Goal: Transaction & Acquisition: Purchase product/service

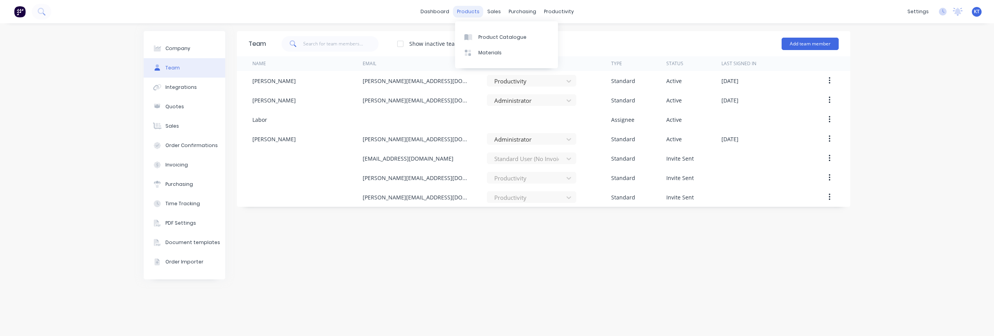
click at [463, 14] on div "products" at bounding box center [468, 12] width 30 height 12
click at [497, 36] on div "Product Catalogue" at bounding box center [503, 37] width 48 height 7
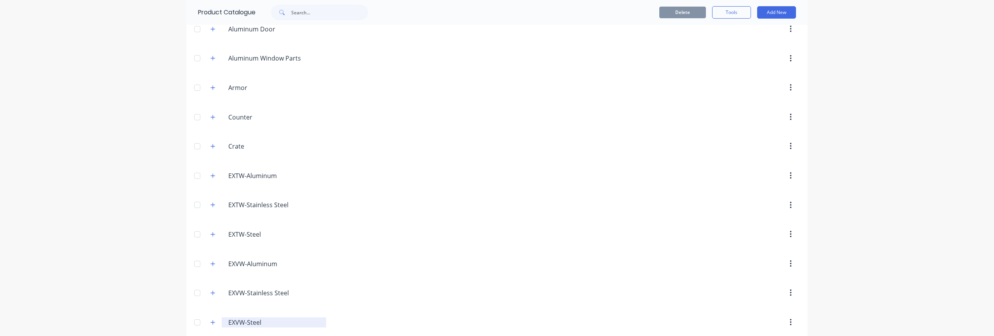
scroll to position [132, 0]
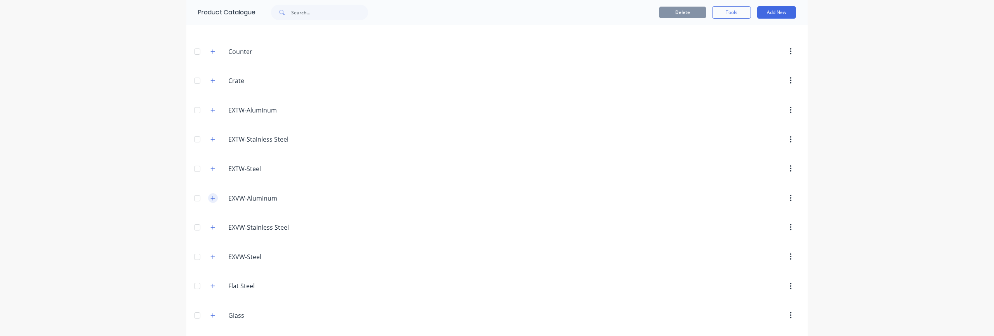
click at [214, 198] on icon "button" at bounding box center [213, 198] width 4 height 4
click at [215, 198] on icon "button" at bounding box center [213, 198] width 5 height 5
click at [216, 227] on button "button" at bounding box center [213, 228] width 10 height 10
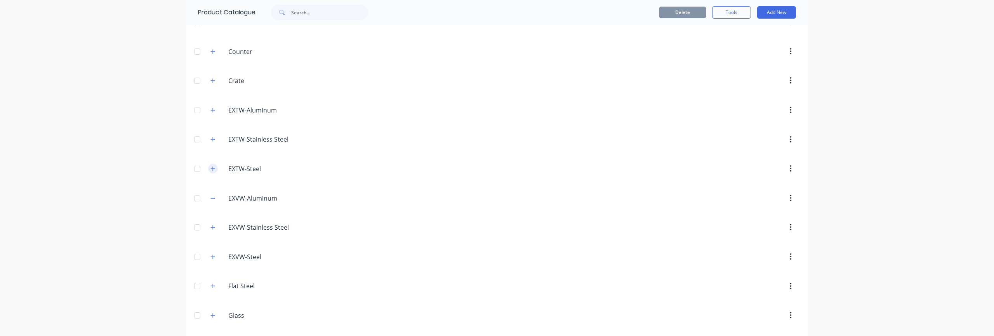
click at [212, 168] on icon "button" at bounding box center [213, 168] width 5 height 5
click at [212, 113] on button "button" at bounding box center [213, 110] width 10 height 10
click at [212, 198] on icon "button" at bounding box center [213, 198] width 5 height 5
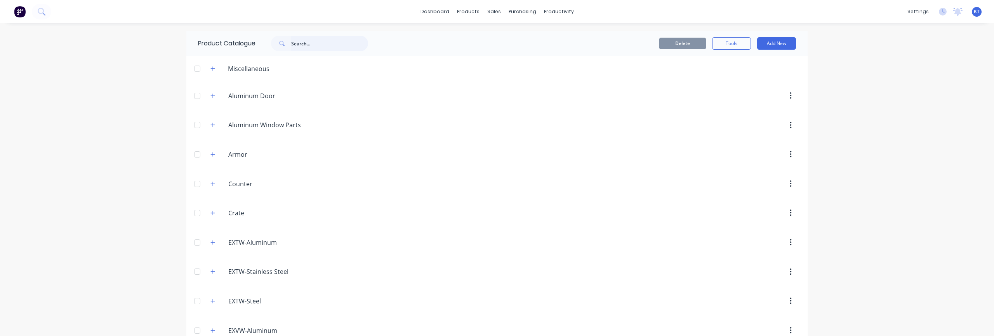
click at [307, 47] on input "text" at bounding box center [329, 44] width 77 height 16
type input "e"
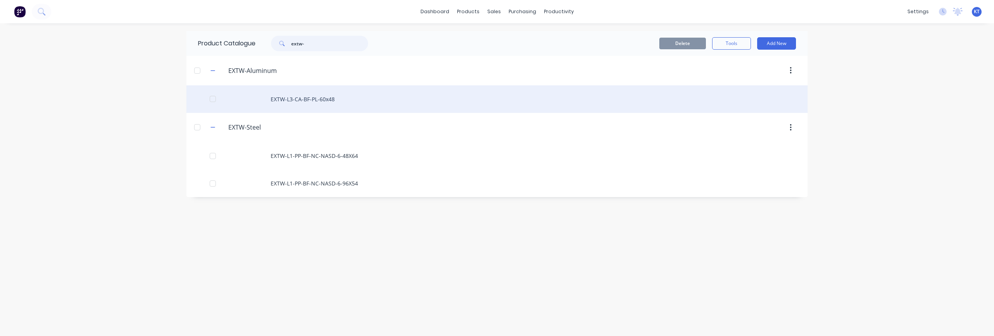
type input "extw-"
click at [307, 99] on div "EXTW-L3-CA-BF-PL-60x48" at bounding box center [496, 99] width 621 height 28
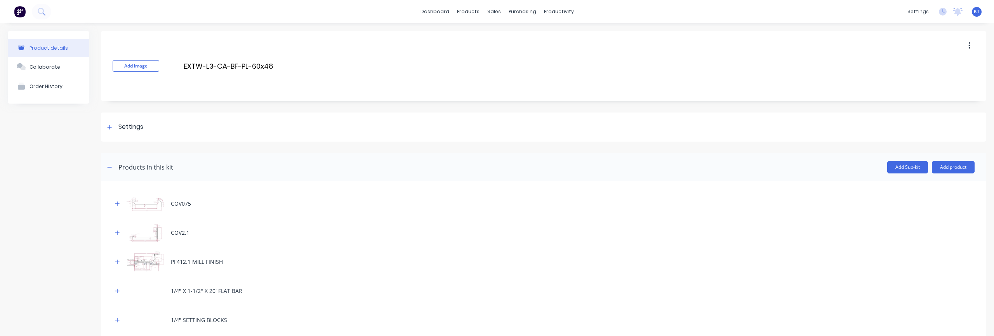
click at [969, 43] on icon "button" at bounding box center [970, 46] width 2 height 9
click at [939, 70] on span "Duplicate" at bounding box center [941, 66] width 58 height 8
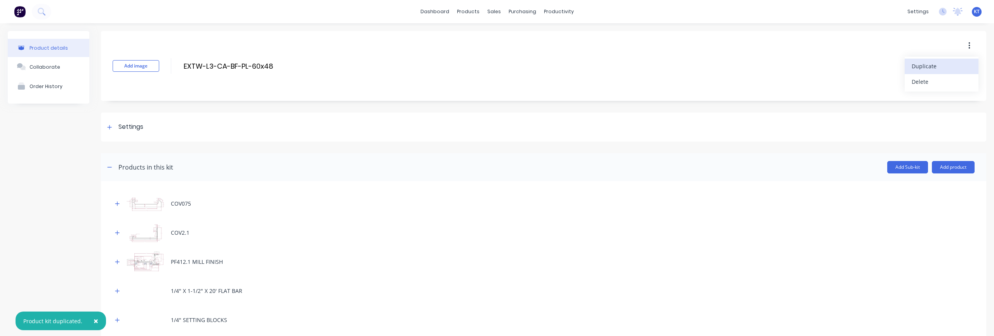
click at [57, 323] on div "Product kit duplicated." at bounding box center [52, 321] width 59 height 8
click at [482, 40] on div "Product Catalogue" at bounding box center [503, 37] width 48 height 7
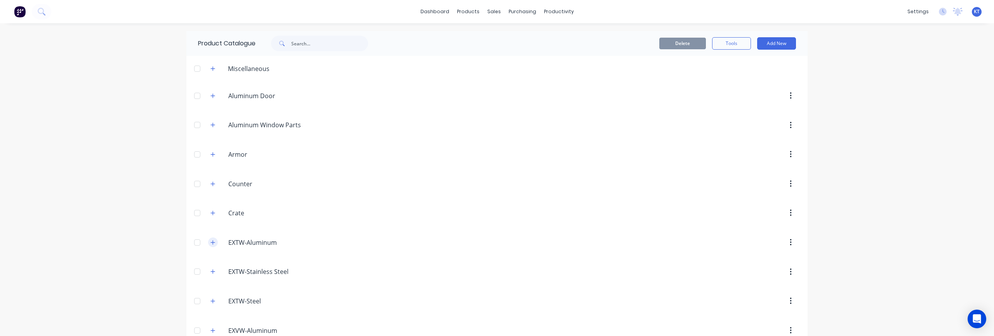
click at [211, 245] on icon "button" at bounding box center [213, 242] width 5 height 5
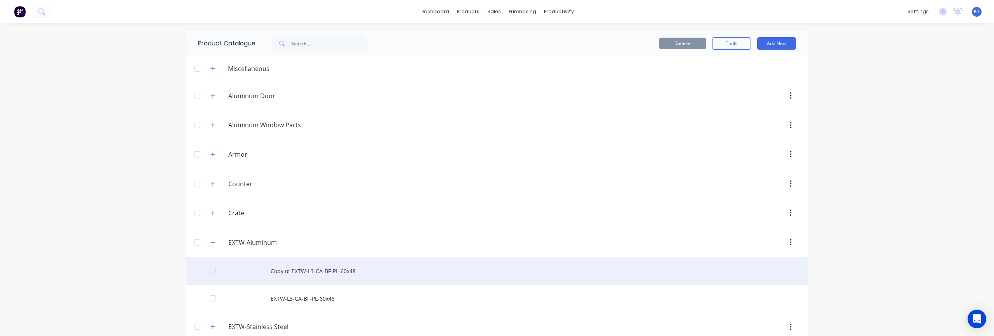
click at [527, 275] on div "Copy of EXTW-L3-CA-BF-PL-60x48" at bounding box center [496, 272] width 621 height 28
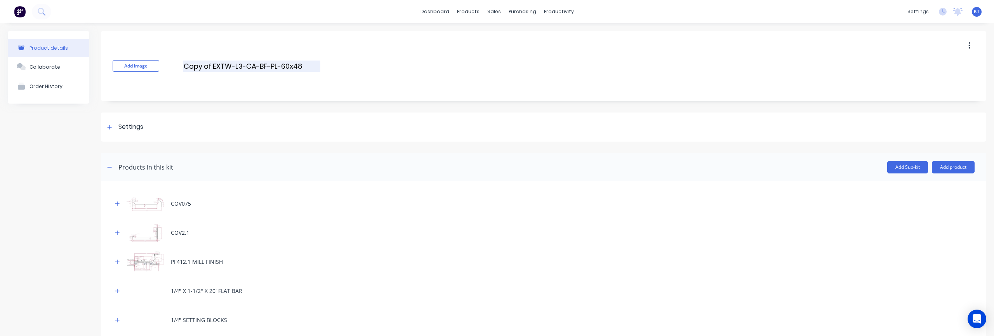
click at [205, 67] on input "Copy of EXTW-L3-CA-BF-PL-60x48" at bounding box center [252, 66] width 138 height 11
drag, startPoint x: 212, startPoint y: 66, endPoint x: 167, endPoint y: 66, distance: 45.5
click at [167, 66] on div "Add image Copy of EXTW-L3-CA-BF-PL-60x48 Copy of EXTW-L3-CA-BF-PL-60x48 Enter k…" at bounding box center [544, 66] width 886 height 70
click at [193, 68] on input "EXTW-L3-CA-BF-PL-60x48" at bounding box center [252, 66] width 138 height 11
type input "EXVW-L5-CA-BF-80x72"
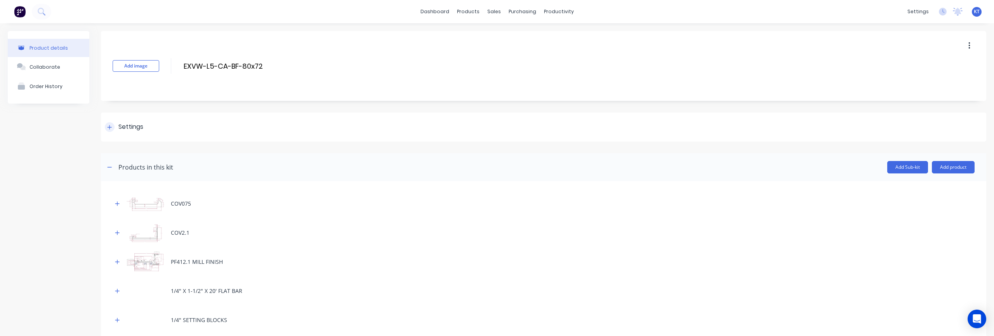
click at [111, 128] on icon at bounding box center [109, 127] width 5 height 5
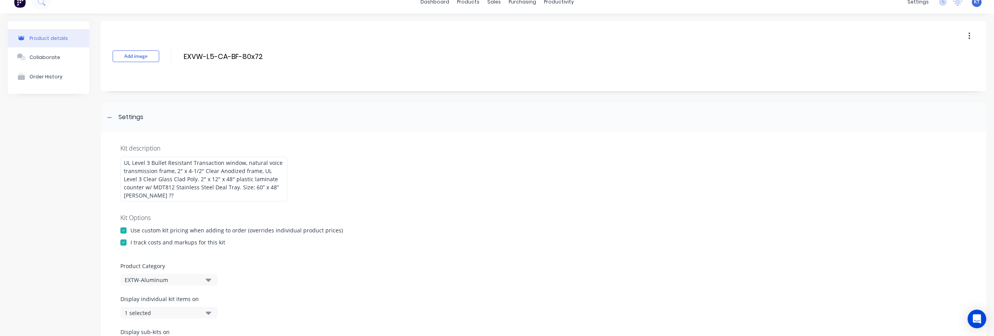
scroll to position [15, 0]
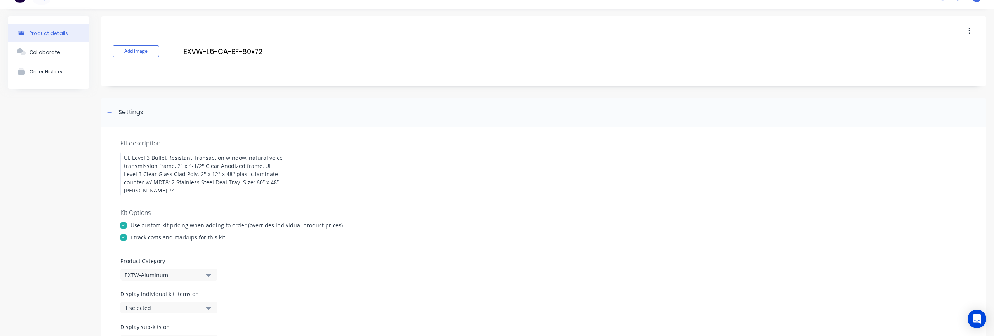
click at [197, 271] on div "EXTW-Aluminum" at bounding box center [162, 275] width 75 height 8
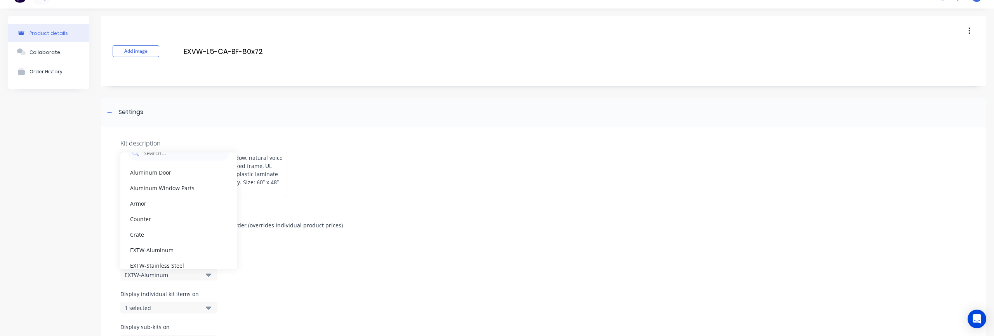
scroll to position [103, 0]
click at [166, 205] on div "EXVW-Aluminum" at bounding box center [178, 209] width 117 height 16
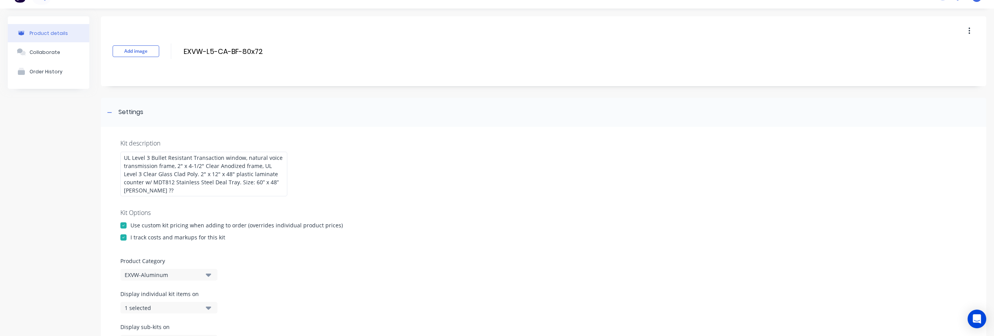
click at [395, 263] on div "Product Category EXVW-Aluminum" at bounding box center [543, 269] width 847 height 24
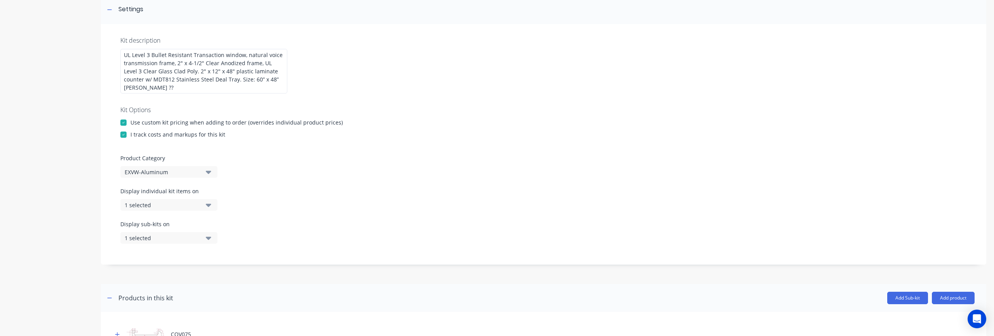
scroll to position [145, 0]
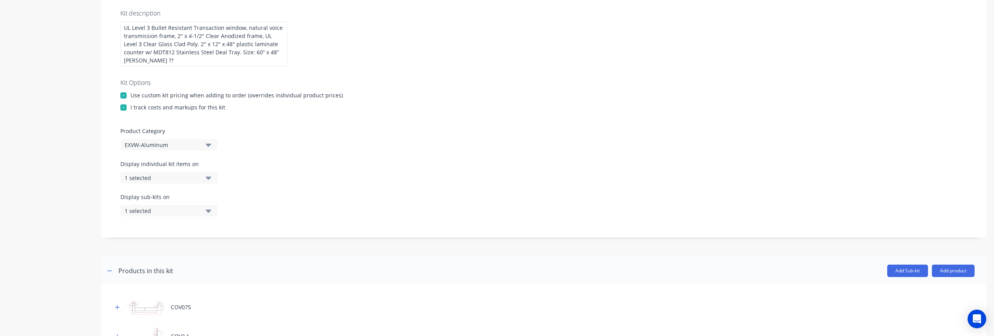
click at [186, 176] on div "Display individual kit items on 1 selected" at bounding box center [543, 176] width 847 height 33
click at [185, 174] on div "1 selected" at bounding box center [162, 178] width 75 height 8
click at [321, 174] on div "Display individual kit items on 1 selected" at bounding box center [543, 176] width 847 height 33
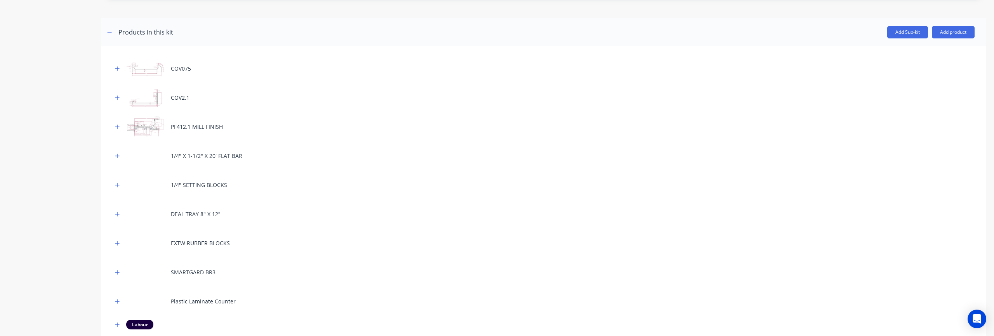
scroll to position [389, 0]
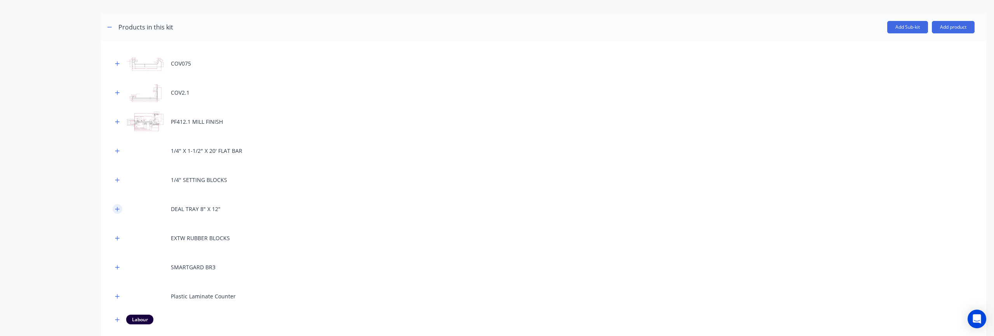
click at [116, 207] on icon "button" at bounding box center [117, 209] width 5 height 5
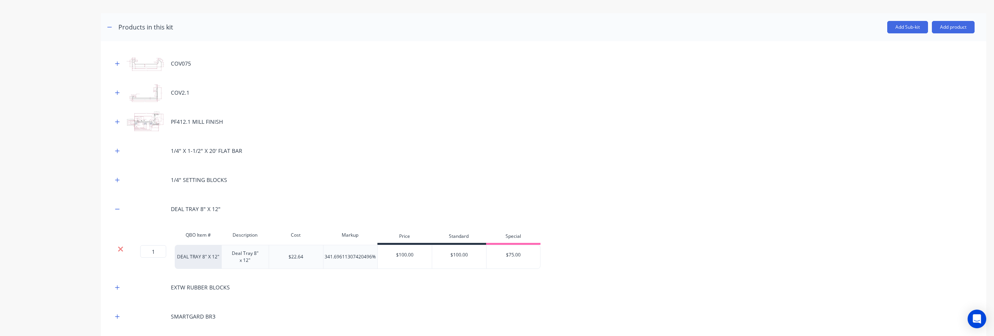
click at [118, 245] on icon at bounding box center [121, 249] width 6 height 8
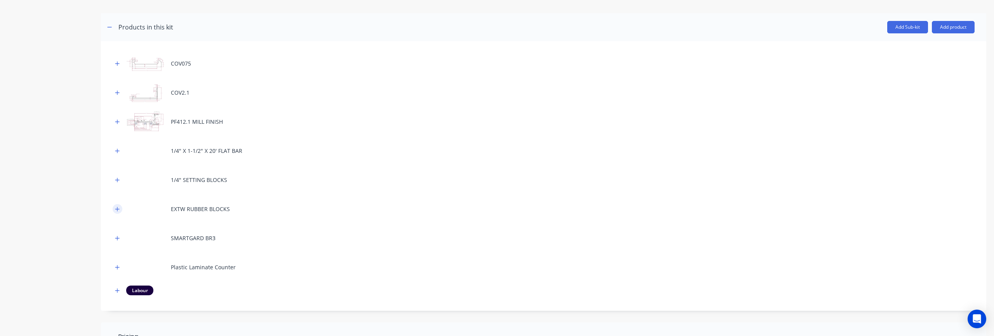
click at [118, 204] on button "button" at bounding box center [118, 209] width 10 height 10
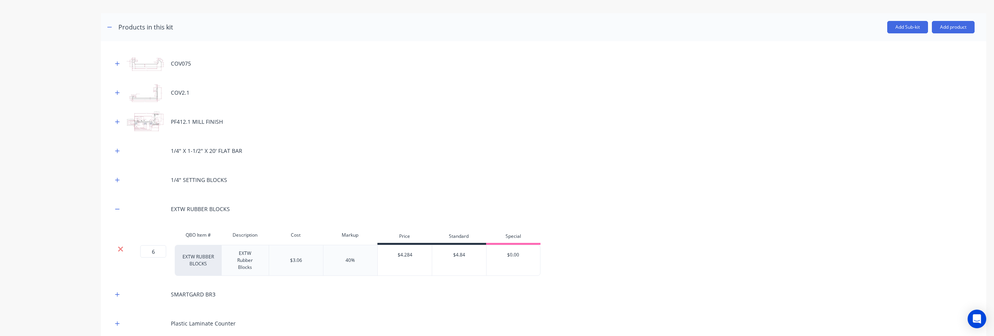
click at [122, 245] on icon at bounding box center [121, 249] width 6 height 8
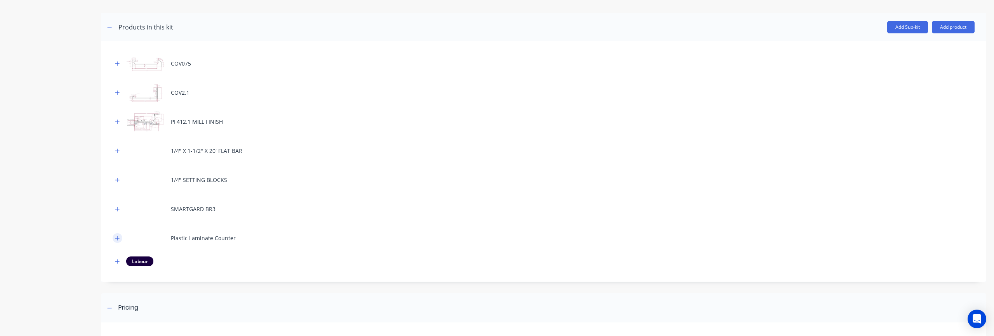
click at [115, 236] on icon "button" at bounding box center [117, 238] width 5 height 5
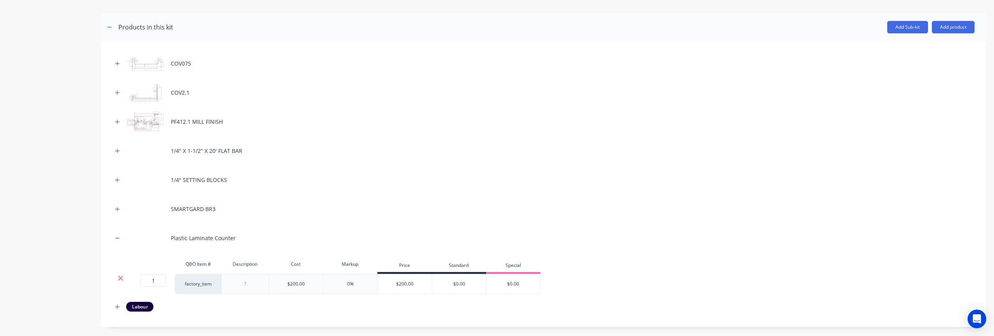
click at [118, 276] on icon at bounding box center [120, 278] width 5 height 5
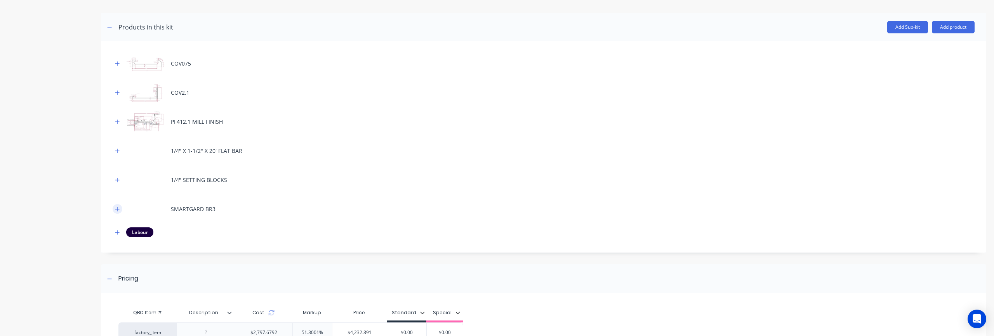
click at [117, 207] on icon "button" at bounding box center [117, 209] width 5 height 5
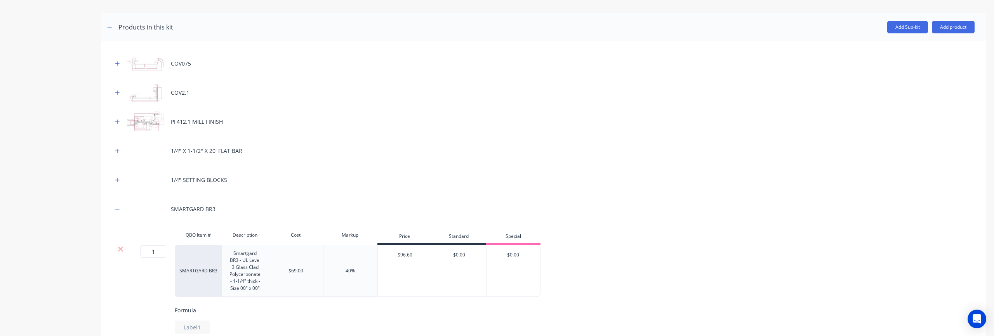
click at [122, 245] on icon at bounding box center [121, 249] width 6 height 8
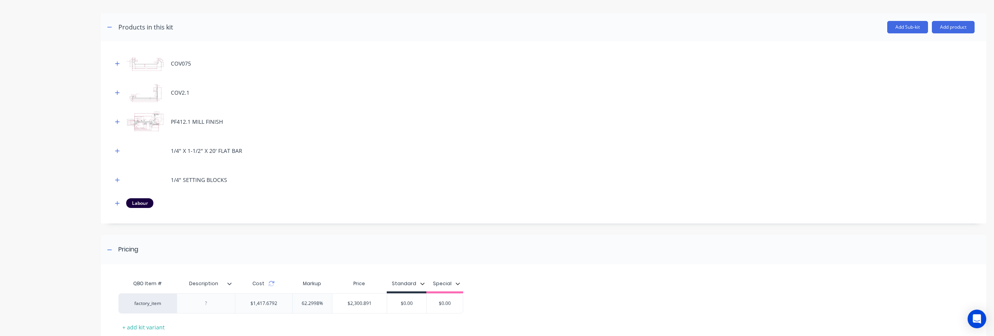
click at [338, 198] on div "Labour" at bounding box center [544, 203] width 862 height 10
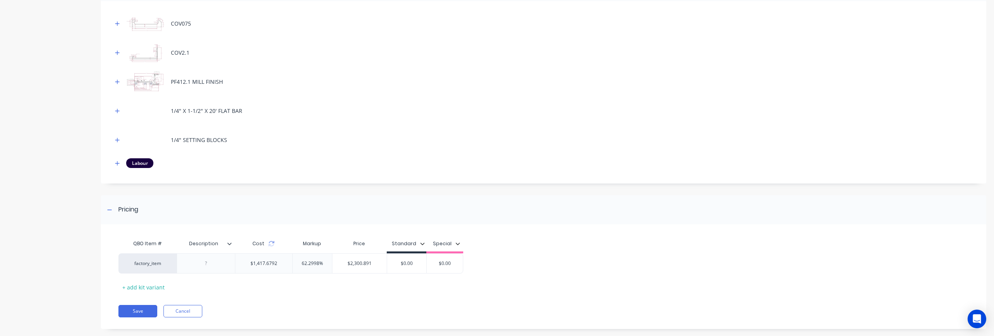
scroll to position [433, 0]
click at [128, 301] on button "Save" at bounding box center [137, 307] width 39 height 12
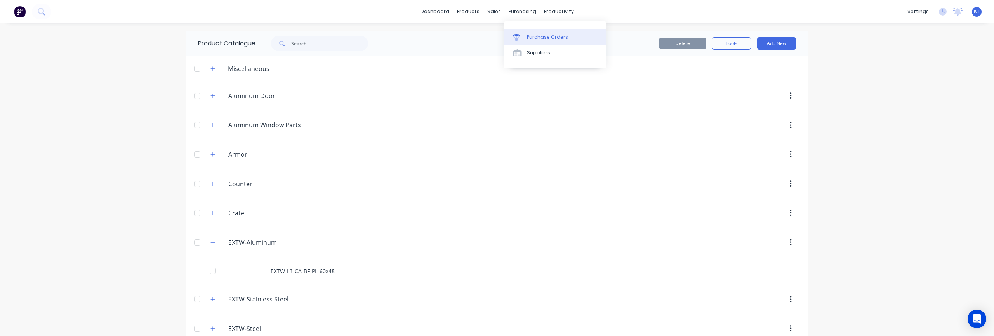
click at [525, 34] on link "Purchase Orders" at bounding box center [555, 37] width 103 height 16
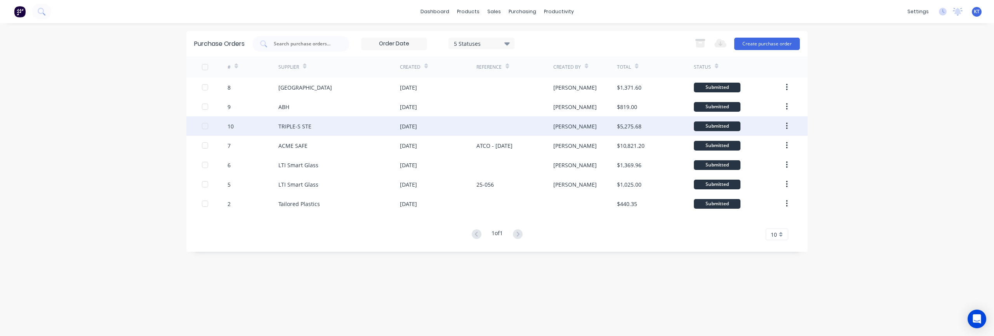
click at [284, 127] on div "TRIPLE-S STE" at bounding box center [295, 126] width 33 height 8
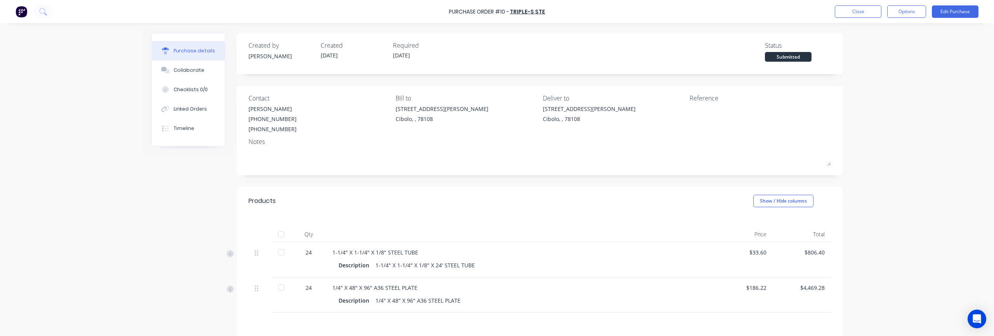
scroll to position [87, 0]
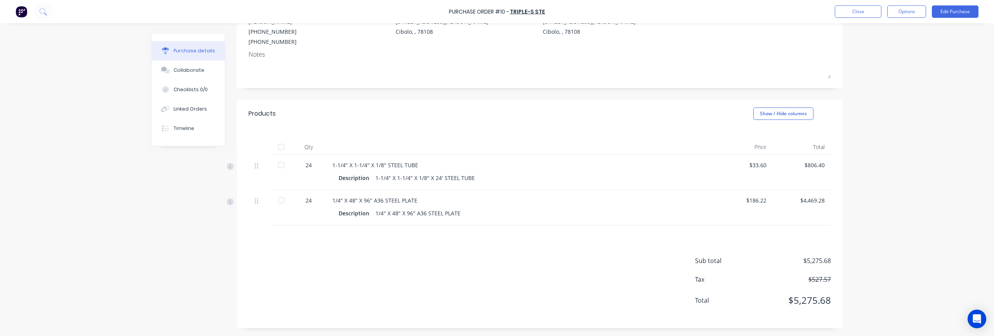
click at [757, 168] on div "$33.60" at bounding box center [744, 165] width 46 height 8
click at [756, 167] on div "$33.60" at bounding box center [744, 165] width 46 height 8
click at [952, 13] on button "Edit Purchase" at bounding box center [955, 11] width 47 height 12
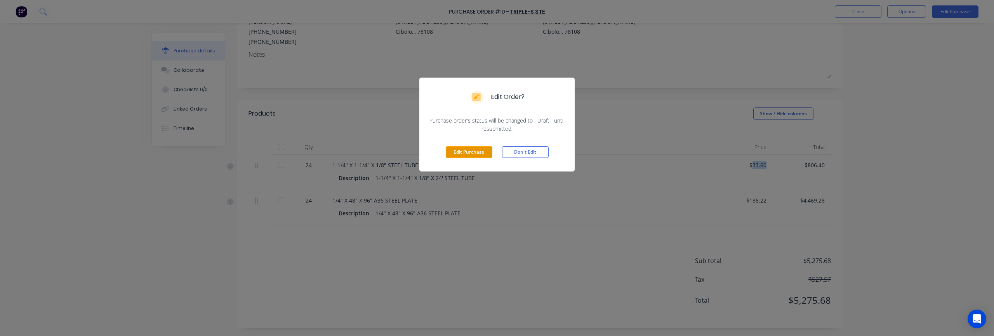
click at [478, 152] on button "Edit Purchase" at bounding box center [469, 152] width 47 height 12
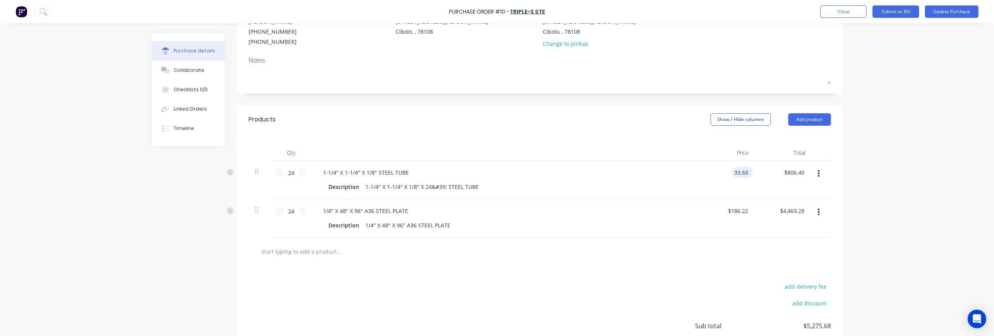
click at [738, 171] on input "33.60" at bounding box center [741, 172] width 18 height 11
type input "3"
click at [876, 207] on div "Purchase Order #10 - TRIPLE-S STE Add product Close Submit as Bill Update Purch…" at bounding box center [497, 168] width 994 height 336
type input "$35.95"
type input "$862.80"
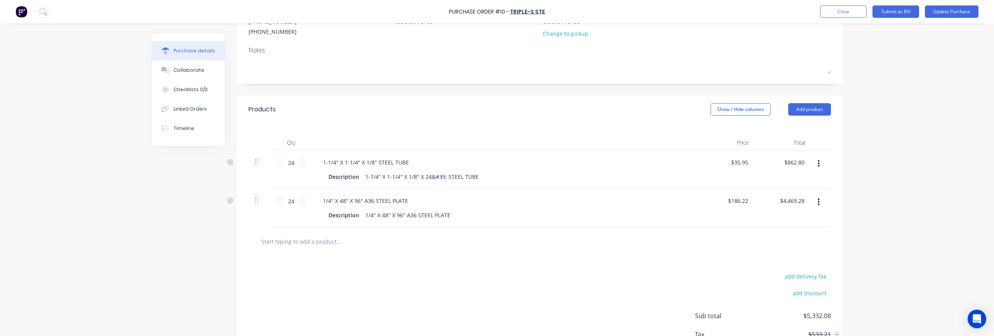
scroll to position [153, 0]
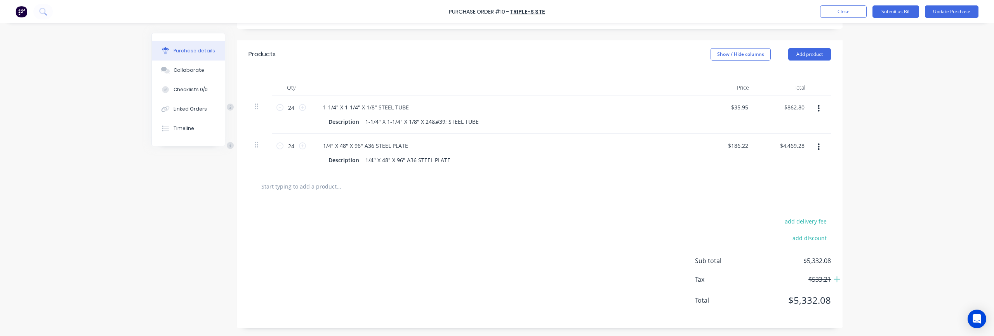
click at [671, 211] on div "add delivery fee add discount Sub total $5,332.08 Tax $533.21 Total $5,332.08" at bounding box center [540, 265] width 606 height 128
click at [739, 108] on input "35.95" at bounding box center [739, 107] width 21 height 11
drag, startPoint x: 733, startPoint y: 108, endPoint x: 760, endPoint y: 106, distance: 26.5
click at [760, 106] on div "24 24 1-1/4" X 1-1/4" X 1/8" STEEL TUBE Description 1-1/4" X 1-1/4" X 1/8" X 24…" at bounding box center [540, 115] width 583 height 38
type input "$37.20"
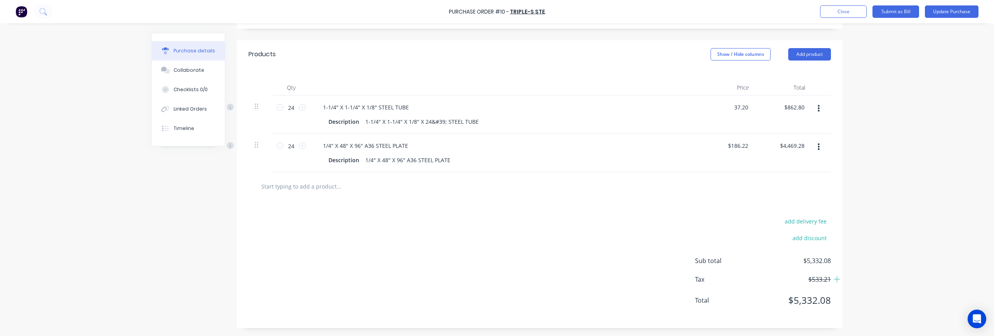
type input "$892.80"
click at [674, 185] on div at bounding box center [540, 187] width 570 height 16
click at [748, 148] on input "186.22" at bounding box center [738, 145] width 24 height 11
type input "$186.22"
click at [745, 191] on div at bounding box center [540, 187] width 570 height 16
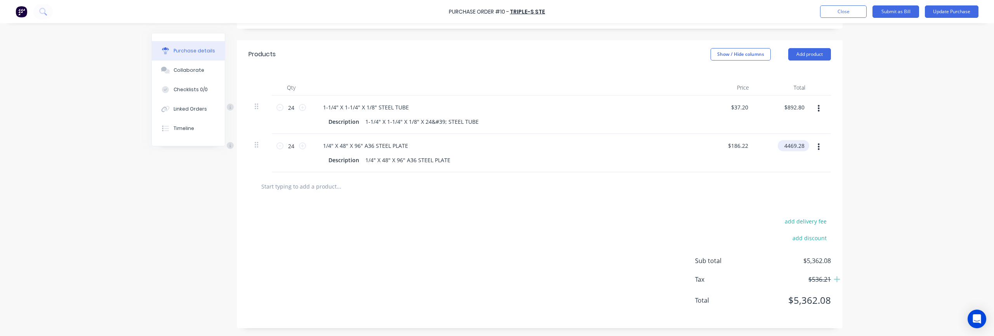
click at [785, 145] on input "4469.28" at bounding box center [792, 145] width 28 height 11
drag, startPoint x: 786, startPoint y: 147, endPoint x: 813, endPoint y: 148, distance: 27.2
click at [813, 148] on div "24 24 1/4" X 48" X 96" A36 STEEL PLATE Description 1/4" X 48" X 96" A36 STEEL P…" at bounding box center [540, 153] width 583 height 38
paste input ",469.37"
type input "4,469.37"
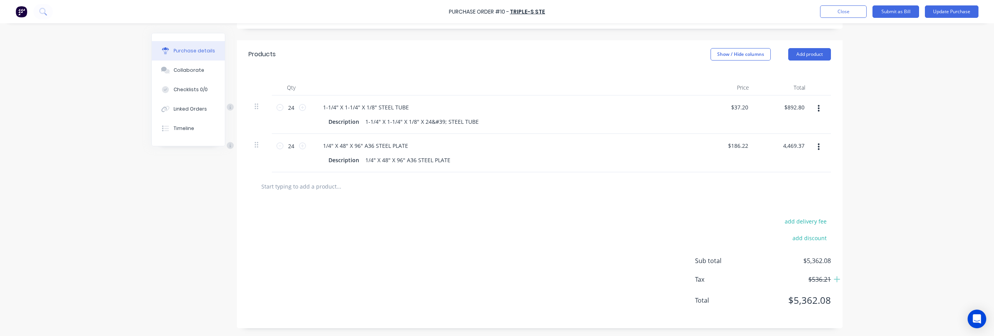
type input "$0.1667"
click at [778, 187] on div at bounding box center [540, 187] width 570 height 16
click at [789, 147] on div "4.00 $4.00" at bounding box center [784, 153] width 56 height 38
click at [791, 146] on div "4.00 4.00" at bounding box center [784, 153] width 56 height 38
drag, startPoint x: 791, startPoint y: 146, endPoint x: 805, endPoint y: 146, distance: 14.0
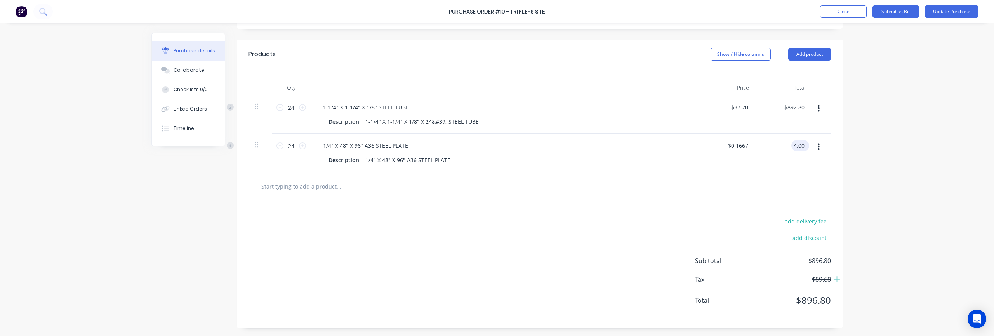
click at [805, 146] on input "4.00" at bounding box center [799, 145] width 15 height 11
paste input ",469.37"
type input "$4.00"
drag, startPoint x: 796, startPoint y: 145, endPoint x: 802, endPoint y: 146, distance: 6.2
click at [802, 146] on input "4.00" at bounding box center [799, 145] width 15 height 11
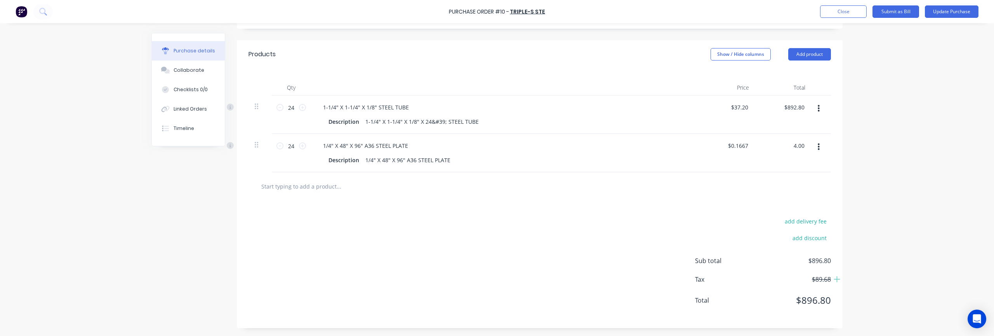
drag, startPoint x: 796, startPoint y: 146, endPoint x: 813, endPoint y: 146, distance: 17.9
click at [813, 146] on div "24 24 1/4" X 48" X 96" A36 STEEL PLATE Description 1/4" X 48" X 96" A36 STEEL P…" at bounding box center [540, 153] width 583 height 38
paste input ",469.37"
click at [796, 148] on input "4.00" at bounding box center [798, 145] width 18 height 11
drag, startPoint x: 795, startPoint y: 147, endPoint x: 812, endPoint y: 146, distance: 17.5
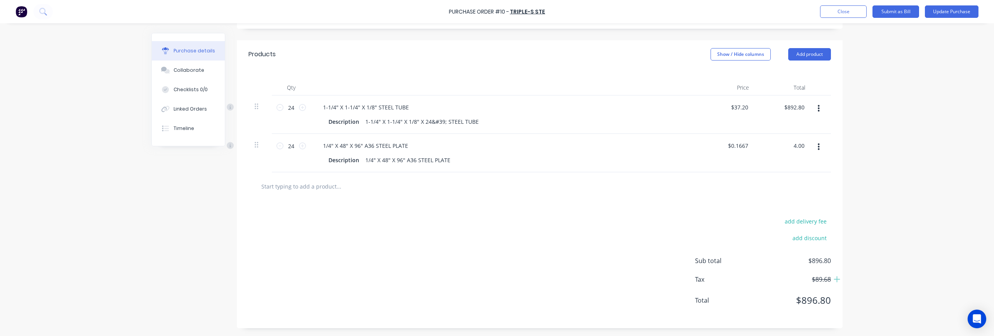
click at [812, 146] on div "24 24 1/4" X 48" X 96" A36 STEEL PLATE Description 1/4" X 48" X 96" A36 STEEL P…" at bounding box center [540, 153] width 583 height 38
paste input ",469.37"
type input "$4.00"
click at [736, 146] on input "0.17" at bounding box center [738, 145] width 24 height 11
drag, startPoint x: 736, startPoint y: 147, endPoint x: 768, endPoint y: 148, distance: 31.1
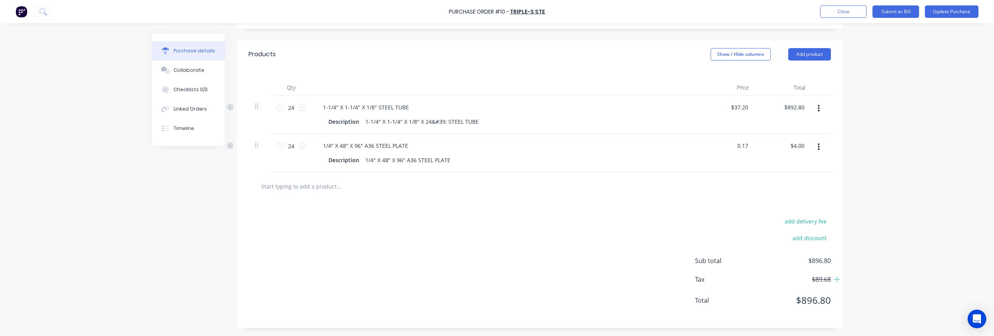
click at [768, 148] on div "24 24 1/4" X 48" X 96" A36 STEEL PLATE Description 1/4" X 48" X 96" A36 STEEL P…" at bounding box center [540, 153] width 583 height 38
type input "$186.22"
type input "$4,469.28"
click at [584, 273] on div "add delivery fee add discount Sub total $5,362.08 Tax $536.21 Total $5,362.08" at bounding box center [540, 265] width 606 height 128
click at [827, 301] on span "$5,362.08" at bounding box center [793, 301] width 78 height 14
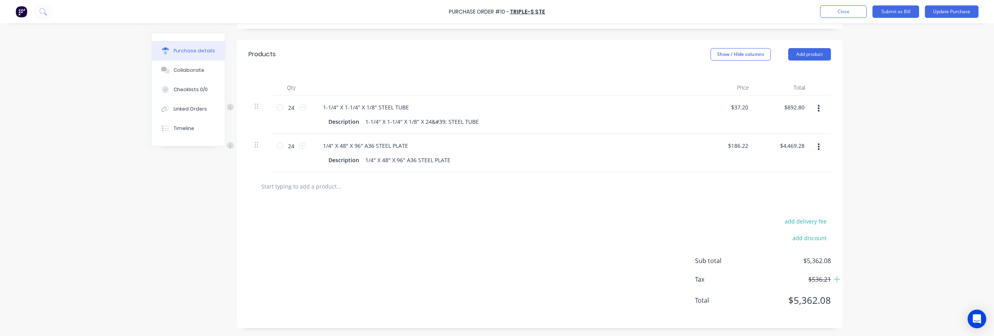
click at [818, 300] on span "$5,362.08" at bounding box center [793, 301] width 78 height 14
click at [949, 265] on div "Purchase Order #10 - TRIPLE-S STE Add product Close Submit as Bill Update Purch…" at bounding box center [497, 168] width 994 height 336
click at [954, 12] on button "Update Purchase" at bounding box center [952, 11] width 54 height 12
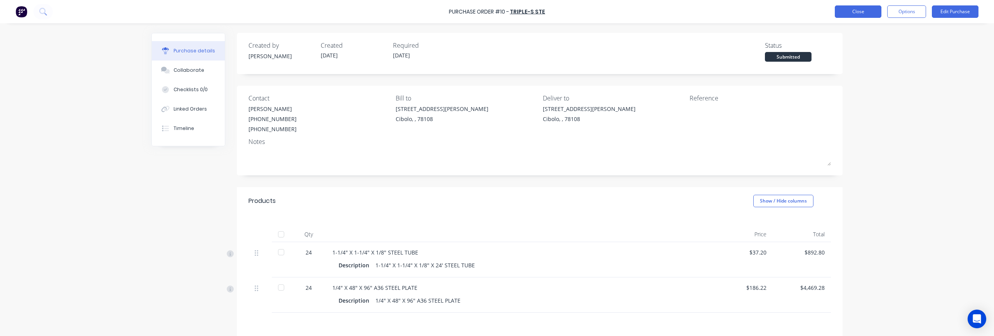
click at [858, 14] on button "Close" at bounding box center [858, 11] width 47 height 12
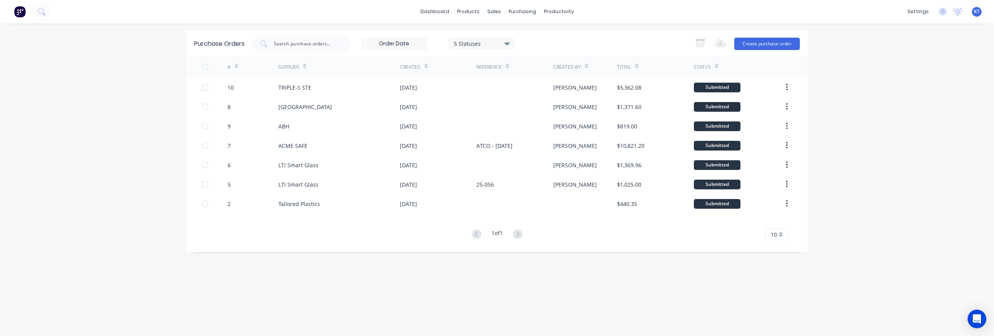
click at [657, 247] on div "Purchase Orders 5 Statuses 5 Statuses Export to Excel (XLSX) Create purchase or…" at bounding box center [496, 141] width 621 height 221
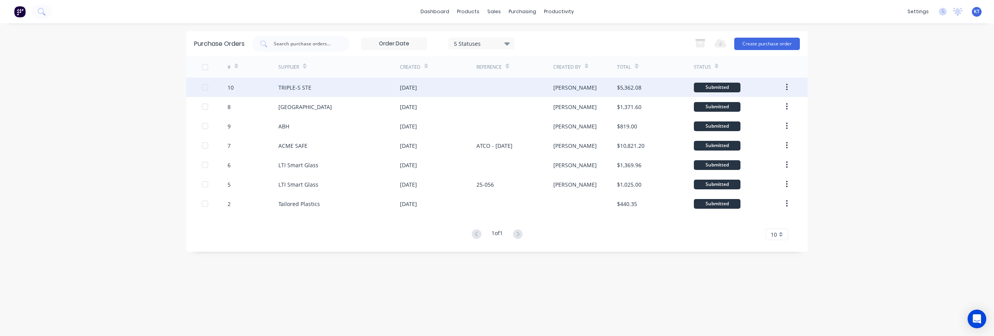
click at [470, 93] on div "[DATE]" at bounding box center [438, 87] width 77 height 19
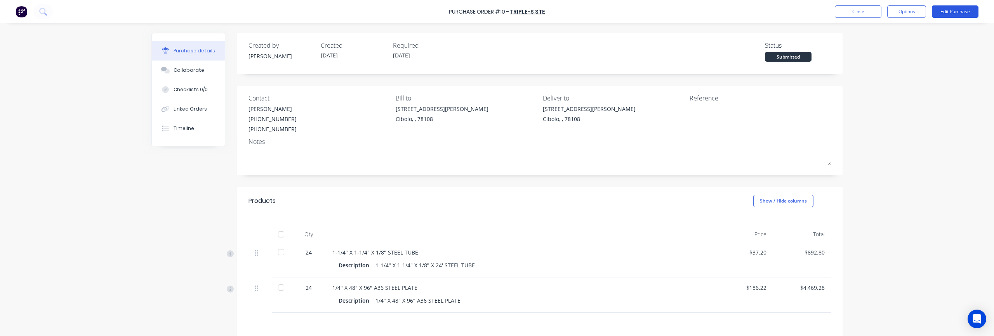
click at [959, 12] on button "Edit Purchase" at bounding box center [955, 11] width 47 height 12
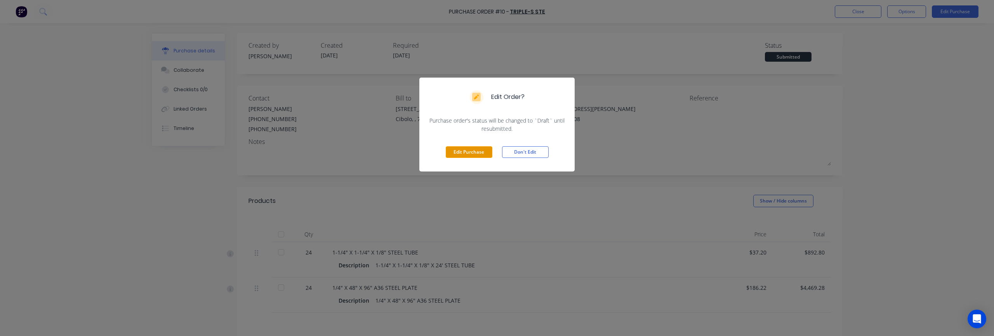
click at [468, 156] on button "Edit Purchase" at bounding box center [469, 152] width 47 height 12
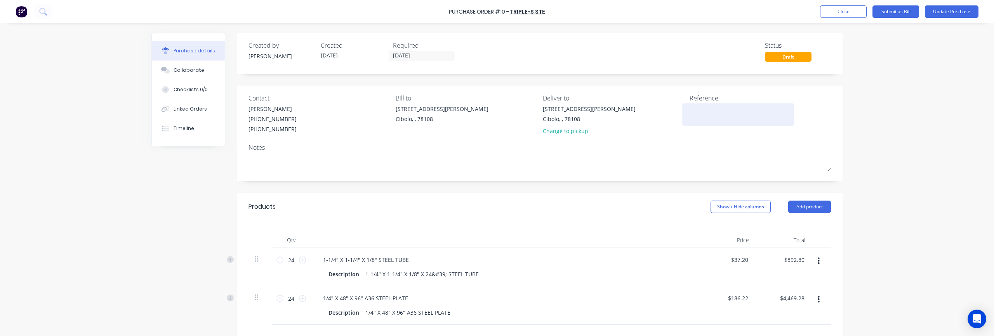
click at [713, 115] on textarea at bounding box center [738, 113] width 97 height 17
paste textarea "SAN RS-675243"
type textarea "x"
type textarea "SAN RS-675243"
type textarea "x"
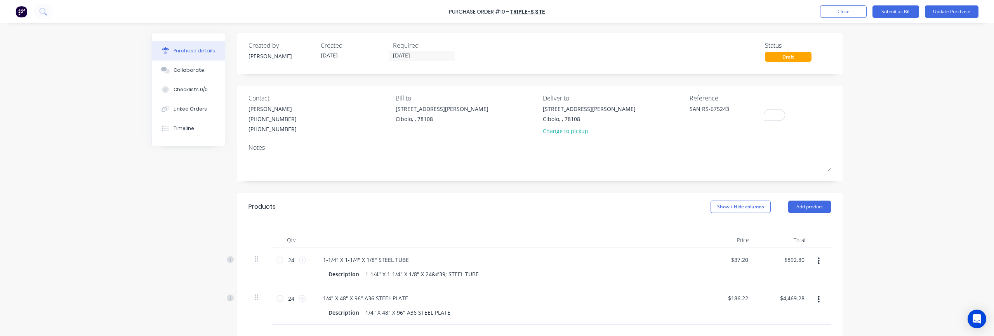
type textarea "SAN RS-675243"
click at [891, 135] on div "Purchase Order #10 - TRIPLE-S STE Add product Close Submit as Bill Update Purch…" at bounding box center [497, 168] width 994 height 336
click at [949, 16] on button "Update Purchase" at bounding box center [952, 11] width 54 height 12
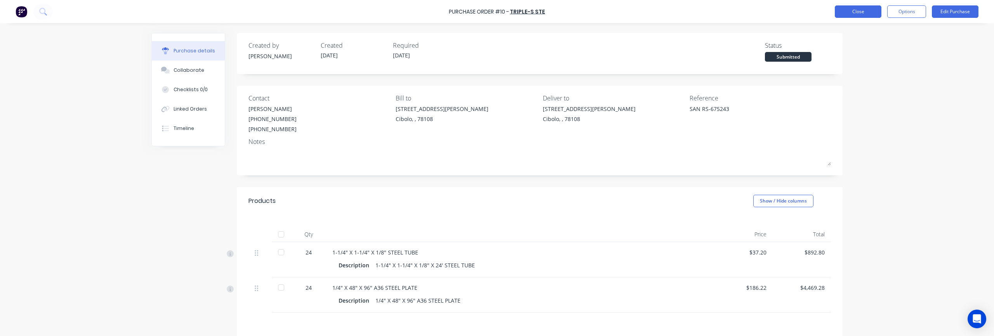
click at [862, 10] on button "Close" at bounding box center [858, 11] width 47 height 12
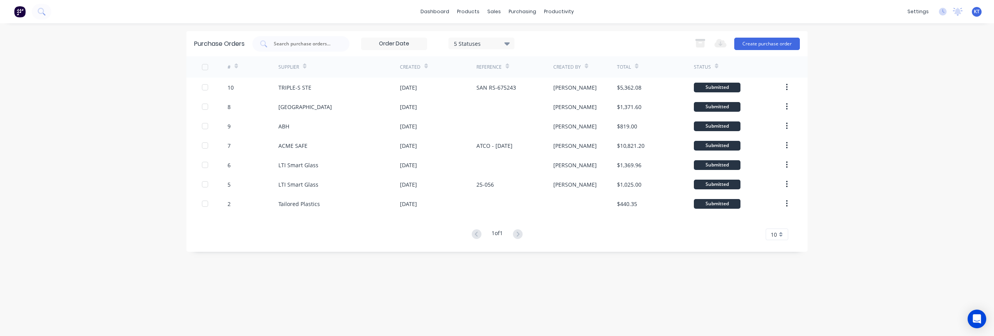
click at [888, 118] on div "dashboard products sales purchasing productivity dashboard products Product Cat…" at bounding box center [497, 168] width 994 height 336
click at [880, 120] on div "dashboard products sales purchasing productivity dashboard products Product Cat…" at bounding box center [497, 168] width 994 height 336
click at [480, 33] on link "Product Catalogue" at bounding box center [506, 37] width 103 height 16
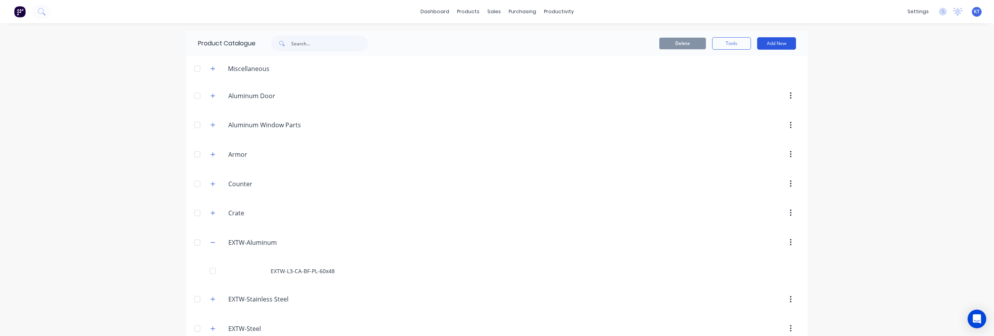
click at [769, 43] on button "Add New" at bounding box center [776, 43] width 39 height 12
click at [743, 78] on div "Product" at bounding box center [759, 78] width 60 height 11
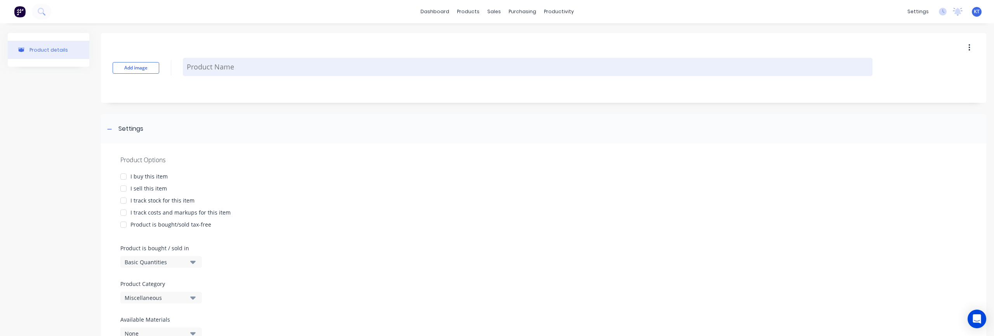
click at [219, 66] on textarea at bounding box center [528, 67] width 690 height 18
paste textarea "SMARTGARD BR5"
type textarea "x"
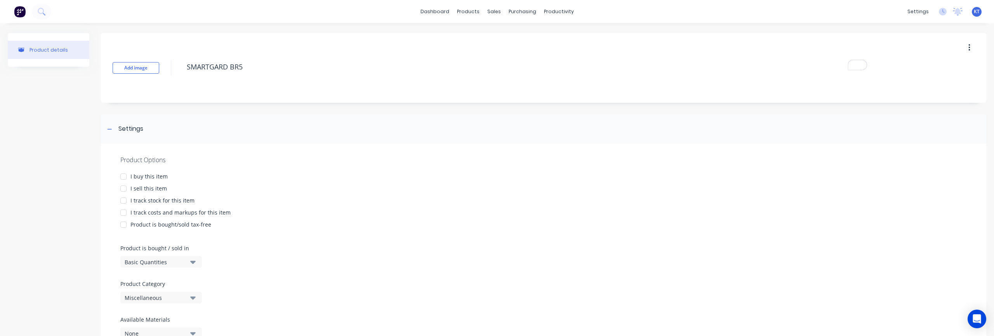
type textarea "SMARTGARD BR5"
type textarea "x"
type textarea "SMARTGARD BR5"
click at [151, 174] on div "I buy this item" at bounding box center [149, 176] width 37 height 8
click at [144, 192] on div "I sell this item" at bounding box center [149, 189] width 37 height 8
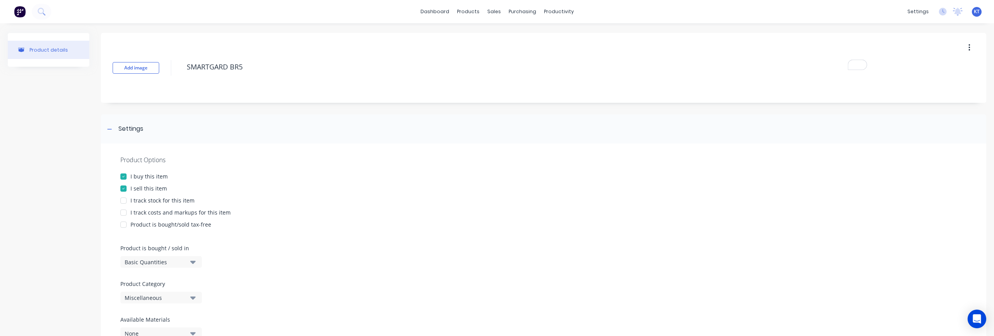
click at [145, 201] on div "I track stock for this item" at bounding box center [163, 201] width 64 height 8
click at [145, 207] on div "Product Options I buy this item I sell this item I track stock for this item I …" at bounding box center [544, 251] width 886 height 214
click at [150, 201] on div "I track stock for this item" at bounding box center [163, 201] width 64 height 8
click at [151, 215] on div "I track costs and markups for this item" at bounding box center [181, 213] width 100 height 8
click at [151, 225] on div "Product is bought/sold tax-free" at bounding box center [171, 225] width 81 height 8
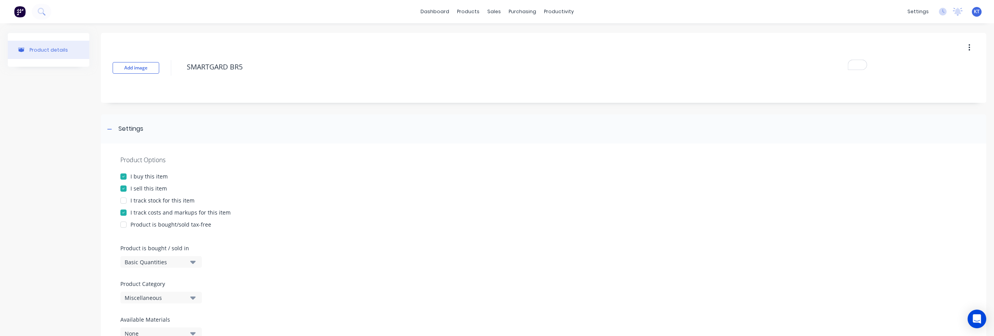
click at [164, 228] on div "Product is bought/sold tax-free" at bounding box center [171, 225] width 81 height 8
click at [124, 226] on div at bounding box center [124, 225] width 16 height 16
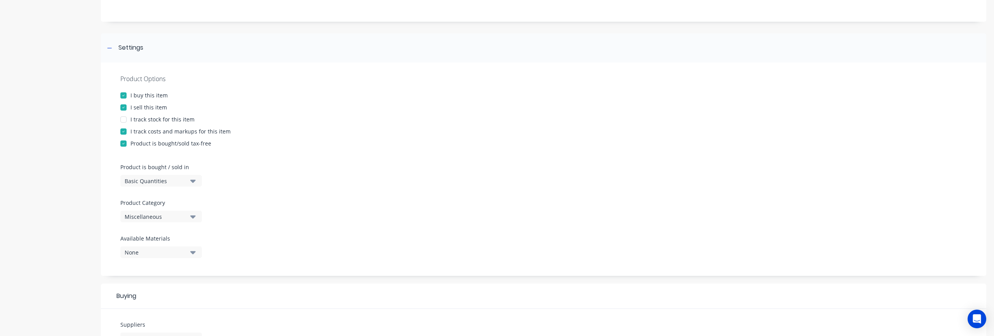
scroll to position [91, 0]
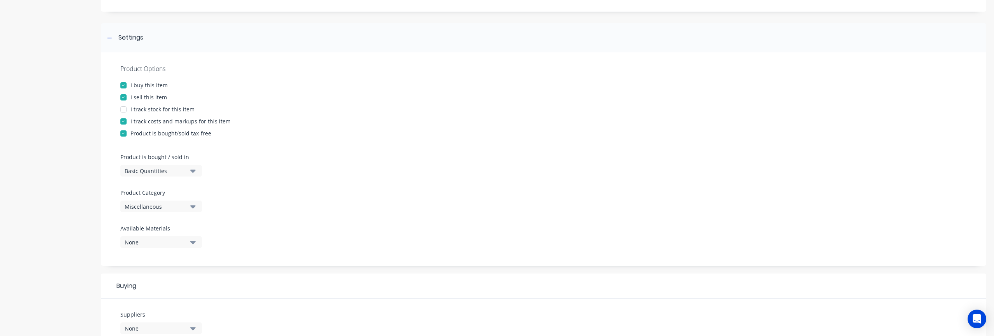
click at [176, 207] on div "Miscellaneous" at bounding box center [156, 207] width 62 height 8
click at [158, 226] on div "Glass" at bounding box center [178, 219] width 117 height 16
click at [319, 209] on div "Product Options I buy this item I sell this item I track stock for this item I …" at bounding box center [544, 159] width 886 height 214
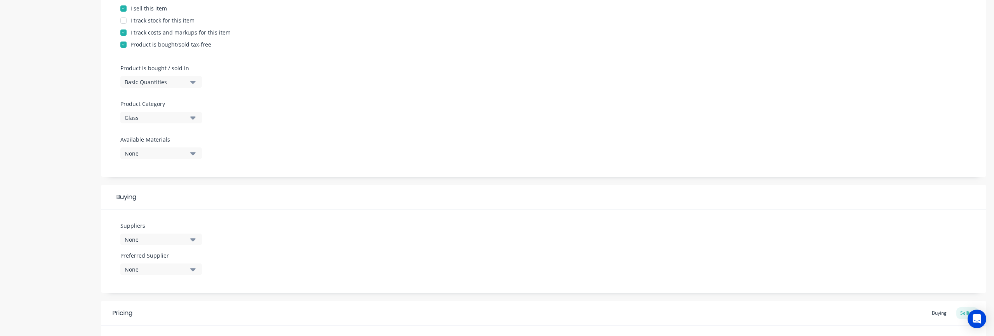
click at [157, 84] on div "Basic Quantities" at bounding box center [156, 82] width 62 height 8
click at [155, 128] on div "Custom Formula" at bounding box center [178, 133] width 117 height 16
click at [195, 252] on icon "button" at bounding box center [196, 253] width 6 height 6
type textarea "x"
click at [331, 265] on div "0 add" at bounding box center [543, 266] width 847 height 30
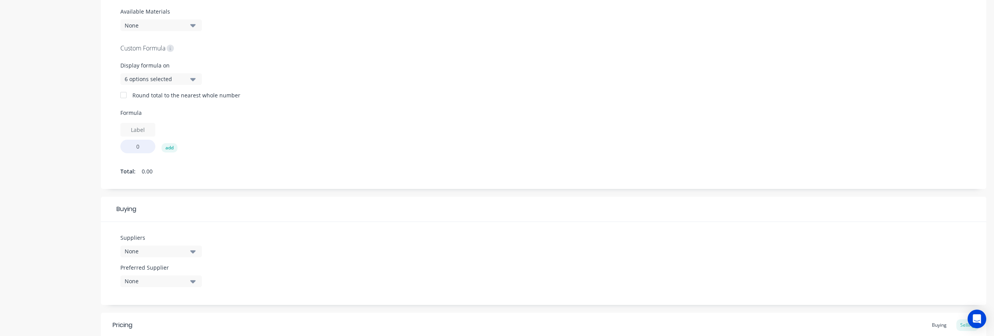
scroll to position [318, 0]
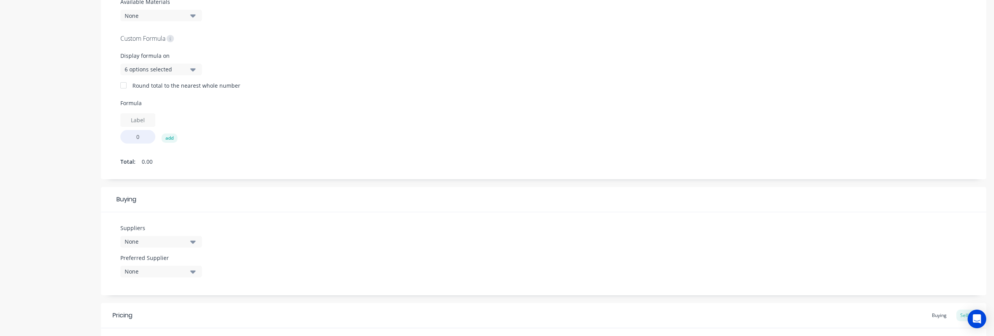
click at [155, 244] on div "None" at bounding box center [156, 242] width 62 height 8
click at [158, 135] on input "text" at bounding box center [184, 135] width 82 height 16
type input "LTI"
click at [162, 154] on div "LTI Smart Glass" at bounding box center [183, 154] width 78 height 8
click at [249, 251] on div "Suppliers 1 suppliers selected LTI LTI Smart Glass ultimation industries Vestal…" at bounding box center [544, 253] width 886 height 83
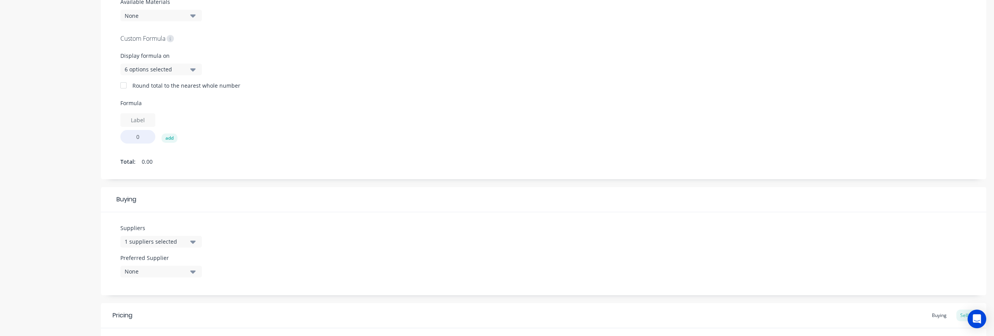
click at [180, 274] on div "None" at bounding box center [156, 272] width 62 height 8
click at [144, 310] on div "LTI Smart Glass" at bounding box center [183, 314] width 78 height 8
type textarea "x"
click at [295, 276] on div "Suppliers 1 suppliers selected LTI Preferred Supplier LTI Smart Glass LTI Smart…" at bounding box center [544, 253] width 886 height 83
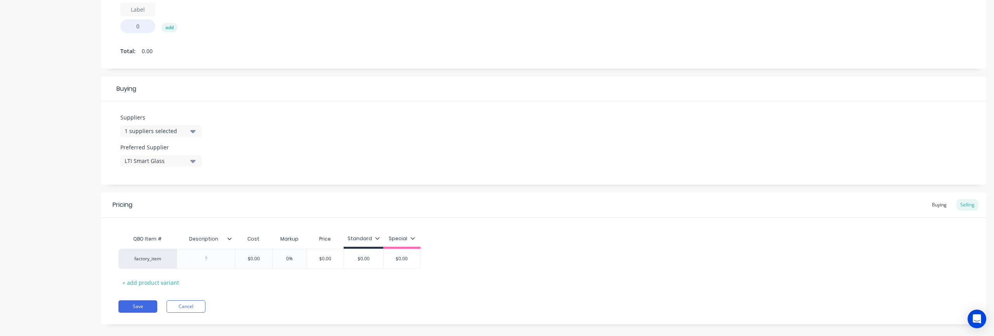
scroll to position [439, 0]
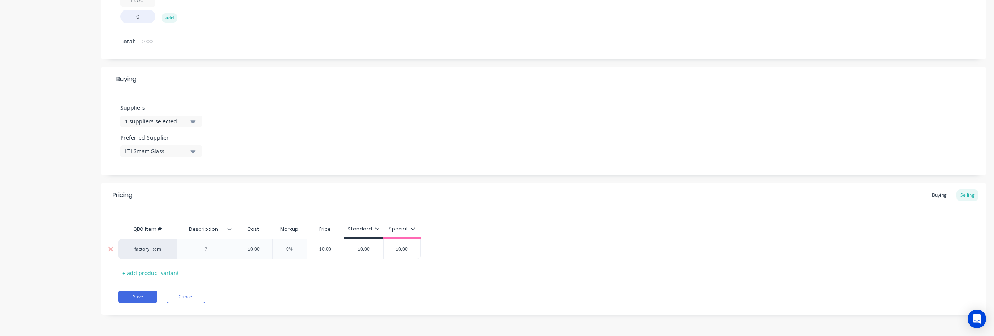
click at [194, 254] on div at bounding box center [206, 249] width 39 height 10
paste div
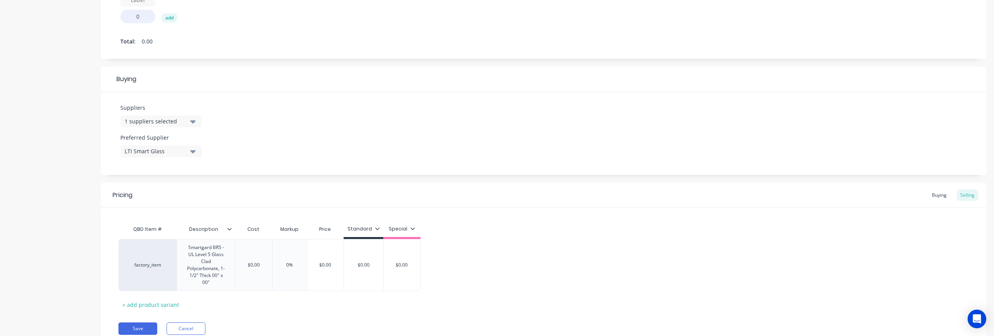
type textarea "x"
click at [550, 269] on div "QBO Item # Description Cost Markup Price Standard Special factory_item Smartgar…" at bounding box center [543, 266] width 851 height 89
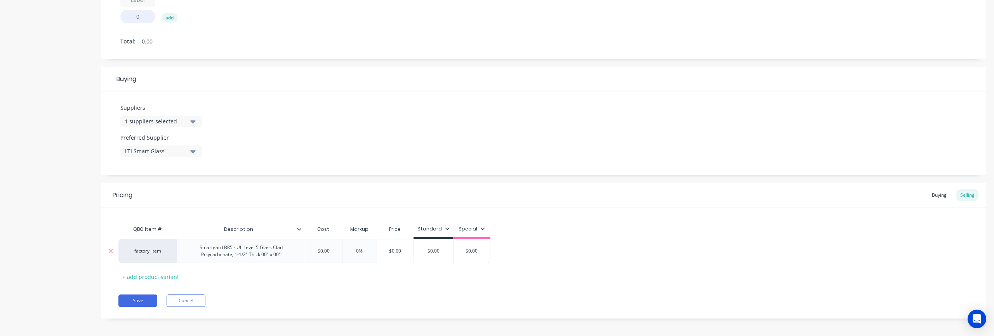
type input "$0.00"
drag, startPoint x: 315, startPoint y: 251, endPoint x: 343, endPoint y: 252, distance: 27.2
click at [343, 252] on div "factory_item Smartgard BR5 - UL Level 5 Glass Clad Polycarbonate, 1-1/2" Thick …" at bounding box center [304, 251] width 372 height 24
type textarea "x"
type input "8"
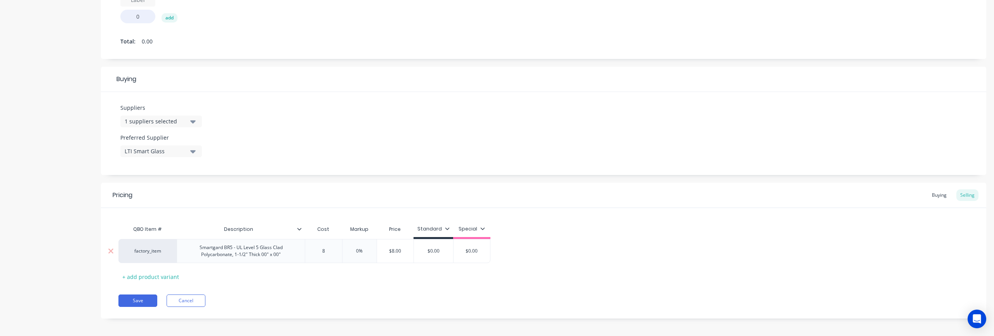
type textarea "x"
type input "81.00"
click at [430, 289] on div "Pricing Buying Selling QBO Item # Description Cost Markup Price Standard Specia…" at bounding box center [544, 251] width 886 height 136
click at [937, 196] on div "Buying" at bounding box center [939, 196] width 23 height 12
type input "$0.00"
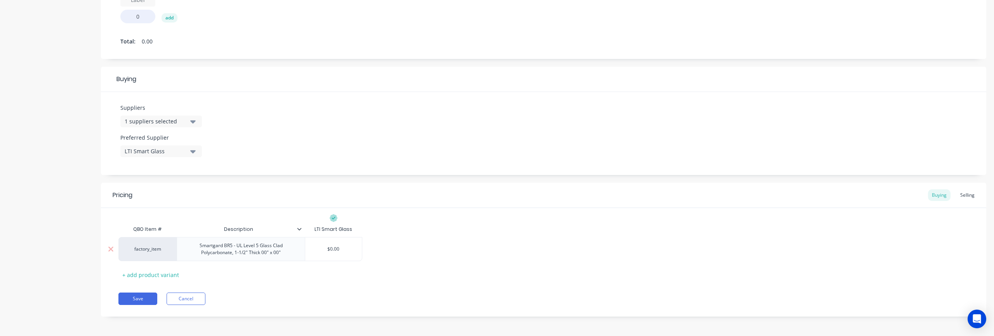
click at [327, 246] on input "$0.00" at bounding box center [333, 249] width 57 height 7
drag, startPoint x: 324, startPoint y: 250, endPoint x: 362, endPoint y: 249, distance: 38.5
click at [362, 249] on div "factory_item Smartgard BR5 - UL Level 5 Glass Clad Polycarbonate, 1-1/2" Thick …" at bounding box center [543, 249] width 851 height 24
drag, startPoint x: 340, startPoint y: 247, endPoint x: 315, endPoint y: 249, distance: 25.3
click at [315, 249] on input "$0.00" at bounding box center [333, 249] width 57 height 7
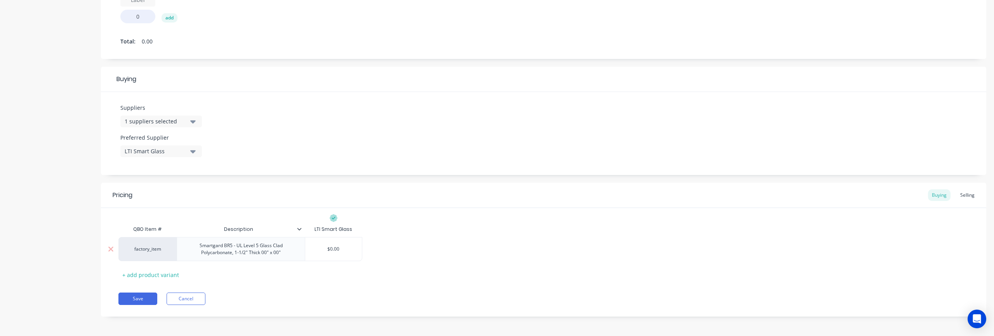
type textarea "x"
type input "8"
type textarea "x"
type input "81"
type textarea "x"
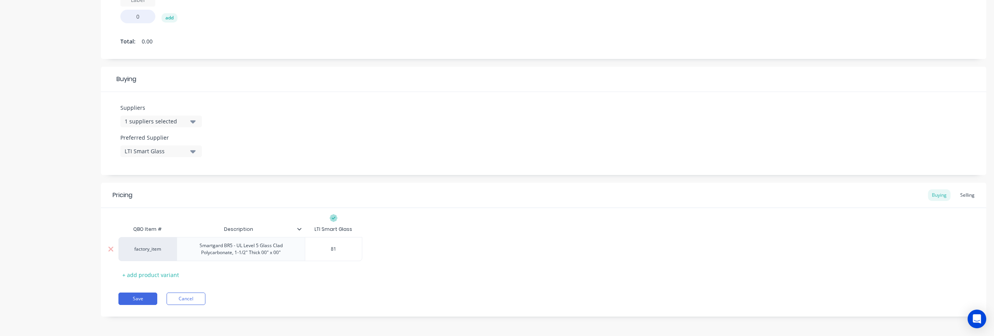
type input "81."
type textarea "x"
type input "81.0"
type textarea "x"
type input "81.00"
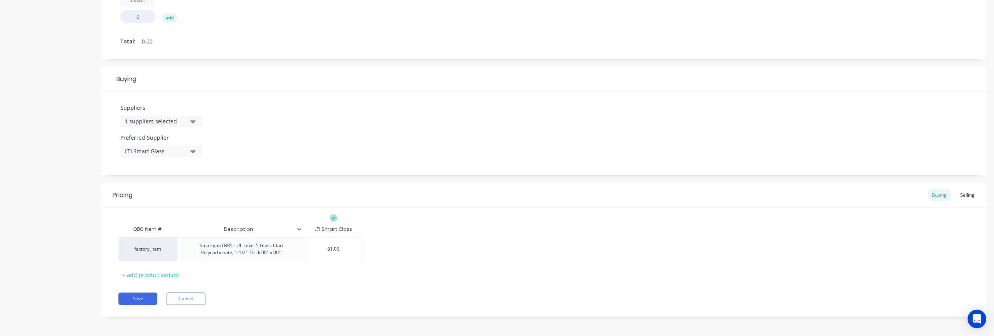
click at [408, 298] on div "Save Cancel" at bounding box center [552, 299] width 868 height 12
click at [136, 299] on button "Save" at bounding box center [137, 299] width 39 height 12
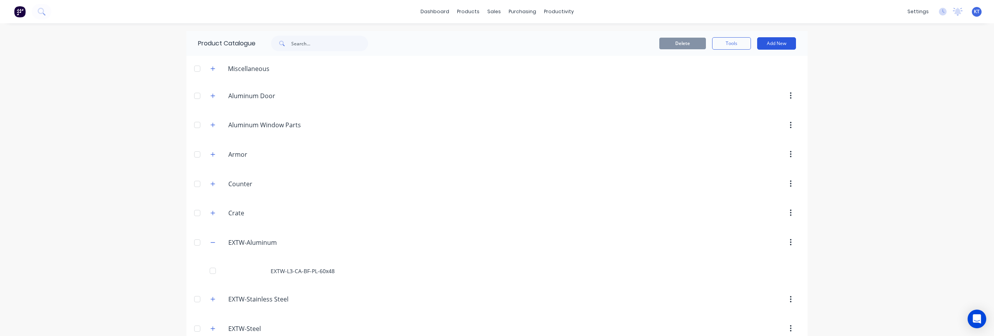
click at [783, 46] on button "Add New" at bounding box center [776, 43] width 39 height 12
click at [747, 82] on div "Product" at bounding box center [759, 78] width 60 height 11
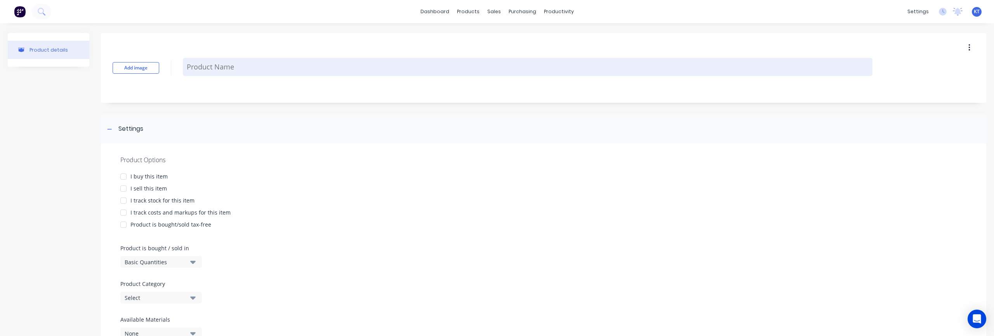
click at [520, 60] on textarea at bounding box center [528, 67] width 690 height 18
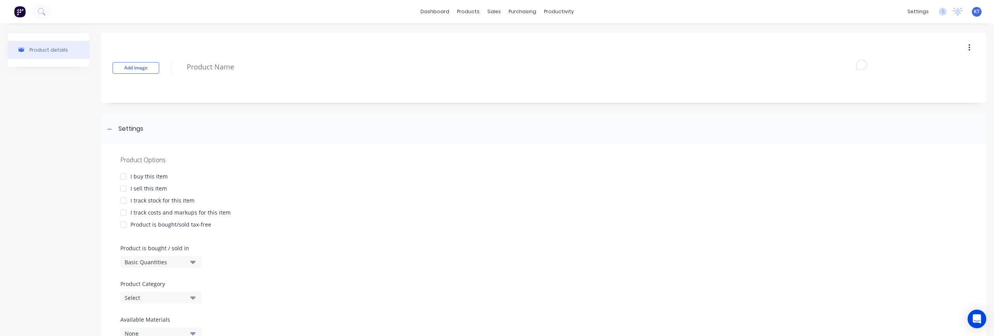
paste textarea "1/2" X 1-1/2" X 20' FLAT BAR"
type textarea "x"
type textarea "1/2" X 1-1/2" X 20' FLAT BAR"
click at [126, 176] on div at bounding box center [124, 177] width 16 height 16
click at [120, 187] on div at bounding box center [124, 189] width 16 height 16
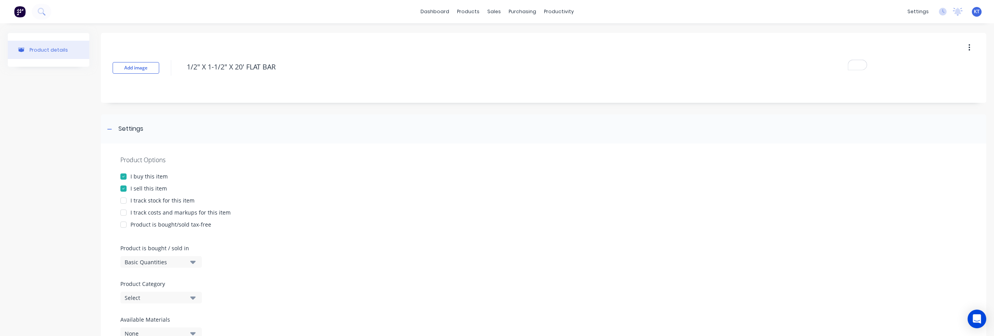
click at [122, 201] on div at bounding box center [124, 201] width 16 height 16
click at [122, 211] on div at bounding box center [124, 213] width 16 height 16
click at [122, 223] on div at bounding box center [124, 225] width 16 height 16
type textarea "x"
type textarea "1/2" X 1-1/2" X 20' FLAT BAR"
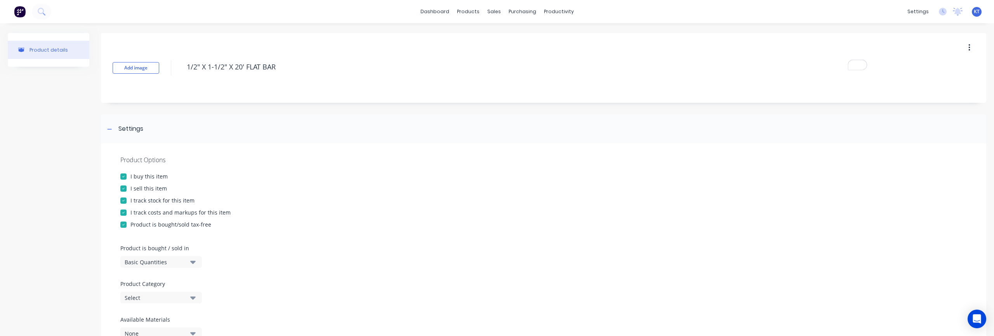
type textarea "x"
type textarea "1/2" X 1-1/2" X 20' FLAT BAR"
click at [370, 253] on div "Product Options I buy this item I sell this item I track stock for this item I …" at bounding box center [544, 251] width 886 height 214
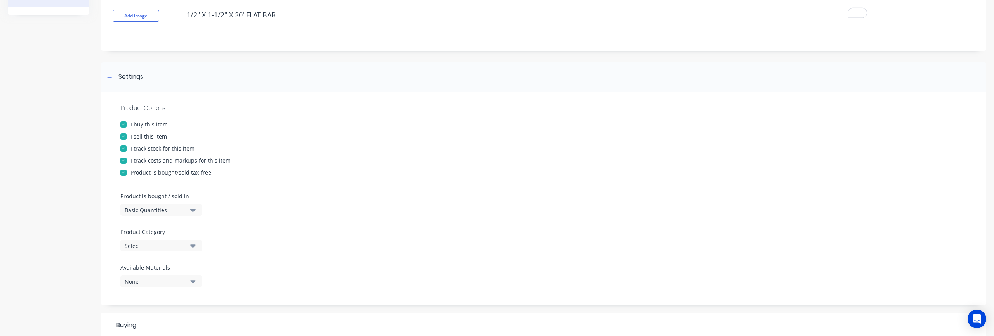
click at [169, 248] on div "Select" at bounding box center [156, 246] width 62 height 8
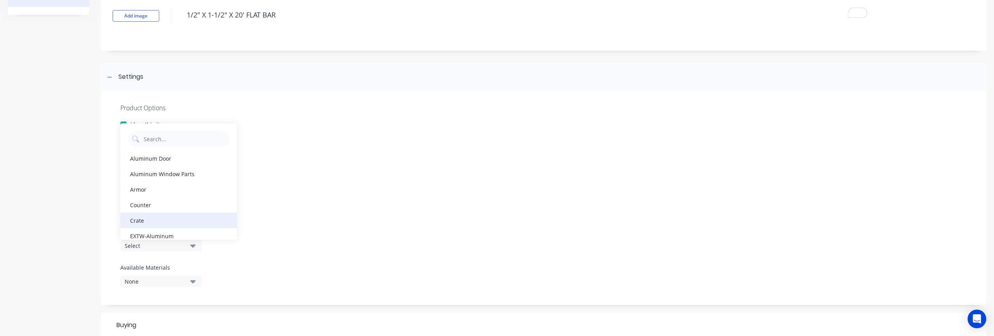
scroll to position [17, 0]
click at [166, 174] on div "Armor" at bounding box center [178, 172] width 117 height 16
type textarea "x"
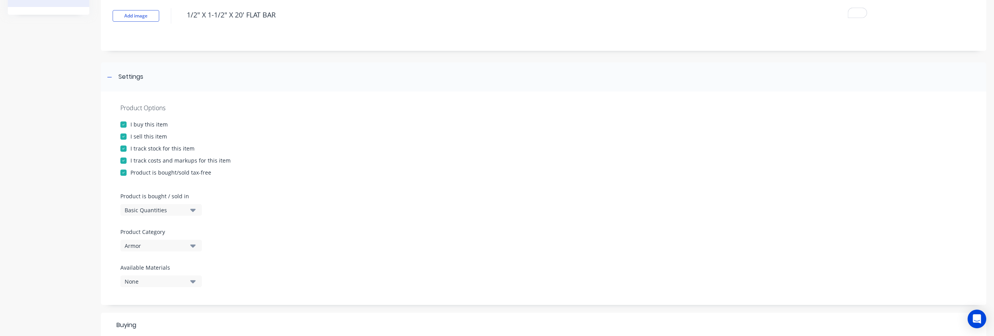
click at [316, 244] on div "Product Options I buy this item I sell this item I track stock for this item I …" at bounding box center [544, 199] width 886 height 214
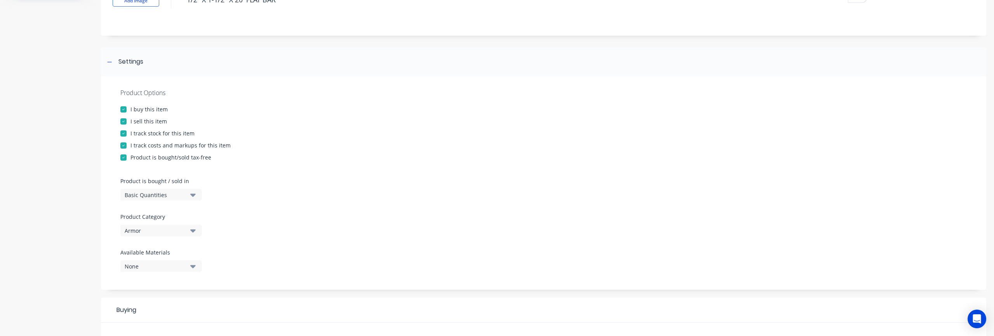
scroll to position [80, 0]
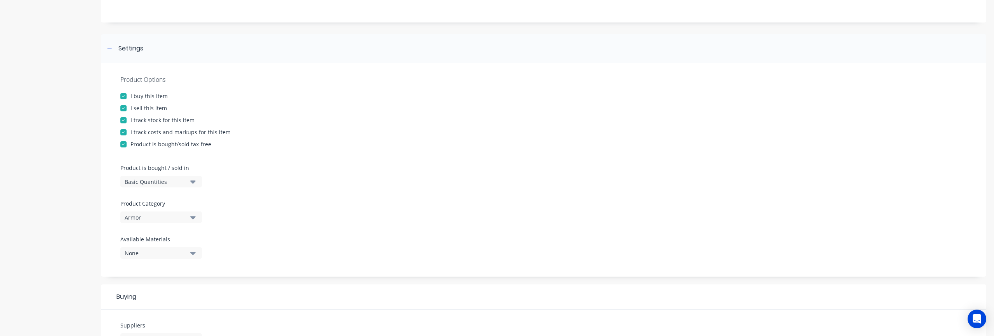
click at [167, 254] on div "None" at bounding box center [156, 253] width 62 height 8
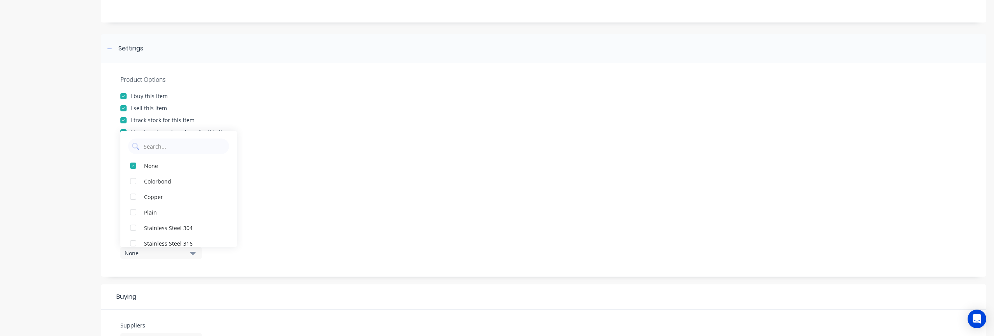
click at [329, 254] on div "Product Options I buy this item I sell this item I track stock for this item I …" at bounding box center [544, 170] width 886 height 214
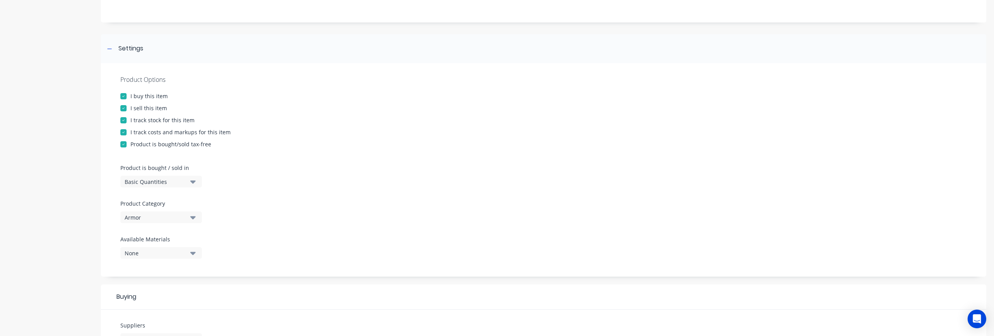
click at [152, 251] on div "None" at bounding box center [156, 253] width 62 height 8
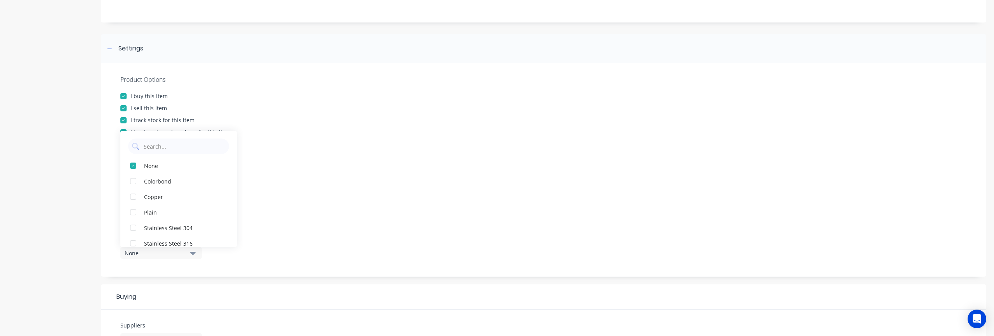
click at [341, 253] on div "Product Options I buy this item I sell this item I track stock for this item I …" at bounding box center [544, 170] width 886 height 214
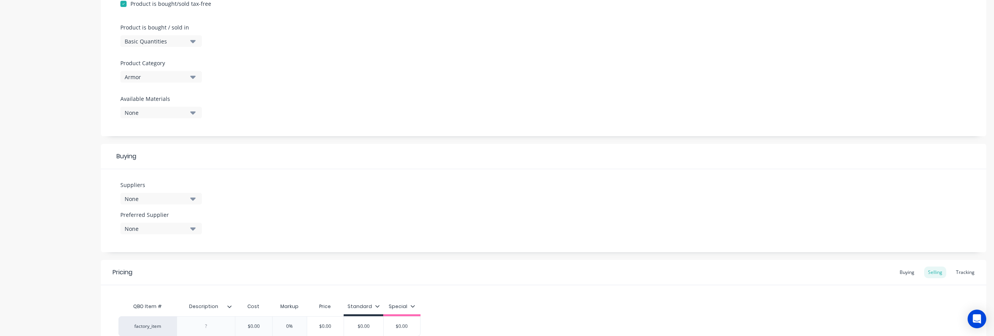
scroll to position [226, 0]
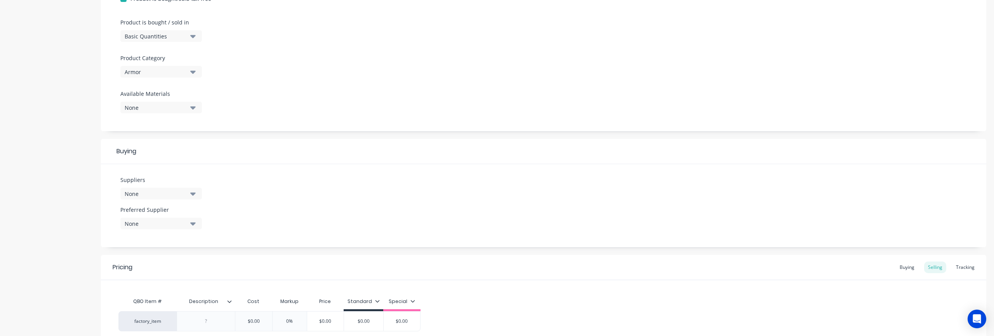
click at [153, 196] on div "None" at bounding box center [156, 194] width 62 height 8
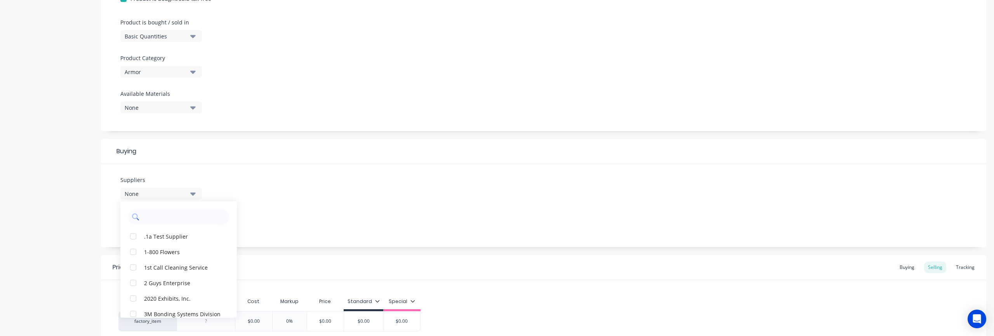
click at [150, 219] on input "text" at bounding box center [184, 217] width 82 height 16
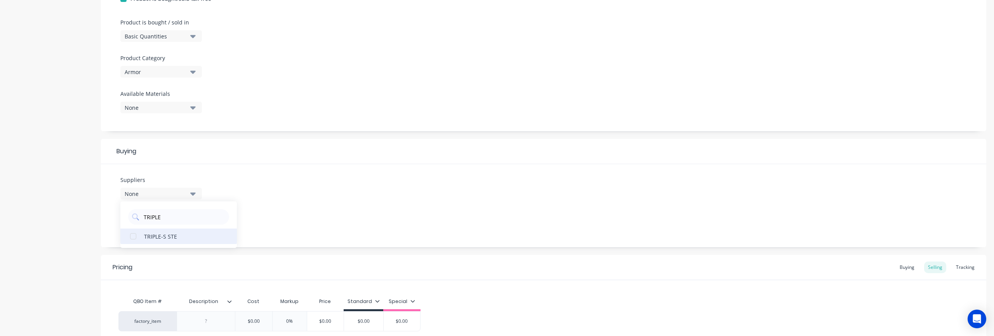
type input "TRIPLE"
click at [150, 235] on div "TRIPLE-S STE" at bounding box center [183, 236] width 78 height 8
click at [336, 228] on div "Suppliers 1 suppliers selected TRIPLE TRIPLE-S STE Preferred Supplier None" at bounding box center [544, 205] width 886 height 83
click at [160, 221] on div "None" at bounding box center [156, 224] width 62 height 8
click at [146, 265] on div "TRIPLE-S STE" at bounding box center [183, 266] width 78 height 8
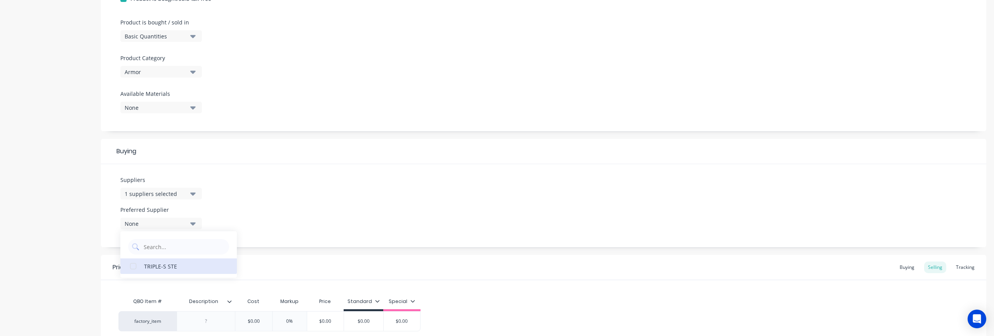
type textarea "x"
click at [303, 217] on div "Suppliers 1 suppliers selected TRIPLE Preferred Supplier TRIPLE-S STE TRIPLE-S …" at bounding box center [544, 205] width 886 height 83
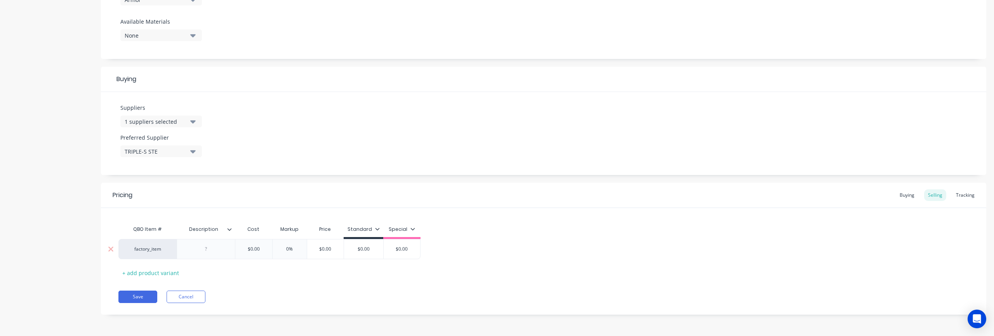
click at [220, 253] on div at bounding box center [206, 249] width 39 height 10
paste div
type textarea "x"
click at [438, 296] on div "Save Cancel" at bounding box center [552, 301] width 868 height 12
click at [286, 254] on div "$0.00" at bounding box center [285, 249] width 39 height 19
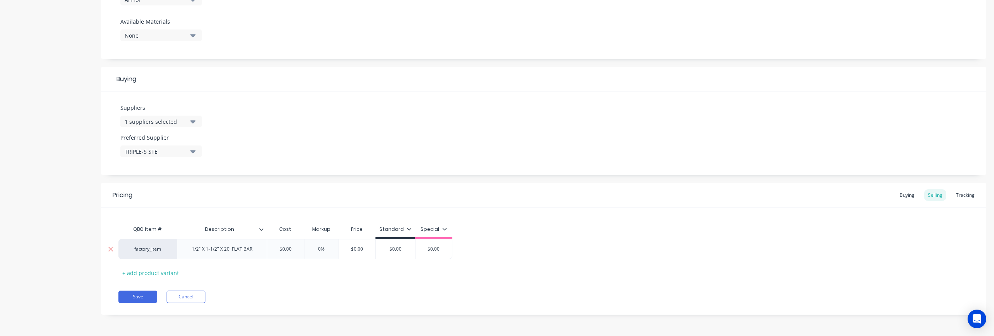
type input "$0.00"
drag, startPoint x: 292, startPoint y: 249, endPoint x: 265, endPoint y: 248, distance: 27.6
click at [265, 248] on div "factory_item 1/2" X 1-1/2" X 20' FLAT BAR $0.00 $0.00 0% $0.00 $0.00 $0.00" at bounding box center [285, 249] width 334 height 20
type textarea "x"
type input "3"
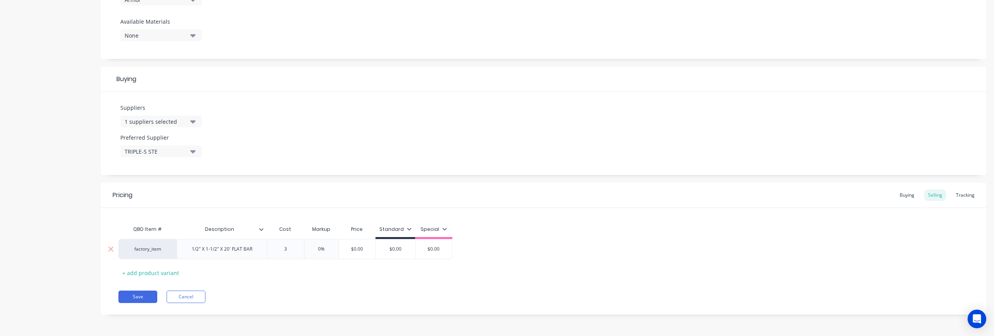
type textarea "x"
type input "33."
type textarea "x"
type input "33.6"
click at [376, 294] on div "Save Cancel" at bounding box center [552, 297] width 868 height 12
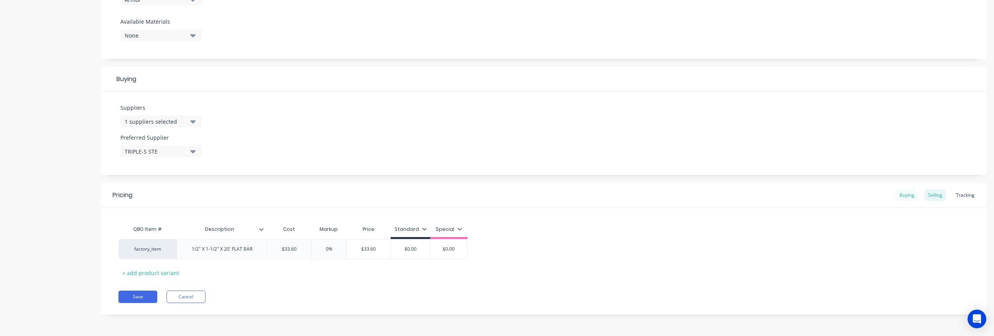
click at [915, 194] on div "Buying" at bounding box center [907, 196] width 23 height 12
click at [307, 244] on div "$0.00" at bounding box center [291, 249] width 49 height 19
type input "$0.00"
drag, startPoint x: 302, startPoint y: 249, endPoint x: 267, endPoint y: 247, distance: 35.0
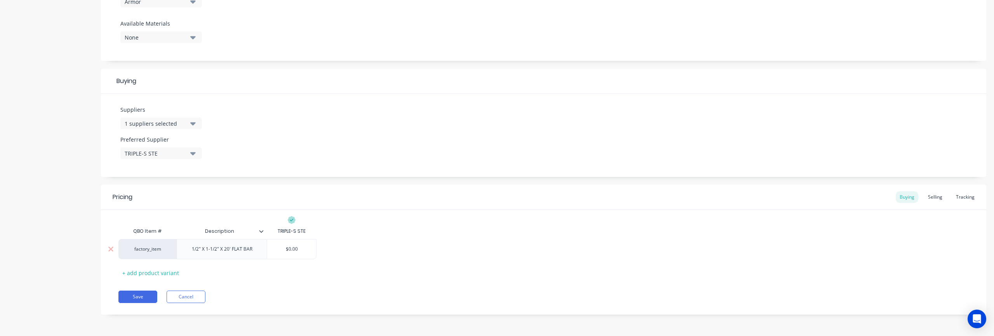
click at [267, 247] on input "$0.00" at bounding box center [291, 249] width 49 height 7
type textarea "x"
type input "3"
type textarea "x"
type input "33"
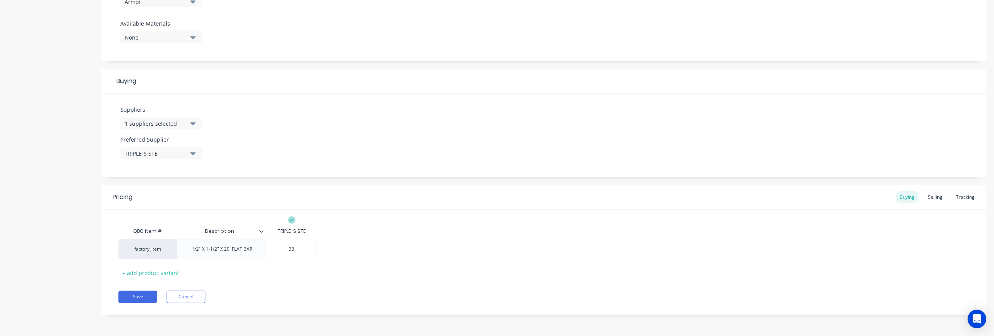
type textarea "x"
type input "33."
type textarea "x"
type input "33.6"
click at [615, 298] on div "Save Cancel" at bounding box center [552, 297] width 868 height 12
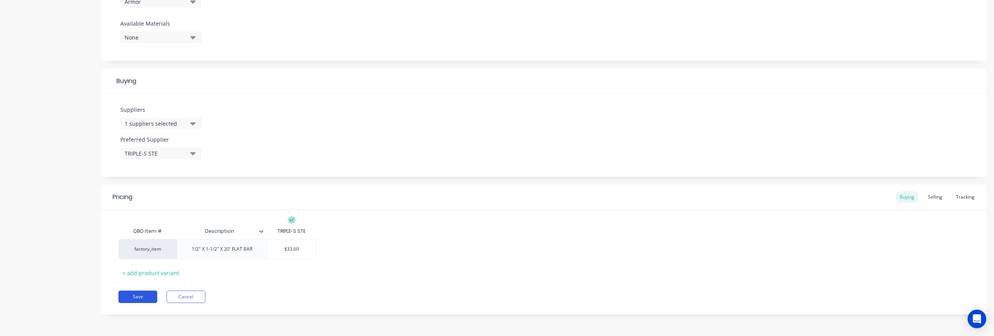
click at [143, 293] on button "Save" at bounding box center [137, 297] width 39 height 12
type textarea "x"
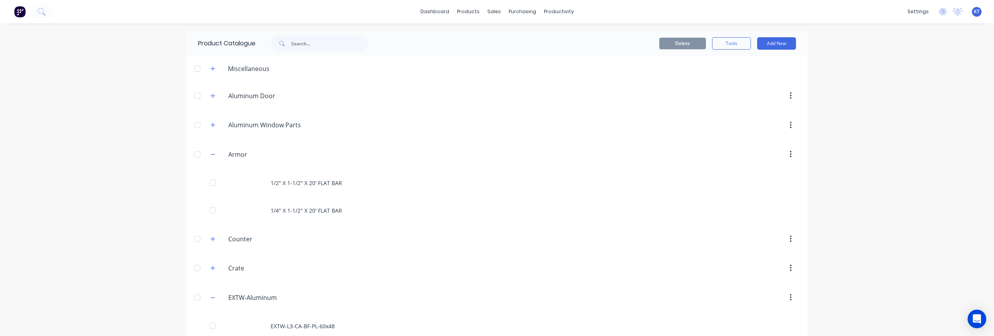
click at [207, 156] on div "Armor Armor" at bounding box center [265, 155] width 122 height 14
click at [209, 156] on button "button" at bounding box center [213, 155] width 10 height 10
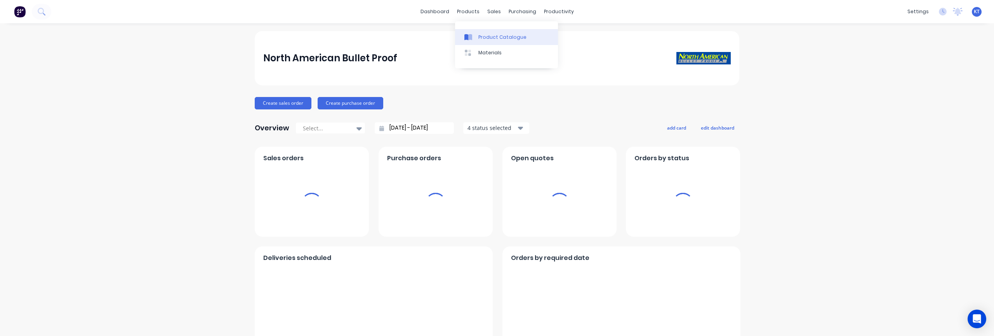
click at [486, 35] on div "Product Catalogue" at bounding box center [503, 37] width 48 height 7
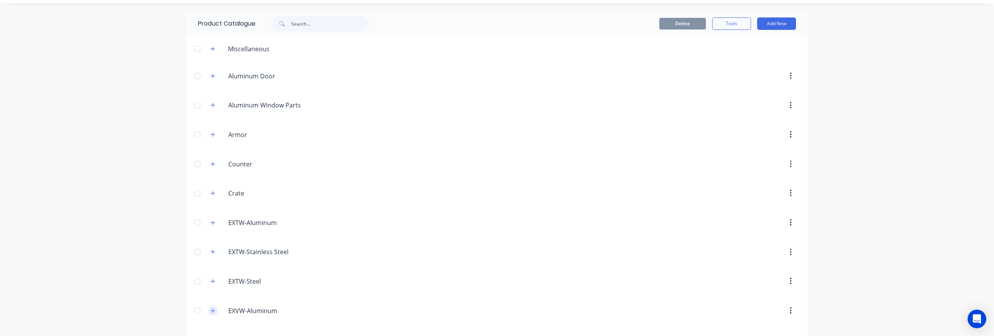
scroll to position [44, 0]
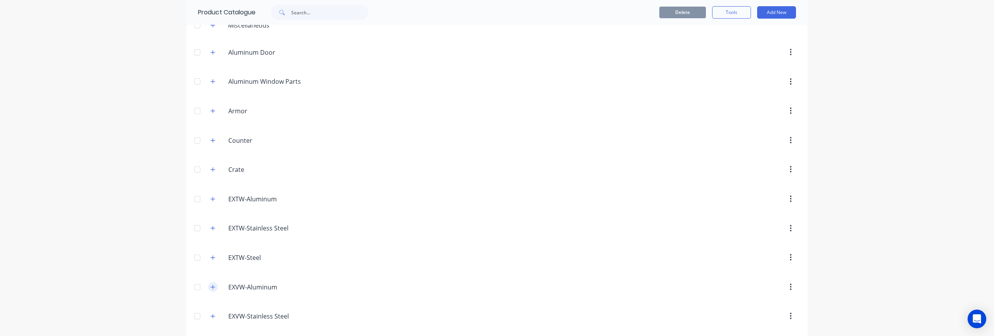
click at [214, 289] on icon "button" at bounding box center [213, 287] width 5 height 5
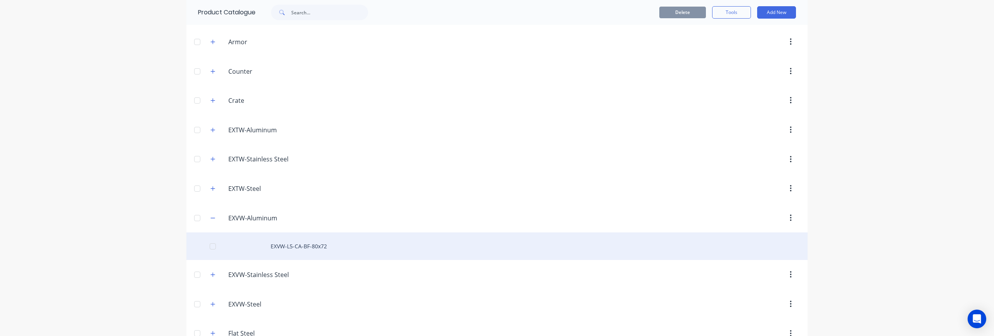
click at [306, 248] on div "EXVW-L5-CA-BF-80x72" at bounding box center [496, 247] width 621 height 28
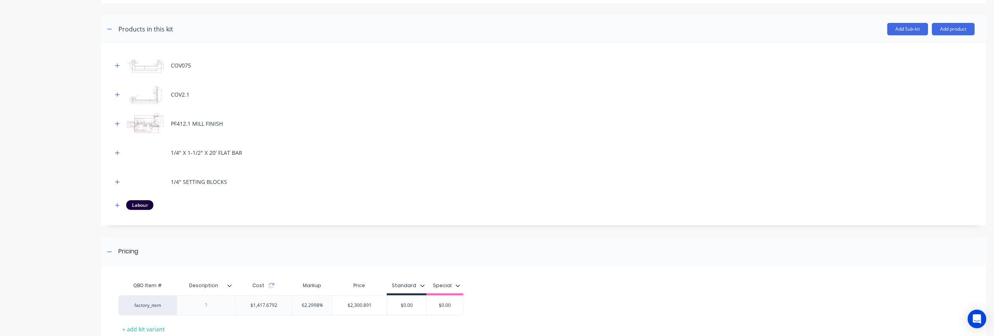
scroll to position [128, 0]
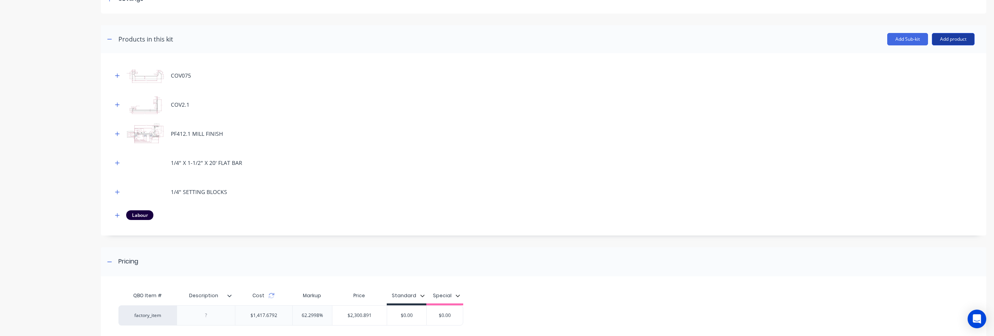
click at [954, 41] on button "Add product" at bounding box center [953, 39] width 43 height 12
click at [938, 57] on div "Product catalogue" at bounding box center [938, 59] width 60 height 11
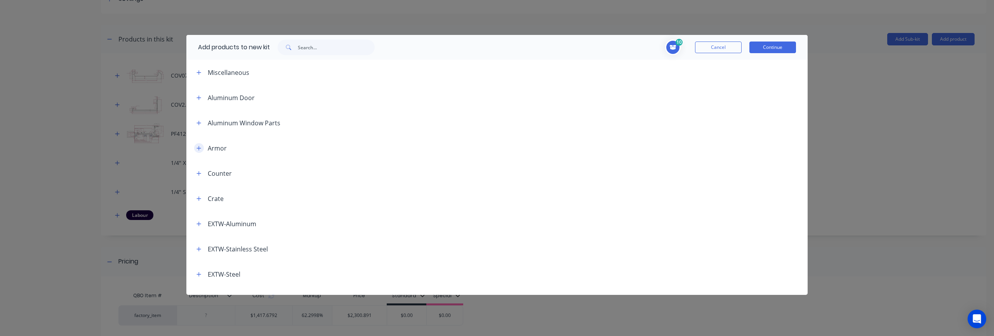
click at [199, 150] on icon "button" at bounding box center [199, 148] width 4 height 4
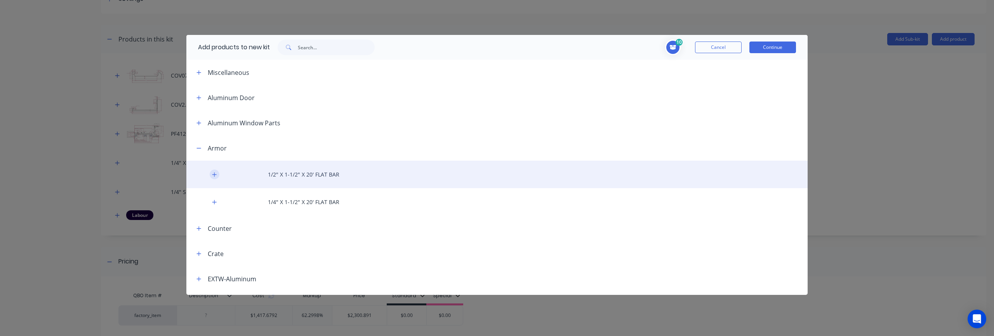
click at [215, 177] on button "button" at bounding box center [215, 175] width 10 height 10
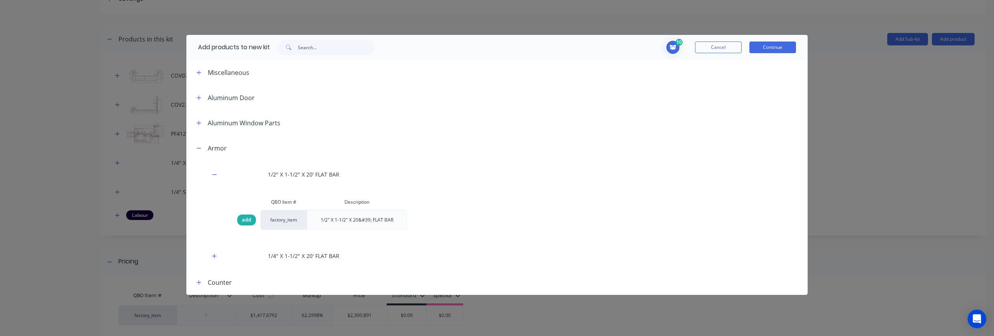
click at [249, 220] on span "add" at bounding box center [246, 220] width 9 height 8
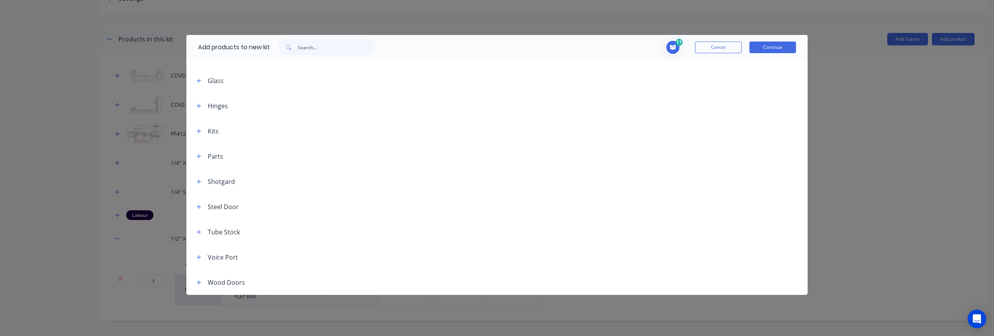
scroll to position [39, 0]
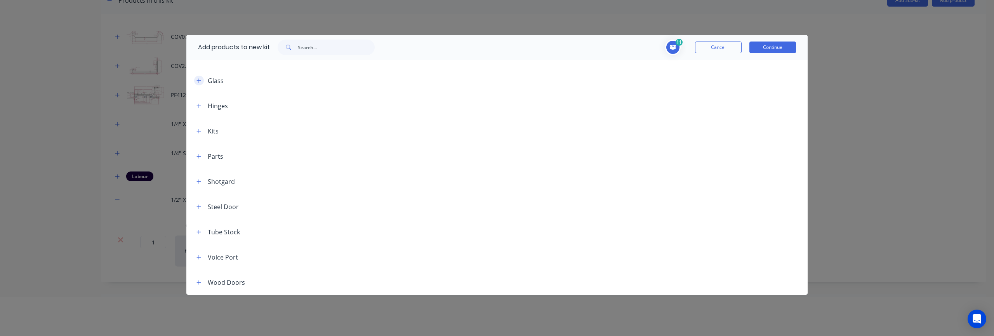
click at [202, 80] on button "button" at bounding box center [199, 81] width 10 height 10
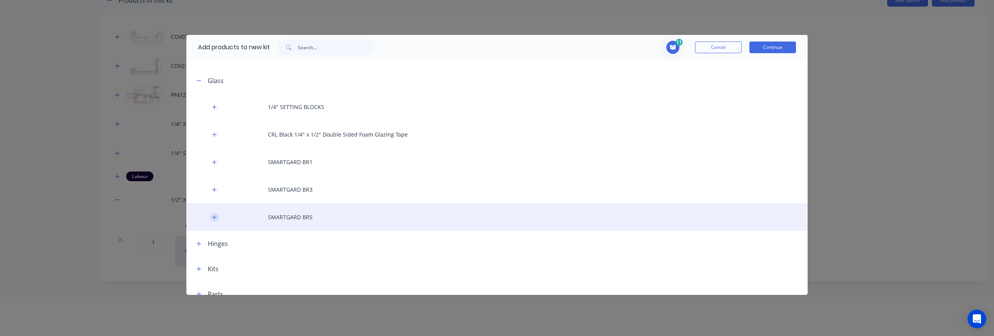
click at [214, 215] on icon "button" at bounding box center [214, 217] width 5 height 5
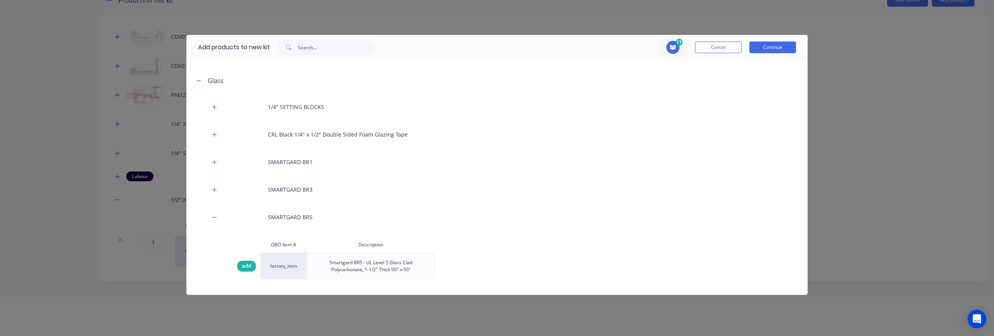
click at [247, 267] on span "add" at bounding box center [246, 267] width 9 height 8
click at [778, 46] on button "Continue" at bounding box center [773, 48] width 47 height 12
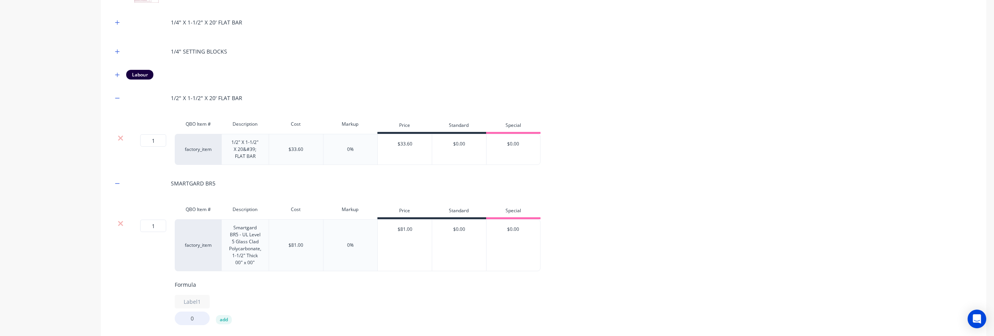
scroll to position [301, 0]
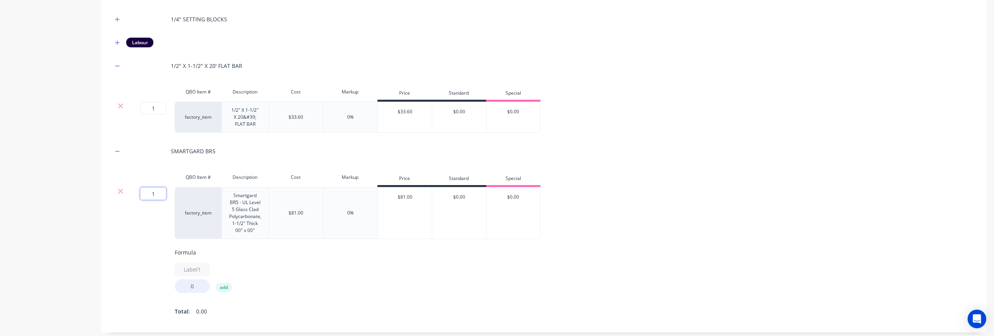
drag, startPoint x: 159, startPoint y: 194, endPoint x: 154, endPoint y: 194, distance: 4.7
click at [154, 194] on input "1" at bounding box center [153, 194] width 26 height 12
click at [328, 267] on div "Label1 0 add" at bounding box center [606, 278] width 862 height 30
drag, startPoint x: 200, startPoint y: 290, endPoint x: 187, endPoint y: 289, distance: 12.9
click at [187, 289] on input "0" at bounding box center [192, 287] width 35 height 14
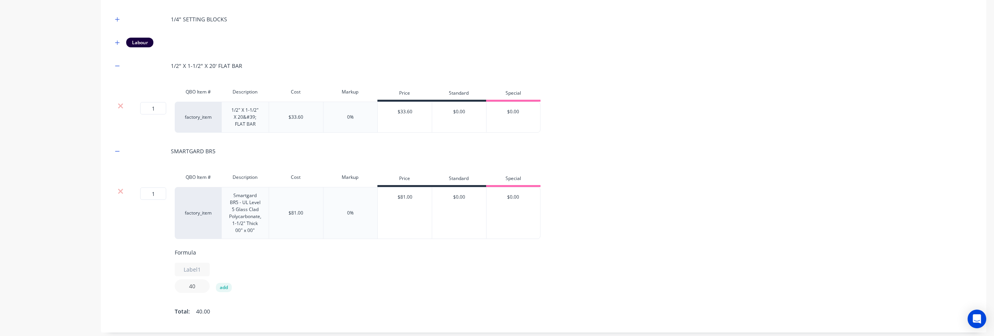
type input "40"
click at [350, 275] on div "Label1 40 add" at bounding box center [606, 278] width 862 height 30
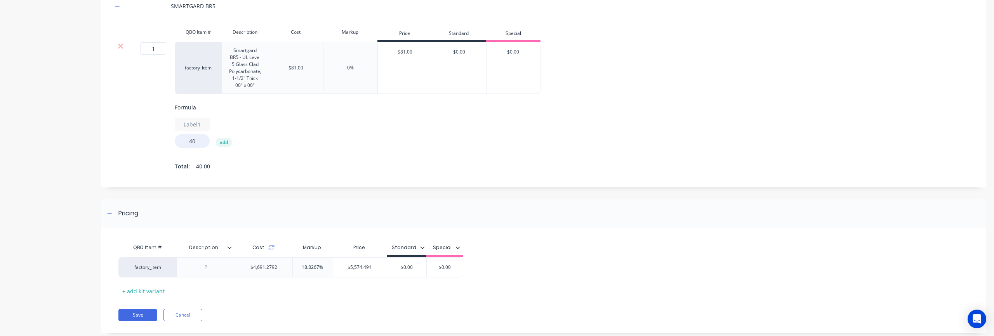
scroll to position [456, 0]
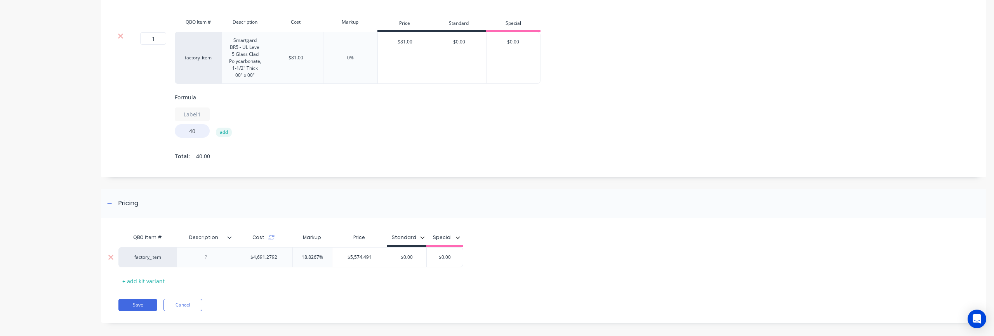
click at [301, 259] on input "18.8267%" at bounding box center [312, 257] width 39 height 7
drag, startPoint x: 301, startPoint y: 259, endPoint x: 349, endPoint y: 260, distance: 48.2
click at [349, 260] on div "factory_item $4,691.2792 18.8267% 18.8267% $5,574.491 $0.00 $0.00" at bounding box center [290, 257] width 345 height 20
type input "72"
click at [357, 306] on div "Save Cancel" at bounding box center [552, 305] width 868 height 12
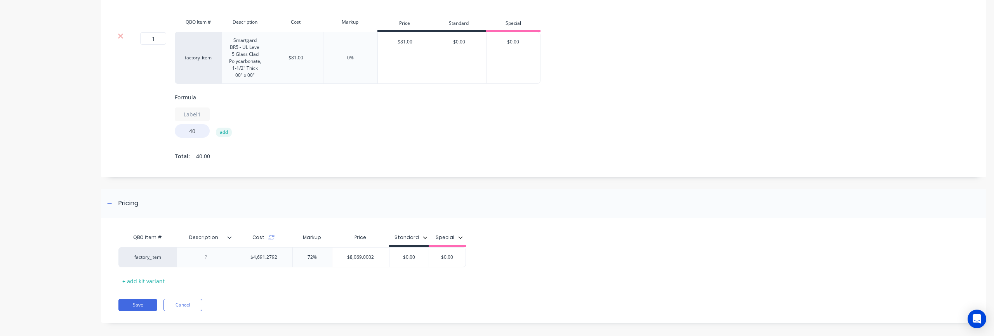
click at [251, 288] on div "QBO Item # Description Cost Markup Price Standard Special factory_item $4,691.2…" at bounding box center [544, 274] width 886 height 97
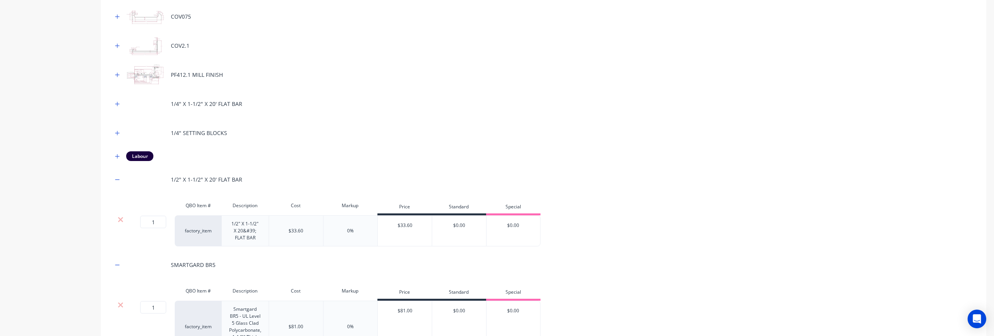
scroll to position [144, 0]
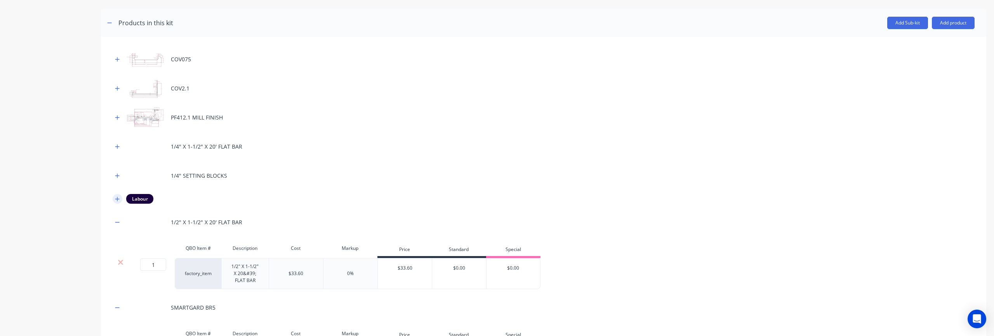
click at [116, 201] on icon "button" at bounding box center [117, 199] width 5 height 5
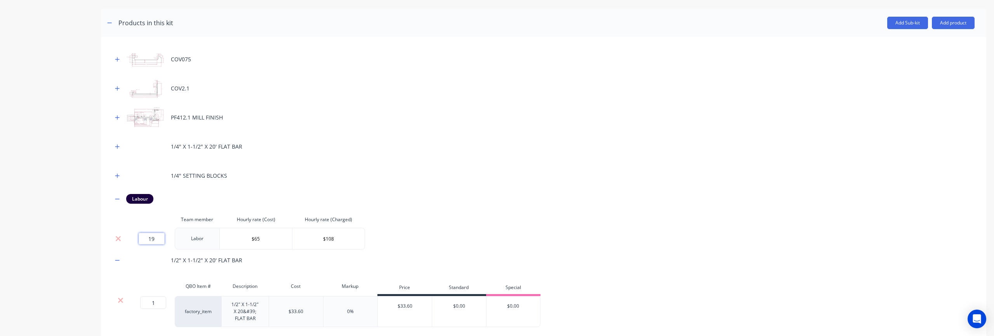
click at [151, 240] on input "19" at bounding box center [152, 239] width 26 height 12
drag, startPoint x: 160, startPoint y: 241, endPoint x: 132, endPoint y: 238, distance: 27.8
click at [132, 238] on div "19" at bounding box center [151, 239] width 40 height 12
type input "12"
click at [621, 177] on div "1/4" SETTING BLOCKS" at bounding box center [544, 175] width 862 height 21
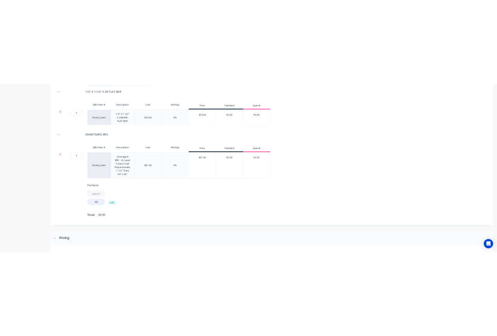
scroll to position [501, 0]
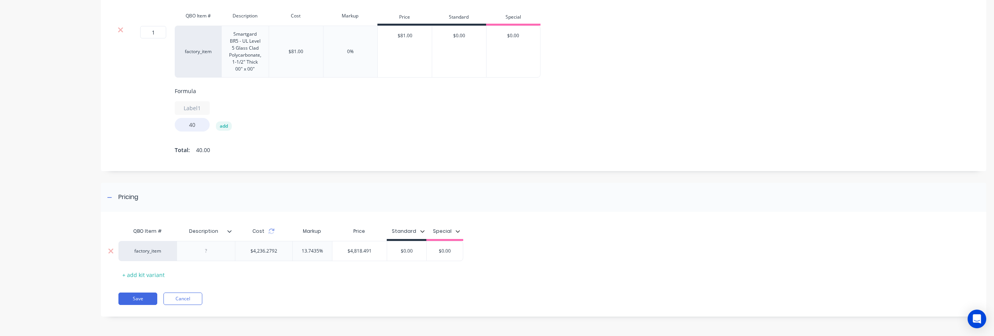
click at [306, 256] on div "13.7435%" at bounding box center [312, 251] width 39 height 19
drag, startPoint x: 304, startPoint y: 252, endPoint x: 334, endPoint y: 250, distance: 30.0
click at [334, 250] on div "factory_item $4,236.2792 13.7435% 13.7435% $4,818.491 $0.00 $0.00" at bounding box center [290, 251] width 345 height 20
click at [307, 255] on div "13.7435%" at bounding box center [312, 251] width 39 height 19
drag, startPoint x: 302, startPoint y: 252, endPoint x: 320, endPoint y: 254, distance: 17.6
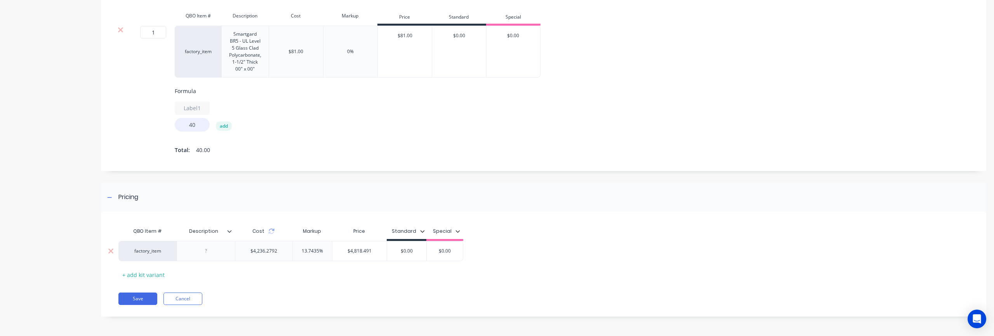
click at [332, 252] on div "factory_item $4,236.2792 13.7435% 13.7435% $4,818.491 $0.00 $0.00" at bounding box center [290, 251] width 345 height 20
drag, startPoint x: 323, startPoint y: 252, endPoint x: 296, endPoint y: 252, distance: 26.8
click at [296, 252] on input "13.7435%" at bounding box center [312, 251] width 39 height 7
drag, startPoint x: 299, startPoint y: 251, endPoint x: 332, endPoint y: 250, distance: 33.1
click at [332, 250] on div "factory_item $4,236.2792 13.7435% 13.7435% $4,818.491 $0.00 $0.00" at bounding box center [290, 251] width 345 height 20
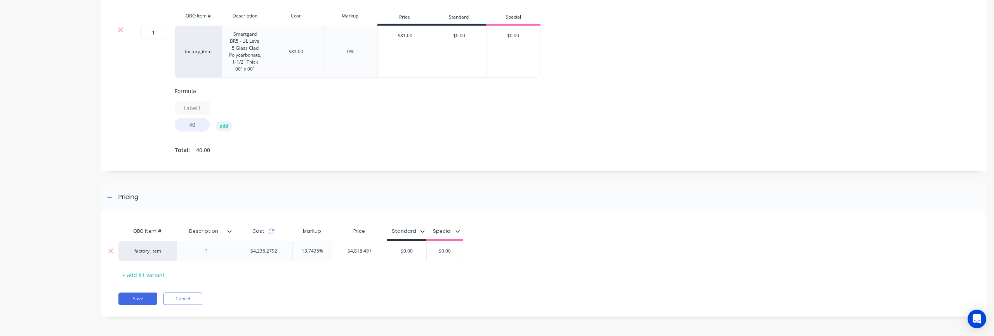
click at [311, 251] on input "13.7435%" at bounding box center [312, 251] width 39 height 7
drag, startPoint x: 302, startPoint y: 251, endPoint x: 340, endPoint y: 249, distance: 38.1
click at [340, 249] on div "factory_item $4,236.2792 13.7435% 13.7435% $4,818.491 $0.00 $0.00" at bounding box center [290, 251] width 345 height 20
click at [315, 253] on input "13.7435%" at bounding box center [312, 251] width 39 height 7
click at [313, 252] on input "13.7435%" at bounding box center [312, 251] width 39 height 7
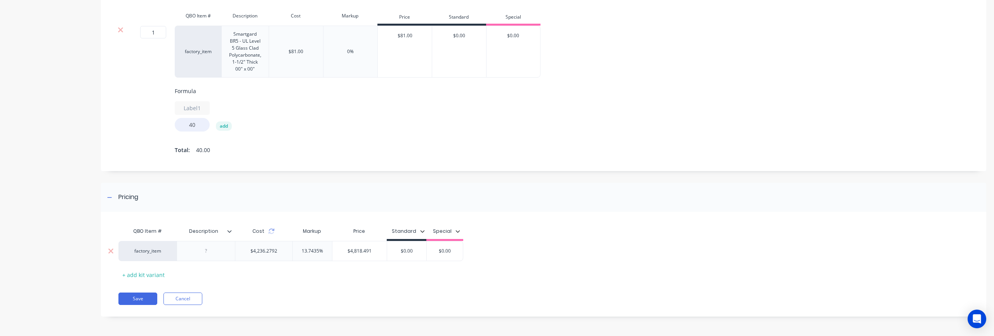
click at [313, 252] on input "13.7435%" at bounding box center [312, 251] width 39 height 7
click at [295, 299] on div "Save Cancel" at bounding box center [552, 299] width 868 height 12
click at [299, 258] on div "13.7435%" at bounding box center [312, 251] width 39 height 19
type input "72%"
click at [490, 292] on div "QBO Item # Description Cost Markup Price Standard Special factory_item $4,236.2…" at bounding box center [544, 268] width 886 height 97
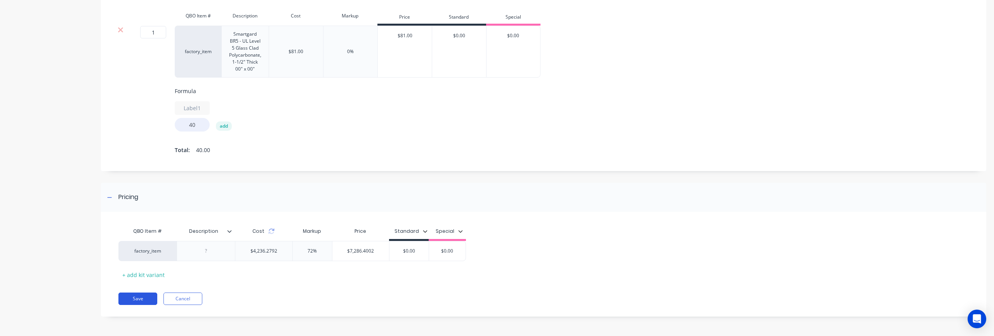
click at [139, 298] on button "Save" at bounding box center [137, 299] width 39 height 12
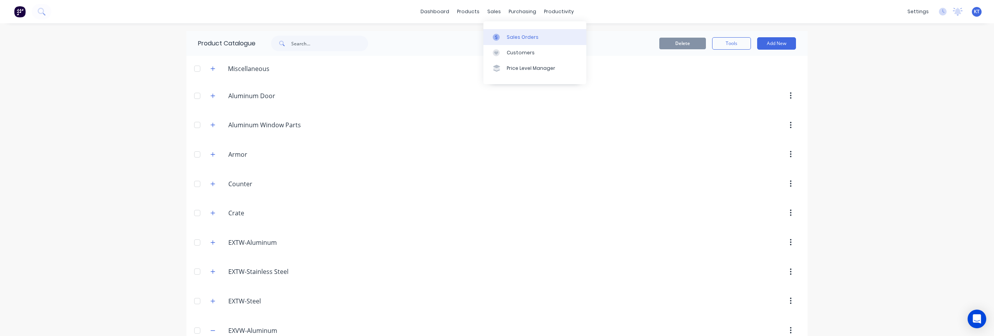
click at [519, 39] on div "Sales Orders" at bounding box center [523, 37] width 32 height 7
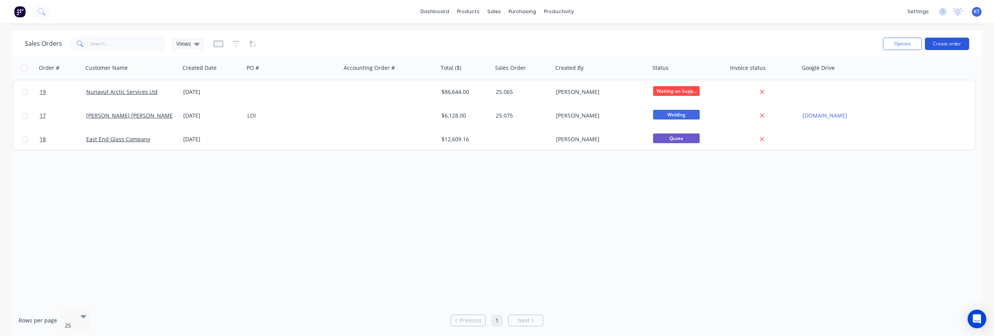
click at [946, 45] on button "Create order" at bounding box center [947, 44] width 44 height 12
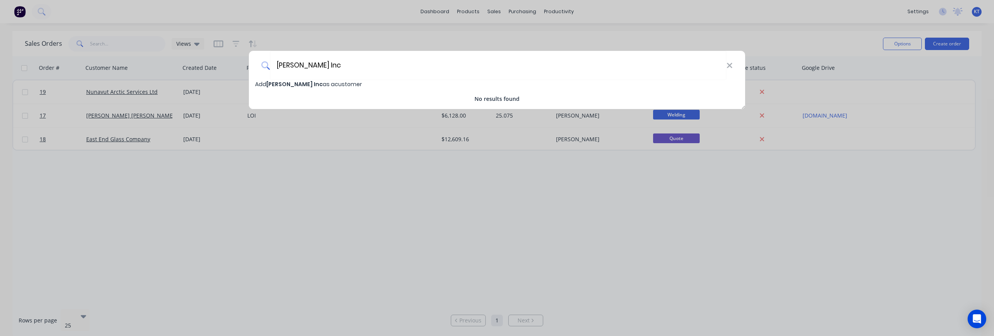
type input "[PERSON_NAME] Inc"
click at [288, 87] on span "[PERSON_NAME] Inc" at bounding box center [294, 84] width 56 height 8
select select "AU"
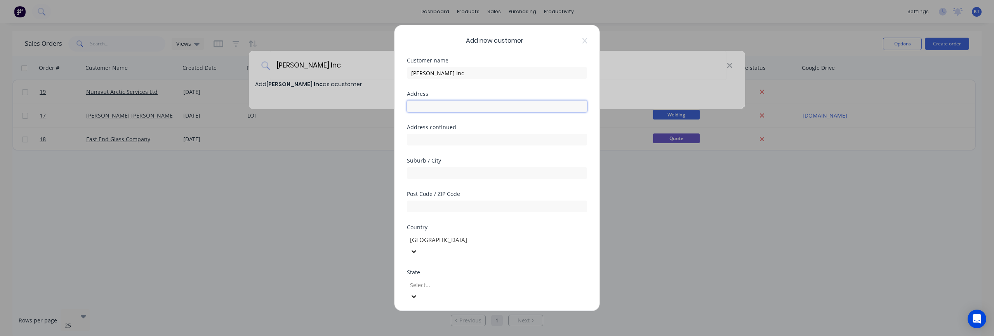
click at [421, 105] on input "text" at bounding box center [497, 107] width 180 height 12
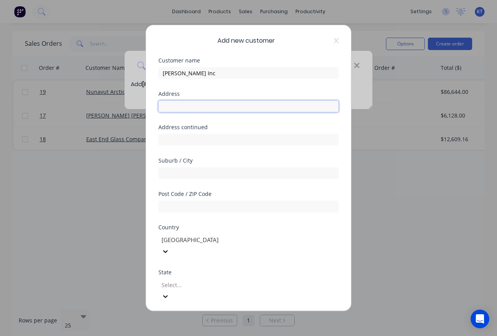
paste input "[STREET_ADDRESS]"
type input "[STREET_ADDRESS]"
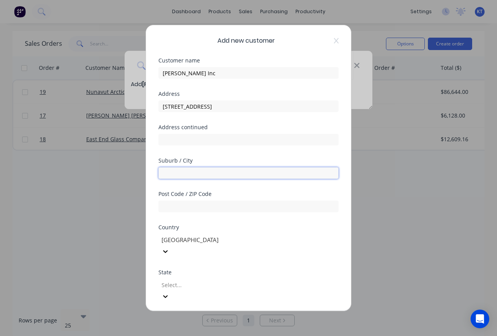
click at [182, 171] on input "text" at bounding box center [248, 173] width 180 height 12
click at [182, 170] on input "text" at bounding box center [248, 173] width 180 height 12
paste input "[GEOGRAPHIC_DATA]"
type input "[GEOGRAPHIC_DATA]"
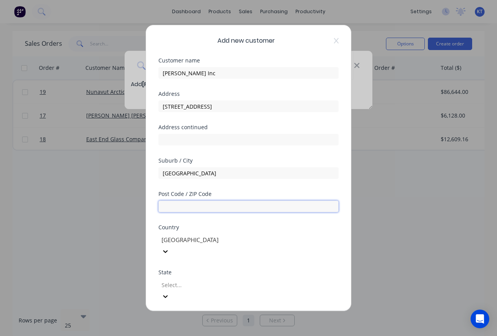
click at [207, 205] on input "text" at bounding box center [248, 207] width 180 height 12
type input "37601"
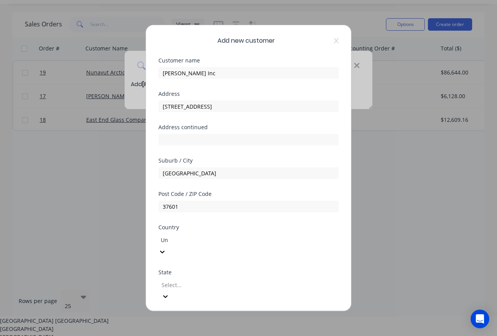
scroll to position [21, 0]
type input "Unit"
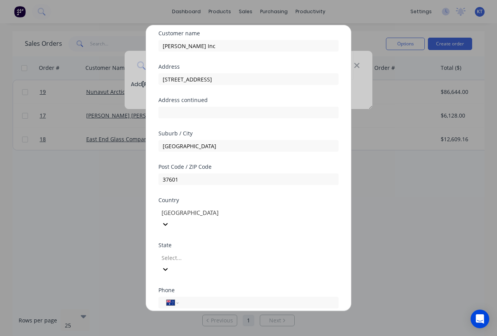
scroll to position [32, 0]
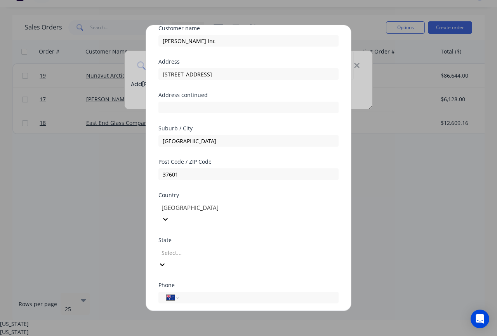
click at [190, 248] on div at bounding box center [217, 253] width 112 height 10
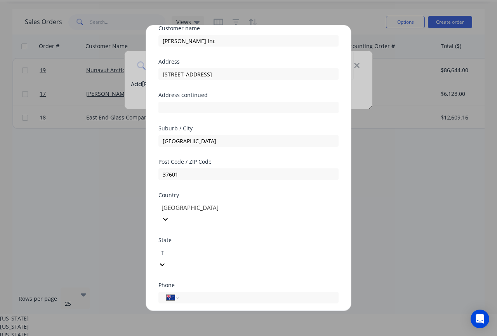
type input "Te"
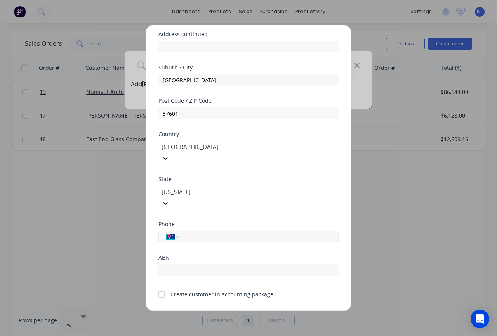
click at [172, 232] on select "International Afghanistan Åland Islands Albania Algeria American Samoa Andorra …" at bounding box center [173, 237] width 12 height 11
select select "US"
click at [167, 232] on select "International Afghanistan Åland Islands Albania Algeria American Samoa Andorra …" at bounding box center [173, 237] width 12 height 11
paste input "[PHONE_NUMBER]"
type input "[PHONE_NUMBER]"
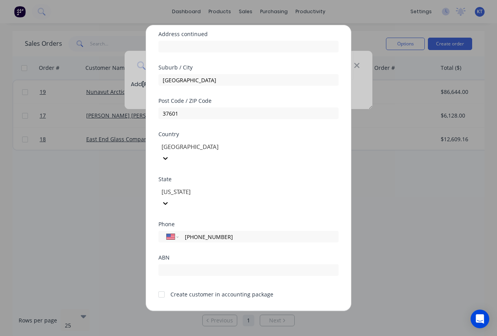
click at [219, 311] on button "Save" at bounding box center [224, 317] width 43 height 12
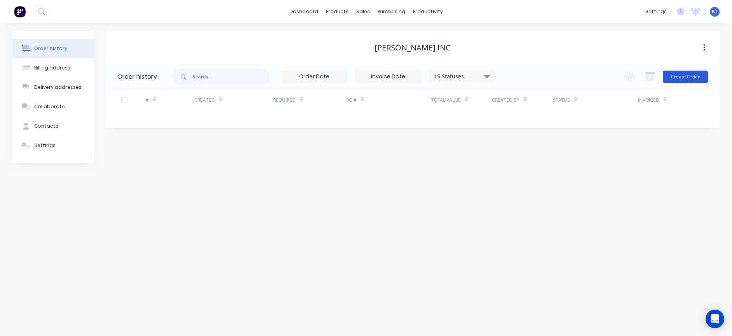
click at [682, 81] on button "Create Order" at bounding box center [685, 77] width 45 height 12
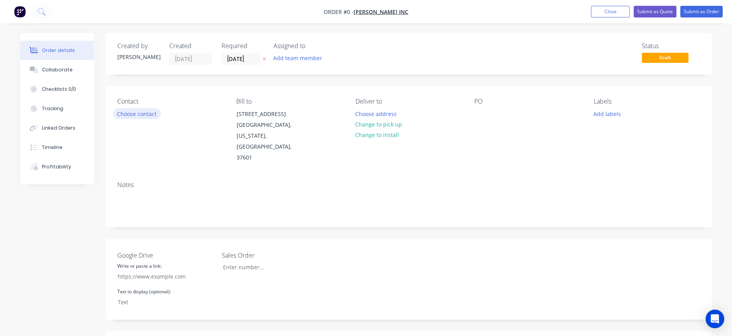
click at [146, 114] on button "Choose contact" at bounding box center [137, 113] width 48 height 10
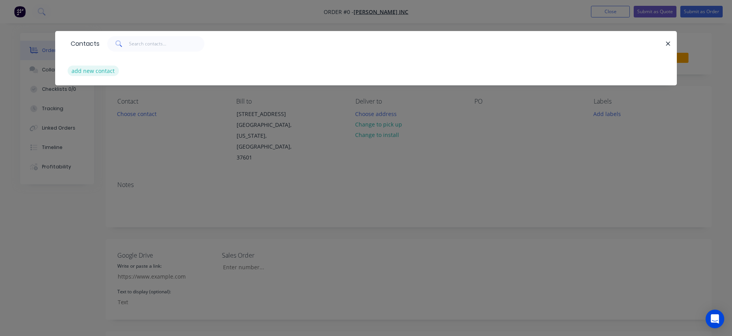
click at [105, 73] on button "add new contact" at bounding box center [93, 71] width 51 height 10
select select "AU"
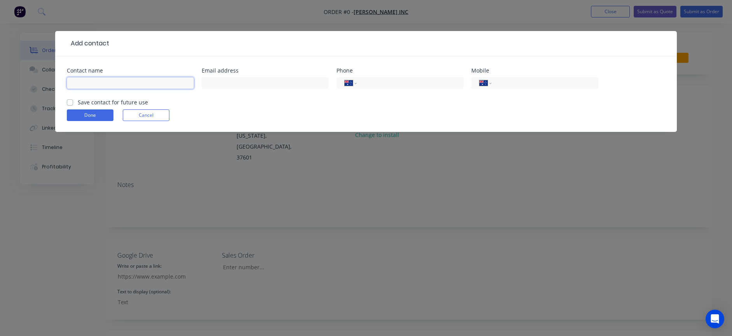
click at [142, 85] on input "text" at bounding box center [130, 83] width 127 height 12
paste input "Neil Johnson"
type input "Neil Johnson"
click at [233, 82] on input "text" at bounding box center [265, 83] width 127 height 12
paste input "njohnson@kellerglasco.com"
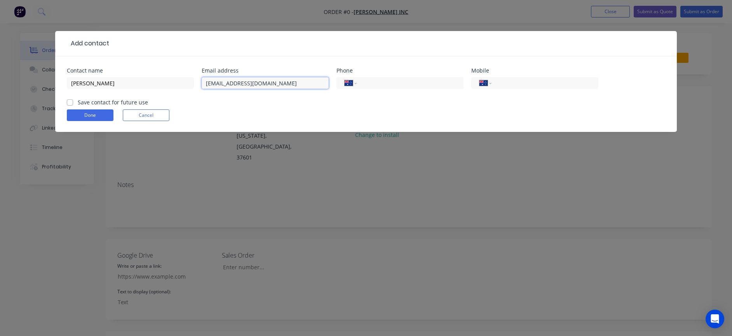
type input "njohnson@kellerglasco.com"
click at [405, 111] on div "Done Cancel" at bounding box center [366, 116] width 598 height 12
click at [353, 82] on select "International Afghanistan Åland Islands Albania Algeria American Samoa Andorra …" at bounding box center [351, 83] width 12 height 11
select select "US"
click at [345, 78] on select "International Afghanistan Åland Islands Albania Algeria American Samoa Andorra …" at bounding box center [351, 83] width 12 height 11
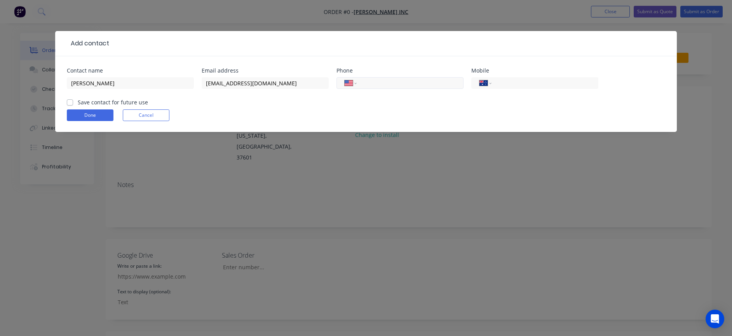
paste input "(423) 282-1210"
type input "(423) 282-1210"
click at [353, 106] on form "Contact name Neil Johnson Email address njohnson@kellerglasco.com Phone Interna…" at bounding box center [366, 100] width 598 height 64
click at [85, 102] on label "Save contact for future use" at bounding box center [113, 102] width 70 height 8
click at [73, 102] on input "Save contact for future use" at bounding box center [70, 101] width 6 height 7
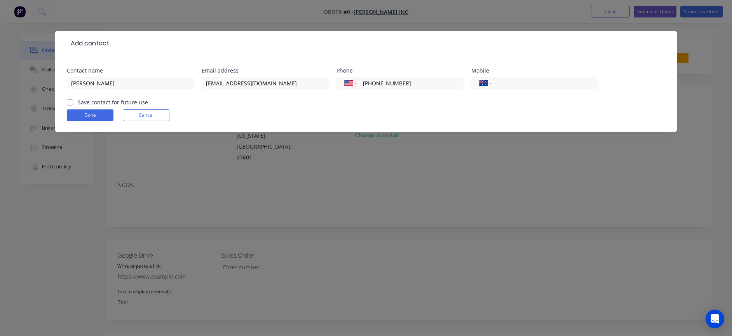
checkbox input "true"
click at [78, 112] on button "Done" at bounding box center [90, 116] width 47 height 12
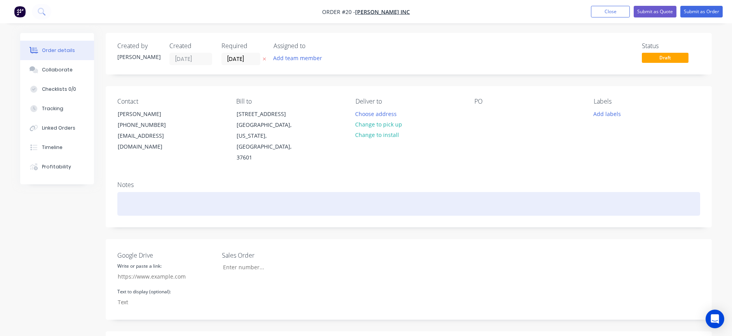
click at [160, 200] on div at bounding box center [408, 204] width 583 height 24
paste div "To enrich screen reader interactions, please activate Accessibility in Grammarl…"
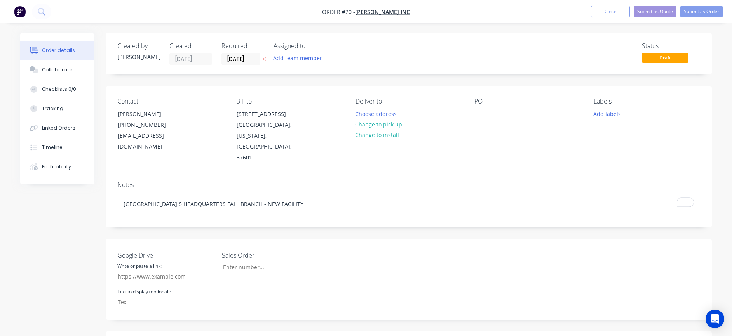
click at [492, 157] on div "PO" at bounding box center [527, 131] width 106 height 66
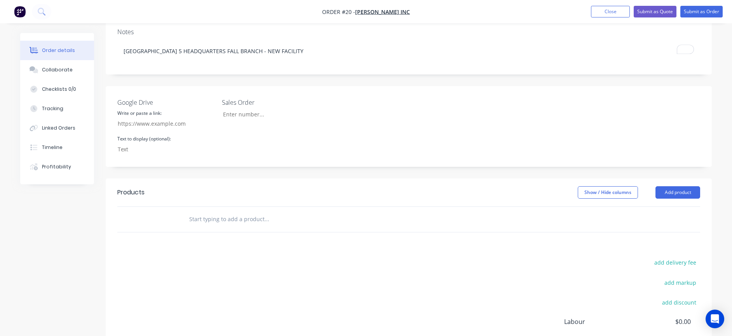
scroll to position [176, 0]
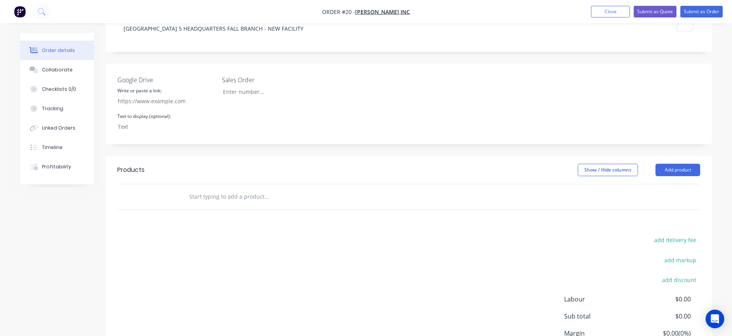
click at [234, 199] on input "text" at bounding box center [266, 197] width 155 height 16
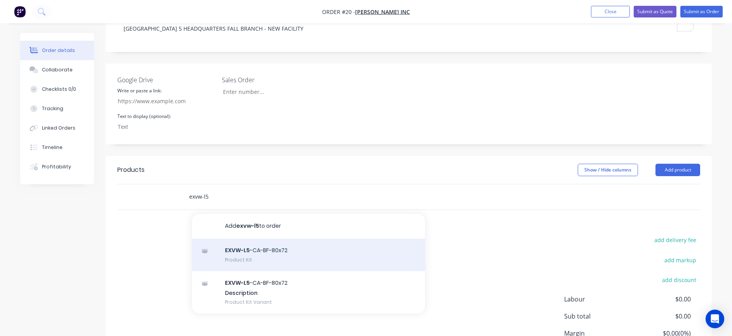
type input "exvw-l5"
click at [284, 263] on div "EXVW-L5 -CA-BF-80x72 Product Kit" at bounding box center [308, 255] width 233 height 33
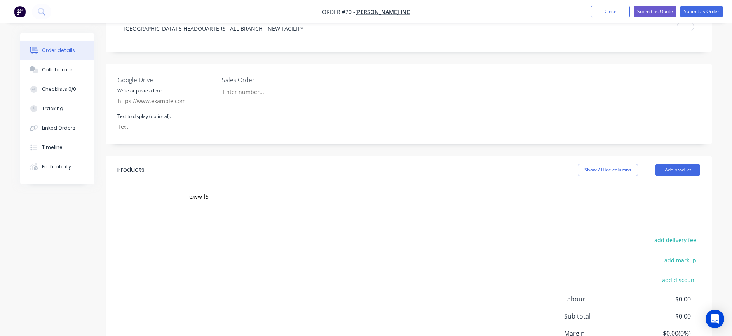
click at [456, 240] on div "add delivery fee add markup add discount Labour $0.00 Sub total $0.00 Margin $0…" at bounding box center [408, 310] width 583 height 150
click at [586, 200] on div "exvw-l5" at bounding box center [408, 197] width 583 height 25
click at [341, 200] on input "exvw-l5" at bounding box center [266, 197] width 155 height 16
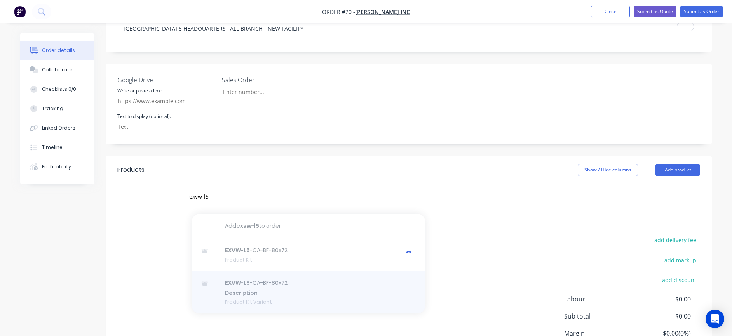
click at [258, 289] on div at bounding box center [308, 293] width 233 height 43
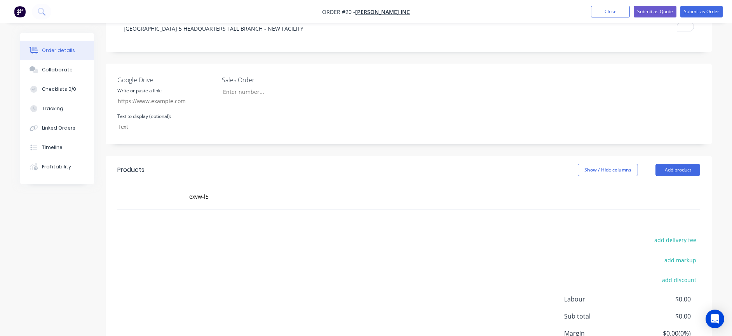
drag, startPoint x: 507, startPoint y: 251, endPoint x: 555, endPoint y: 222, distance: 56.4
click at [507, 251] on div "add delivery fee add markup add discount Labour $0.00 Sub total $0.00 Margin $0…" at bounding box center [408, 310] width 583 height 150
click at [681, 166] on button "Add product" at bounding box center [677, 170] width 45 height 12
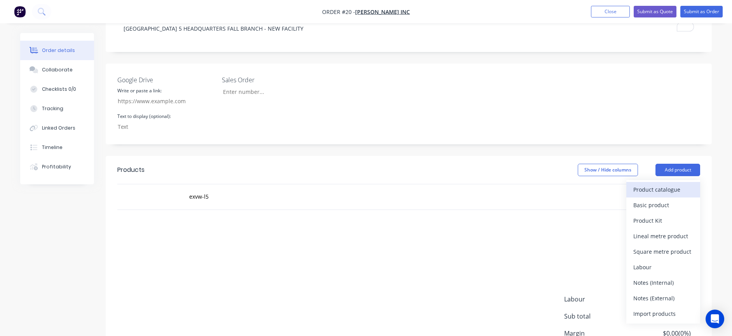
click at [673, 190] on div "Product catalogue" at bounding box center [663, 189] width 60 height 11
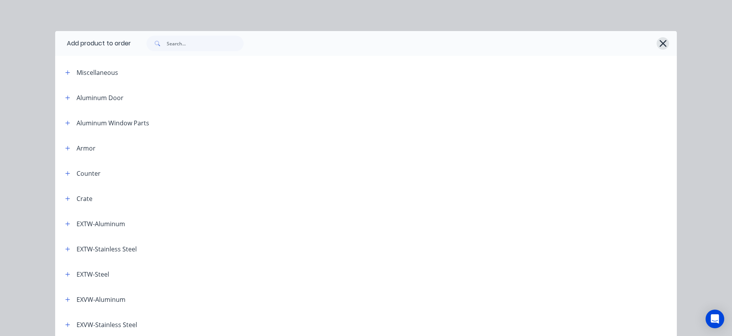
click at [662, 46] on icon "button" at bounding box center [663, 43] width 8 height 11
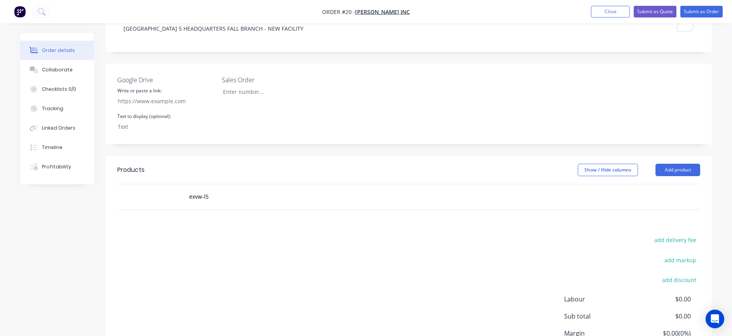
drag, startPoint x: 519, startPoint y: 197, endPoint x: 475, endPoint y: 194, distance: 43.6
click at [518, 196] on div "exvw-l5" at bounding box center [408, 197] width 583 height 25
click at [248, 191] on input "exvw-l5" at bounding box center [266, 197] width 155 height 16
drag, startPoint x: 225, startPoint y: 196, endPoint x: 186, endPoint y: 195, distance: 39.6
click at [186, 195] on div "exvw-l5 Add exvw-l5 to order EXVW-L5 -CA-BF-80x72 Product Kit EXVW-L5 -CA-BF-80…" at bounding box center [299, 197] width 233 height 16
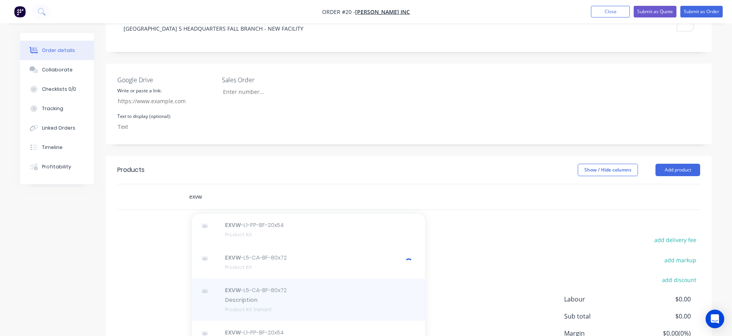
scroll to position [30, 0]
type input "exvw"
click at [271, 296] on div at bounding box center [308, 295] width 233 height 43
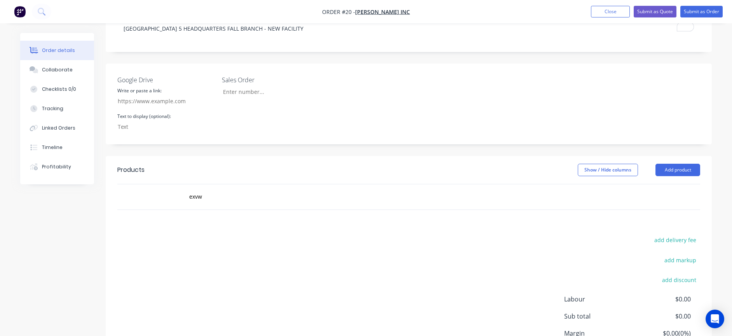
click at [451, 247] on div "add delivery fee add markup add discount Labour $0.00 Sub total $0.00 Margin $0…" at bounding box center [408, 310] width 583 height 150
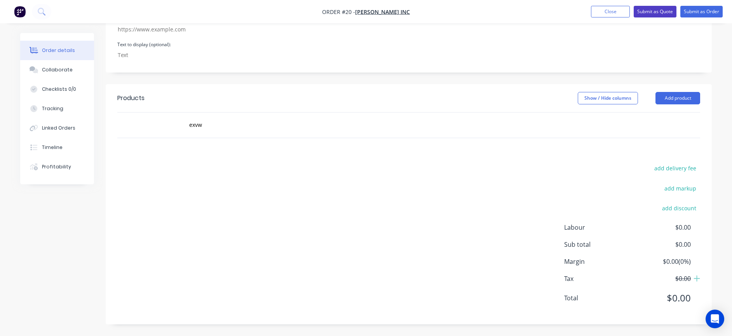
click at [661, 12] on button "Submit as Quote" at bounding box center [655, 12] width 43 height 12
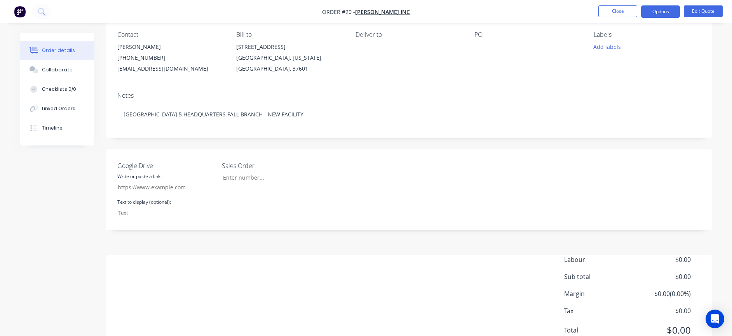
scroll to position [99, 0]
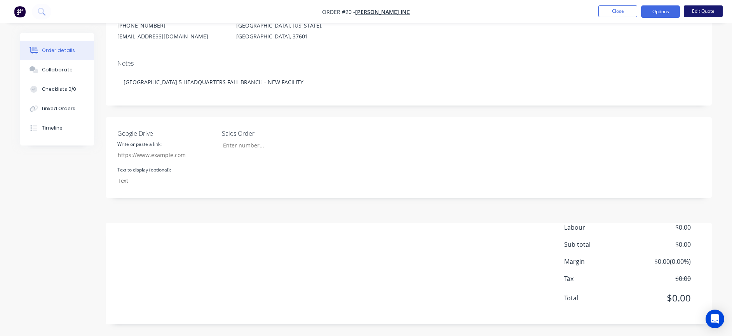
click at [705, 12] on button "Edit Quote" at bounding box center [703, 11] width 39 height 12
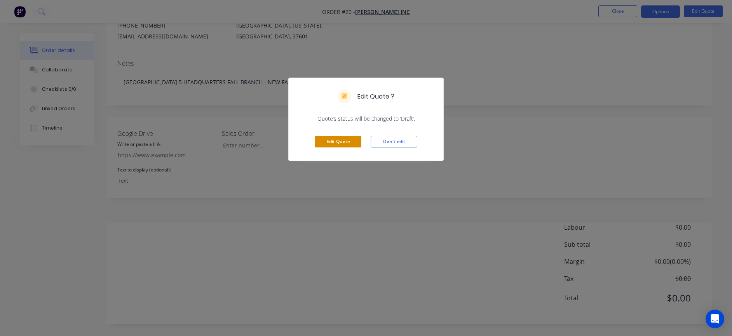
click at [339, 143] on button "Edit Quote" at bounding box center [338, 142] width 47 height 12
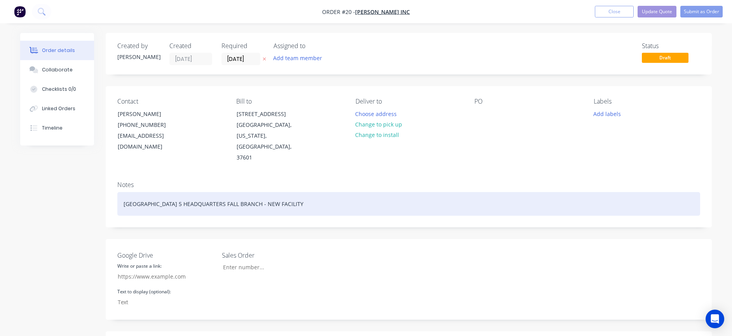
type input "05/10/25"
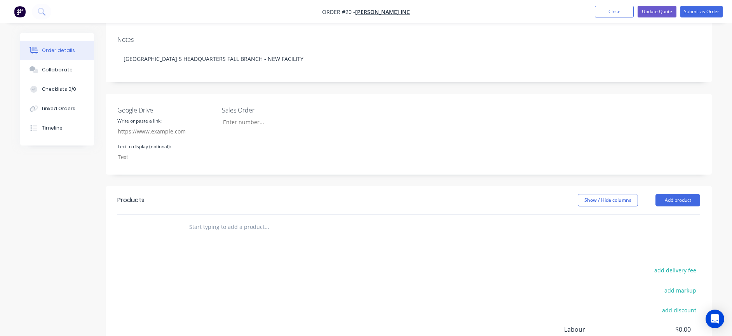
scroll to position [178, 0]
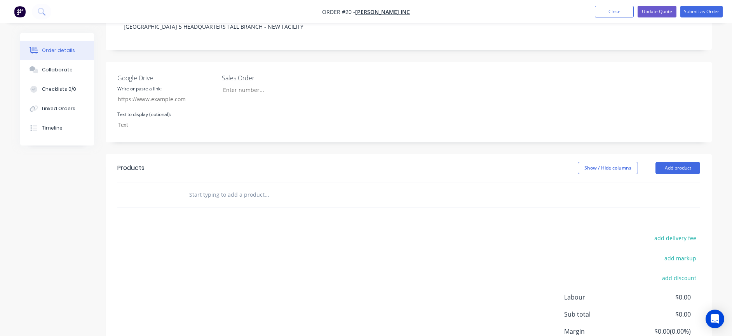
click at [217, 193] on input "text" at bounding box center [266, 195] width 155 height 16
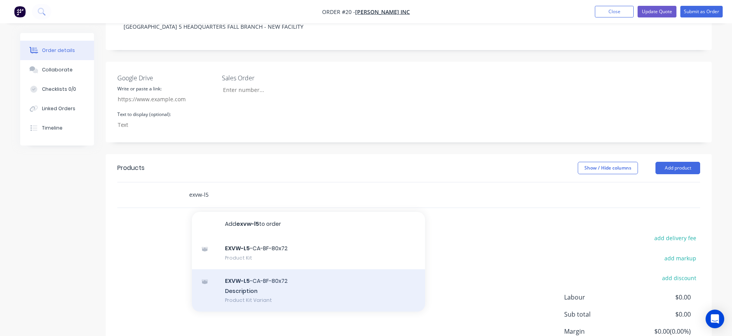
type input "exvw-l5"
click at [291, 298] on div "EXVW-L5 -CA-BF-80x72 Description Product Kit Variant" at bounding box center [308, 291] width 233 height 43
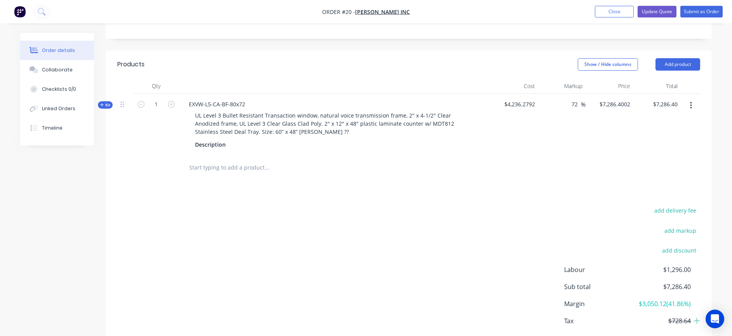
scroll to position [294, 0]
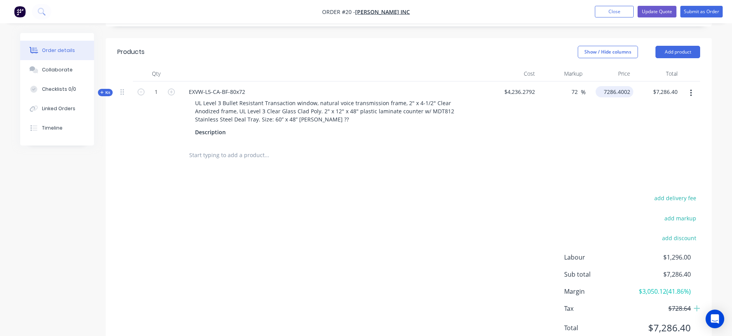
click at [618, 93] on input "7286.4002" at bounding box center [616, 91] width 35 height 11
drag, startPoint x: 619, startPoint y: 92, endPoint x: 639, endPoint y: 93, distance: 20.6
click at [639, 93] on div "Kit 1 EXVW-L5-CA-BF-80x72 UL Level 3 Bullet Resistant Transaction window, natur…" at bounding box center [408, 112] width 583 height 61
type input "7286.00"
type input "71.99"
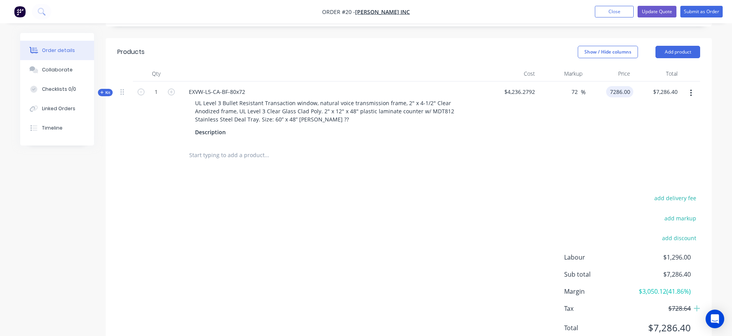
type input "$7,286.00"
click at [590, 168] on div "Products Show / Hide columns Add product Qty Cost Markup Price Total Kit 1 EXVW…" at bounding box center [409, 196] width 606 height 317
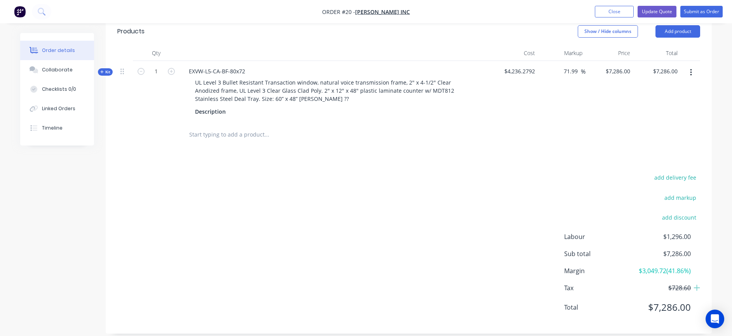
scroll to position [309, 0]
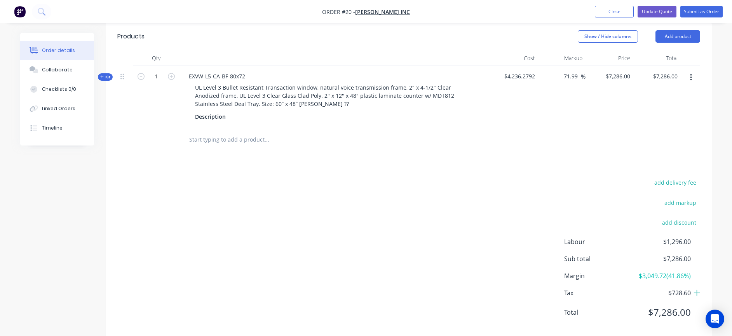
click at [229, 140] on input "text" at bounding box center [266, 140] width 155 height 16
type input "Smartgard LP1250"
click button "Add Smartgard LP1250 to order" at bounding box center [308, 169] width 233 height 25
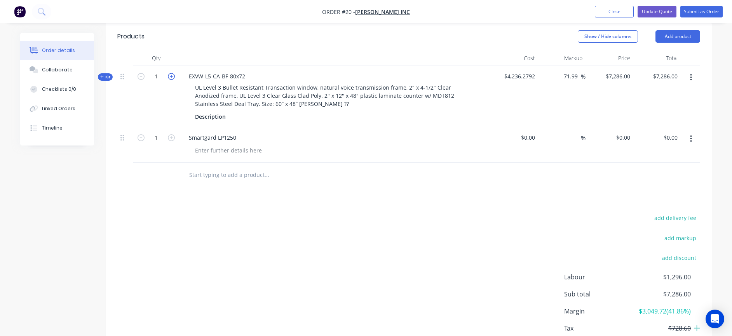
click at [169, 76] on icon "button" at bounding box center [171, 76] width 7 height 7
type input "2"
type input "$14,572.00"
click at [170, 76] on icon "button" at bounding box center [171, 76] width 7 height 7
type input "3"
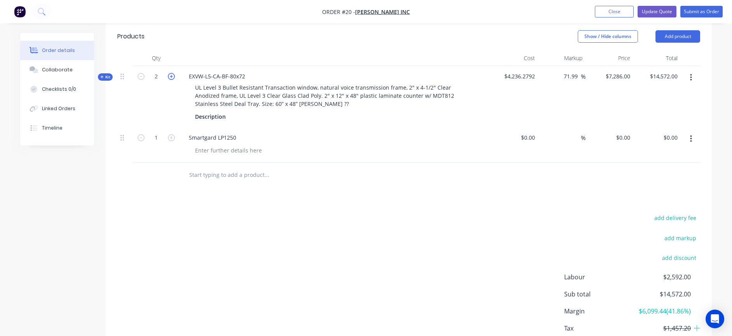
type input "$21,858.00"
click at [311, 205] on div "Products Show / Hide columns Add product Qty Cost Markup Price Total Kit 3 EXVW…" at bounding box center [409, 199] width 606 height 352
click at [230, 151] on div at bounding box center [228, 150] width 79 height 11
click at [173, 139] on icon "button" at bounding box center [171, 137] width 7 height 7
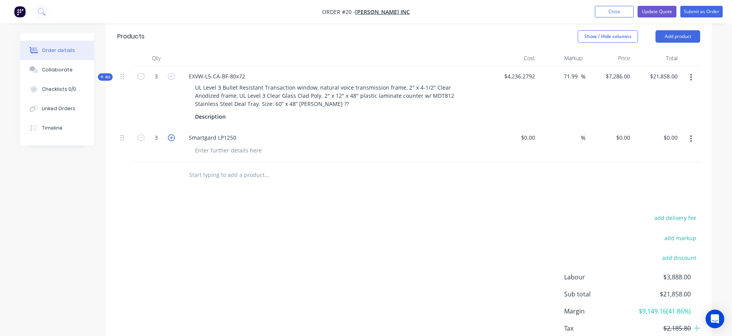
click at [173, 139] on icon "button" at bounding box center [171, 137] width 7 height 7
type input "4"
click at [221, 135] on div "Smartgard LP1250" at bounding box center [213, 137] width 60 height 11
drag, startPoint x: 217, startPoint y: 138, endPoint x: 250, endPoint y: 136, distance: 33.4
click at [250, 136] on div "Smartgard LP1250" at bounding box center [335, 137] width 305 height 11
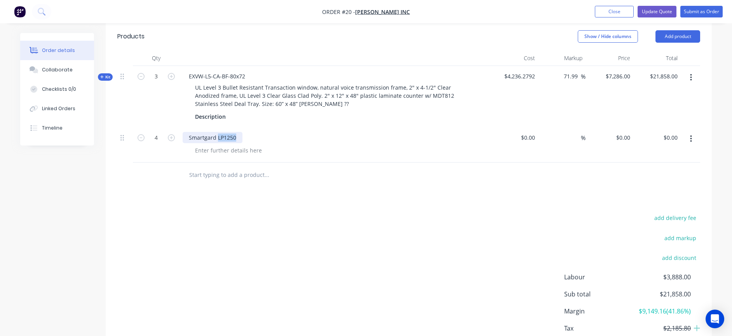
paste div
click at [215, 151] on div at bounding box center [228, 150] width 79 height 11
click at [226, 150] on div at bounding box center [228, 150] width 79 height 11
paste div
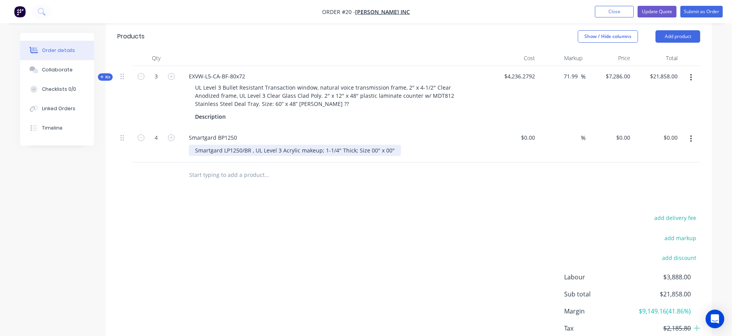
click at [234, 153] on div "Smartgard LP1250/BR , UL Level 3 Acrylic makeup; 1-1/4" Thick; Size 00" x 00"" at bounding box center [295, 150] width 212 height 11
click at [226, 152] on div "Smartgard LP1250/BR , UL Level 3 Acrylic makeup; 1-1/4" Thick; Size 00" x 00"" at bounding box center [295, 150] width 212 height 11
click at [364, 152] on div "Smartgard BP1250/BR , UL Level 3 Acrylic makeup; 1-1/4" Thick; Size 00" x 00"" at bounding box center [295, 150] width 213 height 11
drag, startPoint x: 369, startPoint y: 150, endPoint x: 399, endPoint y: 151, distance: 29.2
click at [399, 151] on div "Smartgard BP1250/BR , UL Level 3 Acrylic makeup; 1-1/4" Thick; Size 00" x 00"" at bounding box center [338, 150] width 298 height 11
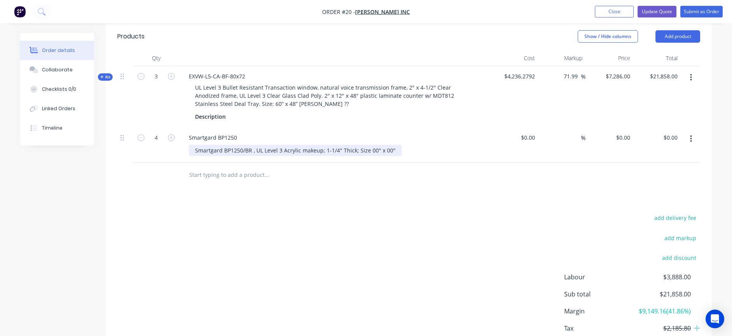
click at [376, 151] on div "Smartgard BP1250/BR , UL Level 3 Acrylic makeup; 1-1/4" Thick; Size 00" x 00"" at bounding box center [295, 150] width 213 height 11
drag, startPoint x: 368, startPoint y: 149, endPoint x: 406, endPoint y: 149, distance: 38.1
click at [406, 149] on div "Smartgard BP1250/BR , UL Level 3 Acrylic makeup; 1-1/4" Thick; Size 00" x 00"" at bounding box center [338, 150] width 298 height 11
click at [567, 186] on div at bounding box center [408, 175] width 583 height 25
click at [282, 149] on div "Smartgard BP1250/BR , UL Level 3 Acrylic makeup; 1-1/4" Thick; Size 30" x 76"" at bounding box center [295, 150] width 213 height 11
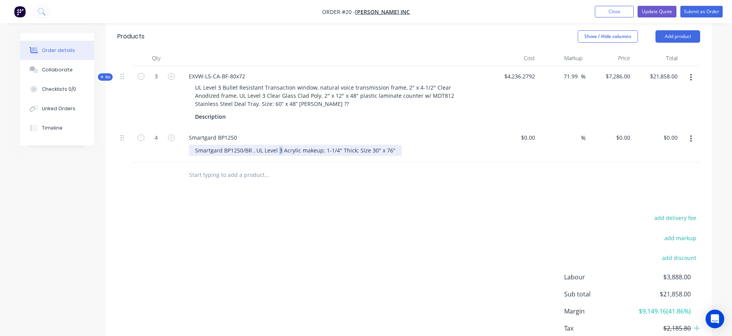
click at [280, 151] on div "Smartgard BP1250/BR , UL Level 3 Acrylic makeup; 1-1/4" Thick; Size 30" x 76"" at bounding box center [295, 150] width 213 height 11
click at [527, 137] on div at bounding box center [532, 137] width 12 height 11
type input "$1,282.23"
type input "$5,128.92"
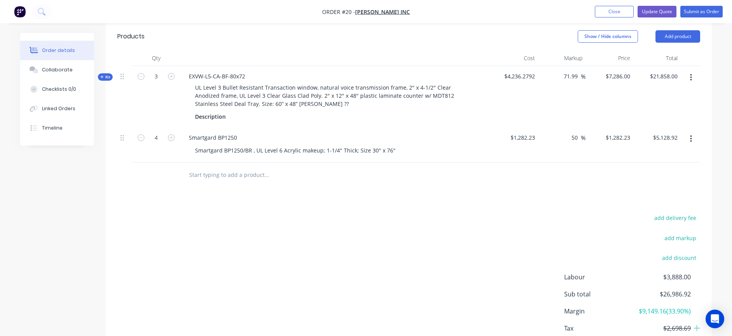
type input "50"
type input "1923.345"
type input "$7,693.38"
type input "$1,923.345"
click at [571, 139] on input "50" at bounding box center [576, 137] width 10 height 11
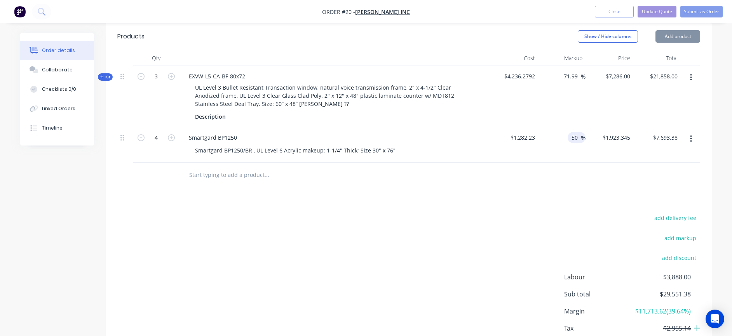
drag, startPoint x: 569, startPoint y: 139, endPoint x: 576, endPoint y: 138, distance: 7.1
click at [576, 138] on div "50 50 %" at bounding box center [577, 137] width 18 height 11
drag, startPoint x: 578, startPoint y: 138, endPoint x: 571, endPoint y: 138, distance: 6.2
click at [571, 138] on input "50" at bounding box center [576, 137] width 10 height 11
type input "72"
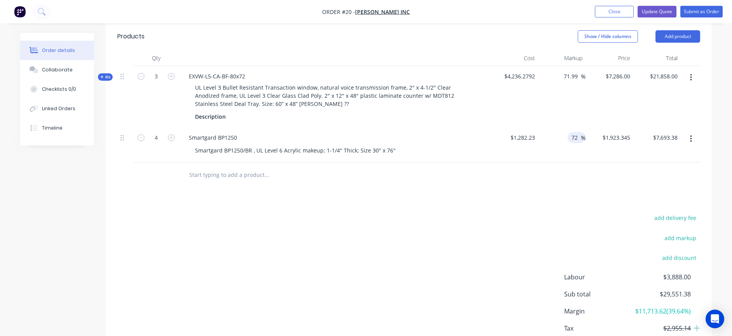
type input "$2,205.4356"
type input "$8,821.74"
click at [597, 222] on div "add delivery fee add markup add discount Labour $3,888.00 Sub total $29,551.38 …" at bounding box center [408, 288] width 583 height 150
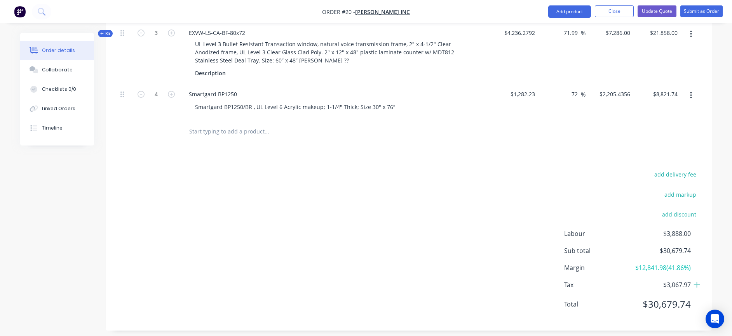
scroll to position [368, 0]
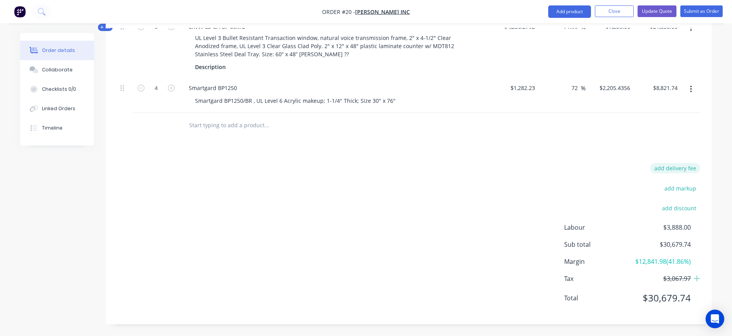
click at [682, 163] on button "add delivery fee" at bounding box center [675, 168] width 50 height 10
click at [661, 165] on input at bounding box center [669, 171] width 35 height 12
type input "1500"
click at [541, 181] on div "Delivery fee Delivery fee Delivery fee name (Optional) 1500 1500 $0 add markup …" at bounding box center [408, 239] width 583 height 148
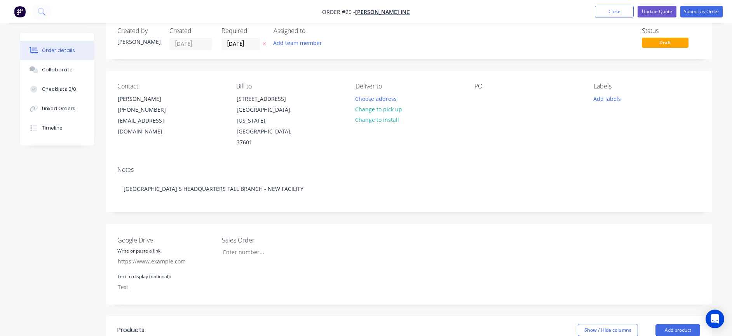
scroll to position [0, 0]
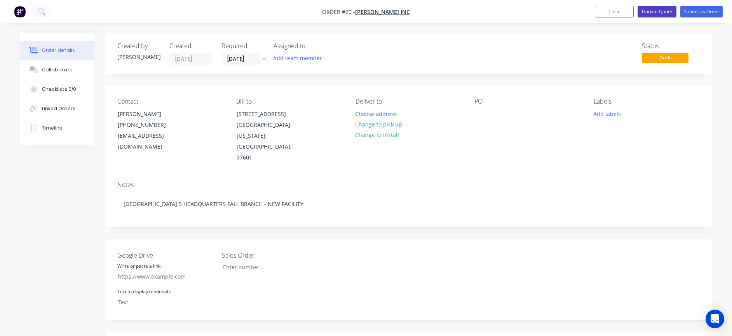
click at [653, 14] on button "Update Quote" at bounding box center [656, 12] width 39 height 12
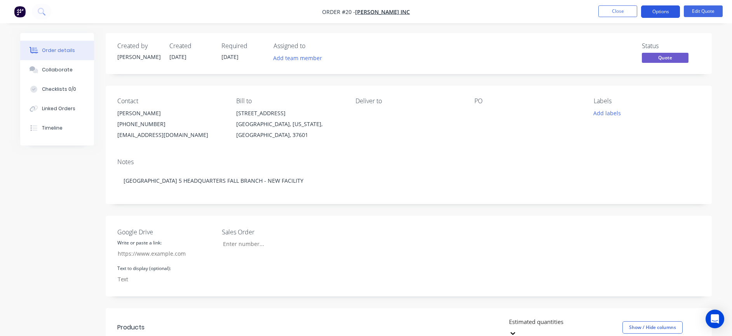
click at [667, 12] on button "Options" at bounding box center [660, 11] width 39 height 12
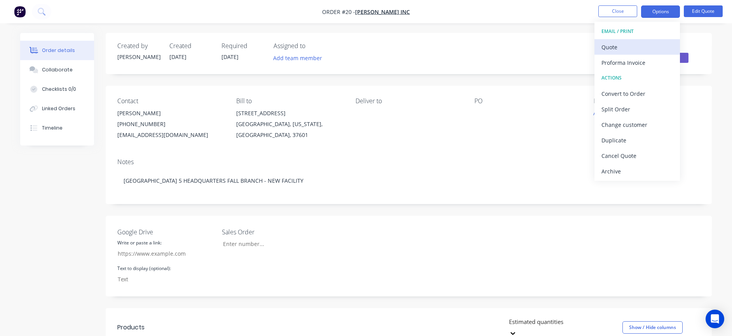
click at [628, 48] on div "Quote" at bounding box center [636, 47] width 71 height 11
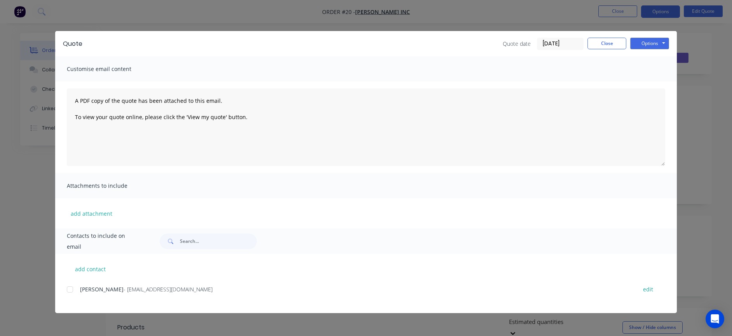
click at [69, 290] on div at bounding box center [70, 290] width 16 height 16
click at [648, 47] on button "Options" at bounding box center [649, 44] width 39 height 12
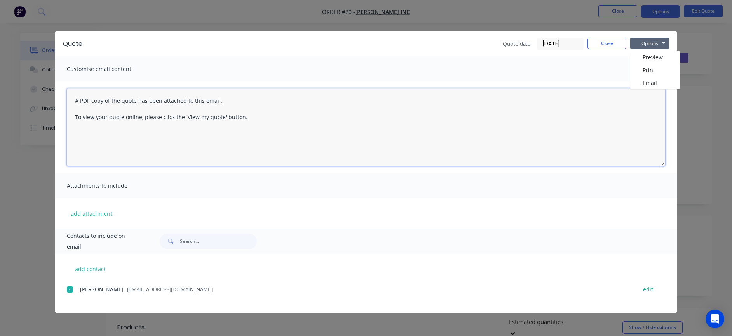
click at [261, 146] on textarea "A PDF copy of the quote has been attached to this email. To view your quote onl…" at bounding box center [366, 128] width 598 height 78
click at [583, 135] on textarea "A PDF copy of the quote has been attached to this email. To view your quote onl…" at bounding box center [366, 128] width 598 height 78
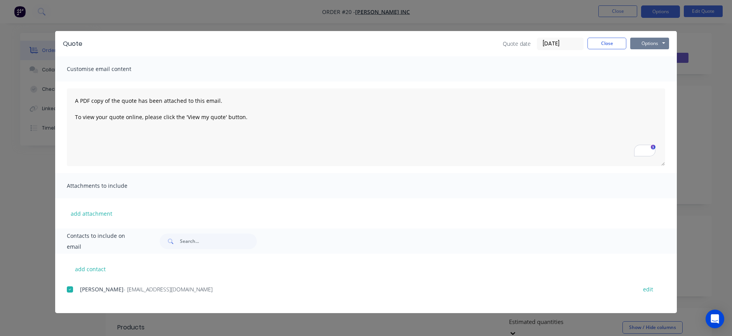
click at [651, 43] on button "Options" at bounding box center [649, 44] width 39 height 12
click at [649, 85] on button "Email" at bounding box center [655, 83] width 50 height 13
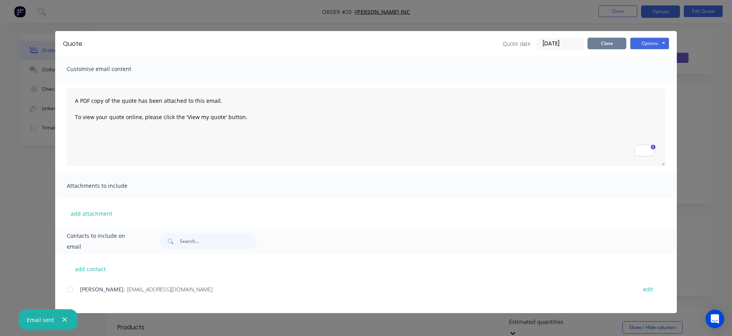
click at [610, 45] on button "Close" at bounding box center [606, 44] width 39 height 12
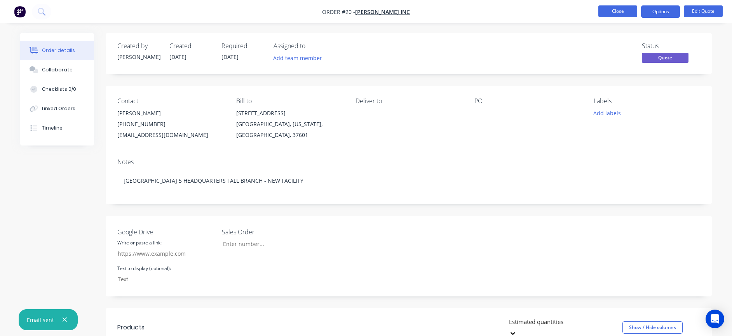
click at [611, 16] on button "Close" at bounding box center [617, 11] width 39 height 12
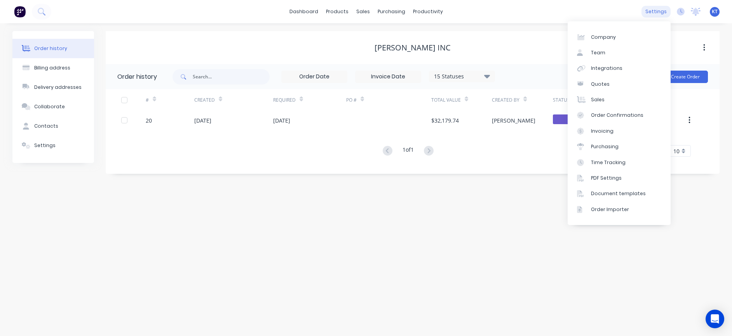
click at [662, 14] on div "settings" at bounding box center [655, 12] width 29 height 12
click at [613, 96] on link "Sales" at bounding box center [619, 100] width 103 height 16
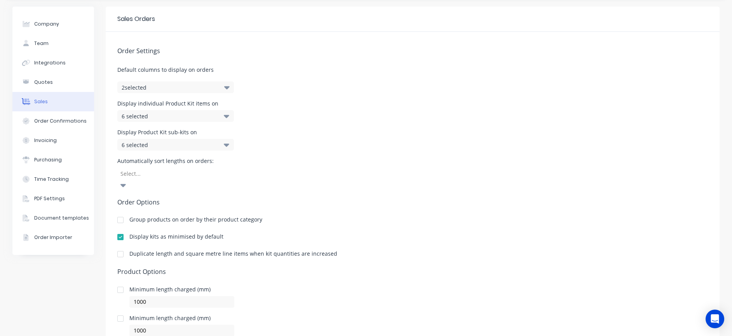
scroll to position [30, 0]
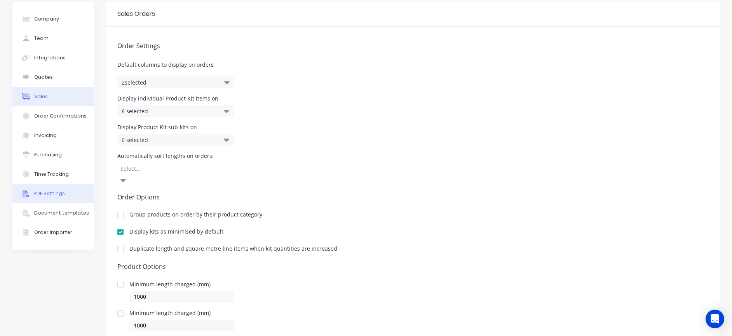
click at [51, 194] on div "PDF Settings" at bounding box center [49, 193] width 31 height 7
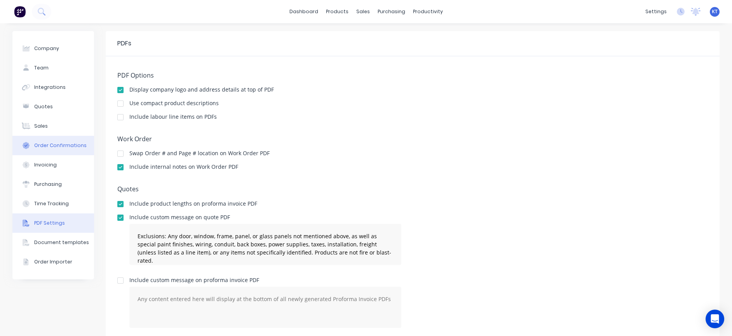
click at [68, 147] on div "Order Confirmations" at bounding box center [60, 145] width 52 height 7
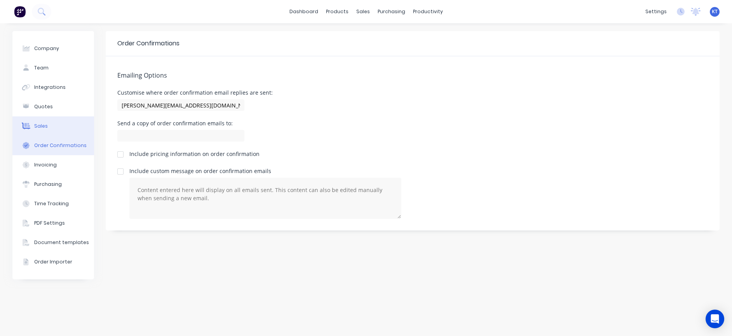
click at [50, 123] on button "Sales" at bounding box center [53, 126] width 82 height 19
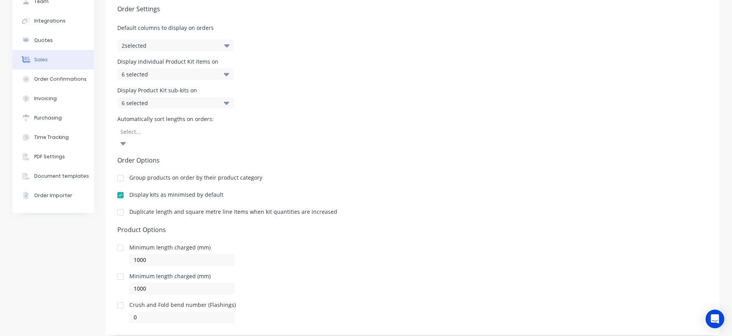
scroll to position [73, 0]
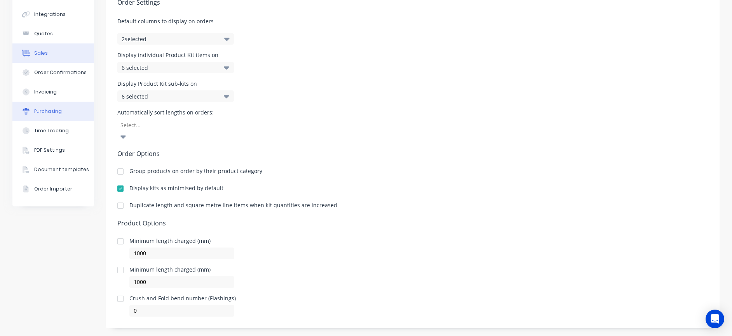
click at [55, 116] on button "Purchasing" at bounding box center [53, 111] width 82 height 19
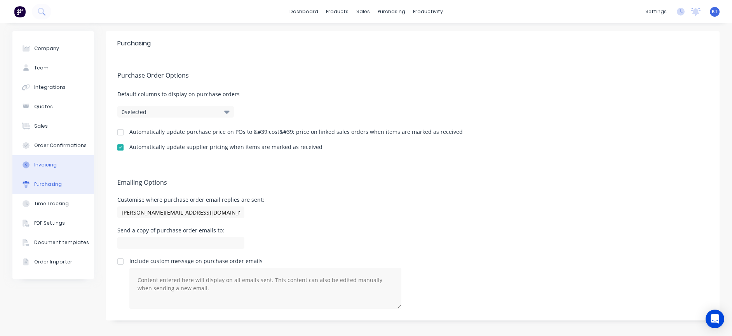
click at [53, 166] on div "Invoicing" at bounding box center [45, 165] width 23 height 7
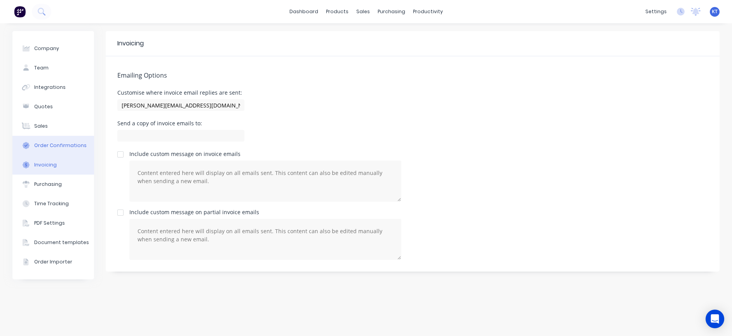
click at [56, 146] on div "Order Confirmations" at bounding box center [60, 145] width 52 height 7
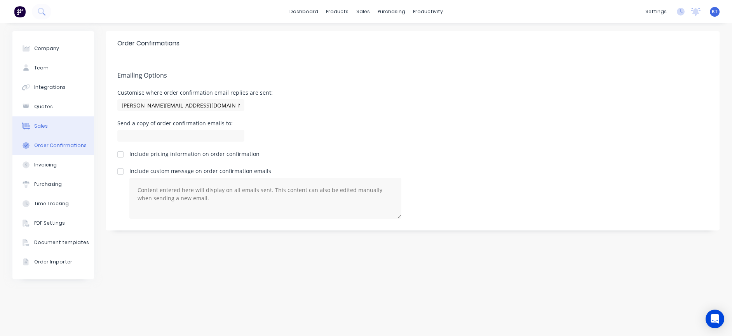
click at [40, 125] on div "Sales" at bounding box center [41, 126] width 14 height 7
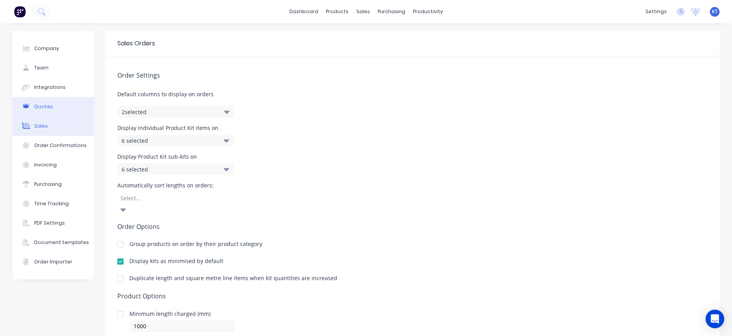
click at [43, 111] on button "Quotes" at bounding box center [53, 106] width 82 height 19
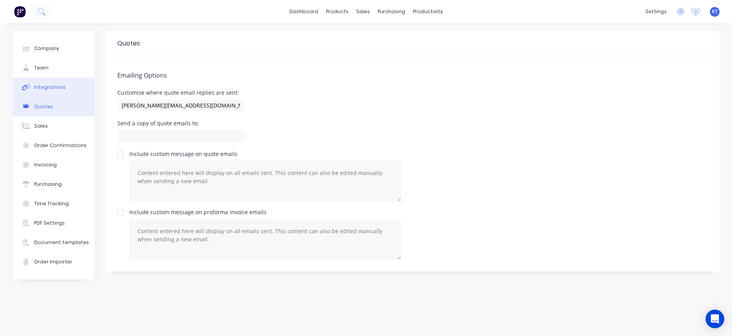
click at [46, 92] on button "Integrations" at bounding box center [53, 87] width 82 height 19
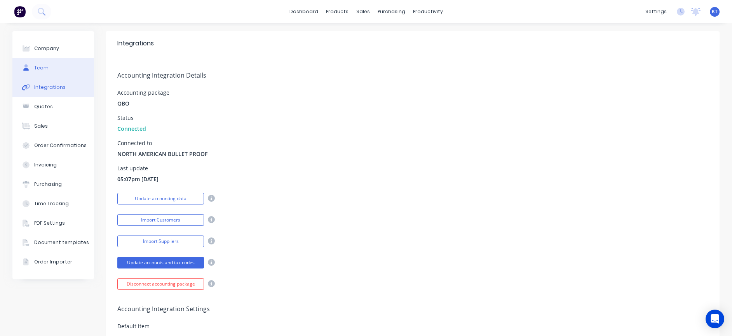
click at [47, 69] on div "Team" at bounding box center [41, 67] width 14 height 7
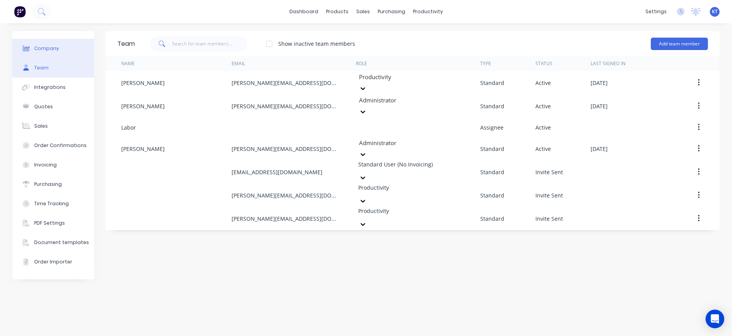
click at [52, 51] on div "Company" at bounding box center [46, 48] width 25 height 7
select select "US"
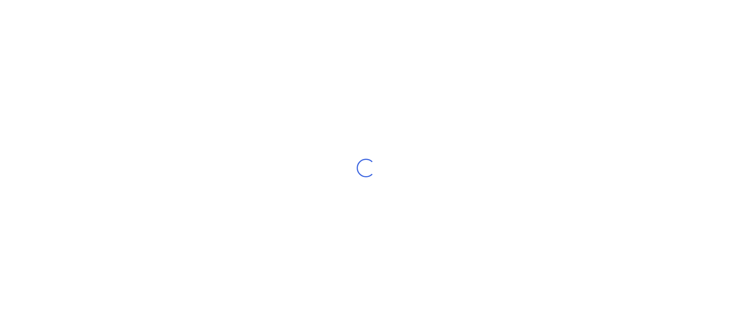
select select "US"
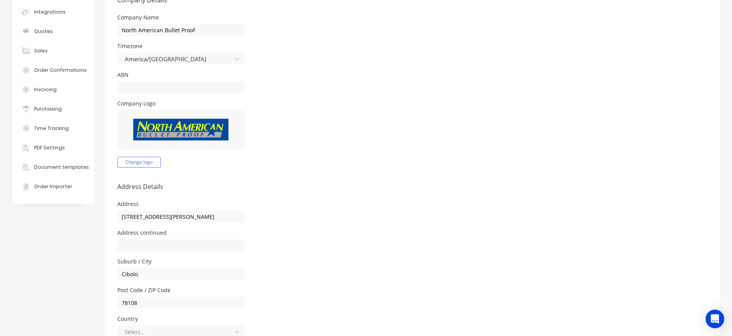
scroll to position [156, 0]
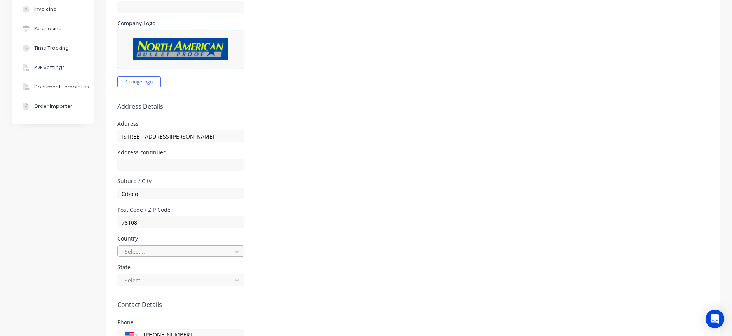
click at [152, 254] on div at bounding box center [176, 252] width 104 height 10
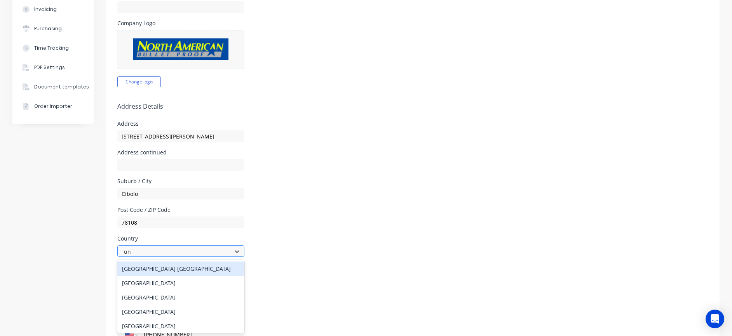
type input "uni"
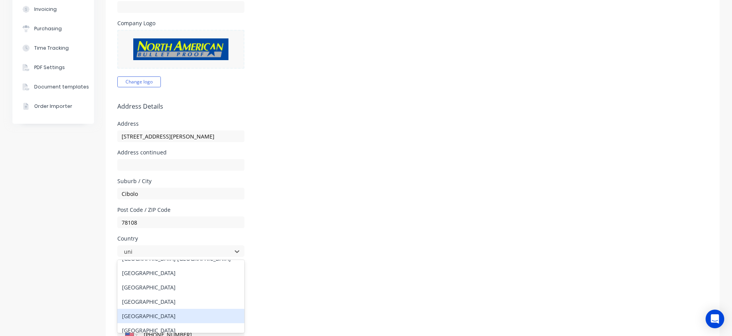
scroll to position [16, 0]
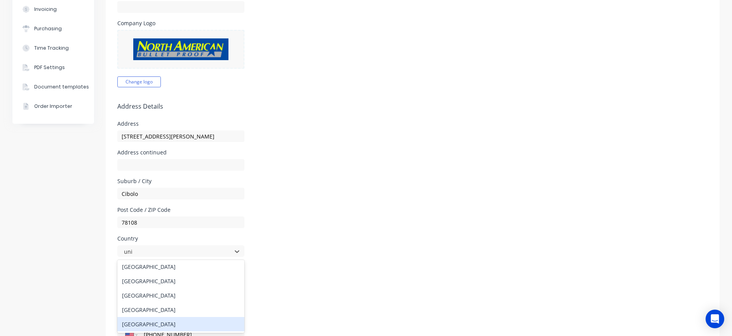
click at [148, 324] on div "[GEOGRAPHIC_DATA]" at bounding box center [180, 324] width 127 height 14
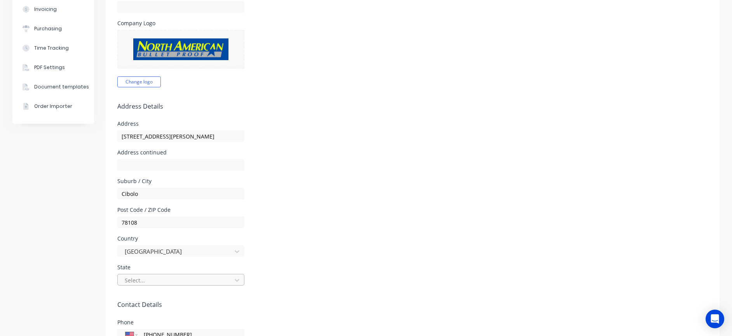
click at [188, 281] on div at bounding box center [176, 281] width 104 height 10
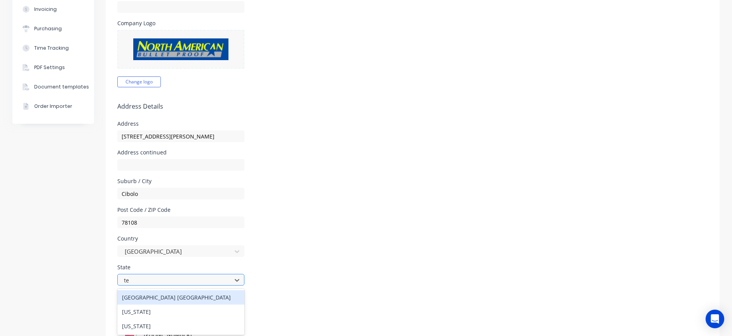
type input "tex"
click at [168, 293] on div "[US_STATE]" at bounding box center [180, 298] width 127 height 14
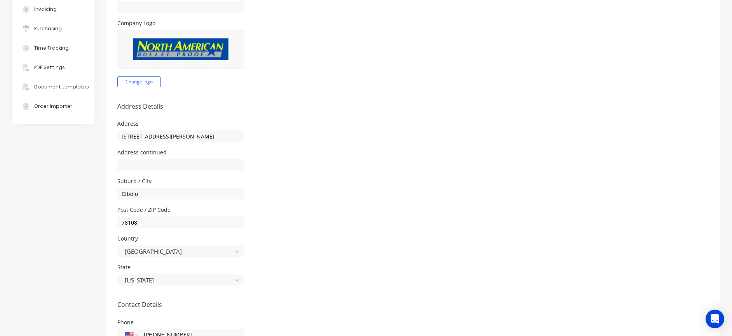
click at [348, 284] on div "State [US_STATE]" at bounding box center [412, 275] width 590 height 21
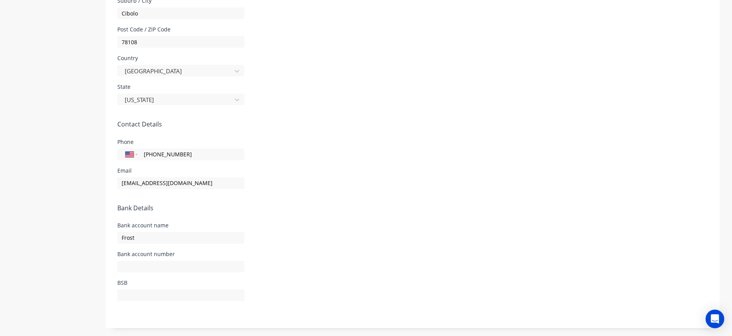
scroll to position [0, 0]
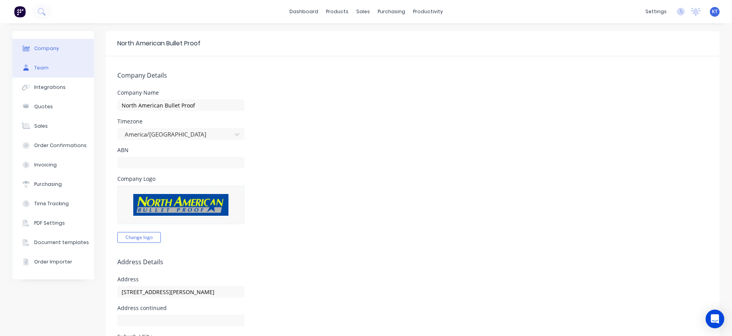
click at [44, 71] on div "Team" at bounding box center [41, 67] width 14 height 7
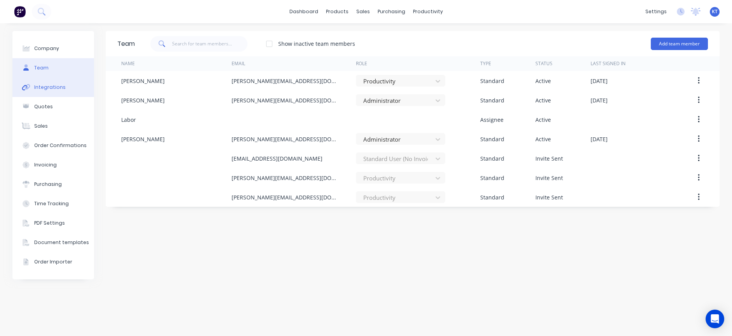
click at [45, 89] on div "Integrations" at bounding box center [49, 87] width 31 height 7
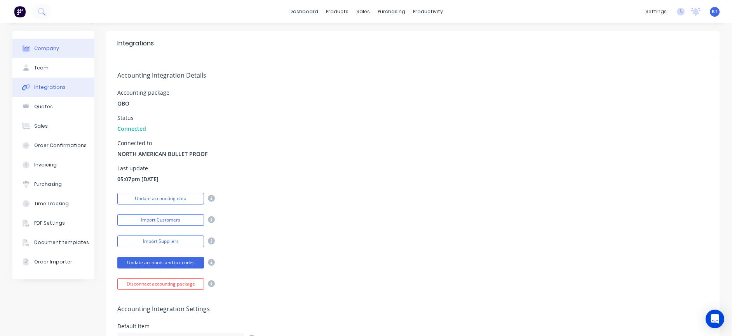
drag, startPoint x: 51, startPoint y: 51, endPoint x: 58, endPoint y: 49, distance: 7.3
click at [51, 51] on div "Company" at bounding box center [46, 48] width 25 height 7
select select "US"
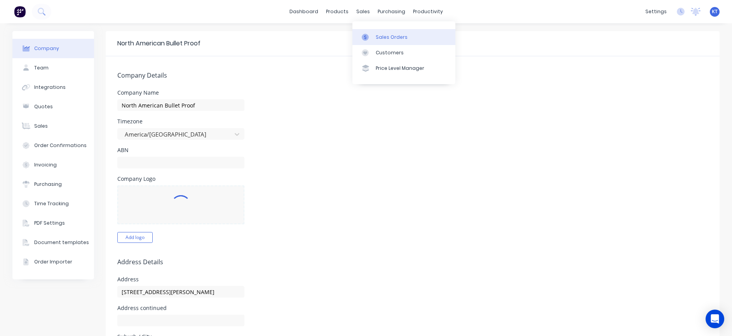
click at [376, 38] on div "Sales Orders" at bounding box center [392, 37] width 32 height 7
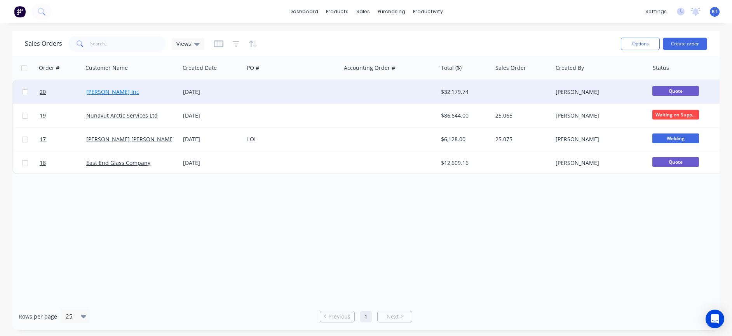
click at [115, 91] on link "[PERSON_NAME] Inc" at bounding box center [112, 91] width 53 height 7
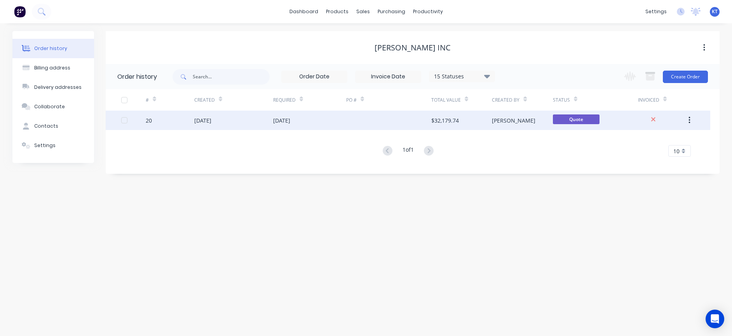
click at [690, 123] on button "button" at bounding box center [689, 120] width 18 height 14
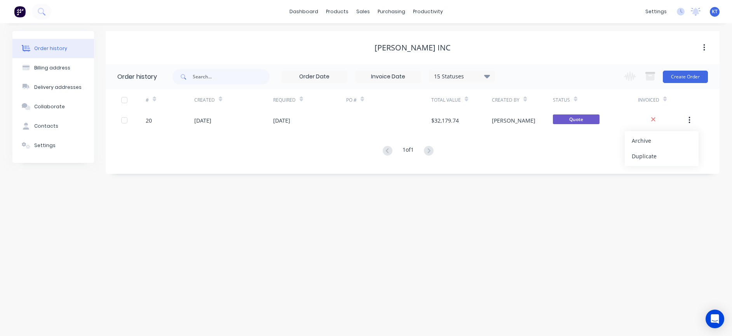
click at [559, 228] on div "Order history Billing address Delivery addresses Collaborate Contacts Settings …" at bounding box center [366, 179] width 732 height 313
click at [42, 147] on div "Settings" at bounding box center [44, 145] width 21 height 7
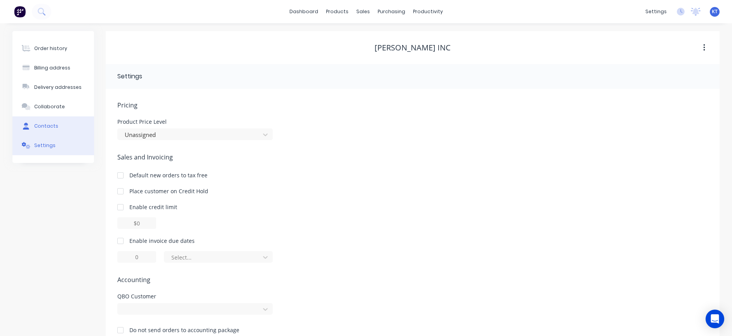
click at [50, 123] on div "Contacts" at bounding box center [46, 126] width 24 height 7
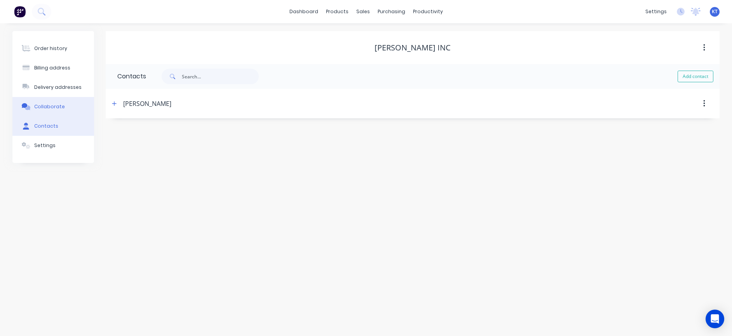
click at [45, 108] on div "Collaborate" at bounding box center [49, 106] width 31 height 7
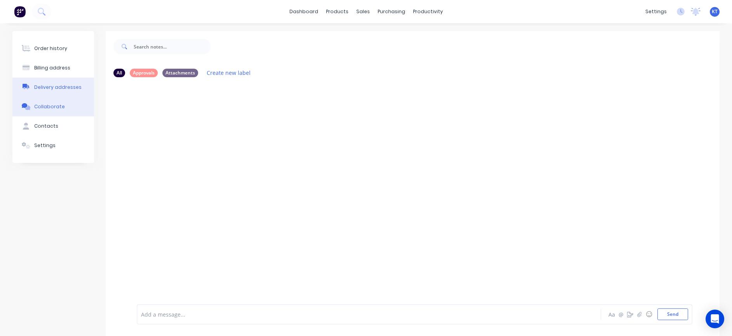
click at [50, 90] on div "Delivery addresses" at bounding box center [57, 87] width 47 height 7
select select "US"
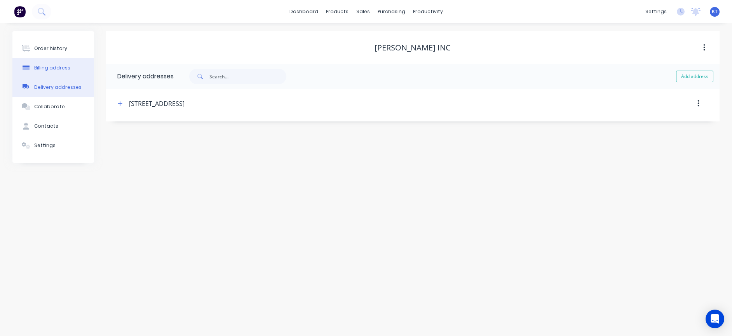
click at [48, 69] on div "Billing address" at bounding box center [52, 67] width 36 height 7
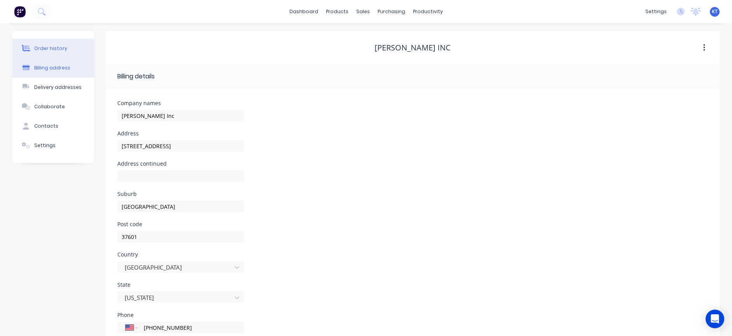
click at [53, 48] on div "Order history" at bounding box center [50, 48] width 33 height 7
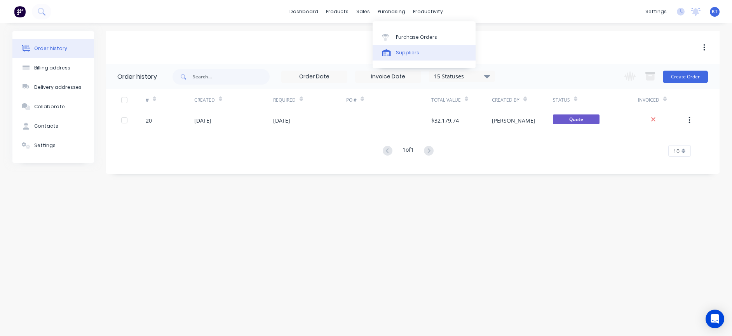
click at [393, 51] on div at bounding box center [388, 52] width 12 height 7
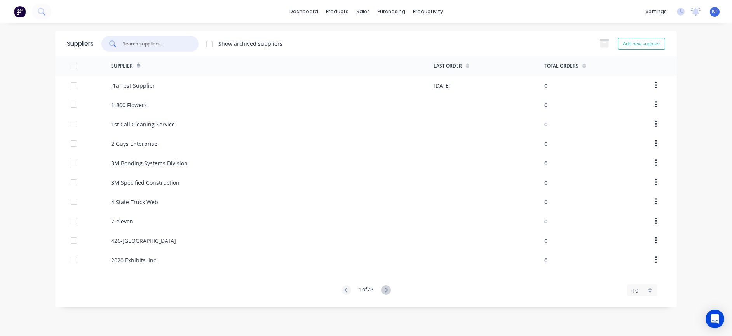
click at [133, 43] on input "text" at bounding box center [154, 44] width 64 height 8
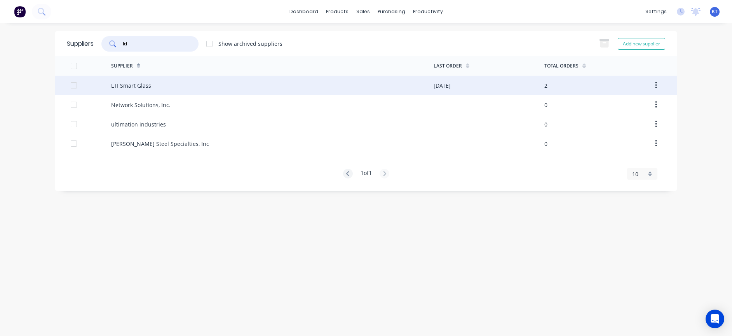
type input "lti"
click at [151, 87] on div "LTI Smart Glass" at bounding box center [272, 85] width 322 height 19
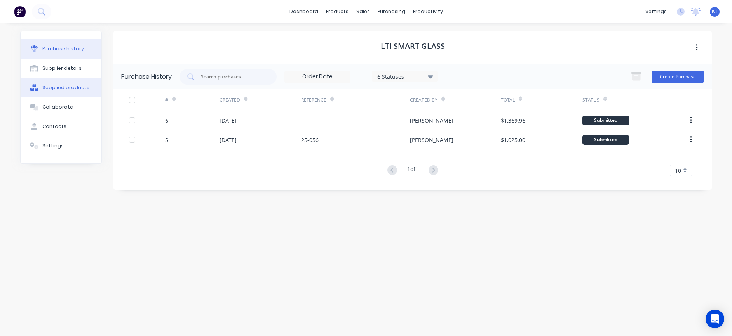
click at [73, 92] on button "Supplied products" at bounding box center [61, 87] width 81 height 19
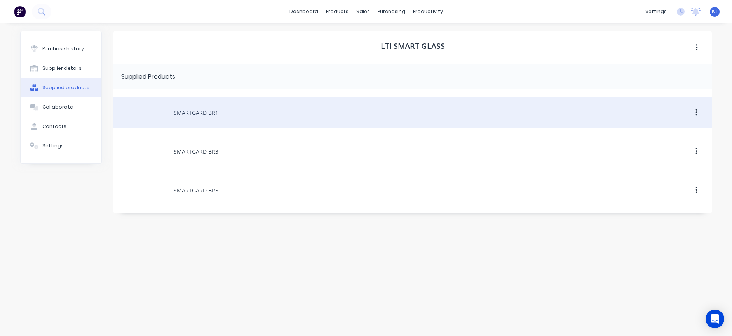
click at [698, 117] on button "button" at bounding box center [696, 113] width 18 height 14
click at [698, 116] on button "button" at bounding box center [696, 113] width 18 height 14
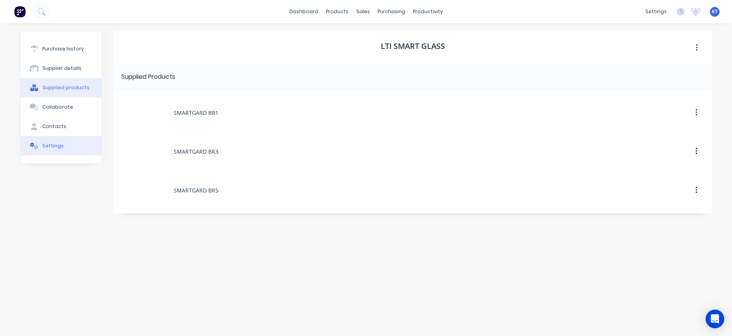
click at [56, 148] on div "Settings" at bounding box center [52, 146] width 21 height 7
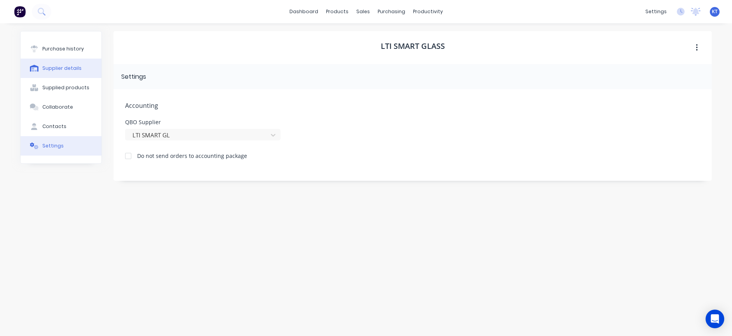
click at [53, 68] on div "Supplier details" at bounding box center [61, 68] width 39 height 7
select select "US"
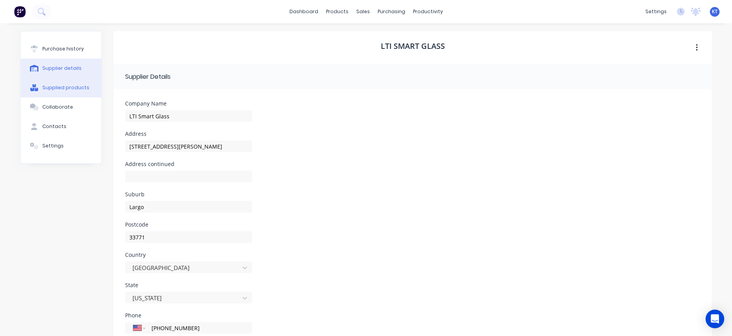
click at [63, 89] on div "Supplied products" at bounding box center [65, 87] width 47 height 7
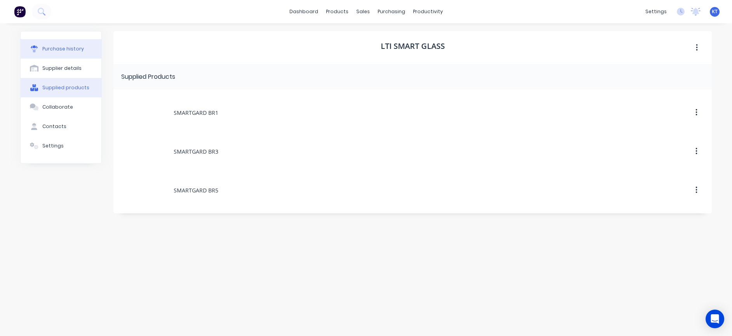
click at [67, 47] on div "Purchase history" at bounding box center [63, 48] width 42 height 7
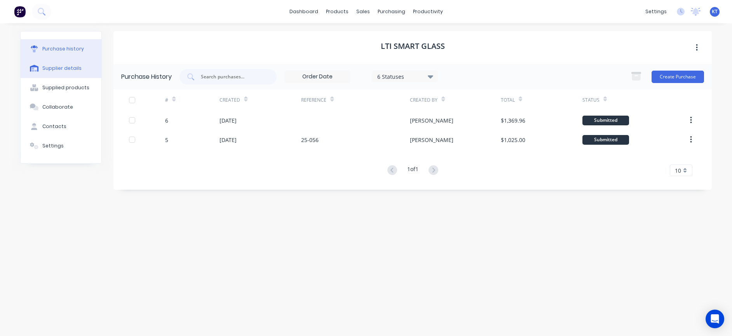
click at [58, 67] on div "Supplier details" at bounding box center [61, 68] width 39 height 7
select select "US"
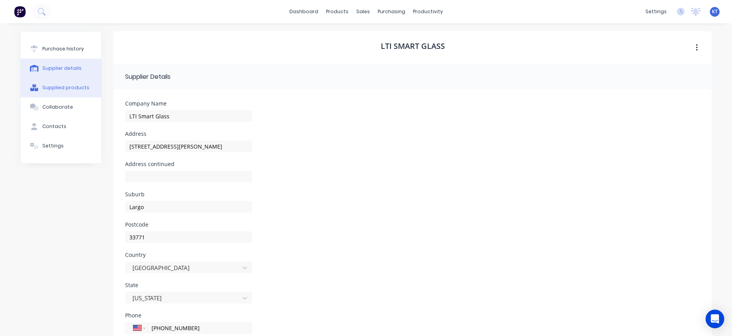
click at [61, 86] on div "Supplied products" at bounding box center [65, 87] width 47 height 7
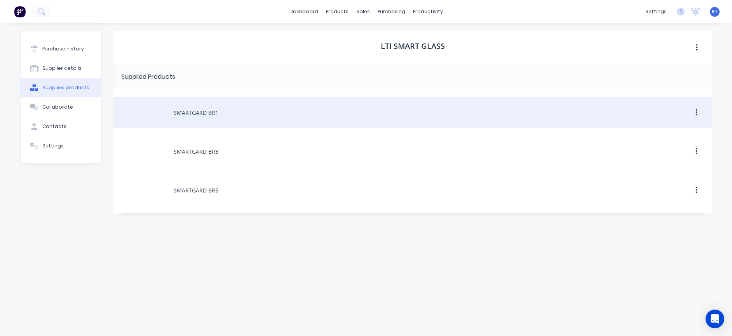
click at [222, 113] on div "SMARTGARD BR1" at bounding box center [412, 112] width 598 height 31
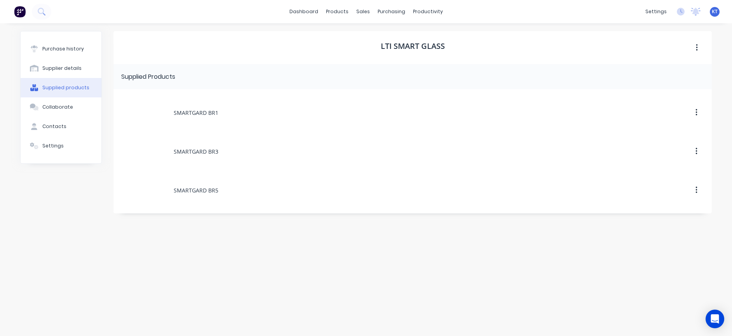
click at [696, 45] on icon "button" at bounding box center [697, 47] width 2 height 7
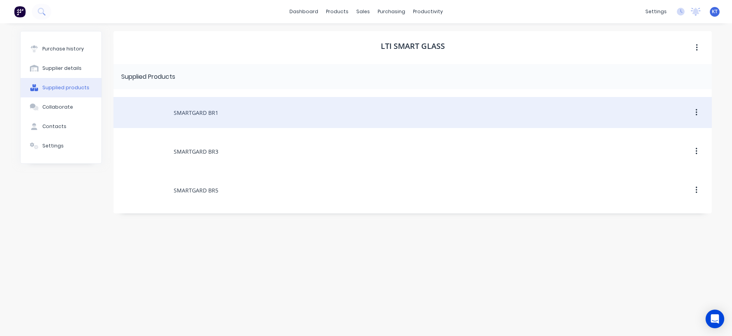
click at [697, 113] on icon "button" at bounding box center [696, 112] width 2 height 9
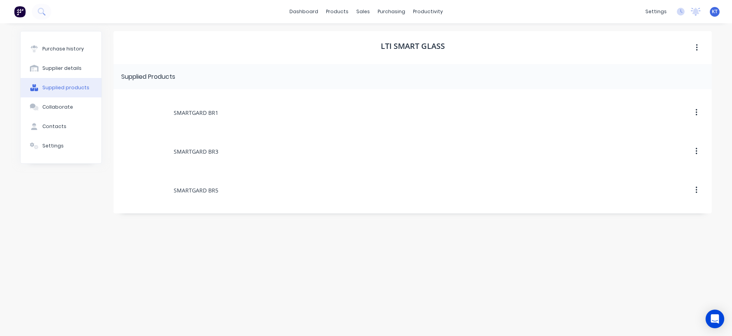
click at [495, 279] on div "LTI Smart Glass Supplied Products SMARTGARD BR1 SMARTGARD BR3 SMARTGARD BR5" at bounding box center [412, 176] width 598 height 290
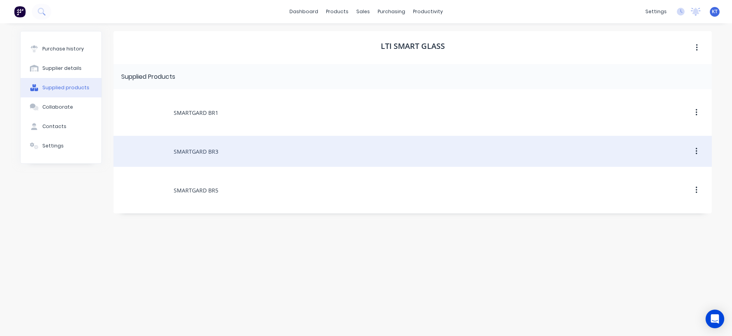
click at [218, 153] on div "SMARTGARD BR3" at bounding box center [412, 151] width 598 height 31
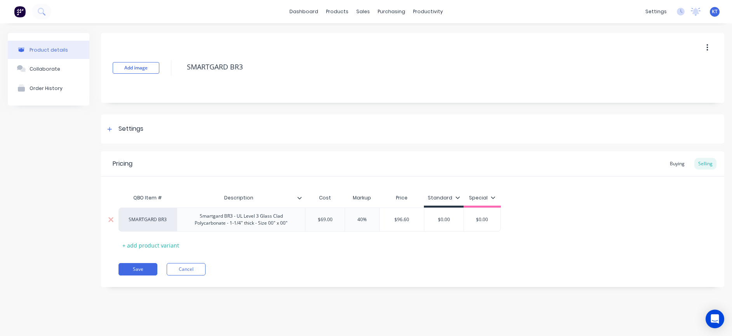
type textarea "x"
click at [106, 134] on div "Settings" at bounding box center [412, 129] width 623 height 29
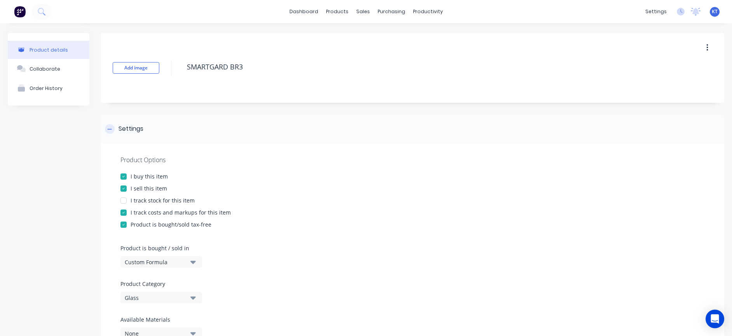
click at [107, 132] on div at bounding box center [110, 129] width 10 height 10
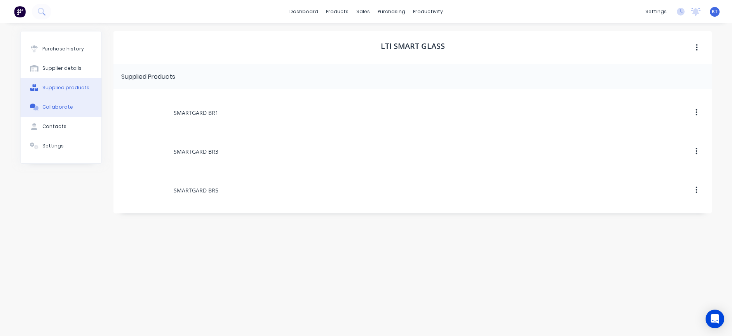
click at [70, 110] on div "Collaborate" at bounding box center [57, 107] width 31 height 7
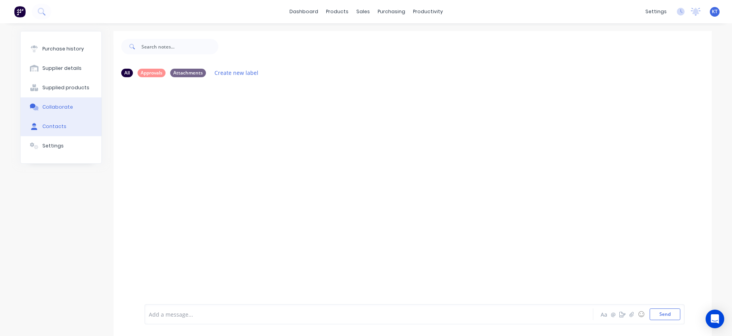
click at [62, 132] on button "Contacts" at bounding box center [61, 126] width 81 height 19
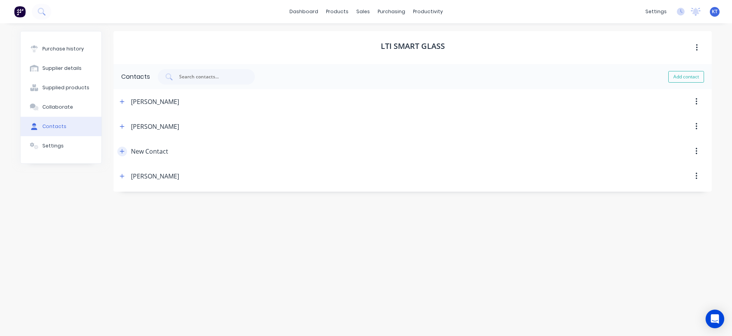
click at [123, 151] on icon "button" at bounding box center [122, 151] width 4 height 4
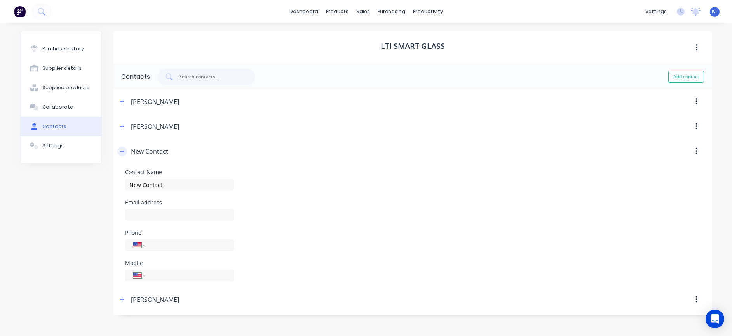
click at [123, 151] on icon "button" at bounding box center [122, 151] width 4 height 0
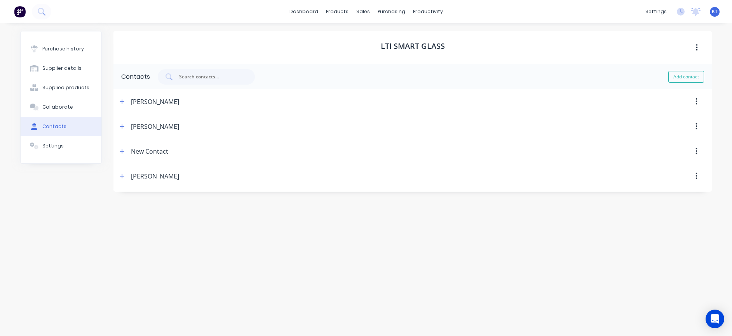
click at [698, 152] on button "button" at bounding box center [696, 151] width 18 height 14
click at [656, 176] on div "Delete" at bounding box center [669, 171] width 60 height 11
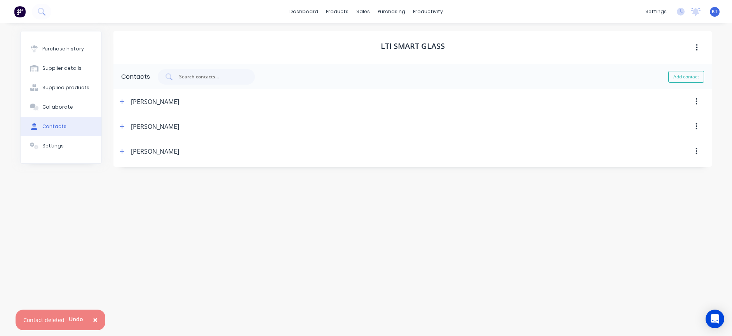
click at [106, 242] on div "Purchase history Supplier details Supplied products Collaborate Contacts Settin…" at bounding box center [365, 176] width 691 height 290
click at [55, 71] on div "Supplier details" at bounding box center [61, 68] width 39 height 7
select select "US"
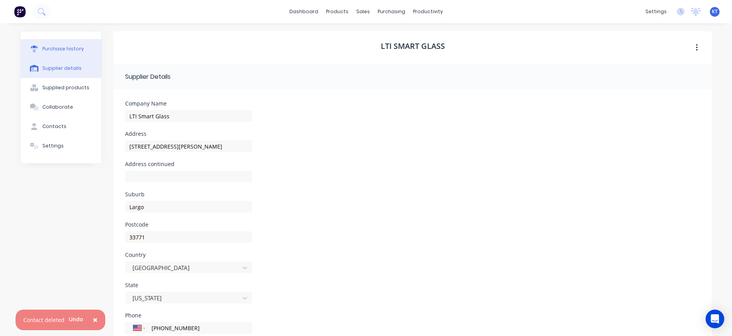
click at [73, 44] on button "Purchase history" at bounding box center [61, 48] width 81 height 19
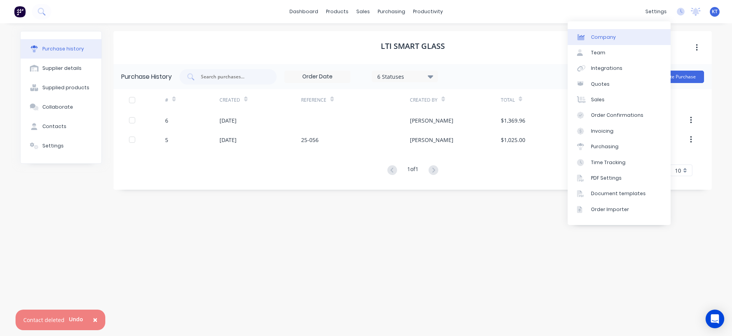
click at [634, 33] on link "Company" at bounding box center [619, 37] width 103 height 16
select select "US"
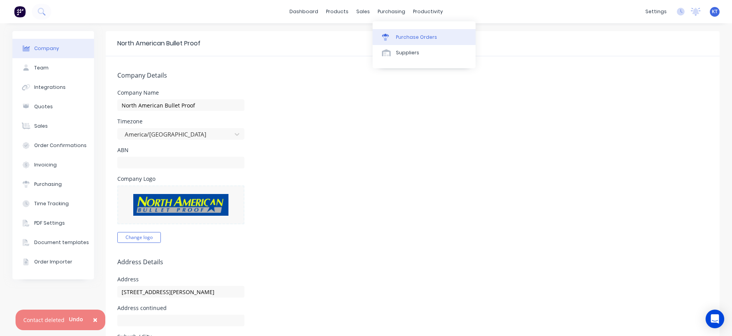
click at [402, 32] on link "Purchase Orders" at bounding box center [424, 37] width 103 height 16
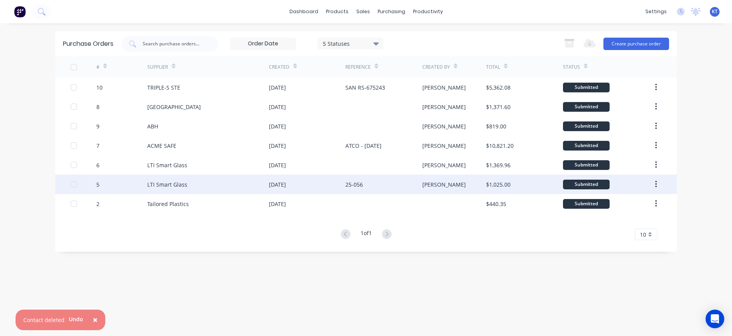
click at [304, 185] on div "[DATE]" at bounding box center [307, 184] width 77 height 19
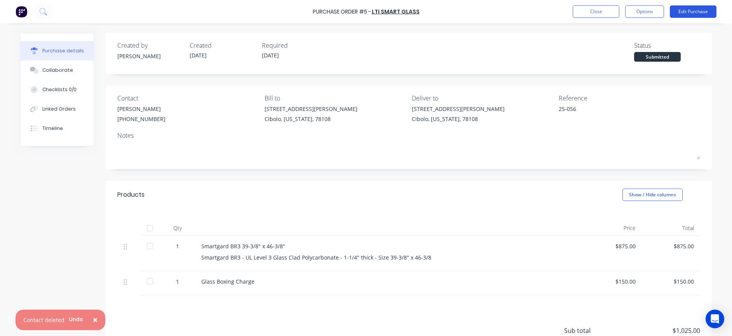
click at [693, 12] on button "Edit Purchase" at bounding box center [693, 11] width 47 height 12
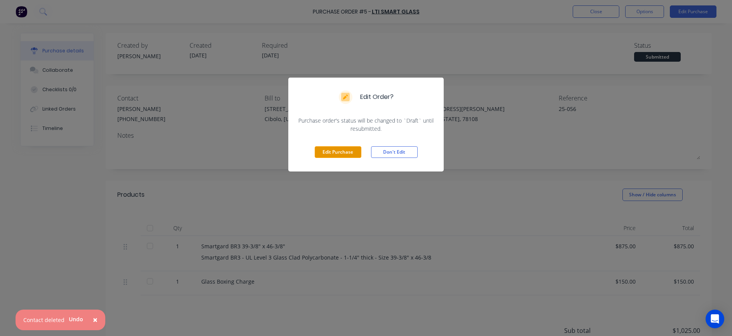
click at [321, 152] on button "Edit Purchase" at bounding box center [338, 152] width 47 height 12
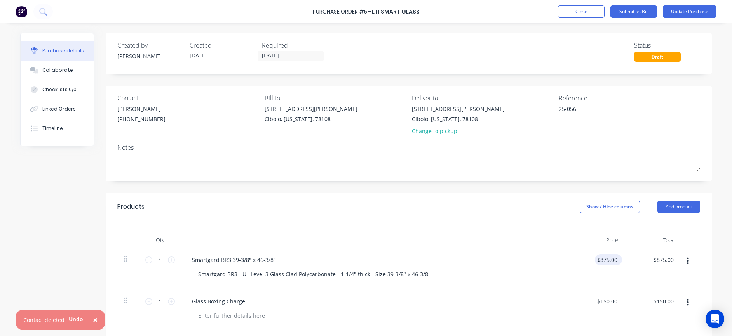
type textarea "x"
type input "875.00"
drag, startPoint x: 601, startPoint y: 262, endPoint x: 625, endPoint y: 259, distance: 24.2
click at [625, 259] on div "1 1 Smartgard BR3 39-3/8" x 46-3/8" Smartgard BR3 - UL Level 3 Glass Clad Polyc…" at bounding box center [408, 269] width 583 height 42
type textarea "x"
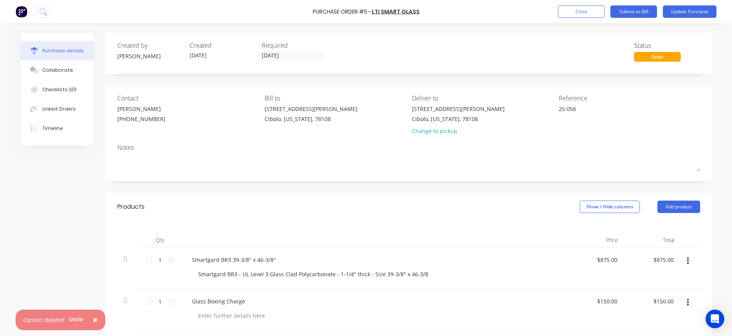
type input "875.00"
type textarea "x"
type input "875.00"
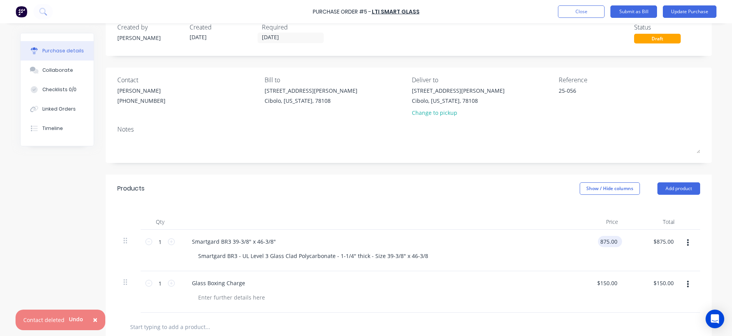
type textarea "x"
drag, startPoint x: 601, startPoint y: 243, endPoint x: 620, endPoint y: 242, distance: 19.8
click at [620, 242] on div "875.00 875.00" at bounding box center [610, 241] width 24 height 11
type input "920"
type textarea "x"
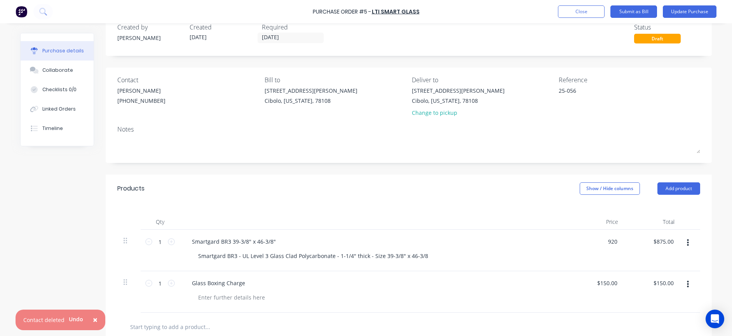
type input "$920.00"
click at [559, 258] on div "Smartgard BR3 - UL Level 3 Glass Clad Polycarbonate - 1-1/4" thick - Size 39-3/…" at bounding box center [377, 256] width 370 height 11
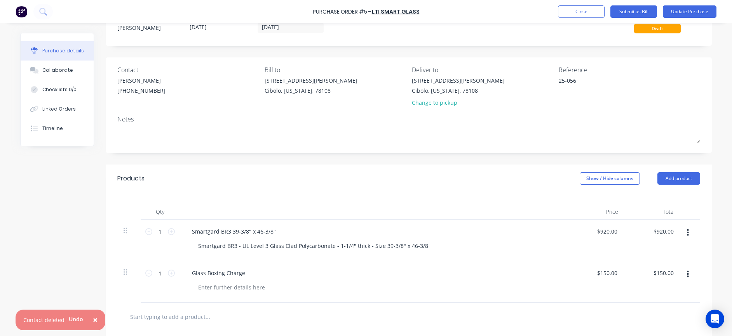
scroll to position [38, 0]
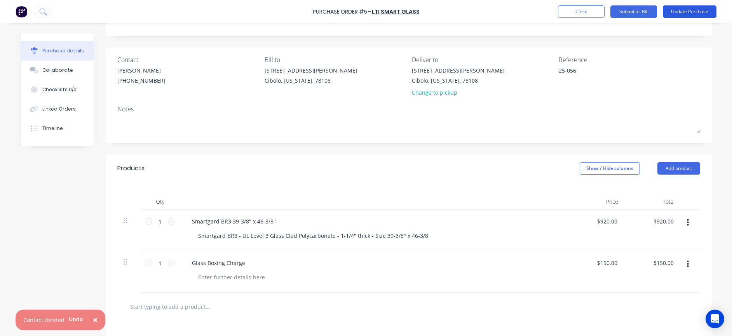
click at [703, 12] on button "Update Purchase" at bounding box center [690, 11] width 54 height 12
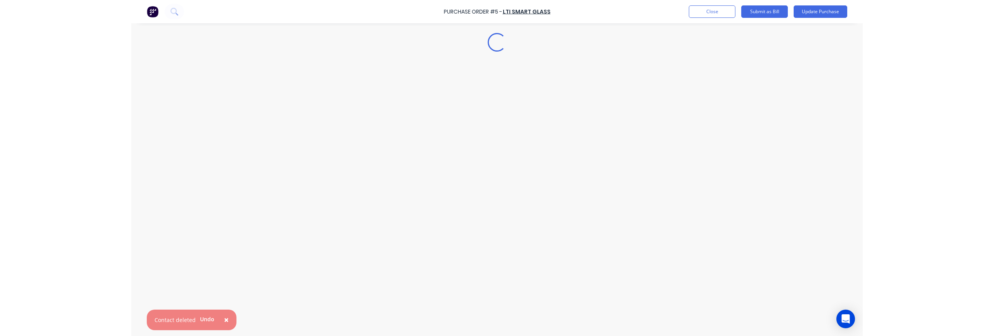
scroll to position [0, 0]
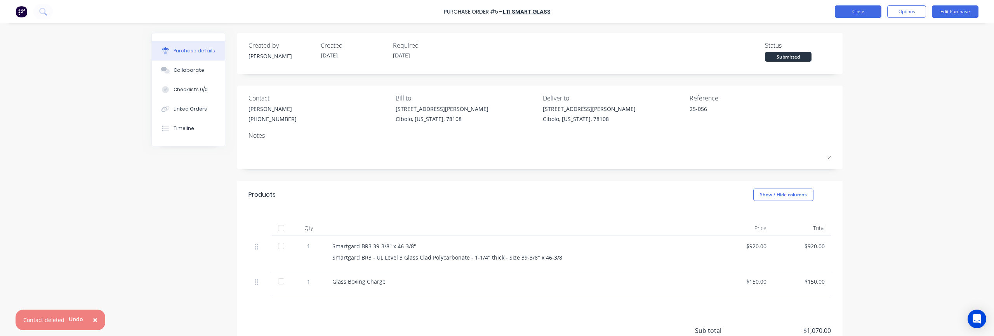
click at [731, 16] on button "Close" at bounding box center [858, 11] width 47 height 12
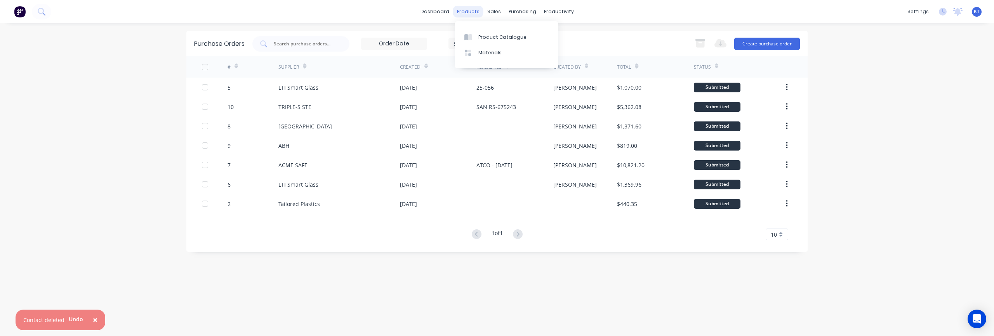
click at [474, 12] on div "products" at bounding box center [468, 12] width 30 height 12
click at [484, 43] on link "Product Catalogue" at bounding box center [506, 37] width 103 height 16
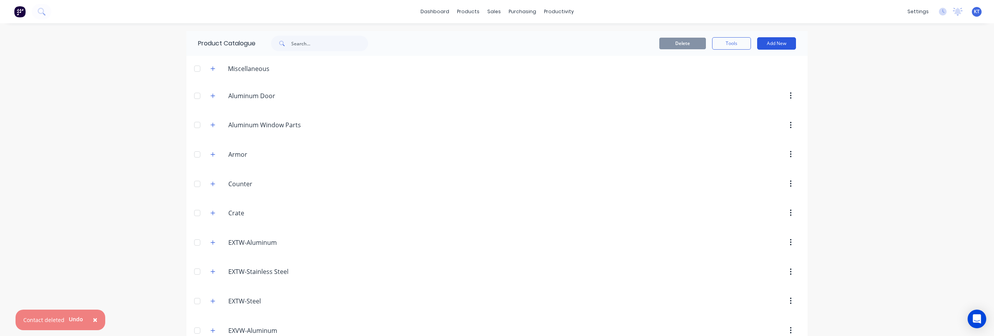
click at [731, 45] on button "Add New" at bounding box center [776, 43] width 39 height 12
click at [731, 76] on div "Product" at bounding box center [759, 78] width 60 height 11
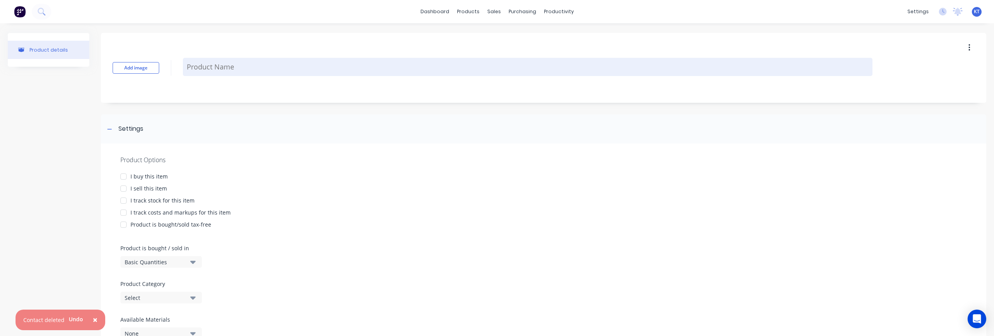
click at [194, 69] on textarea at bounding box center [528, 67] width 690 height 18
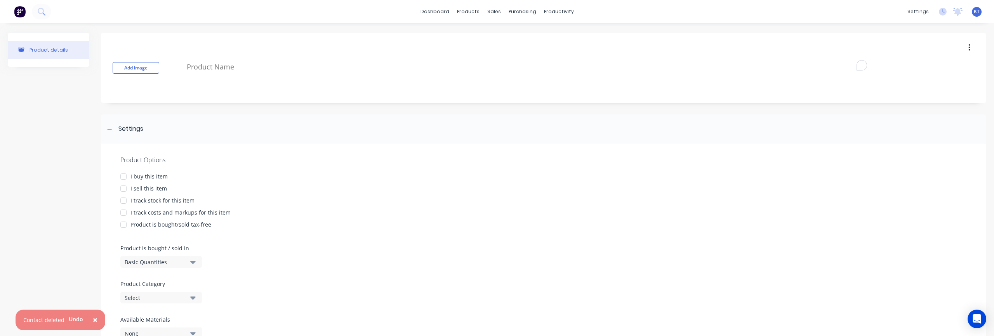
paste textarea "1/2" MDF 48" X 96""
type textarea "x"
type textarea "1/2" MDF 48" X 96""
click at [124, 178] on div at bounding box center [124, 177] width 16 height 16
click at [123, 188] on div at bounding box center [124, 189] width 16 height 16
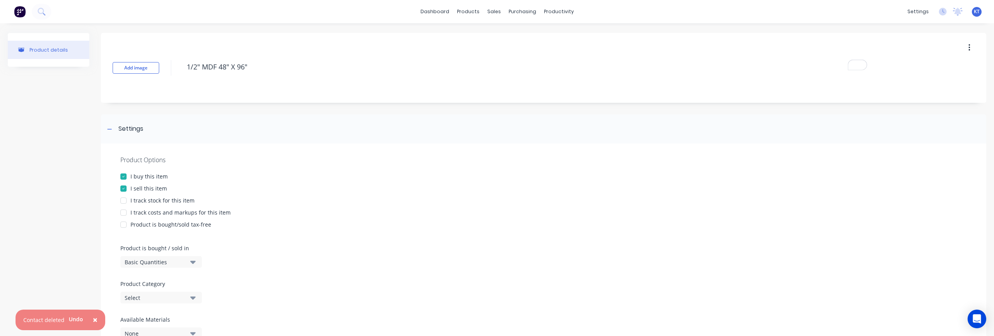
click at [124, 206] on div at bounding box center [124, 213] width 16 height 16
click at [122, 202] on div at bounding box center [124, 201] width 16 height 16
click at [126, 227] on div at bounding box center [124, 225] width 16 height 16
type textarea "x"
type textarea "1/2" MDF 48" X 96""
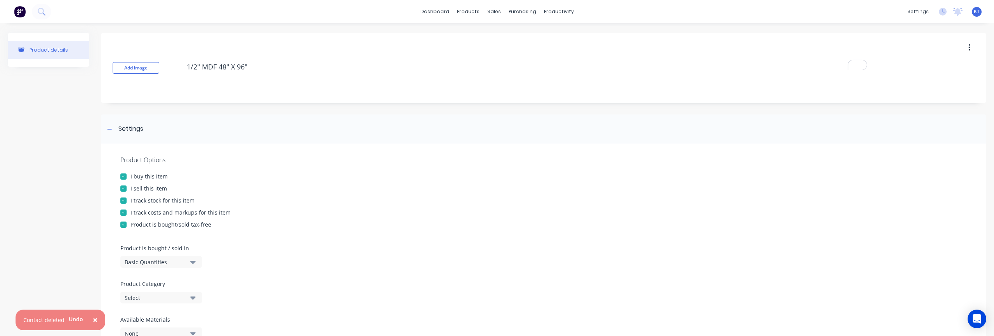
type textarea "x"
type textarea "1/2" MDF 48" X 96""
click at [338, 236] on div at bounding box center [543, 239] width 847 height 12
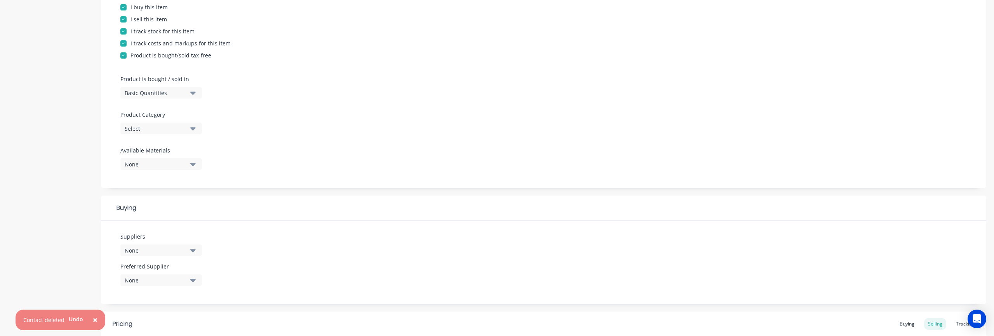
scroll to position [269, 0]
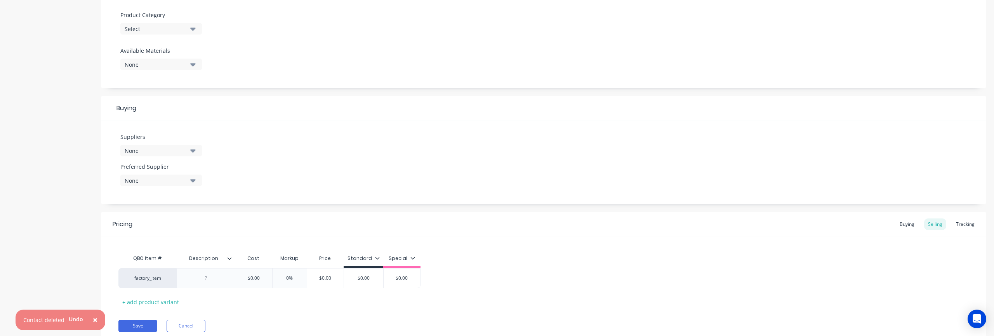
click at [155, 152] on div "None" at bounding box center [156, 151] width 62 height 8
click at [273, 147] on div "Suppliers None Preferred Supplier None No options..." at bounding box center [544, 162] width 886 height 83
click at [218, 285] on div at bounding box center [206, 278] width 58 height 20
click at [219, 282] on div at bounding box center [206, 278] width 39 height 10
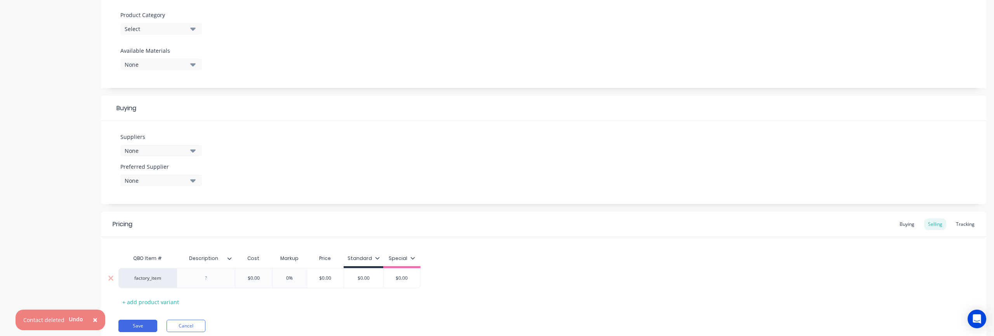
paste div
type textarea "x"
type input "$0.00"
click at [251, 280] on input "$0.00" at bounding box center [253, 280] width 39 height 7
drag, startPoint x: 249, startPoint y: 279, endPoint x: 289, endPoint y: 280, distance: 40.0
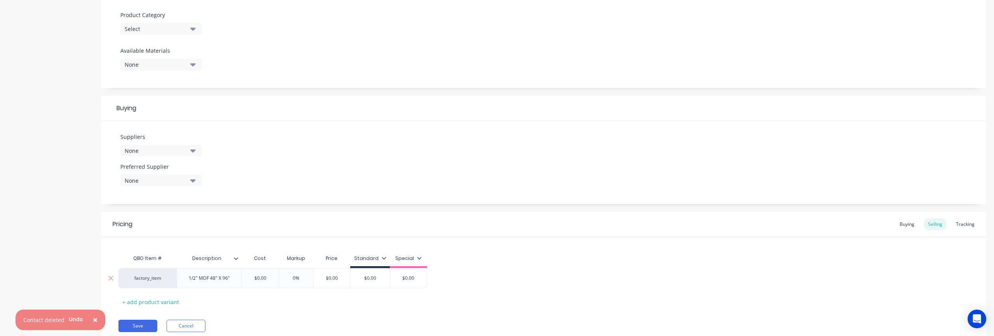
click at [289, 280] on div "factory_item 1/2" MDF 48" X 96" $0.00 $0.00 0% $0.00 $0.00 $0.00" at bounding box center [272, 278] width 309 height 20
click at [260, 279] on input "$0.00" at bounding box center [260, 278] width 39 height 7
type textarea "x"
type input "$2"
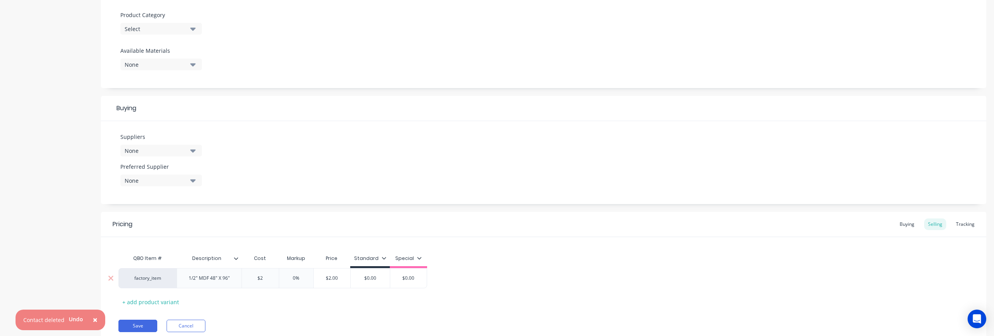
type textarea "x"
type input "$22"
click at [641, 264] on div "QBO Item # Description Cost Markup Price Standard Special factory_item 1/2" MDF…" at bounding box center [543, 279] width 851 height 57
drag, startPoint x: 909, startPoint y: 222, endPoint x: 904, endPoint y: 223, distance: 5.7
click at [731, 222] on div "Buying" at bounding box center [907, 225] width 23 height 12
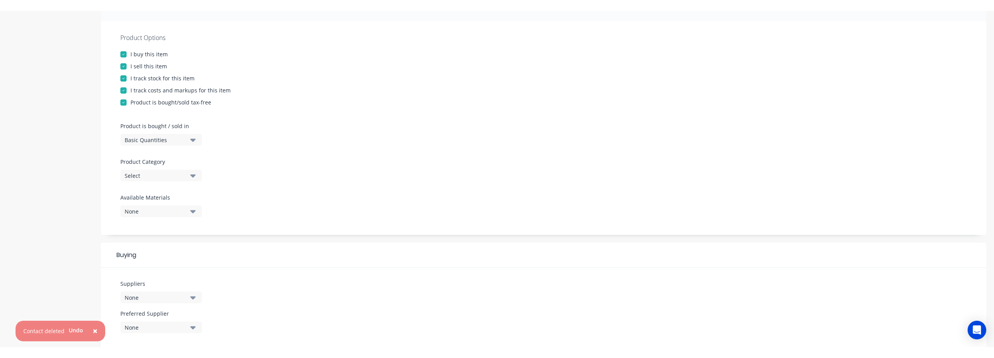
scroll to position [296, 0]
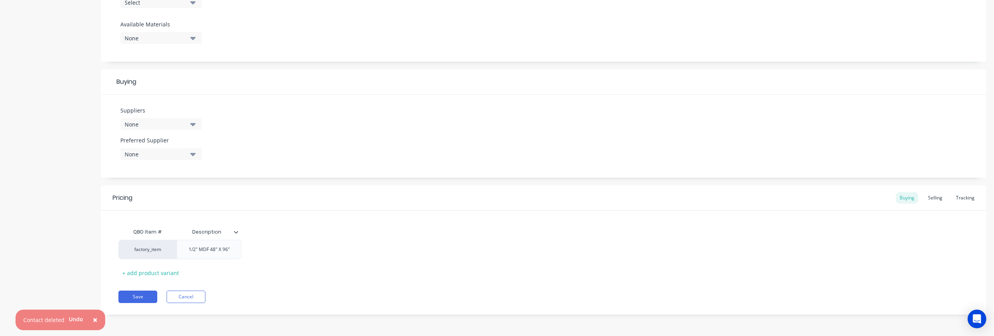
click at [276, 262] on div "QBO Item # Description factory_item 1/2" MDF 48" X 96" + add product variant" at bounding box center [543, 252] width 851 height 55
click at [269, 242] on div "factory_item 1/2" MDF 48" X 96"" at bounding box center [543, 249] width 851 height 19
click at [731, 201] on div "Selling" at bounding box center [935, 198] width 22 height 12
drag, startPoint x: 385, startPoint y: 279, endPoint x: 374, endPoint y: 280, distance: 11.4
click at [385, 279] on div "QBO Item # Description Cost Markup Price Standard Special factory_item 1/2" MDF…" at bounding box center [543, 253] width 851 height 57
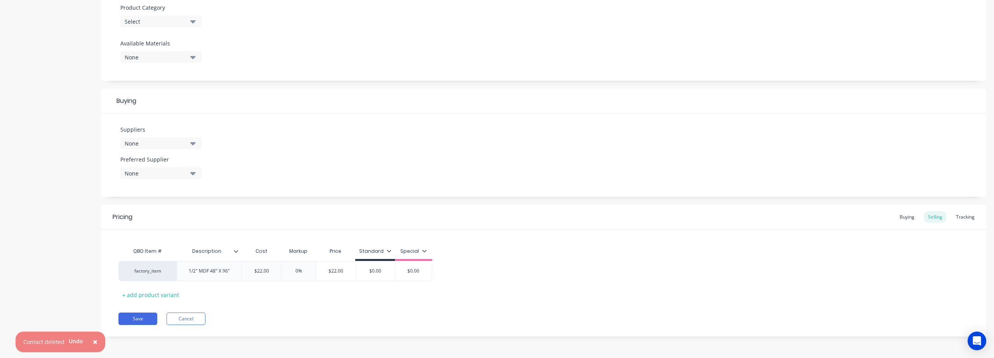
type textarea "x"
click at [731, 220] on div "Buying" at bounding box center [907, 220] width 23 height 12
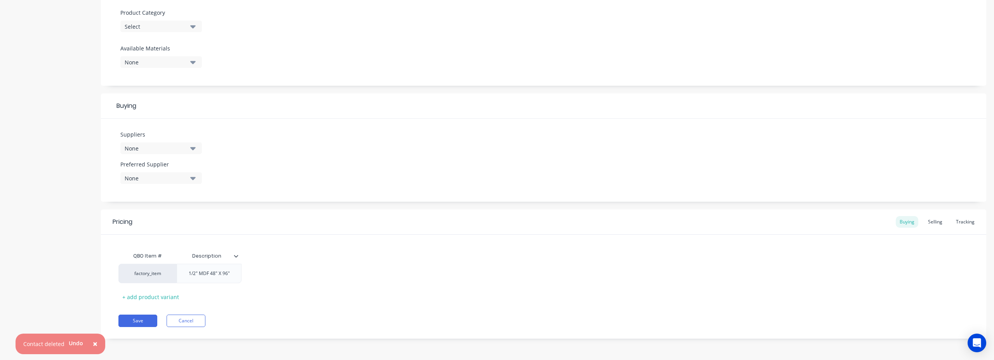
click at [282, 288] on div "QBO Item # Description factory_item 1/2" MDF 48" X 96" + add product variant" at bounding box center [543, 276] width 851 height 55
click at [158, 273] on div "factory_item" at bounding box center [147, 273] width 43 height 7
type input "1/2" m"
click at [144, 244] on button "1/2" MDF 48" x 96"" at bounding box center [152, 245] width 50 height 12
type textarea "x"
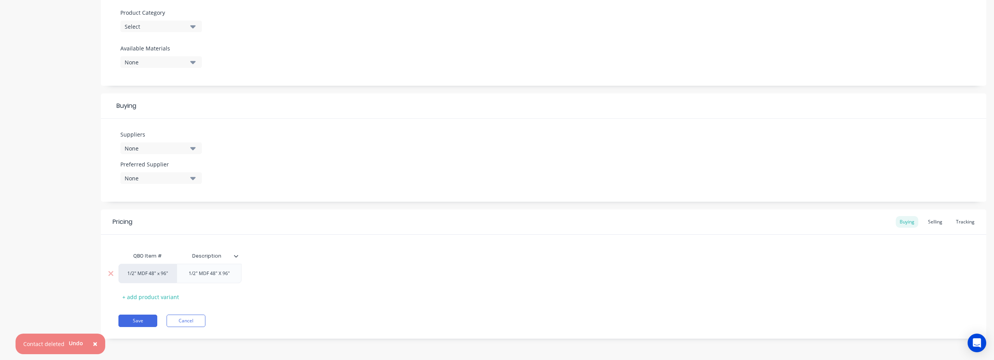
click at [320, 284] on div "QBO Item # Description 1/2" MDF 48" x 96" 1/2" MDF 48" X 96" + add product vari…" at bounding box center [543, 276] width 851 height 55
click at [296, 303] on div "QBO Item # Description 1/2" MDF 48" x 96" 1/2" MDF 48" X 96" + add product vari…" at bounding box center [543, 276] width 851 height 55
click at [153, 150] on div "None" at bounding box center [156, 148] width 62 height 8
click at [154, 171] on input "text" at bounding box center [184, 172] width 82 height 16
type input "p"
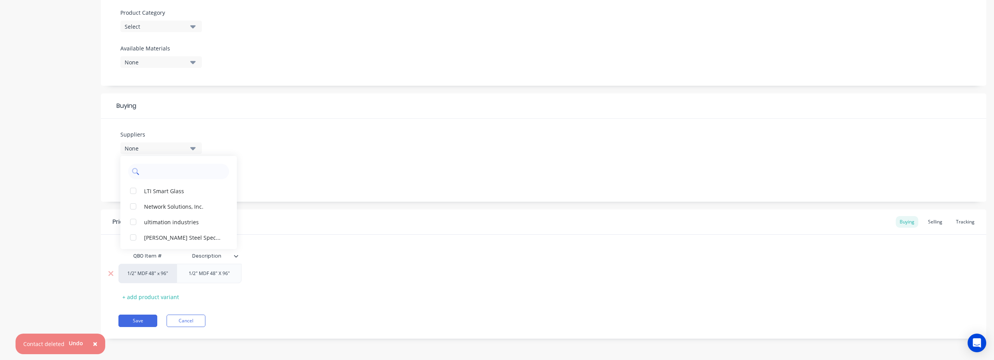
type input "p"
click at [155, 168] on input "text" at bounding box center [184, 172] width 82 height 16
type input "PDC"
click at [410, 250] on div "QBO Item # Description 1/2" MDF 48" x 96" 1/2" MDF 48" X 96" + add product vari…" at bounding box center [543, 276] width 851 height 55
click at [731, 222] on div "Selling" at bounding box center [935, 222] width 22 height 12
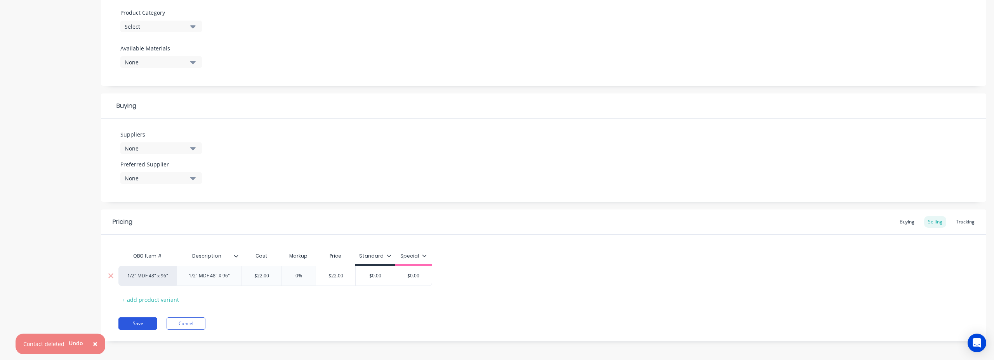
click at [149, 323] on button "Save" at bounding box center [137, 324] width 39 height 12
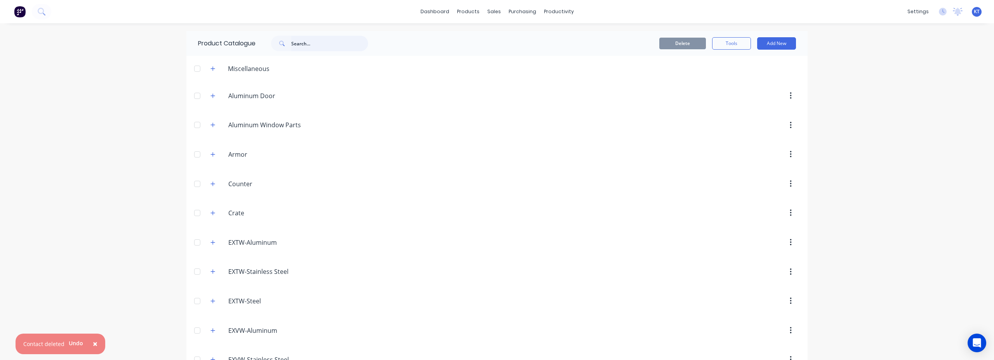
click at [304, 44] on input "text" at bounding box center [329, 44] width 77 height 16
click at [731, 47] on button "Add New" at bounding box center [776, 43] width 39 height 12
click at [731, 80] on div "Product" at bounding box center [759, 78] width 60 height 11
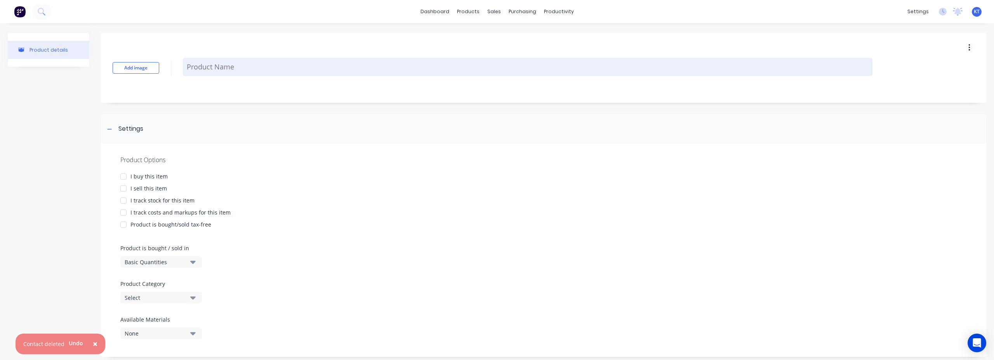
click at [205, 68] on textarea at bounding box center [528, 67] width 690 height 18
type textarea "x"
type textarea "1"
type textarea "x"
type textarea "1/"
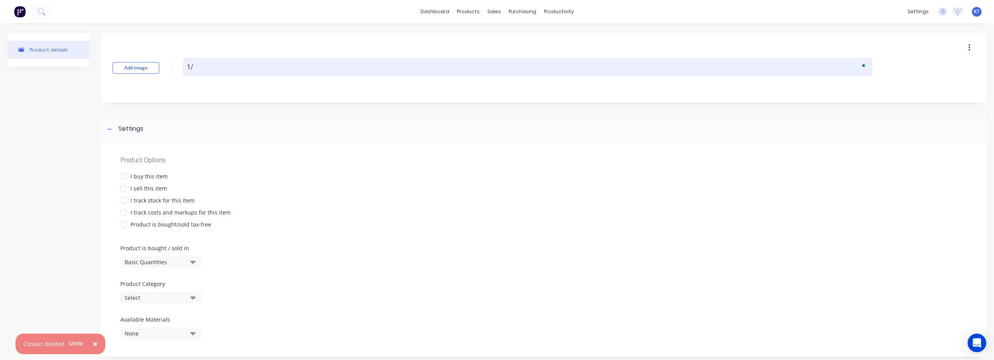
type textarea "x"
type textarea "1/8"
type textarea "x"
type textarea "1/8""
type textarea "x"
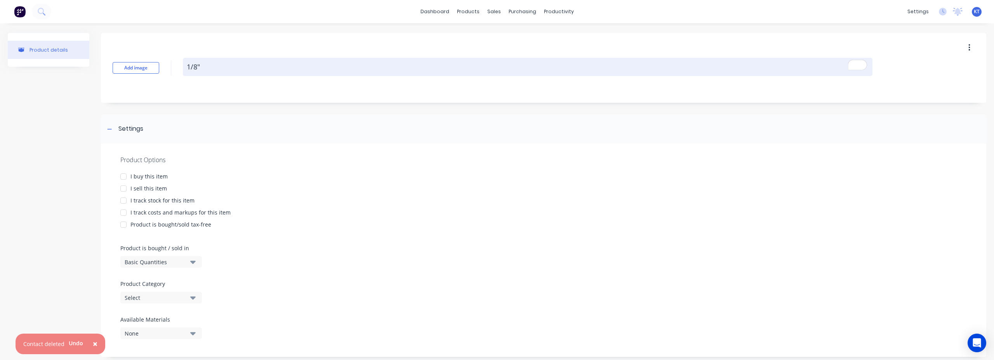
type textarea "1/8""
type textarea "x"
type textarea "1/8" M"
type textarea "x"
type textarea "1/8" MD"
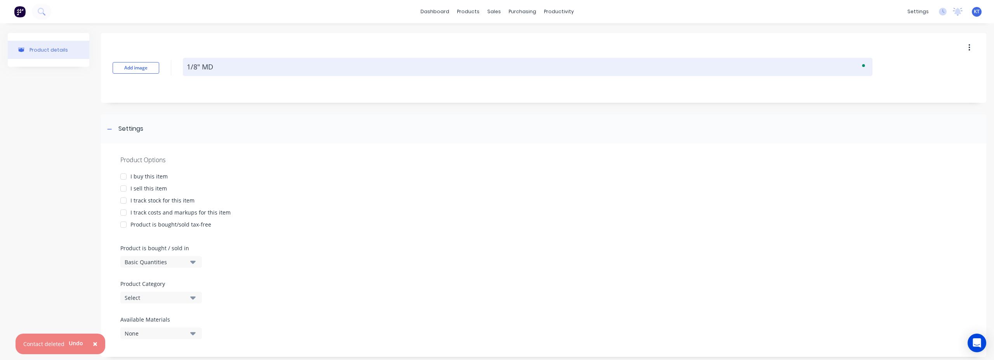
type textarea "x"
type textarea "1/8" MDF"
type textarea "x"
type textarea "1/8" MDF"
type textarea "x"
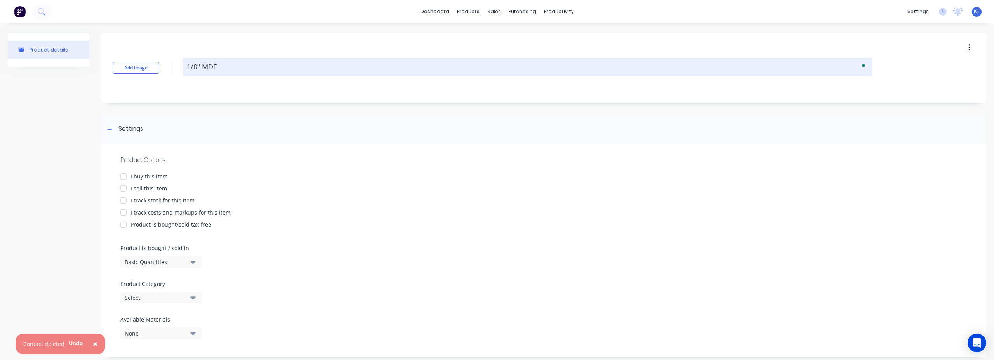
type textarea "1/8" MDF 4"
type textarea "x"
type textarea "1/8" MDF 48"
type textarea "x"
type textarea "1/8" MDF 48""
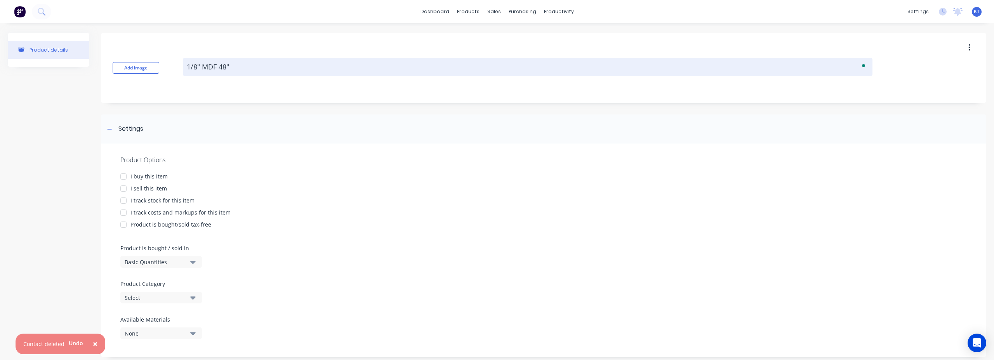
type textarea "x"
type textarea "1/8" MDF 48""
type textarea "x"
type textarea "1/8" MDF 48" x"
type textarea "x"
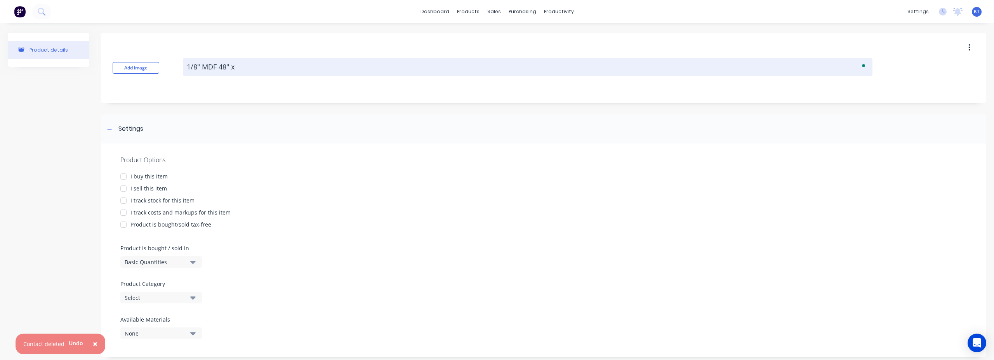
type textarea "1/8" MDF 48" x"
type textarea "x"
type textarea "1/8" MDF 48" x 9"
type textarea "x"
type textarea "1/8" MDF 48" x 96"
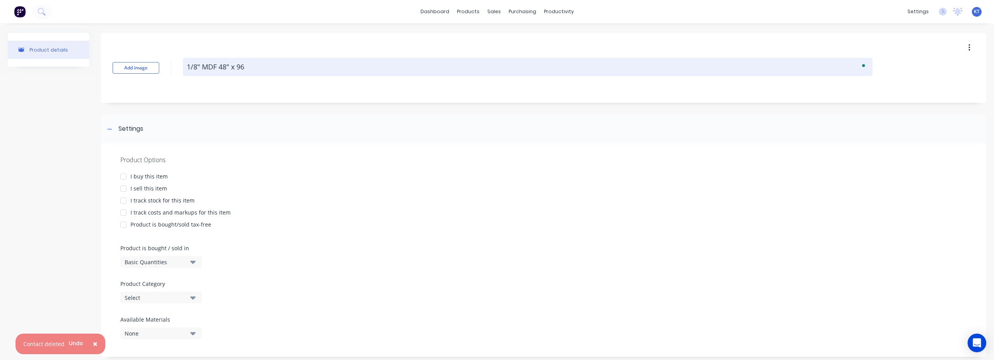
type textarea "x"
type textarea "1/8" MDF 48" x 96""
type textarea "x"
type textarea "1/8" MDF 48" x 96""
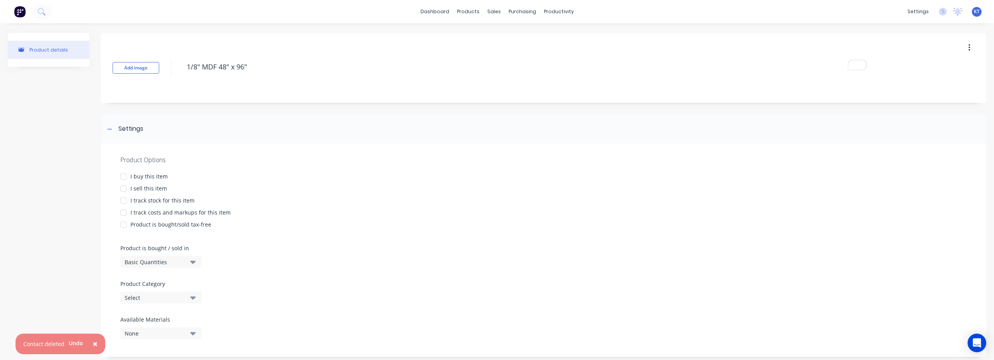
click at [122, 179] on div at bounding box center [124, 177] width 16 height 16
click at [125, 193] on div at bounding box center [124, 201] width 16 height 16
click at [124, 203] on div at bounding box center [124, 201] width 16 height 16
click at [124, 190] on div at bounding box center [124, 189] width 16 height 16
click at [124, 200] on div at bounding box center [124, 201] width 16 height 16
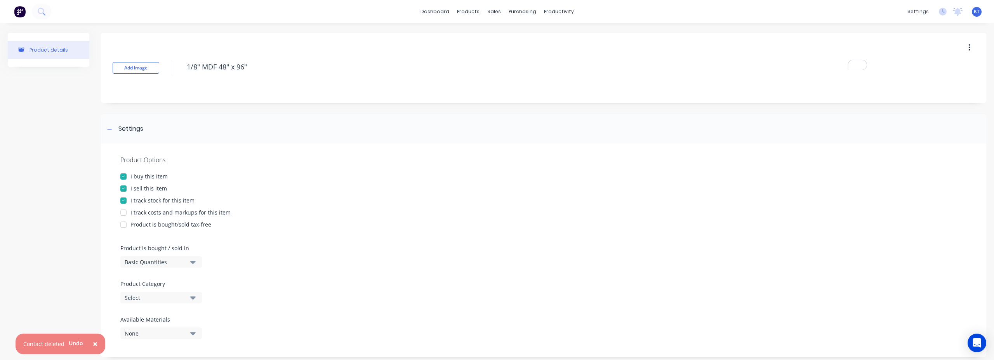
drag, startPoint x: 125, startPoint y: 215, endPoint x: 124, endPoint y: 222, distance: 7.0
click at [125, 215] on div at bounding box center [124, 213] width 16 height 16
click at [124, 226] on div at bounding box center [124, 225] width 16 height 16
type textarea "x"
type textarea "1/8" MDF 48" x 96""
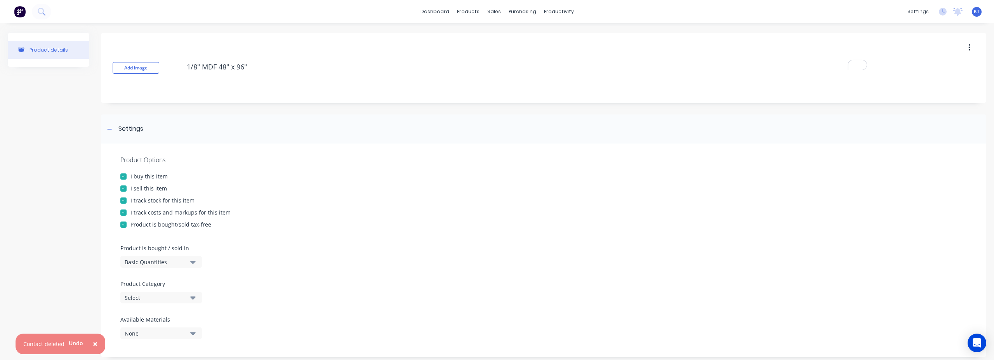
type textarea "x"
type textarea "1/8" MDF 48" x 96""
click at [325, 242] on div at bounding box center [543, 239] width 847 height 12
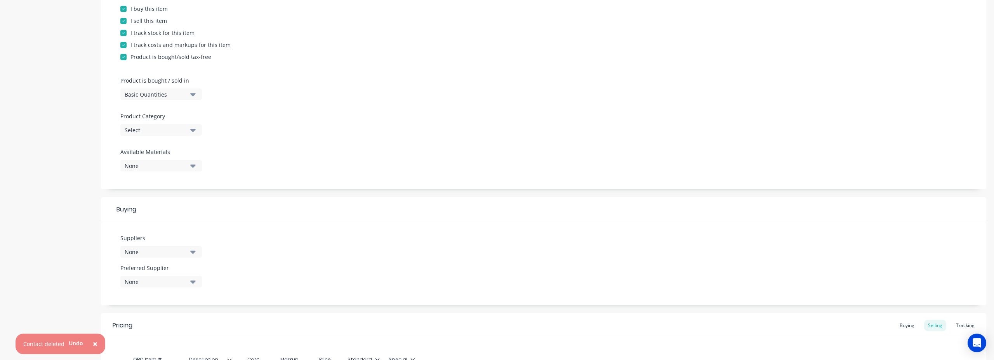
scroll to position [274, 0]
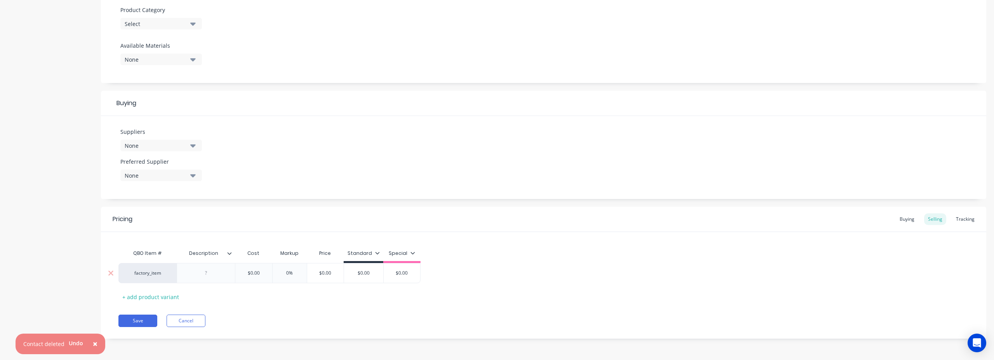
click at [158, 275] on div "factory_item" at bounding box center [147, 273] width 43 height 7
type input "1/8""
click at [287, 302] on div "QBO Item # Description Cost Markup Price Standard Special factory_item 1/8" 1" …" at bounding box center [543, 274] width 851 height 57
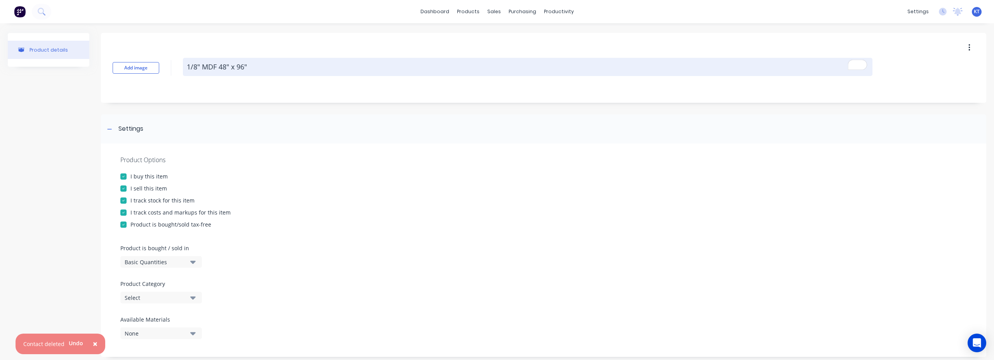
click at [275, 68] on textarea "1/8" MDF 48" x 96"" at bounding box center [528, 67] width 690 height 18
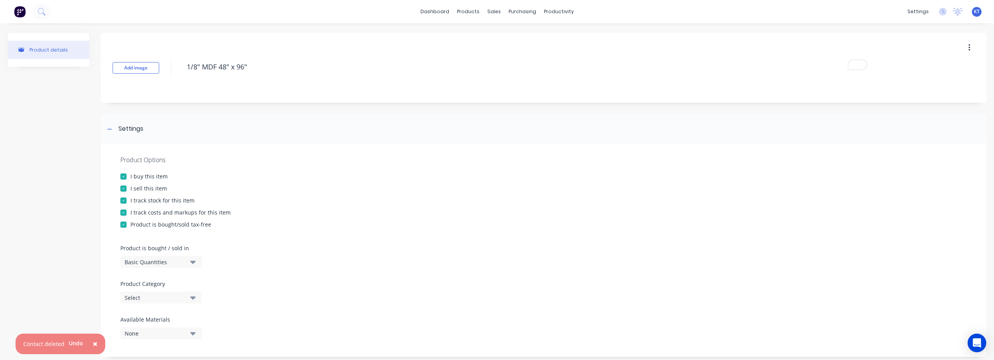
drag, startPoint x: 275, startPoint y: 68, endPoint x: 173, endPoint y: 65, distance: 101.8
click at [173, 65] on div "Add image 1/8" MDF 48" x 96"" at bounding box center [544, 68] width 886 height 70
type textarea "x"
drag, startPoint x: 352, startPoint y: 252, endPoint x: 338, endPoint y: 250, distance: 14.1
click at [352, 252] on div "Product Options I buy this item I sell this item I track stock for this item I …" at bounding box center [544, 251] width 886 height 214
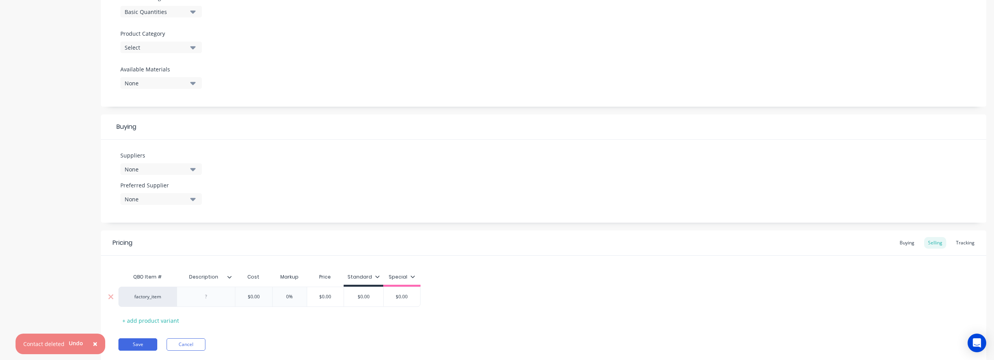
scroll to position [274, 0]
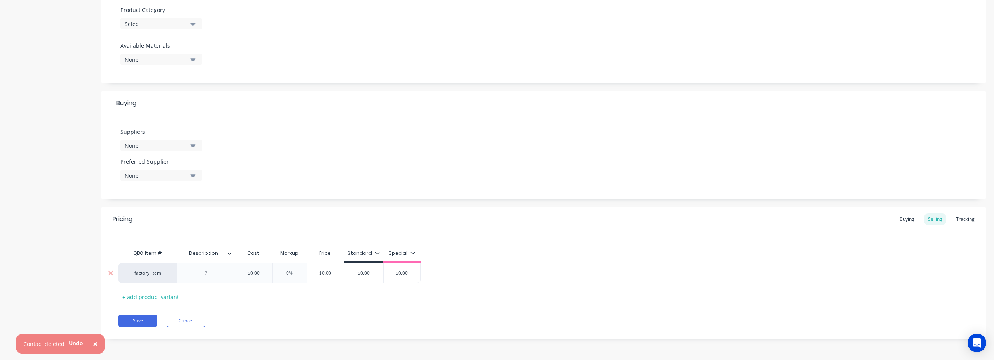
click at [191, 273] on div at bounding box center [206, 273] width 39 height 10
paste div
type textarea "x"
click at [597, 279] on div "factory_item 1/8" 1/8" MDF 48" x 96" $0.00 0% $0.00 $0.00 $0.00" at bounding box center [543, 275] width 851 height 24
click at [155, 273] on div "factory_item" at bounding box center [147, 273] width 43 height 7
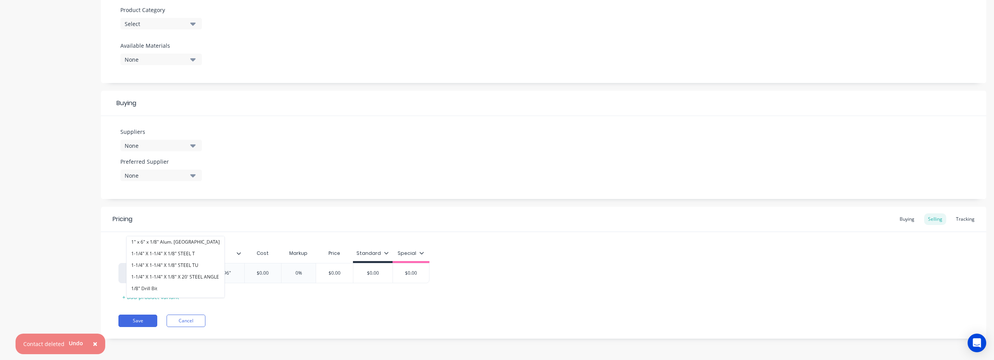
type input "1"
type input "$0.00"
click at [335, 274] on input "$0.00" at bounding box center [334, 273] width 39 height 7
drag, startPoint x: 328, startPoint y: 275, endPoint x: 363, endPoint y: 278, distance: 35.1
click at [363, 278] on div "factory_item 1/8" MDF 48" x 96" $0.00 0% $0.00 $0.00 $0.00 $0.00" at bounding box center [273, 273] width 311 height 20
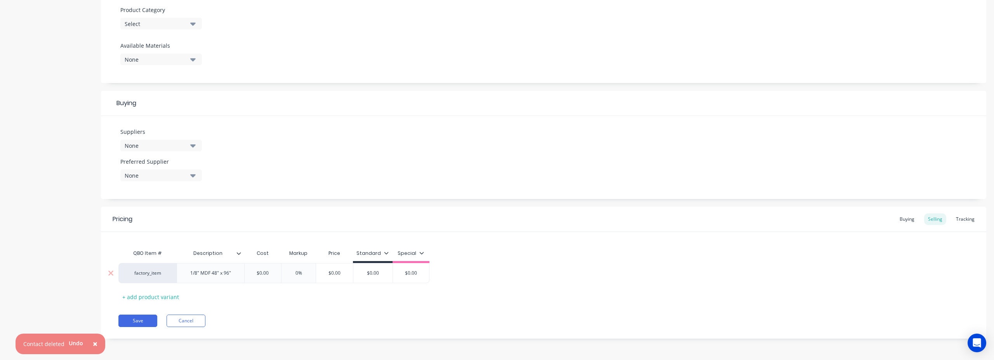
type textarea "x"
type input "7."
type textarea "x"
type input "7.8"
type textarea "x"
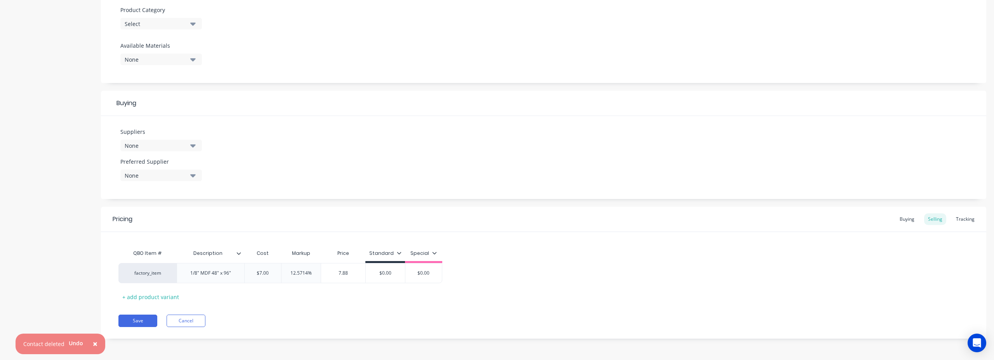
type input "7.88"
click at [417, 298] on div "QBO Item # Description Cost Markup Price Standard Special factory_item 1/8" MDF…" at bounding box center [543, 274] width 851 height 57
click at [731, 219] on div "Buying" at bounding box center [907, 220] width 23 height 12
click at [701, 284] on div "QBO Item # Description factory_item 1/8" MDF 48" x 96" + add product variant" at bounding box center [543, 276] width 851 height 55
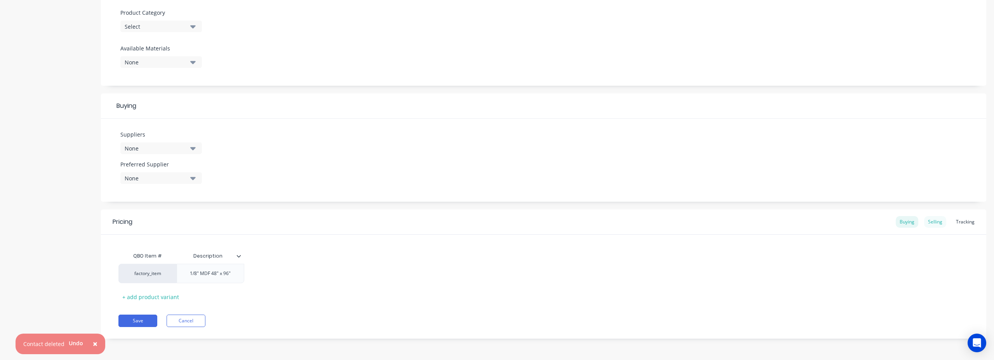
click at [731, 223] on div "Selling" at bounding box center [935, 222] width 22 height 12
click at [554, 278] on div "factory_item 1/8" MDF 48" x 96" $7.00 12.5714% $7.88 $0.00 $0.00" at bounding box center [543, 276] width 851 height 20
click at [132, 325] on button "Save" at bounding box center [137, 324] width 39 height 12
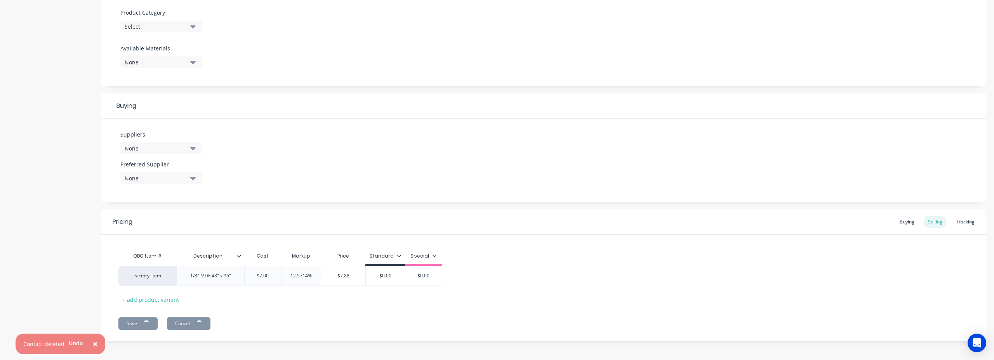
scroll to position [248, 0]
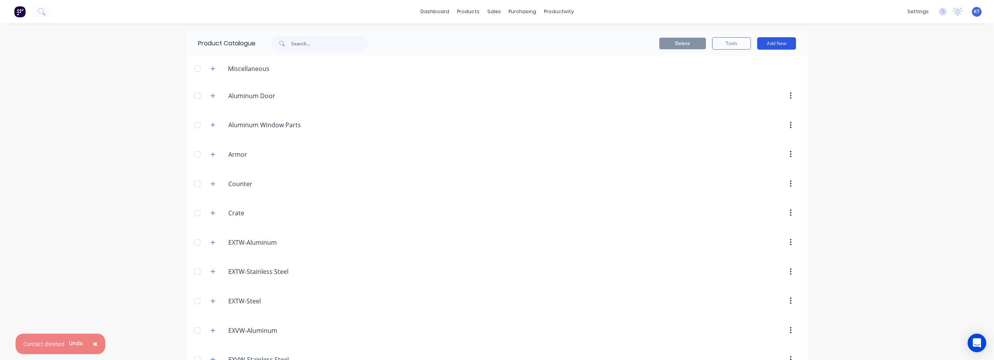
click at [731, 45] on button "Add New" at bounding box center [776, 43] width 39 height 12
click at [731, 81] on div "Product" at bounding box center [759, 78] width 60 height 11
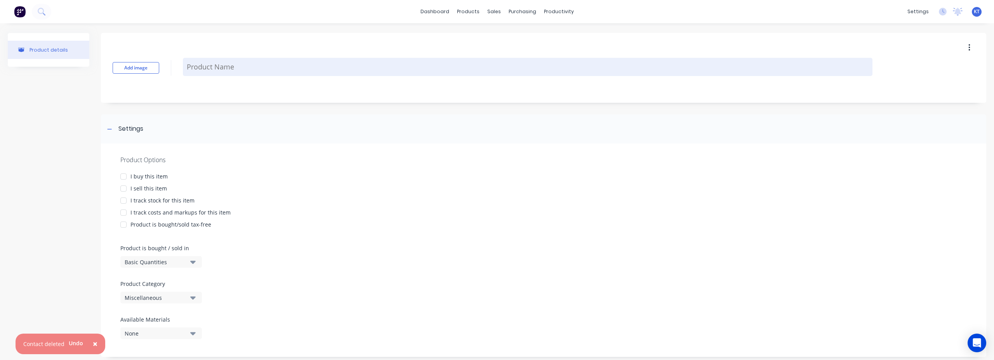
click at [257, 66] on textarea at bounding box center [528, 67] width 690 height 18
type textarea "x"
type textarea "A"
type textarea "x"
type textarea "AB"
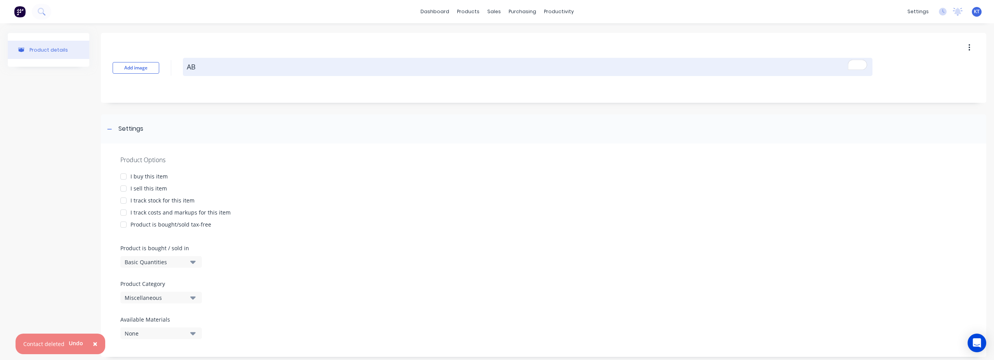
type textarea "x"
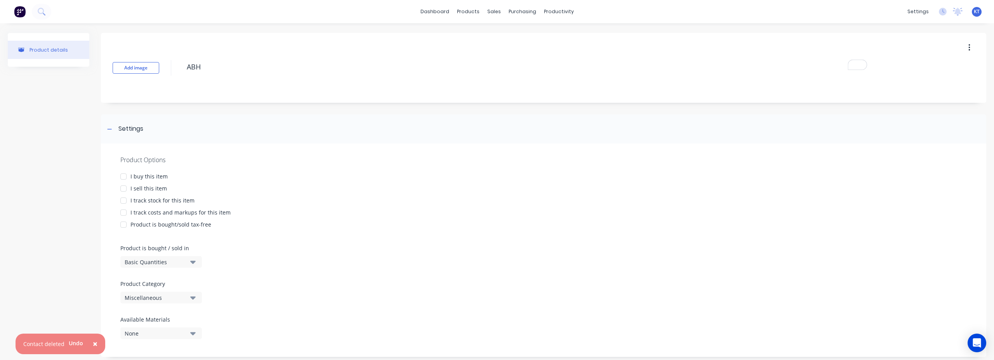
type textarea "ABH"
type textarea "x"
type textarea "ABH"
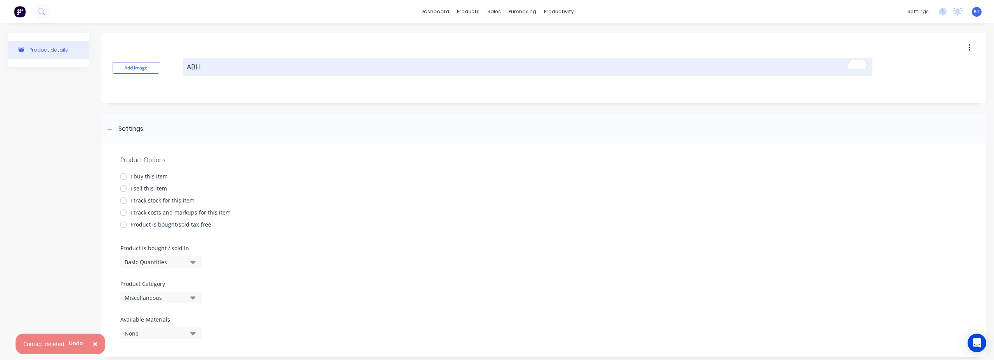
click at [210, 62] on textarea "ABH" at bounding box center [528, 67] width 690 height 18
paste textarea "A110LL - 120""
type textarea "x"
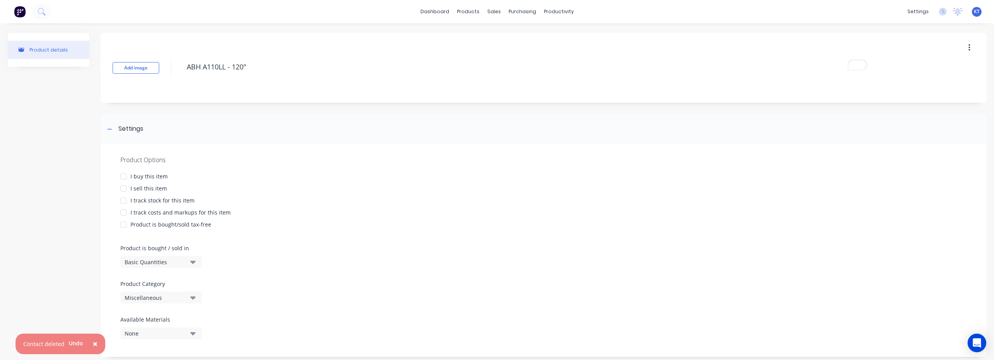
type textarea "ABH A110LL - 120""
type textarea "x"
type textarea "ABH A110LL - 120""
click at [254, 202] on div "I track stock for this item" at bounding box center [543, 201] width 847 height 8
click at [125, 172] on div at bounding box center [124, 177] width 16 height 16
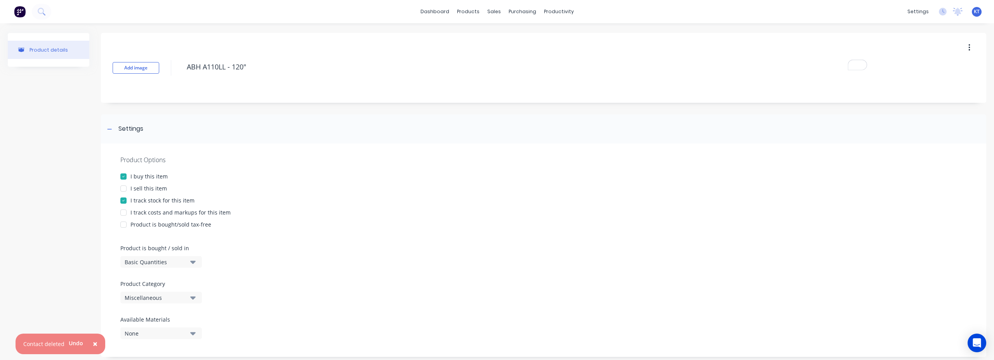
drag, startPoint x: 125, startPoint y: 186, endPoint x: 124, endPoint y: 196, distance: 10.1
click at [125, 187] on div at bounding box center [124, 189] width 16 height 16
click at [122, 209] on div at bounding box center [124, 213] width 16 height 16
click at [123, 226] on div at bounding box center [124, 225] width 16 height 16
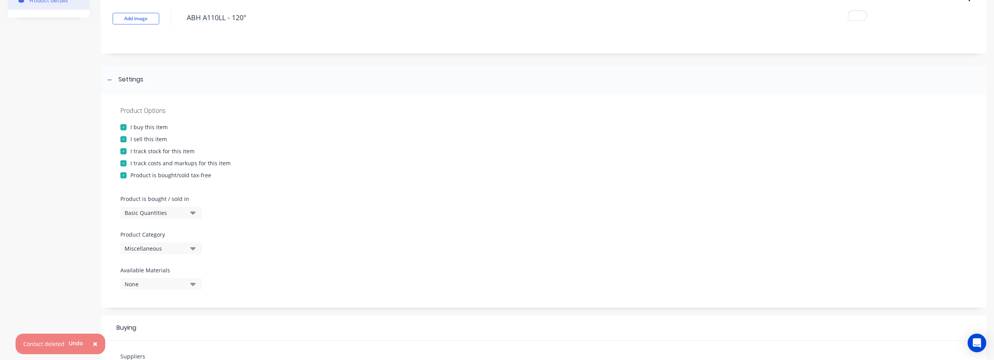
click at [180, 254] on button "Miscellaneous" at bounding box center [161, 249] width 82 height 12
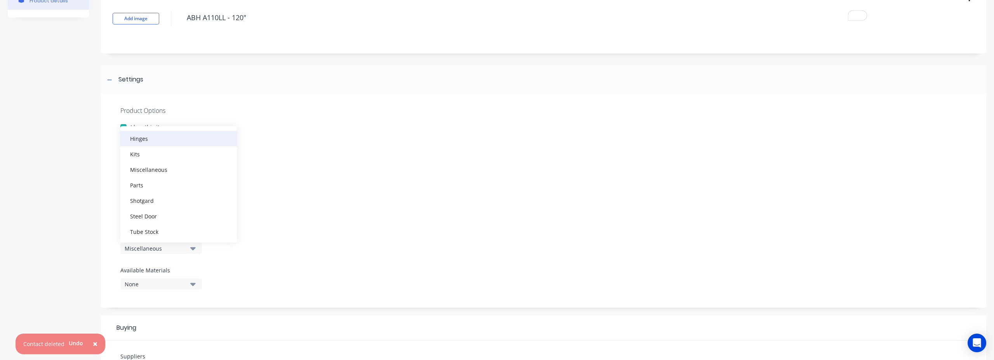
click at [168, 138] on div "Hinges" at bounding box center [178, 139] width 117 height 16
type textarea "x"
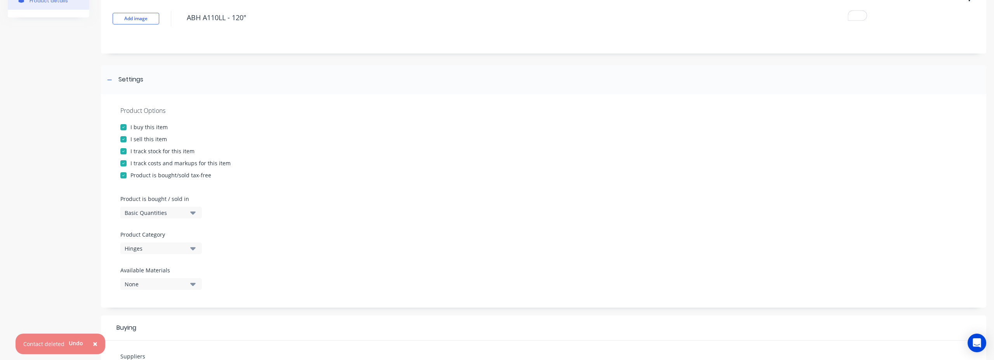
click at [327, 232] on div "Product Options I buy this item I sell this item I track stock for this item I …" at bounding box center [544, 201] width 886 height 214
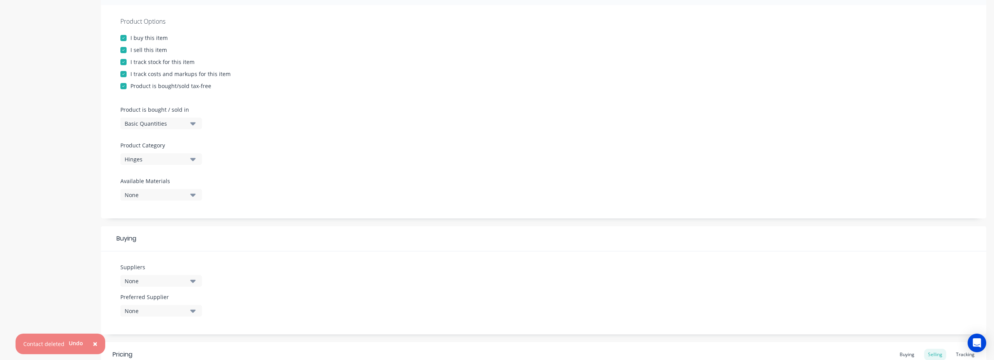
click at [149, 284] on div "None" at bounding box center [156, 281] width 62 height 8
click at [172, 195] on input "text" at bounding box center [184, 198] width 82 height 16
click at [157, 205] on div "AB No options..." at bounding box center [178, 205] width 117 height 47
click at [162, 199] on input "AB" at bounding box center [184, 198] width 82 height 16
type input "A"
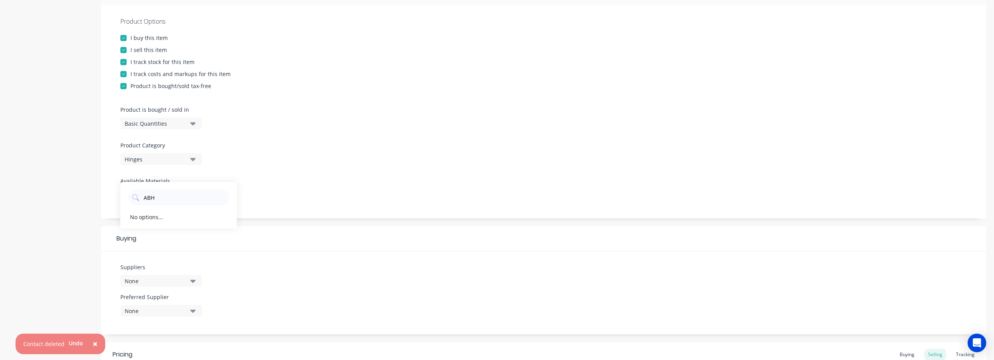
type input "ABH"
drag, startPoint x: 277, startPoint y: 269, endPoint x: 273, endPoint y: 272, distance: 4.9
click at [277, 269] on div "Suppliers None ABH No options... Preferred Supplier None No options..." at bounding box center [544, 293] width 886 height 83
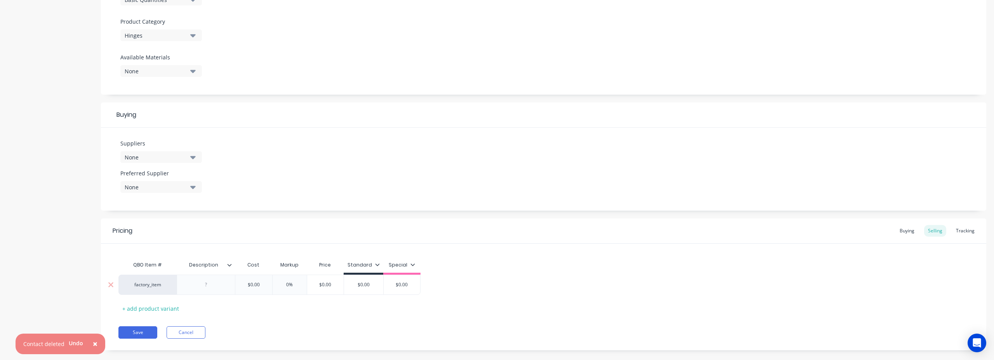
scroll to position [273, 0]
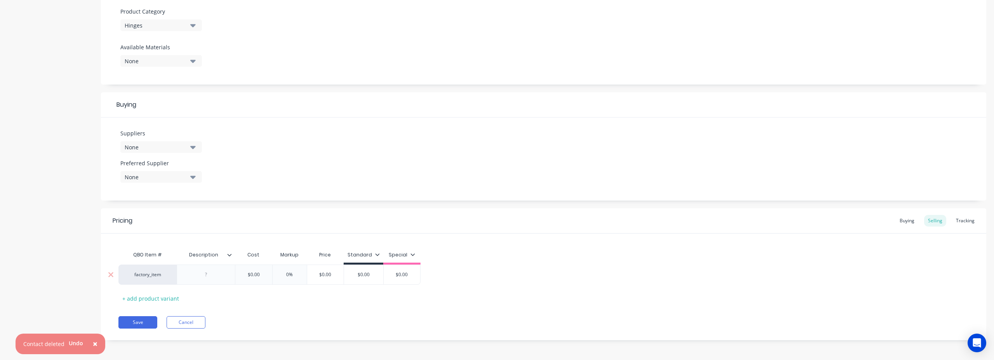
click at [198, 281] on div at bounding box center [206, 275] width 58 height 20
click at [216, 276] on div at bounding box center [206, 275] width 39 height 10
paste div
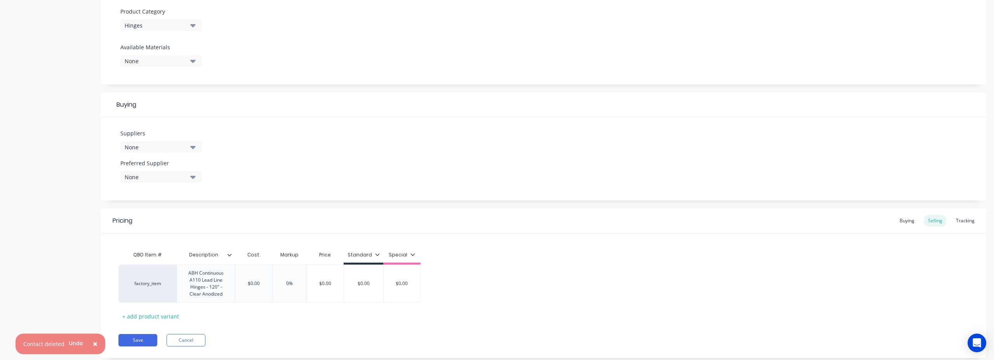
type textarea "x"
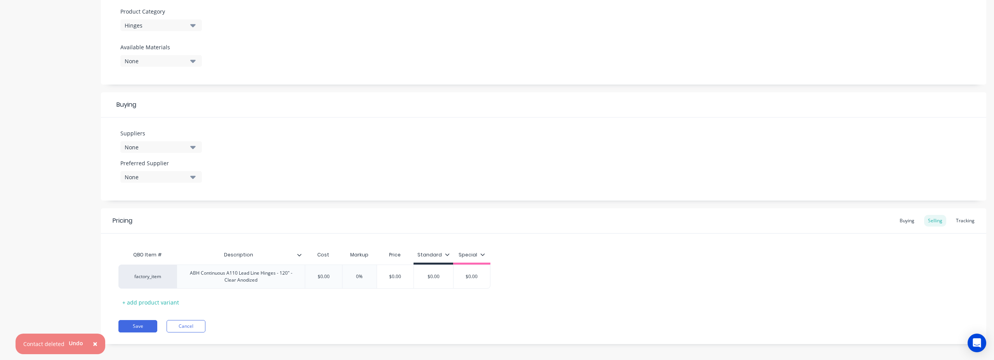
drag, startPoint x: 330, startPoint y: 327, endPoint x: 295, endPoint y: 305, distance: 41.3
click at [330, 327] on div "Pricing Buying Selling Tracking QBO Item # Description Cost Markup Price Standa…" at bounding box center [544, 277] width 886 height 136
type input "$0.00"
click at [328, 276] on input "$0.00" at bounding box center [323, 276] width 39 height 7
drag, startPoint x: 312, startPoint y: 278, endPoint x: 358, endPoint y: 280, distance: 46.7
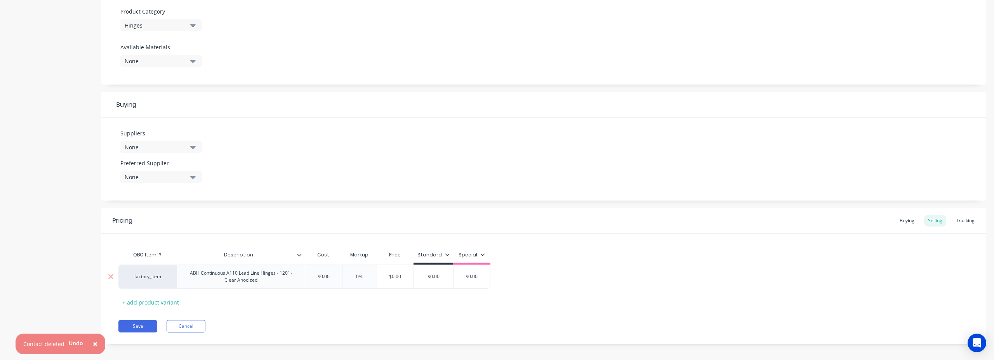
click at [358, 280] on div "factory_item ABH Continuous A110 Lead Line Hinges - 120" - Clear Anodized $0.00…" at bounding box center [304, 277] width 372 height 24
type textarea "x"
type input "1"
type textarea "x"
type input "12"
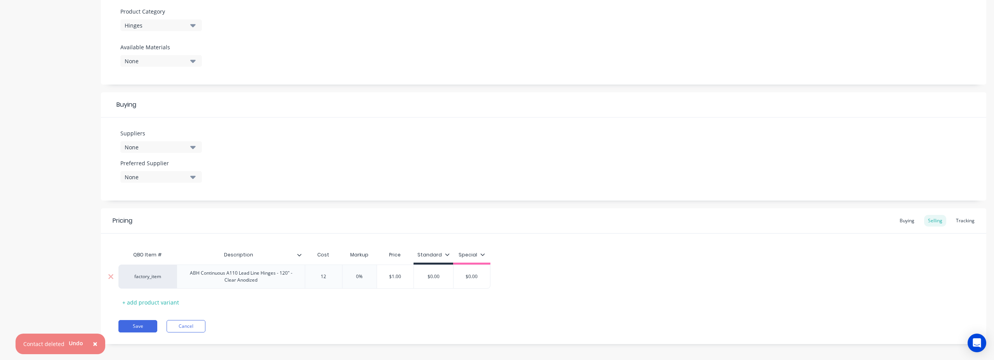
type textarea "x"
type input "126"
click at [369, 323] on div "Save Cancel" at bounding box center [552, 326] width 868 height 12
click at [143, 329] on button "Save" at bounding box center [137, 326] width 39 height 12
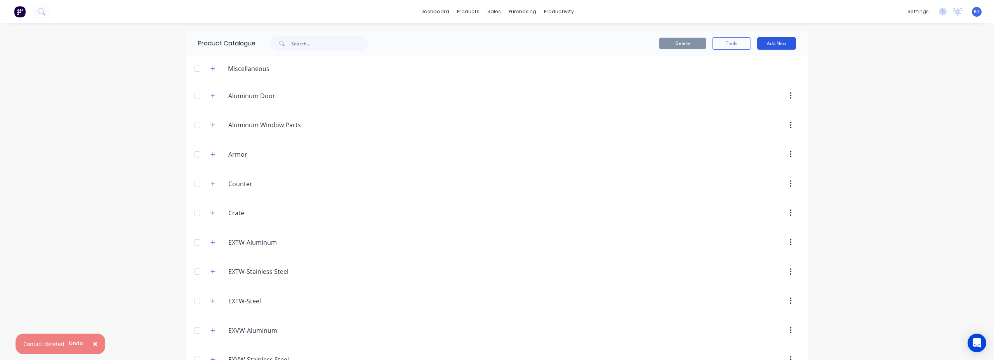
click at [731, 42] on button "Add New" at bounding box center [776, 43] width 39 height 12
click at [731, 81] on div "Product" at bounding box center [759, 78] width 60 height 11
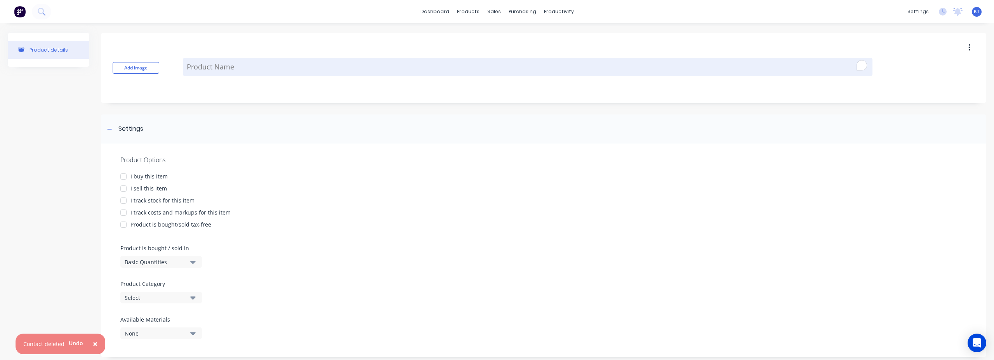
click at [205, 67] on textarea "To enrich screen reader interactions, please activate Accessibility in Grammarl…" at bounding box center [528, 67] width 690 height 18
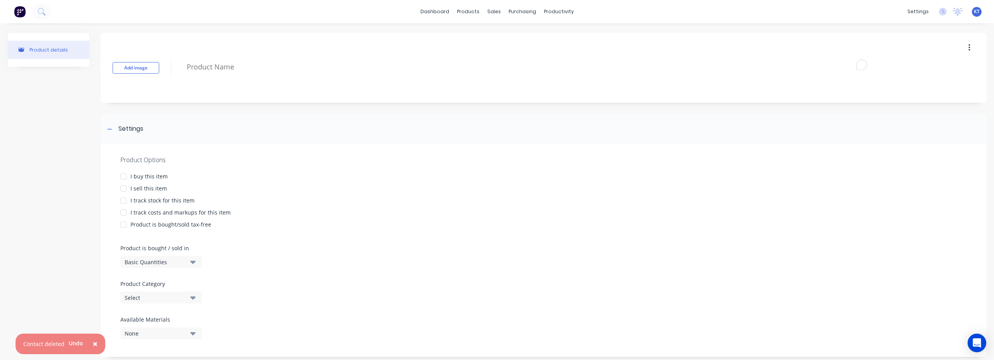
paste textarea "SHOTGARD-L3-48X120"
type textarea "x"
type textarea "SHOTGARD-L3-48X120"
type textarea "x"
type textarea "SHOTGARD-L3-48X120"
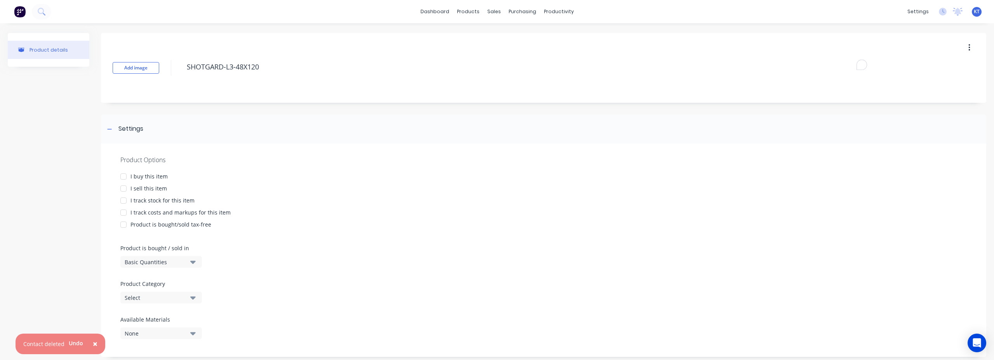
click at [360, 227] on div "Product is bought/sold tax-free" at bounding box center [543, 225] width 847 height 8
click at [122, 175] on div at bounding box center [124, 177] width 16 height 16
drag, startPoint x: 124, startPoint y: 188, endPoint x: 122, endPoint y: 202, distance: 13.7
click at [124, 190] on div at bounding box center [124, 189] width 16 height 16
click at [121, 207] on div at bounding box center [124, 213] width 16 height 16
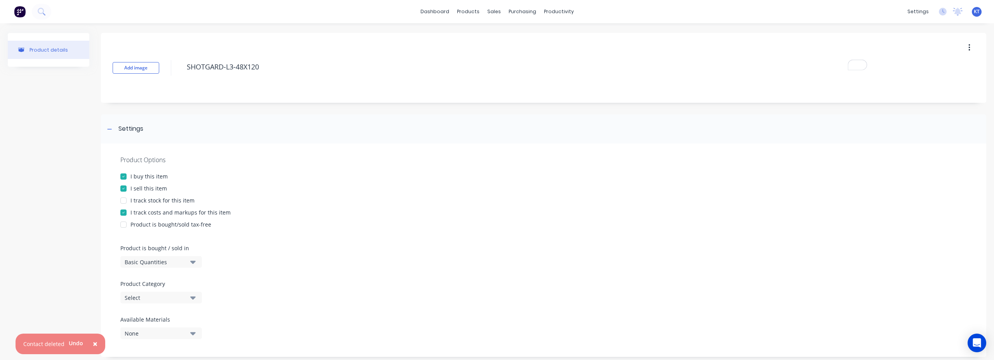
click at [125, 202] on div at bounding box center [124, 201] width 16 height 16
click at [124, 228] on div at bounding box center [124, 225] width 16 height 16
click at [304, 247] on div "Product Options I buy this item I sell this item I track stock for this item I …" at bounding box center [544, 251] width 886 height 214
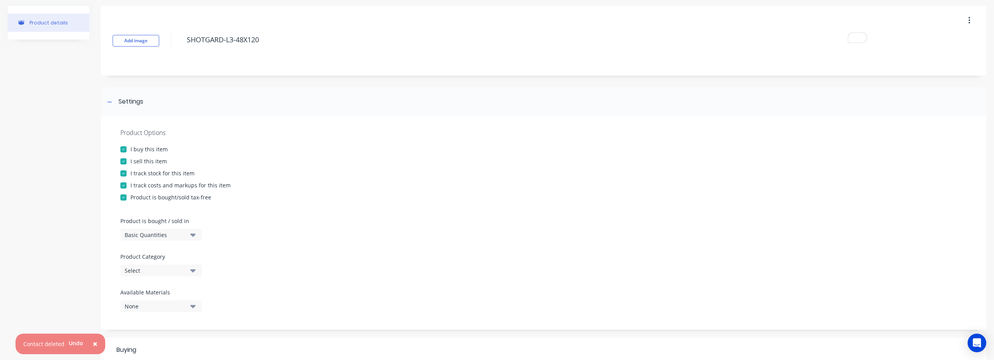
scroll to position [56, 0]
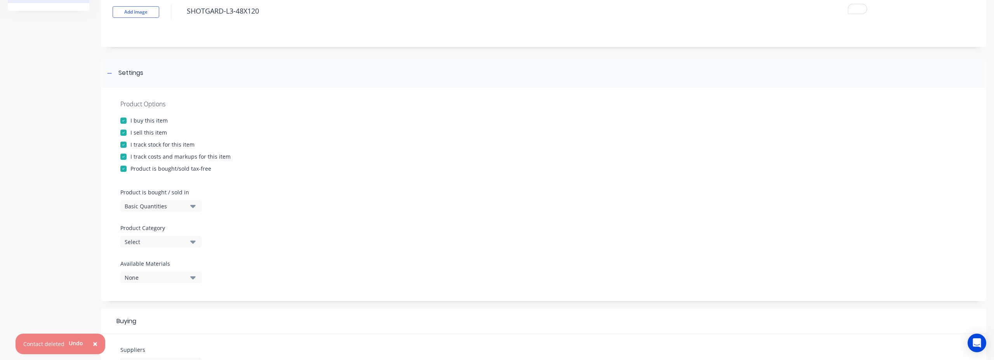
click at [173, 244] on div "Select" at bounding box center [156, 242] width 62 height 8
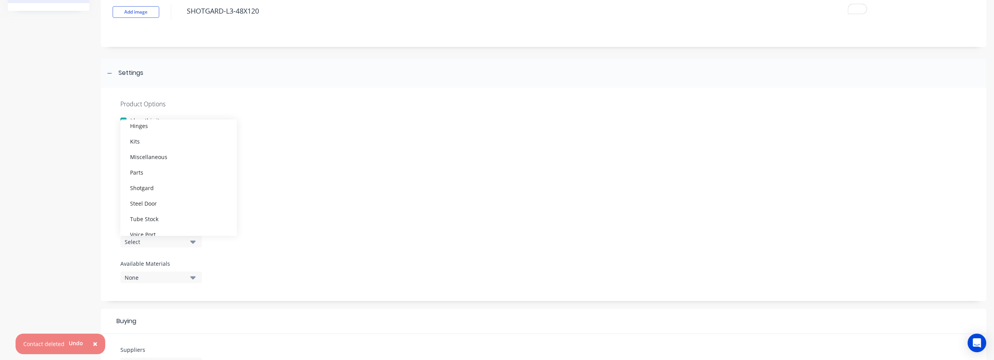
scroll to position [256, 0]
click at [151, 166] on div "Shotgard" at bounding box center [178, 163] width 117 height 16
type textarea "x"
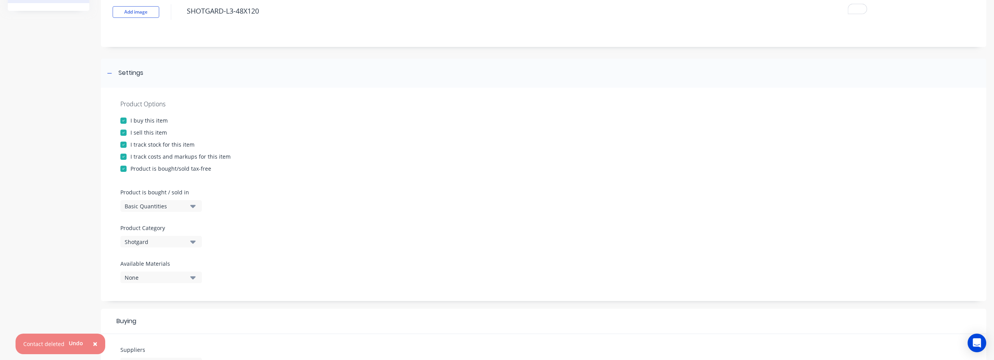
click at [331, 235] on div "Product Options I buy this item I sell this item I track stock for this item I …" at bounding box center [544, 195] width 886 height 214
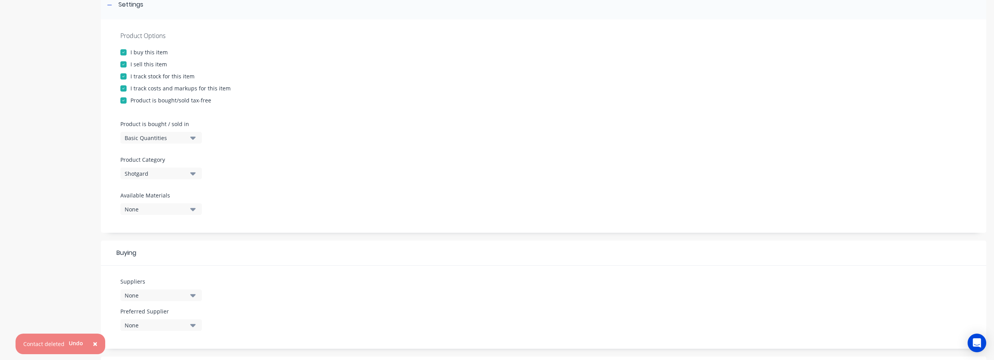
scroll to position [220, 0]
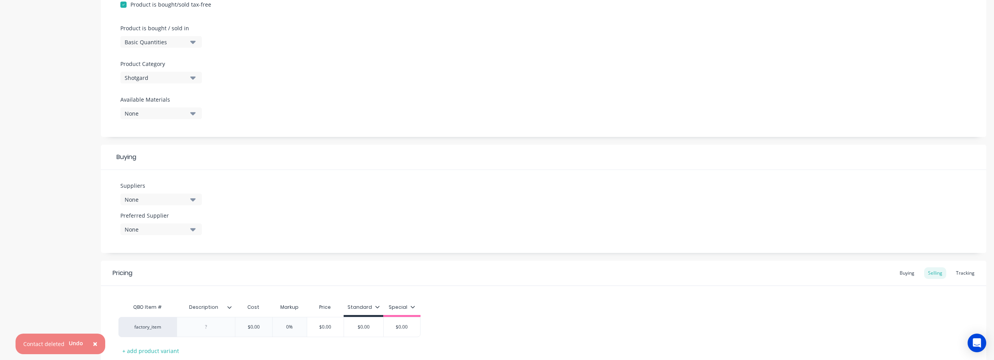
click at [156, 204] on button "None" at bounding box center [161, 200] width 82 height 12
click at [155, 226] on input "text" at bounding box center [184, 223] width 82 height 16
type input "WACO"
click at [342, 223] on div "Suppliers None WACO No options... Preferred Supplier None No options..." at bounding box center [544, 211] width 886 height 83
click at [150, 202] on div "None" at bounding box center [156, 200] width 62 height 8
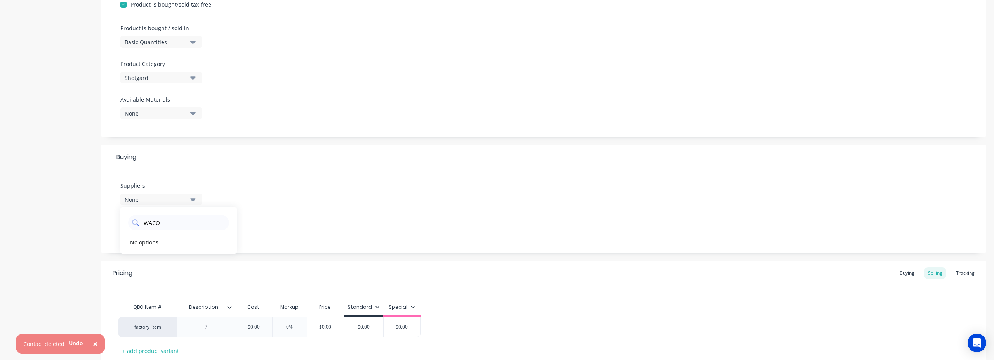
click at [150, 228] on input "WACO" at bounding box center [184, 223] width 82 height 16
click at [143, 242] on div "No options..." at bounding box center [146, 242] width 33 height 8
click at [178, 205] on button "None" at bounding box center [161, 200] width 82 height 12
click at [337, 225] on div "Suppliers None WACO No options... Preferred Supplier None No options..." at bounding box center [544, 211] width 886 height 83
click at [156, 197] on div "None" at bounding box center [156, 200] width 62 height 8
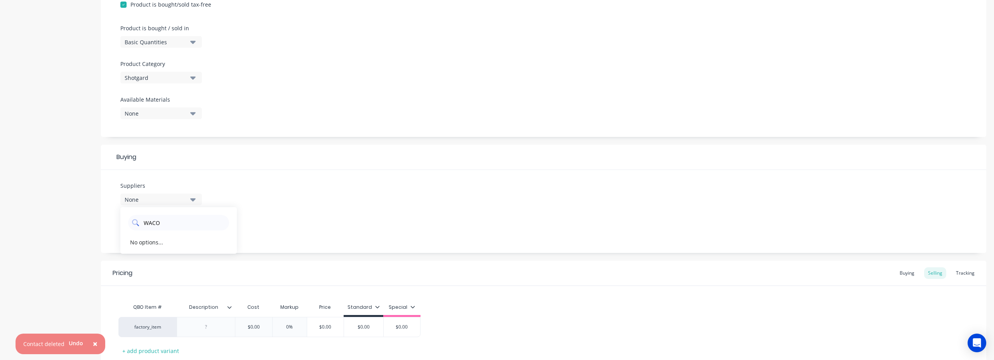
click at [179, 229] on input "WACO" at bounding box center [184, 223] width 82 height 16
type input "W"
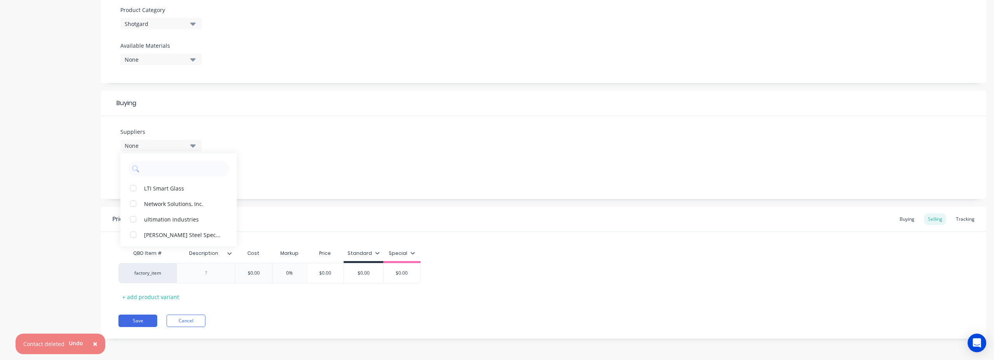
click at [314, 162] on div "Suppliers None LTI Smart Glass Network Solutions, Inc. ultimation industries Ve…" at bounding box center [544, 157] width 886 height 83
click at [214, 273] on div at bounding box center [206, 273] width 39 height 10
click at [144, 274] on div "factory_item" at bounding box center [147, 273] width 43 height 7
type textarea "x"
click at [141, 269] on div "factory_item" at bounding box center [147, 273] width 58 height 20
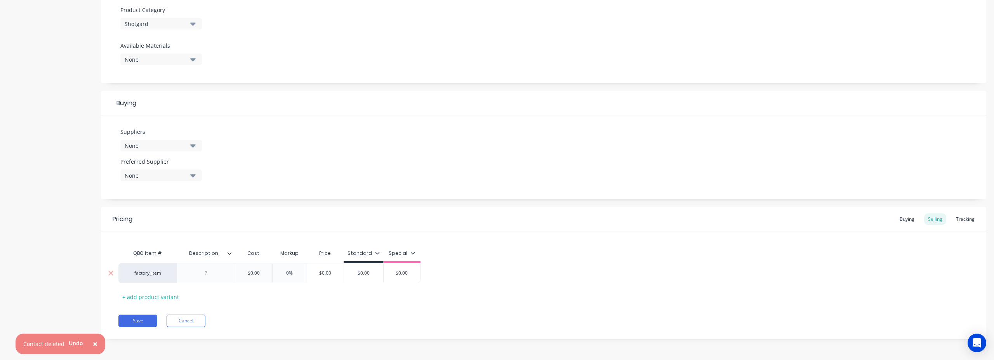
click at [141, 276] on div "factory_item" at bounding box center [147, 273] width 43 height 7
type input "shotgard-l3"
click at [160, 255] on button "SHOTGARD-L3-36X120" at bounding box center [166, 254] width 79 height 12
click at [214, 273] on div at bounding box center [206, 273] width 39 height 10
type textarea "x"
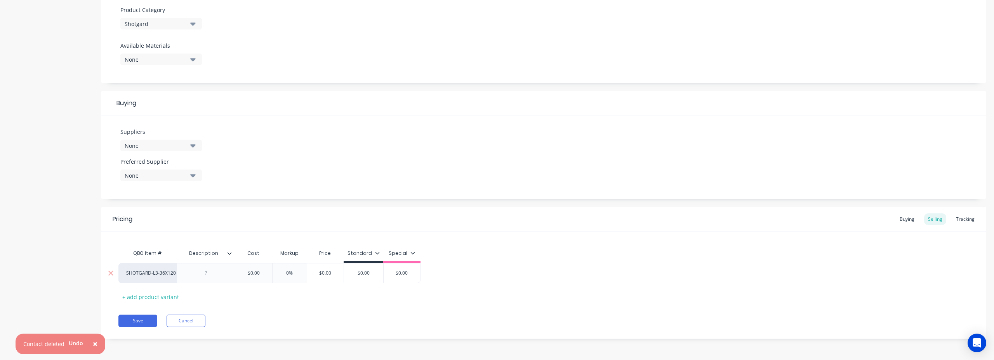
click at [200, 272] on div at bounding box center [206, 273] width 39 height 10
paste div
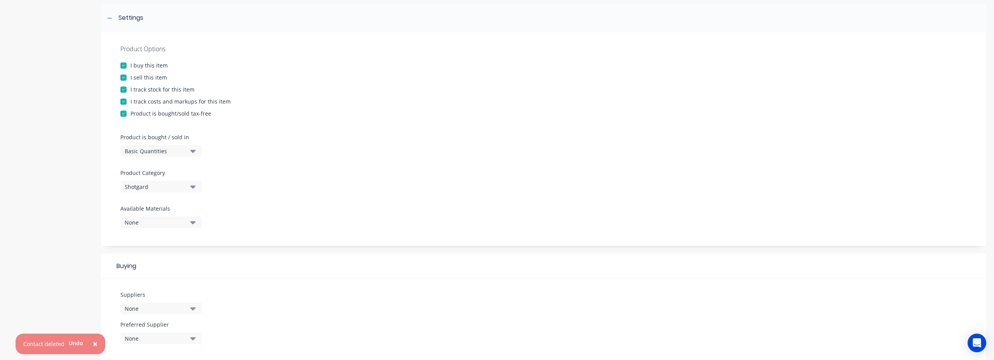
scroll to position [0, 0]
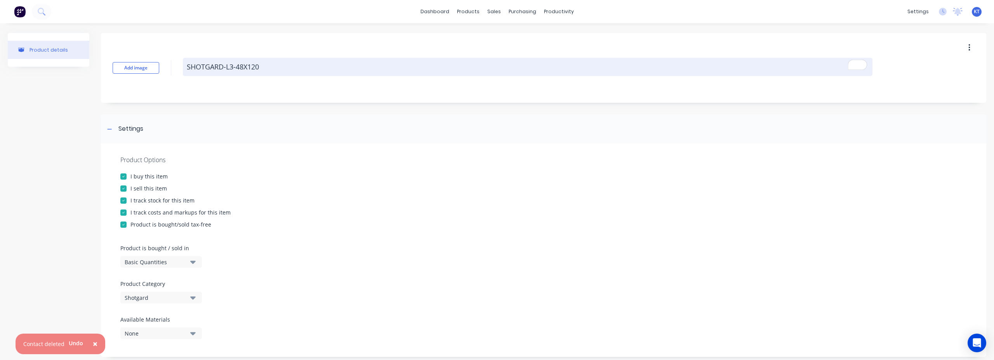
click at [243, 66] on textarea "SHOTGARD-L3-48X120" at bounding box center [528, 67] width 690 height 18
type textarea "x"
type textarea "SHOTGARD-L3-4X120"
type textarea "x"
type textarea "SHOTGARD-L3-X120"
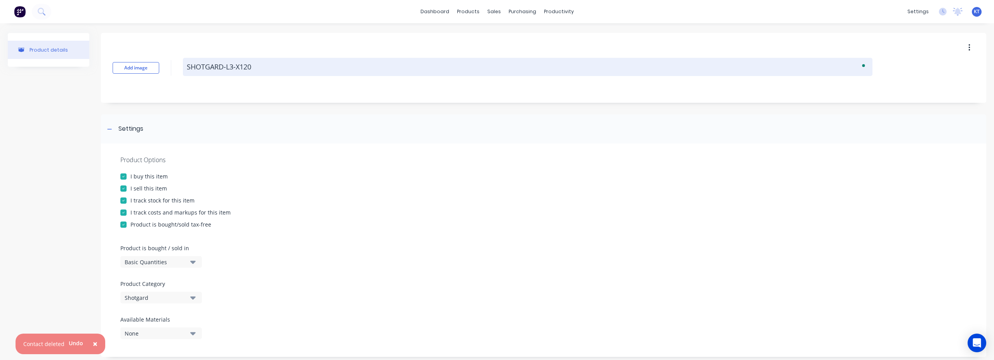
type textarea "x"
type textarea "SHOTGARD-L3-3X120"
type textarea "x"
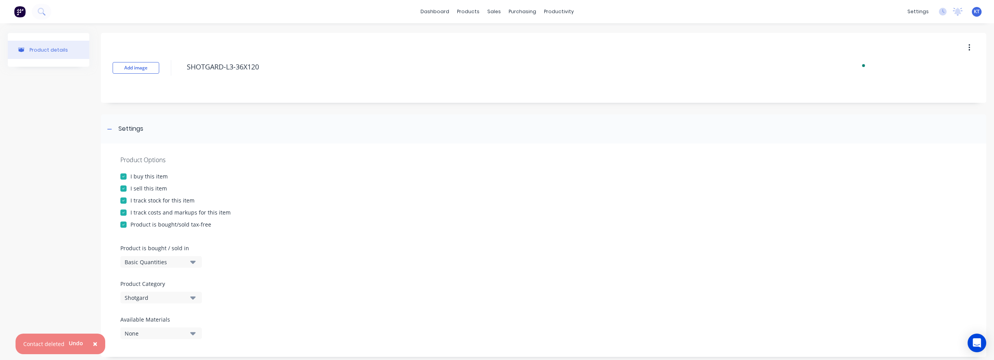
type textarea "SHOTGARD-L3-36X120"
type textarea "x"
type textarea "SHOTGARD-L3-36X120"
click at [411, 195] on div "Product Options I buy this item I sell this item I track stock for this item I …" at bounding box center [544, 251] width 886 height 214
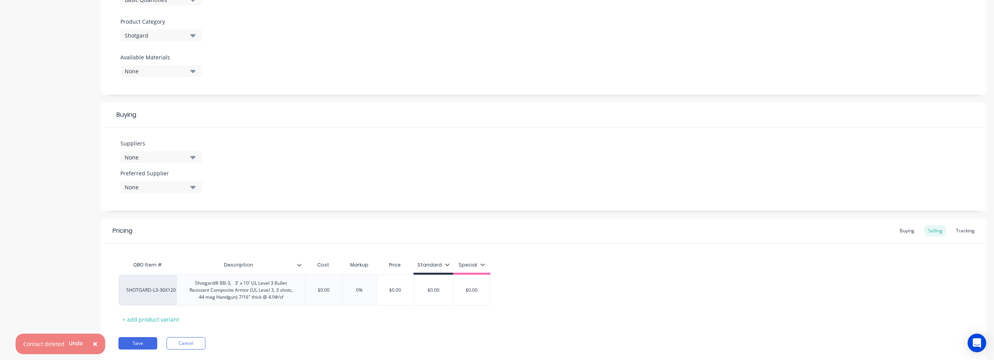
scroll to position [285, 0]
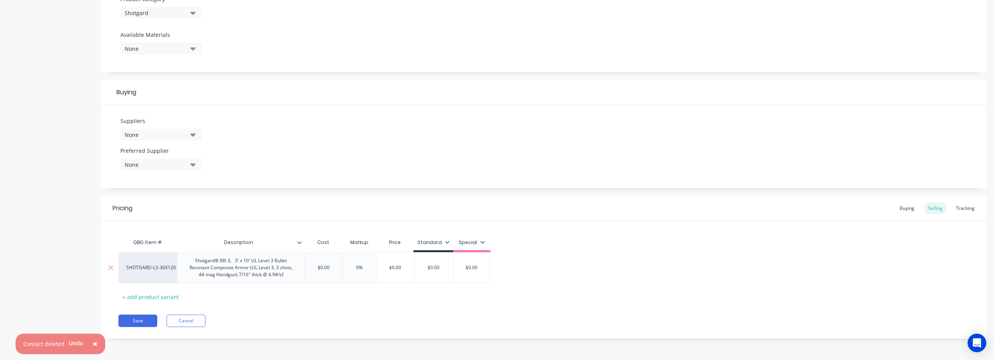
type input "$0.00"
click at [333, 271] on input "$0.00" at bounding box center [323, 268] width 39 height 7
drag, startPoint x: 331, startPoint y: 268, endPoint x: 282, endPoint y: 267, distance: 48.9
click at [282, 267] on div "SHOTGARD-L3-36X120 Shotgard® BB-3, 3' x 10' UL Level 3 Bullet Resistant Composi…" at bounding box center [304, 267] width 372 height 31
type textarea "x"
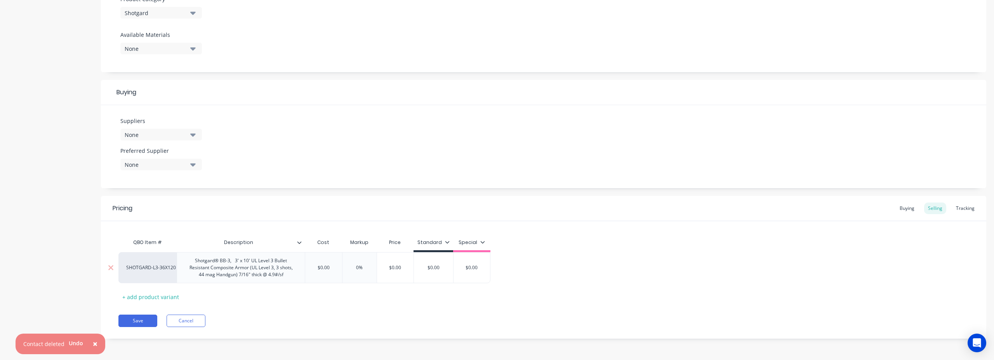
type input "3"
type textarea "x"
type input "32"
type textarea "x"
type input "327"
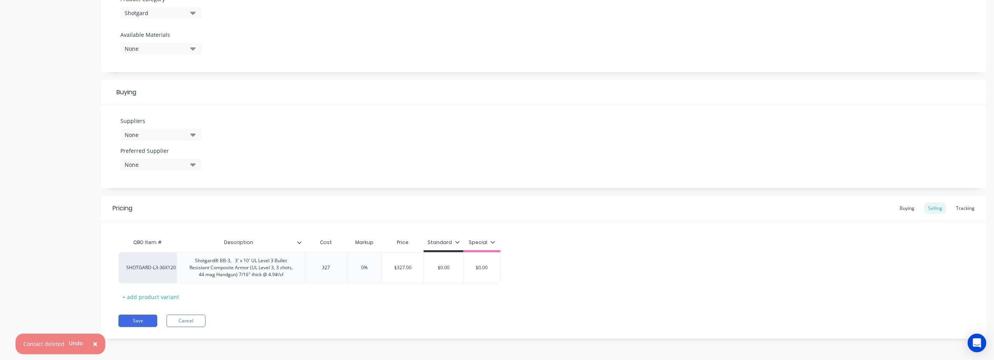
click at [428, 315] on div "Save Cancel" at bounding box center [552, 321] width 868 height 12
click at [474, 321] on div "Save Cancel" at bounding box center [552, 321] width 868 height 12
click at [731, 205] on div "Buying" at bounding box center [907, 209] width 23 height 12
click at [731, 209] on div "Selling" at bounding box center [935, 211] width 22 height 12
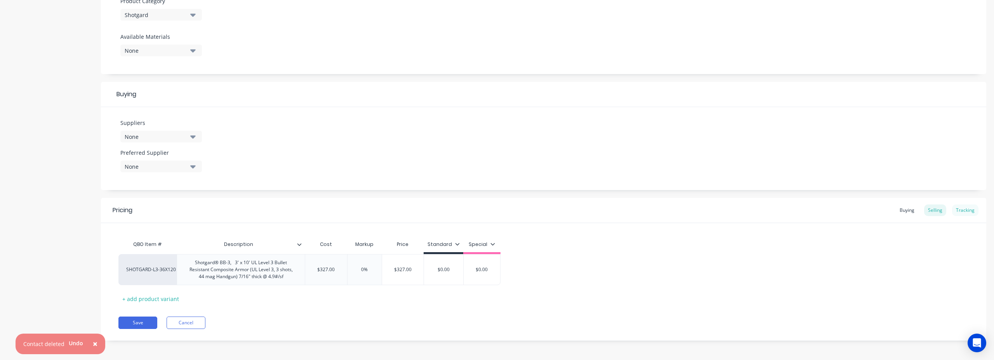
click at [731, 210] on div "Tracking" at bounding box center [965, 211] width 26 height 12
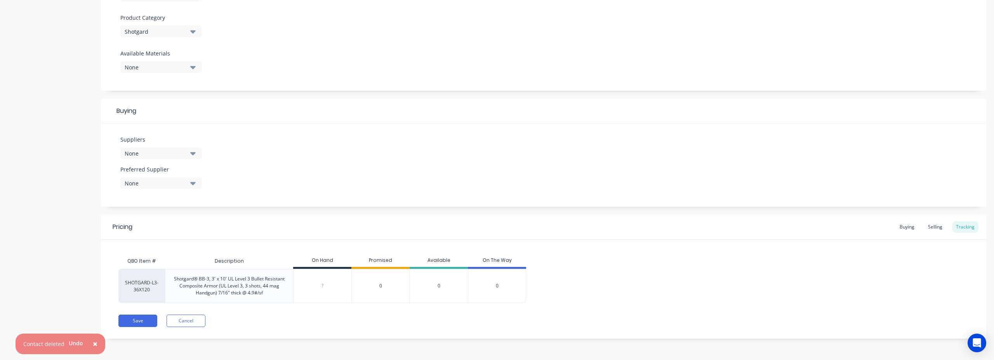
scroll to position [266, 0]
click at [728, 291] on div "SHOTGARD-L3-36X120 Shotgard® BB-3, 3' x 10' UL Level 3 Bullet Resistant Composi…" at bounding box center [543, 286] width 851 height 34
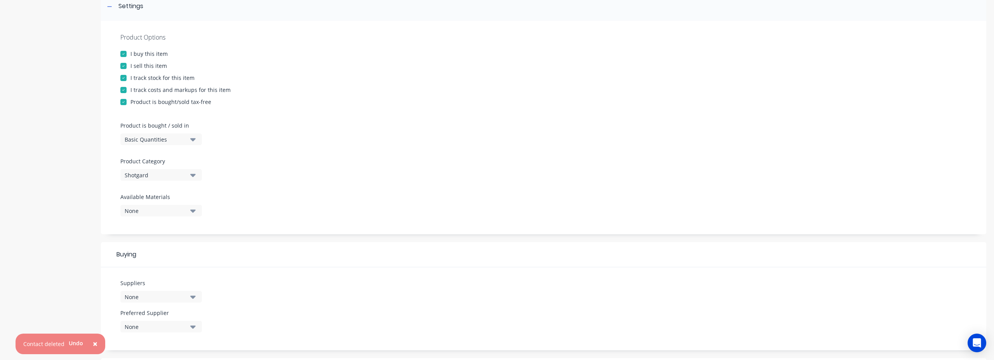
scroll to position [37, 0]
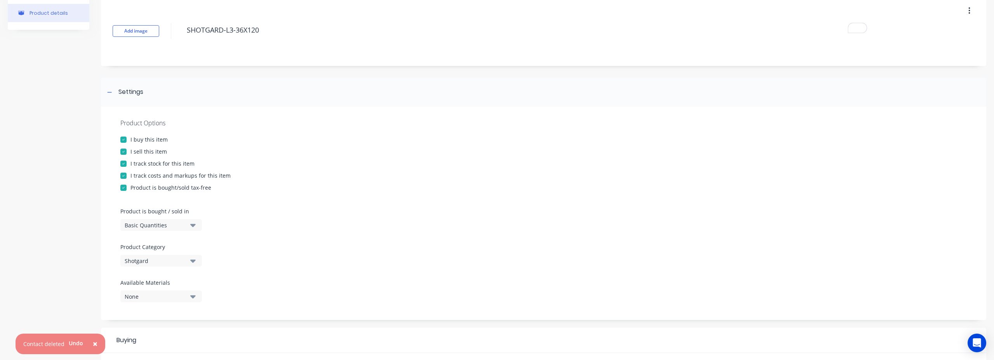
click at [144, 165] on div "I track stock for this item" at bounding box center [163, 164] width 64 height 8
click at [377, 202] on div at bounding box center [543, 202] width 847 height 12
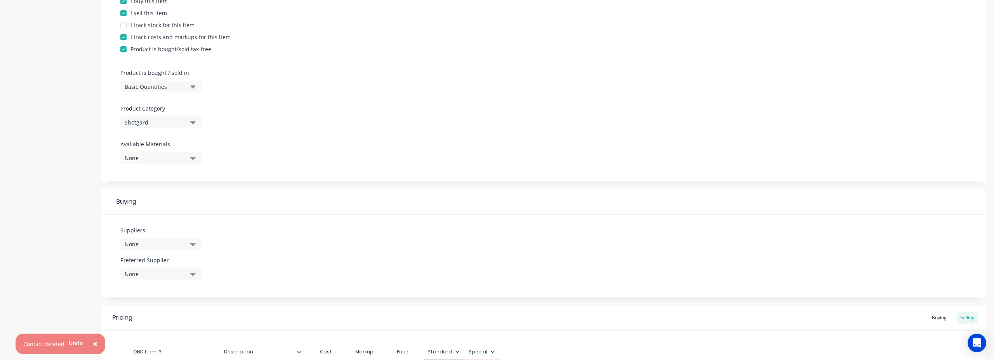
scroll to position [285, 0]
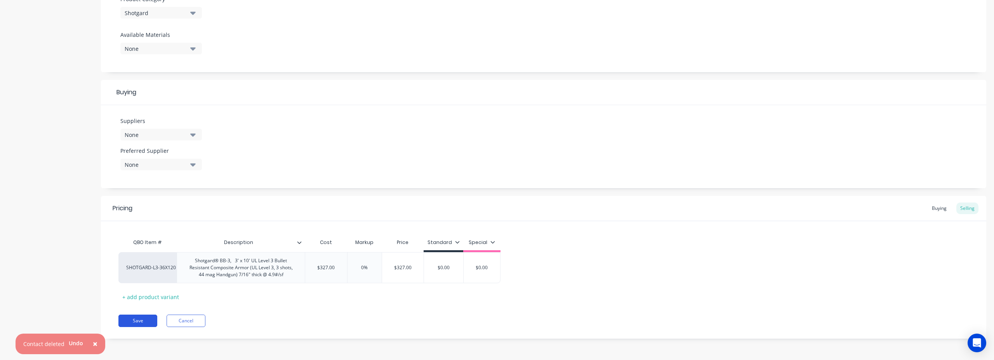
click at [148, 325] on button "Save" at bounding box center [137, 321] width 39 height 12
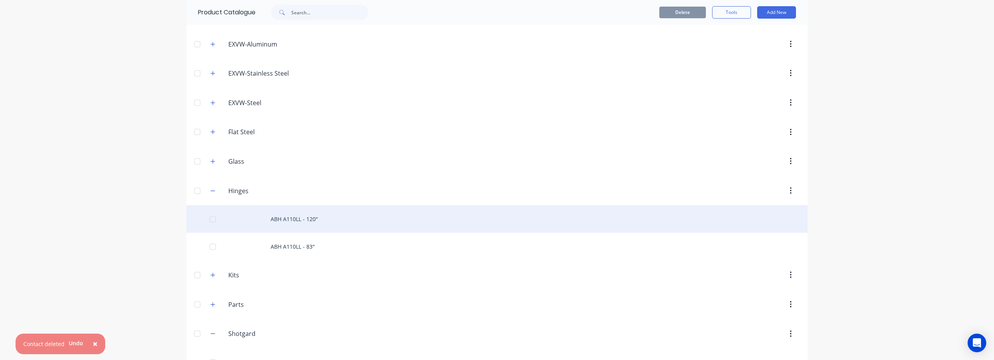
scroll to position [292, 0]
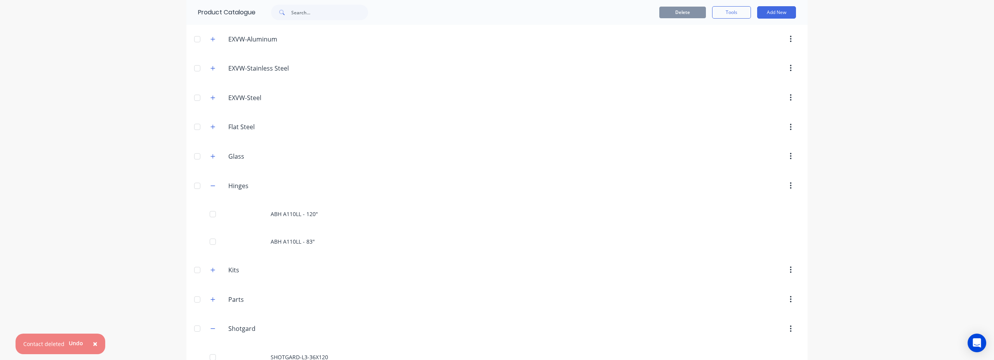
click at [197, 186] on div at bounding box center [198, 186] width 16 height 16
click at [197, 185] on div at bounding box center [198, 186] width 16 height 16
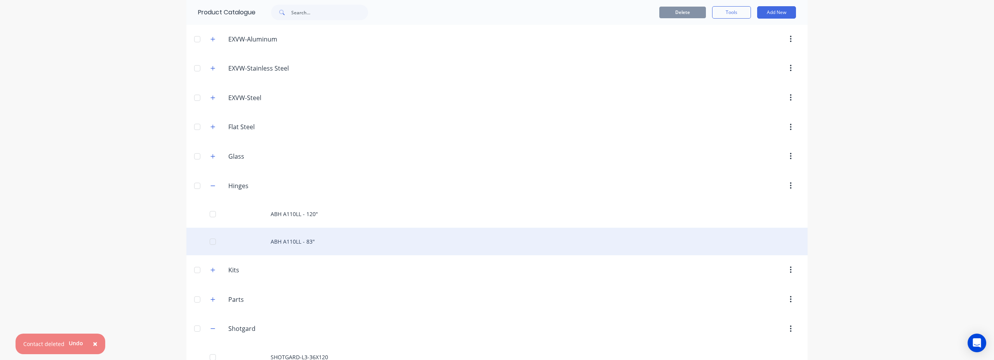
click at [293, 244] on div "ABH A110LL - 83"" at bounding box center [496, 242] width 621 height 28
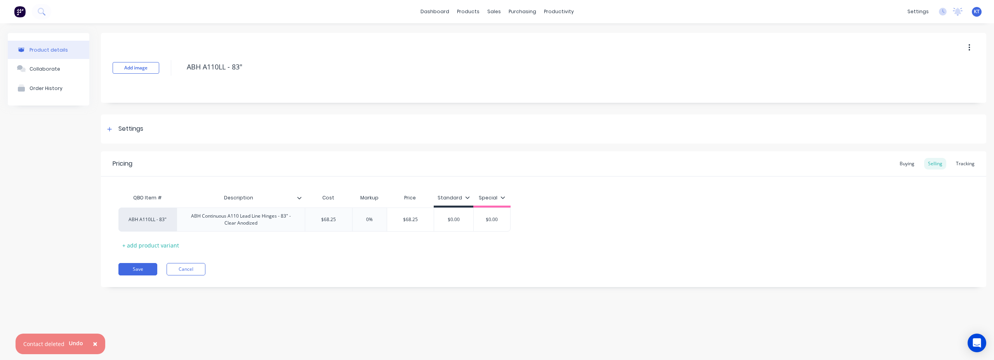
type textarea "x"
click at [109, 132] on div at bounding box center [110, 129] width 10 height 10
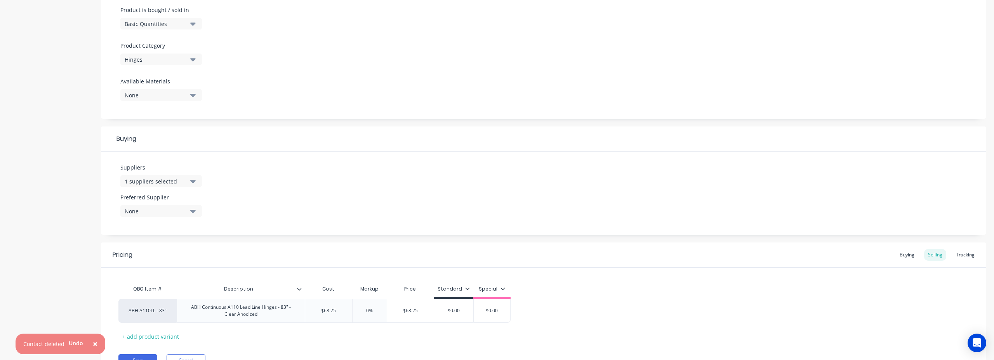
scroll to position [278, 0]
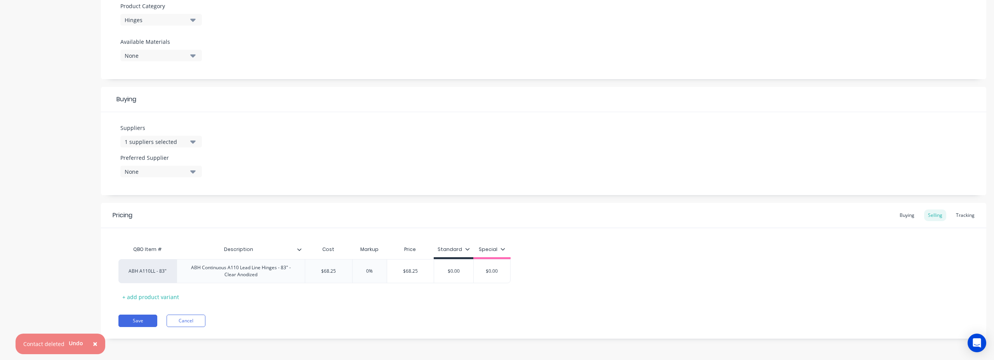
click at [145, 141] on div "1 suppliers selected" at bounding box center [156, 142] width 62 height 8
click at [316, 148] on div "Suppliers 1 suppliers selected LTI Smart Glass Network Solutions, Inc. ultimati…" at bounding box center [544, 153] width 886 height 83
click at [170, 173] on div "None" at bounding box center [156, 172] width 62 height 8
click at [308, 164] on div "Suppliers 1 suppliers selected Preferred Supplier None No options..." at bounding box center [544, 153] width 886 height 83
click at [146, 140] on div "1 suppliers selected" at bounding box center [156, 142] width 62 height 8
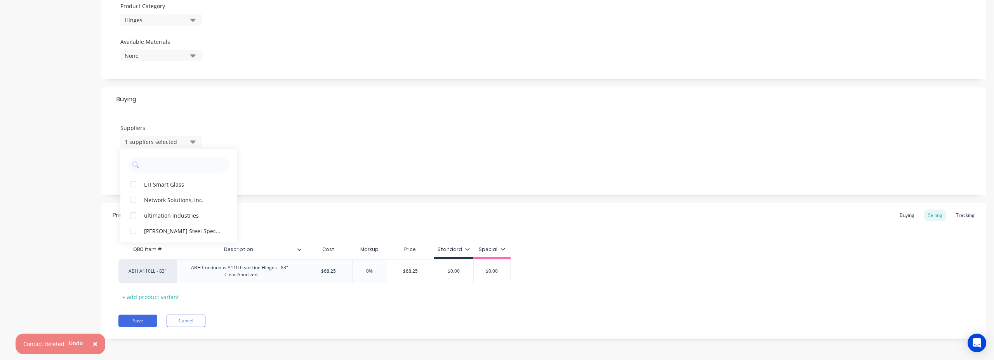
click at [354, 149] on div "Suppliers 1 suppliers selected LTI Smart Glass Network Solutions, Inc. ultimati…" at bounding box center [544, 153] width 886 height 83
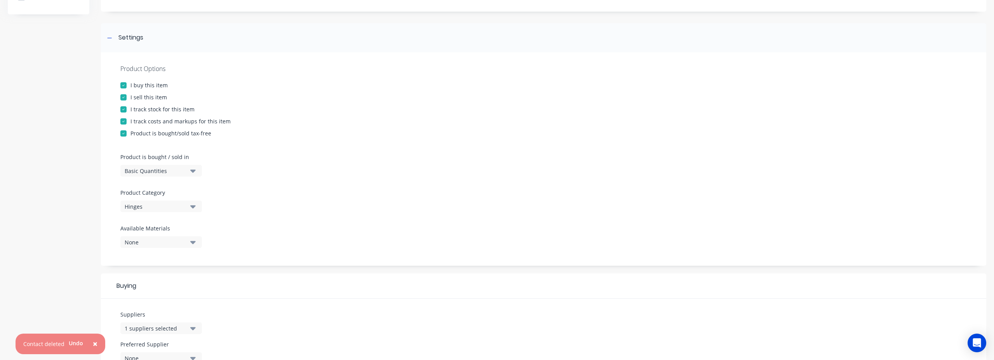
scroll to position [0, 0]
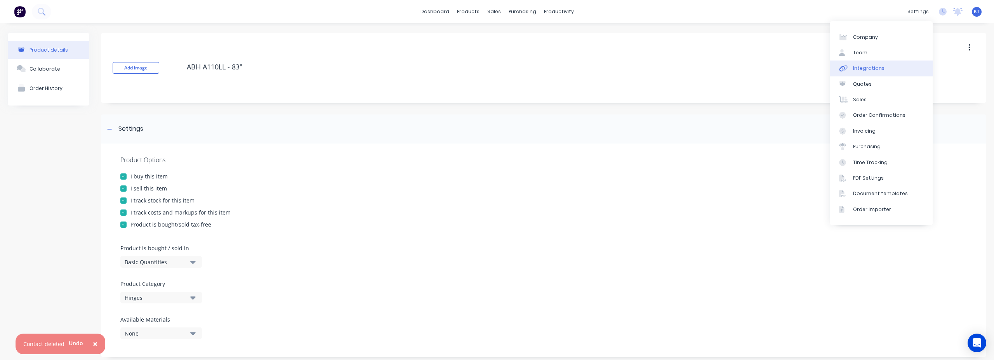
click at [731, 65] on link "Integrations" at bounding box center [881, 69] width 103 height 16
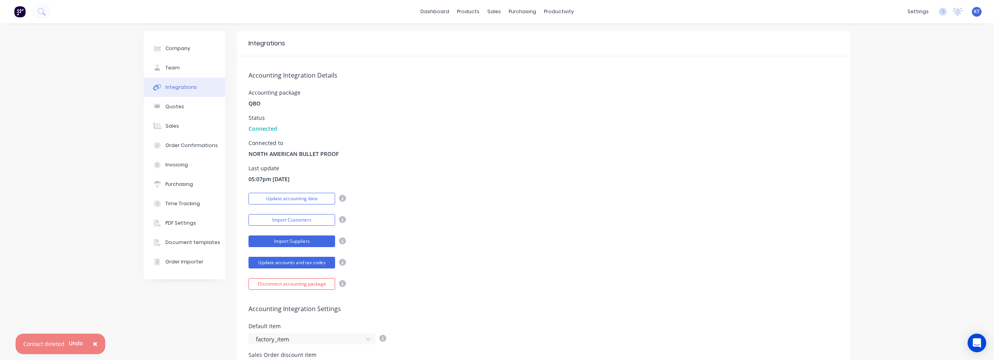
click at [298, 240] on button "Import Suppliers" at bounding box center [292, 242] width 87 height 12
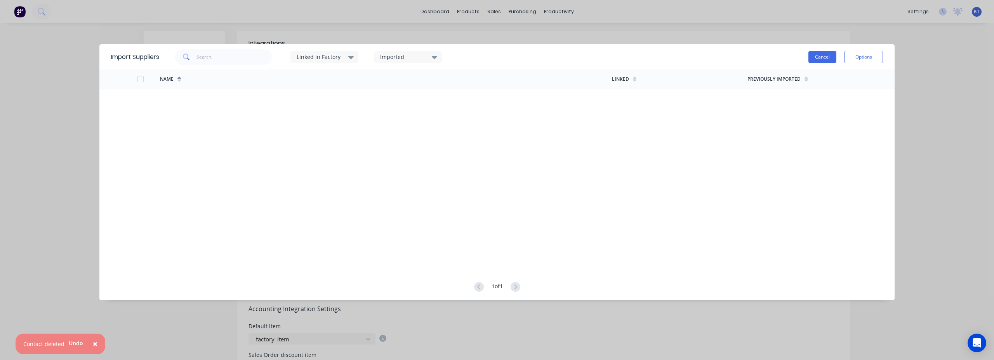
click at [731, 56] on button "Cancel" at bounding box center [823, 57] width 28 height 12
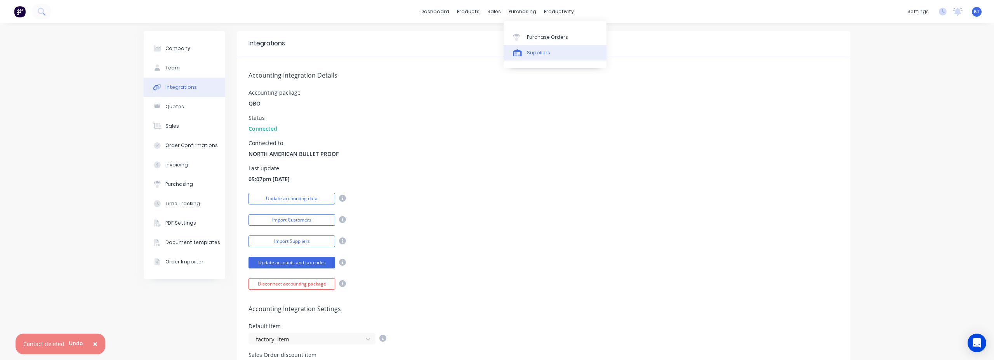
click at [529, 56] on div "Suppliers" at bounding box center [538, 52] width 23 height 7
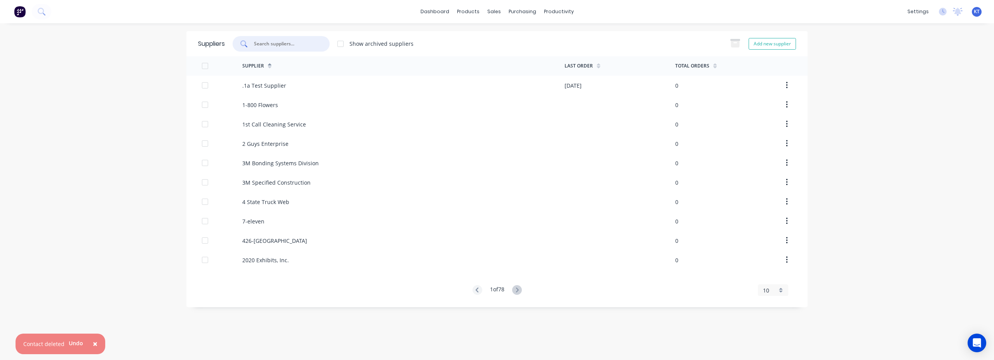
click at [283, 46] on input "text" at bounding box center [285, 44] width 64 height 8
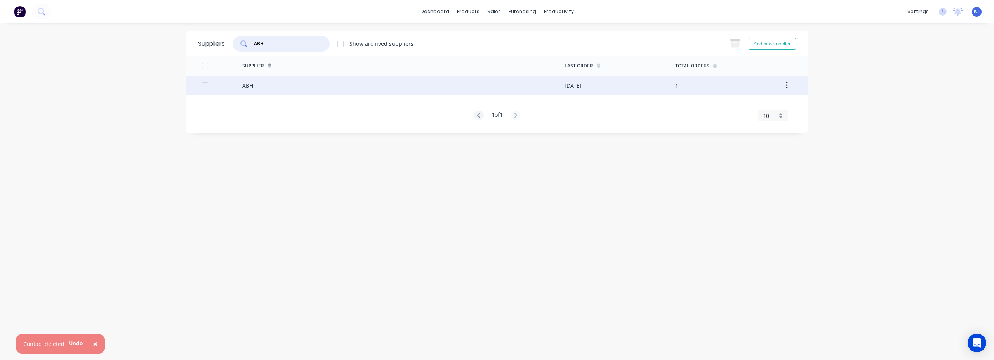
type input "ABH"
click at [280, 89] on div "ABH" at bounding box center [403, 85] width 322 height 19
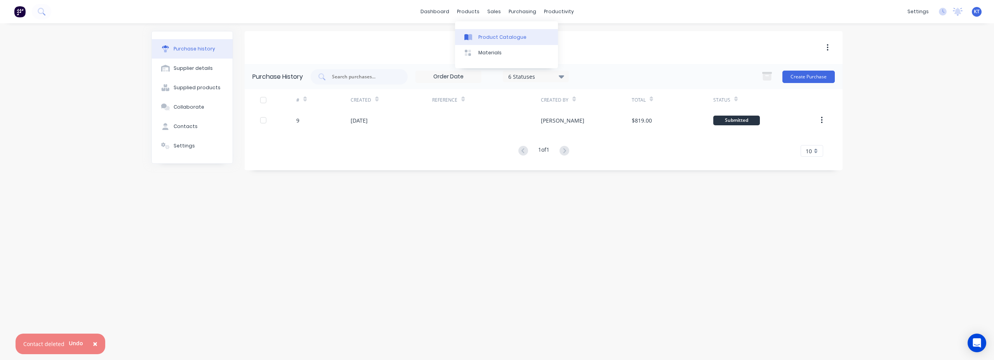
click at [482, 39] on div "Product Catalogue" at bounding box center [503, 37] width 48 height 7
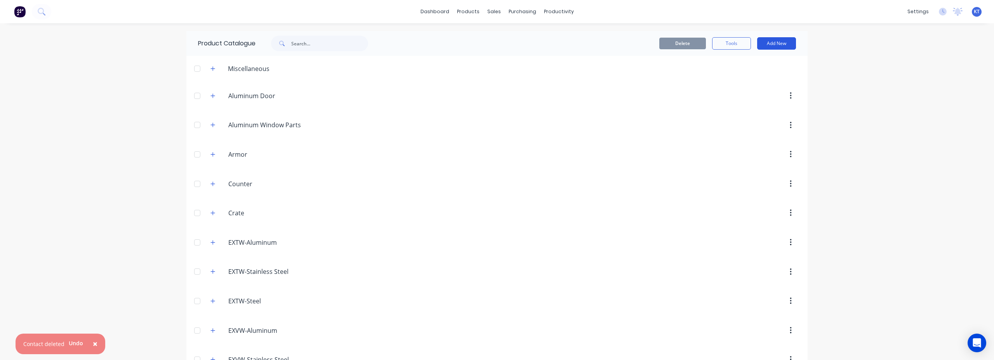
click at [731, 42] on button "Add New" at bounding box center [776, 43] width 39 height 12
click at [731, 81] on div "Product" at bounding box center [759, 78] width 60 height 11
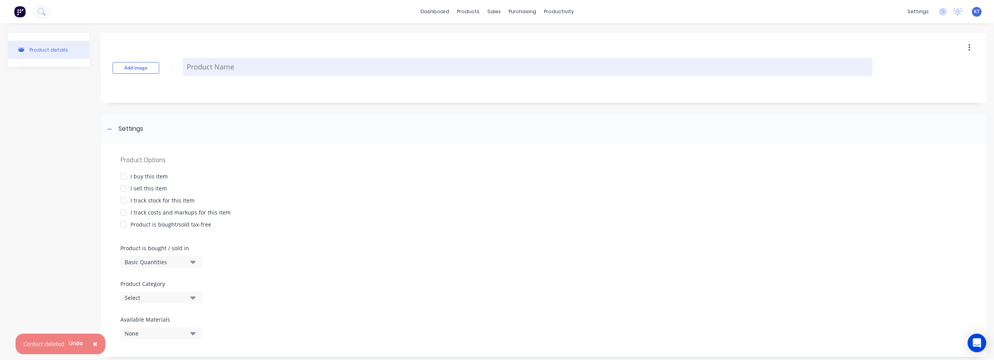
click at [272, 63] on textarea at bounding box center [528, 67] width 690 height 18
type textarea "x"
type textarea "B"
type textarea "x"
type textarea "Bi"
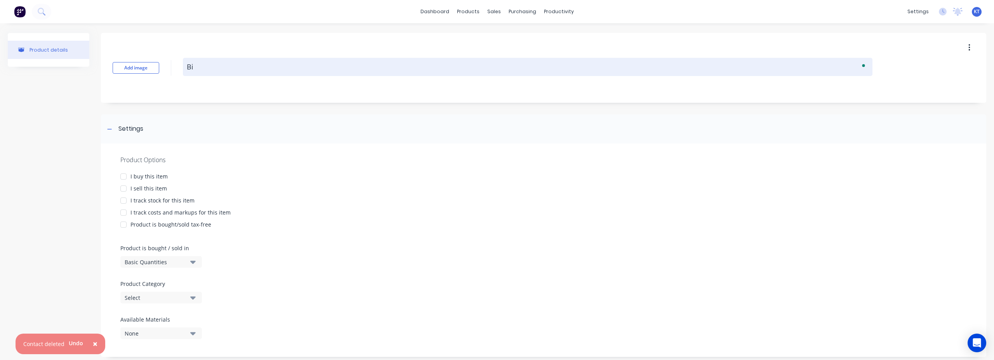
type textarea "x"
type textarea "Bir"
type textarea "x"
type textarea "Birc"
type textarea "x"
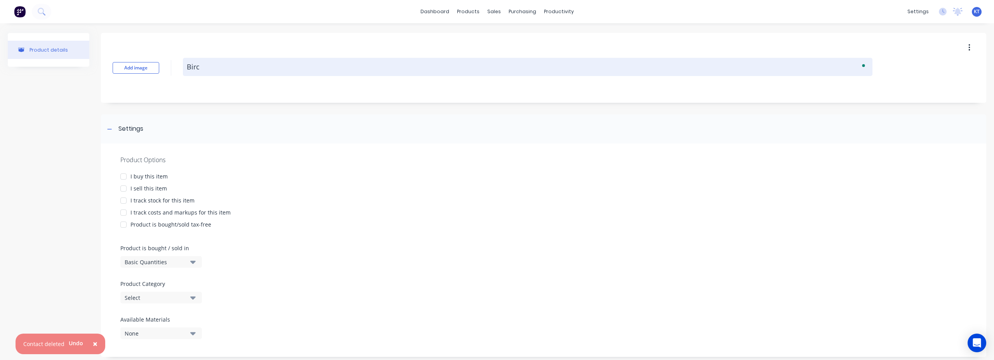
type textarea "Birch"
type textarea "x"
type textarea "Birch"
type textarea "x"
type textarea "Birch V"
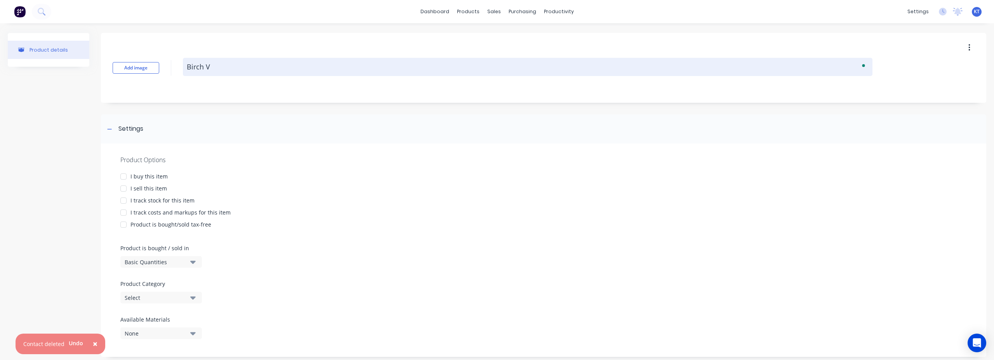
type textarea "x"
type textarea "Birch Ve"
type textarea "x"
type textarea "Birch Ven"
type textarea "x"
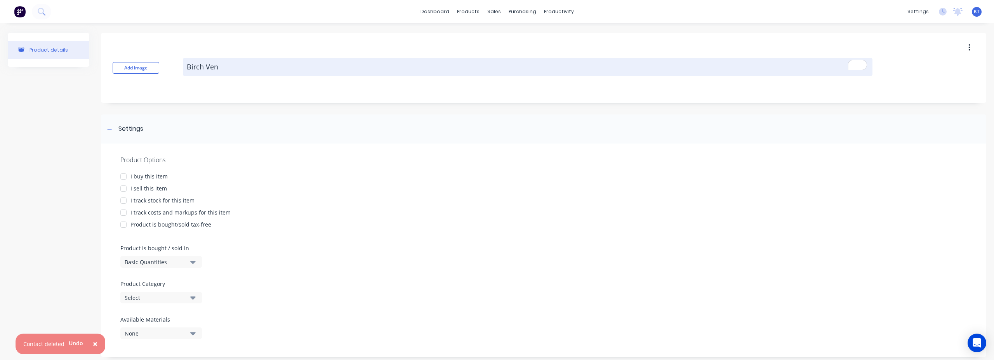
type textarea "Birch Vene"
type textarea "x"
type textarea "Birch Venee"
type textarea "x"
type textarea "Birch Veneer"
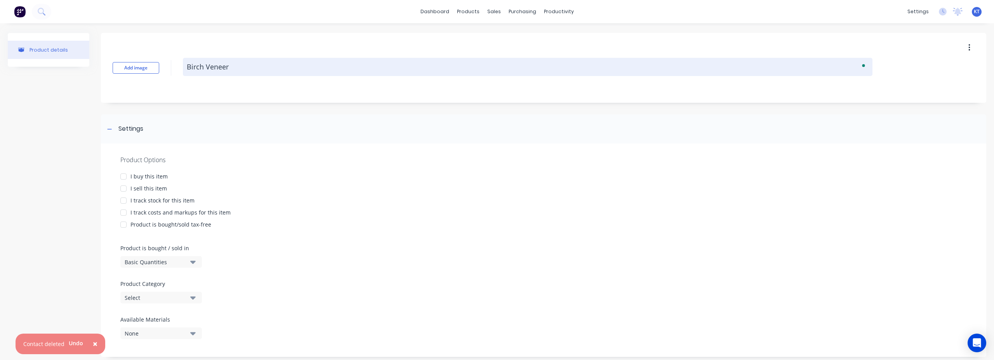
type textarea "x"
type textarea "Birch Veneer"
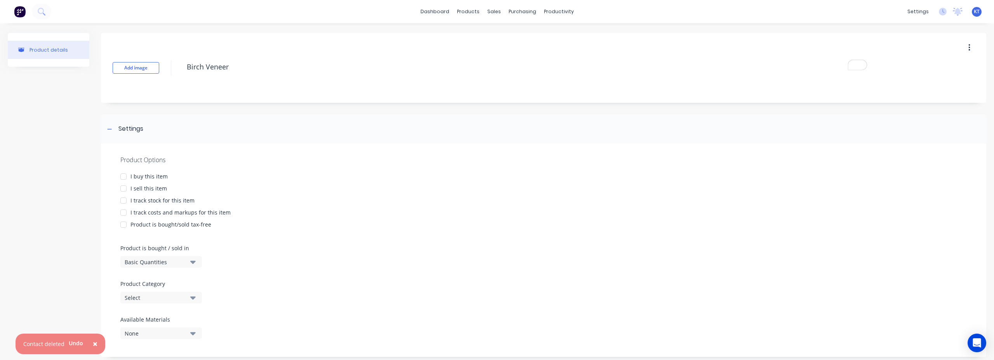
type textarea "x"
type textarea "Birch Veneer 4"
type textarea "x"
type textarea "Birch Veneer 48"
type textarea "x"
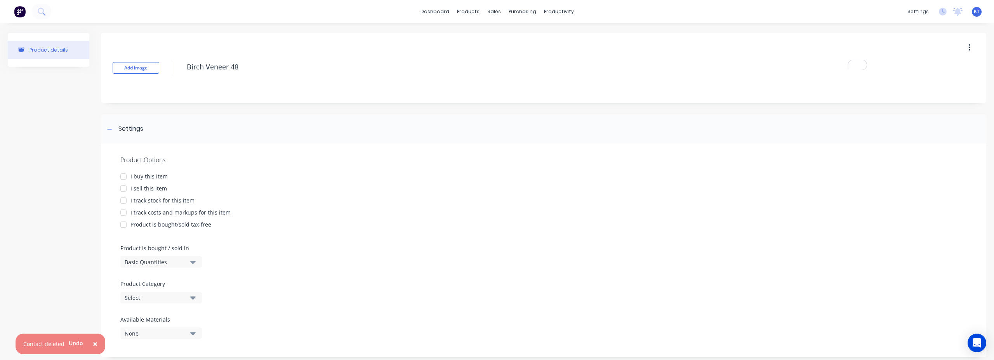
type textarea "Birch Veneer 48x"
type textarea "x"
type textarea "Birch Veneer 48x1"
type textarea "x"
type textarea "Birch Veneer 48x12"
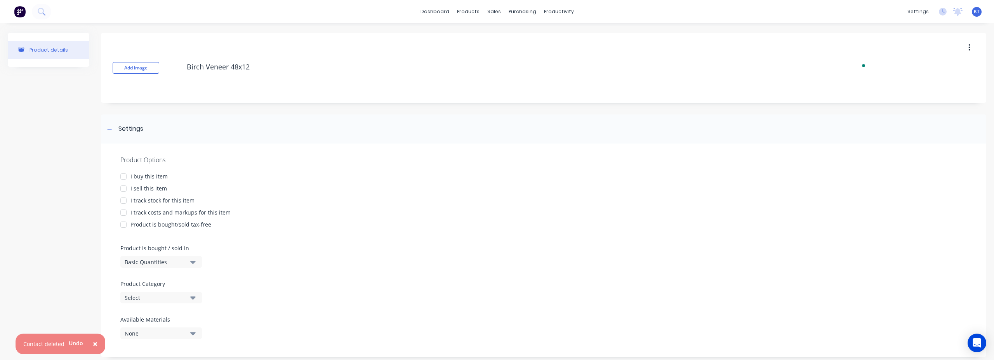
type textarea "x"
type textarea "Birch Veneer 48x120"
type textarea "x"
type textarea "Birch Veneer 48x120"
click at [309, 86] on div "Add image Birch Veneer 48x120" at bounding box center [544, 68] width 886 height 70
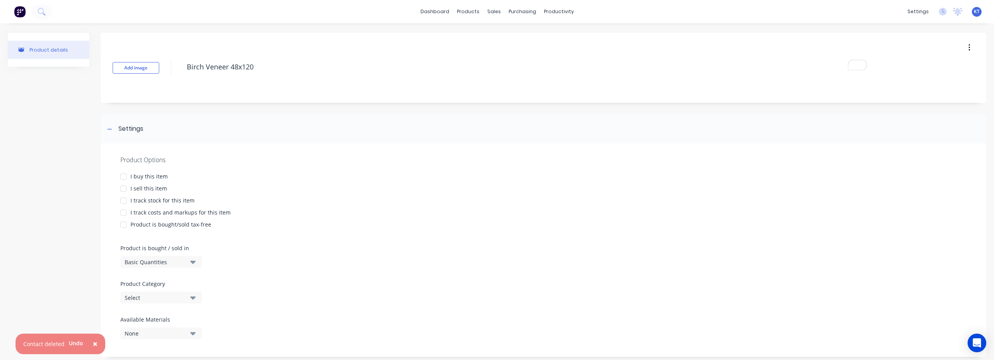
click at [122, 176] on div at bounding box center [124, 177] width 16 height 16
click at [124, 191] on div at bounding box center [124, 189] width 16 height 16
click at [125, 200] on div at bounding box center [124, 201] width 16 height 16
click at [123, 208] on div at bounding box center [124, 213] width 16 height 16
click at [124, 222] on div at bounding box center [124, 225] width 16 height 16
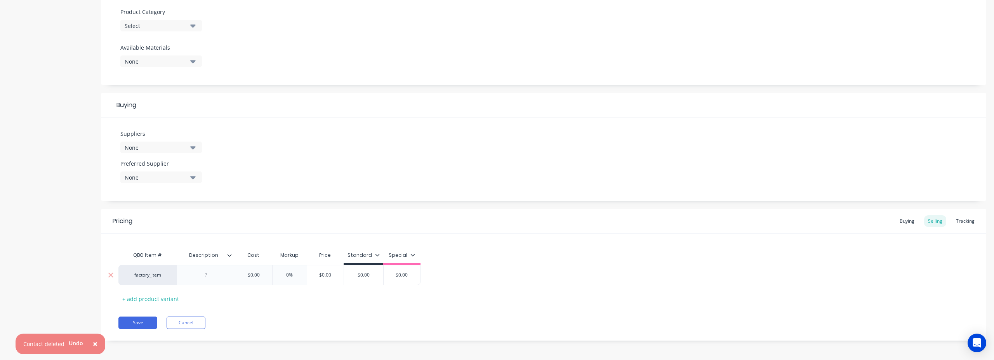
scroll to position [274, 0]
click at [223, 275] on div at bounding box center [206, 273] width 39 height 10
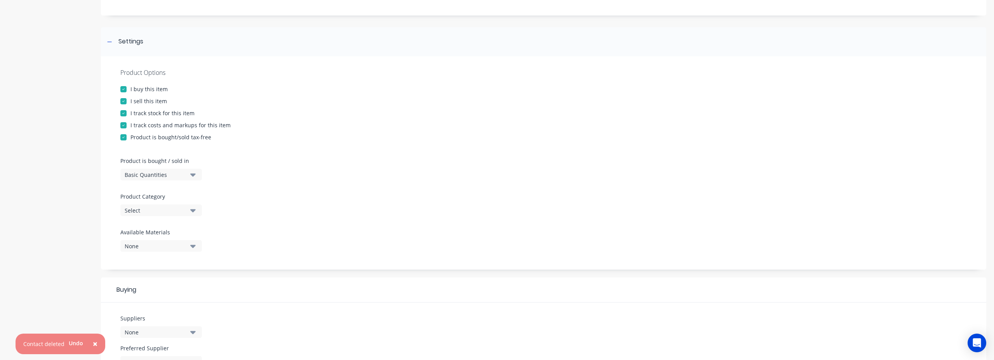
scroll to position [0, 0]
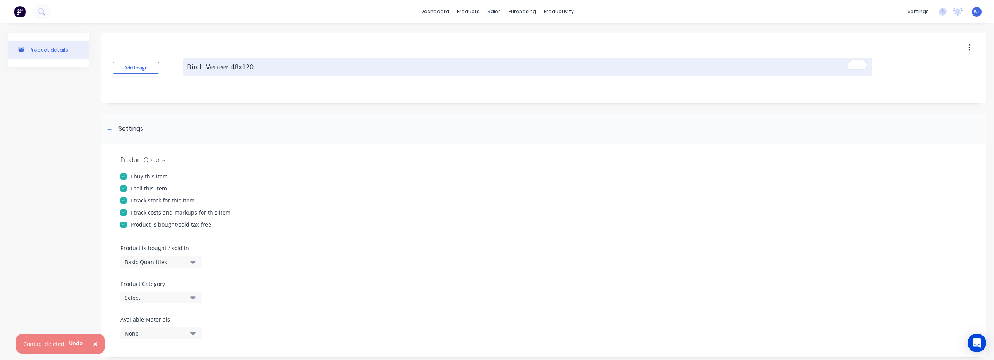
click at [276, 69] on textarea "Birch Veneer 48x120" at bounding box center [528, 67] width 690 height 18
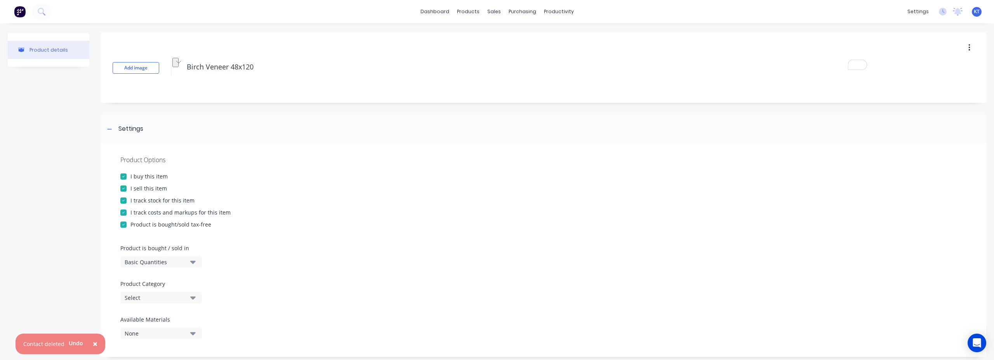
drag, startPoint x: 277, startPoint y: 68, endPoint x: 172, endPoint y: 66, distance: 105.3
click at [172, 66] on div "Add image Birch Veneer 48x120" at bounding box center [544, 68] width 886 height 70
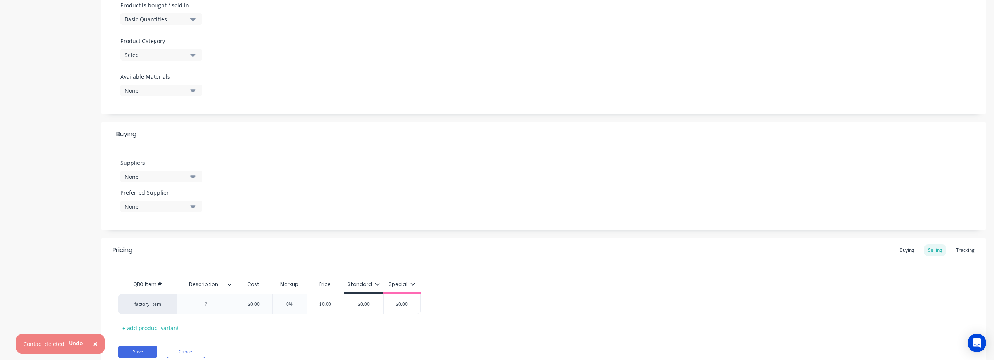
scroll to position [274, 0]
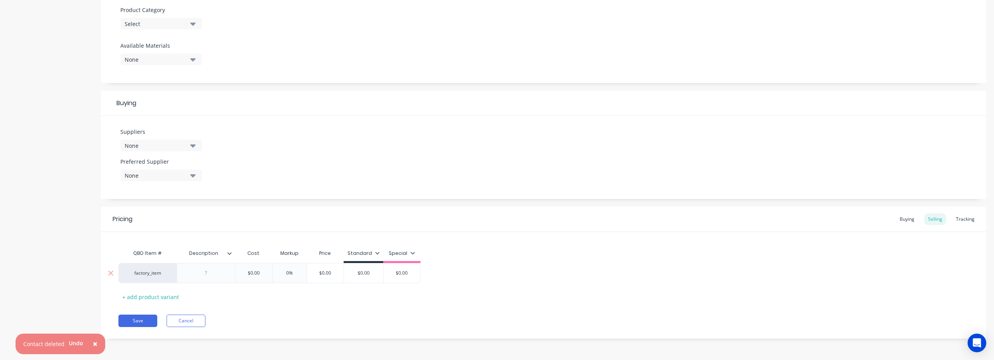
type textarea "x"
click at [214, 276] on div at bounding box center [206, 273] width 39 height 10
paste div
type textarea "x"
click at [407, 299] on div "QBO Item # Description Cost Markup Price Standard Special factory_item Birch Ve…" at bounding box center [543, 276] width 851 height 61
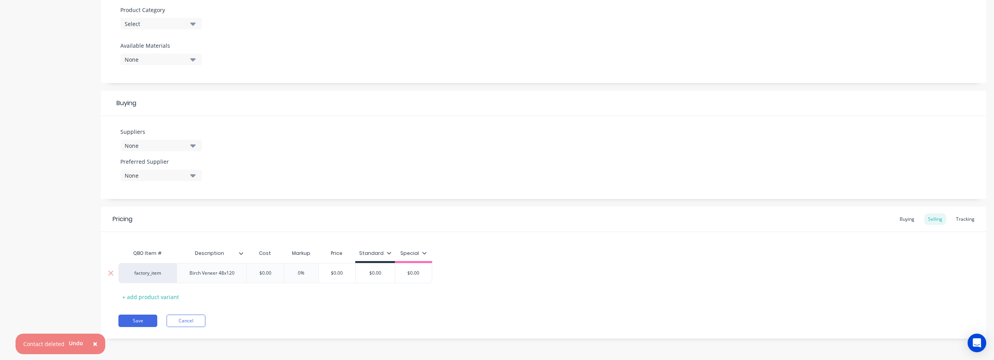
type input "$0.00"
click at [260, 270] on input "$0.00" at bounding box center [265, 273] width 39 height 7
drag, startPoint x: 252, startPoint y: 272, endPoint x: 293, endPoint y: 274, distance: 40.4
click at [293, 274] on div "factory_item Birch Veneer 48x120 $0.00 $0.00 0% $0.00 $0.00 $0.00" at bounding box center [275, 273] width 314 height 20
type textarea "x"
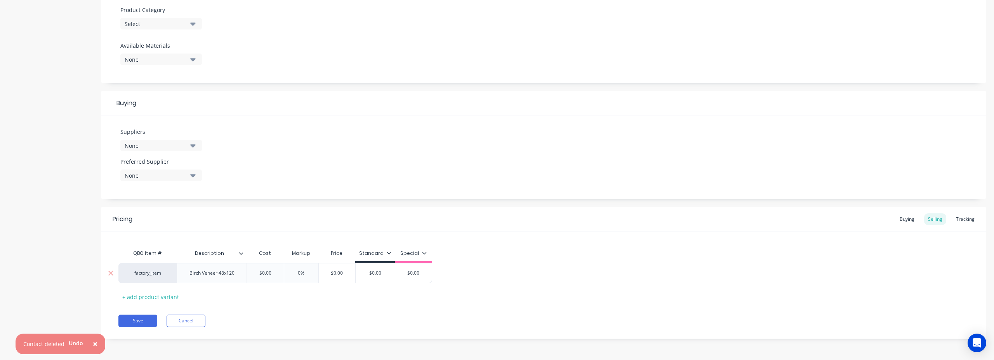
type input "8"
type textarea "x"
type input "83."
click at [542, 281] on div "factory_item Birch Veneer 48x120 $83.65 83.65 0% $83.65 $0.00 $0.00" at bounding box center [543, 273] width 851 height 20
click at [731, 220] on div "Buying" at bounding box center [907, 220] width 23 height 12
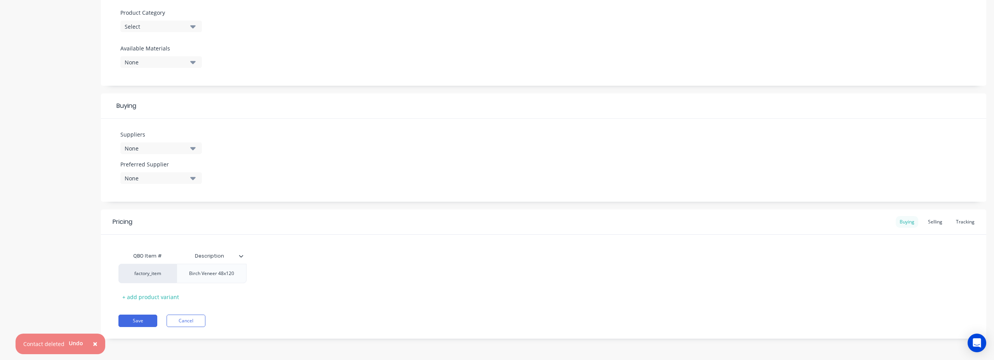
scroll to position [272, 0]
click at [731, 266] on div "factory_item Birch Veneer 48x120" at bounding box center [543, 273] width 851 height 19
click at [132, 323] on button "Save" at bounding box center [137, 321] width 39 height 12
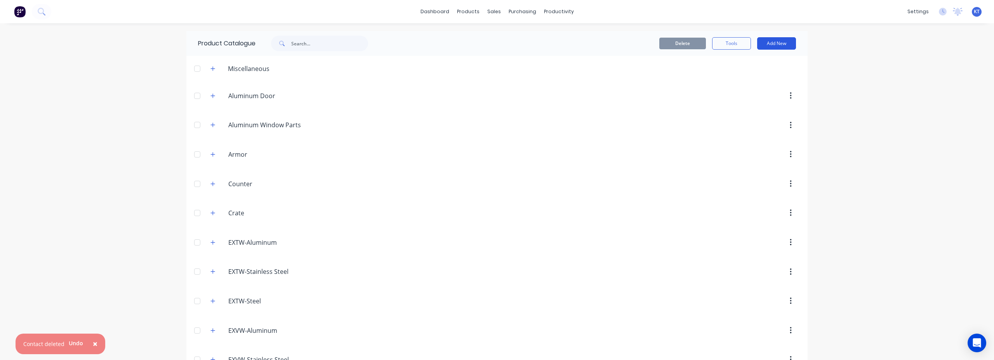
click at [731, 45] on button "Add New" at bounding box center [776, 43] width 39 height 12
click at [731, 76] on div "Product" at bounding box center [759, 78] width 60 height 11
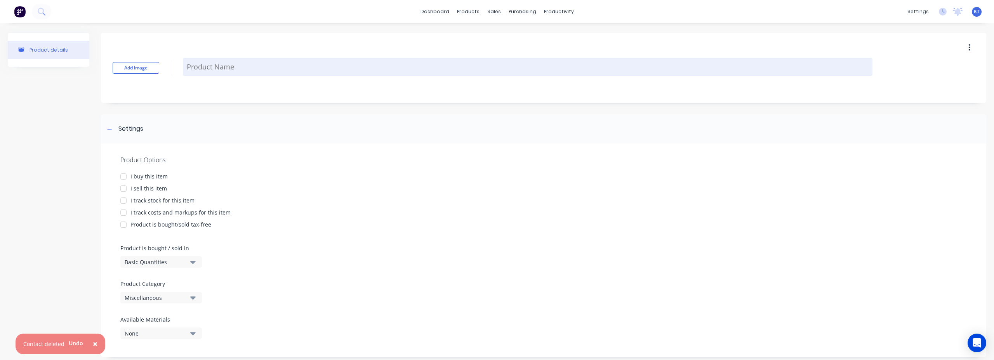
click at [221, 68] on textarea at bounding box center [528, 67] width 690 height 18
paste textarea "BIRCH OAK DOOR CHANNEL"
click at [224, 65] on textarea "BIRCH OAK DOOR CHANNEL" at bounding box center [528, 67] width 690 height 18
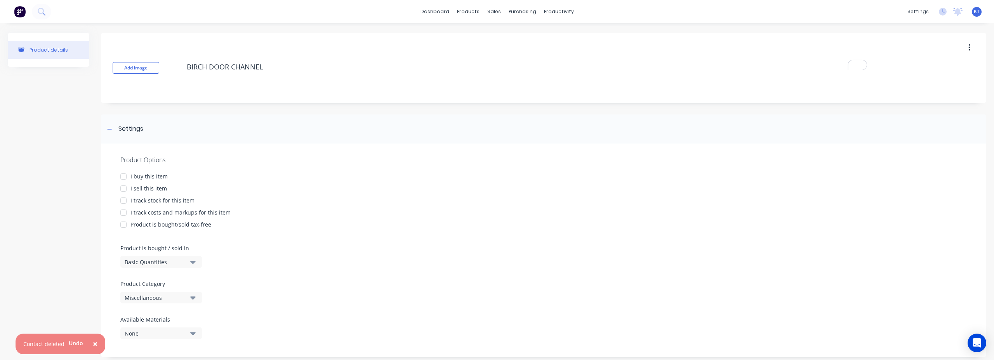
click at [125, 179] on div at bounding box center [124, 177] width 16 height 16
click at [123, 194] on div at bounding box center [124, 201] width 16 height 16
click at [122, 188] on div at bounding box center [124, 189] width 16 height 16
click at [122, 210] on div at bounding box center [124, 213] width 16 height 16
click at [124, 223] on div at bounding box center [124, 225] width 16 height 16
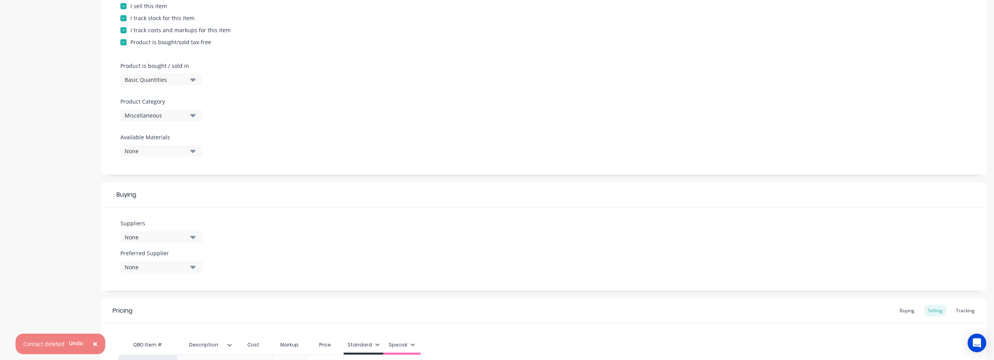
scroll to position [274, 0]
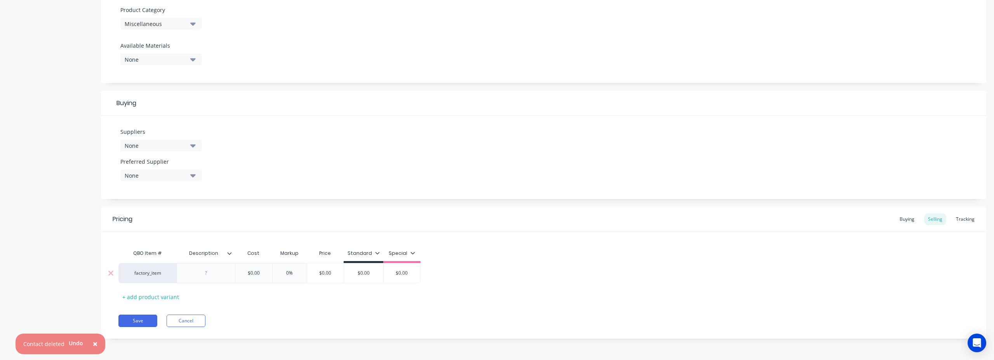
click at [206, 279] on div at bounding box center [206, 273] width 58 height 20
click at [212, 273] on div at bounding box center [206, 273] width 39 height 10
paste div
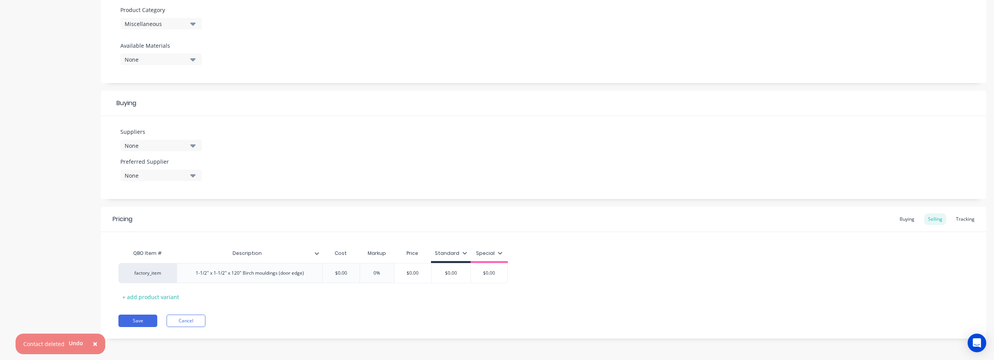
click at [296, 317] on div "Pricing Buying Selling Tracking QBO Item # Description Cost Markup Price Standa…" at bounding box center [544, 273] width 886 height 132
click at [337, 271] on input "$0.00" at bounding box center [341, 273] width 39 height 7
drag, startPoint x: 332, startPoint y: 272, endPoint x: 374, endPoint y: 277, distance: 42.3
click at [374, 277] on div "factory_item 1-1/2" x 1-1/2" x 120" Birch mouldings (door edge) $0.00 $0.00 0% …" at bounding box center [313, 273] width 390 height 20
click at [728, 307] on div "Pricing Buying Selling Tracking QBO Item # Description Cost Markup Price Standa…" at bounding box center [544, 273] width 886 height 132
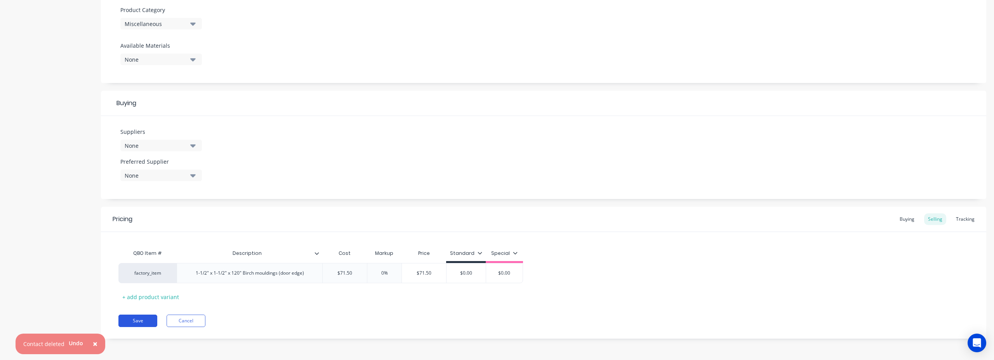
click at [137, 322] on button "Save" at bounding box center [137, 321] width 39 height 12
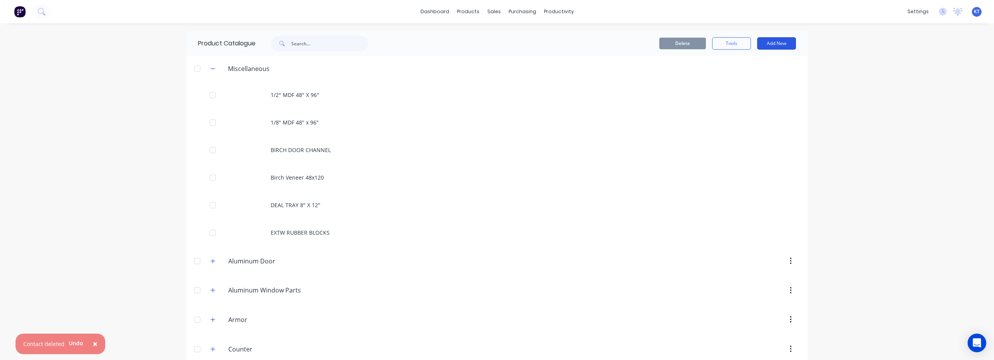
click at [782, 48] on button "Add New" at bounding box center [776, 43] width 39 height 12
click at [755, 78] on div "Product" at bounding box center [759, 78] width 60 height 11
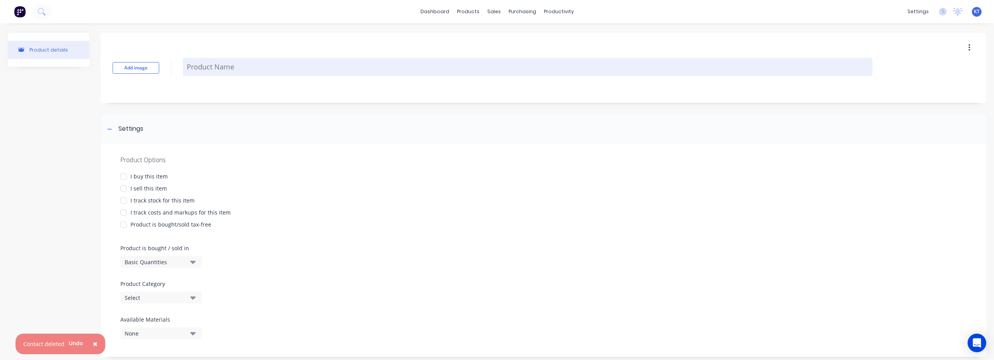
click at [195, 66] on textarea at bounding box center [528, 67] width 690 height 18
paste textarea "WOOD DOOR VIEWLITE MOLDING"
type textarea "x"
type textarea "WOOD DOOR VIEWLITE MOLDING"
click at [188, 67] on textarea "WOOD DOOR VIEWLITE MOLDING" at bounding box center [528, 67] width 690 height 18
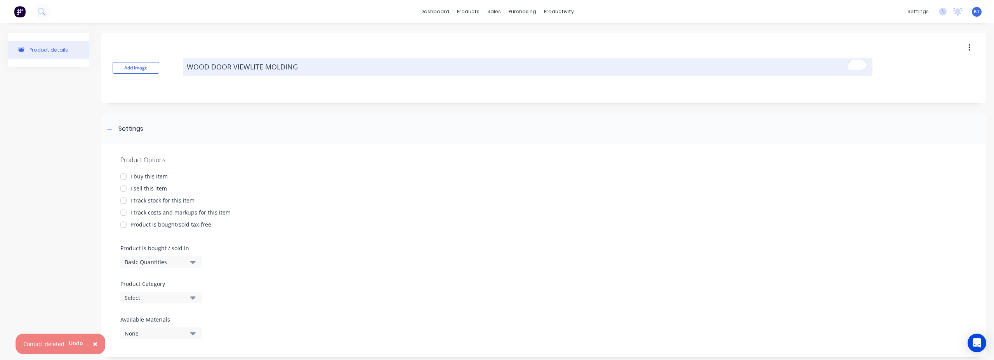
type textarea "x"
type textarea "BWOOD DOOR VIEWLITE MOLDING"
type textarea "x"
type textarea "BiWOOD DOOR VIEWLITE MOLDING"
type textarea "x"
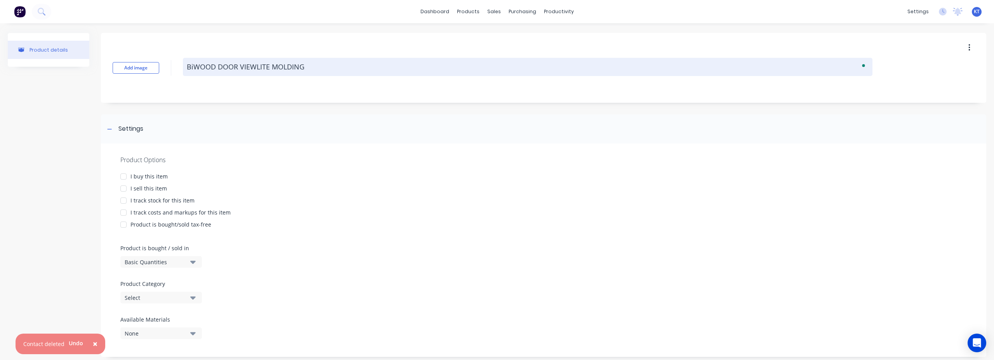
type textarea "BirWOOD DOOR VIEWLITE MOLDING"
type textarea "x"
type textarea "BircWOOD DOOR VIEWLITE MOLDING"
type textarea "x"
type textarea "BirchWOOD DOOR VIEWLITE MOLDING"
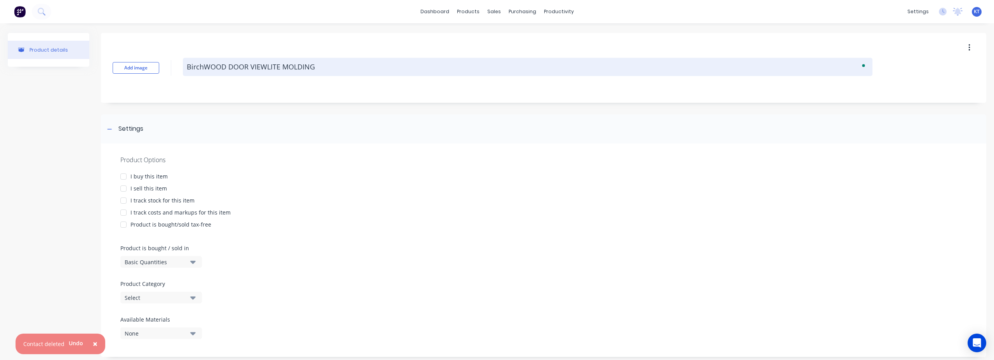
type textarea "x"
type textarea "Birch WOOD DOOR VIEWLITE MOLDING"
drag, startPoint x: 205, startPoint y: 66, endPoint x: 350, endPoint y: 70, distance: 145.3
click at [350, 70] on textarea "Birch WOOD DOOR VIEWLITE MOLDING" at bounding box center [528, 67] width 690 height 18
click at [269, 68] on textarea "Birch WOOD DOOR VIEWLITE MOLDING" at bounding box center [528, 67] width 690 height 18
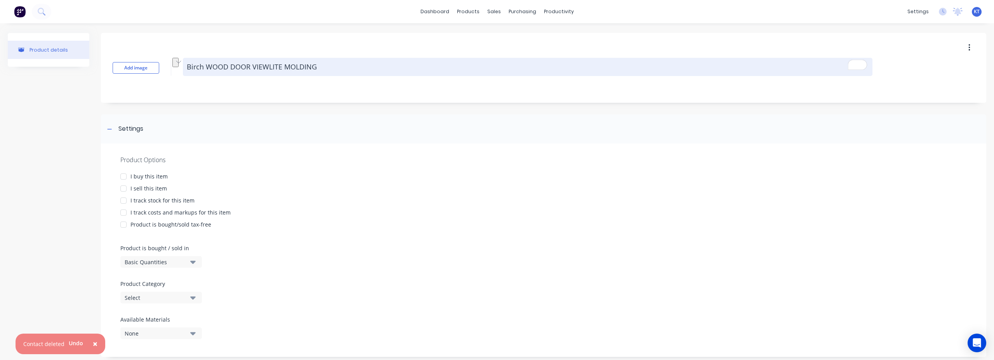
drag, startPoint x: 251, startPoint y: 66, endPoint x: 207, endPoint y: 67, distance: 44.3
click at [207, 67] on textarea "Birch WOOD DOOR VIEWLITE MOLDING" at bounding box center [528, 67] width 690 height 18
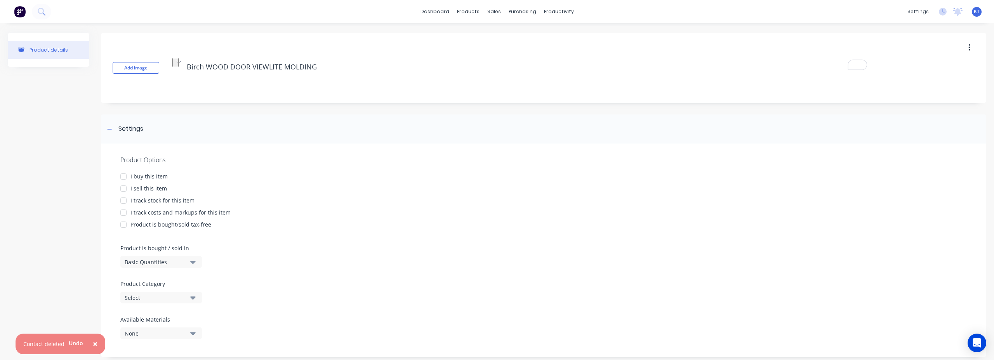
type textarea "x"
type textarea "Birch VIEWLITE MOLDING"
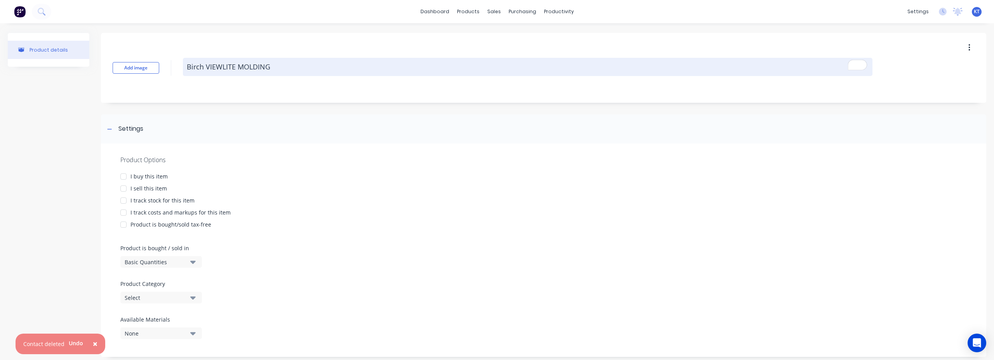
drag, startPoint x: 206, startPoint y: 66, endPoint x: 233, endPoint y: 65, distance: 27.2
click at [233, 65] on textarea "Birch VIEWLITE MOLDING" at bounding box center [528, 67] width 690 height 18
click at [234, 66] on textarea "Birch VIEWLITE MOLDING" at bounding box center [528, 67] width 690 height 18
drag, startPoint x: 235, startPoint y: 67, endPoint x: 211, endPoint y: 66, distance: 24.1
click at [211, 66] on textarea "Birch VIEWLITE MOLDING" at bounding box center [528, 67] width 690 height 18
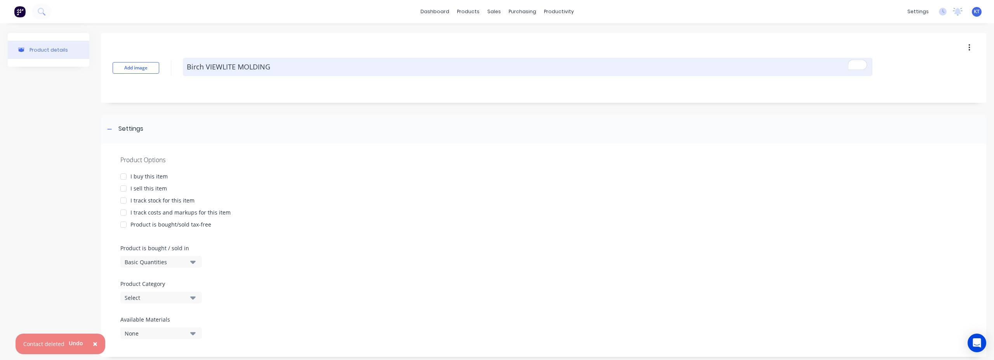
type textarea "x"
type textarea "Birch VI MOLDING"
type textarea "x"
type textarea "Birch V MOLDING"
type textarea "x"
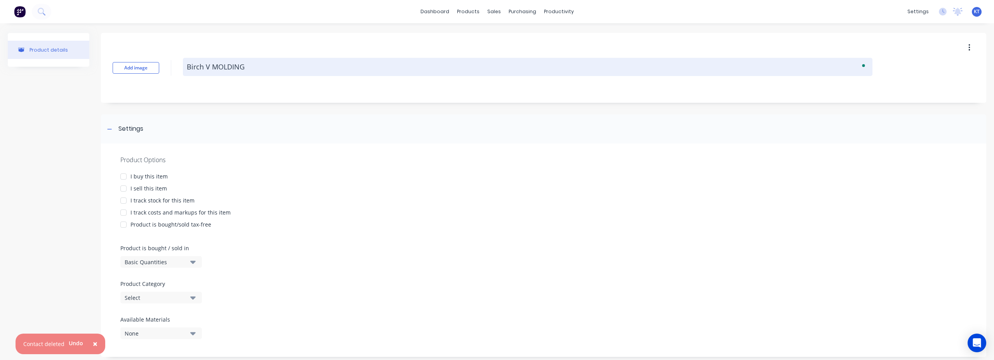
type textarea "Birch Vi MOLDING"
type textarea "x"
type textarea "Birch Vie MOLDING"
type textarea "x"
type textarea "Birch View MOLDING"
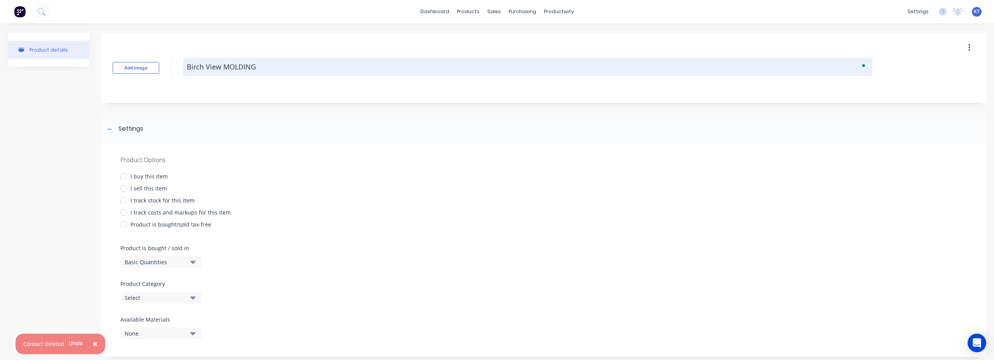
type textarea "x"
type textarea "Birch Viewl MOLDING"
type textarea "x"
type textarea "Birch Viewli MOLDING"
type textarea "x"
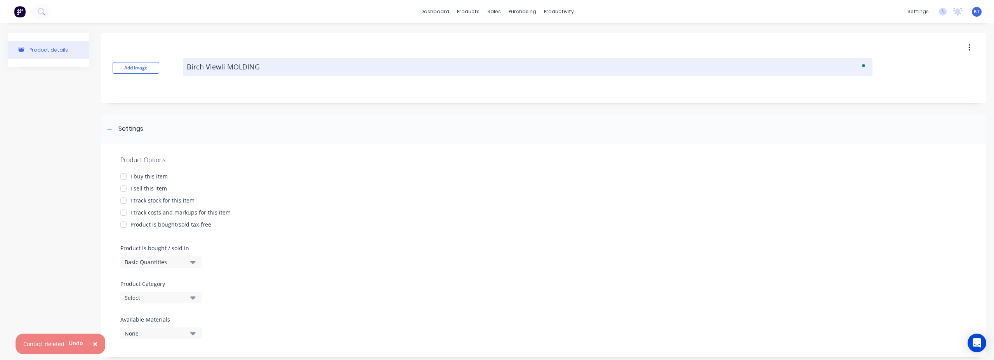
type textarea "Birch Viewlit MOLDING"
type textarea "x"
type textarea "Birch Viewlite MOLDING"
drag, startPoint x: 276, startPoint y: 68, endPoint x: 240, endPoint y: 67, distance: 36.5
click at [240, 67] on textarea "Birch Viewlite MOLDING" at bounding box center [528, 67] width 690 height 18
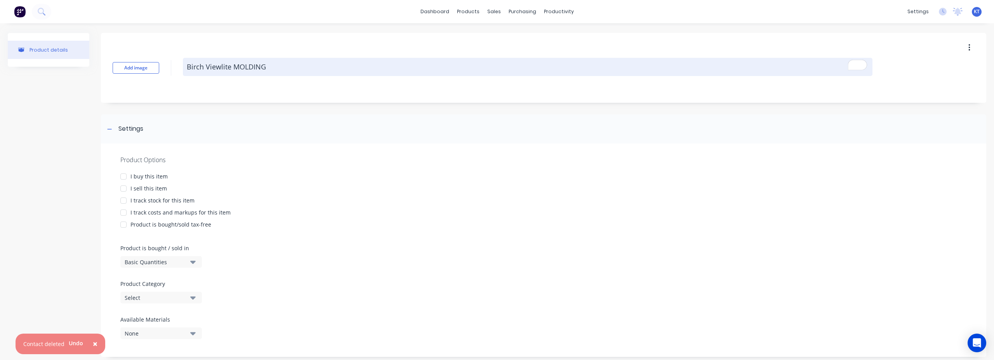
type textarea "x"
type textarea "Birch Viewlite Mo"
type textarea "x"
type textarea "Birch Viewlite Mol"
type textarea "x"
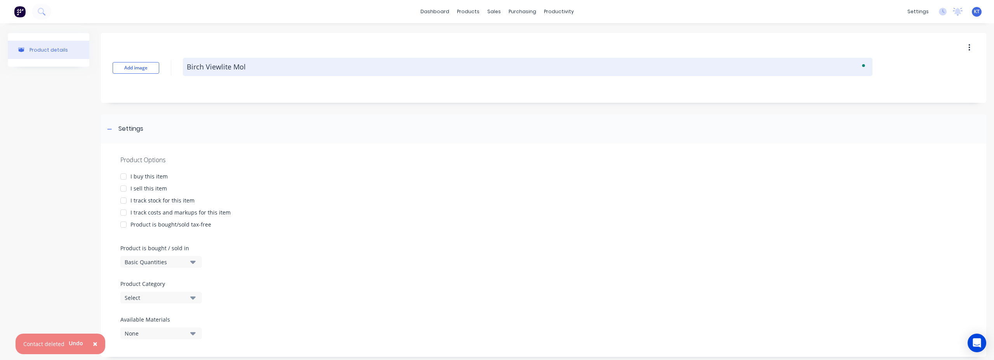
type textarea "Birch Viewlite Mold"
type textarea "x"
type textarea "Birch Viewlite Moldi"
type textarea "x"
type textarea "Birch Viewlite Moldin"
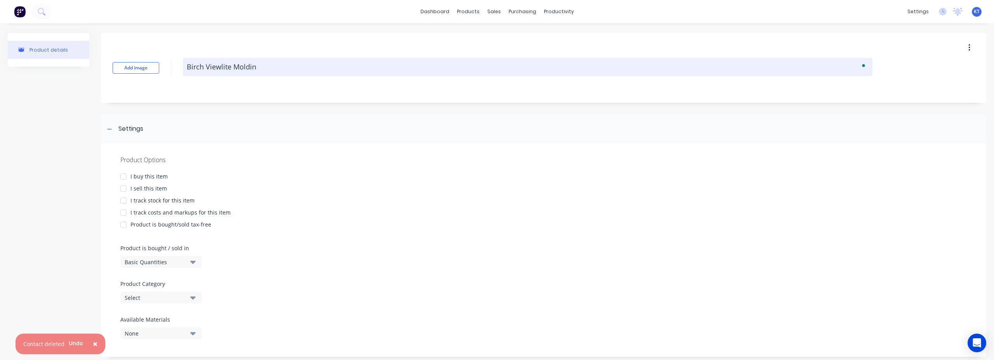
type textarea "x"
type textarea "Birch Viewlite Molding"
type textarea "x"
type textarea "Birch Viewlite Molding"
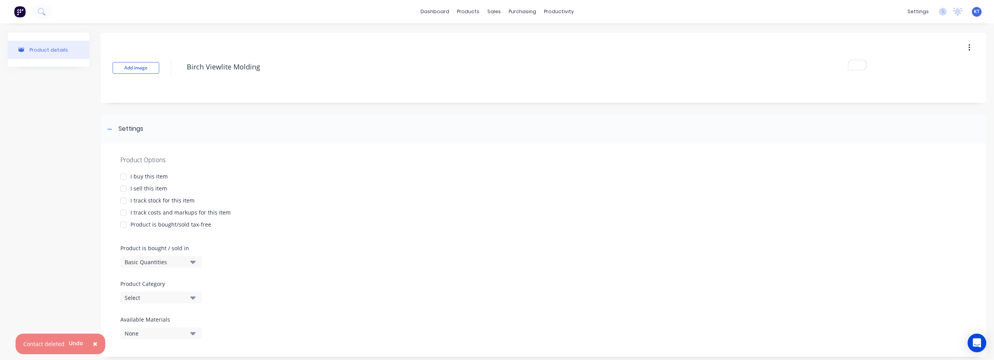
scroll to position [14, 0]
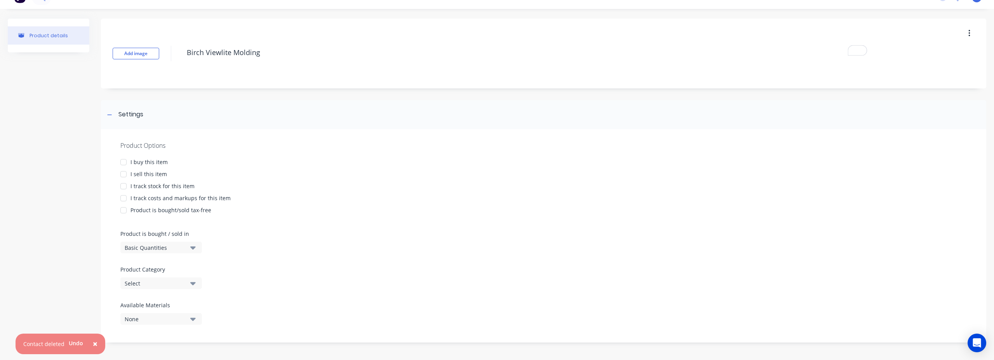
click at [124, 160] on div at bounding box center [124, 163] width 16 height 16
click at [126, 172] on div at bounding box center [124, 175] width 16 height 16
click at [123, 187] on div at bounding box center [124, 187] width 16 height 16
click at [124, 202] on div at bounding box center [124, 199] width 16 height 16
click at [124, 212] on div at bounding box center [124, 211] width 16 height 16
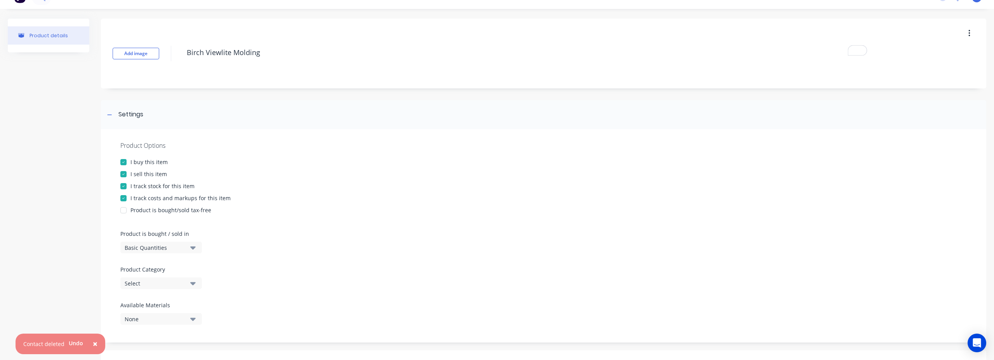
type textarea "x"
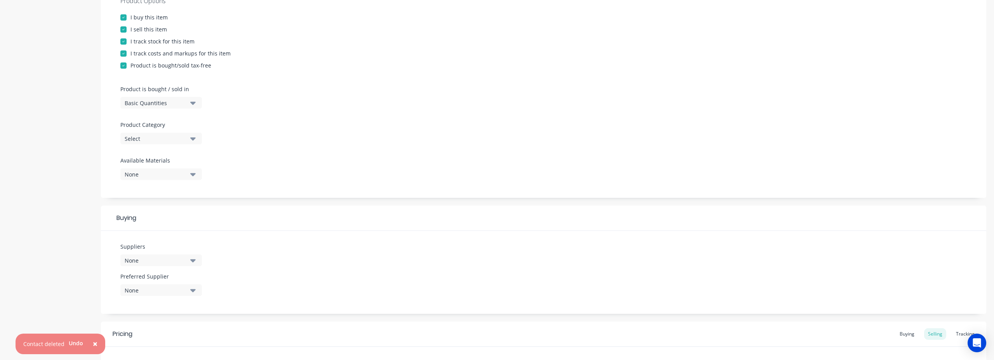
scroll to position [274, 0]
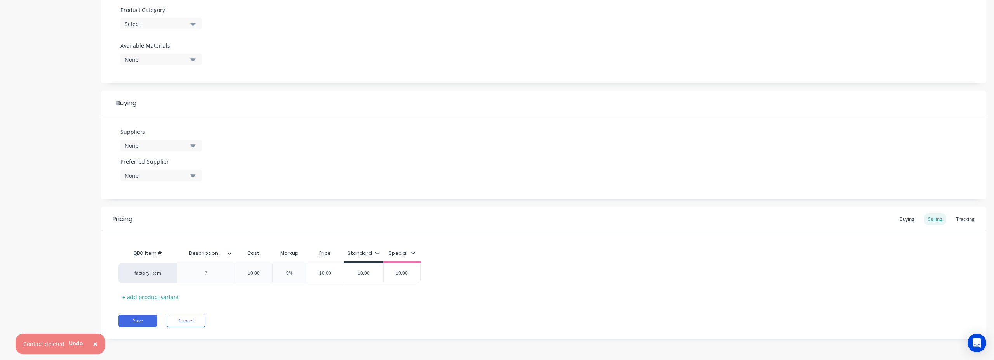
type textarea "Birch Viewlite Molding"
type textarea "x"
type textarea "Birch Viewlite Molding"
type textarea "x"
click at [202, 272] on div at bounding box center [206, 273] width 39 height 10
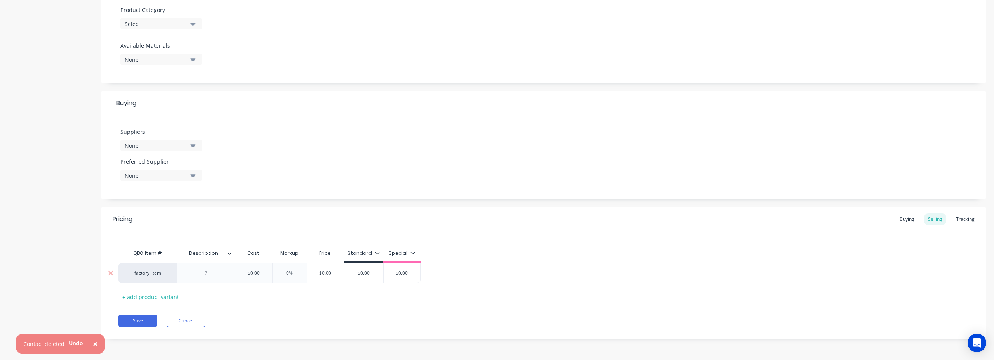
paste div
type textarea "x"
type input "$0.00"
click at [263, 279] on div "factory_item 5/8" x 2-11/16" x 96" Viewlite Molding - Birch $0.00 $0.00 0% $0.0…" at bounding box center [269, 278] width 302 height 31
drag, startPoint x: 320, startPoint y: 273, endPoint x: 351, endPoint y: 277, distance: 30.9
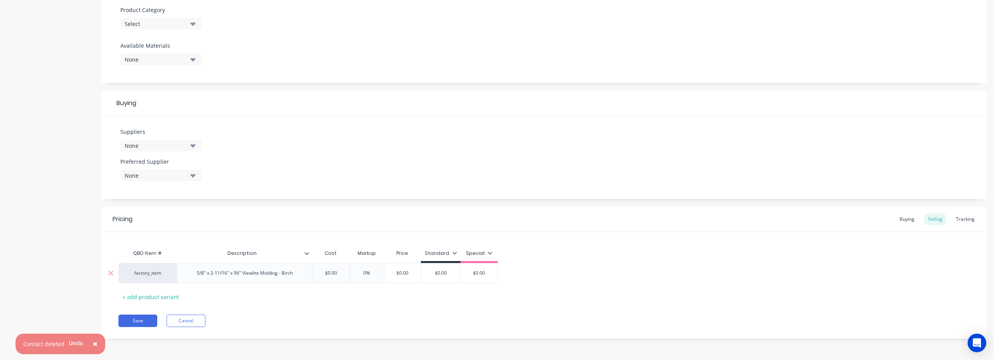
click at [351, 277] on div "factory_item 5/8" x 2-11/16" x 96" Viewlite Molding - Birch $0.00 $0.00 0% $0.0…" at bounding box center [307, 273] width 379 height 20
type textarea "x"
type input "3"
type textarea "x"
type input "31."
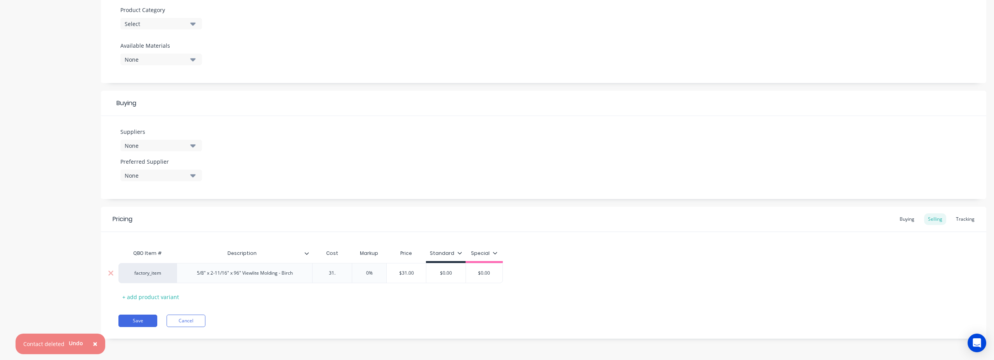
type textarea "x"
type input "31.50"
click at [409, 297] on div "QBO Item # Description Cost Markup Price Standard Special factory_item 5/8" x 2…" at bounding box center [543, 274] width 851 height 57
click at [142, 323] on button "Save" at bounding box center [137, 321] width 39 height 12
type textarea "x"
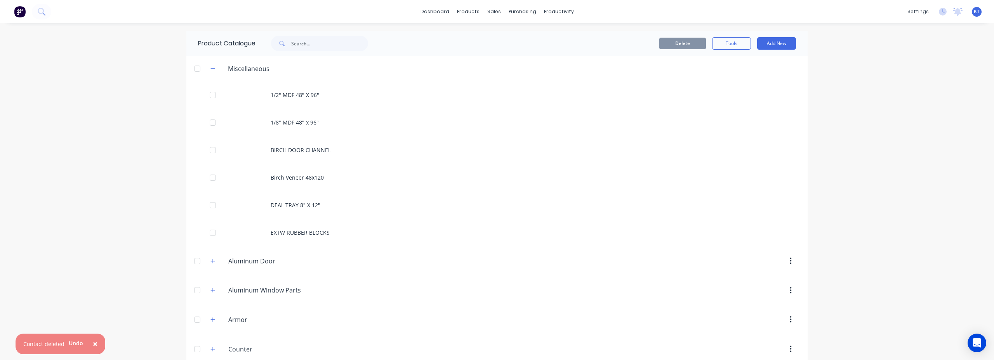
click at [96, 346] on span "×" at bounding box center [95, 344] width 5 height 11
click at [408, 301] on header "Aluminum.Window.Parts. Aluminum Window Parts" at bounding box center [496, 291] width 621 height 30
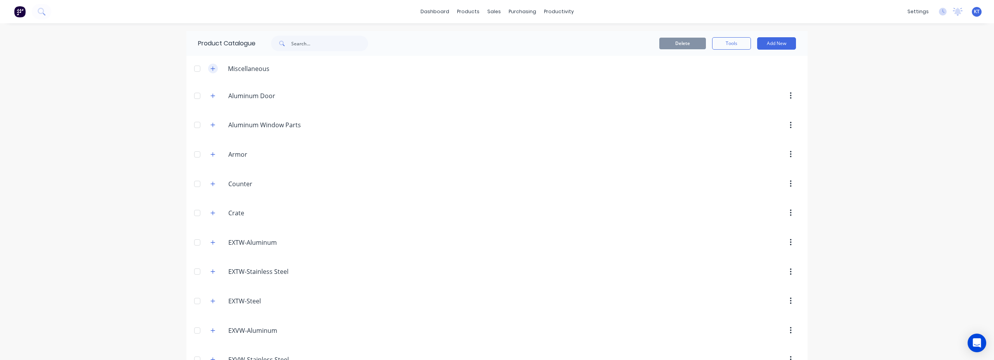
click at [216, 70] on button "button" at bounding box center [213, 69] width 10 height 10
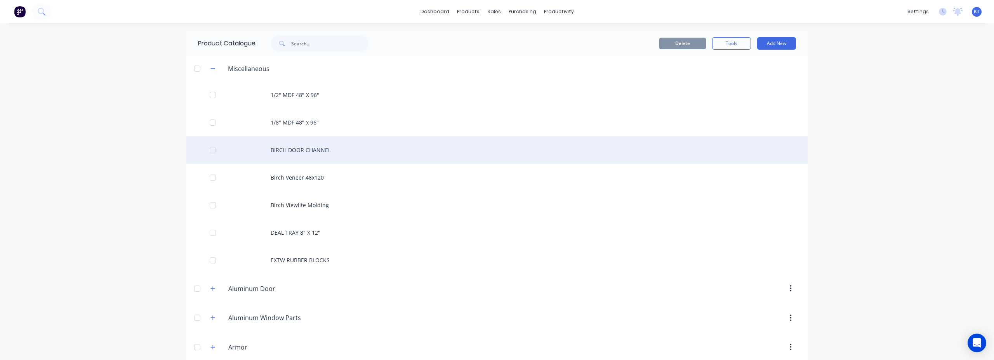
click at [319, 154] on div "BIRCH DOOR CHANNEL" at bounding box center [496, 150] width 621 height 28
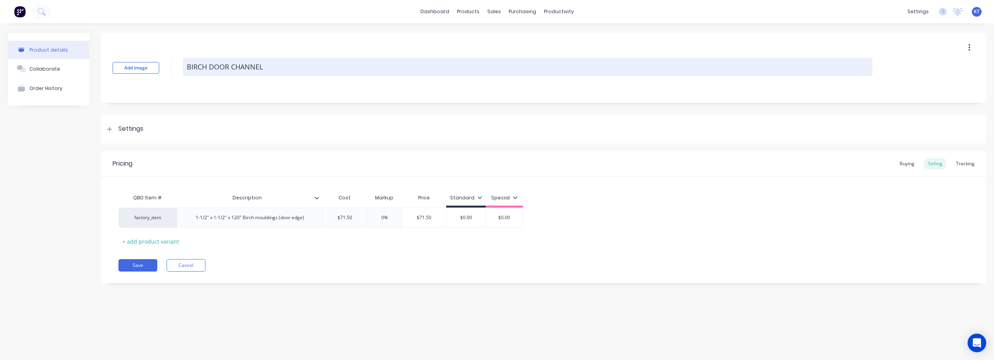
click at [215, 68] on textarea "BIRCH DOOR CHANNEL" at bounding box center [528, 67] width 690 height 18
drag, startPoint x: 206, startPoint y: 68, endPoint x: 191, endPoint y: 69, distance: 14.8
click at [191, 69] on textarea "BIRCH DOOR CHANNEL" at bounding box center [528, 67] width 690 height 18
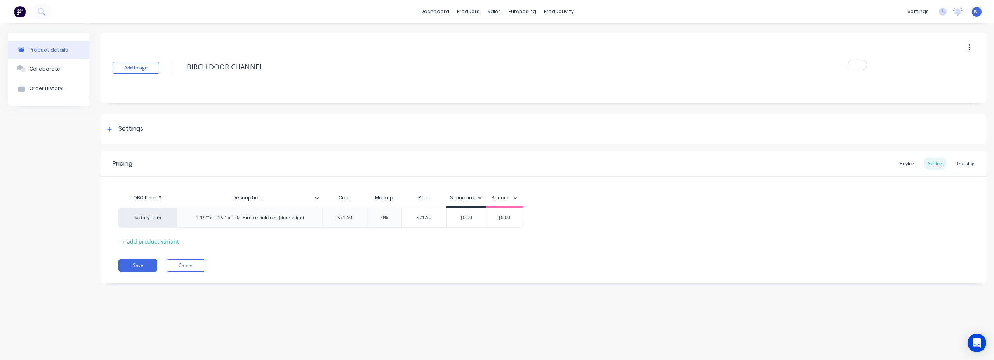
type textarea "x"
type textarea "Bi DOOR CHANNEL"
type textarea "x"
type textarea "Birc DOOR CHANNEL"
type textarea "x"
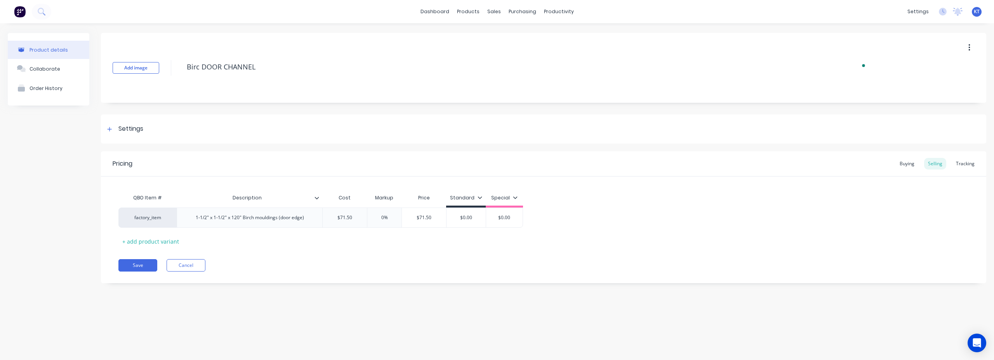
type textarea "Birch DOOR CHANNEL"
type textarea "x"
type textarea "Birch DOO CHANNEL"
type textarea "x"
type textarea "Birch DO CHANNEL"
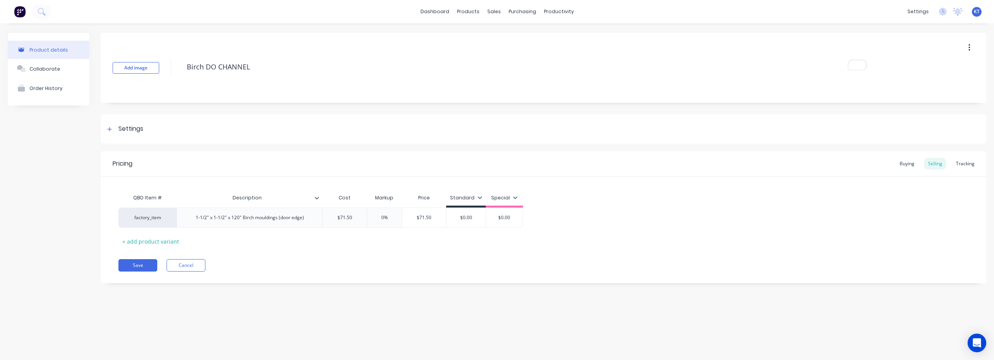
type textarea "x"
type textarea "Birch D CHANNEL"
type textarea "x"
type textarea "Birch Do CHANNEL"
type textarea "x"
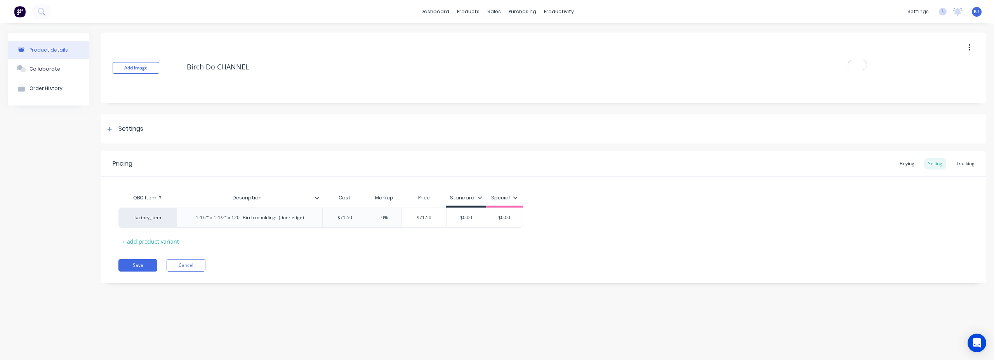
type textarea "Birch Doo CHANNEL"
type textarea "x"
type textarea "Birch Door CHANNEL"
type textarea "x"
type textarea "Birch Door CHANNE"
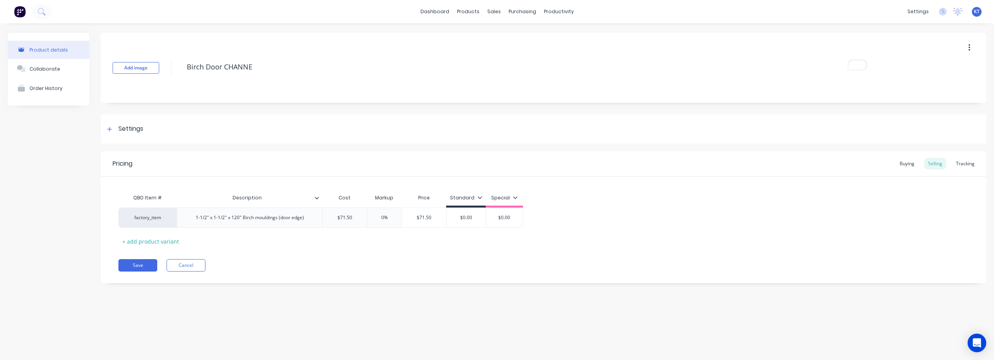
type textarea "x"
type textarea "Birch Door CHANN"
type textarea "x"
type textarea "Birch Door CHAN"
type textarea "x"
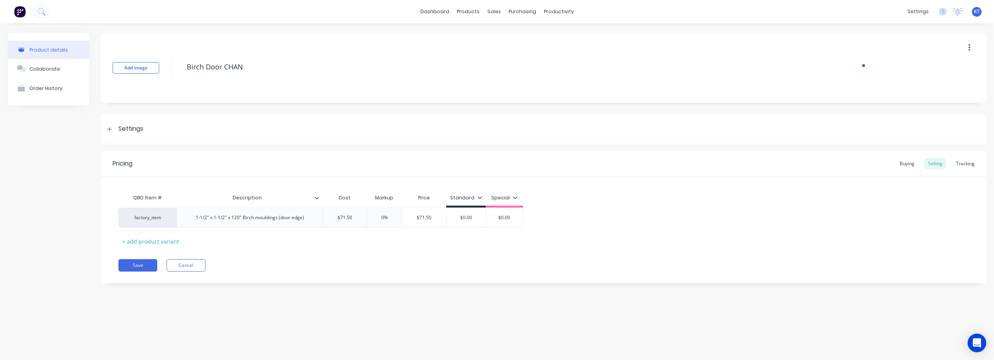
type textarea "Birch Door CHA"
type textarea "x"
type textarea "Birch Door CH"
type textarea "x"
type textarea "Birch Door C"
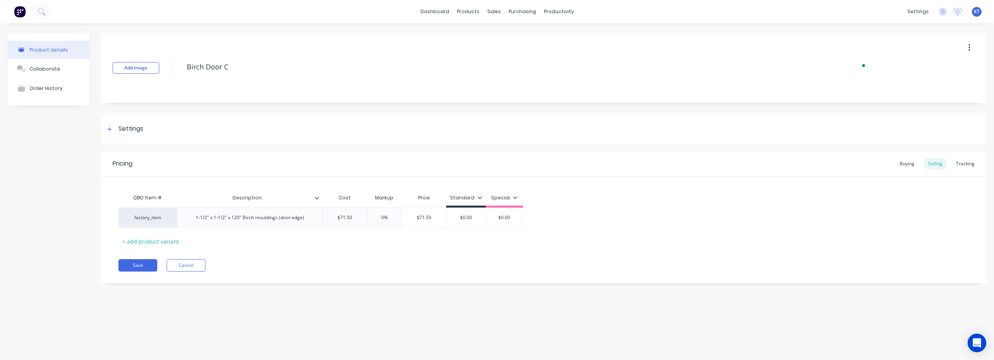
type textarea "x"
type textarea "Birch Door Ch"
type textarea "x"
type textarea "Birch Door Cha"
type textarea "x"
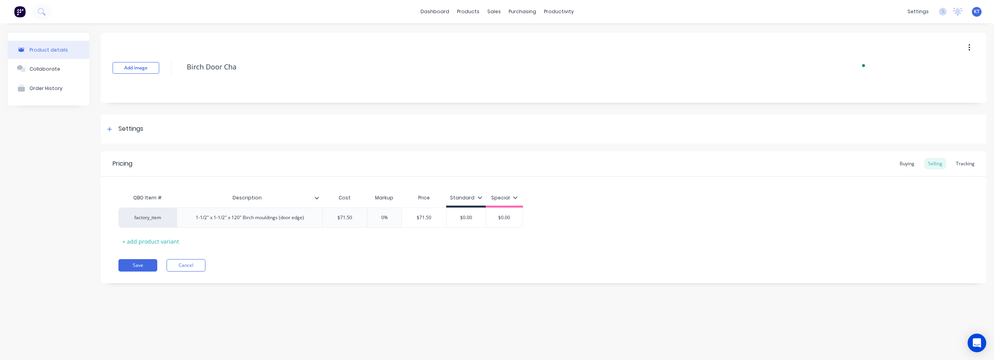
type textarea "Birch Door Chan"
type textarea "x"
type textarea "Birch Door Chann"
type textarea "x"
type textarea "Birch Door Channe"
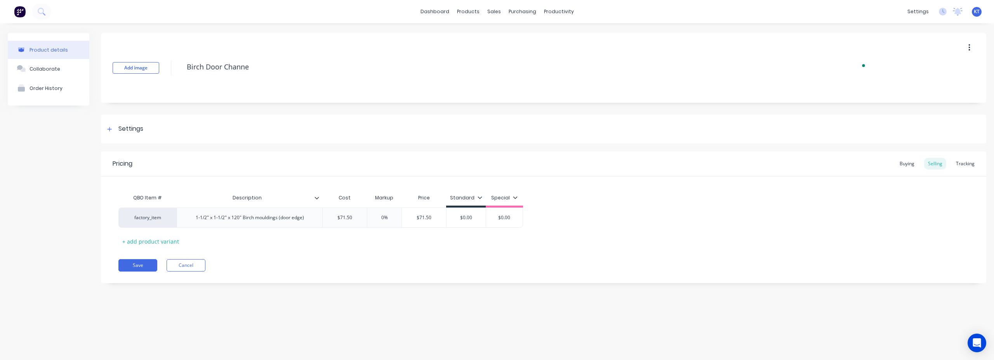
type textarea "x"
type textarea "Birch Door Channel"
type textarea "x"
type textarea "Birch Door Channel"
click at [141, 266] on button "Save" at bounding box center [137, 265] width 39 height 12
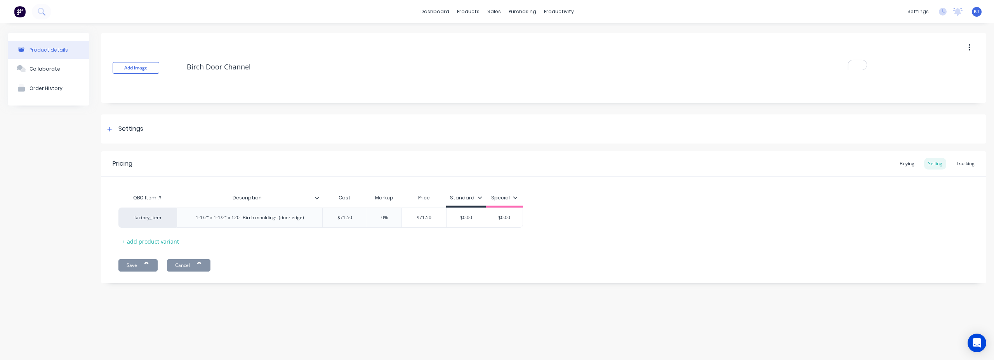
type textarea "x"
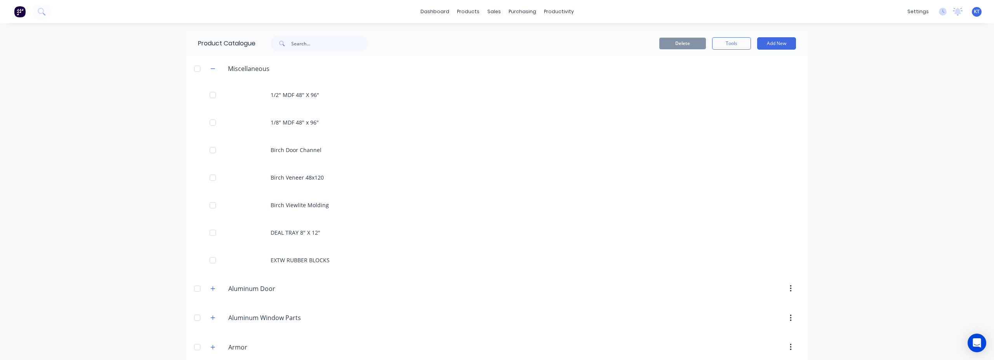
click at [888, 78] on div "dashboard products sales purchasing productivity dashboard products Product Cat…" at bounding box center [497, 180] width 994 height 360
click at [783, 46] on button "Add New" at bounding box center [776, 43] width 39 height 12
click at [763, 92] on div "Product Kit" at bounding box center [759, 94] width 60 height 11
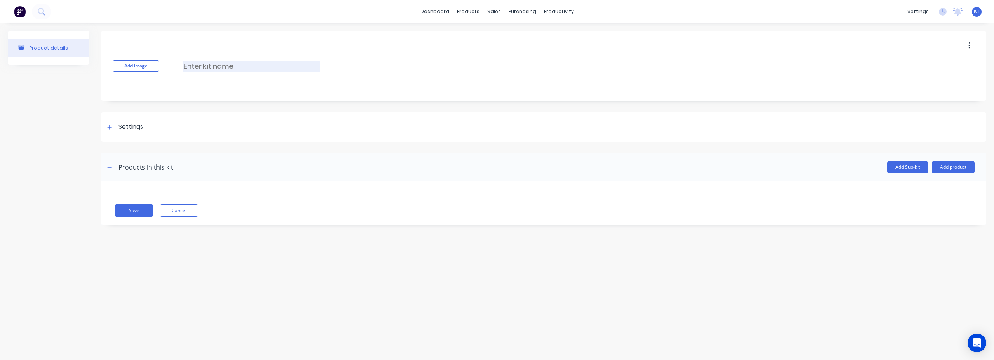
click at [201, 67] on input at bounding box center [252, 66] width 138 height 11
paste input "WD-L3-FLUSH-PP-CF-33.25X85.625"
click at [205, 64] on input "WD-L3-FLUSH-PP-CF-33.25X85.625" at bounding box center [252, 66] width 138 height 11
drag, startPoint x: 245, startPoint y: 66, endPoint x: 319, endPoint y: 68, distance: 74.6
click at [319, 68] on input "WD-L2-FLUSH-PP-CF-33.25X85.625" at bounding box center [252, 66] width 138 height 11
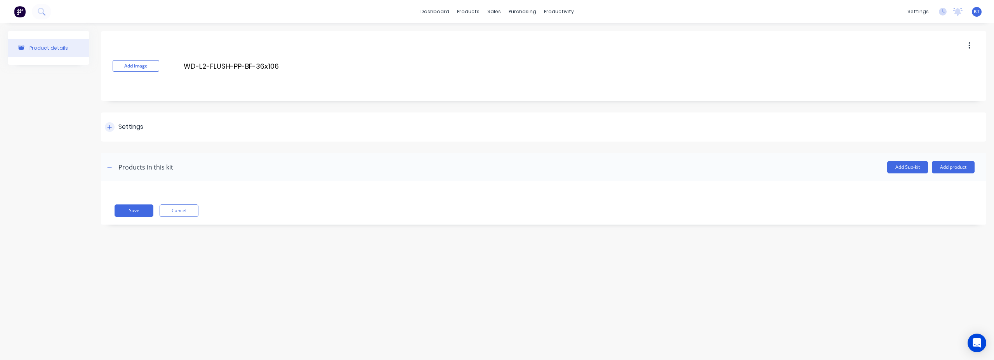
type input "WD-L2-FLUSH-PP-BF-36x106"
click at [125, 129] on div "Settings" at bounding box center [130, 127] width 25 height 10
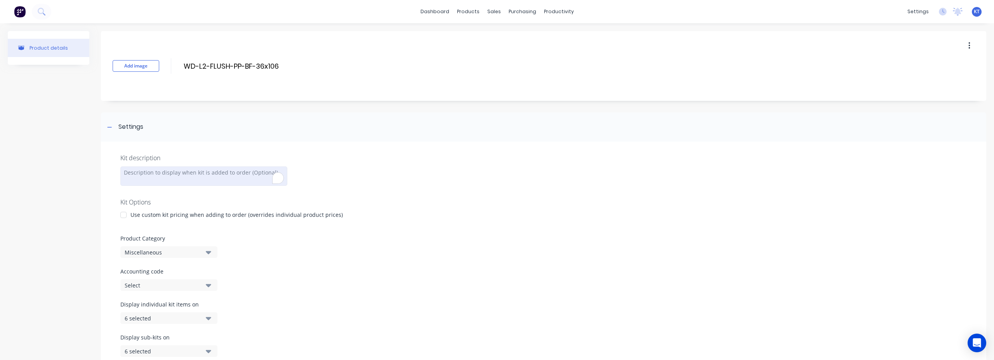
click at [139, 176] on div "To enrich screen reader interactions, please activate Accessibility in Grammarl…" at bounding box center [203, 176] width 167 height 19
paste div "To enrich screen reader interactions, please activate Accessibility in Grammarl…"
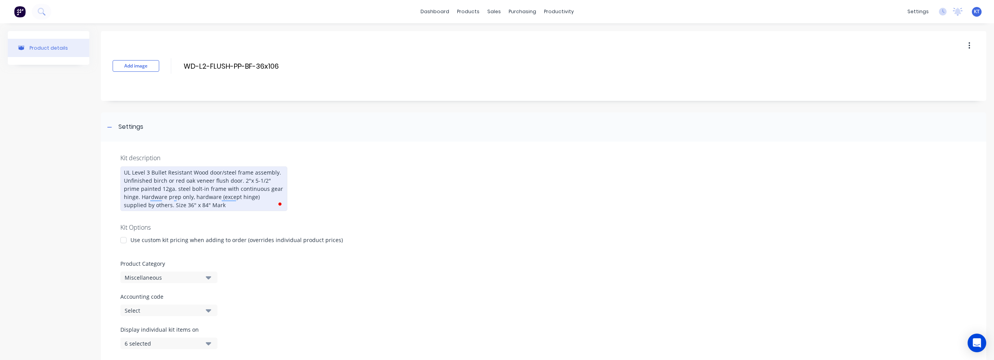
click at [232, 208] on div "UL Level 3 Bullet Resistant Wood door/steel frame assembly. Unfinished birch or…" at bounding box center [203, 189] width 167 height 45
click at [259, 183] on div "UL Level 3 Bullet Resistant Wood door/steel frame assembly. Unfinished birch or…" at bounding box center [203, 189] width 167 height 45
click at [265, 182] on div "UL Level 3 Bullet Resistant Wood door/steel frame assembly. Unfinished birch or…" at bounding box center [203, 189] width 167 height 45
drag, startPoint x: 265, startPoint y: 182, endPoint x: 253, endPoint y: 181, distance: 12.1
click at [253, 181] on div "UL Level 3 Bullet Resistant Wood door/steel frame assembly. Unfinished birch or…" at bounding box center [203, 189] width 167 height 45
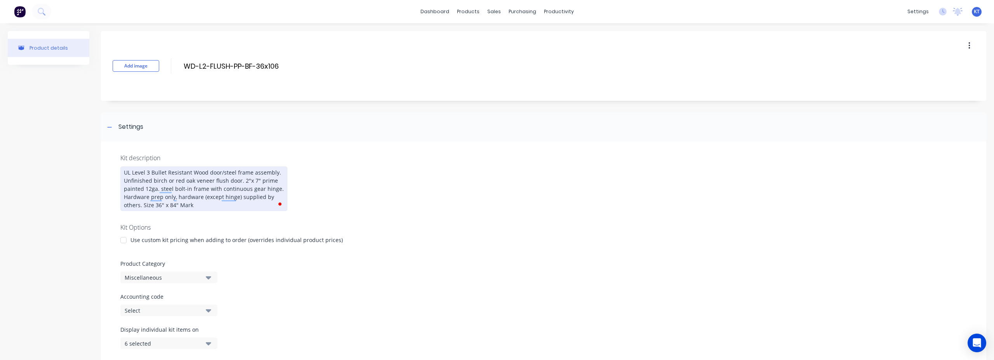
click at [255, 180] on div "UL Level 3 Bullet Resistant Wood door/steel frame assembly. Unfinished birch or…" at bounding box center [203, 189] width 167 height 45
drag, startPoint x: 214, startPoint y: 207, endPoint x: 209, endPoint y: 207, distance: 5.1
click at [213, 207] on div "UL Level 3 Bullet Resistant Wood door/steel frame assembly. Unfinished birch or…" at bounding box center [203, 189] width 167 height 45
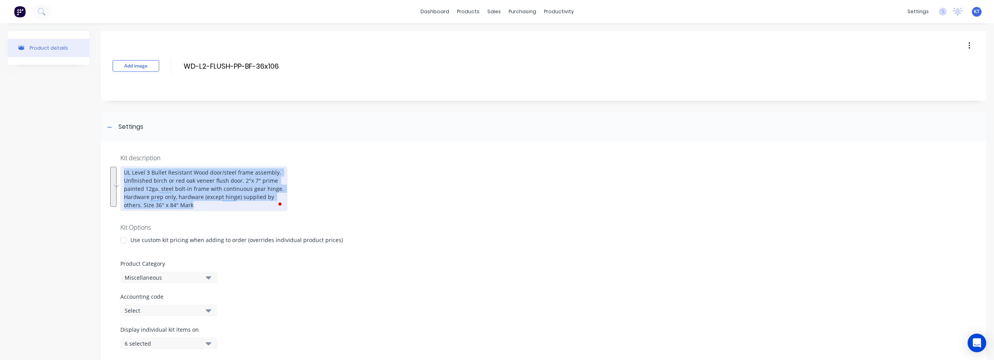
drag, startPoint x: 177, startPoint y: 204, endPoint x: 115, endPoint y: 174, distance: 69.7
click at [115, 174] on div "Kit description UL Level 3 Bullet Resistant Wood door/steel frame assembly. Unf…" at bounding box center [544, 273] width 886 height 262
copy div "UL Level 3 Bullet Resistant Wood door/steel frame assembly. Unfinished birch or…"
drag, startPoint x: 202, startPoint y: 207, endPoint x: 103, endPoint y: 169, distance: 106.1
click at [103, 169] on div "Kit description UL Level 3 Bullet Resistant Wood door/steel frame assembly. Unf…" at bounding box center [544, 273] width 886 height 262
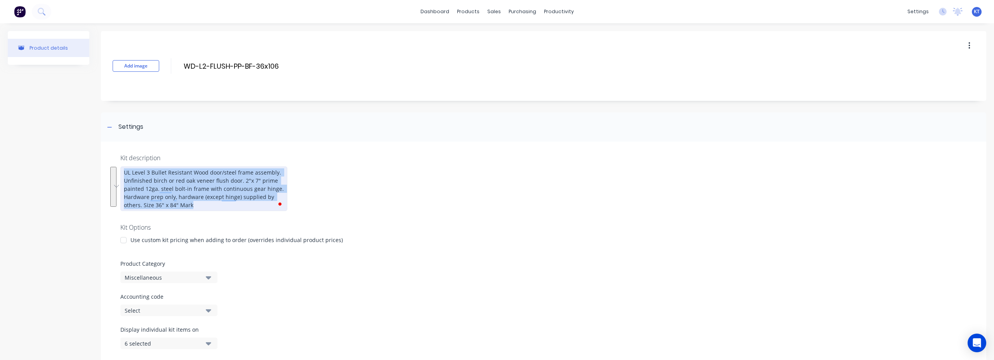
drag, startPoint x: 205, startPoint y: 206, endPoint x: 112, endPoint y: 173, distance: 98.2
click at [112, 173] on div "Kit description UL Level 3 Bullet Resistant Wood door/steel frame assembly. Unf…" at bounding box center [544, 273] width 886 height 262
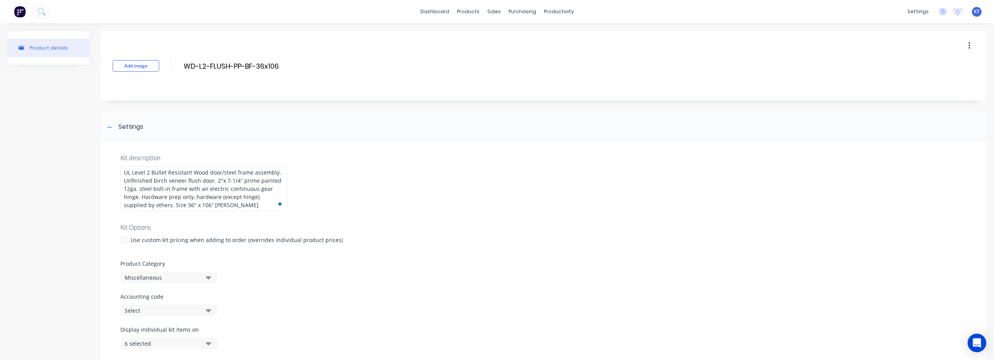
click at [435, 206] on div "Kit description UL Level 2 Bullet Resistant Wood door/steel frame assembly. Unf…" at bounding box center [544, 273] width 886 height 262
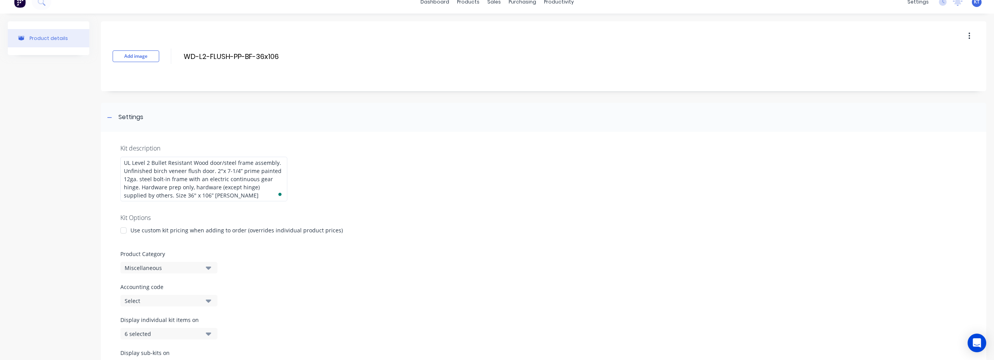
click at [213, 233] on div "Use custom kit pricing when adding to order (overrides individual product price…" at bounding box center [237, 230] width 212 height 8
click at [155, 245] on div "I track costs and markups for this kit" at bounding box center [178, 242] width 95 height 8
click at [122, 245] on div at bounding box center [124, 243] width 16 height 16
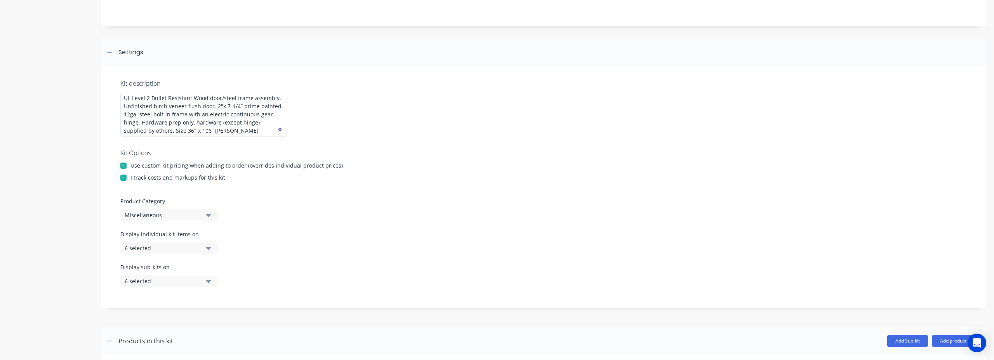
scroll to position [133, 0]
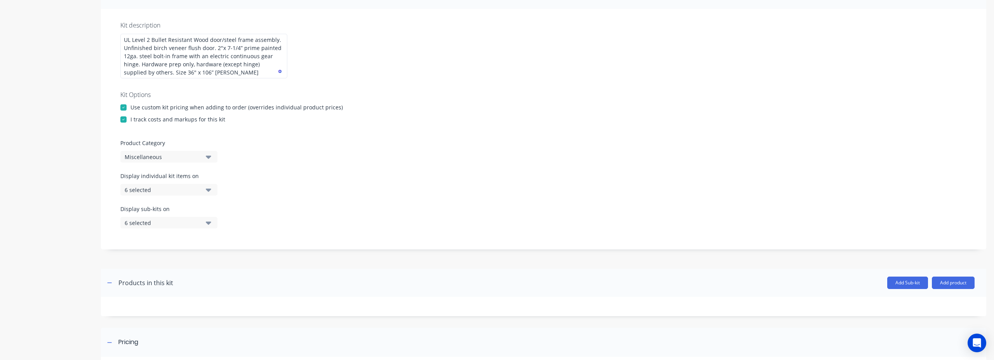
click at [169, 161] on div "Miscellaneous" at bounding box center [162, 157] width 75 height 8
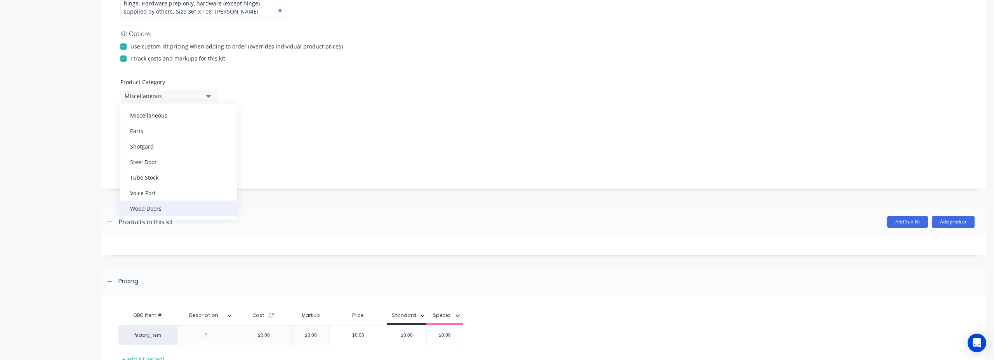
click at [165, 211] on div "Wood Doors" at bounding box center [178, 209] width 117 height 16
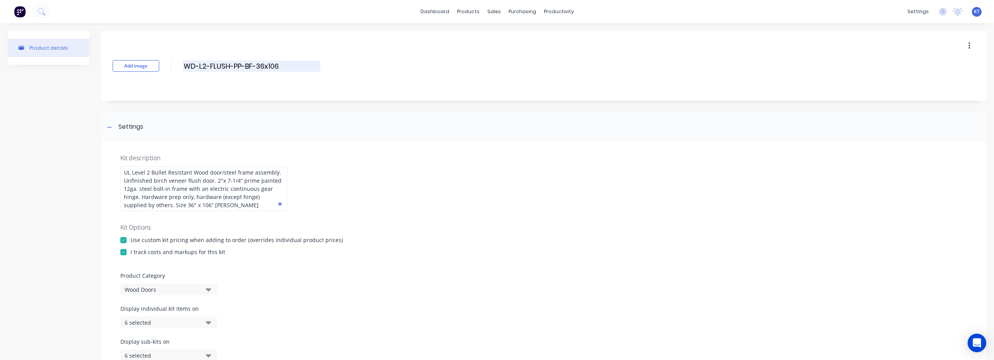
click at [241, 64] on input "WD-L2-FLUSH-PP-BF-36x106" at bounding box center [252, 66] width 138 height 11
click at [251, 67] on input "WD-L2-FLUSH-PP-BF-36x106" at bounding box center [252, 66] width 138 height 11
click at [329, 60] on div "Add image WD-L2-FLUSH-PP-BF(7.25)-36x106 WD-L2-FLUSH-PP-BF(7.25)-36x106 Enter k…" at bounding box center [544, 66] width 886 height 70
drag, startPoint x: 266, startPoint y: 64, endPoint x: 268, endPoint y: 68, distance: 4.1
click at [266, 64] on input "WD-L2-FLUSH-PP-BF(7.25)-36x106" at bounding box center [252, 66] width 138 height 11
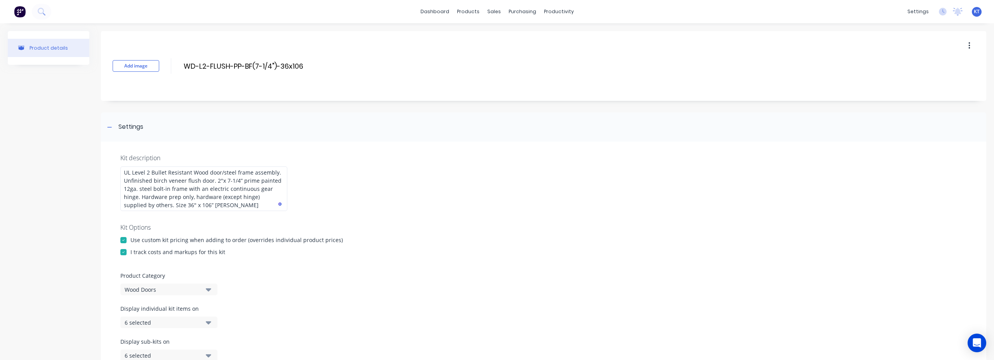
type input "WD-L2-FLUSH-PP-BF(7-1/4")-36x106"
click at [338, 75] on div "Add image WD-L2-FLUSH-PP-BF(7-1/4")-36x106 WD-L2-FLUSH-PP-BF(7-1/4")-36x106 Ent…" at bounding box center [544, 66] width 886 height 70
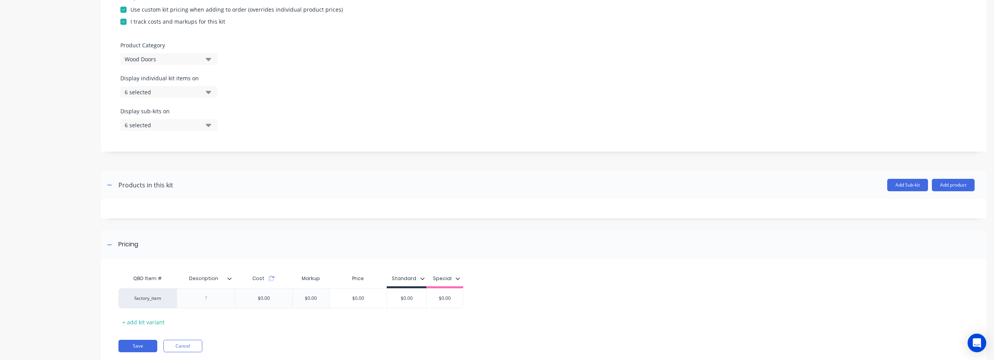
scroll to position [254, 0]
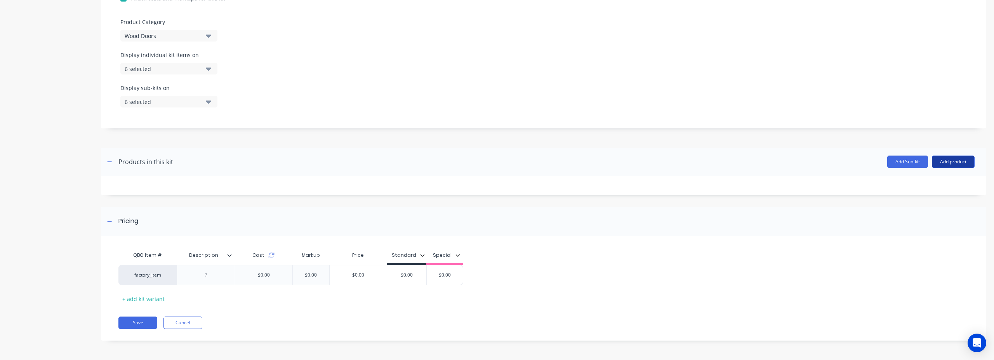
click at [957, 163] on button "Add product" at bounding box center [953, 162] width 43 height 12
click at [940, 186] on div "Product catalogue" at bounding box center [938, 181] width 60 height 11
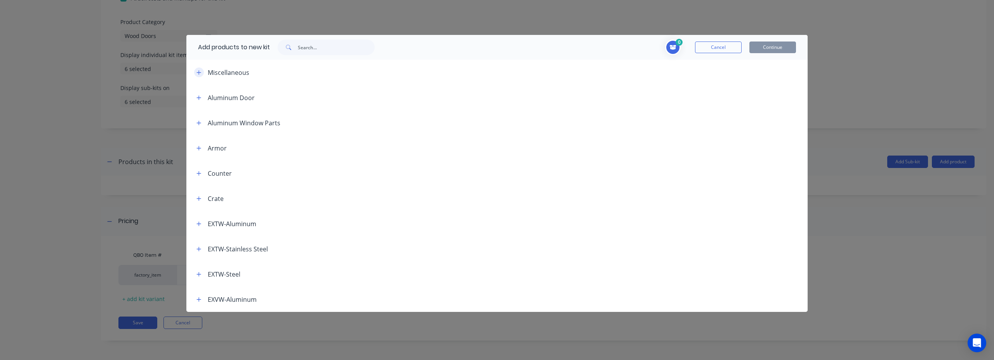
click at [200, 74] on icon "button" at bounding box center [199, 72] width 5 height 5
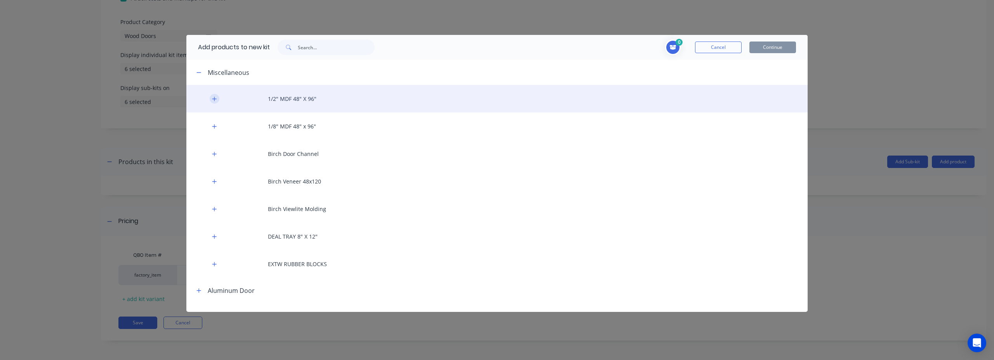
click at [218, 102] on button "button" at bounding box center [215, 99] width 10 height 10
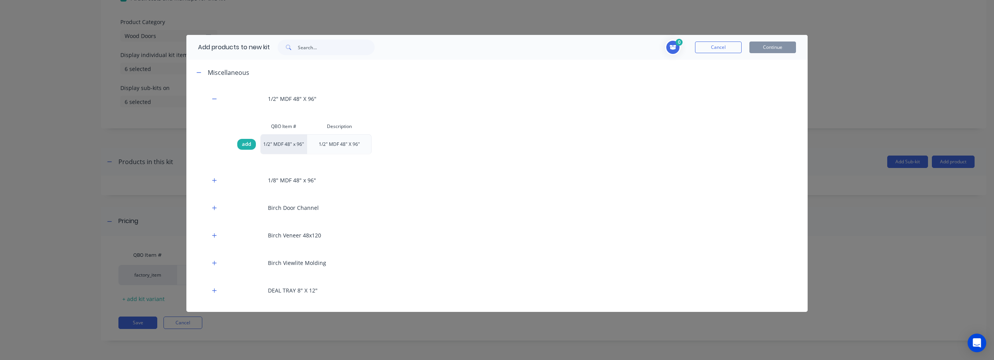
click at [246, 146] on span "add" at bounding box center [246, 145] width 9 height 8
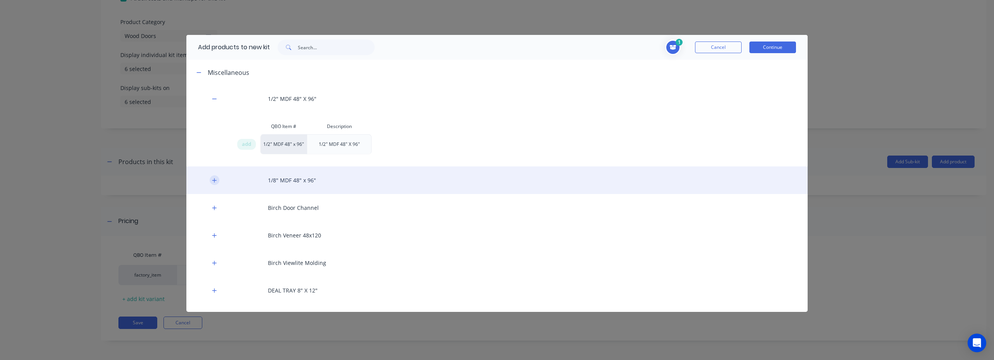
click at [214, 184] on button "button" at bounding box center [215, 181] width 10 height 10
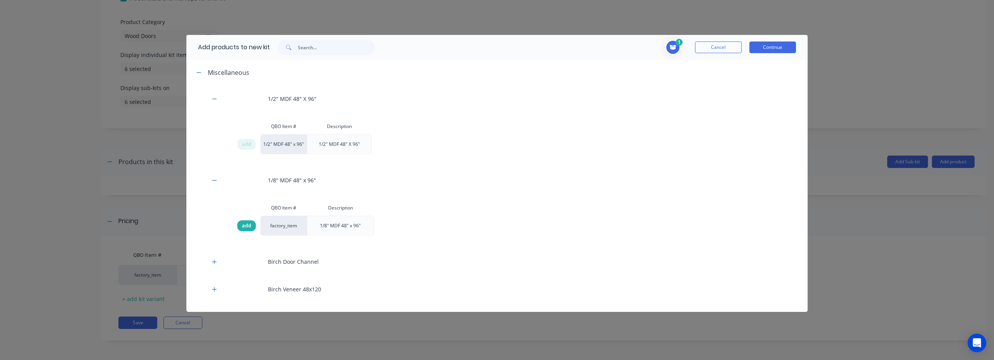
click at [247, 225] on span "add" at bounding box center [246, 226] width 9 height 8
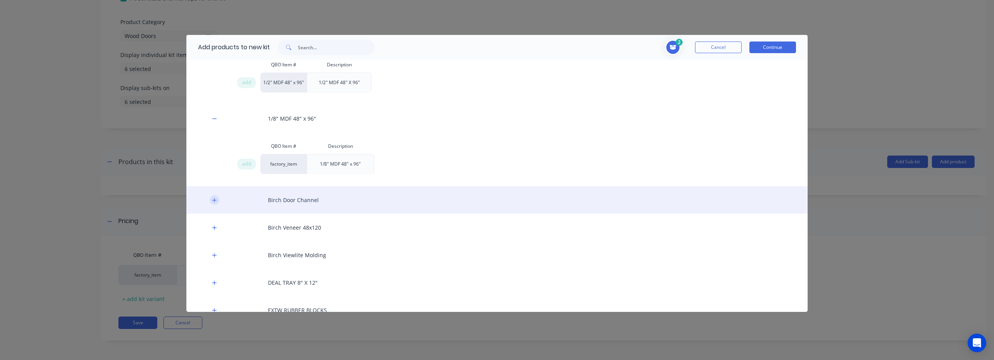
click at [218, 201] on button "button" at bounding box center [215, 200] width 10 height 10
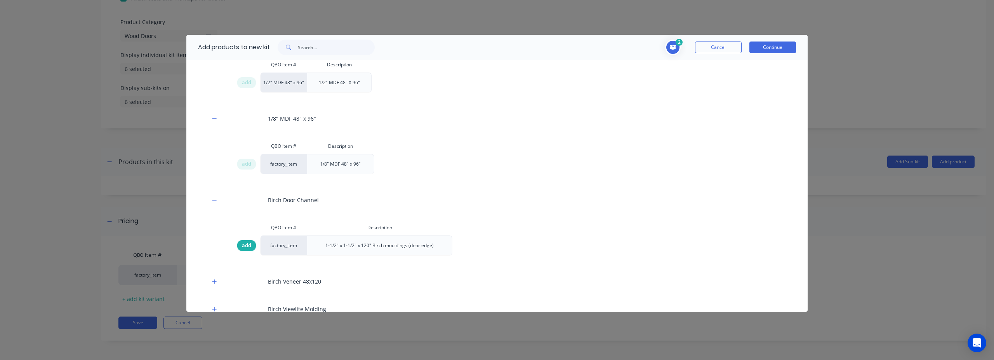
click at [245, 242] on span "add" at bounding box center [246, 246] width 9 height 8
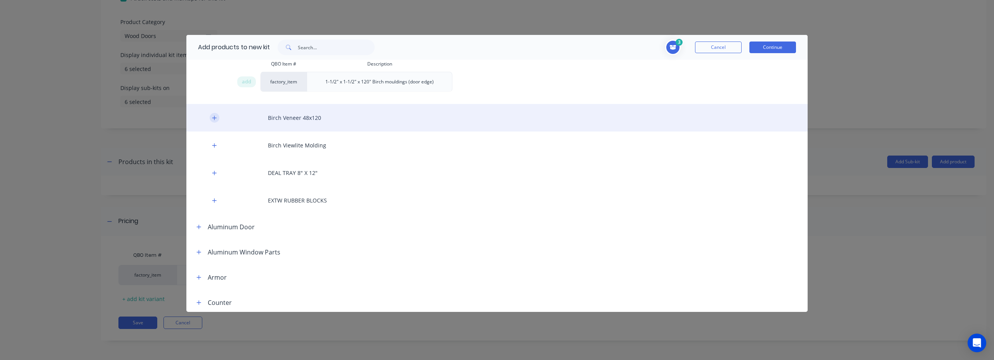
click at [213, 120] on icon "button" at bounding box center [214, 117] width 5 height 5
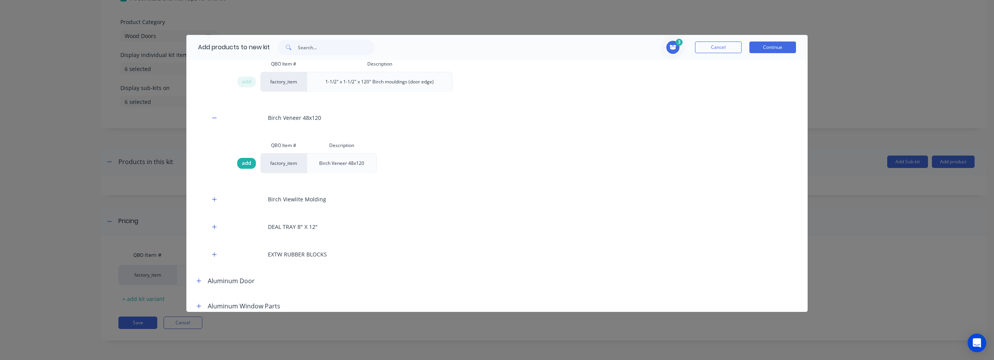
click at [248, 162] on span "add" at bounding box center [246, 164] width 9 height 8
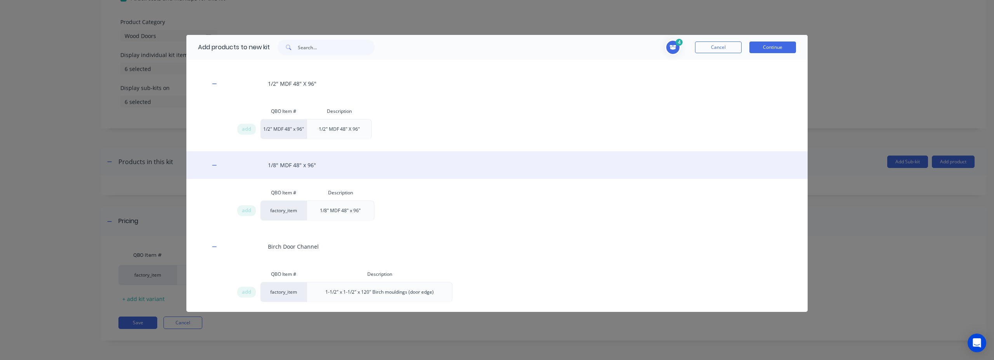
scroll to position [0, 0]
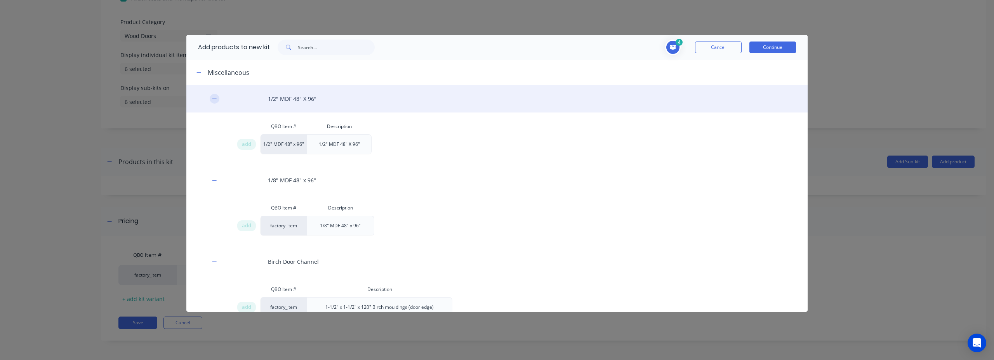
click at [215, 98] on icon "button" at bounding box center [214, 98] width 5 height 5
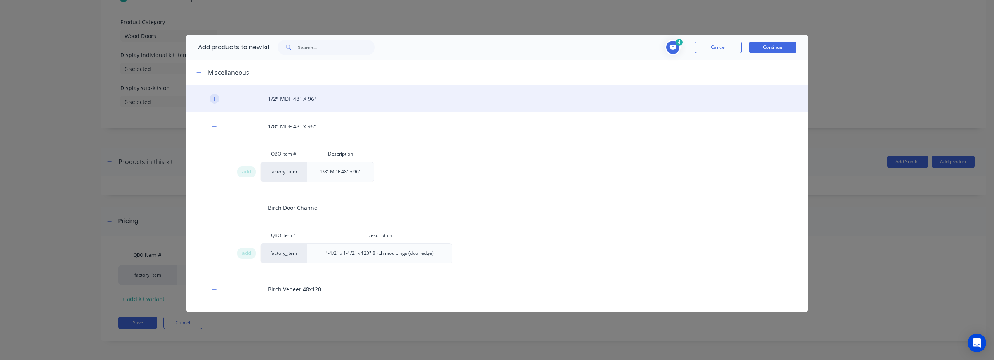
click at [213, 96] on icon "button" at bounding box center [214, 98] width 5 height 5
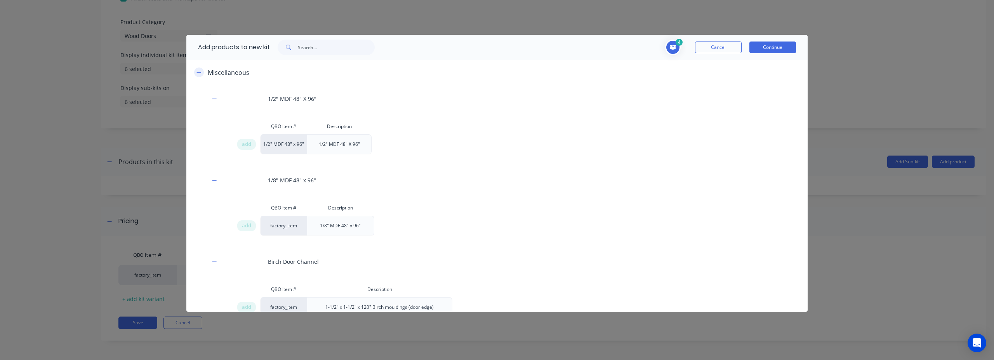
click at [197, 71] on icon "button" at bounding box center [199, 72] width 5 height 5
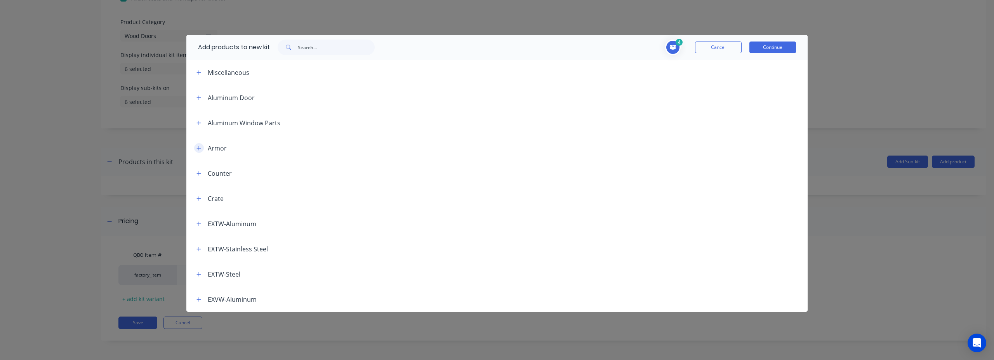
click at [198, 148] on icon "button" at bounding box center [199, 148] width 4 height 4
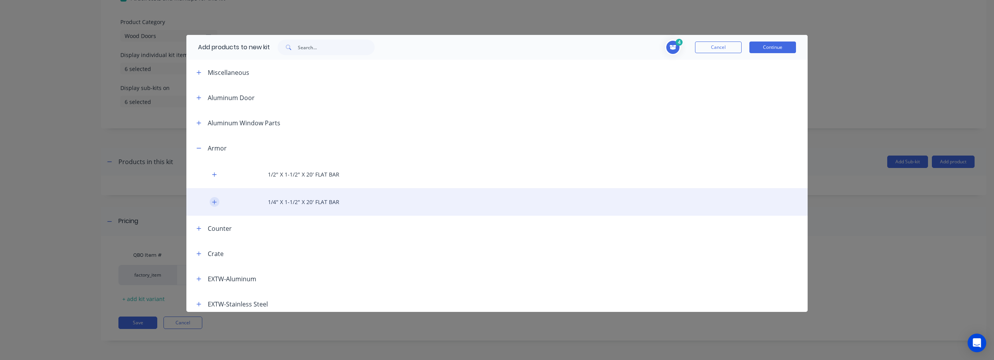
click at [214, 204] on icon "button" at bounding box center [214, 202] width 4 height 4
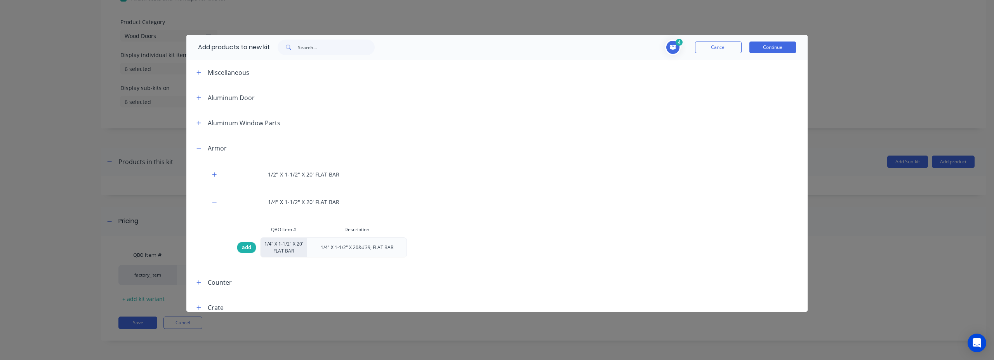
click at [243, 251] on span "add" at bounding box center [246, 248] width 9 height 8
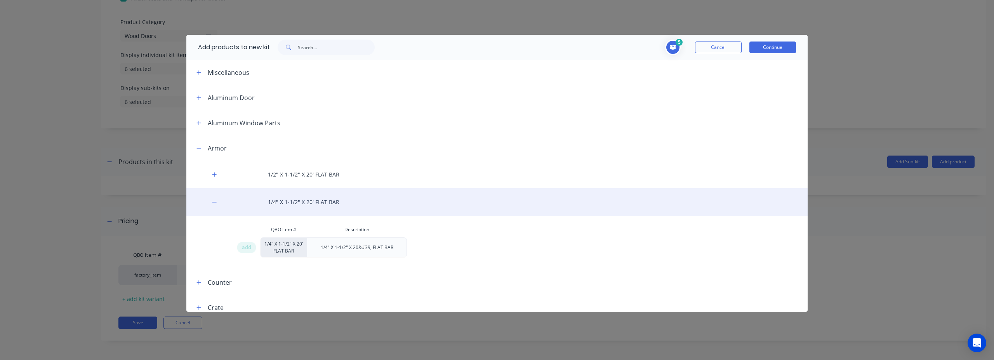
scroll to position [5, 0]
click at [216, 197] on icon "button" at bounding box center [214, 197] width 4 height 0
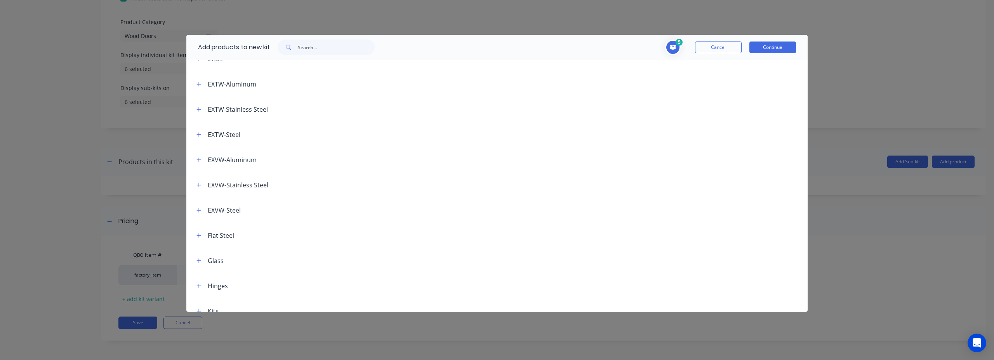
scroll to position [228, 0]
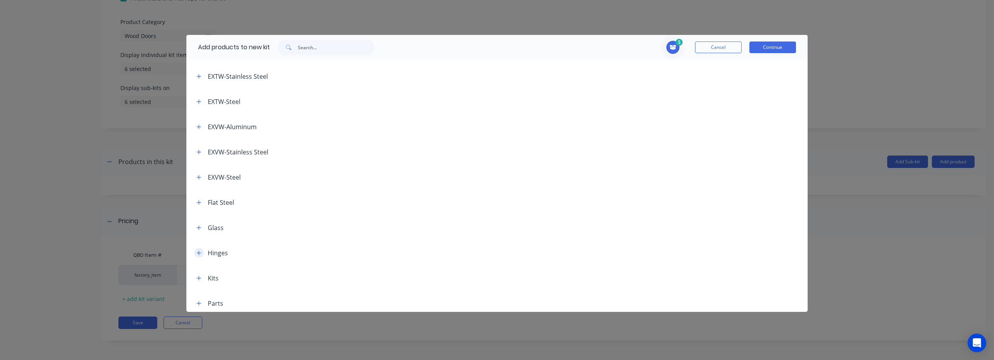
click at [201, 253] on icon "button" at bounding box center [199, 253] width 4 height 4
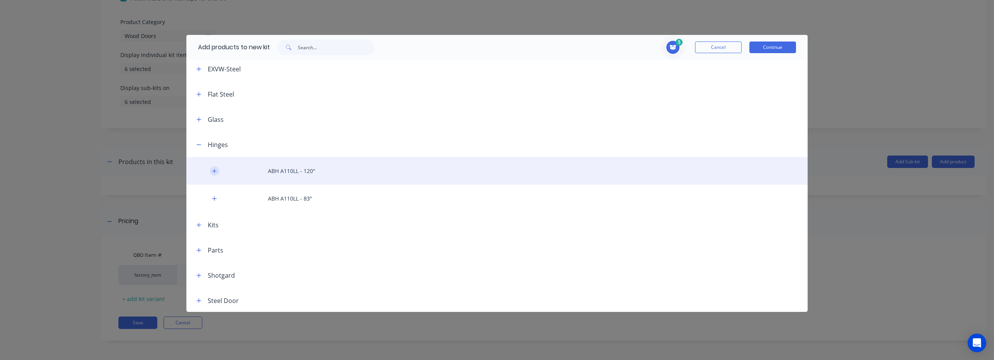
click at [216, 172] on icon "button" at bounding box center [214, 171] width 5 height 5
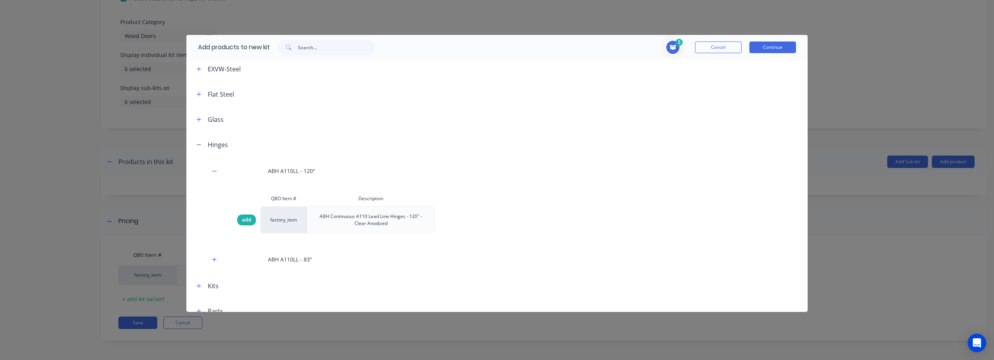
click at [247, 221] on span "add" at bounding box center [246, 220] width 9 height 8
click at [200, 145] on icon "button" at bounding box center [199, 144] width 5 height 5
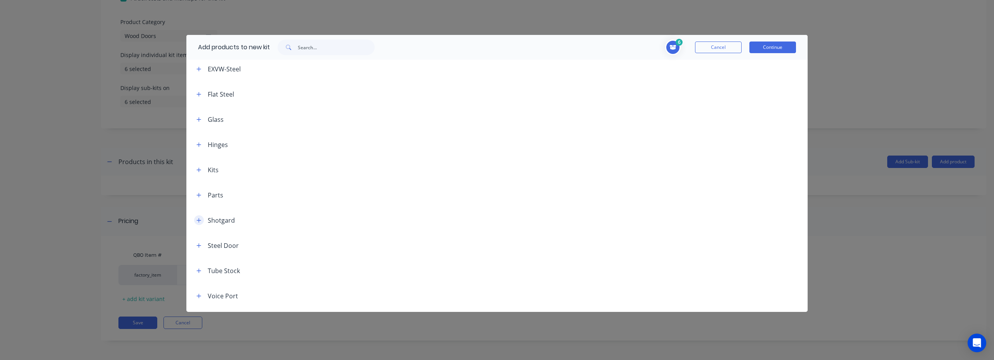
click at [201, 222] on icon "button" at bounding box center [199, 220] width 5 height 5
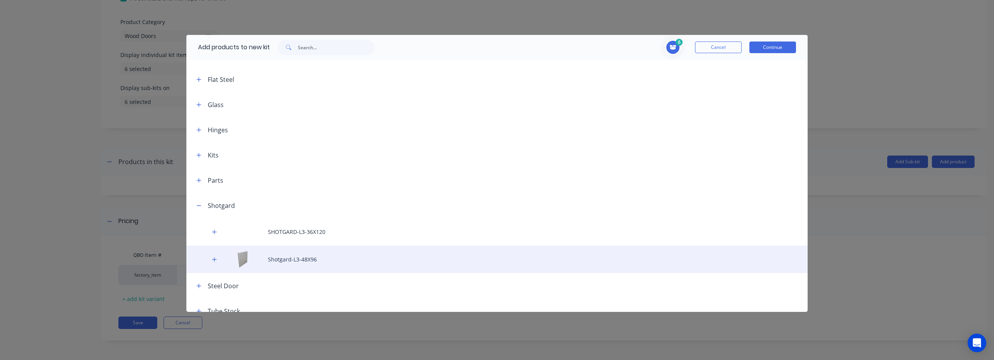
scroll to position [361, 0]
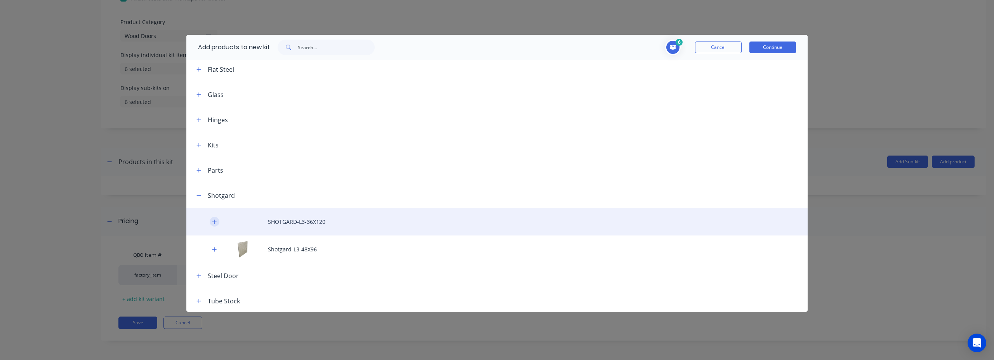
click at [213, 223] on icon "button" at bounding box center [214, 221] width 5 height 5
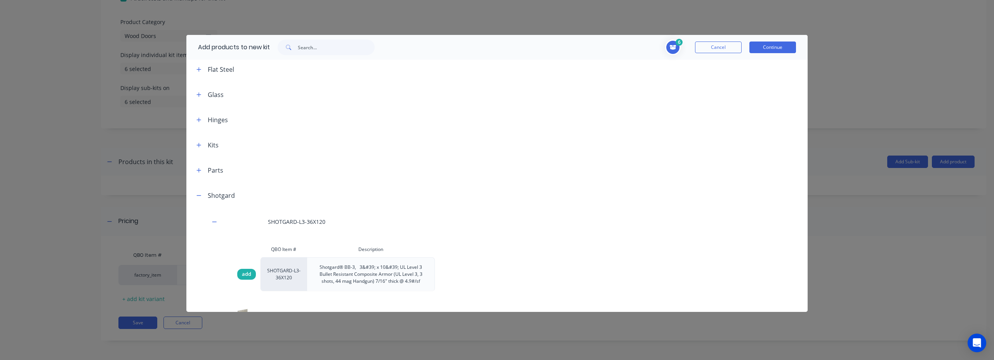
click at [249, 277] on span "add" at bounding box center [246, 275] width 9 height 8
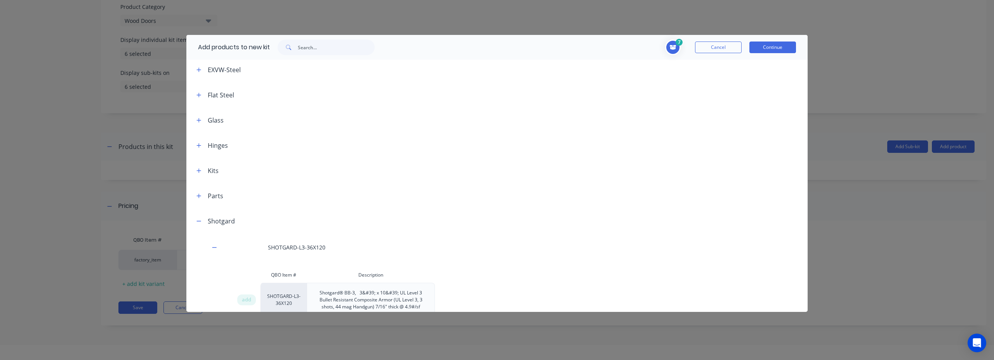
scroll to position [182, 0]
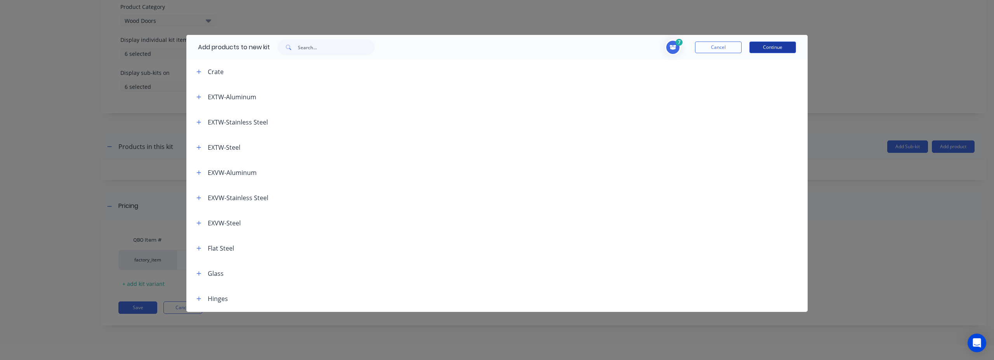
click at [771, 50] on button "Continue" at bounding box center [773, 48] width 47 height 12
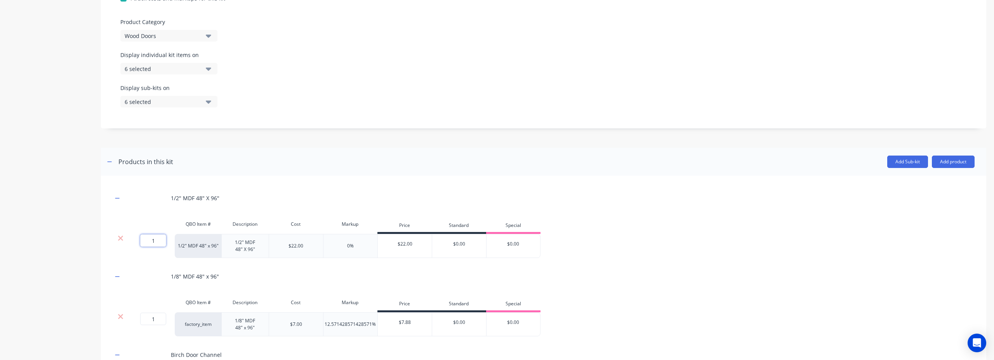
drag, startPoint x: 157, startPoint y: 242, endPoint x: 150, endPoint y: 242, distance: 7.4
click at [150, 242] on input "1" at bounding box center [153, 241] width 26 height 12
type input "2"
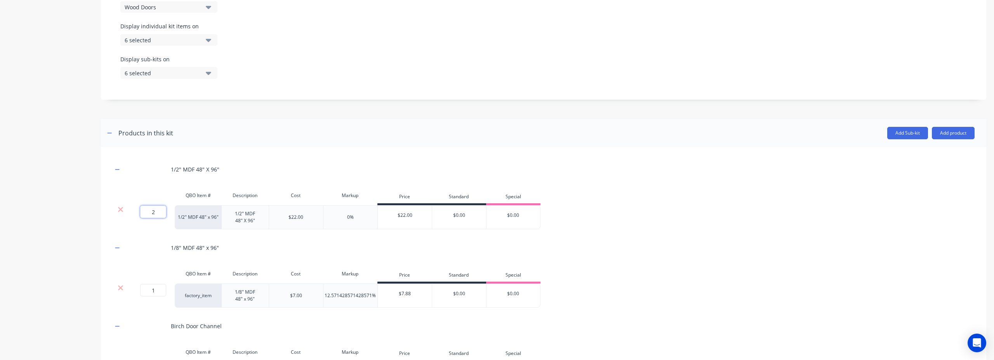
scroll to position [293, 0]
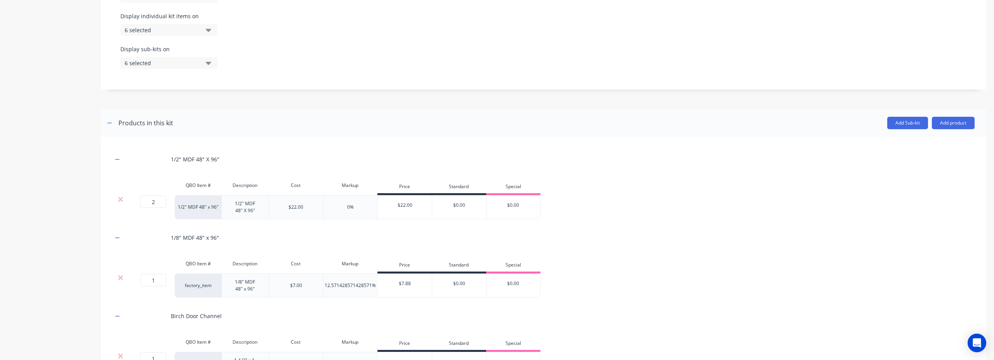
drag, startPoint x: 158, startPoint y: 277, endPoint x: 148, endPoint y: 281, distance: 10.3
click at [148, 281] on input "1" at bounding box center [153, 280] width 26 height 12
type input "2"
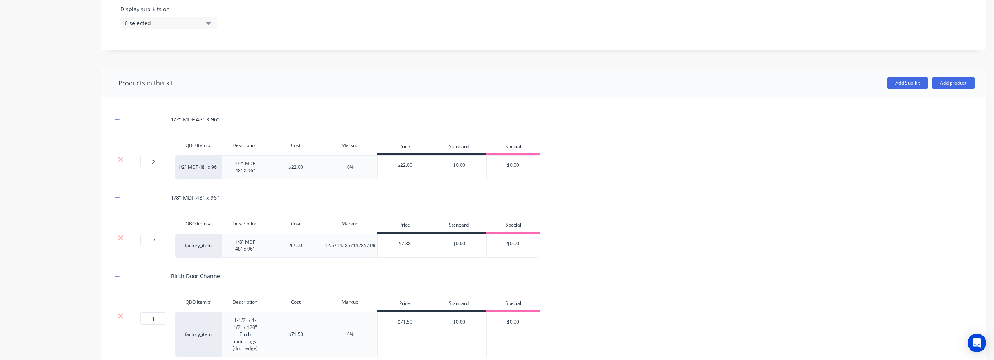
scroll to position [379, 0]
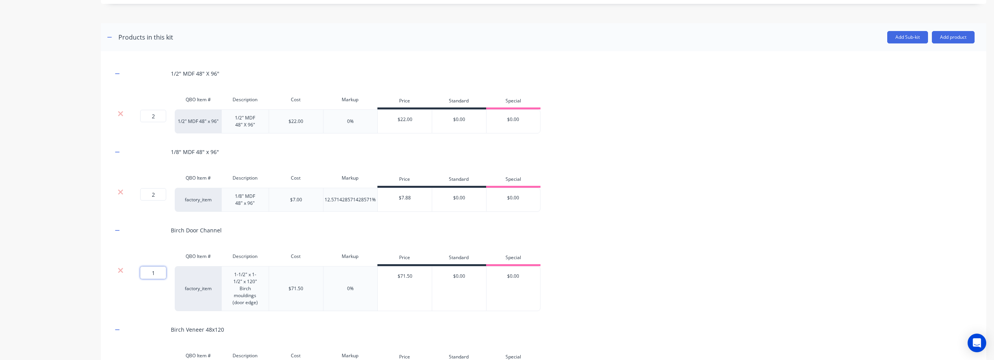
drag, startPoint x: 159, startPoint y: 272, endPoint x: 148, endPoint y: 273, distance: 10.9
click at [148, 273] on input "1" at bounding box center [153, 273] width 26 height 12
type input "3"
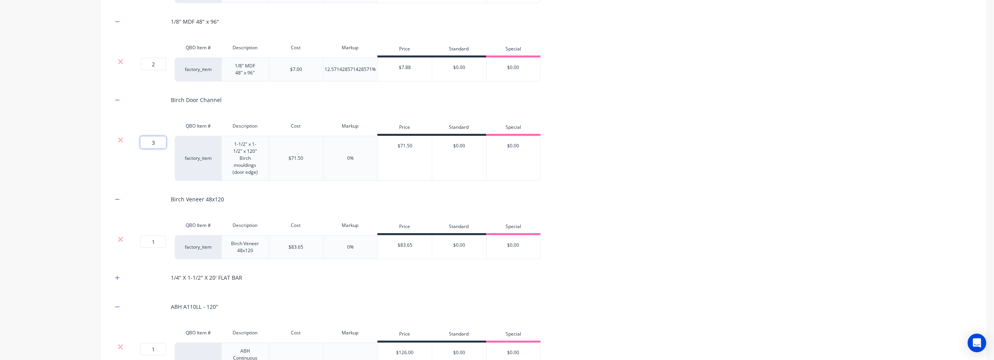
scroll to position [519, 0]
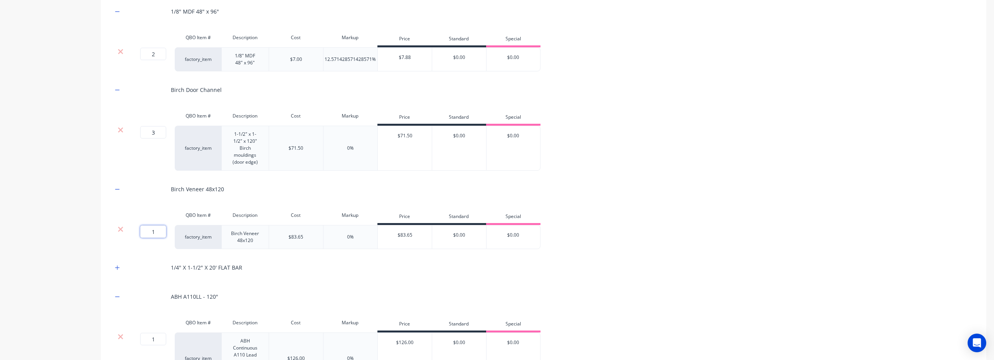
drag, startPoint x: 158, startPoint y: 231, endPoint x: 149, endPoint y: 233, distance: 10.0
click at [149, 233] on input "1" at bounding box center [153, 232] width 26 height 12
type input "2"
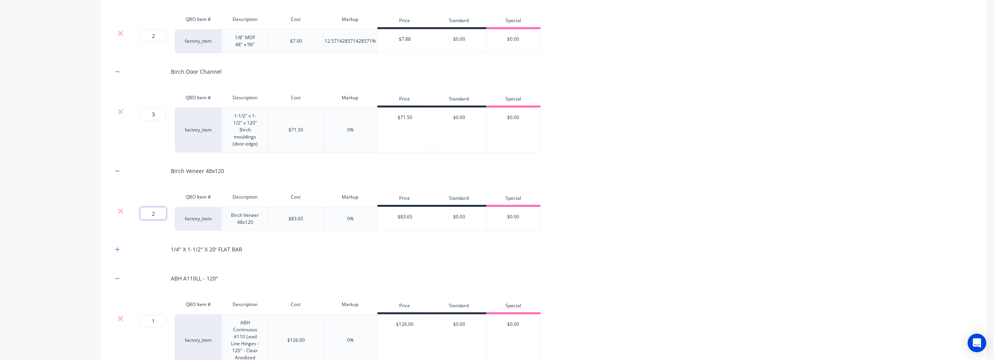
scroll to position [548, 0]
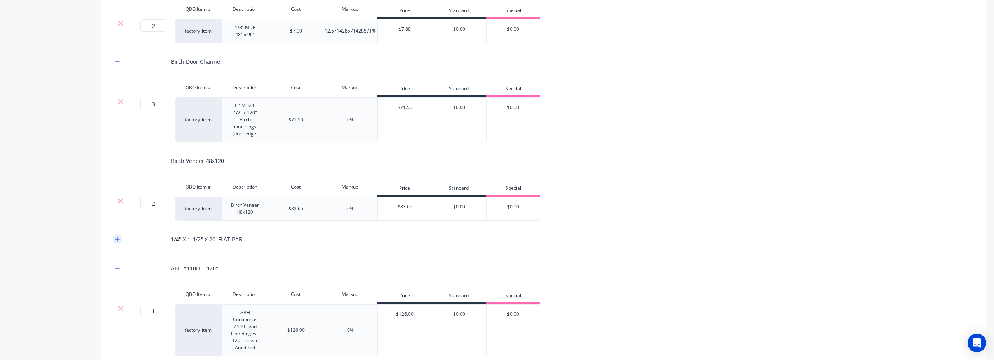
click at [118, 240] on icon "button" at bounding box center [117, 239] width 5 height 5
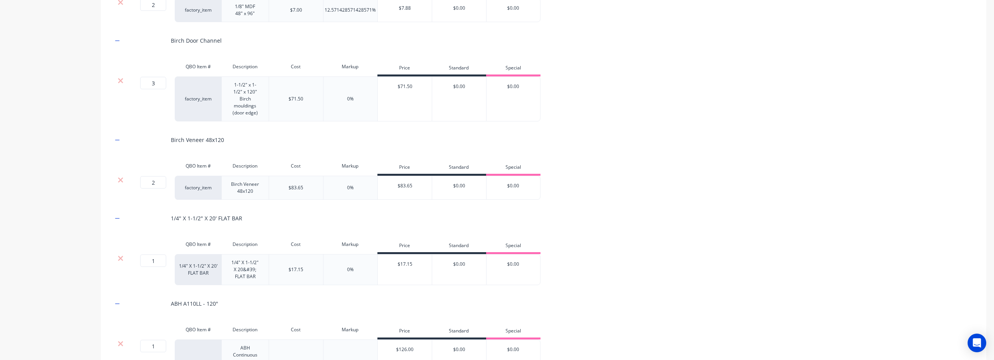
scroll to position [585, 0]
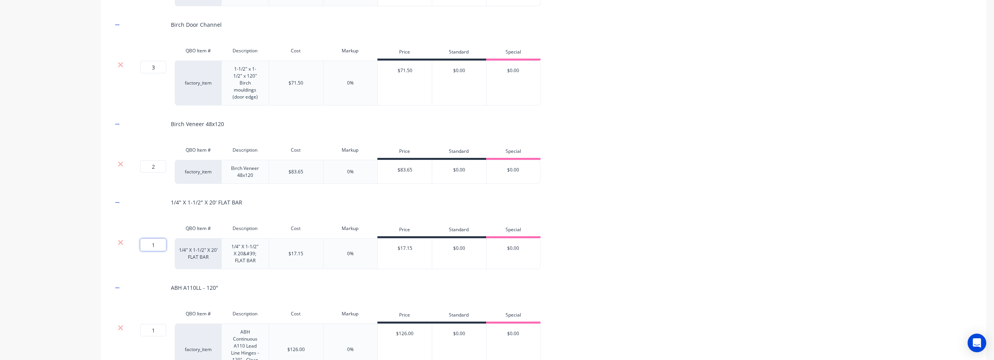
click at [151, 246] on input "1" at bounding box center [153, 245] width 26 height 12
type input "2"
click at [159, 282] on div at bounding box center [145, 287] width 39 height 21
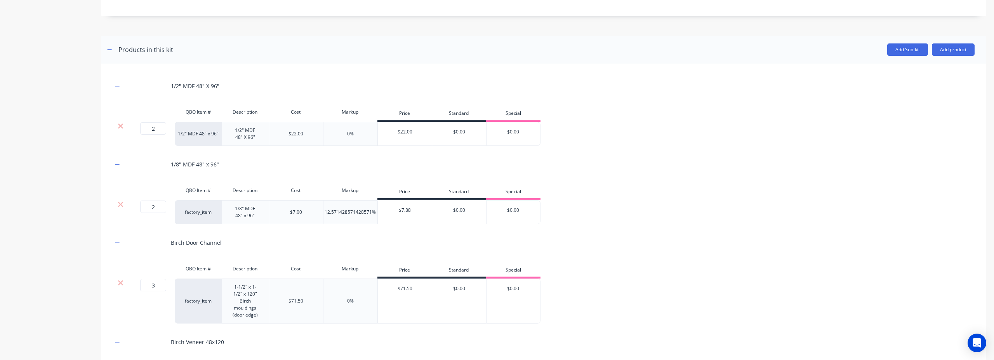
scroll to position [131, 0]
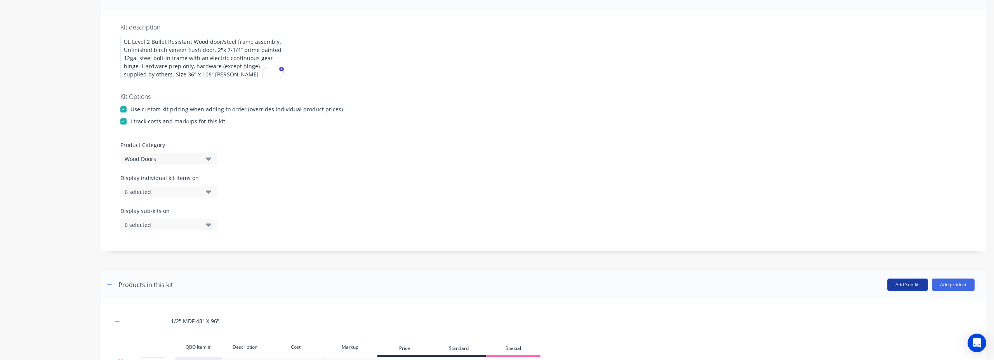
click at [906, 287] on button "Add Sub-kit" at bounding box center [908, 285] width 41 height 12
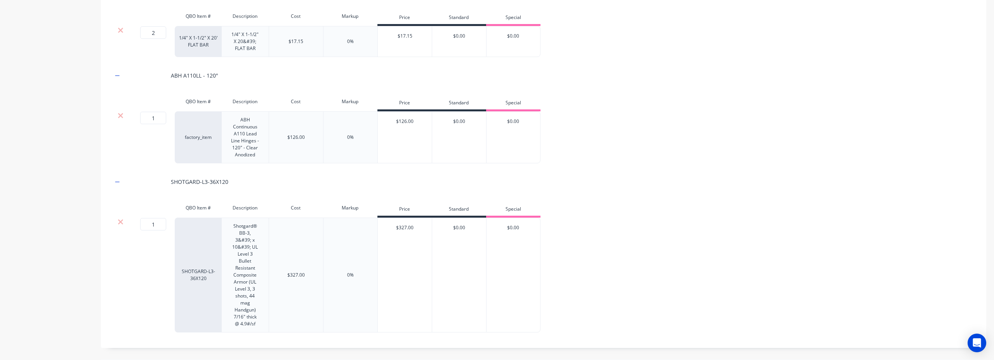
scroll to position [228, 0]
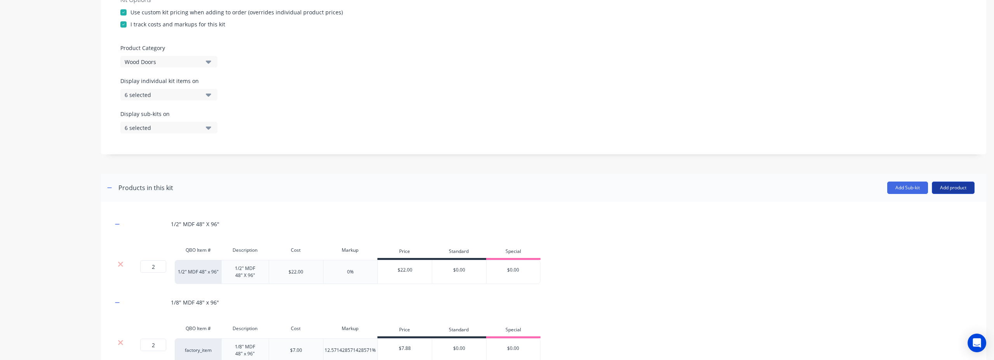
click at [947, 190] on button "Add product" at bounding box center [953, 188] width 43 height 12
click at [937, 205] on div "Product catalogue" at bounding box center [938, 207] width 60 height 11
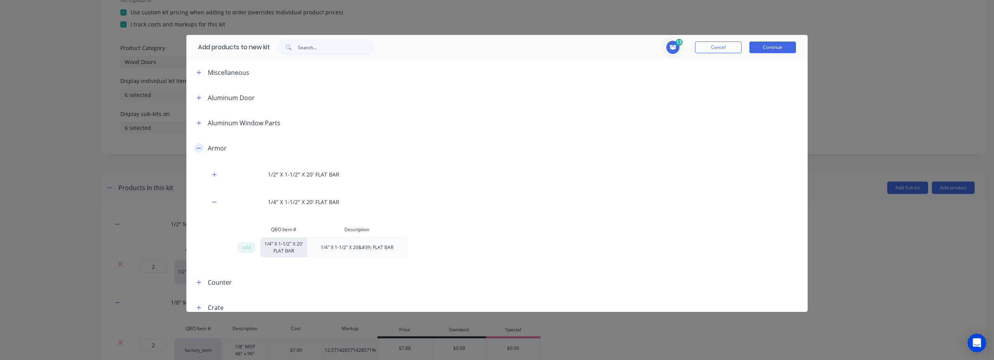
click at [200, 149] on icon "button" at bounding box center [199, 148] width 5 height 5
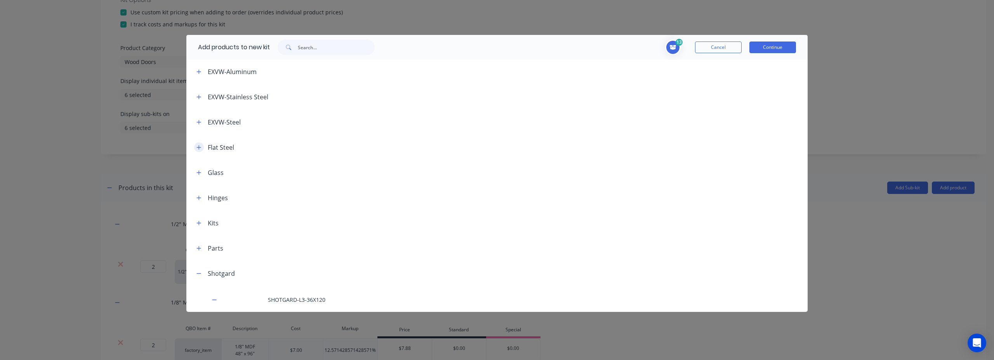
click at [199, 150] on button "button" at bounding box center [199, 148] width 10 height 10
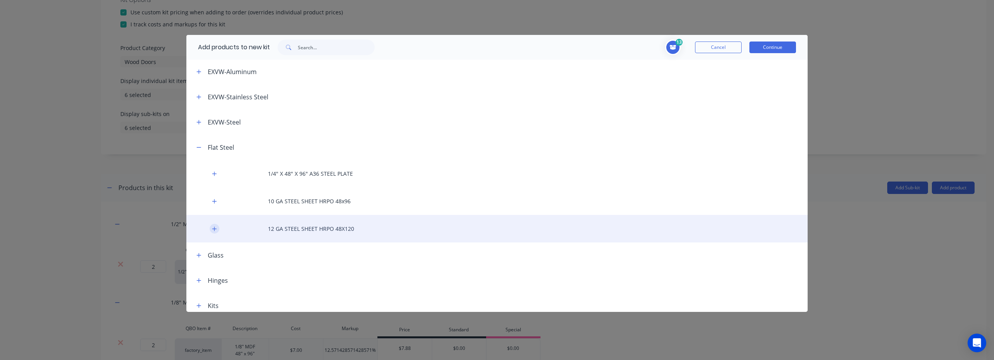
click at [216, 230] on icon "button" at bounding box center [214, 228] width 5 height 5
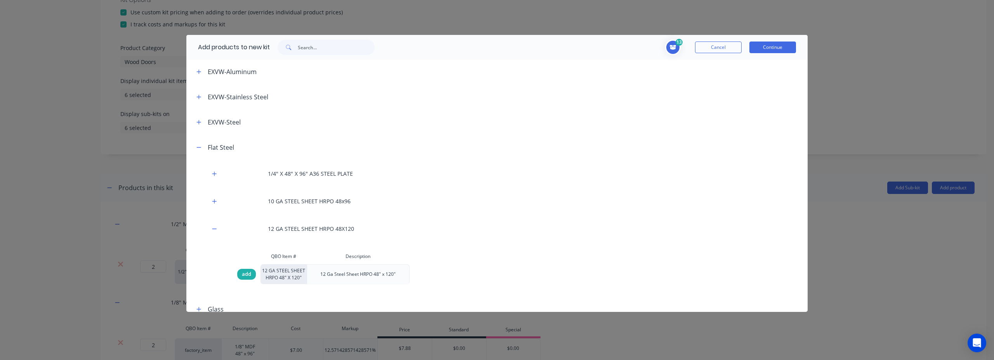
click at [246, 273] on span "add" at bounding box center [246, 275] width 9 height 8
click at [781, 49] on button "Continue" at bounding box center [773, 48] width 47 height 12
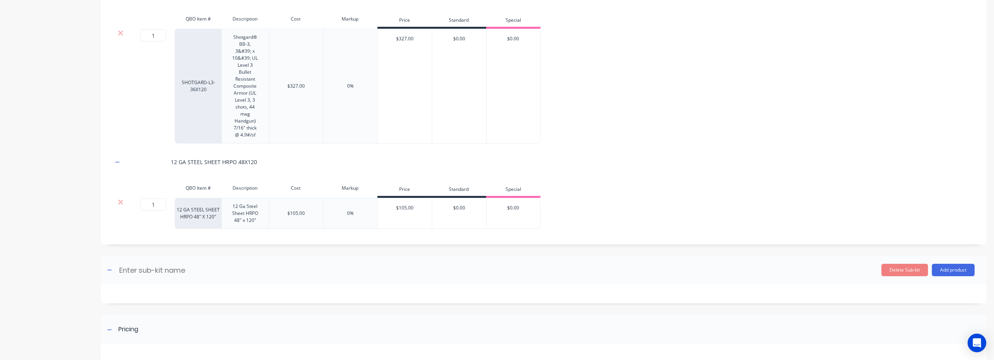
scroll to position [1005, 0]
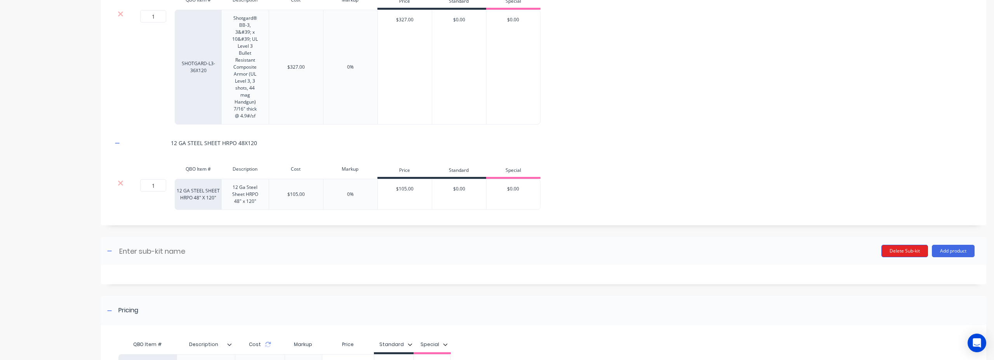
click at [914, 253] on button "Delete Sub-kit" at bounding box center [905, 251] width 47 height 12
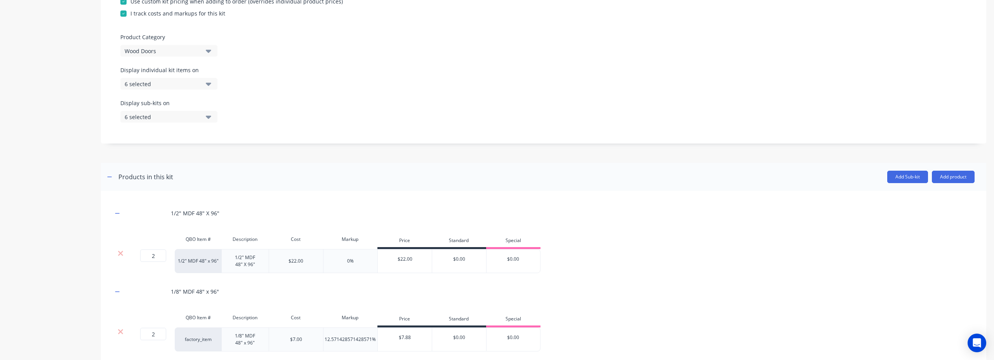
scroll to position [229, 0]
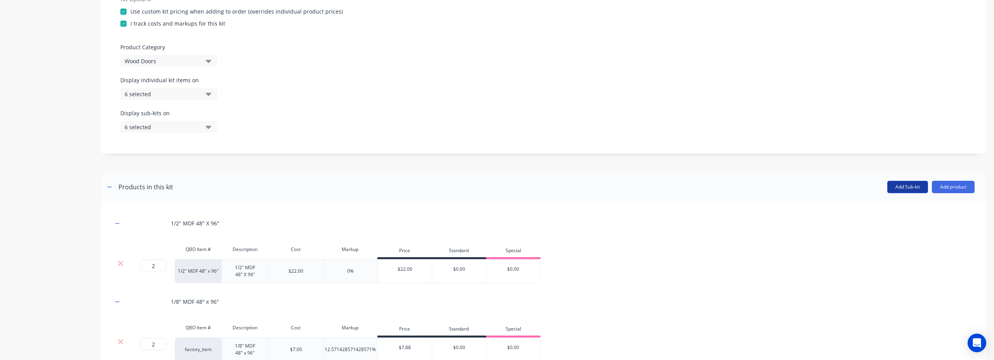
click at [898, 190] on button "Add Sub-kit" at bounding box center [908, 187] width 41 height 12
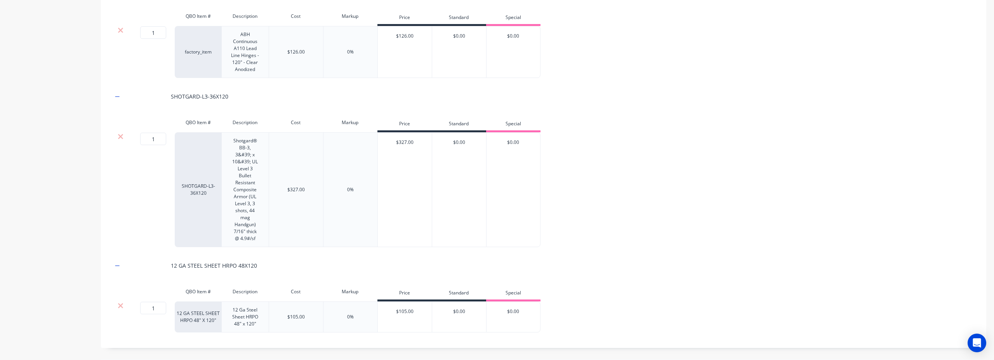
scroll to position [1027, 0]
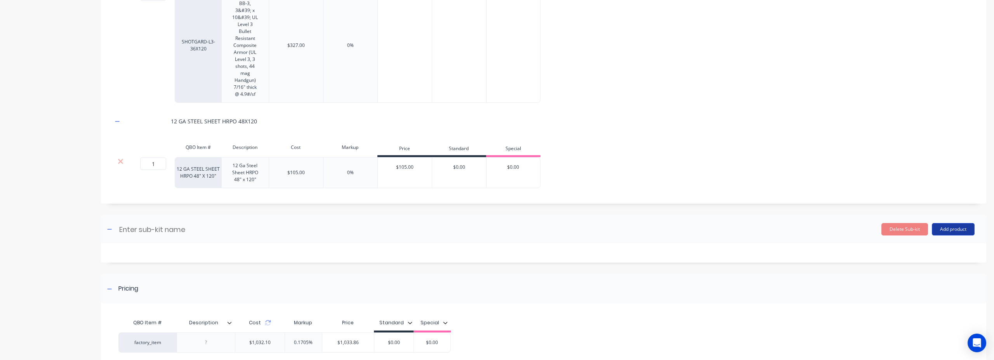
click at [951, 232] on button "Add product" at bounding box center [953, 229] width 43 height 12
click at [921, 251] on div "Product catalogue" at bounding box center [938, 249] width 60 height 11
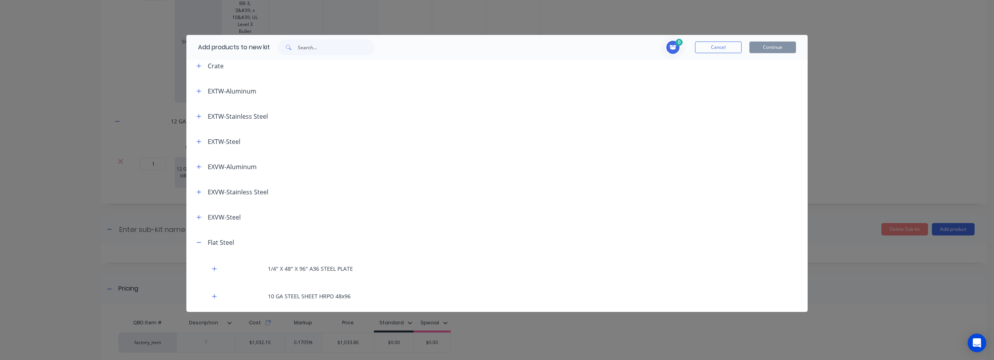
scroll to position [138, 0]
click at [197, 238] on icon "button" at bounding box center [199, 237] width 5 height 5
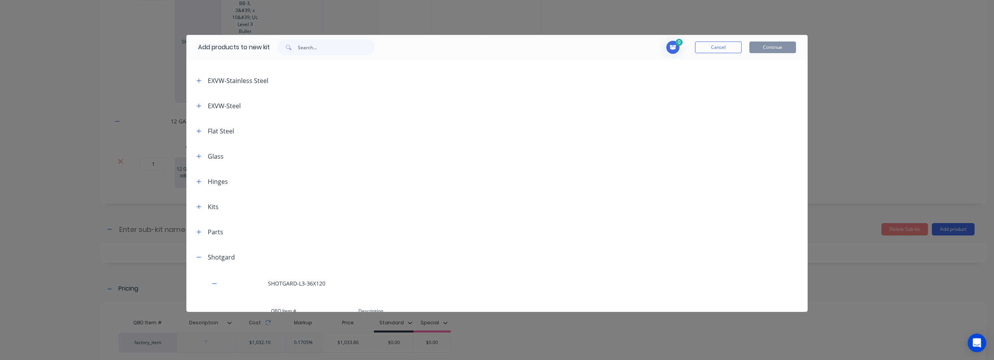
scroll to position [273, 0]
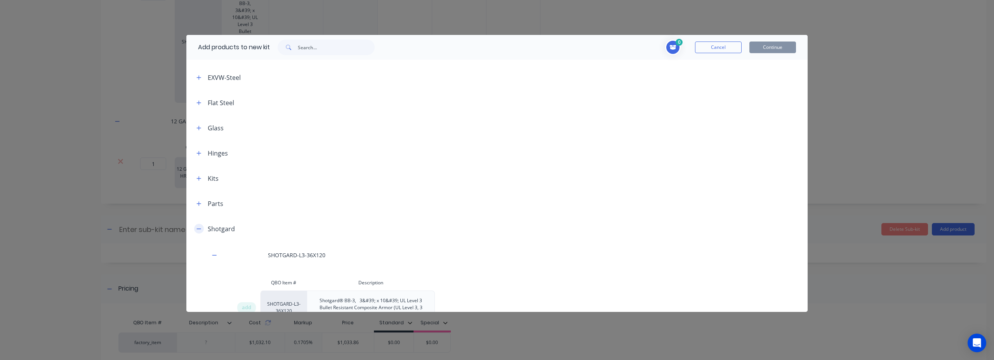
click at [200, 230] on icon "button" at bounding box center [199, 228] width 5 height 5
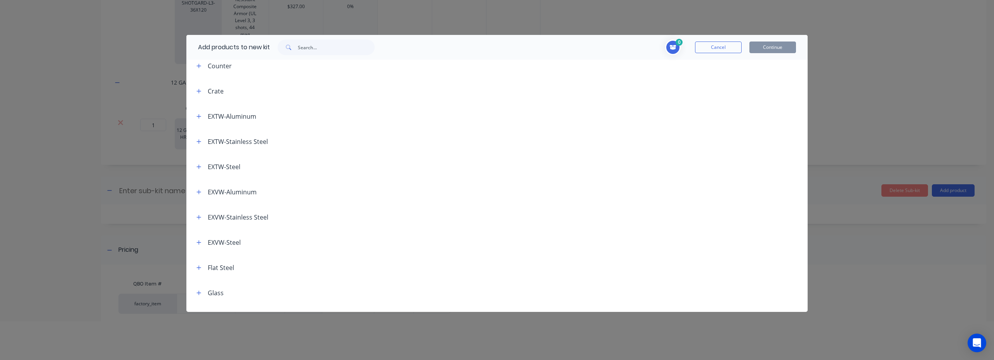
scroll to position [97, 0]
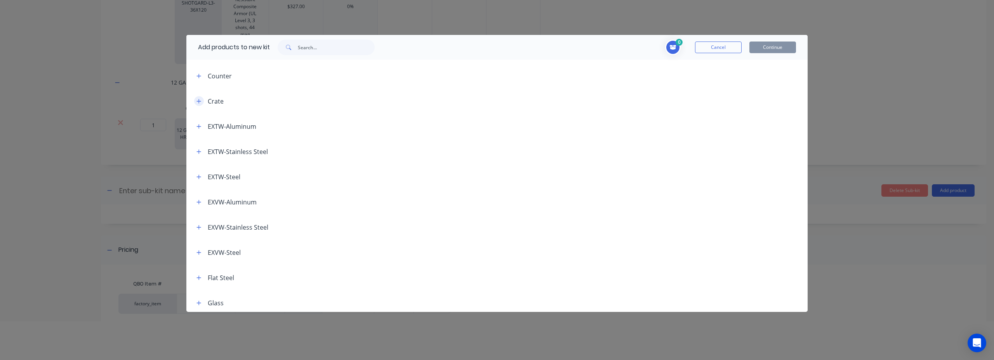
click at [202, 100] on button "button" at bounding box center [199, 101] width 10 height 10
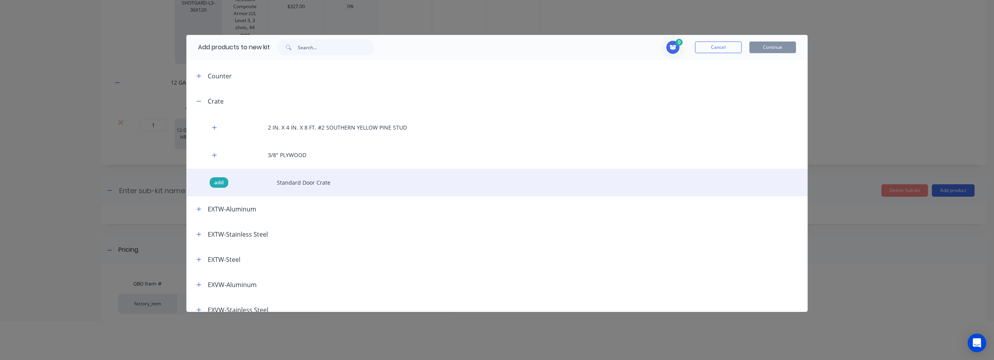
click at [217, 183] on span "add" at bounding box center [218, 183] width 9 height 8
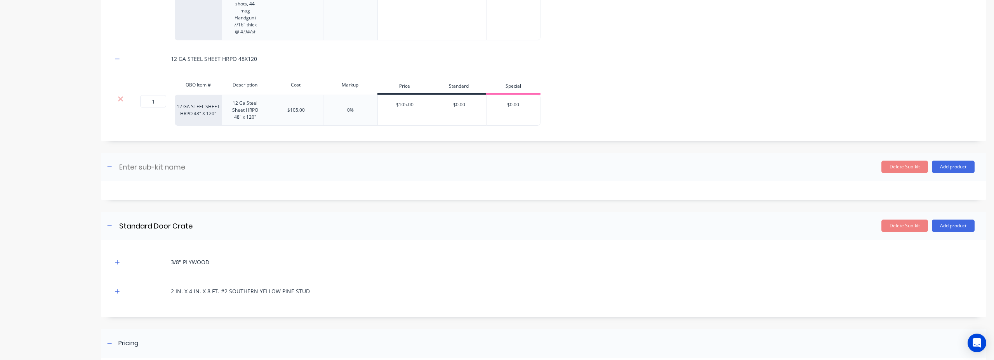
scroll to position [1133, 0]
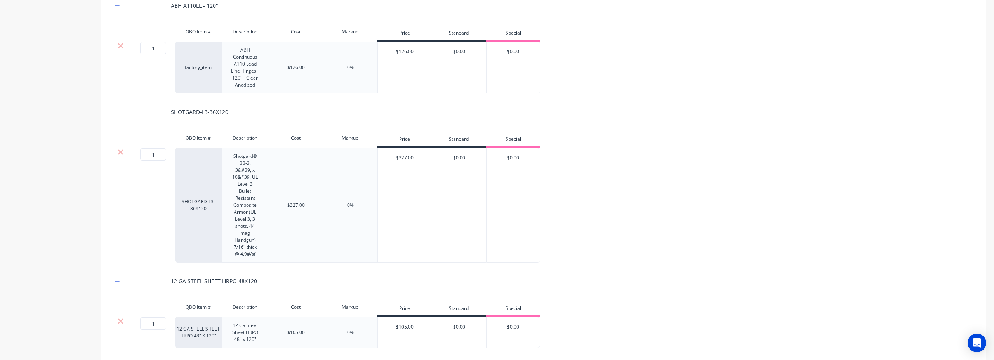
click at [822, 182] on div "1 1 ? SHOTGARD-L3-36X120 Shotgard® BB-3, 3&#39; x 10&#39; UL Level 3 Bullet Res…" at bounding box center [544, 205] width 862 height 115
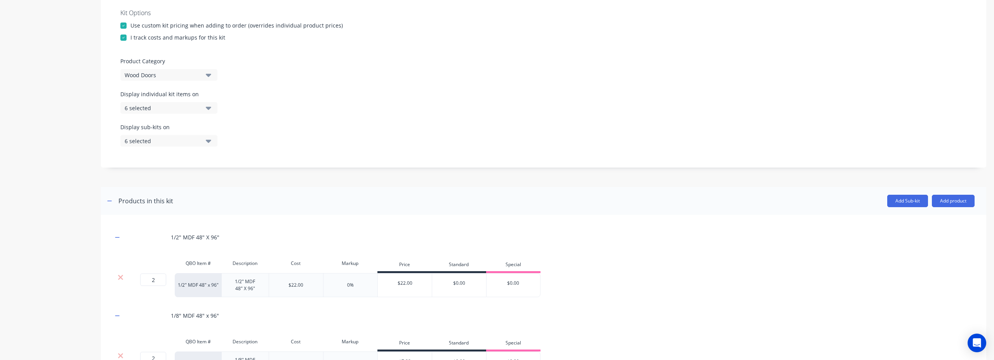
scroll to position [225, 0]
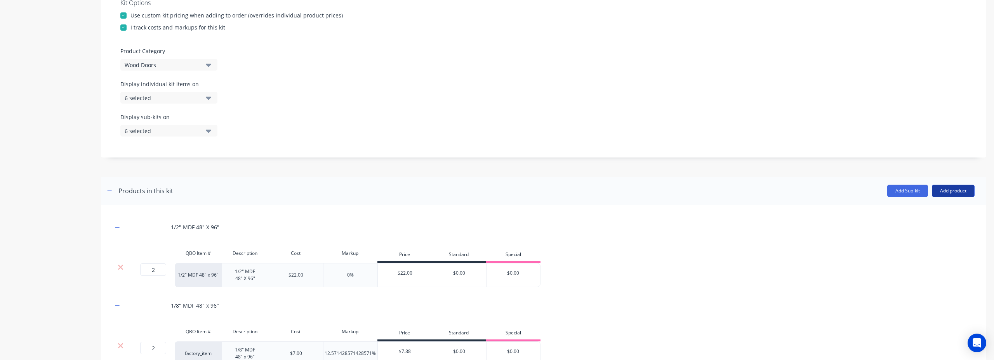
click at [954, 193] on button "Add product" at bounding box center [953, 191] width 43 height 12
click at [919, 226] on div "Labour" at bounding box center [938, 226] width 60 height 11
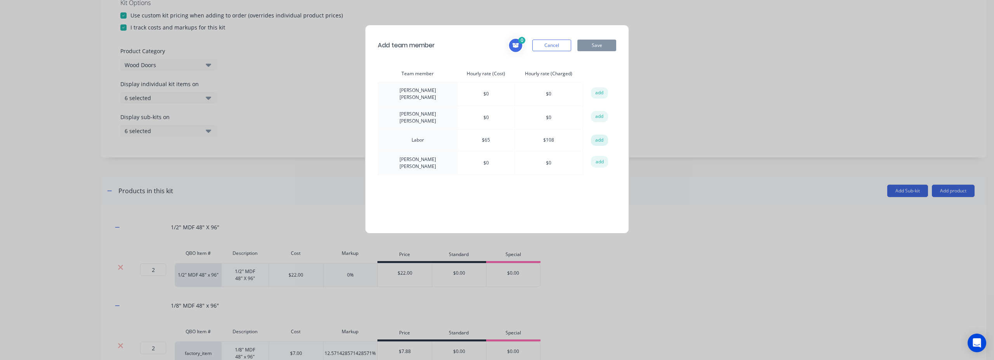
click at [600, 139] on button "add" at bounding box center [599, 141] width 17 height 12
click at [599, 42] on button "Save" at bounding box center [597, 46] width 39 height 12
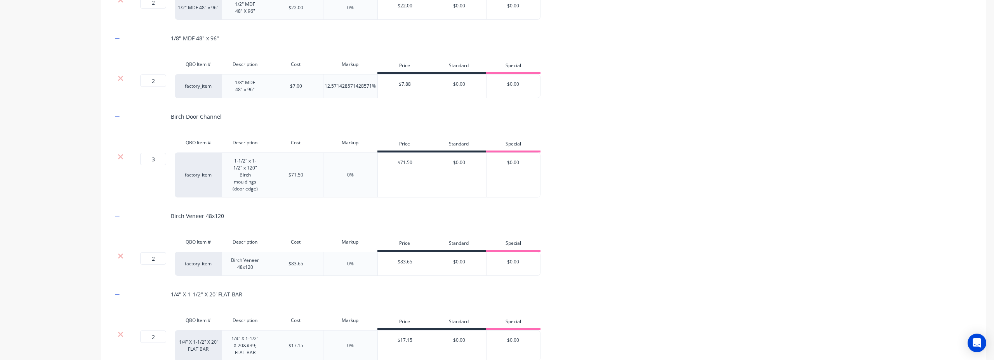
scroll to position [1019, 0]
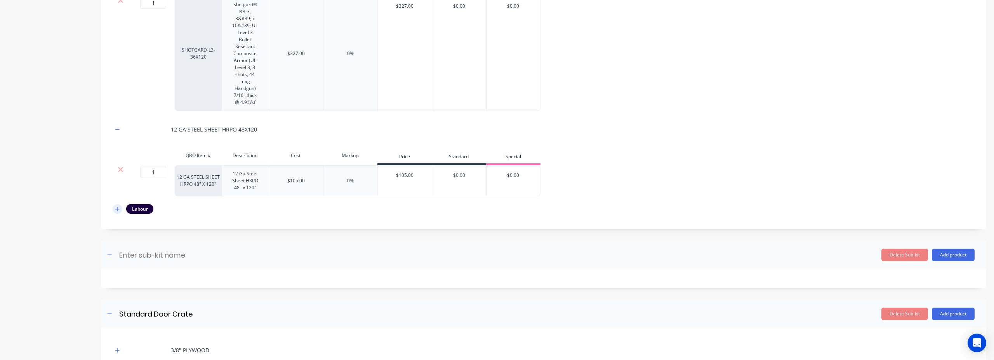
click at [114, 210] on button "button" at bounding box center [118, 209] width 10 height 10
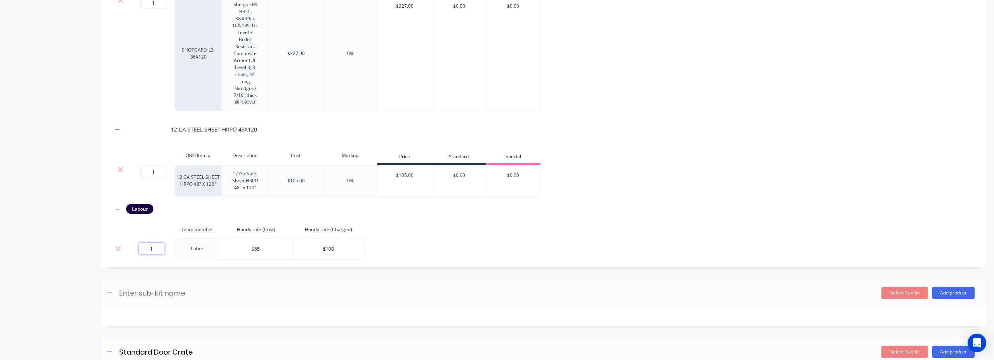
click at [151, 251] on input "1" at bounding box center [152, 249] width 26 height 12
drag, startPoint x: 159, startPoint y: 250, endPoint x: 132, endPoint y: 247, distance: 26.9
click at [132, 247] on div "1" at bounding box center [151, 249] width 40 height 12
type input "24"
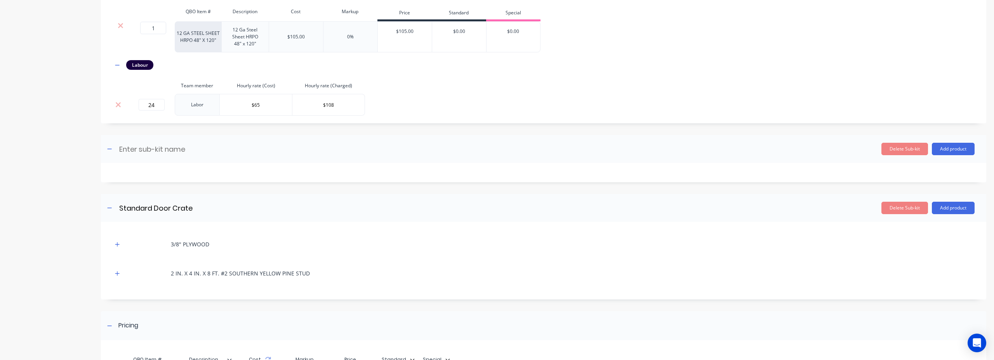
scroll to position [1267, 0]
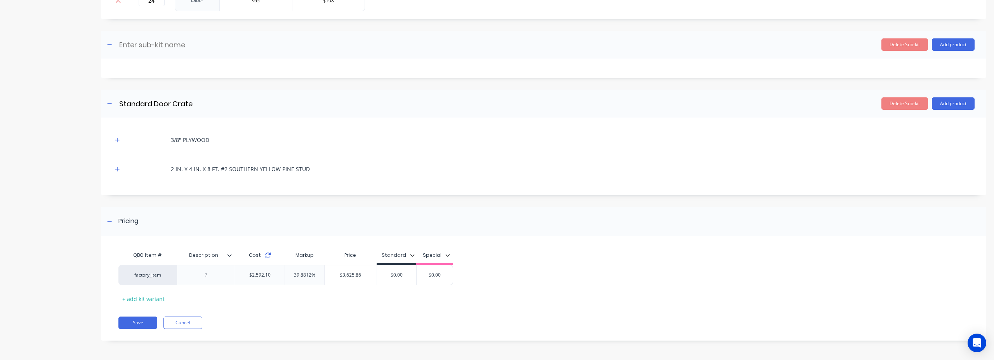
click at [266, 258] on icon at bounding box center [267, 257] width 5 height 2
click at [267, 256] on icon at bounding box center [268, 255] width 6 height 6
click at [115, 138] on icon "button" at bounding box center [117, 140] width 5 height 5
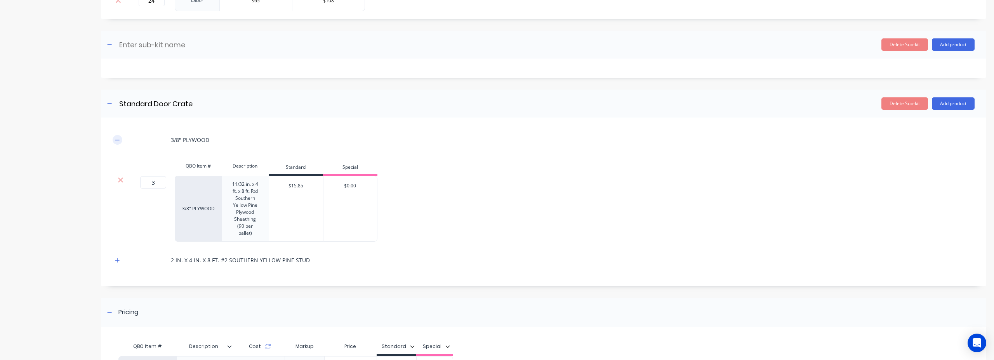
click at [115, 138] on icon "button" at bounding box center [117, 140] width 5 height 5
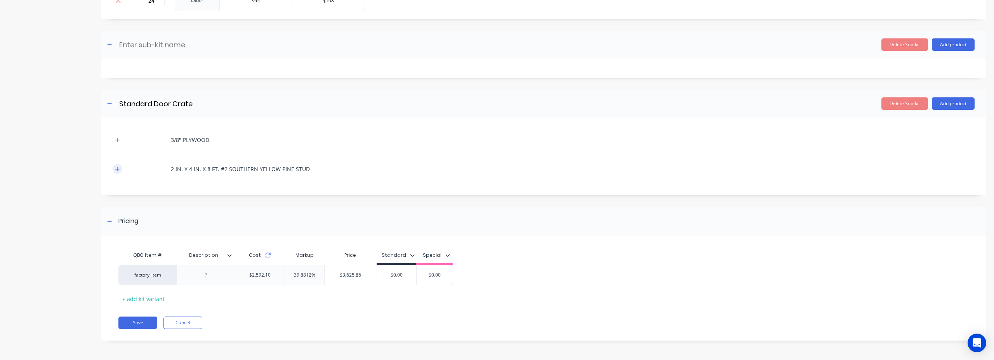
click at [118, 168] on icon "button" at bounding box center [117, 169] width 5 height 5
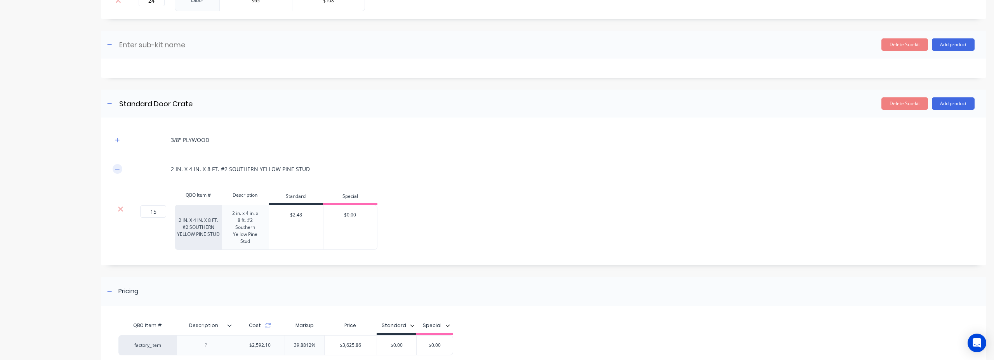
click at [118, 168] on icon "button" at bounding box center [117, 169] width 5 height 5
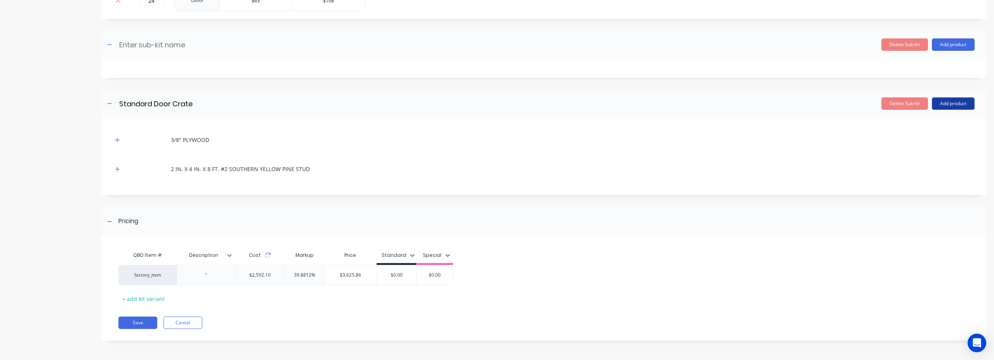
click at [953, 106] on button "Add product" at bounding box center [953, 103] width 43 height 12
drag, startPoint x: 834, startPoint y: 172, endPoint x: 844, endPoint y: 166, distance: 11.7
click at [834, 172] on div "2 IN. X 4 IN. X 8 FT. #2 SOUTHERN YELLOW PINE STUD" at bounding box center [544, 168] width 862 height 21
click at [902, 104] on button "Delete Sub-kit" at bounding box center [905, 103] width 47 height 12
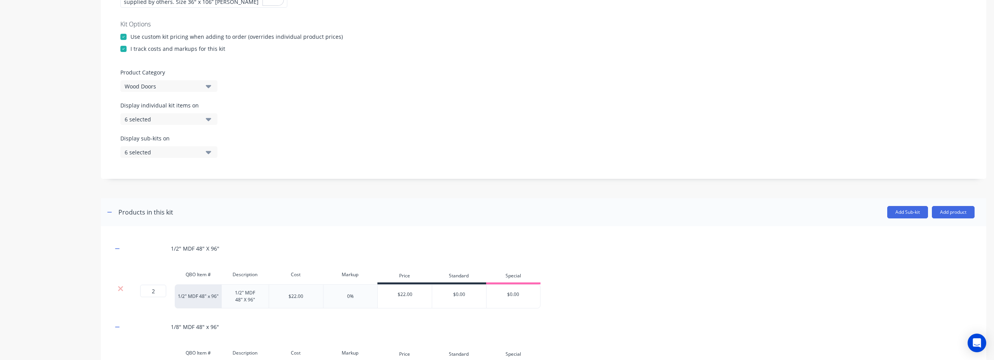
scroll to position [209, 0]
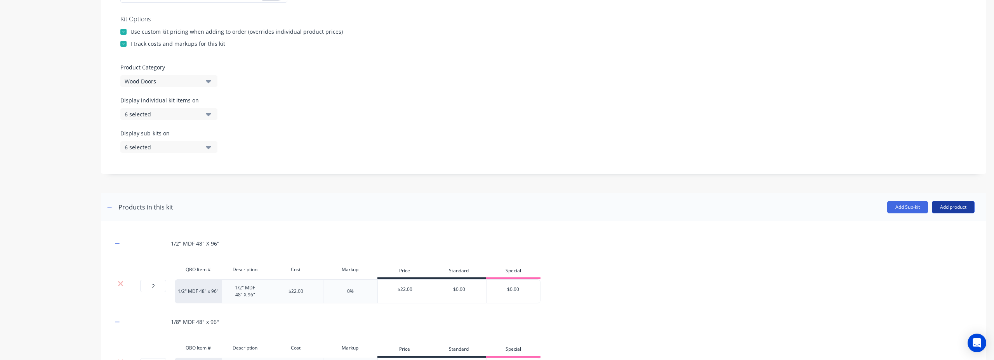
click at [951, 209] on button "Add product" at bounding box center [953, 207] width 43 height 12
click at [940, 230] on div "Product catalogue" at bounding box center [938, 227] width 60 height 11
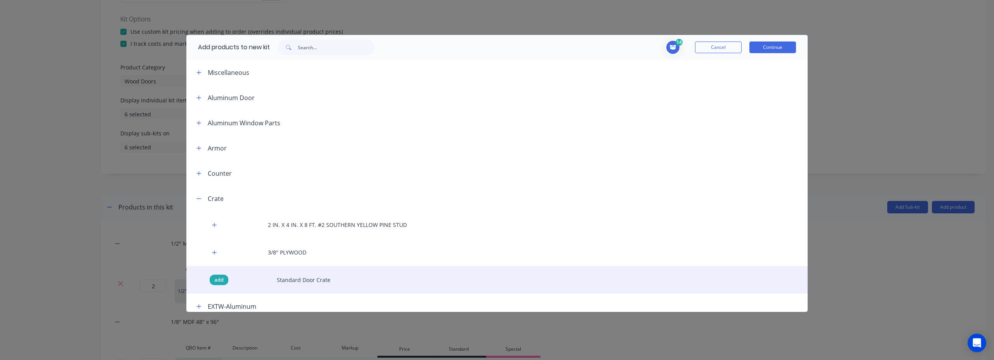
click at [219, 283] on span "add" at bounding box center [218, 281] width 9 height 8
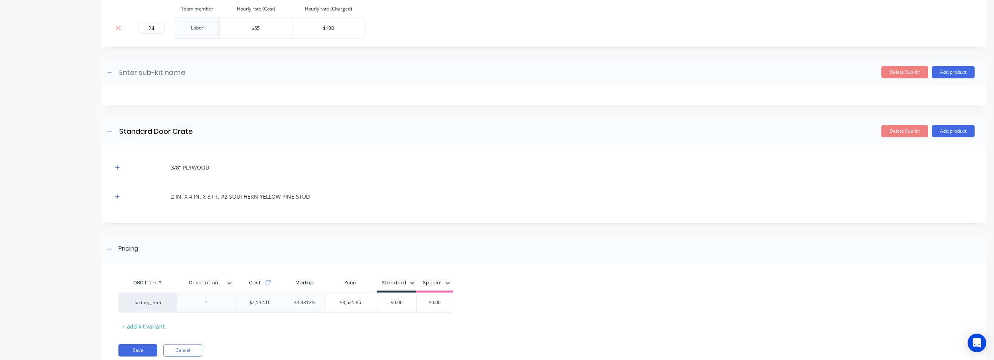
scroll to position [1245, 0]
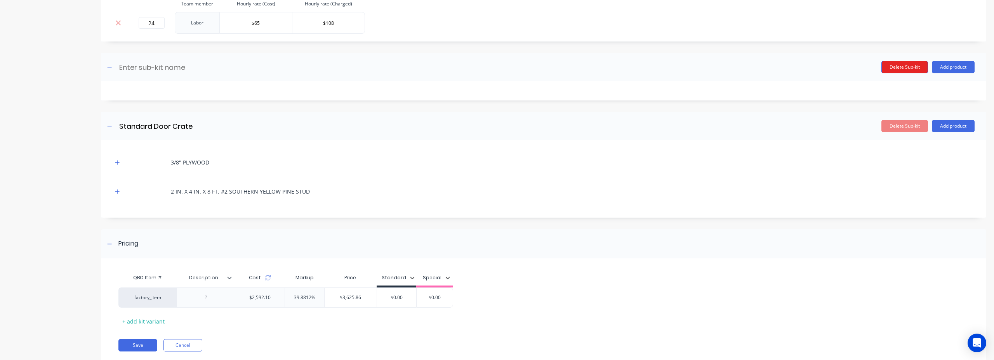
click at [896, 71] on button "Delete Sub-kit" at bounding box center [905, 67] width 47 height 12
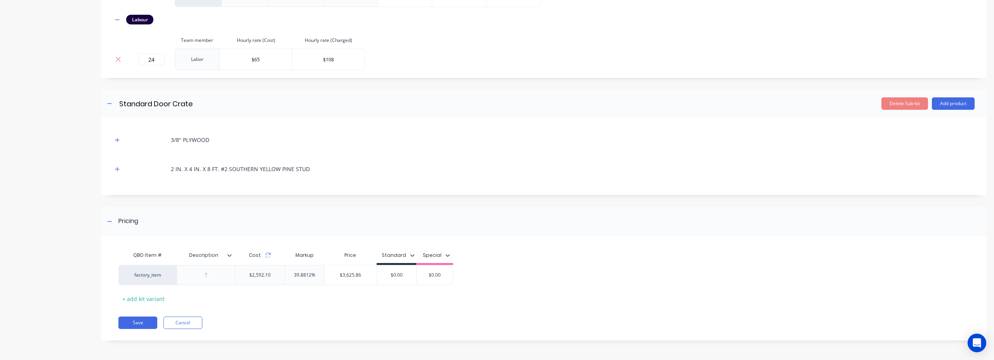
type input "Standard Door Crate"
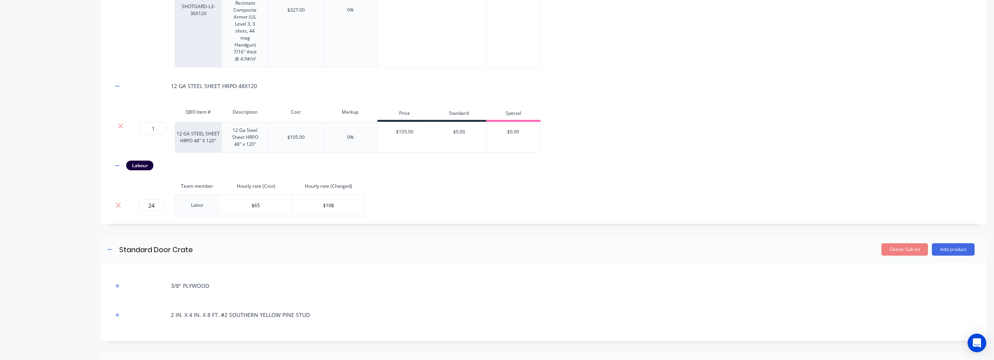
scroll to position [1208, 0]
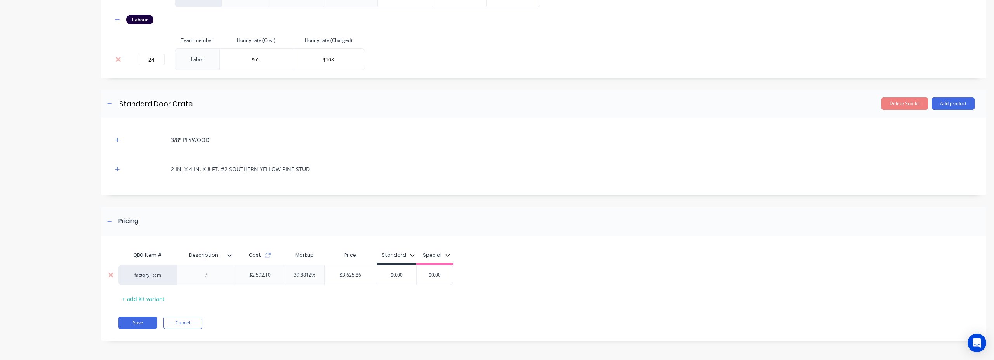
click at [307, 279] on div "39.8812%" at bounding box center [304, 275] width 39 height 19
drag, startPoint x: 292, startPoint y: 275, endPoint x: 329, endPoint y: 276, distance: 37.3
click at [329, 276] on div "factory_item $2,592.10 39.8812% 39.8812% $3,625.86 $0.00 $0.00" at bounding box center [285, 275] width 335 height 20
type input "72"
click at [336, 303] on div "QBO Item # Description Cost Markup Price Standard Special factory_item $2,592.1…" at bounding box center [539, 276] width 842 height 57
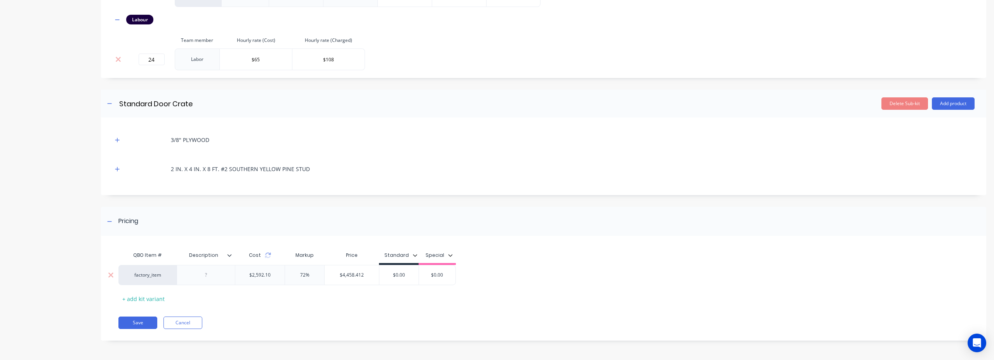
click at [355, 277] on input "$4,458.412" at bounding box center [352, 275] width 54 height 7
drag, startPoint x: 357, startPoint y: 276, endPoint x: 366, endPoint y: 276, distance: 9.3
click at [366, 276] on input "$4,458.412" at bounding box center [352, 275] width 54 height 7
drag, startPoint x: 366, startPoint y: 276, endPoint x: 357, endPoint y: 276, distance: 9.7
click at [357, 276] on input "$4,458.412" at bounding box center [352, 275] width 54 height 7
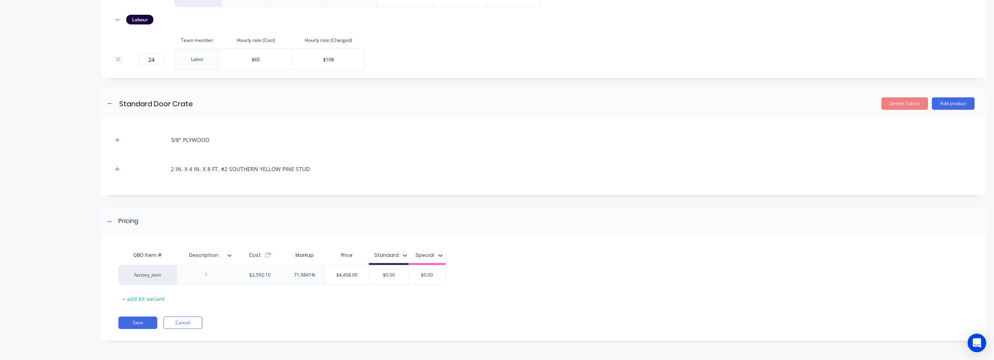
type input "$4,458.00"
click at [323, 318] on div "Save Cancel" at bounding box center [552, 323] width 868 height 12
click at [139, 325] on button "Save" at bounding box center [137, 323] width 39 height 12
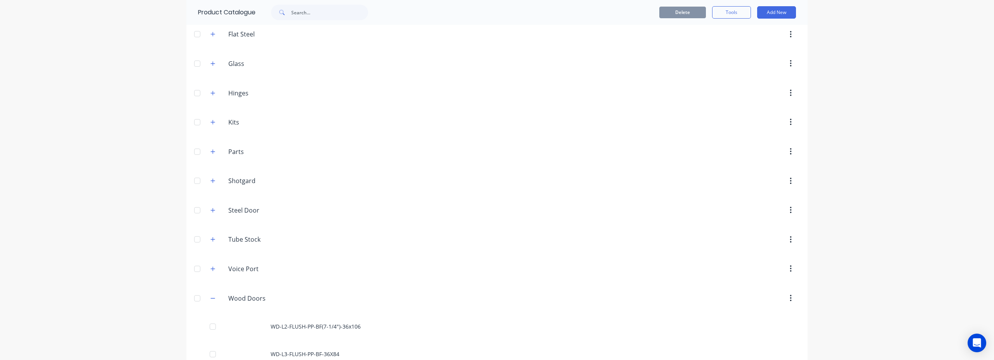
scroll to position [593, 0]
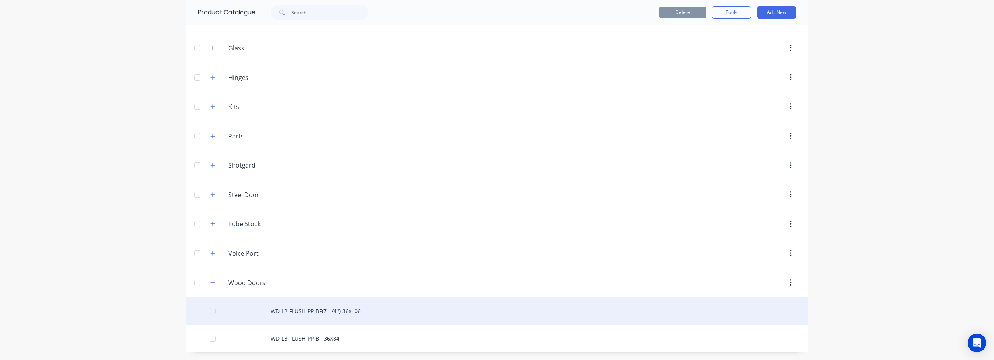
click at [394, 316] on div "WD-L2-FLUSH-PP-BF(7-1/4")-36x106" at bounding box center [496, 312] width 621 height 28
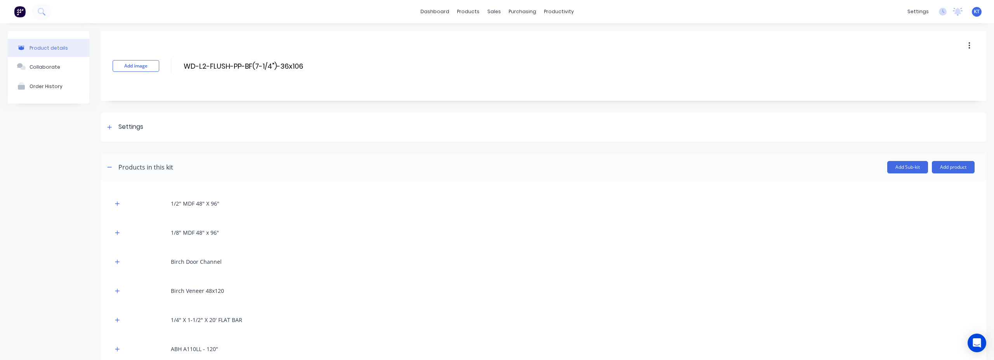
click at [970, 47] on icon "button" at bounding box center [970, 46] width 2 height 9
click at [945, 71] on div "Duplicate" at bounding box center [942, 66] width 60 height 11
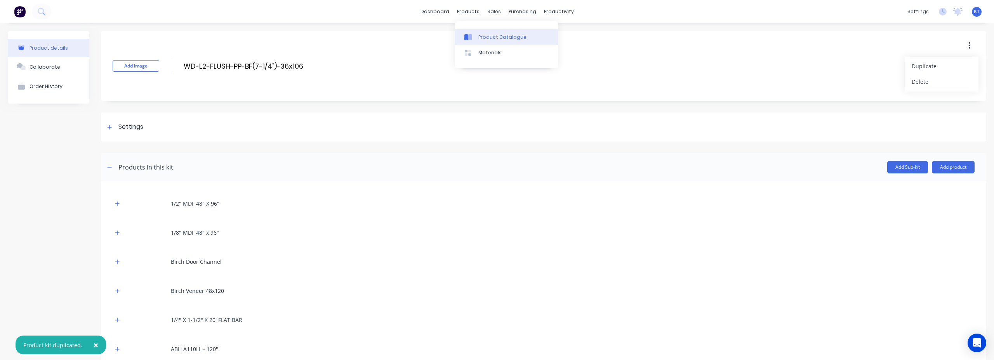
click at [487, 36] on div "Product Catalogue" at bounding box center [503, 37] width 48 height 7
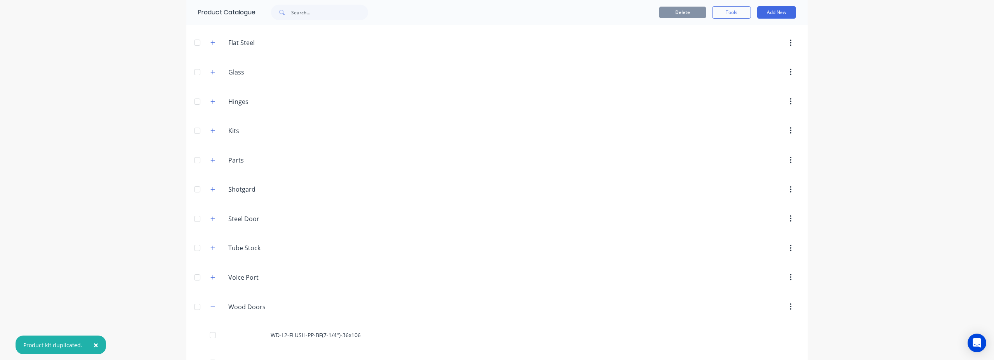
scroll to position [593, 0]
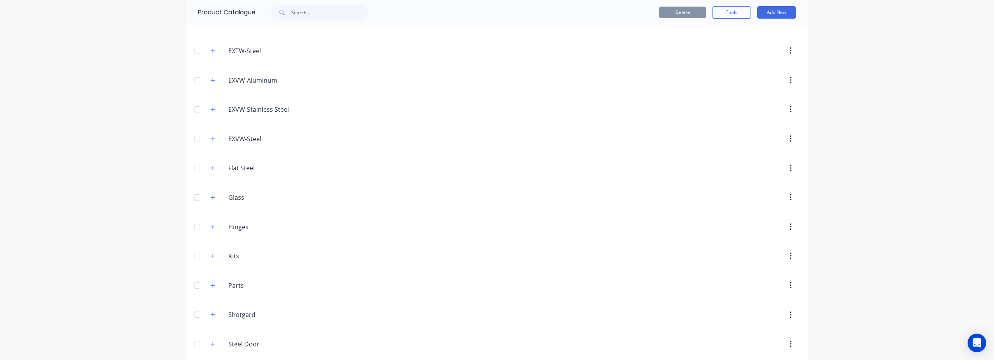
scroll to position [345, 0]
click at [210, 339] on button "button" at bounding box center [213, 338] width 10 height 10
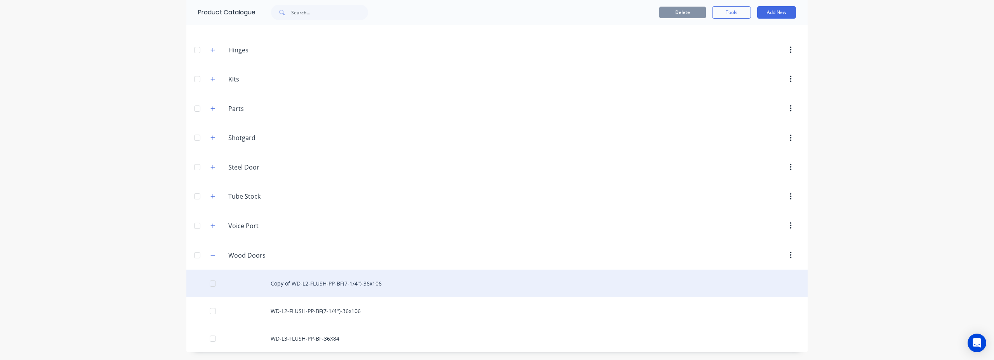
click at [516, 290] on div "Copy of WD-L2-FLUSH-PP-BF(7-1/4")-36x106" at bounding box center [496, 284] width 621 height 28
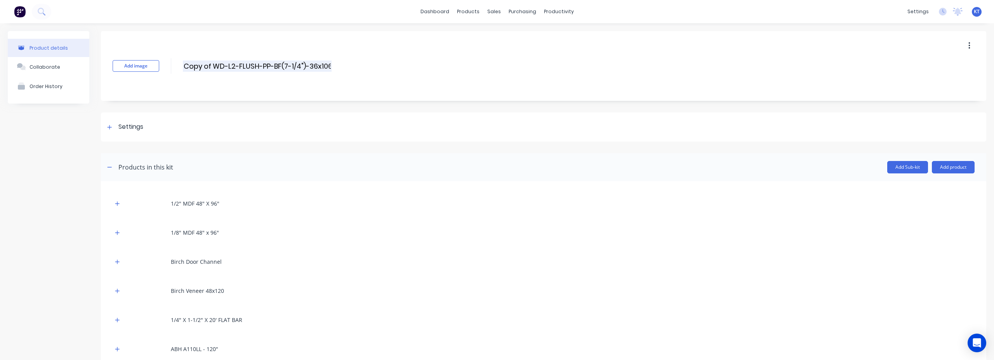
click at [207, 63] on input "Copy of WD-L2-FLUSH-PP-BF(7-1/4")-36x106" at bounding box center [257, 66] width 149 height 11
drag, startPoint x: 214, startPoint y: 66, endPoint x: 171, endPoint y: 67, distance: 42.3
click at [171, 67] on div "Add image Copy of WD-L2-FLUSH-PP-BF(7-1/4")-36x106 Copy of WD-L2-FLUSH-PP-BF(7-…" at bounding box center [544, 66] width 886 height 70
drag, startPoint x: 229, startPoint y: 66, endPoint x: 210, endPoint y: 65, distance: 18.7
click at [210, 65] on input "WD-L2-FLUSH-PP-BF(7-1/4")-36x106" at bounding box center [252, 66] width 138 height 11
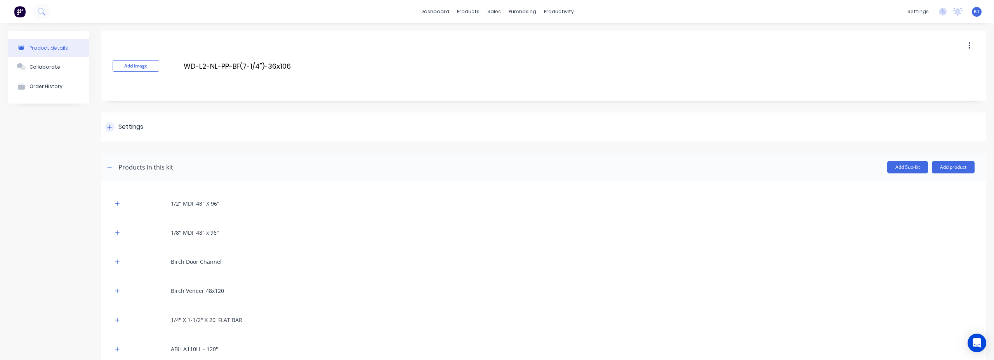
type input "WD-L2-NL-PP-BF(7-1/4")-36x106"
click at [112, 130] on div at bounding box center [110, 127] width 10 height 10
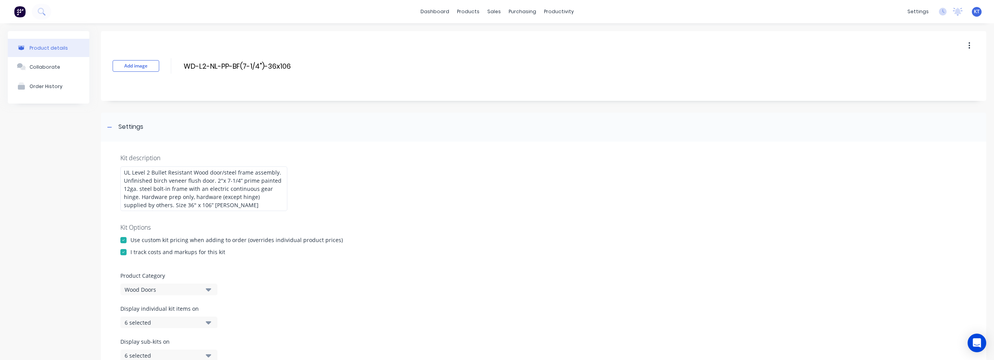
click at [230, 212] on div at bounding box center [543, 217] width 847 height 12
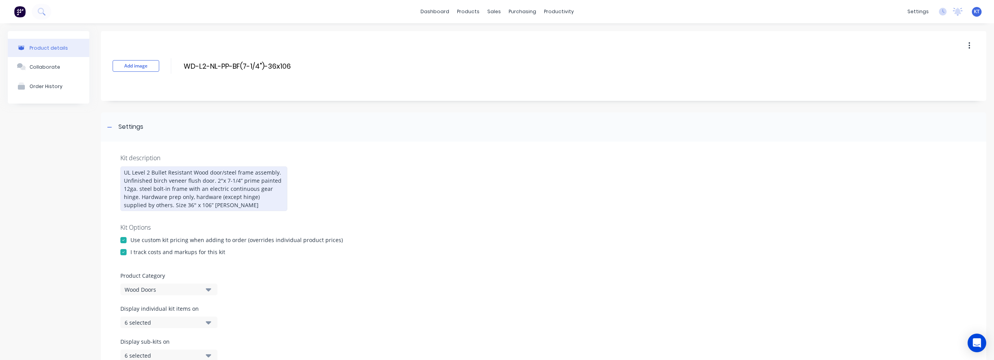
click at [215, 208] on div "UL Level 2 Bullet Resistant Wood door/steel frame assembly. Unfinished birch ve…" at bounding box center [203, 189] width 167 height 45
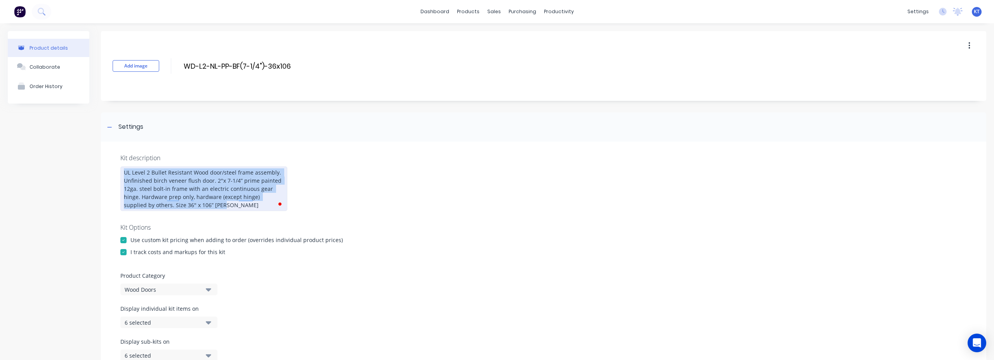
drag, startPoint x: 216, startPoint y: 208, endPoint x: 114, endPoint y: 172, distance: 108.0
click at [114, 172] on div "Kit description UL Level 2 Bullet Resistant Wood door/steel frame assembly. Unf…" at bounding box center [544, 262] width 886 height 241
copy div "UL Level 2 Bullet Resistant Wood door/steel frame assembly. Unfinished birch ve…"
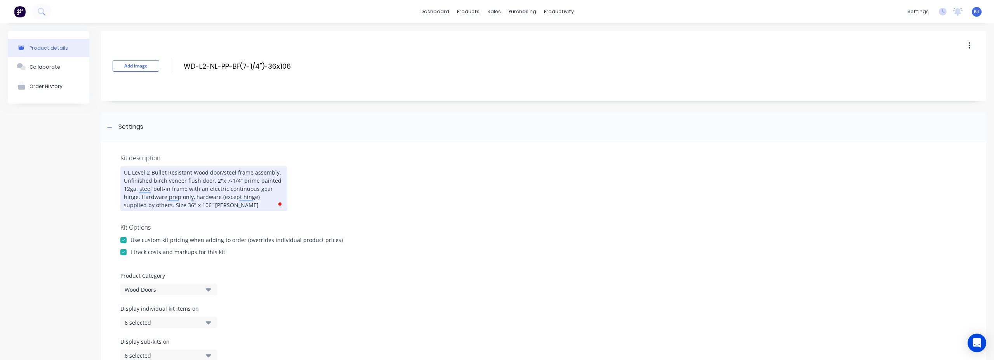
click at [211, 209] on div "UL Level 2 Bullet Resistant Wood door/steel frame assembly. Unfinished birch ve…" at bounding box center [203, 189] width 167 height 45
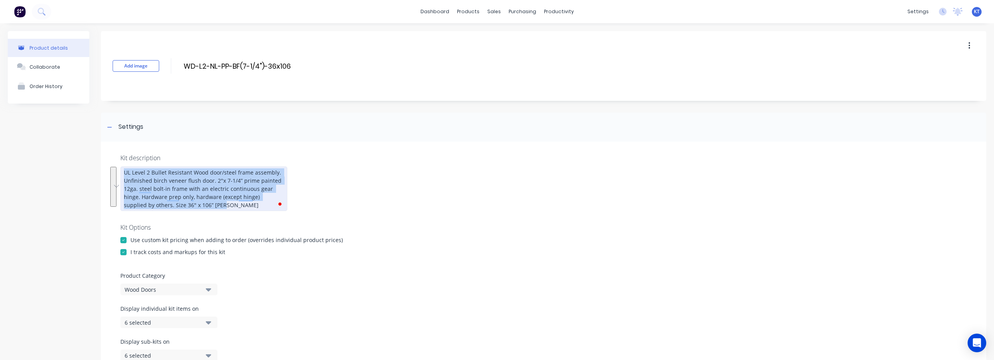
drag, startPoint x: 210, startPoint y: 207, endPoint x: 117, endPoint y: 173, distance: 99.0
click at [117, 173] on div "Kit description UL Level 2 Bullet Resistant Wood door/steel frame assembly. Unf…" at bounding box center [544, 262] width 886 height 241
paste div "To enrich screen reader interactions, please activate Accessibility in Grammarl…"
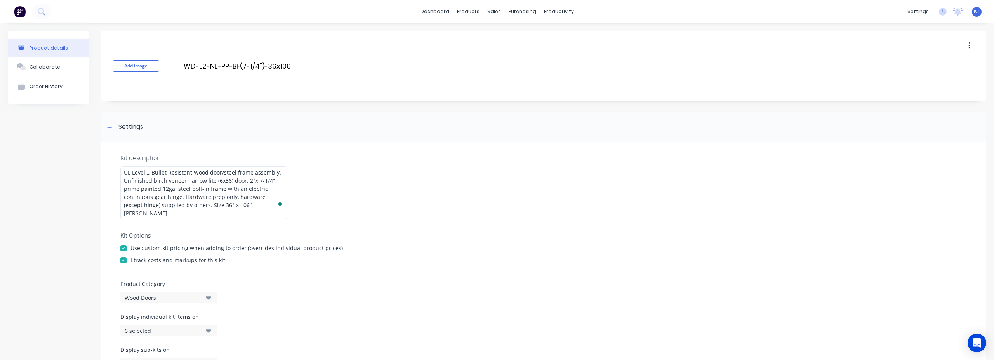
click at [516, 244] on div "Use custom kit pricing when adding to order (overrides individual product price…" at bounding box center [543, 248] width 847 height 8
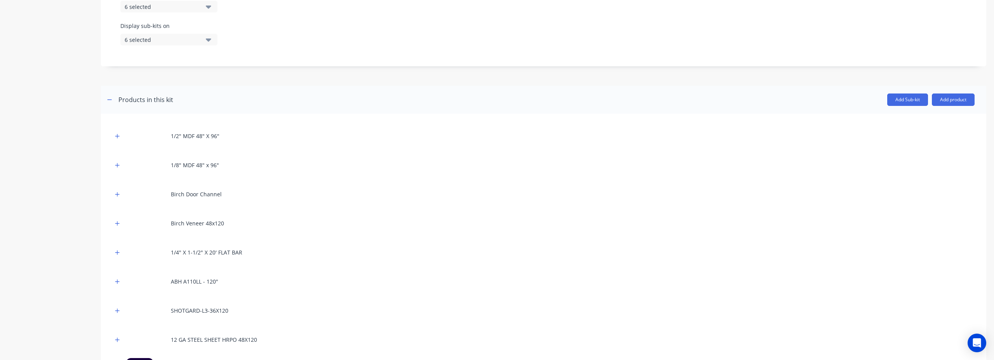
scroll to position [393, 0]
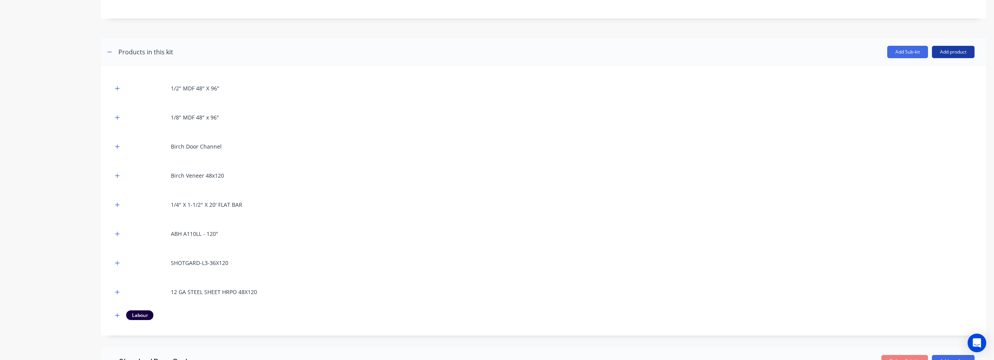
click at [953, 47] on button "Add product" at bounding box center [953, 52] width 43 height 12
click at [941, 66] on div "Product catalogue" at bounding box center [938, 71] width 60 height 11
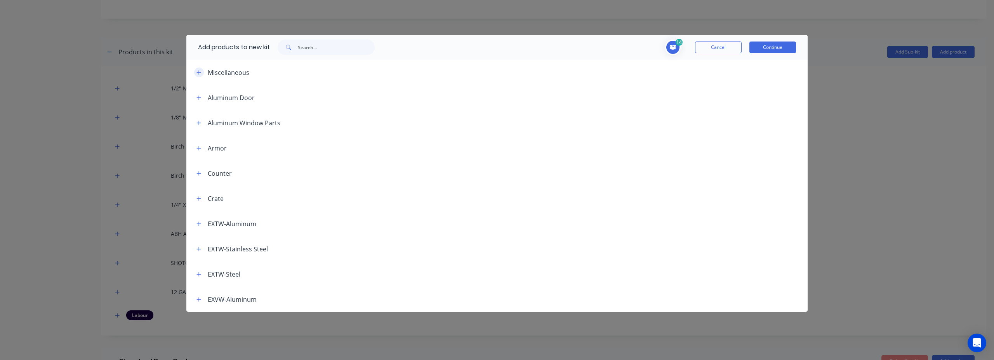
click at [200, 73] on icon "button" at bounding box center [199, 72] width 5 height 5
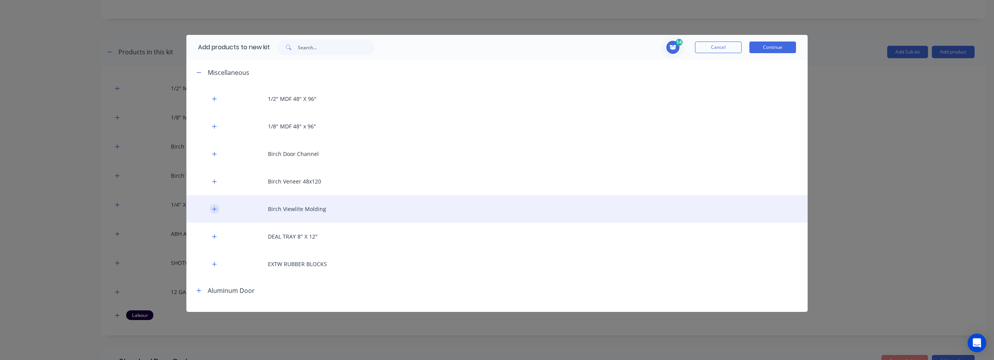
click at [211, 211] on button "button" at bounding box center [215, 209] width 10 height 10
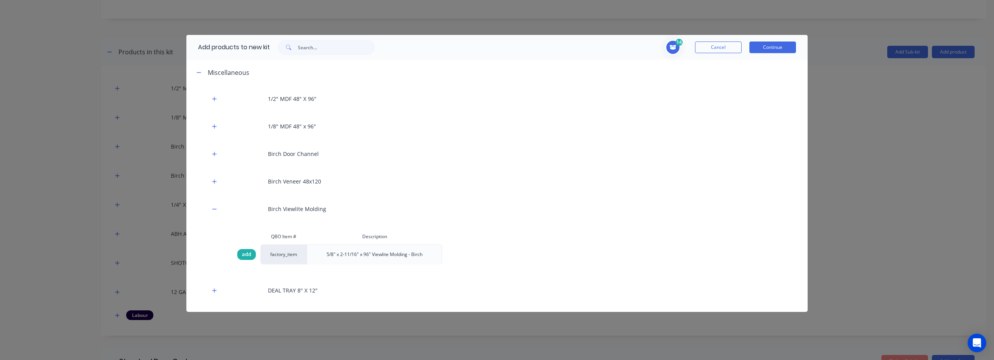
click at [251, 255] on span "add" at bounding box center [246, 255] width 9 height 8
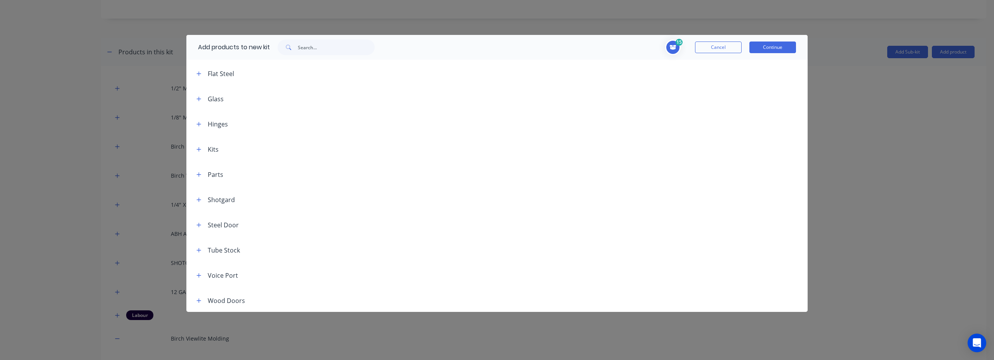
scroll to position [550, 0]
click at [199, 100] on icon "button" at bounding box center [199, 97] width 5 height 5
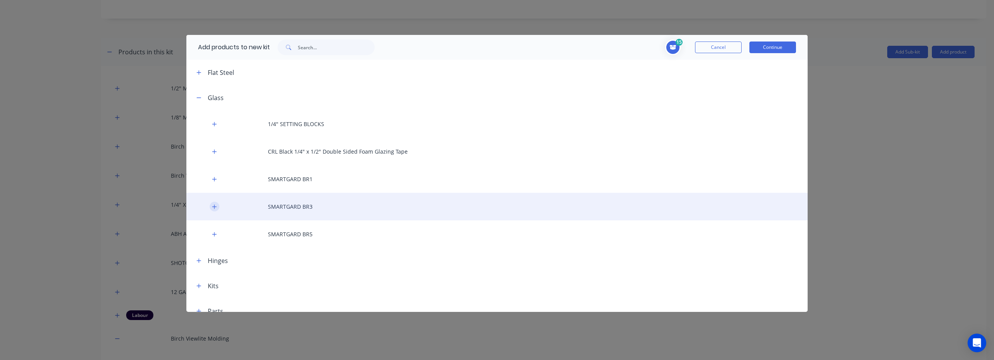
click at [212, 209] on icon "button" at bounding box center [214, 206] width 5 height 5
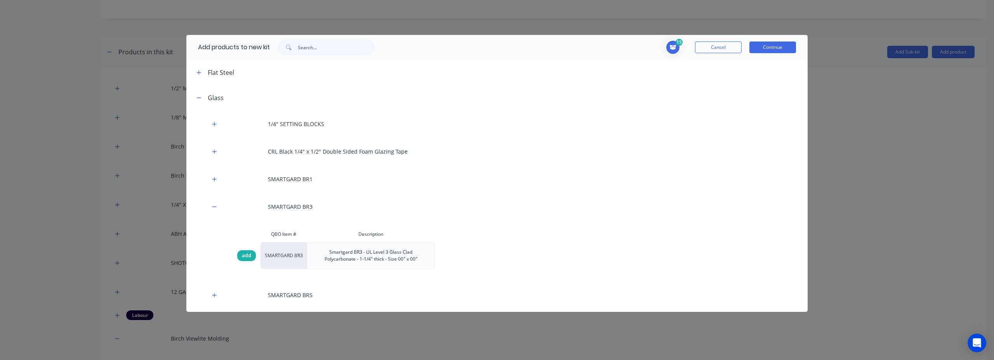
click at [246, 258] on span "add" at bounding box center [246, 256] width 9 height 8
click at [766, 46] on button "Continue" at bounding box center [773, 48] width 47 height 12
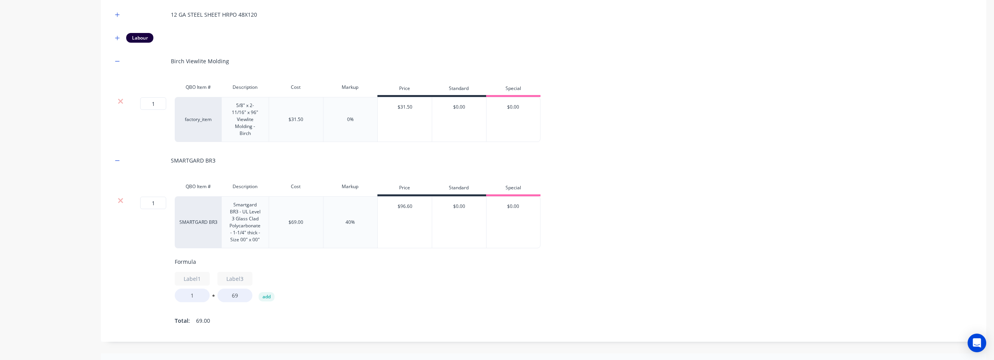
scroll to position [695, 0]
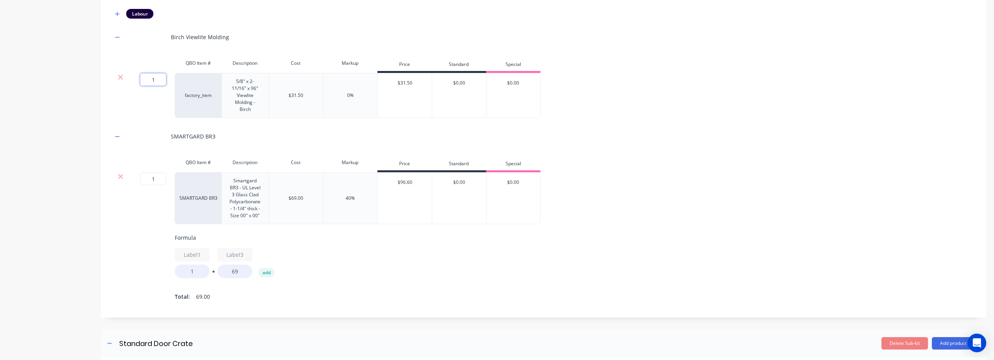
click at [147, 73] on input "1" at bounding box center [153, 79] width 26 height 12
type input "2"
click at [142, 155] on div at bounding box center [151, 163] width 47 height 16
click at [250, 247] on icon "button" at bounding box center [251, 250] width 6 height 6
click at [198, 265] on input "1" at bounding box center [192, 272] width 35 height 14
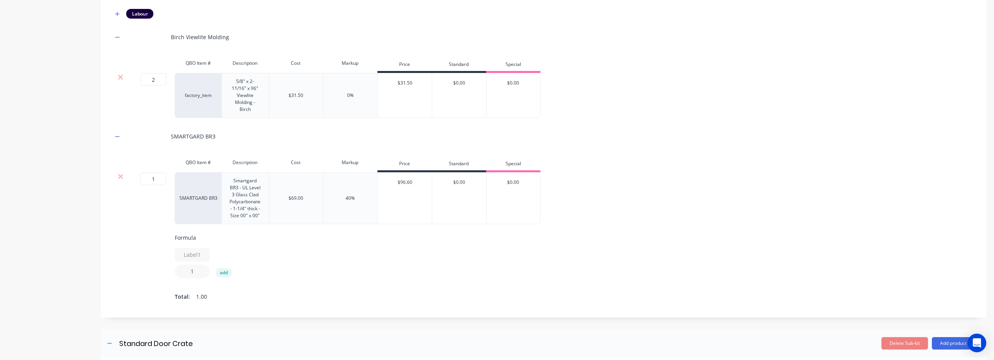
drag, startPoint x: 200, startPoint y: 265, endPoint x: 176, endPoint y: 263, distance: 24.1
click at [175, 265] on input "1" at bounding box center [192, 272] width 35 height 14
type input "6"
click at [373, 278] on div "Formula Label1 6 add Total: 6.00" at bounding box center [606, 268] width 862 height 69
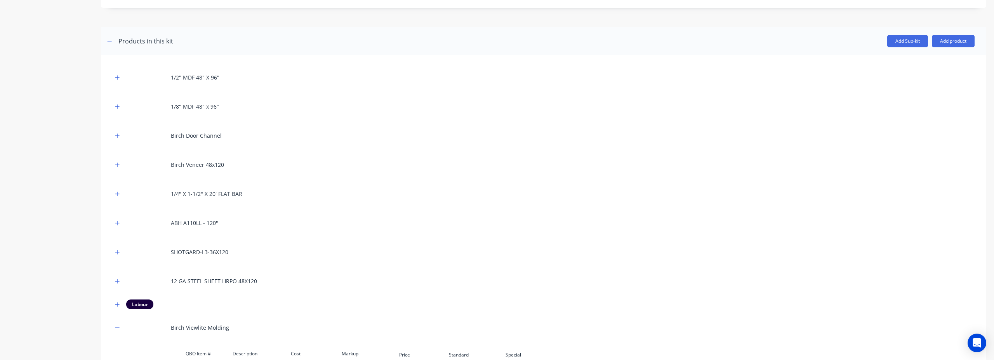
scroll to position [352, 0]
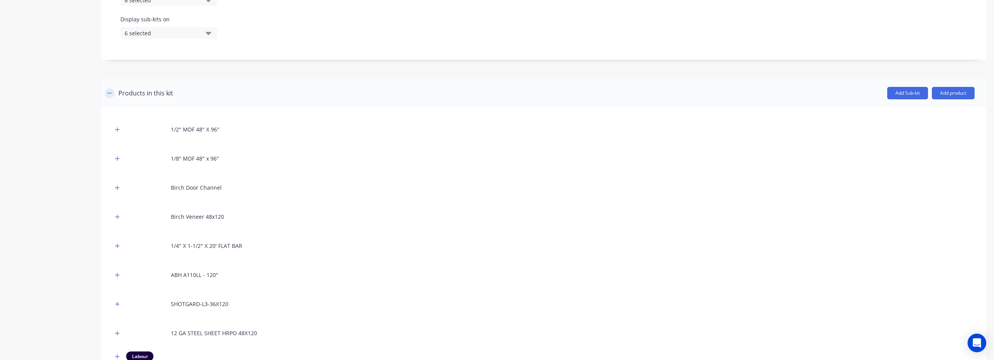
click at [110, 93] on icon "button" at bounding box center [110, 93] width 4 height 0
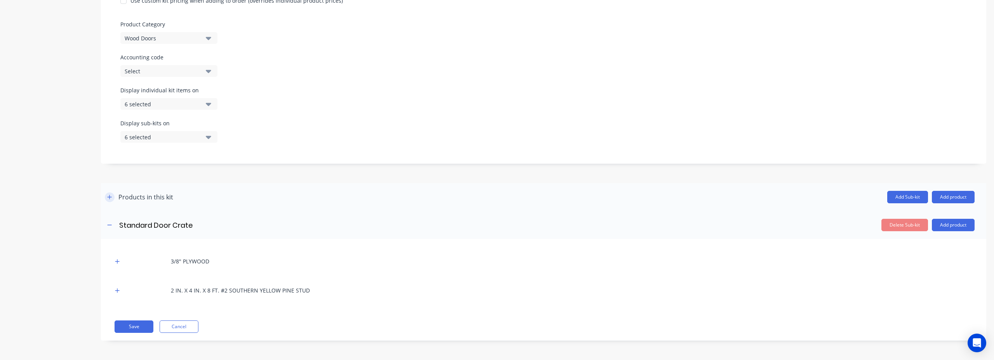
scroll to position [240, 0]
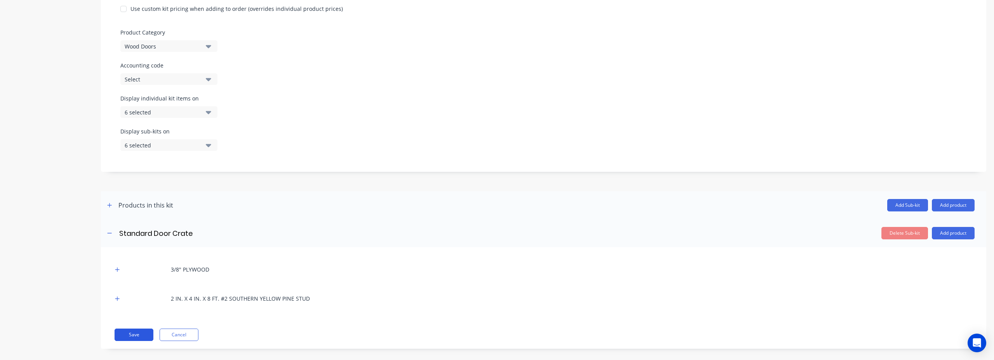
click at [130, 329] on button "Save" at bounding box center [134, 335] width 39 height 12
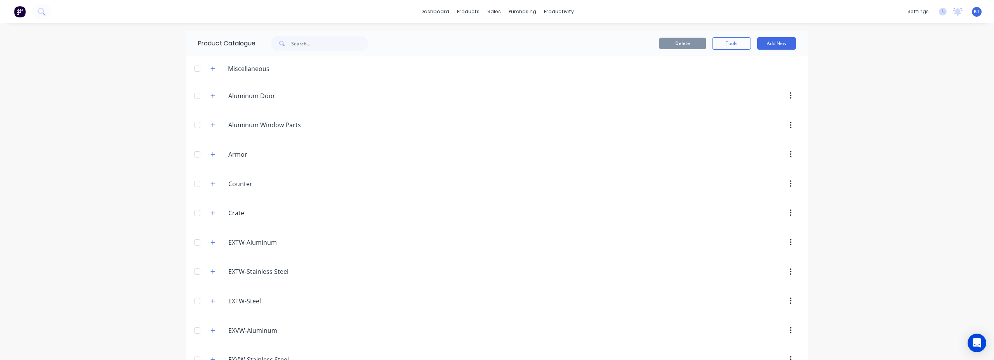
scroll to position [428, 0]
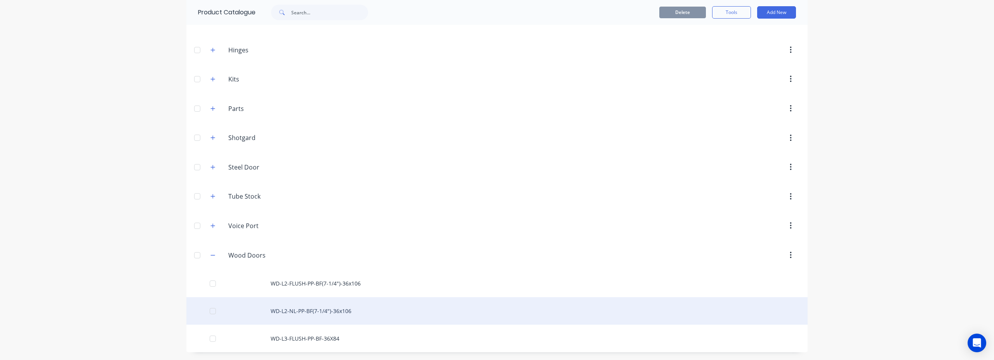
click at [310, 313] on div "WD-L2-NL-PP-BF(7-1/4")-36x106" at bounding box center [496, 312] width 621 height 28
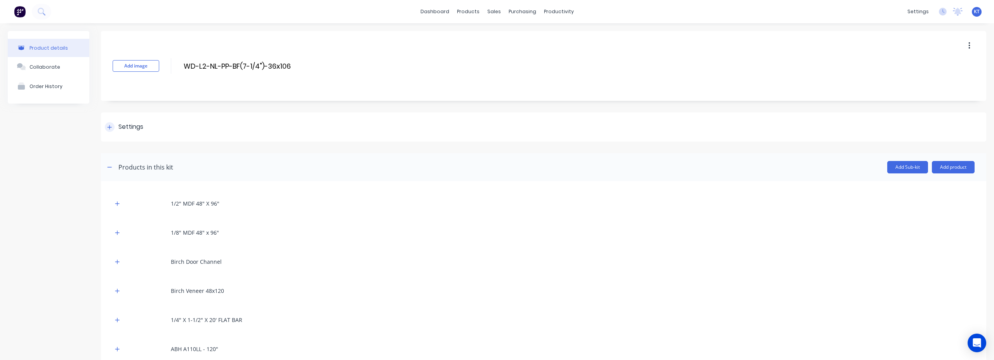
click at [113, 127] on div at bounding box center [110, 127] width 10 height 10
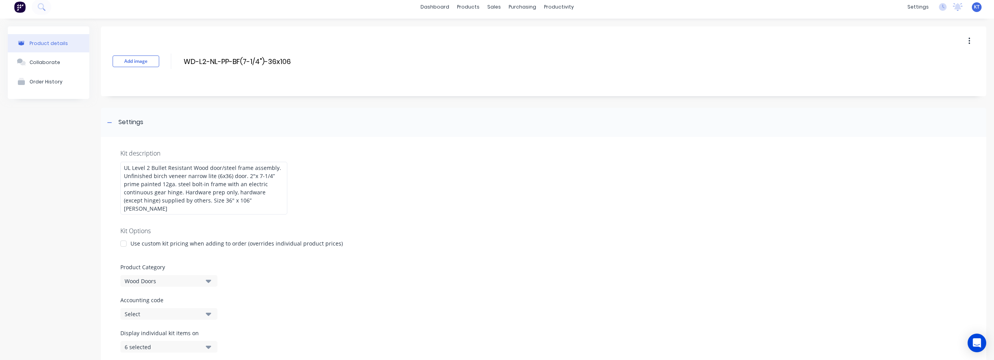
scroll to position [15, 0]
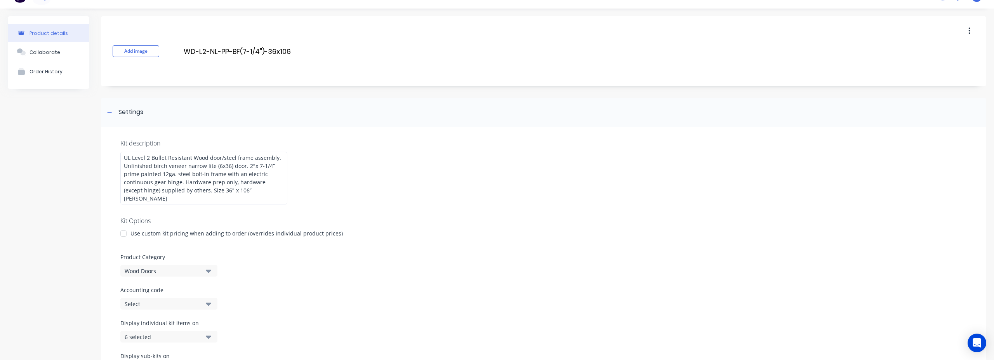
click at [126, 228] on div at bounding box center [124, 234] width 16 height 16
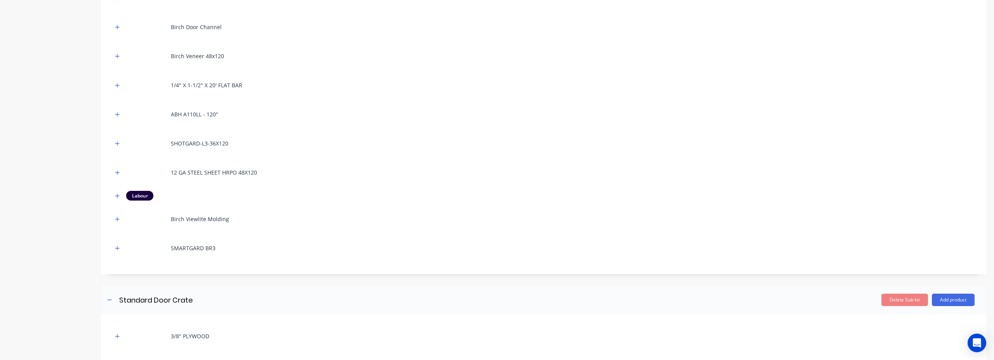
scroll to position [680, 0]
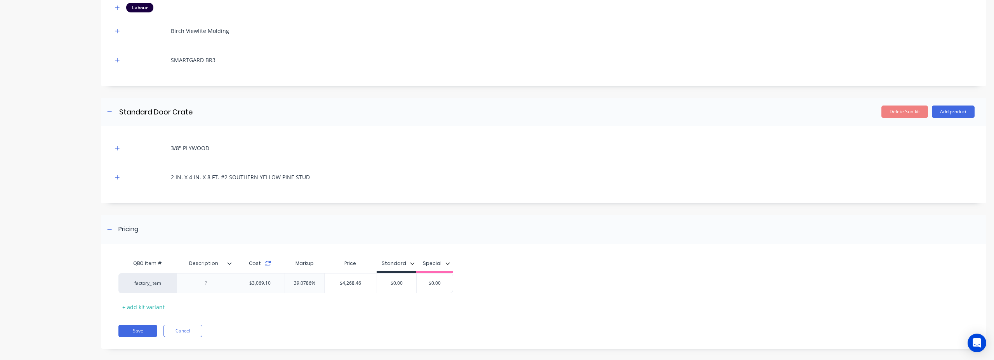
click at [267, 261] on icon at bounding box center [268, 264] width 6 height 6
click at [301, 280] on input "39.0786%" at bounding box center [304, 283] width 39 height 7
drag, startPoint x: 289, startPoint y: 275, endPoint x: 331, endPoint y: 275, distance: 41.6
click at [331, 275] on div "factory_item $3,069.10 39.0786% 39.0786% $4,268.46 $0.00 $0.00" at bounding box center [285, 283] width 335 height 20
type input "72"
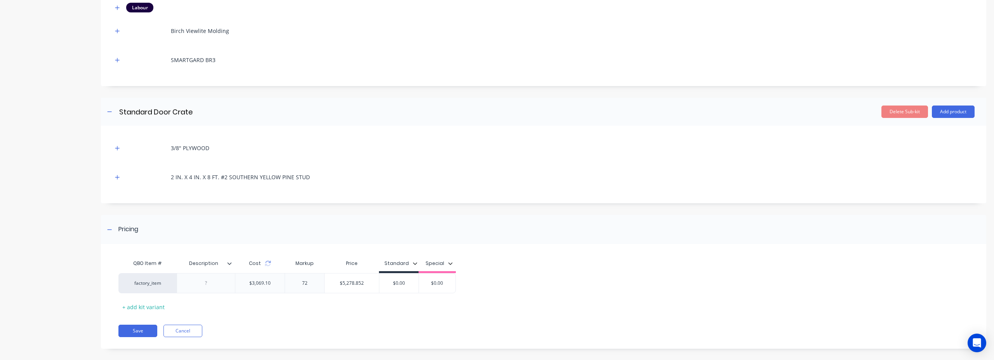
click at [494, 305] on div "QBO Item # Description Cost Markup Price Standard Special factory_item $3,069.1…" at bounding box center [539, 284] width 842 height 57
click at [141, 325] on button "Save" at bounding box center [137, 331] width 39 height 12
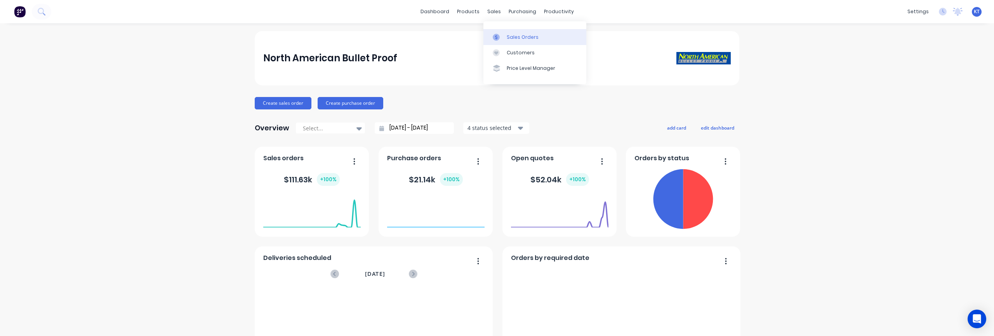
click at [505, 37] on link "Sales Orders" at bounding box center [535, 37] width 103 height 16
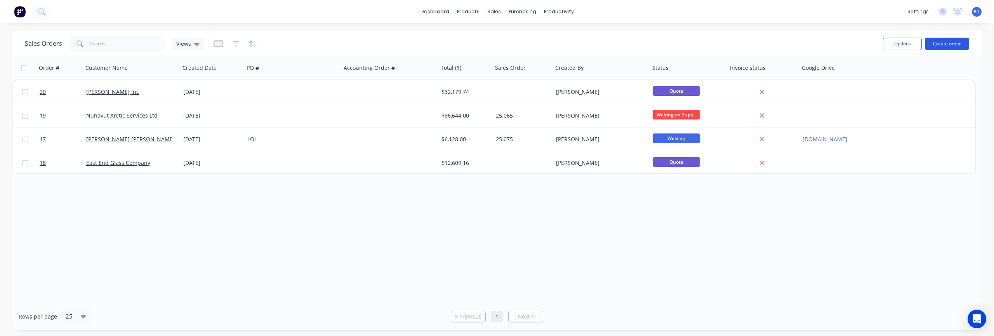
click at [958, 46] on button "Create order" at bounding box center [947, 44] width 44 height 12
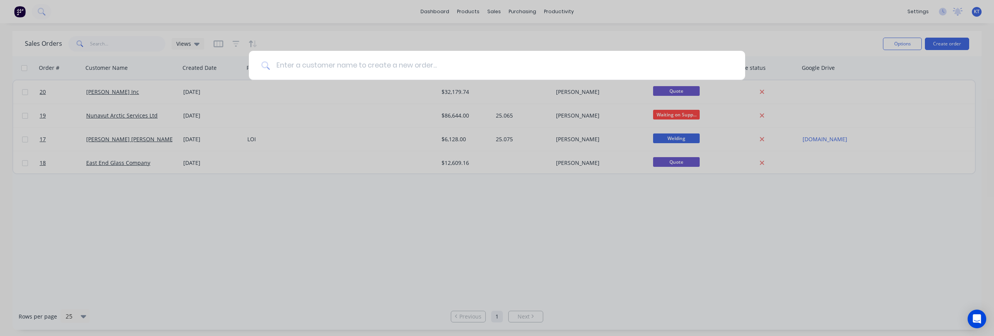
paste input "DOORTEK SYSTEMS, INC."
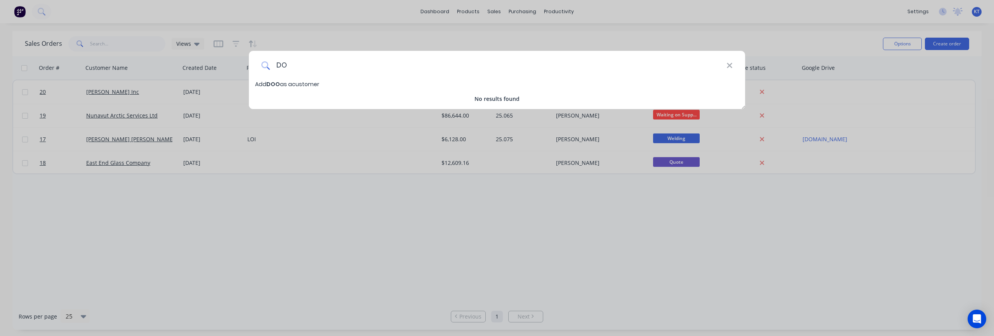
type input "D"
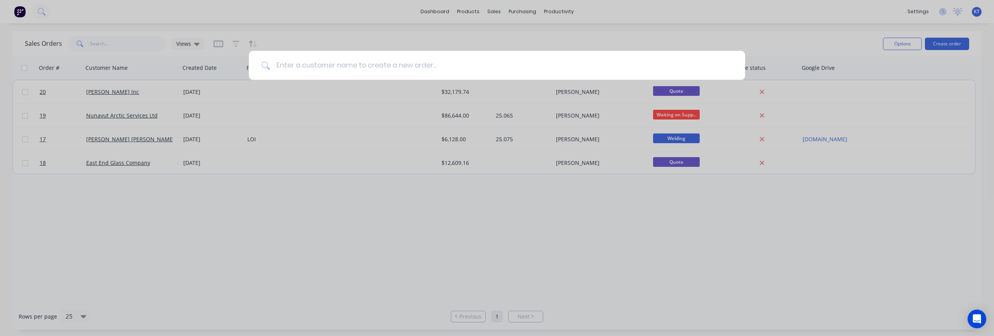
paste input "DOORTEK SYSTEMS, INC."
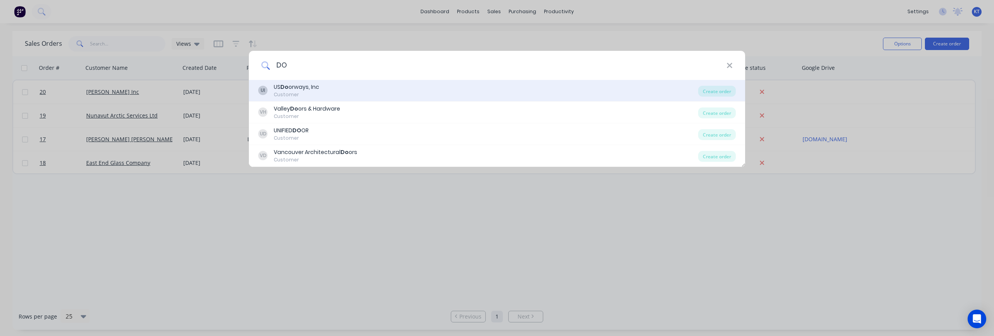
type input "D"
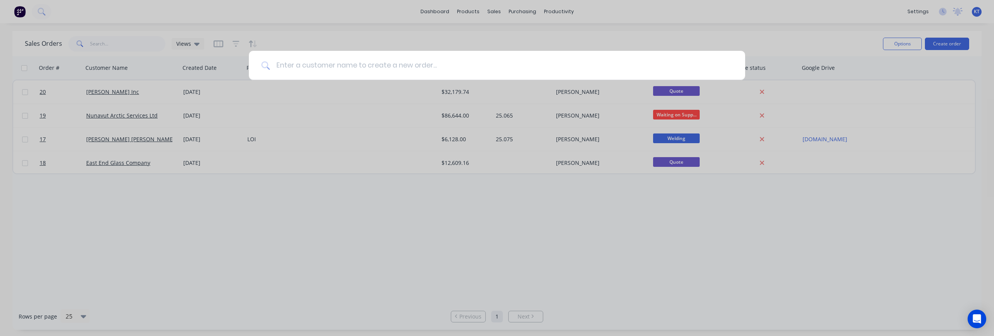
paste input "DOORTEK SYSTEMS, INC."
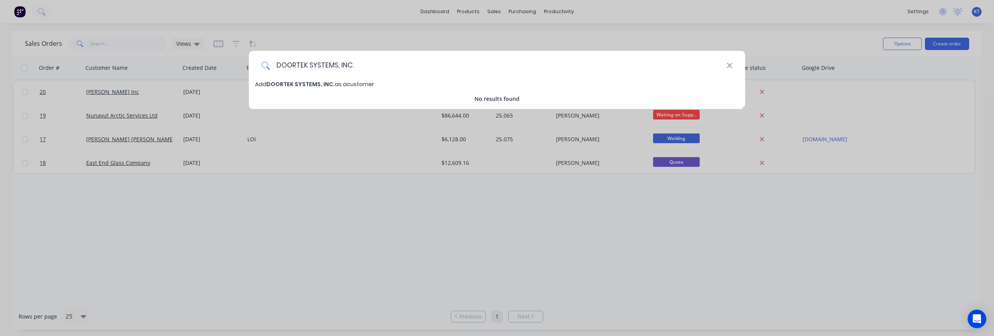
type input "DOORTEK SYSTEMS, INC."
click at [303, 85] on span "DOORTEK SYSTEMS, INC." at bounding box center [300, 84] width 68 height 8
select select "US"
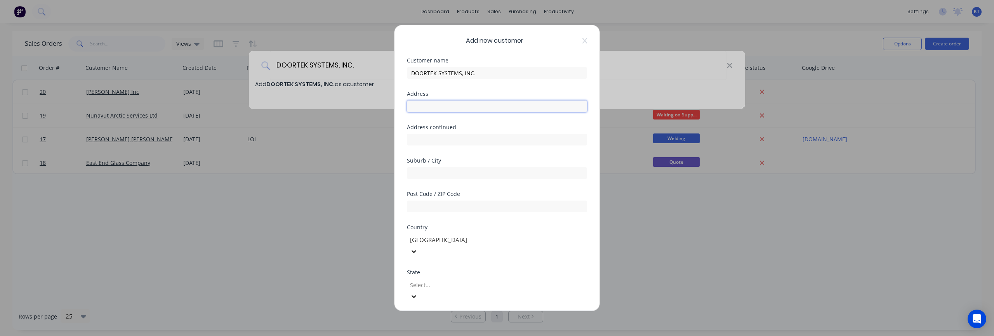
click at [425, 108] on input "text" at bounding box center [497, 107] width 180 height 12
paste input "[STREET_ADDRESS][PERSON_NAME]"
type input "[STREET_ADDRESS][PERSON_NAME]"
click at [426, 140] on input "text" at bounding box center [497, 140] width 180 height 12
click at [426, 182] on div "Suburb / City" at bounding box center [497, 174] width 180 height 33
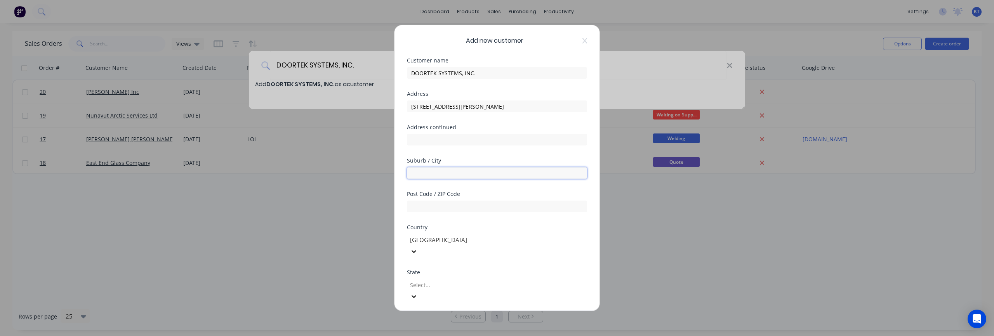
click at [424, 174] on input "text" at bounding box center [497, 173] width 180 height 12
paste input "Anaheim"
type input "Anaheim"
click at [438, 205] on input "text" at bounding box center [497, 207] width 180 height 12
paste input "CA"
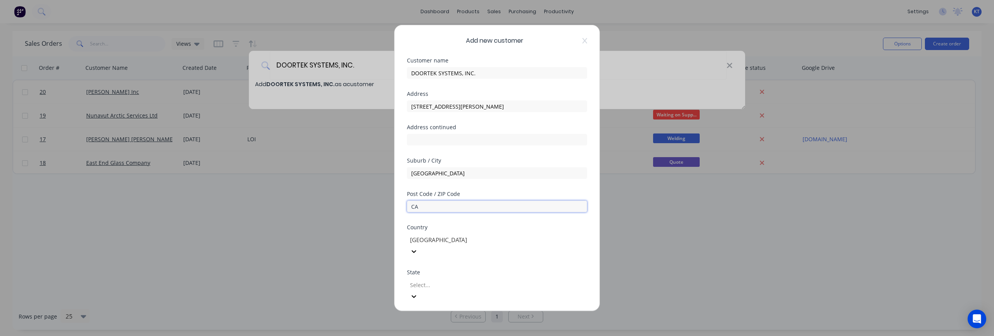
type input "CA"
click at [422, 280] on div at bounding box center [465, 285] width 112 height 10
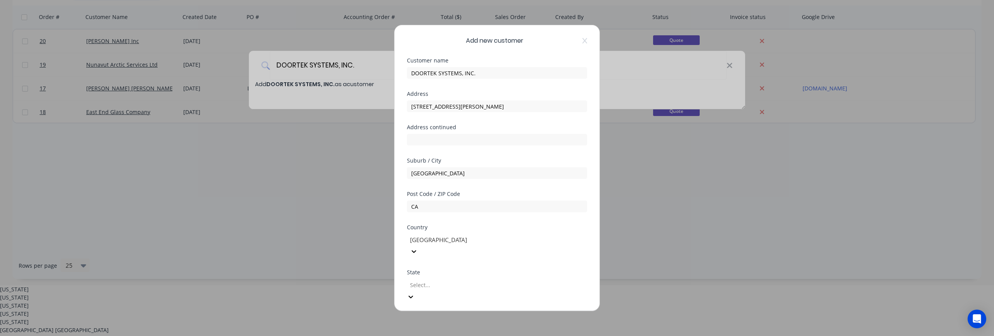
paste input "CA"
type input "CA"
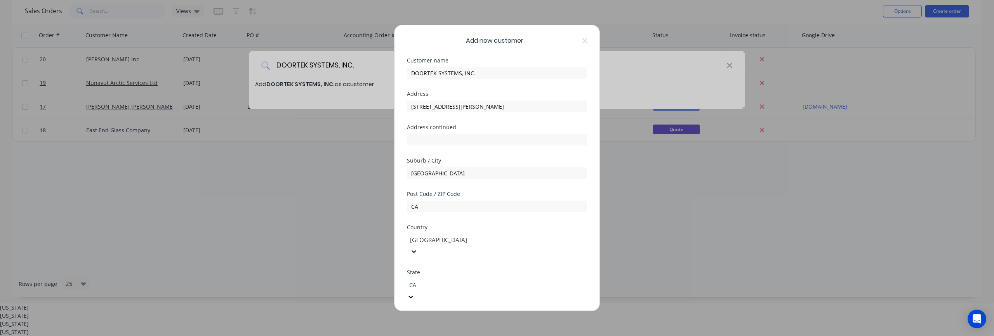
click at [429, 312] on div "California" at bounding box center [497, 316] width 994 height 8
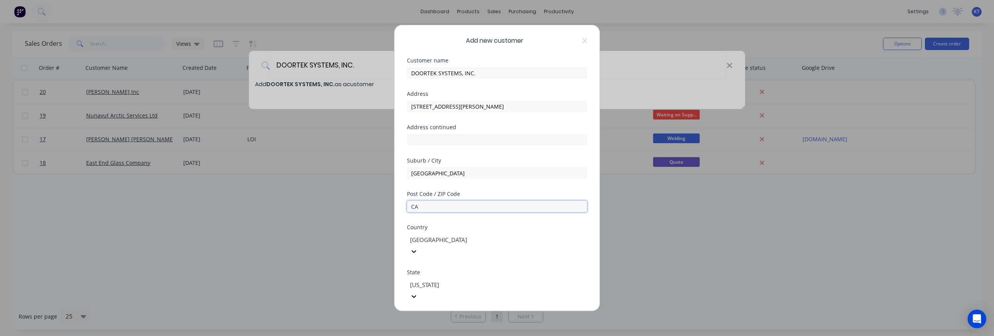
click at [425, 211] on input "CA" at bounding box center [497, 207] width 180 height 12
drag, startPoint x: 428, startPoint y: 209, endPoint x: 402, endPoint y: 208, distance: 26.0
click at [402, 208] on div "Add new customer Customer name DOORTEK SYSTEMS, INC. Address 1550 S Sinclair St…" at bounding box center [497, 168] width 205 height 286
click at [420, 206] on input "text" at bounding box center [497, 207] width 180 height 12
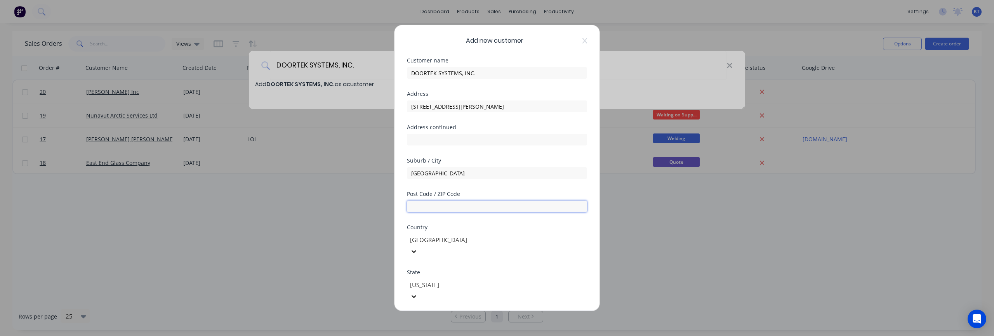
paste input "92806"
type input "92806"
click at [594, 236] on div "Add new customer Customer name DOORTEK SYSTEMS, INC. Address 1550 S Sinclair St…" at bounding box center [497, 168] width 205 height 286
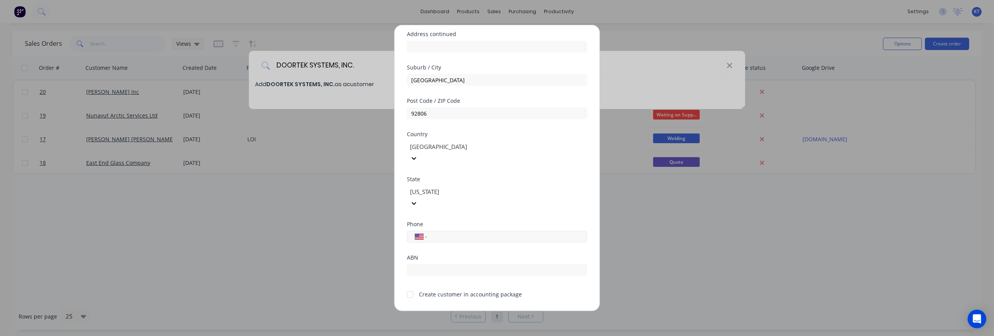
click at [440, 232] on input "tel" at bounding box center [506, 236] width 146 height 9
paste input "7146692771206"
click at [453, 225] on div "Phone International Afghanistan Åland Islands Albania Algeria American Samoa An…" at bounding box center [497, 238] width 180 height 33
click at [443, 232] on input "7146692771206" at bounding box center [506, 236] width 146 height 9
click at [479, 232] on input "7146692771206" at bounding box center [506, 236] width 146 height 9
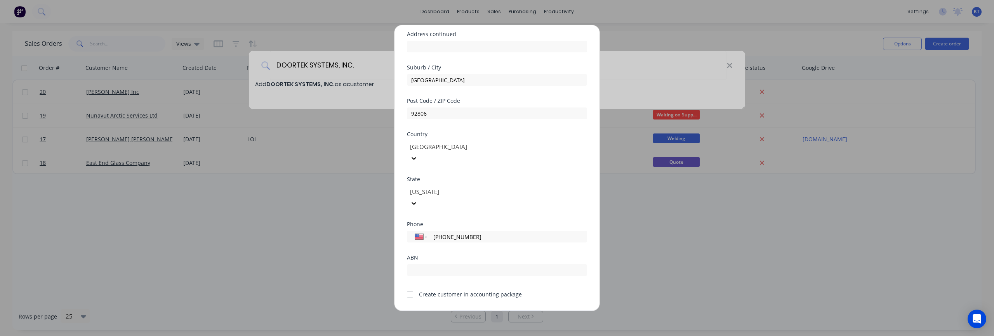
type input "(714) 669-2771"
click at [496, 255] on div "ABN" at bounding box center [497, 257] width 180 height 5
click at [475, 311] on button "Save" at bounding box center [472, 317] width 43 height 12
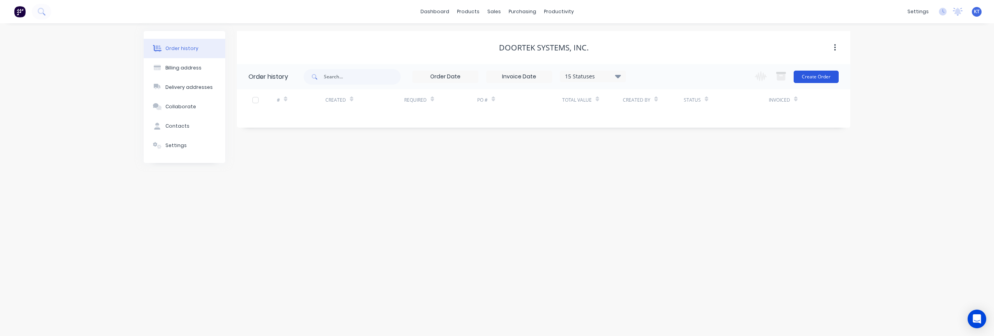
click at [814, 75] on button "Create Order" at bounding box center [816, 77] width 45 height 12
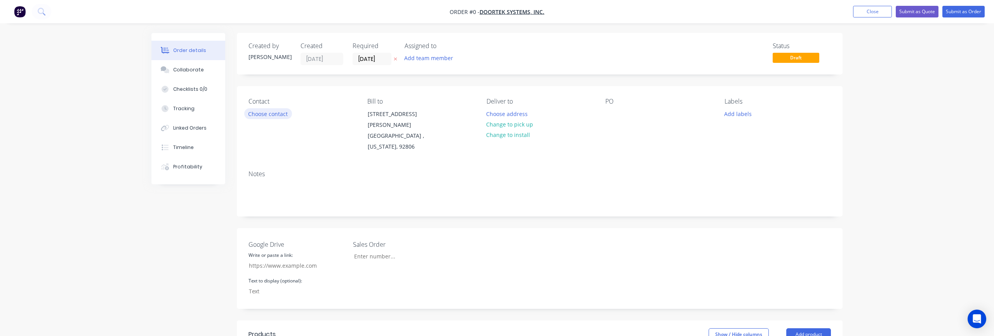
click at [274, 115] on button "Choose contact" at bounding box center [268, 113] width 48 height 10
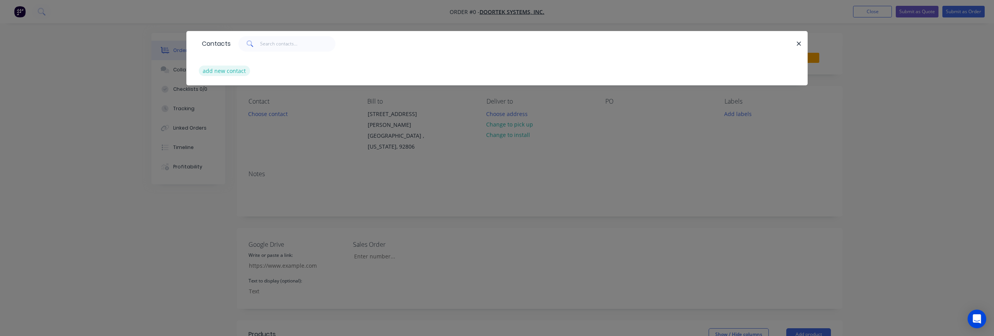
click at [216, 71] on button "add new contact" at bounding box center [224, 71] width 51 height 10
select select "US"
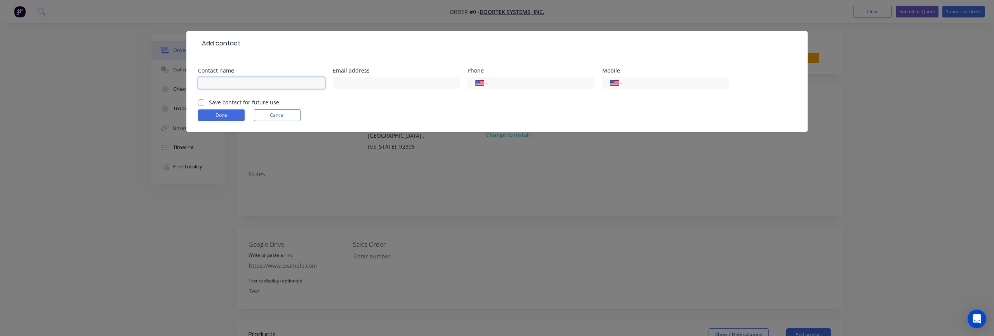
click at [272, 81] on input "text" at bounding box center [261, 83] width 127 height 12
paste input "[PERSON_NAME]"
type input "[PERSON_NAME]"
click at [345, 84] on input "text" at bounding box center [396, 83] width 127 height 12
paste input "[EMAIL_ADDRESS][DOMAIN_NAME]"
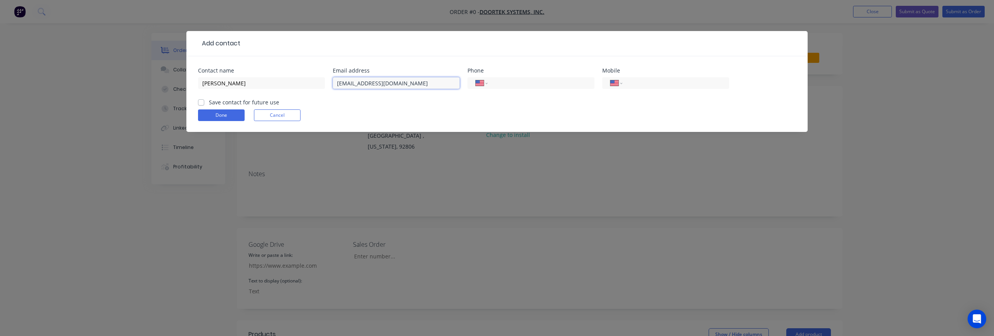
type input "[EMAIL_ADDRESS][DOMAIN_NAME]"
click at [640, 80] on input "tel" at bounding box center [674, 83] width 93 height 9
paste input "[PHONE_NUMBER]"
type input "[PHONE_NUMBER]"
click at [590, 115] on div "Done Cancel" at bounding box center [497, 116] width 598 height 12
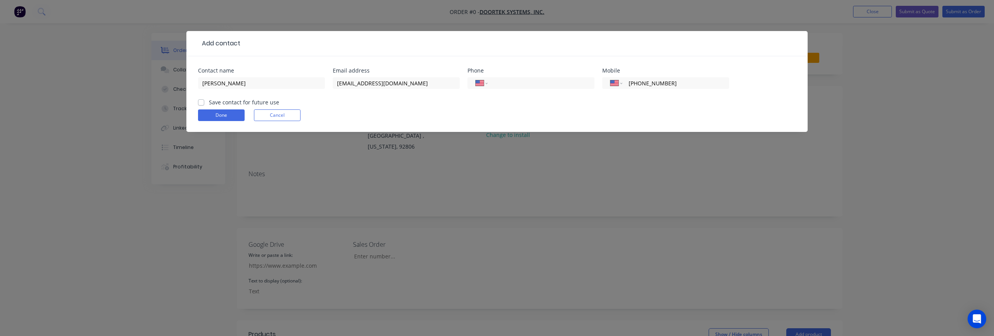
click at [219, 104] on label "Save contact for future use" at bounding box center [244, 102] width 70 height 8
click at [204, 104] on input "Save contact for future use" at bounding box center [201, 101] width 6 height 7
checkbox input "true"
click at [218, 117] on button "Done" at bounding box center [221, 116] width 47 height 12
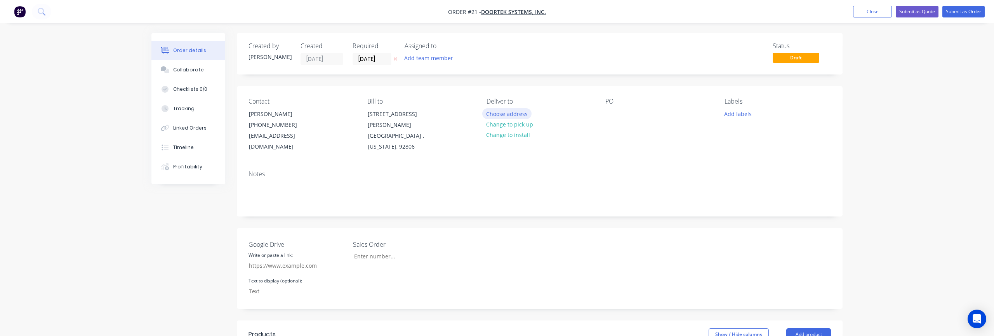
click at [504, 118] on button "Choose address" at bounding box center [507, 113] width 50 height 10
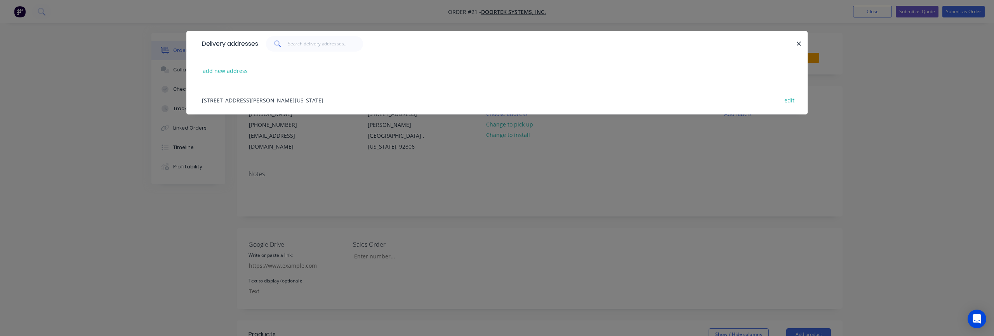
click at [268, 99] on div "1550 S Sinclair Street, Anaheim , California, United States, 92806 edit" at bounding box center [497, 99] width 598 height 29
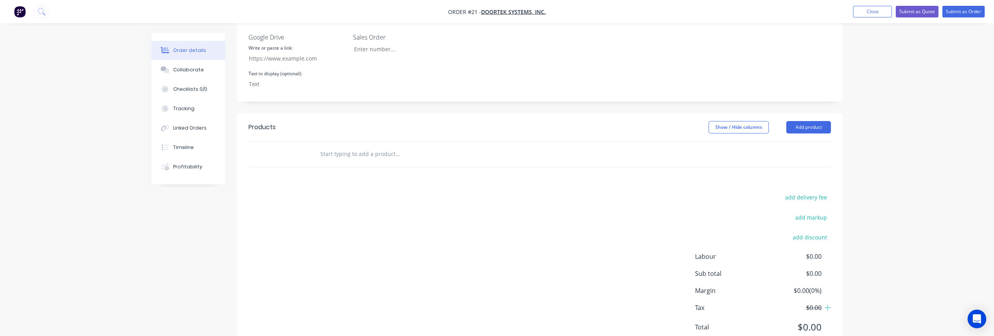
scroll to position [212, 0]
click at [427, 141] on input "text" at bounding box center [397, 149] width 155 height 16
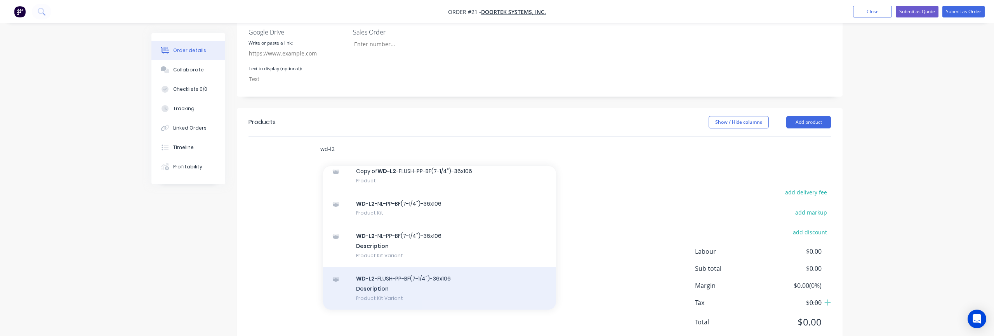
scroll to position [223, 0]
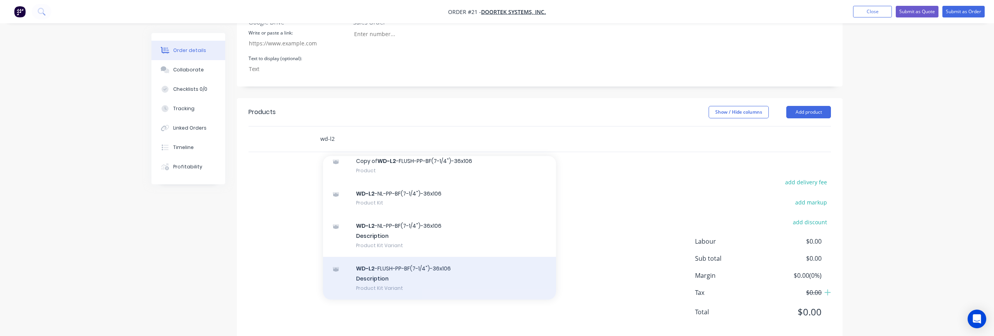
type input "wd-l2"
click at [412, 271] on div "WD-L2 -FLUSH-PP-BF(7-1/4")-36x106 Description Product Kit Variant" at bounding box center [439, 278] width 233 height 43
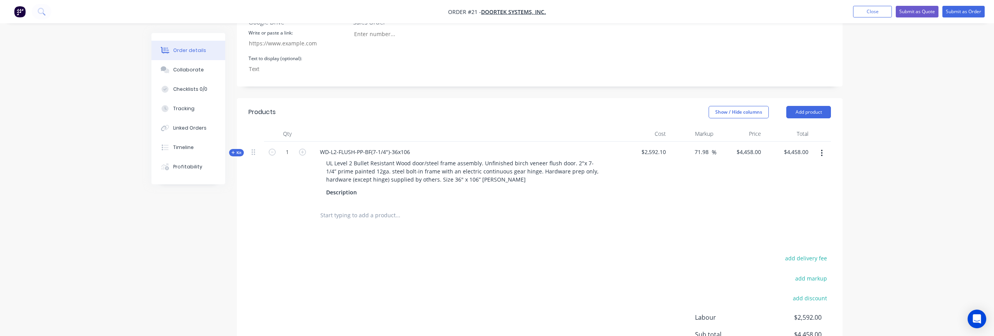
click at [381, 208] on input "text" at bounding box center [397, 216] width 155 height 16
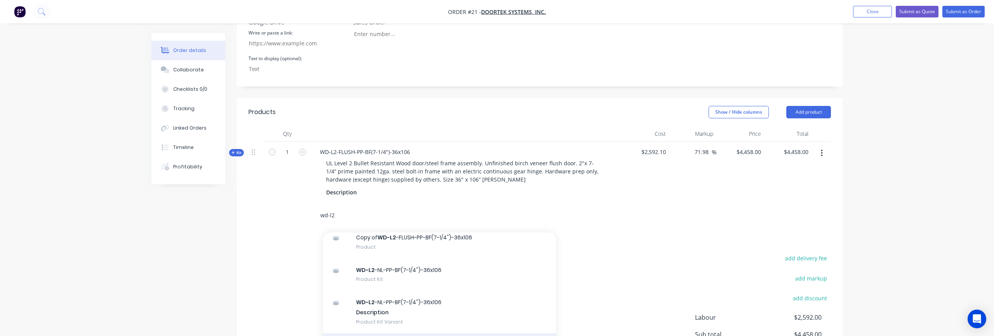
scroll to position [302, 0]
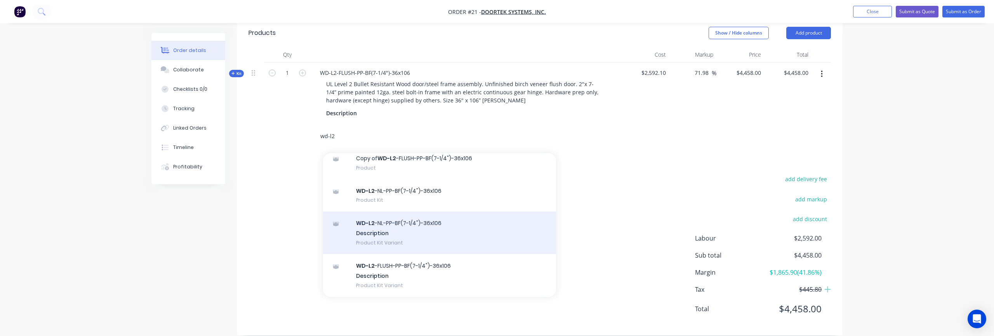
type input "wd-l2"
click at [407, 233] on div "WD-L2 -NL-PP-BF(7-1/4")-36x106 Description Product Kit Variant" at bounding box center [439, 233] width 233 height 43
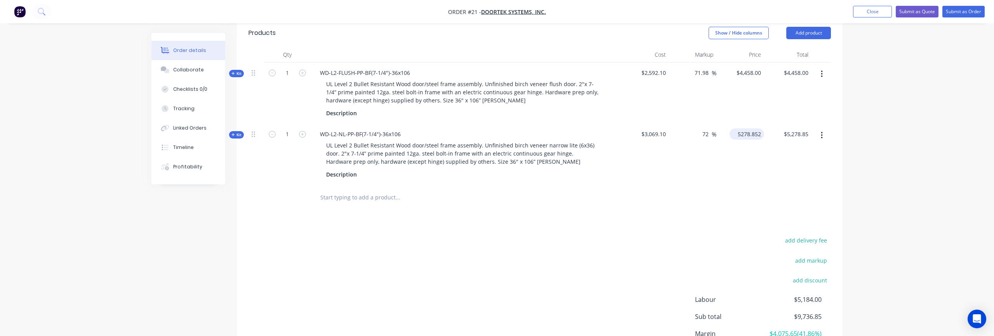
click at [753, 129] on input "5278.852" at bounding box center [748, 134] width 31 height 11
click at [755, 129] on input "5278.852" at bounding box center [750, 134] width 27 height 11
click at [753, 129] on input "5278.852" at bounding box center [750, 134] width 27 height 11
drag, startPoint x: 752, startPoint y: 125, endPoint x: 761, endPoint y: 125, distance: 9.4
click at [761, 129] on input "5278.852" at bounding box center [750, 134] width 27 height 11
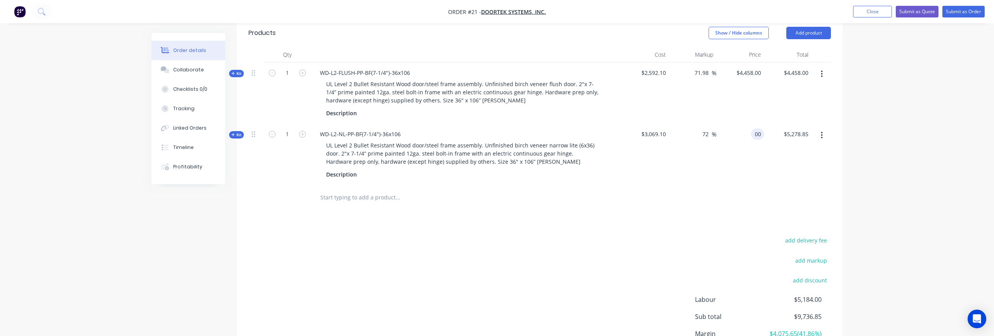
type input "00"
type input "-100"
type input "$0.00"
click at [703, 129] on div "-100 72 %" at bounding box center [693, 154] width 48 height 61
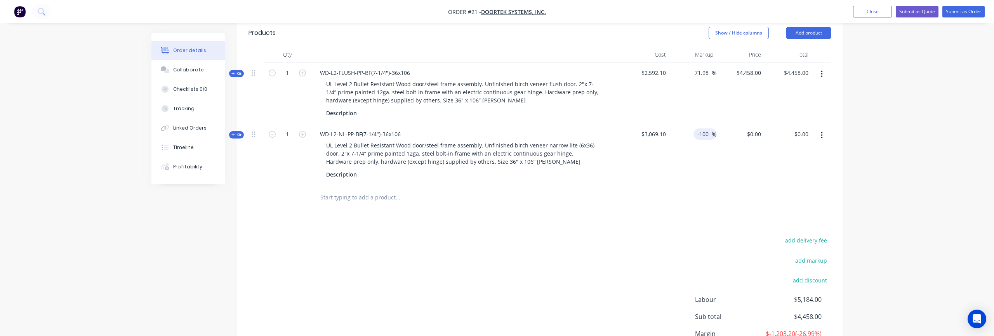
click at [707, 129] on input "-100" at bounding box center [704, 134] width 15 height 11
drag, startPoint x: 709, startPoint y: 124, endPoint x: 681, endPoint y: 121, distance: 27.7
click at [681, 124] on div "-100 -100 %" at bounding box center [693, 154] width 48 height 61
type input "72"
type input "5278.852"
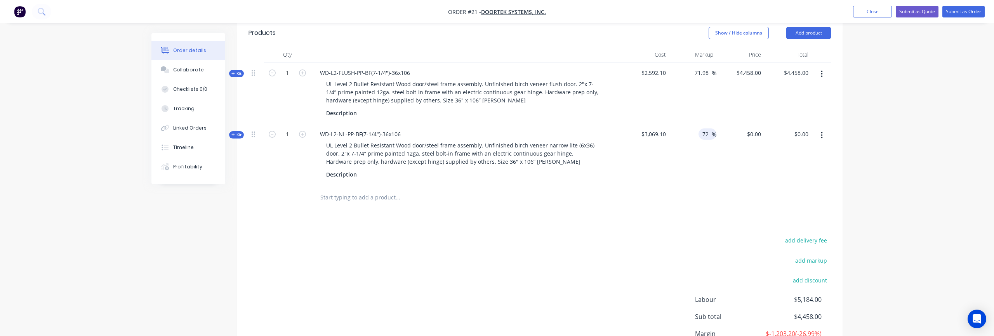
type input "$5,278.85"
click at [758, 129] on input "5278.852" at bounding box center [750, 134] width 27 height 11
click at [763, 129] on input "5278.852" at bounding box center [750, 134] width 27 height 11
type input "5278.00"
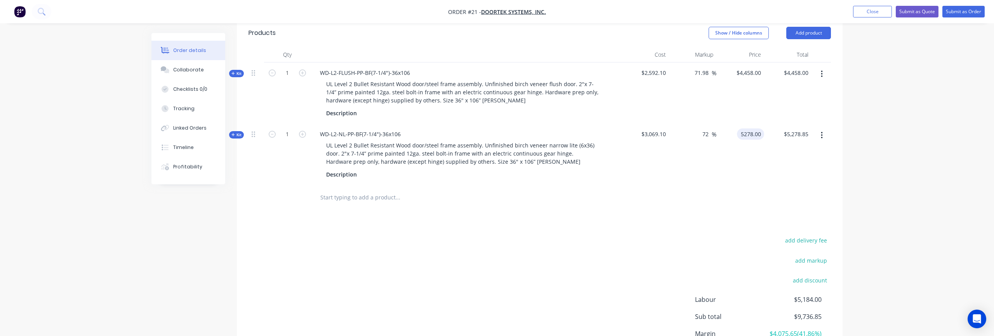
type input "71.97"
type input "$5,278.00"
click at [615, 221] on div "Products Show / Hide columns Add product Qty Cost Markup Price Total Kit 1 WD-L…" at bounding box center [540, 208] width 606 height 378
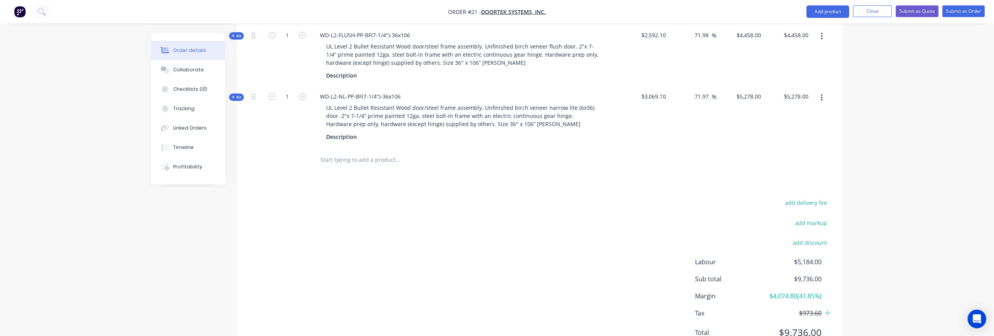
scroll to position [363, 0]
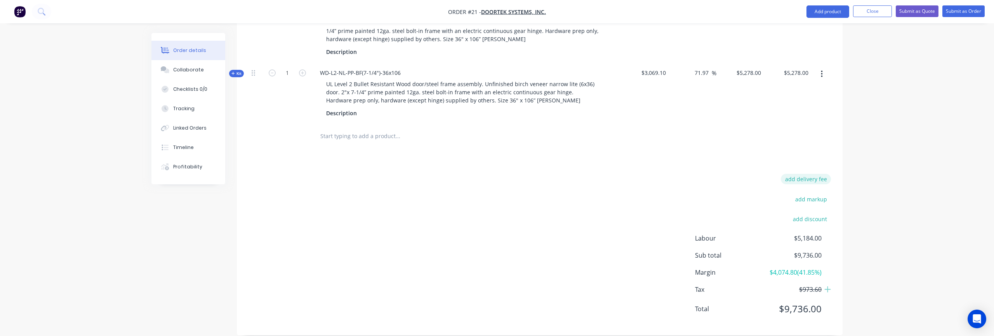
click at [797, 174] on button "add delivery fee" at bounding box center [806, 179] width 50 height 10
type input "1000"
click at [560, 260] on div "Delivery fee $1,000.00 add markup add discount Labour $5,184.00 Sub total $10,7…" at bounding box center [540, 251] width 583 height 146
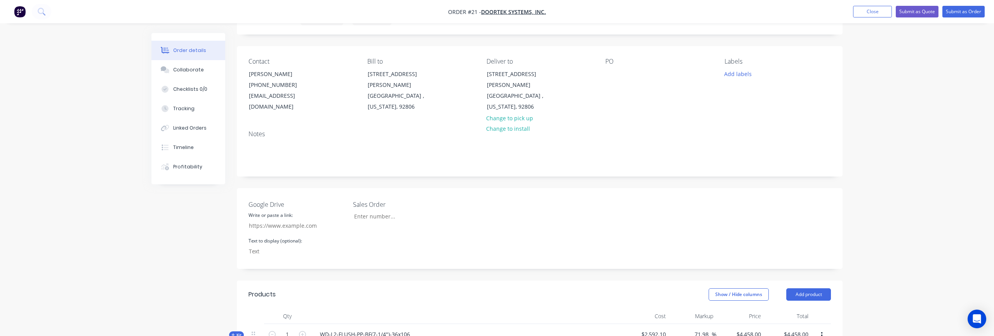
scroll to position [0, 0]
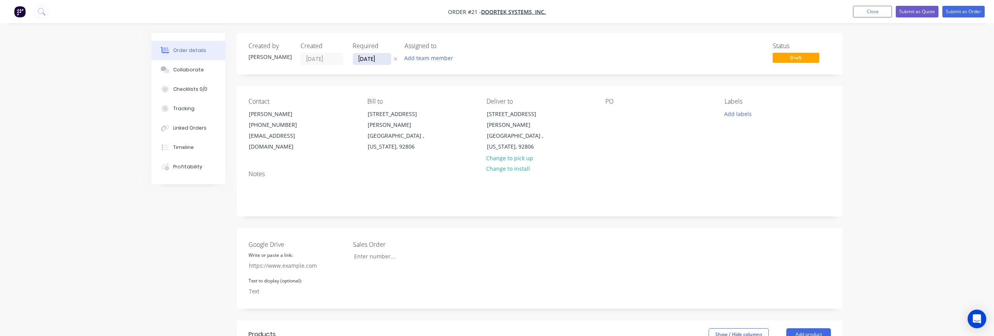
click at [380, 60] on input "[DATE]" at bounding box center [372, 59] width 38 height 12
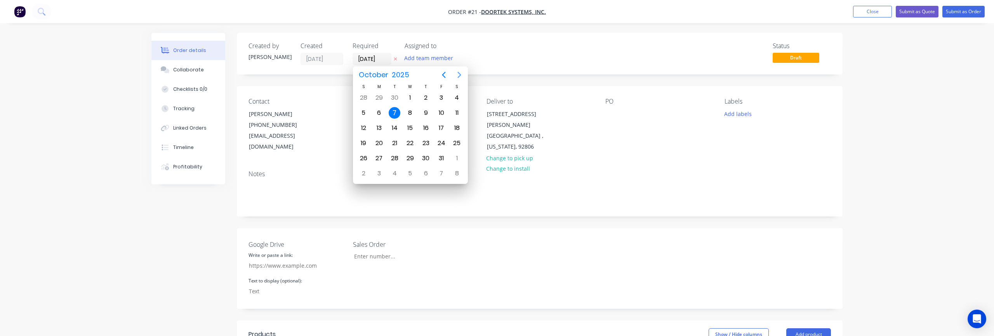
click at [462, 76] on icon "Next page" at bounding box center [459, 74] width 9 height 9
click at [378, 130] on div "10" at bounding box center [379, 128] width 12 height 12
type input "10/11/25"
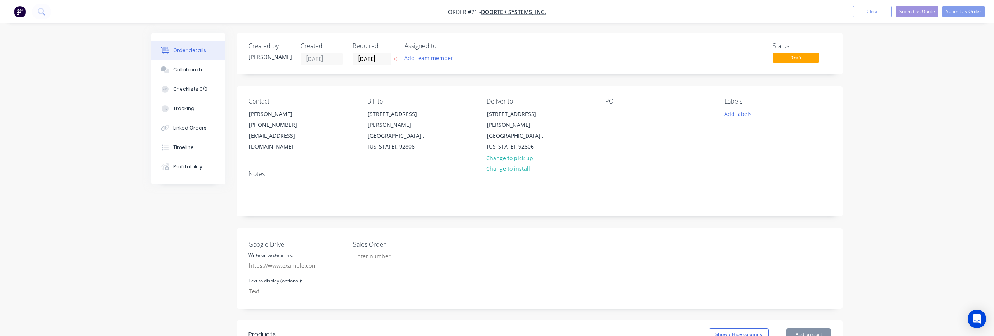
click at [505, 59] on div "Status Draft" at bounding box center [656, 53] width 349 height 23
click at [918, 13] on button "Submit as Quote" at bounding box center [917, 12] width 43 height 12
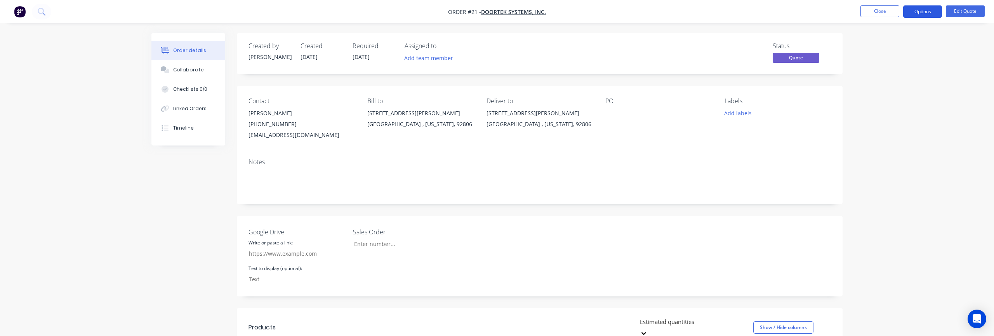
click at [924, 13] on button "Options" at bounding box center [922, 11] width 39 height 12
click at [890, 50] on div "Quote" at bounding box center [899, 47] width 71 height 11
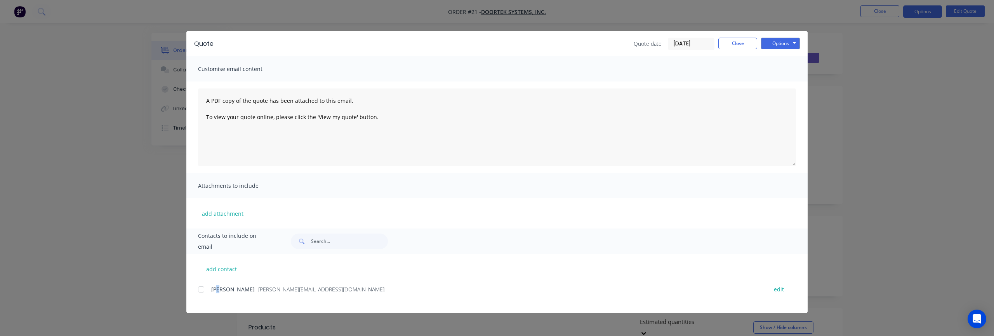
click at [219, 288] on span "[PERSON_NAME]" at bounding box center [233, 289] width 44 height 7
click at [201, 291] on div at bounding box center [201, 290] width 16 height 16
click at [785, 45] on button "Options" at bounding box center [780, 44] width 39 height 12
click at [783, 83] on button "Email" at bounding box center [786, 83] width 50 height 13
click at [733, 45] on button "Close" at bounding box center [738, 44] width 39 height 12
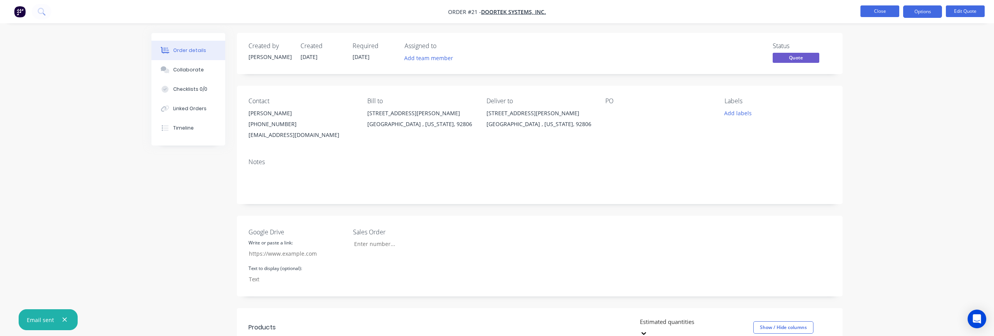
click at [888, 12] on button "Close" at bounding box center [880, 11] width 39 height 12
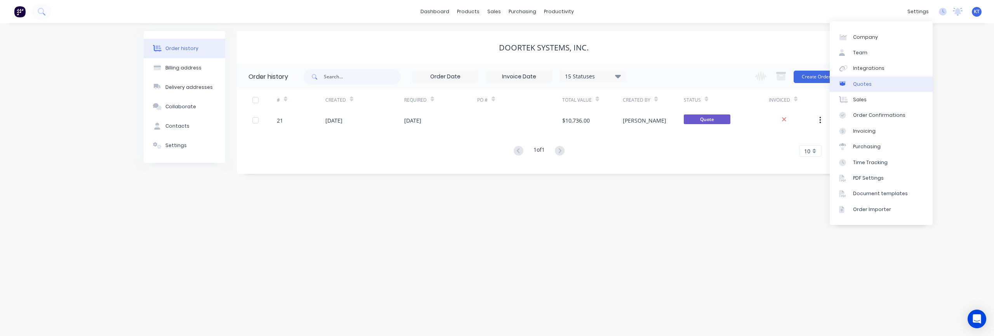
click at [873, 89] on link "Quotes" at bounding box center [881, 85] width 103 height 16
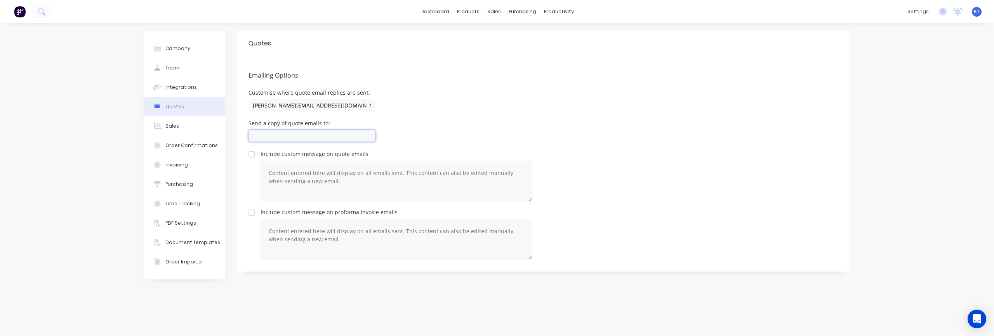
click at [311, 135] on input at bounding box center [312, 136] width 127 height 12
type input "kris@nabulletproof.com"
click at [468, 137] on div "Send a copy of quote emails to: kris@nabulletproof.com" at bounding box center [544, 132] width 590 height 23
click at [179, 129] on button "Sales" at bounding box center [185, 126] width 82 height 19
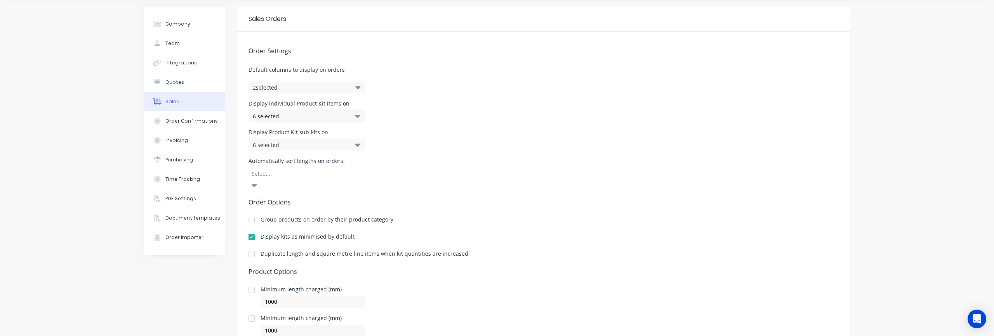
scroll to position [19, 0]
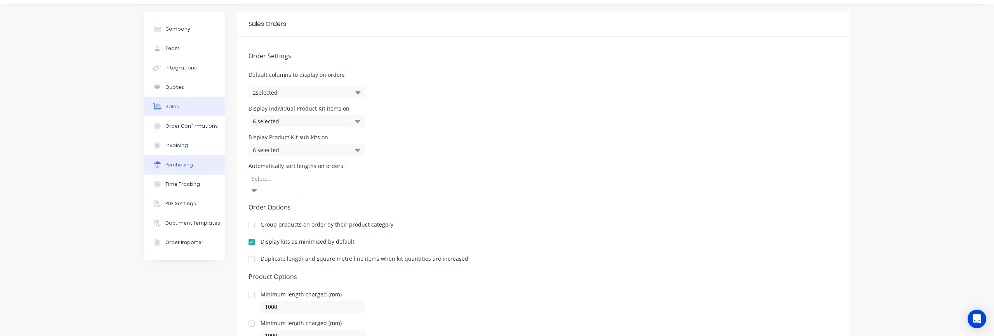
click at [187, 163] on div "Purchasing" at bounding box center [179, 165] width 28 height 7
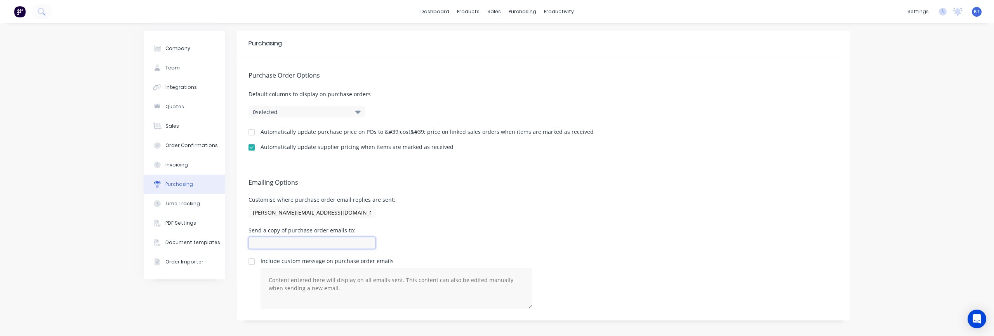
click at [308, 242] on input at bounding box center [312, 243] width 127 height 12
type input "kris@nabulletproof.com"
click at [187, 169] on button "Invoicing" at bounding box center [185, 164] width 82 height 19
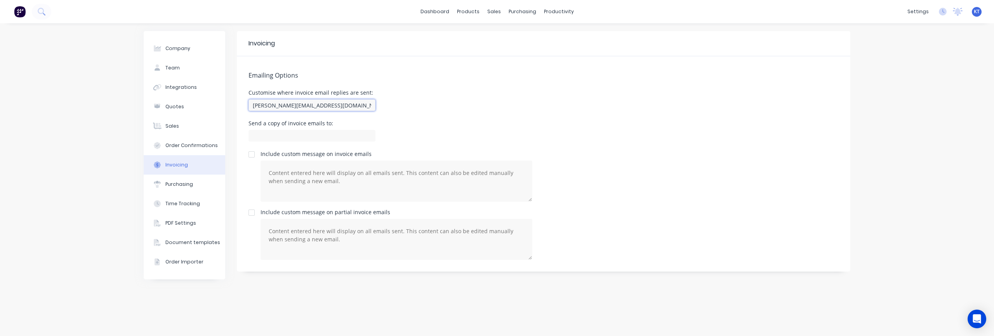
click at [337, 110] on input "megan@nabulletproof.com" at bounding box center [312, 105] width 127 height 12
click at [336, 110] on input "megan@nabulletproof.com" at bounding box center [312, 105] width 127 height 12
click at [312, 137] on input at bounding box center [312, 136] width 127 height 12
paste input "megan@nabulletproof.com"
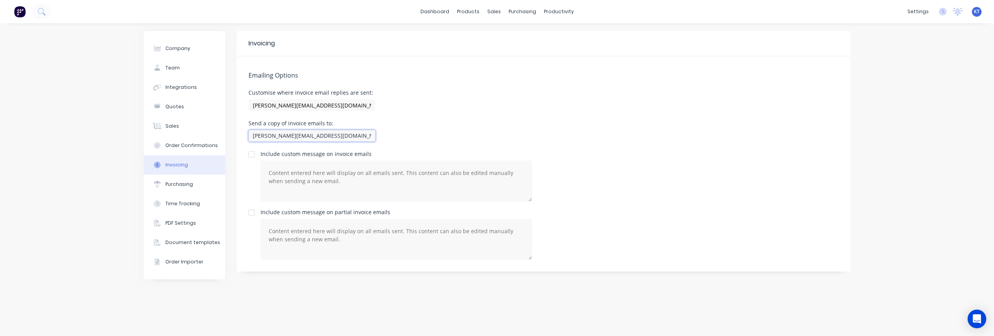
type input "megan@nabulletproof.com"
click at [493, 133] on div "Send a copy of invoice emails to: megan@nabulletproof.com" at bounding box center [544, 132] width 590 height 23
click at [186, 188] on button "Purchasing" at bounding box center [185, 184] width 82 height 19
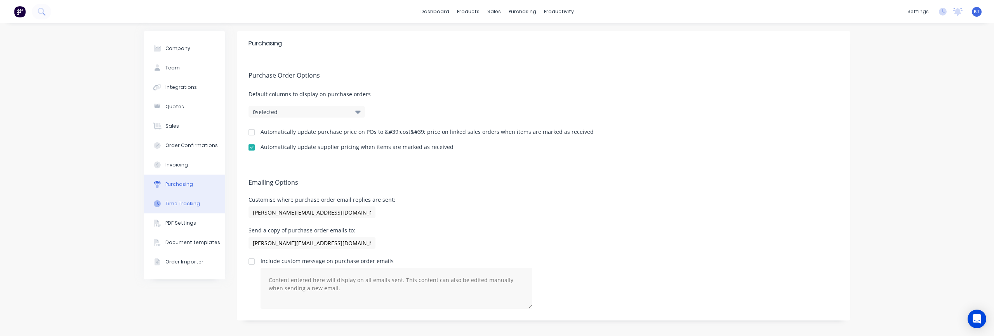
click at [183, 207] on button "Time Tracking" at bounding box center [185, 203] width 82 height 19
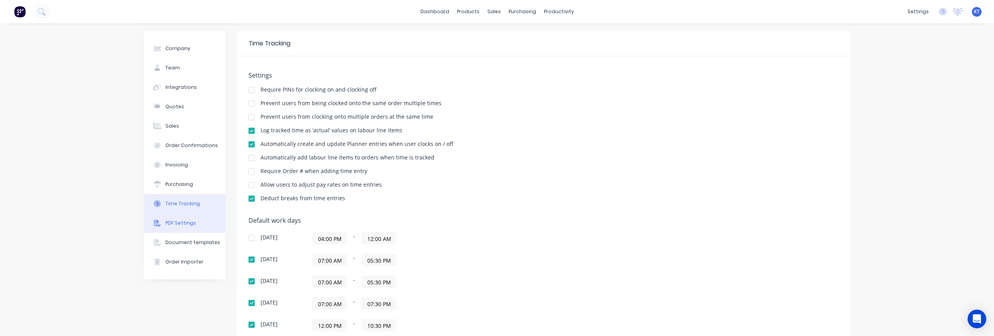
click at [181, 226] on div "PDF Settings" at bounding box center [180, 223] width 31 height 7
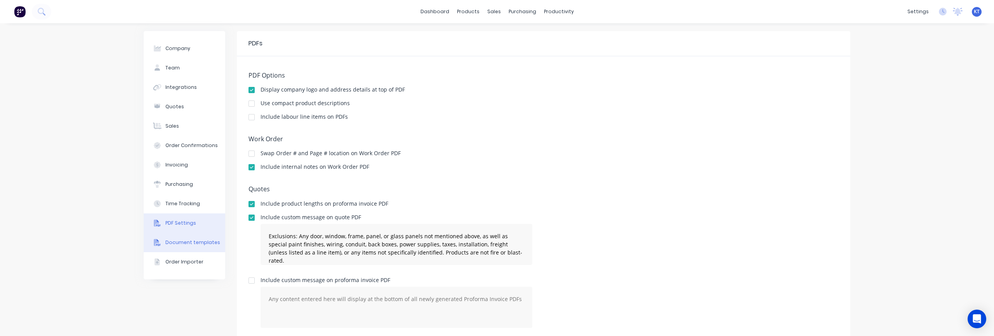
click at [177, 241] on div "Document templates" at bounding box center [192, 242] width 55 height 7
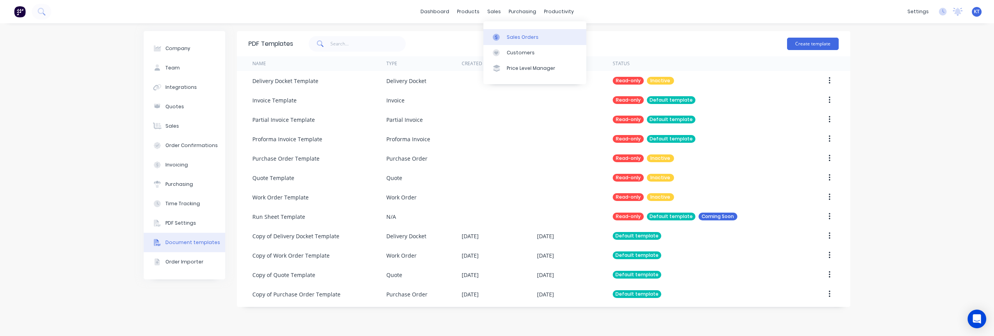
click at [511, 35] on div "Sales Orders" at bounding box center [523, 37] width 32 height 7
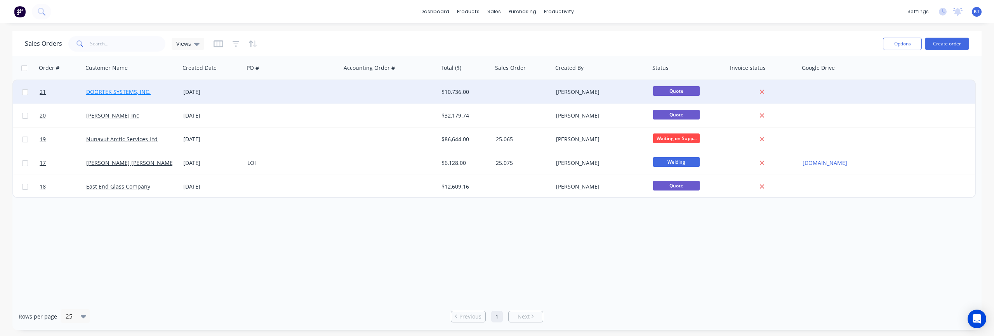
click at [123, 94] on link "DOORTEK SYSTEMS, INC." at bounding box center [118, 91] width 64 height 7
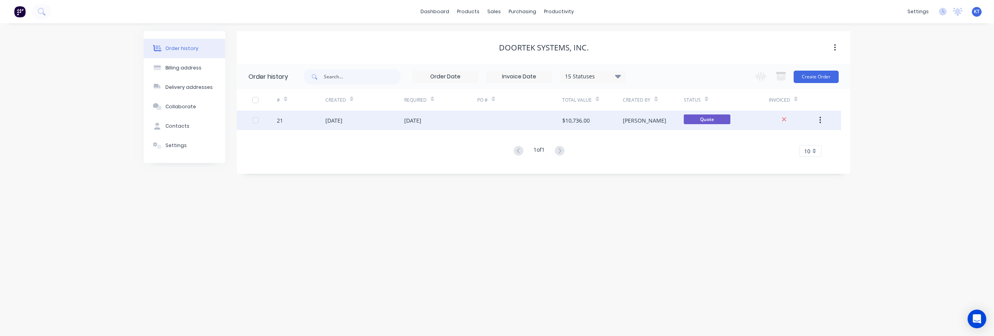
click at [343, 119] on div "07 Oct 2025" at bounding box center [334, 121] width 17 height 8
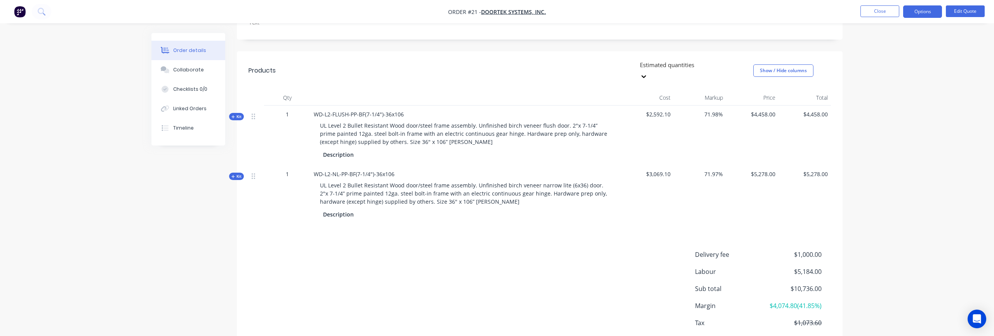
scroll to position [267, 0]
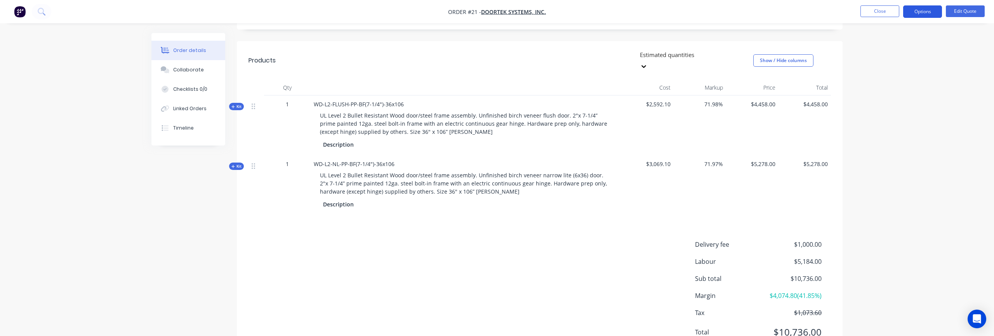
click at [926, 14] on button "Options" at bounding box center [922, 11] width 39 height 12
click at [906, 47] on div "Quote" at bounding box center [899, 47] width 71 height 11
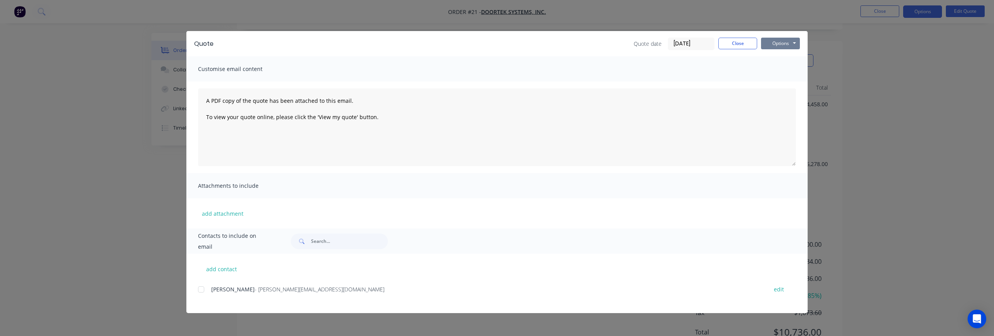
click at [789, 48] on button "Options" at bounding box center [780, 44] width 39 height 12
click at [787, 60] on button "Preview" at bounding box center [786, 57] width 50 height 13
click at [736, 48] on button "Close" at bounding box center [738, 44] width 39 height 12
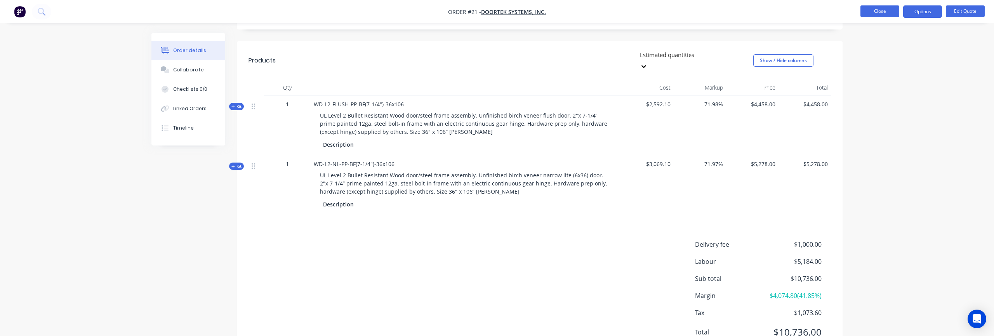
click at [880, 11] on button "Close" at bounding box center [880, 11] width 39 height 12
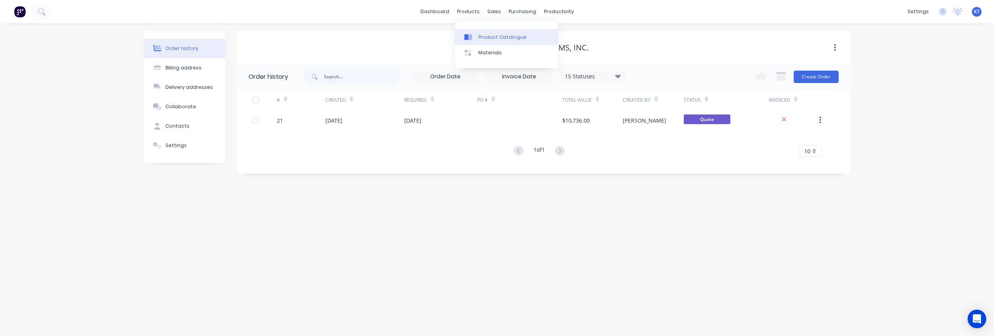
click at [475, 34] on div at bounding box center [471, 37] width 12 height 7
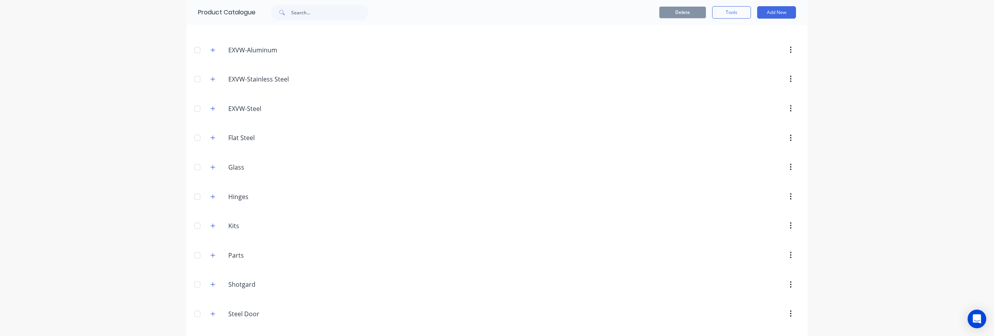
scroll to position [369, 0]
click at [215, 317] on button "button" at bounding box center [213, 314] width 10 height 10
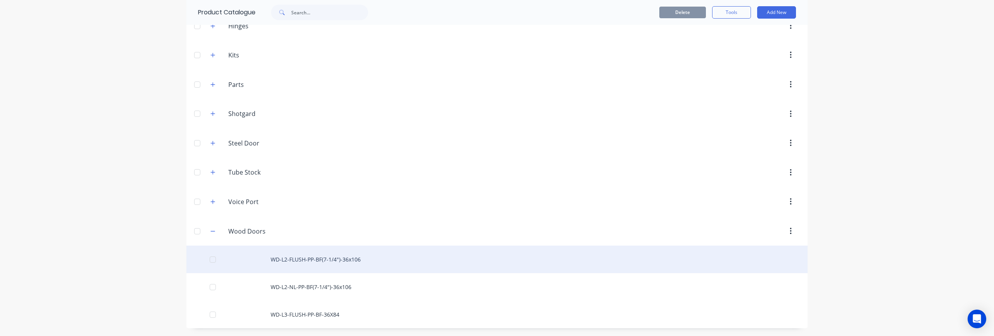
click at [333, 259] on div "WD-L2-FLUSH-PP-BF(7-1/4")-36x106" at bounding box center [496, 260] width 621 height 28
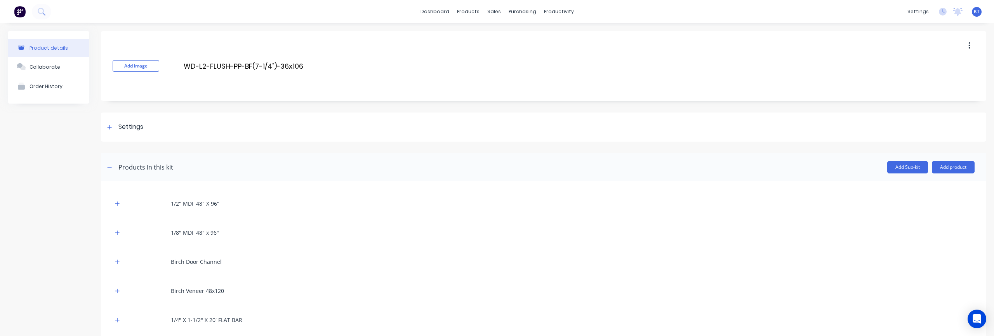
scroll to position [96, 0]
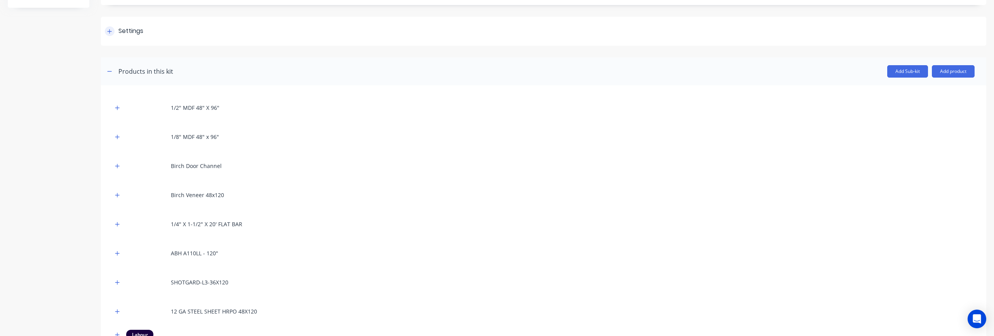
click at [107, 34] on div at bounding box center [110, 31] width 10 height 10
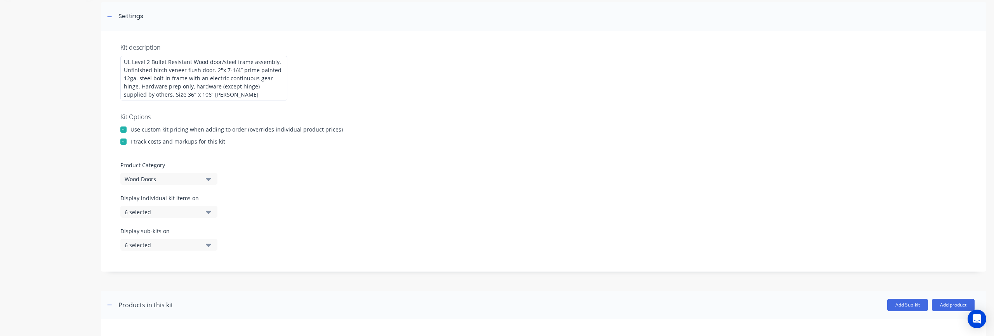
scroll to position [143, 0]
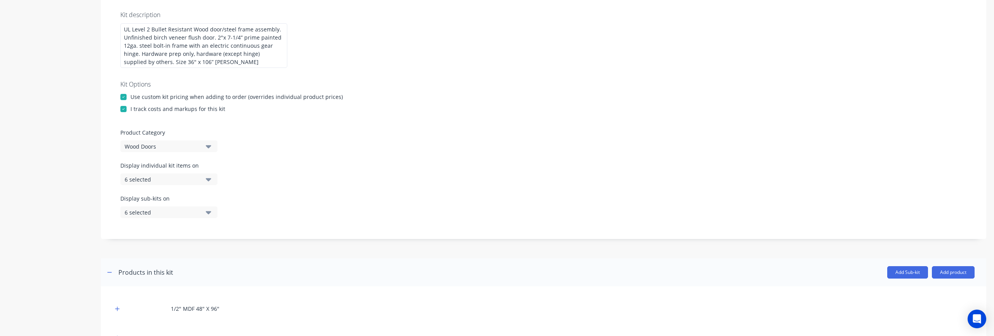
click at [178, 180] on div "6 selected" at bounding box center [162, 180] width 75 height 8
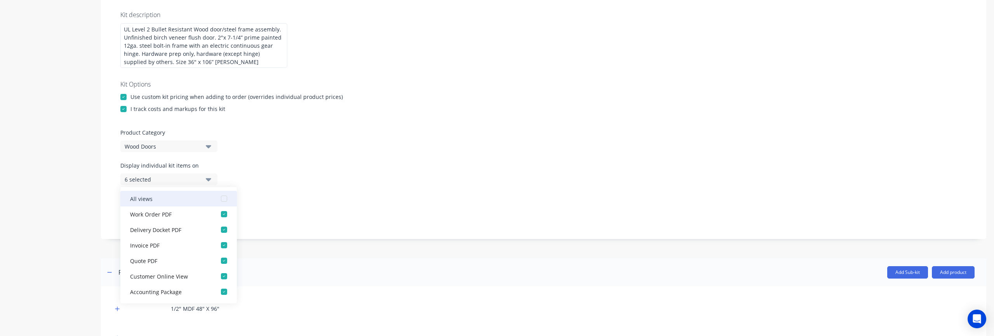
click at [223, 200] on div "button" at bounding box center [224, 199] width 16 height 16
click at [350, 207] on div "Display sub-kits on 6 selected" at bounding box center [543, 211] width 847 height 33
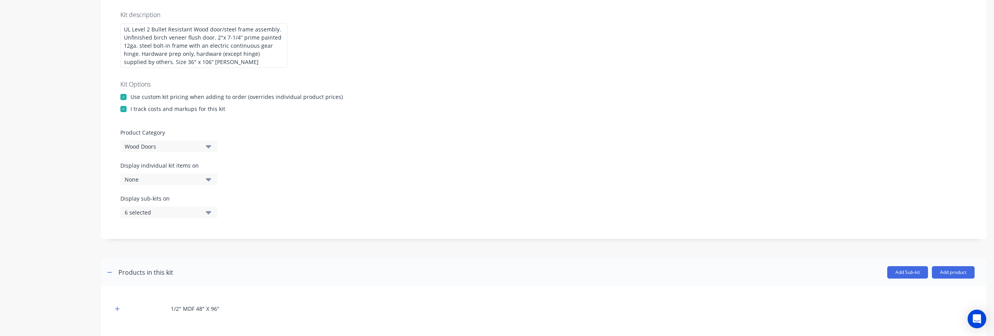
click at [188, 215] on div "6 selected" at bounding box center [162, 213] width 75 height 8
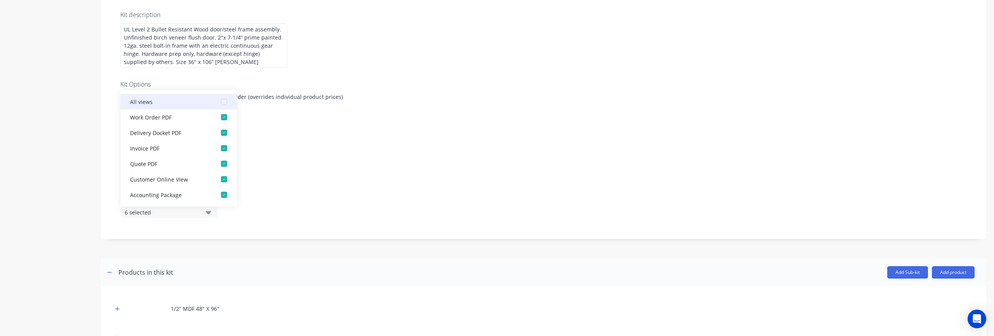
click at [225, 104] on div "button" at bounding box center [224, 102] width 16 height 16
click at [334, 180] on div "Display individual kit items on None" at bounding box center [543, 178] width 847 height 33
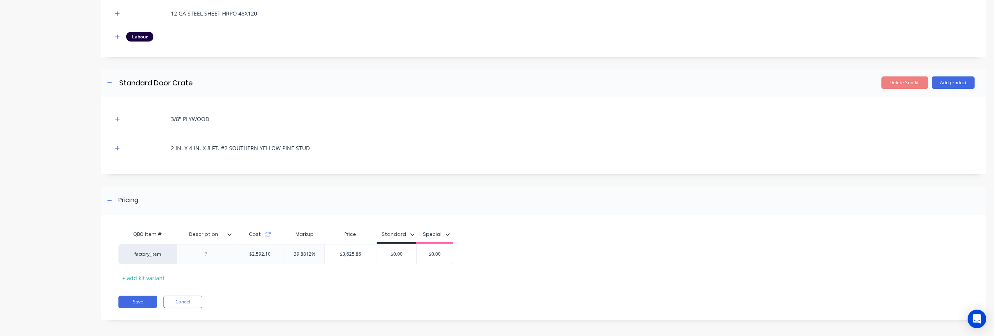
scroll to position [646, 0]
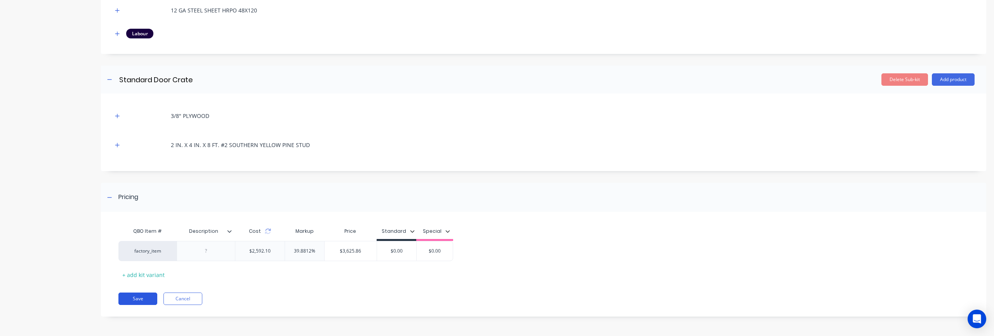
click at [139, 301] on button "Save" at bounding box center [137, 299] width 39 height 12
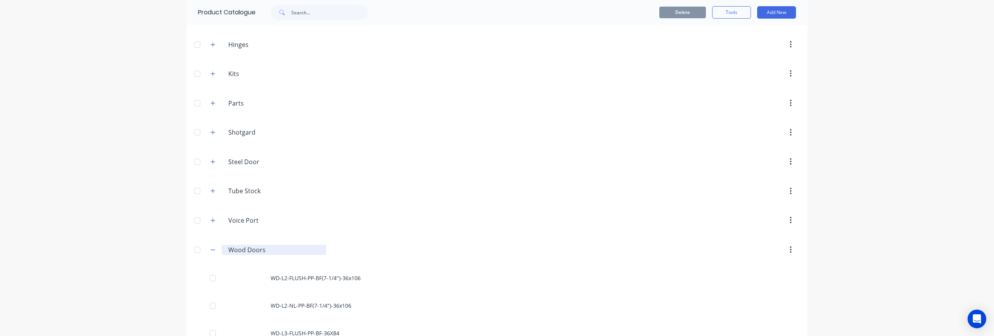
scroll to position [452, 0]
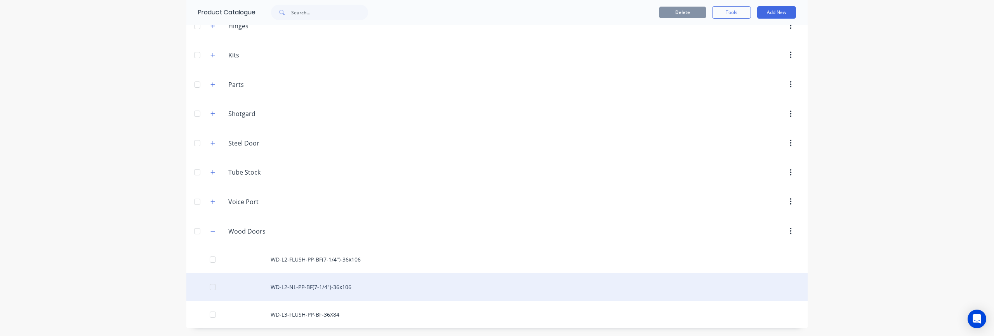
click at [312, 290] on div "WD-L2-NL-PP-BF(7-1/4")-36x106" at bounding box center [496, 287] width 621 height 28
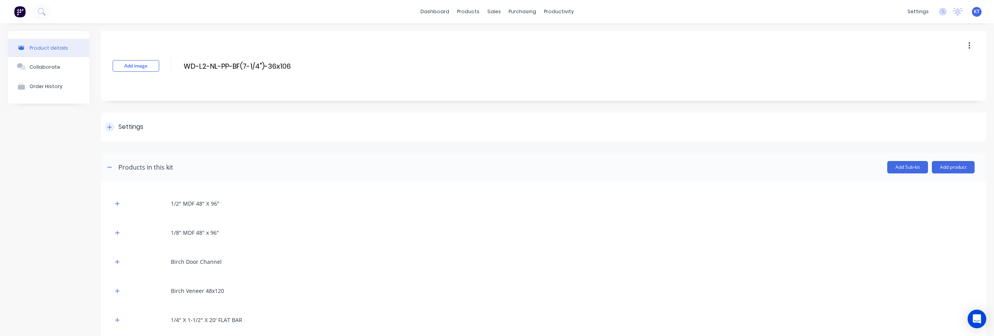
click at [111, 129] on icon at bounding box center [109, 127] width 5 height 5
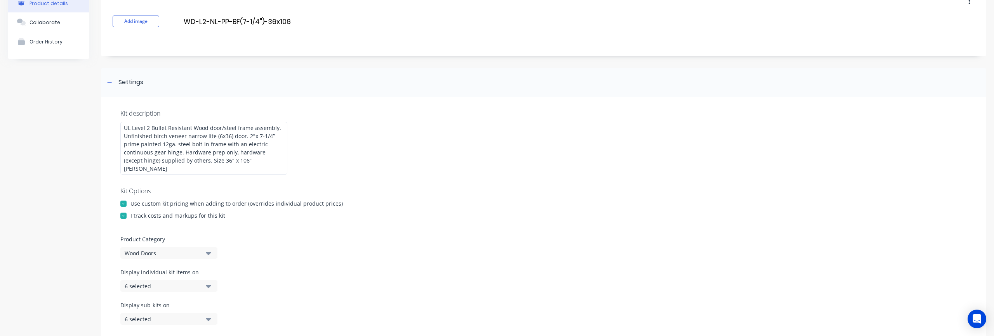
scroll to position [82, 0]
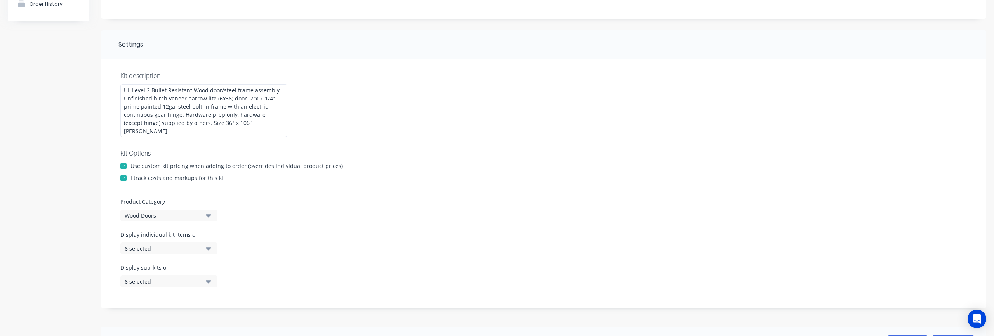
click at [179, 245] on div "6 selected" at bounding box center [162, 249] width 75 height 8
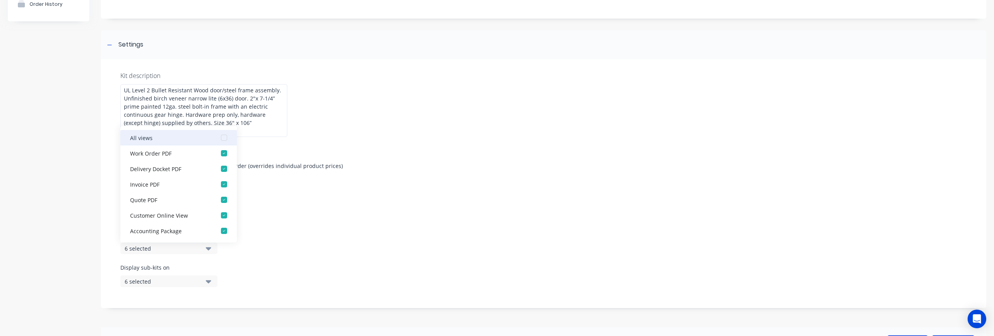
click at [227, 130] on div "button" at bounding box center [224, 138] width 16 height 16
click at [226, 130] on div "button" at bounding box center [224, 138] width 16 height 16
click at [293, 235] on div "Display individual kit items on None" at bounding box center [543, 247] width 847 height 33
click at [194, 278] on div "6 selected" at bounding box center [162, 282] width 75 height 8
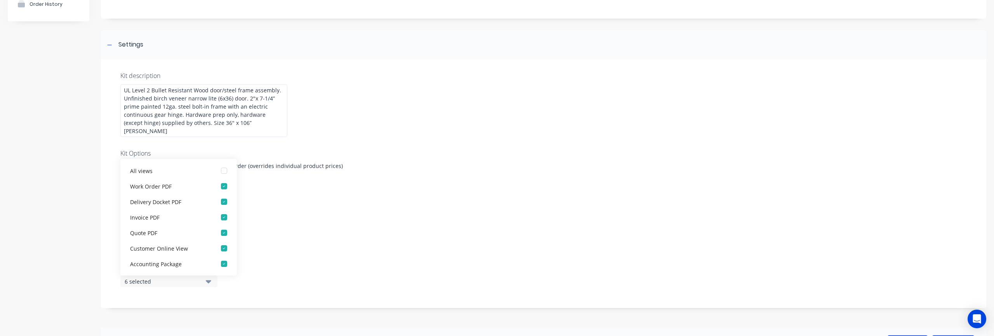
click at [194, 278] on div "6 selected" at bounding box center [162, 282] width 75 height 8
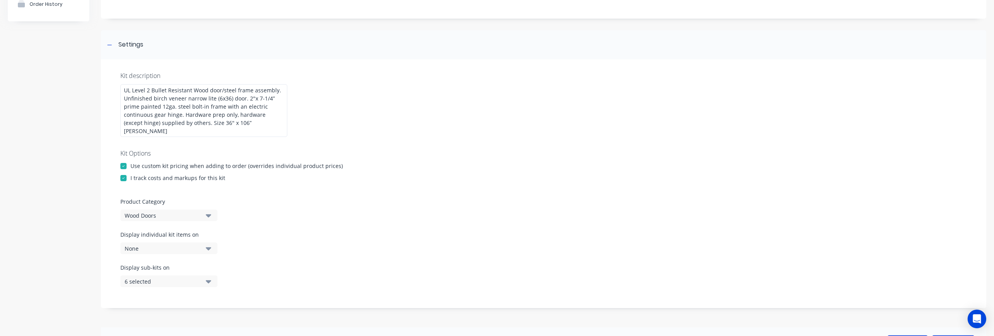
click at [195, 278] on div "6 selected" at bounding box center [162, 282] width 75 height 8
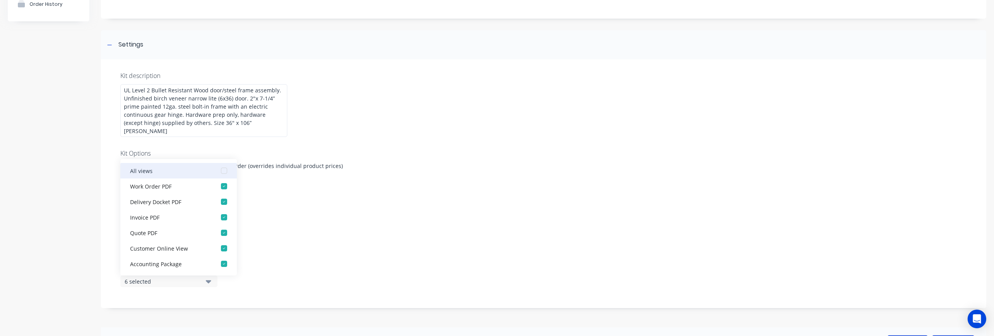
click at [227, 165] on div "button" at bounding box center [224, 171] width 16 height 16
click at [226, 164] on div "button" at bounding box center [224, 171] width 16 height 16
click at [306, 219] on div "Kit description UL Level 2 Bullet Resistant Wood door/steel frame assembly. Unf…" at bounding box center [544, 183] width 886 height 249
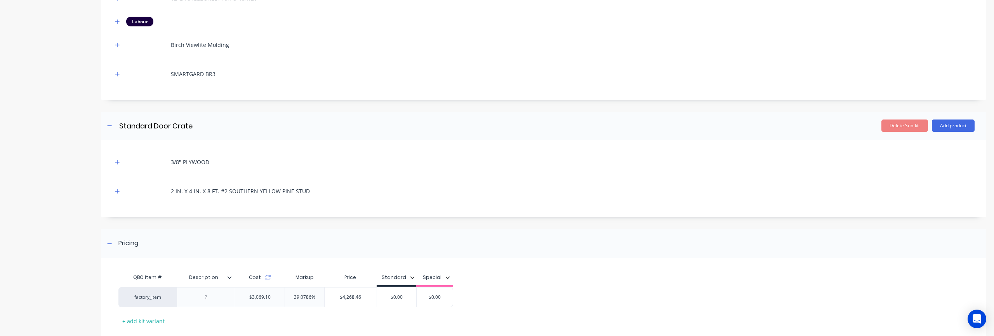
scroll to position [704, 0]
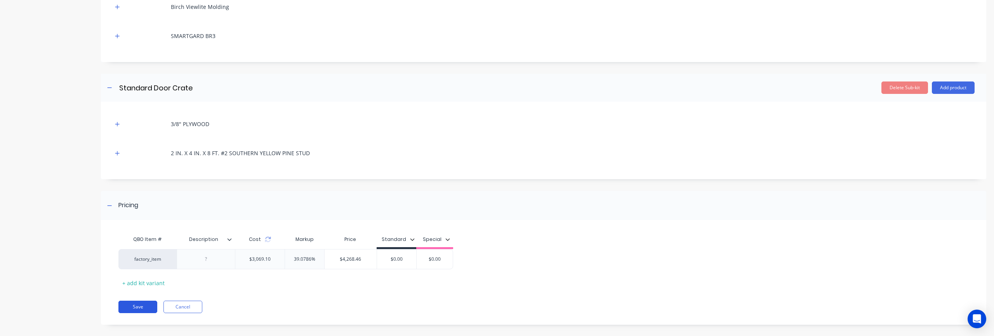
click at [144, 301] on button "Save" at bounding box center [137, 307] width 39 height 12
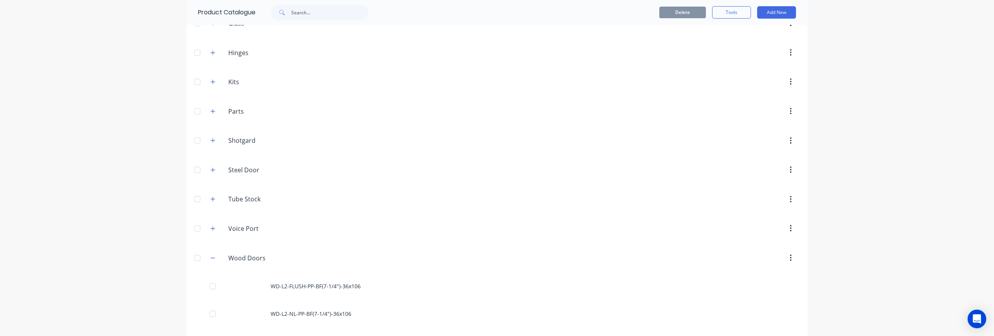
scroll to position [452, 0]
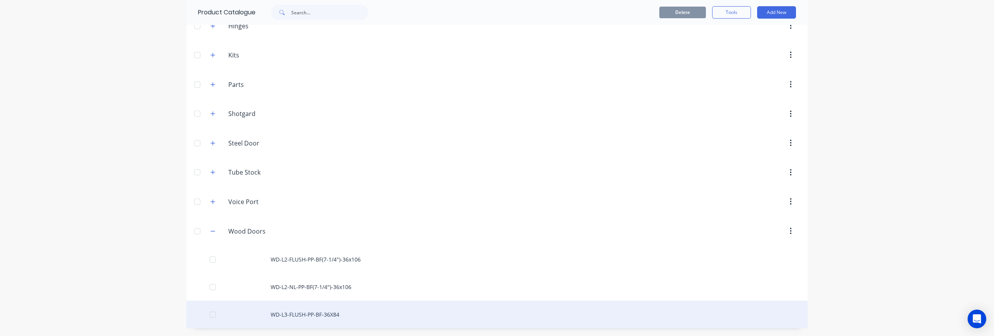
click at [309, 316] on div "WD-L3-FLUSH-PP-BF-36X84" at bounding box center [496, 315] width 621 height 28
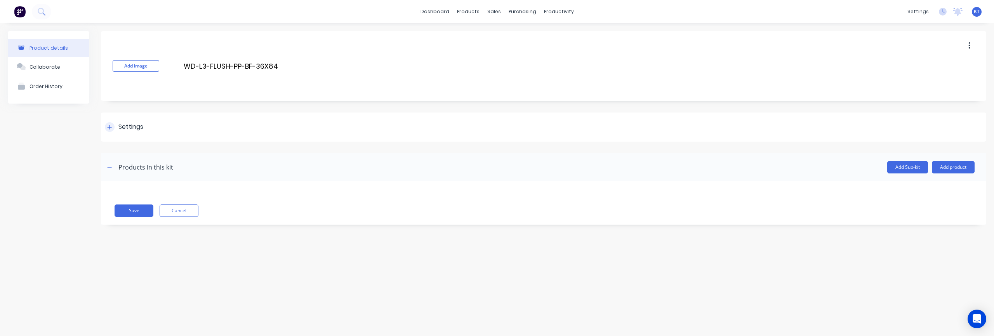
click at [107, 129] on div at bounding box center [110, 127] width 10 height 10
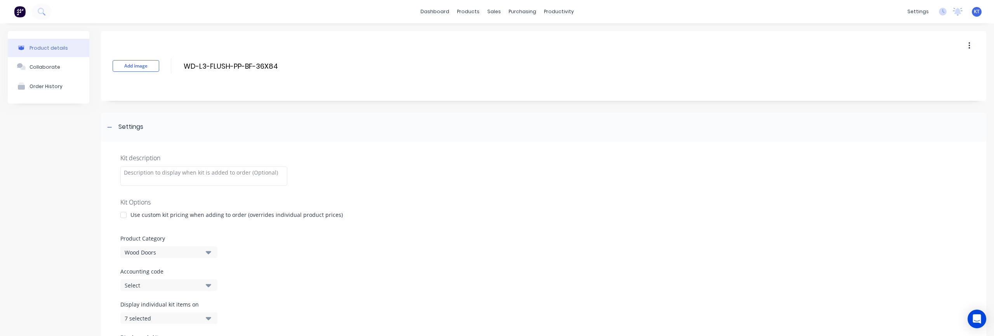
scroll to position [101, 0]
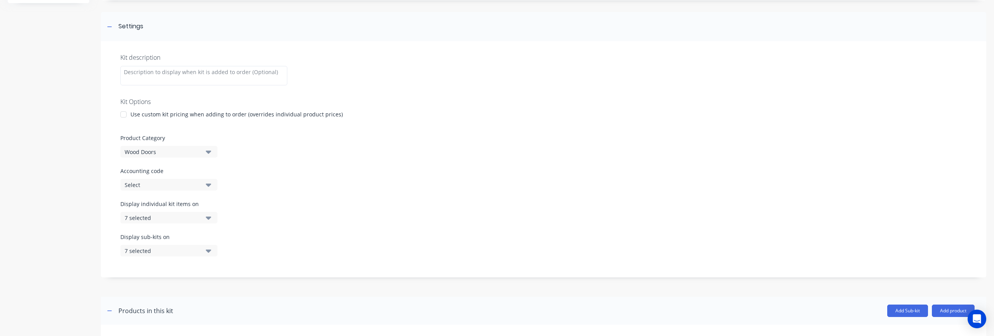
click at [180, 219] on div "7 selected" at bounding box center [162, 218] width 75 height 8
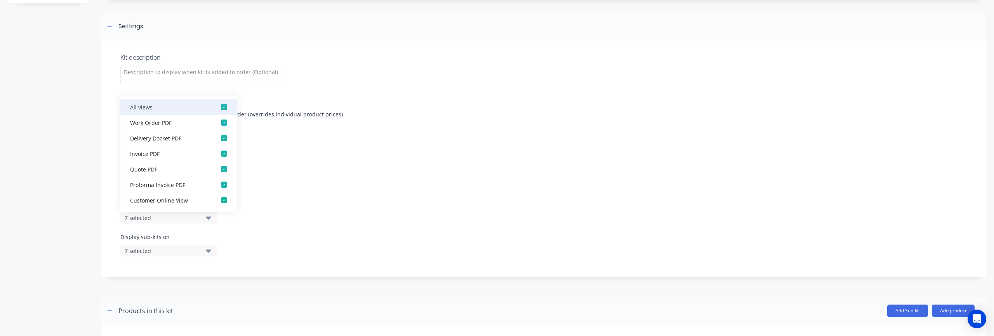
click at [222, 108] on div "button" at bounding box center [224, 107] width 16 height 16
click at [319, 238] on div "Display sub-kits on 7 selected" at bounding box center [543, 249] width 847 height 33
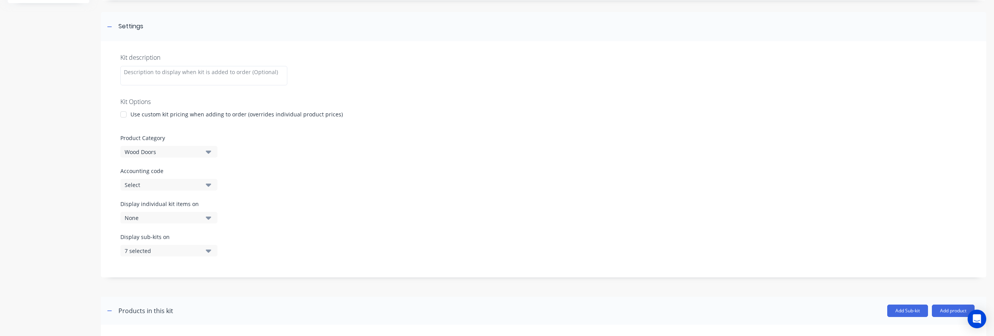
click at [193, 248] on div "7 selected" at bounding box center [162, 251] width 75 height 8
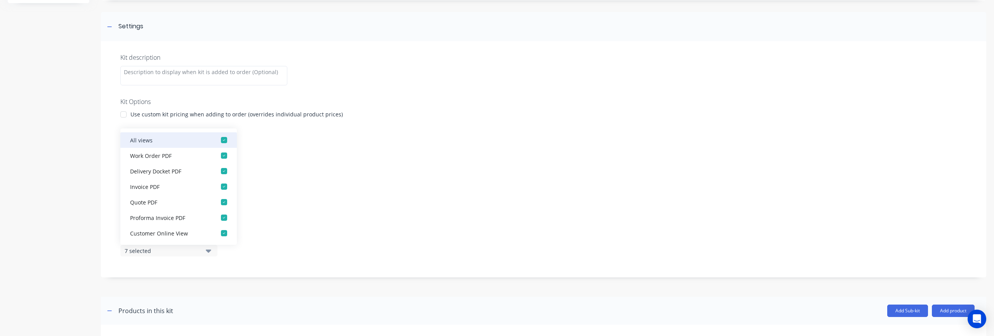
click at [226, 139] on div "button" at bounding box center [224, 140] width 16 height 16
click at [345, 168] on label "Accounting code" at bounding box center [543, 171] width 847 height 8
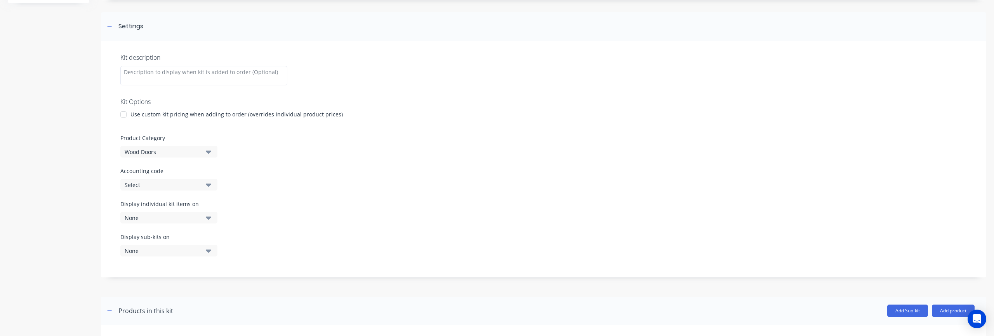
click at [221, 48] on div "Kit description Kit Options Use custom kit pricing when adding to order (overri…" at bounding box center [544, 159] width 886 height 237
click at [106, 24] on div at bounding box center [110, 27] width 10 height 10
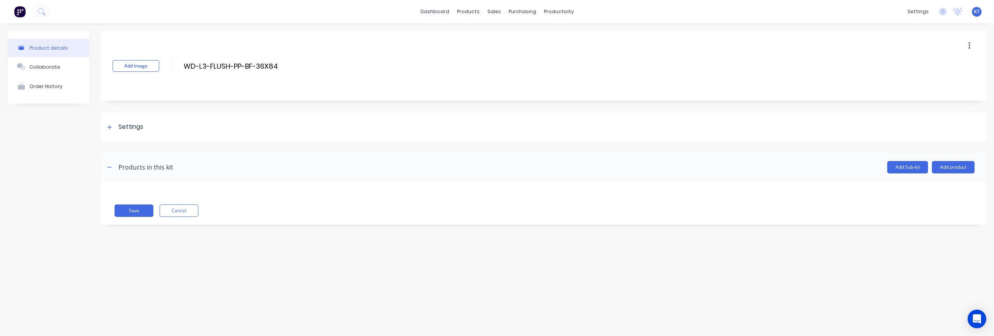
scroll to position [0, 0]
click at [136, 213] on button "Save" at bounding box center [134, 211] width 39 height 12
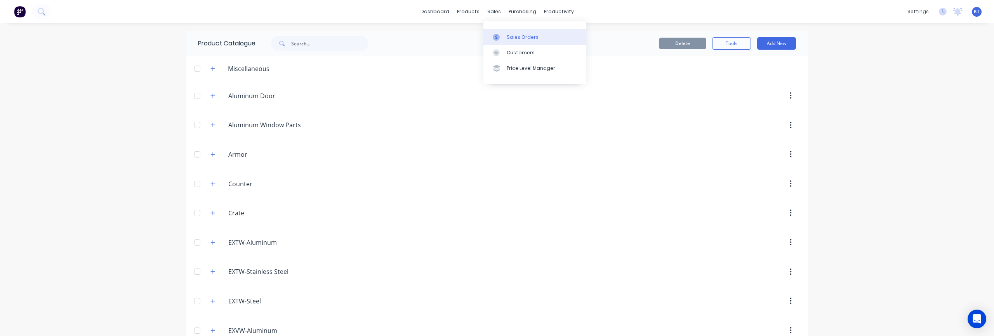
click at [514, 38] on div "Sales Orders" at bounding box center [523, 37] width 32 height 7
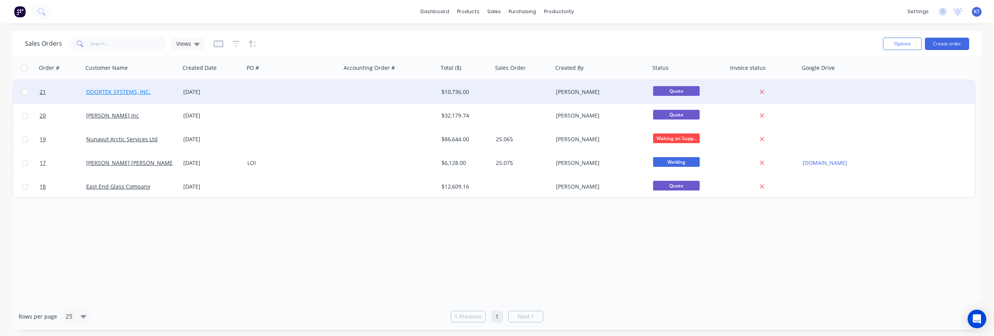
click at [113, 91] on link "DOORTEK SYSTEMS, INC." at bounding box center [118, 91] width 64 height 7
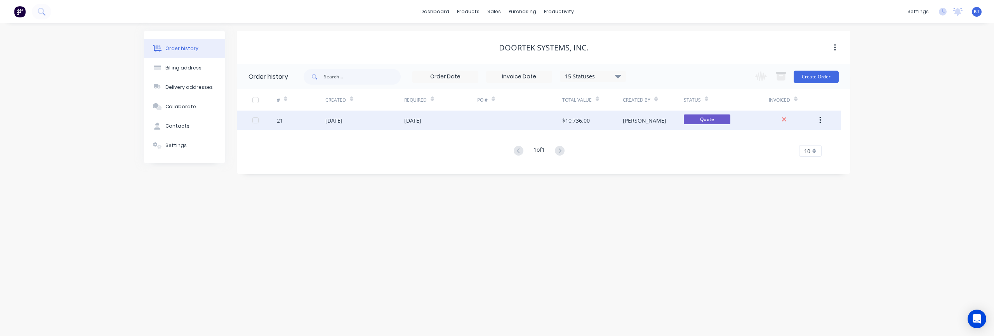
click at [818, 120] on button "button" at bounding box center [820, 120] width 18 height 14
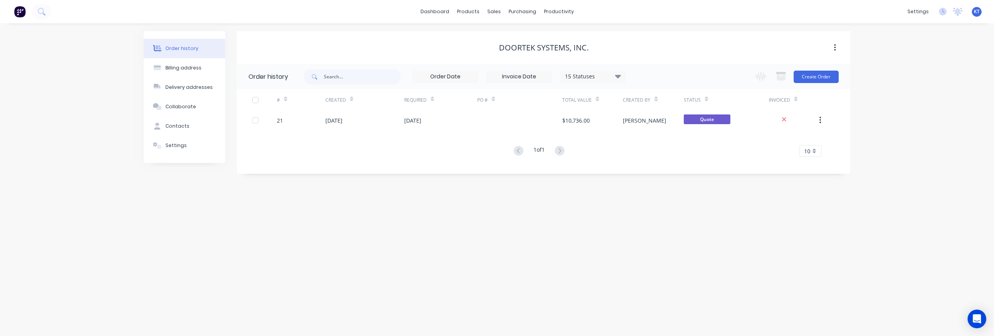
drag, startPoint x: 696, startPoint y: 258, endPoint x: 666, endPoint y: 207, distance: 59.0
click at [696, 257] on div "Order history Billing address Delivery addresses Collaborate Contacts Settings …" at bounding box center [497, 179] width 994 height 313
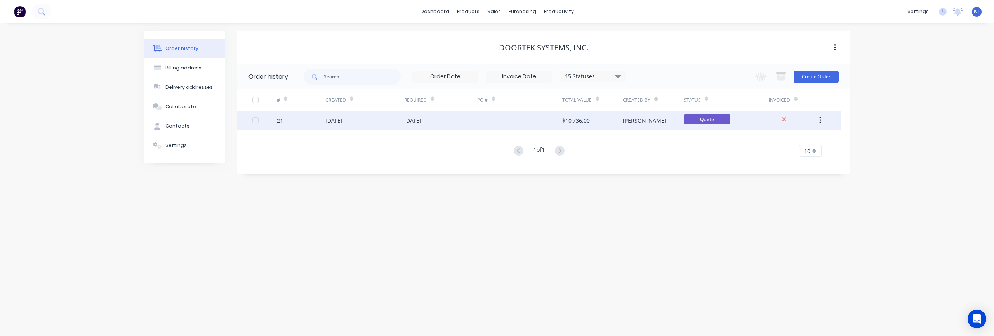
click at [619, 122] on div "$10,736.00" at bounding box center [592, 120] width 61 height 19
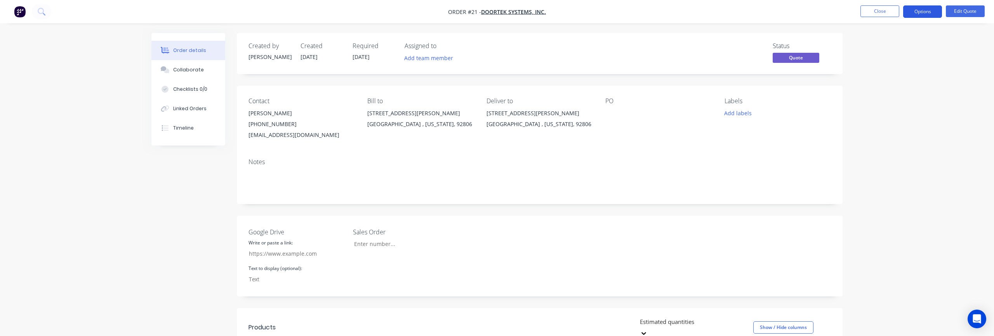
click at [928, 14] on button "Options" at bounding box center [922, 11] width 39 height 12
click at [907, 42] on div "Quote" at bounding box center [899, 47] width 71 height 11
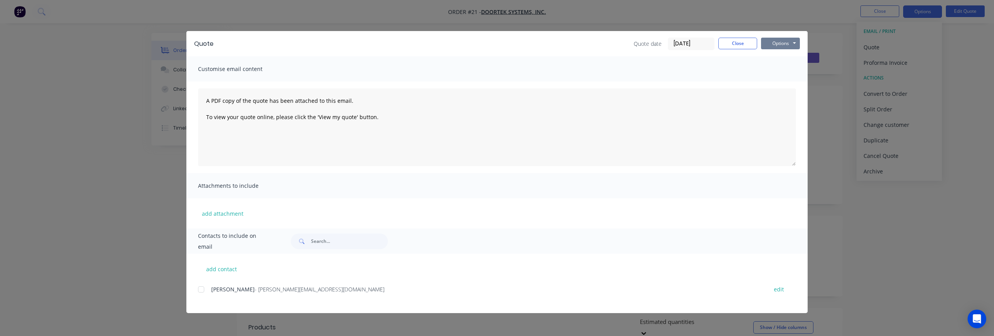
click at [783, 44] on button "Options" at bounding box center [780, 44] width 39 height 12
click at [789, 60] on button "Preview" at bounding box center [786, 57] width 50 height 13
click at [784, 45] on button "Options" at bounding box center [780, 44] width 39 height 12
click at [736, 48] on button "Close" at bounding box center [738, 44] width 39 height 12
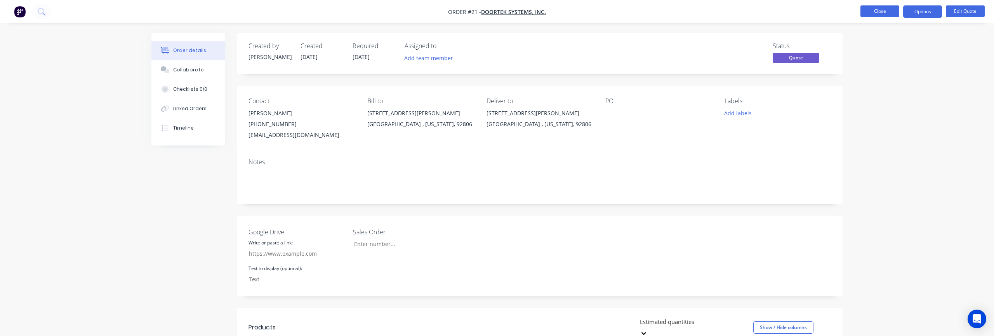
click at [886, 16] on button "Close" at bounding box center [880, 11] width 39 height 12
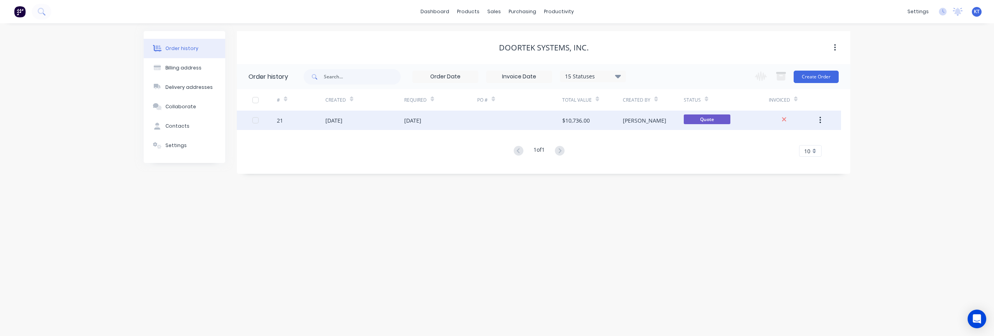
click at [408, 124] on div "09 Nov 2025" at bounding box center [412, 121] width 17 height 8
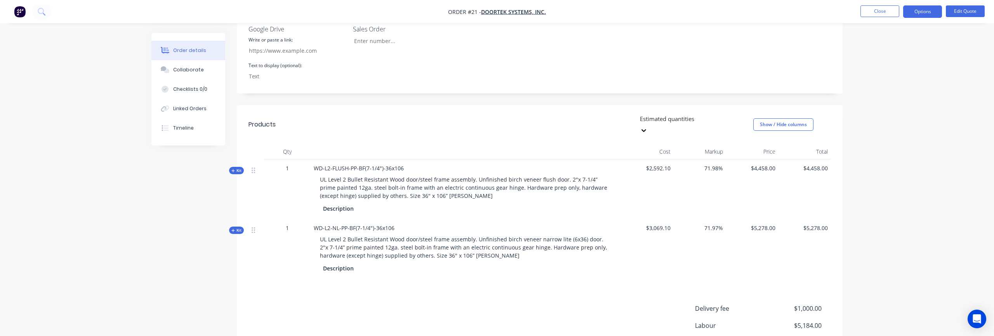
scroll to position [208, 0]
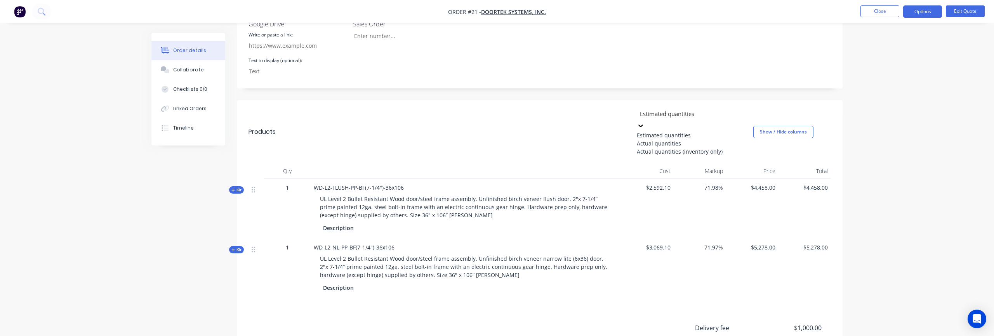
click at [687, 118] on div at bounding box center [695, 114] width 112 height 10
click at [689, 116] on div at bounding box center [695, 114] width 112 height 10
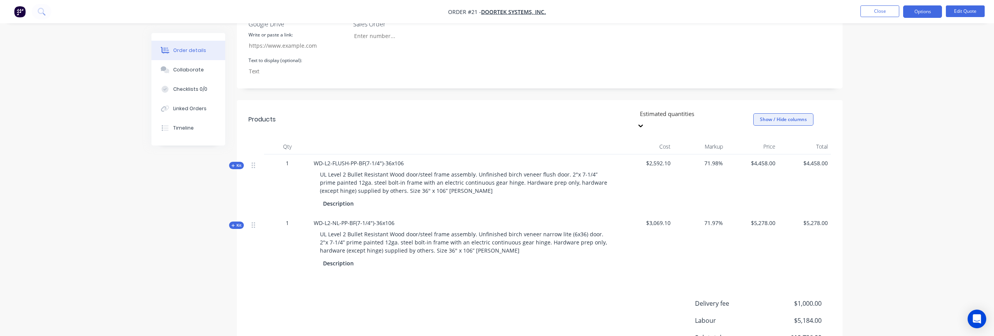
click at [785, 115] on button "Show / Hide columns" at bounding box center [784, 119] width 60 height 12
click at [919, 11] on button "Options" at bounding box center [922, 11] width 39 height 12
click at [901, 44] on div "Quote" at bounding box center [899, 47] width 71 height 11
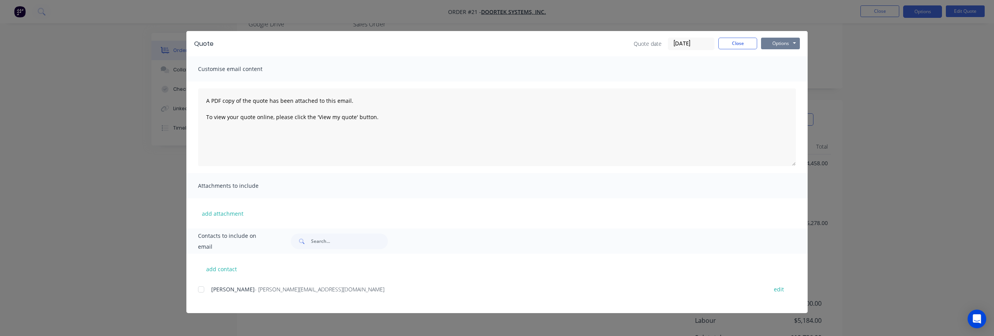
click at [782, 45] on button "Options" at bounding box center [780, 44] width 39 height 12
click at [784, 58] on button "Preview" at bounding box center [786, 57] width 50 height 13
click at [733, 48] on button "Close" at bounding box center [738, 44] width 39 height 12
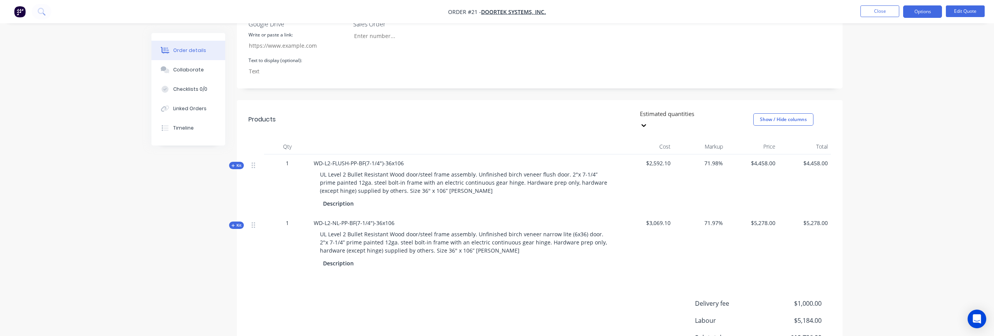
click at [349, 160] on span "WD-L2-FLUSH-PP-BF(7-1/4")-36x106" at bounding box center [359, 163] width 90 height 7
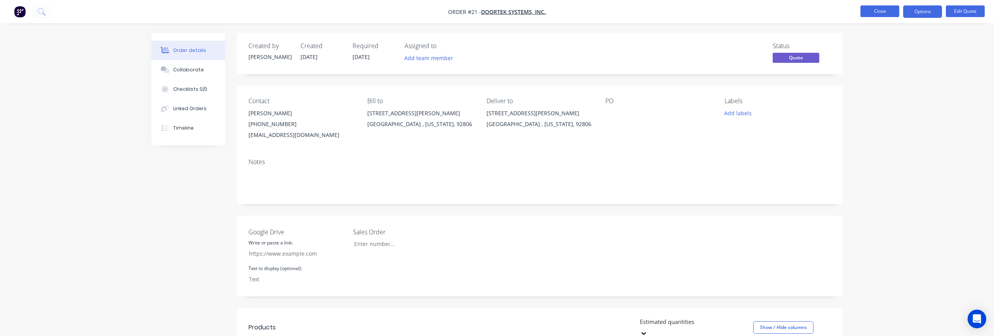
click at [876, 14] on button "Close" at bounding box center [880, 11] width 39 height 12
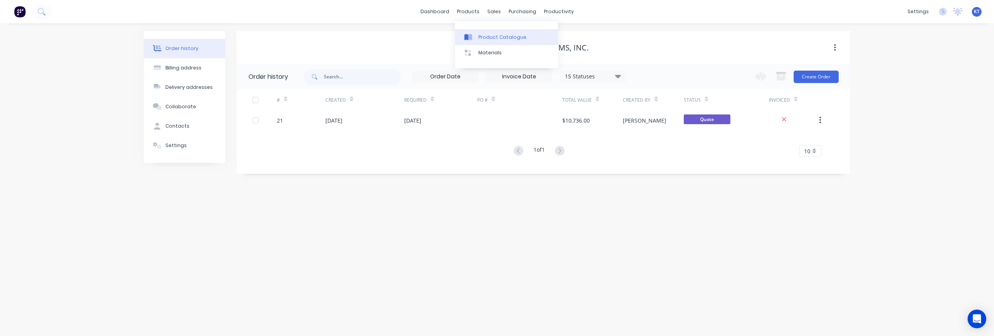
click at [484, 36] on div "Product Catalogue" at bounding box center [503, 37] width 48 height 7
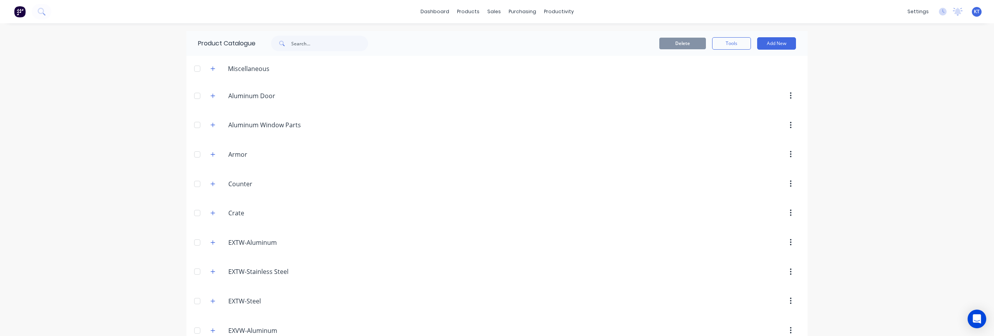
scroll to position [452, 0]
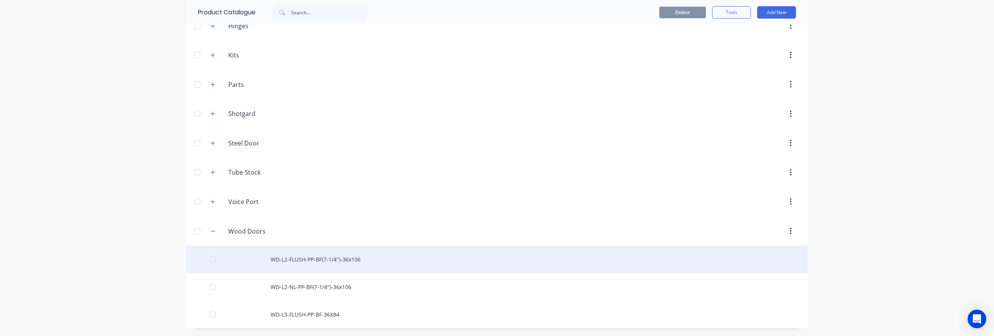
click at [315, 263] on div "WD-L2-FLUSH-PP-BF(7-1/4")-36x106" at bounding box center [496, 260] width 621 height 28
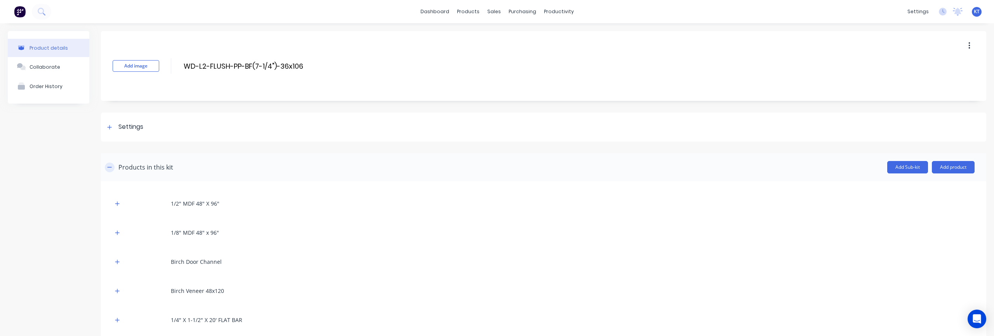
click at [109, 166] on icon "button" at bounding box center [109, 167] width 5 height 5
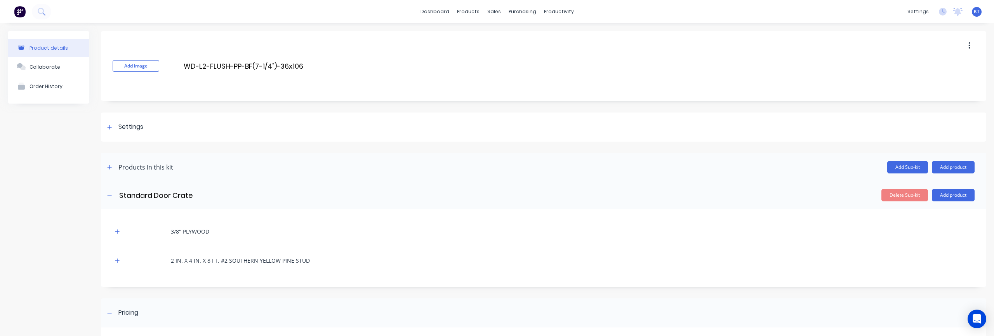
click at [115, 198] on div "Standard Door Crate Standard Door Crate Enter sub-kit name" at bounding box center [180, 195] width 151 height 12
click at [110, 196] on icon "button" at bounding box center [109, 195] width 5 height 5
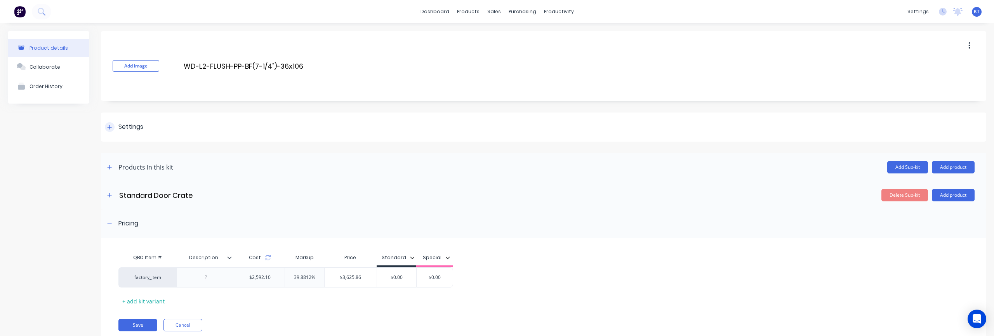
click at [107, 131] on div at bounding box center [110, 127] width 10 height 10
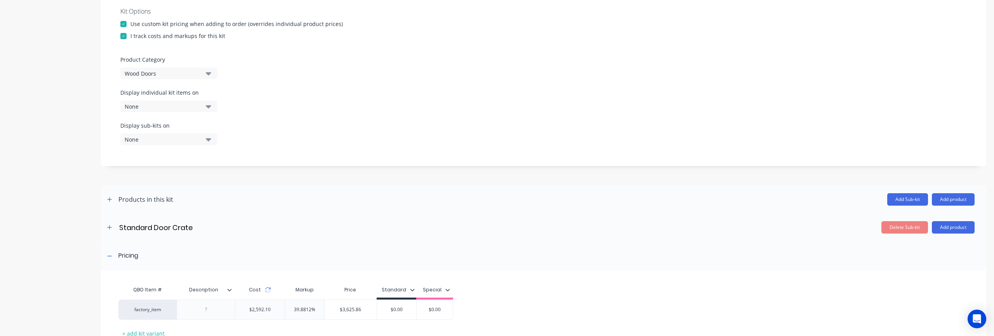
scroll to position [275, 0]
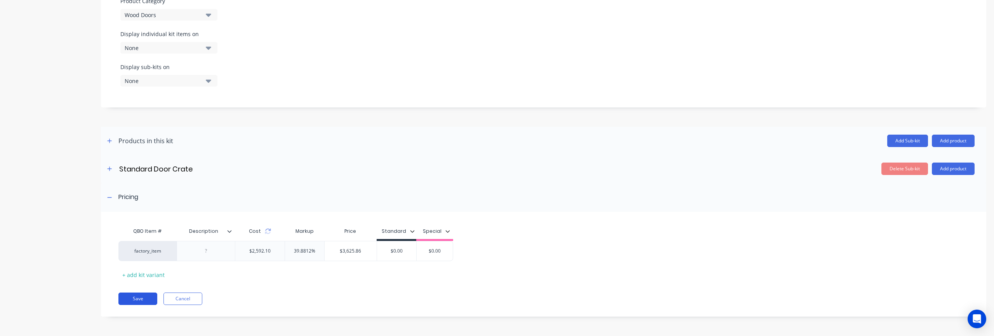
click at [136, 299] on button "Save" at bounding box center [137, 299] width 39 height 12
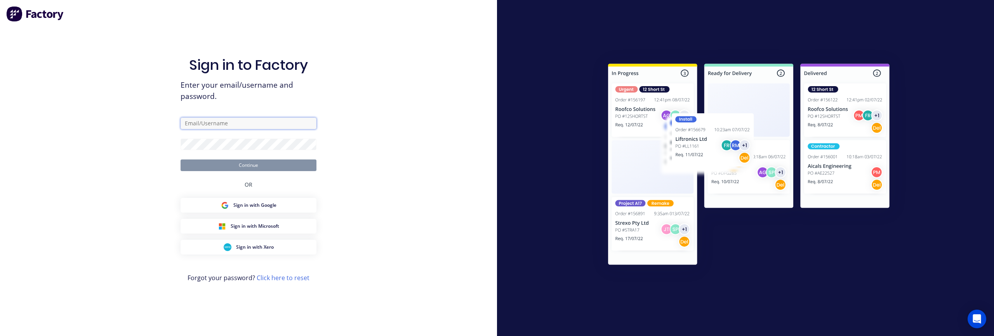
type input "kris@nabulletproof.com"
click at [235, 169] on button "Continue" at bounding box center [249, 166] width 136 height 12
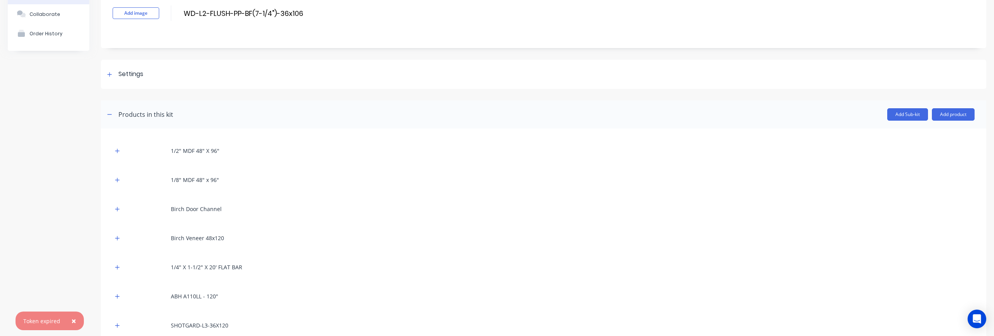
scroll to position [10, 0]
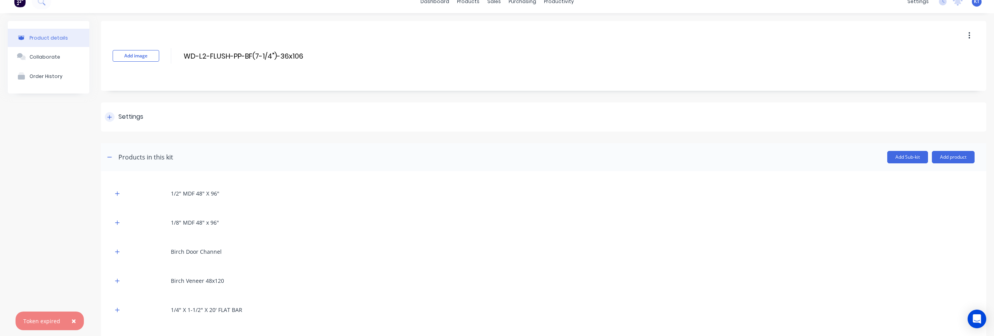
click at [104, 116] on div "Settings" at bounding box center [544, 117] width 886 height 29
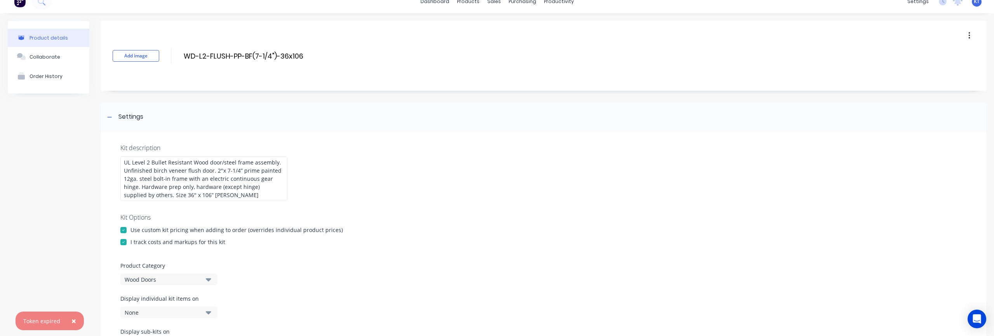
scroll to position [65, 0]
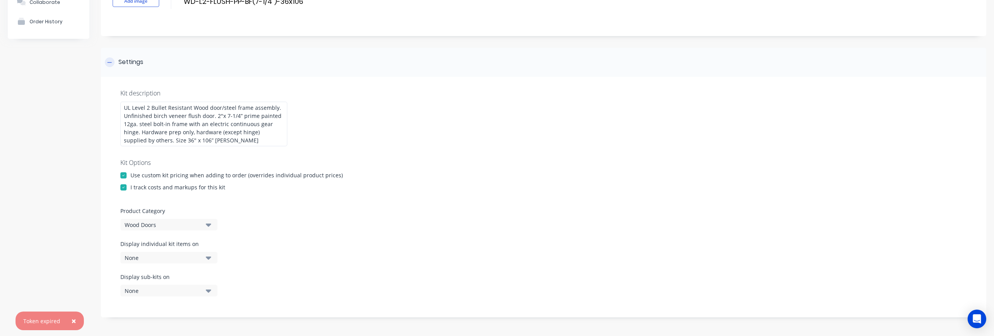
click at [114, 59] on div "Settings" at bounding box center [124, 62] width 38 height 10
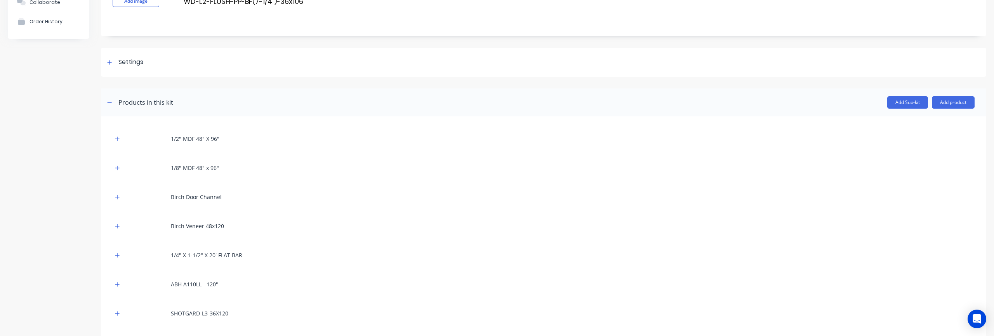
scroll to position [0, 0]
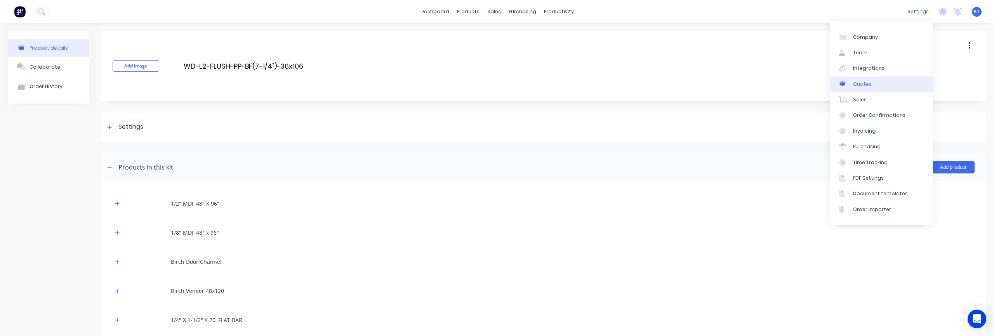
click at [862, 86] on div "Quotes" at bounding box center [862, 84] width 19 height 7
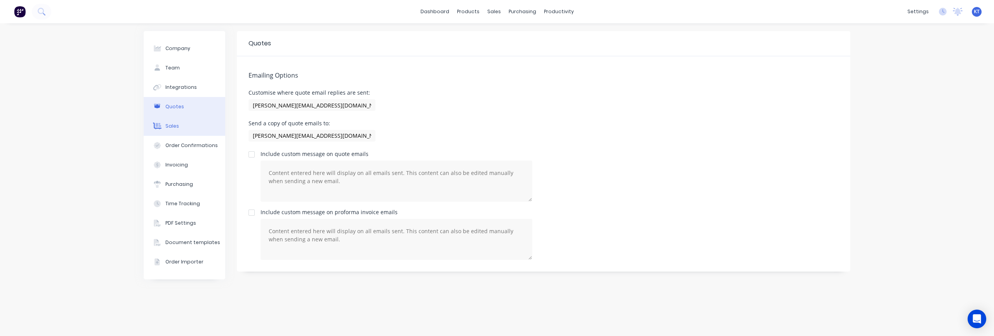
click at [185, 124] on button "Sales" at bounding box center [185, 126] width 82 height 19
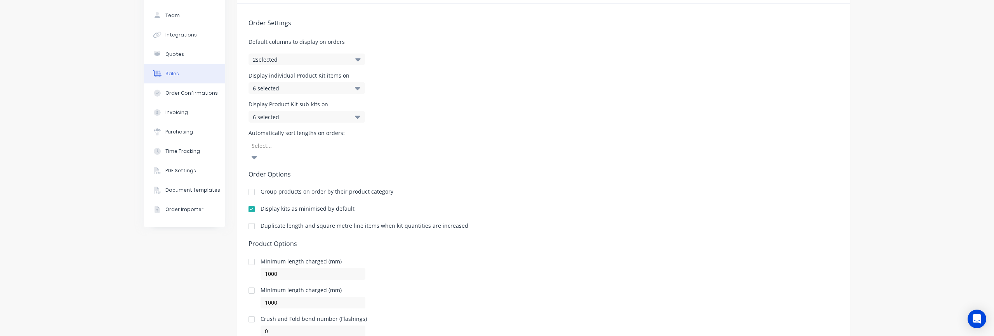
scroll to position [58, 0]
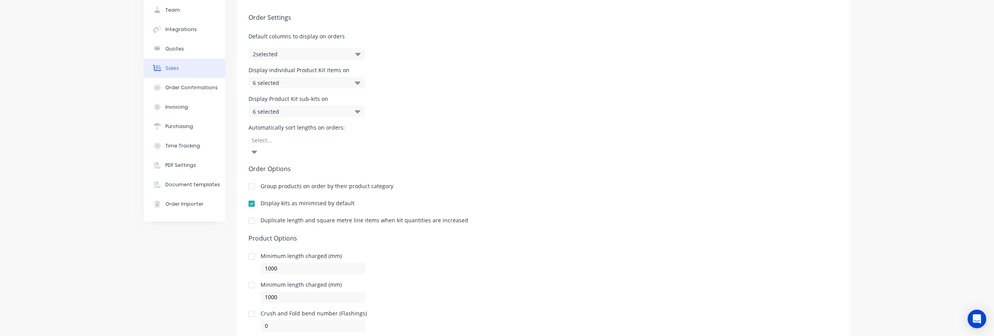
click at [577, 205] on div "Order Settings Default columns to display on orders 2 selected Display individu…" at bounding box center [544, 165] width 614 height 334
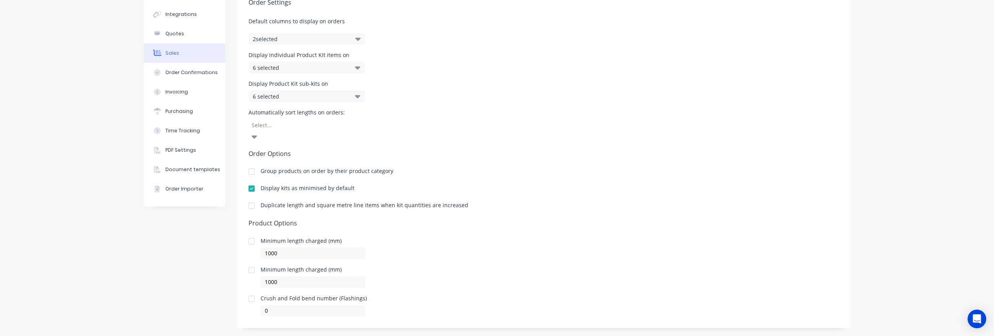
scroll to position [0, 0]
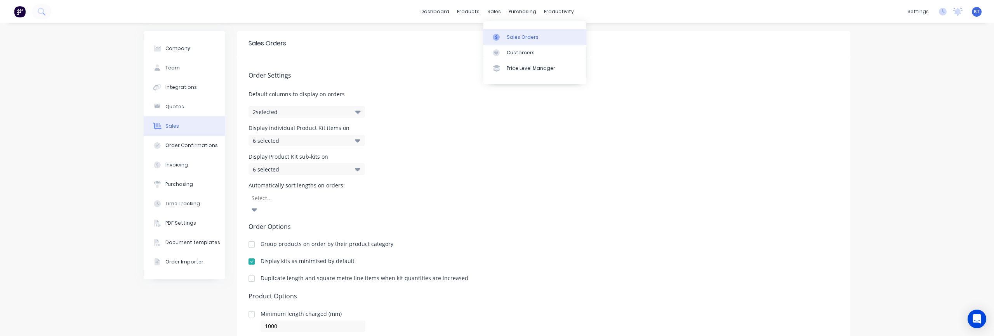
click at [511, 35] on div "Sales Orders" at bounding box center [523, 37] width 32 height 7
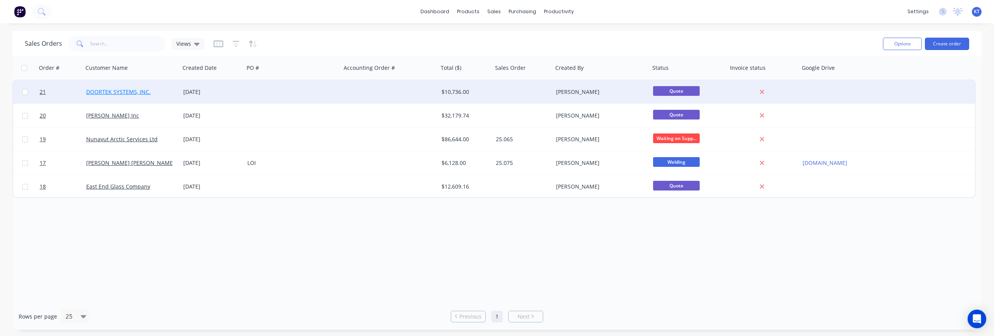
click at [134, 94] on link "DOORTEK SYSTEMS, INC." at bounding box center [118, 91] width 64 height 7
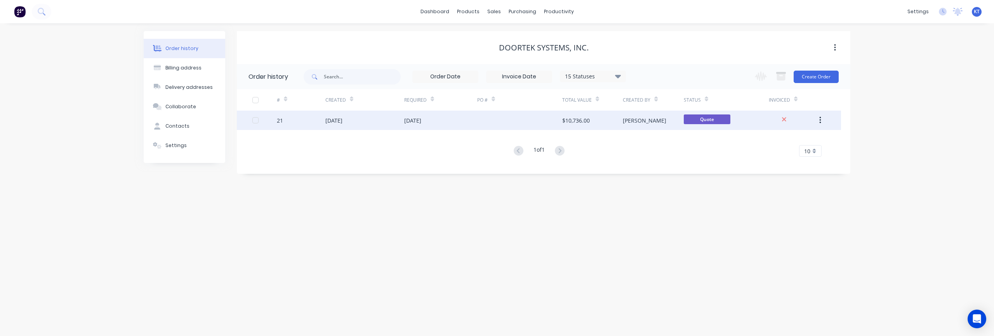
click at [438, 122] on div "09 Nov 2025" at bounding box center [440, 120] width 73 height 19
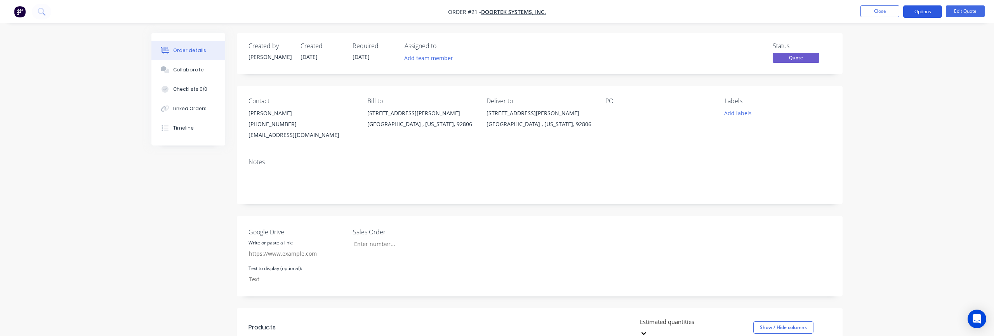
click at [917, 14] on button "Options" at bounding box center [922, 11] width 39 height 12
click at [898, 49] on div "Quote" at bounding box center [899, 47] width 71 height 11
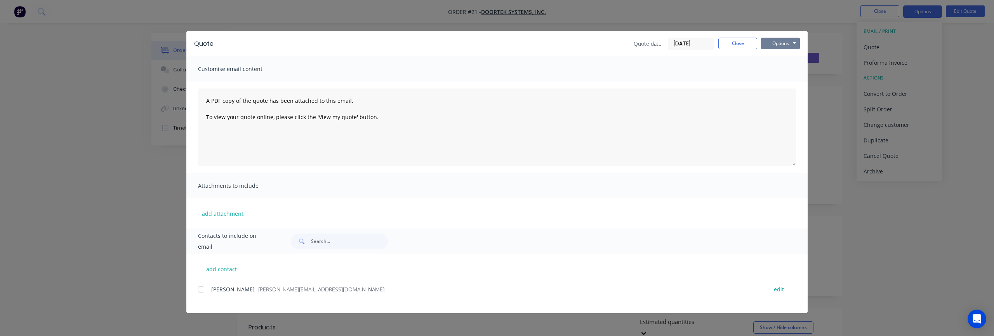
click at [782, 43] on button "Options" at bounding box center [780, 44] width 39 height 12
click at [794, 59] on button "Preview" at bounding box center [786, 57] width 50 height 13
click at [740, 42] on button "Close" at bounding box center [738, 44] width 39 height 12
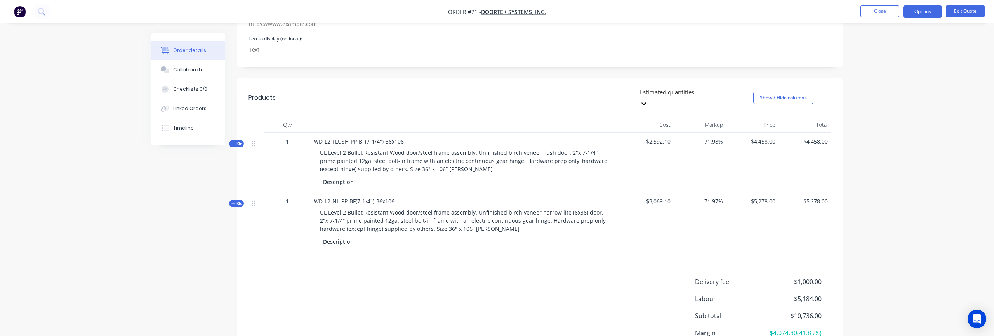
scroll to position [291, 0]
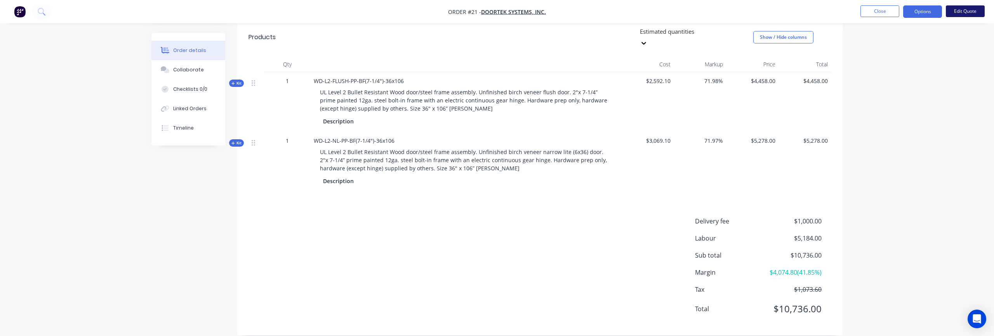
click at [967, 13] on button "Edit Quote" at bounding box center [965, 11] width 39 height 12
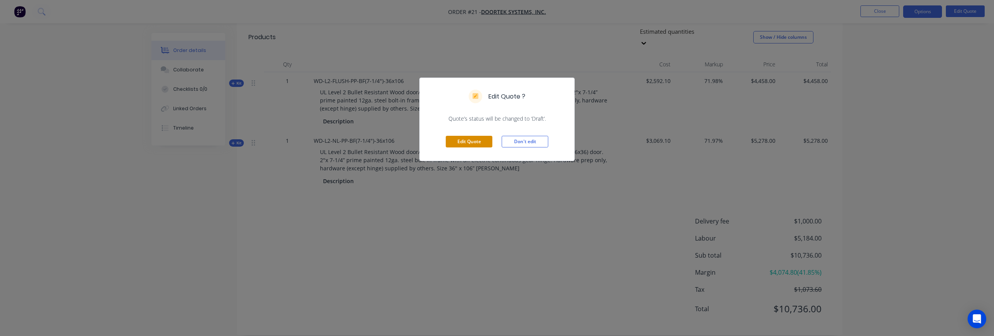
click at [470, 142] on button "Edit Quote" at bounding box center [469, 142] width 47 height 12
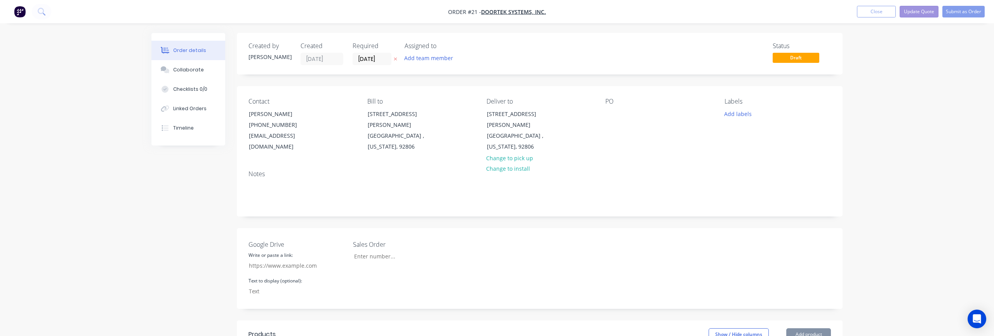
type input "08/11/25"
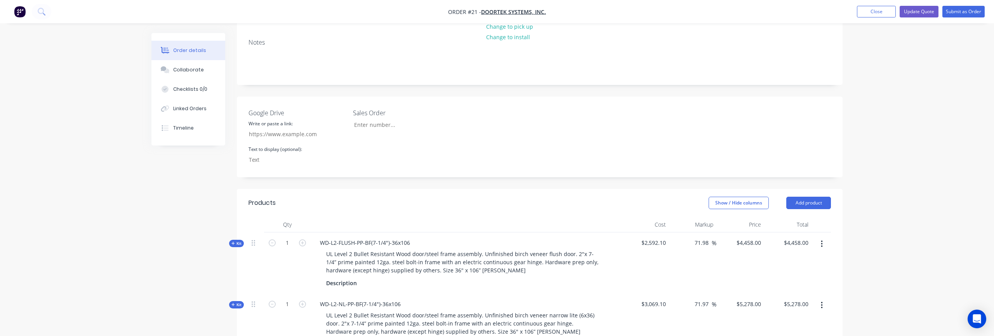
scroll to position [153, 0]
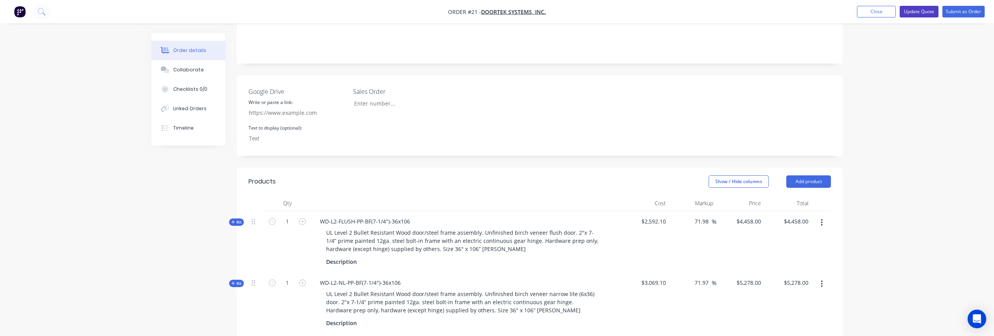
click at [921, 12] on button "Update Quote" at bounding box center [919, 12] width 39 height 12
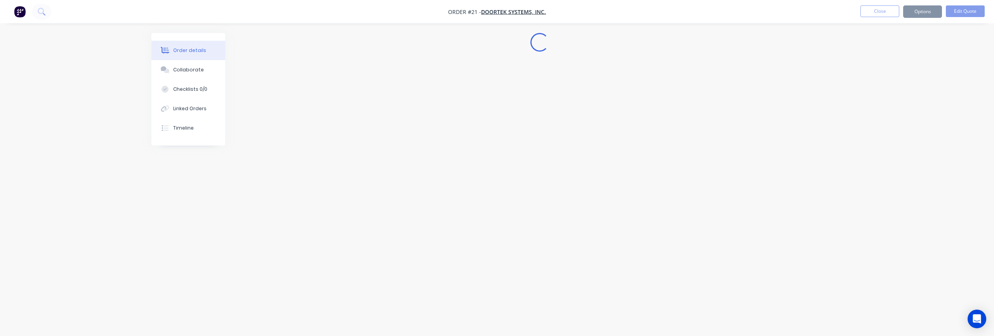
scroll to position [0, 0]
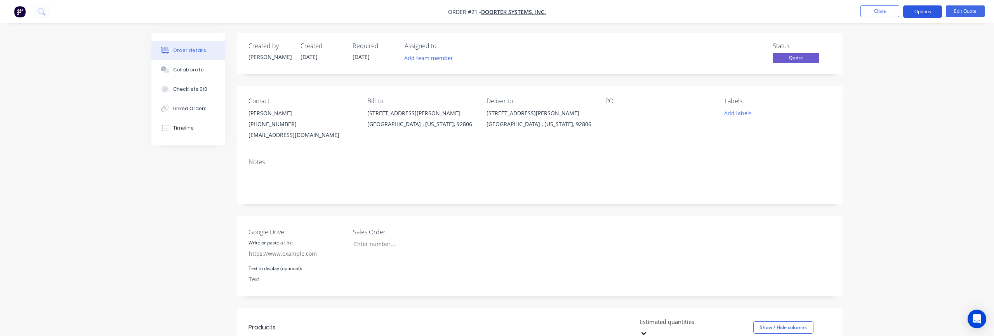
click at [917, 15] on button "Options" at bounding box center [922, 11] width 39 height 12
click at [902, 48] on div "Quote" at bounding box center [899, 47] width 71 height 11
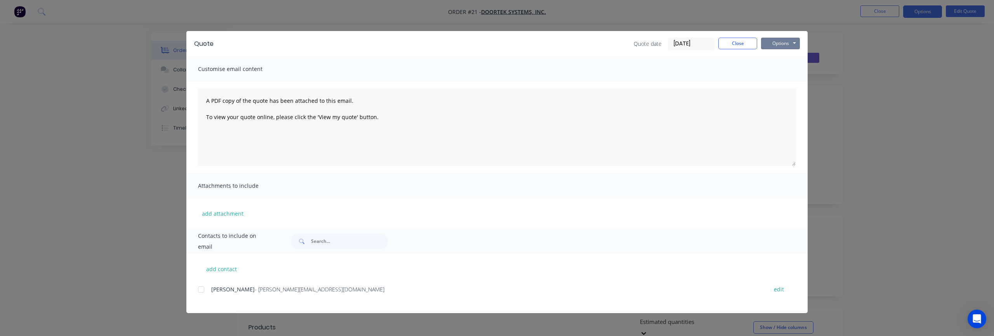
click at [791, 40] on button "Options" at bounding box center [780, 44] width 39 height 12
click at [783, 52] on button "Preview" at bounding box center [786, 57] width 50 height 13
click at [740, 43] on button "Close" at bounding box center [738, 44] width 39 height 12
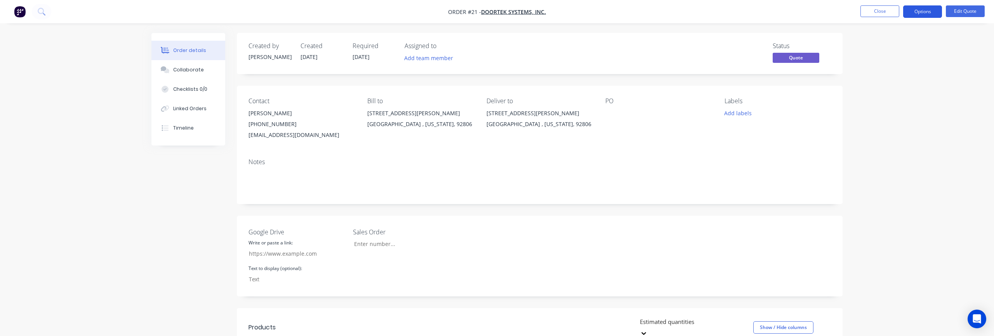
click at [928, 12] on button "Options" at bounding box center [922, 11] width 39 height 12
click at [23, 13] on img "button" at bounding box center [20, 12] width 12 height 12
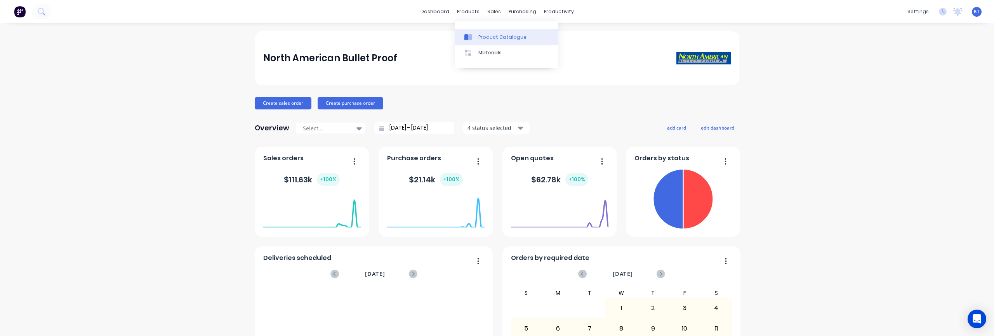
click at [480, 34] on div "Product Catalogue" at bounding box center [503, 37] width 48 height 7
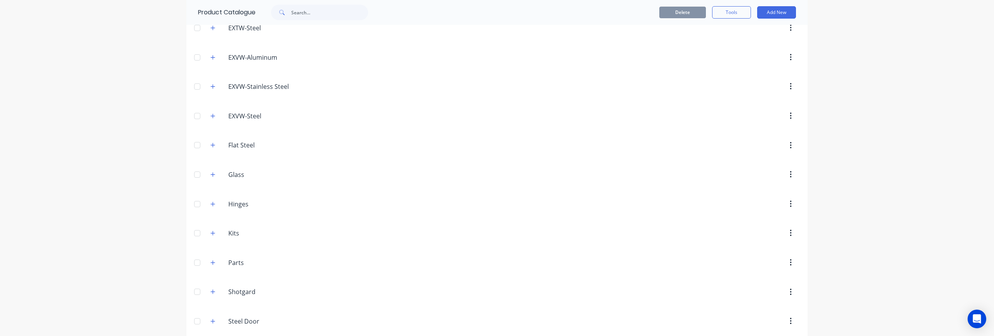
scroll to position [452, 0]
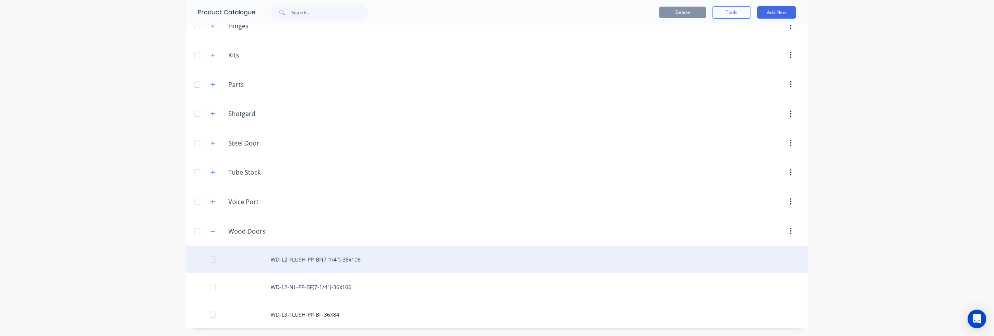
click at [327, 261] on div "WD-L2-FLUSH-PP-BF(7-1/4")-36x106" at bounding box center [496, 260] width 621 height 28
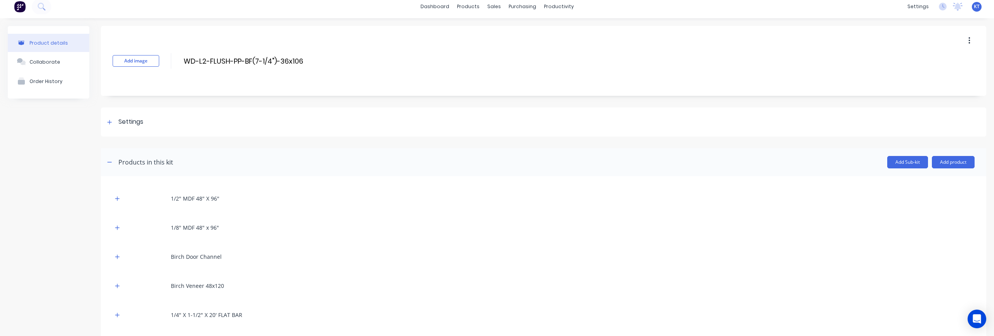
scroll to position [10, 0]
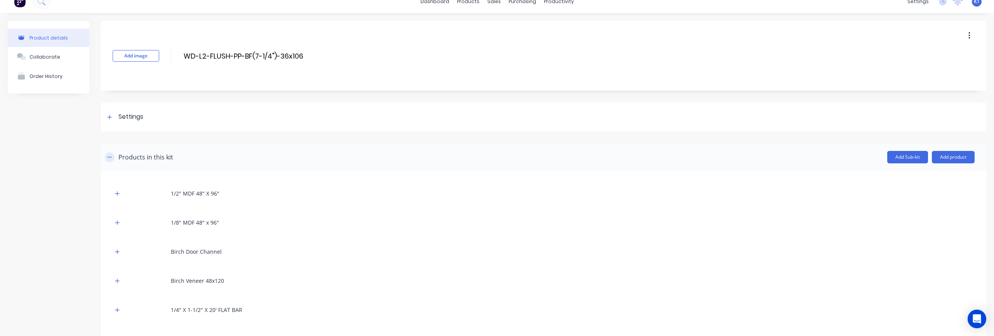
click at [108, 156] on icon "button" at bounding box center [109, 157] width 5 height 5
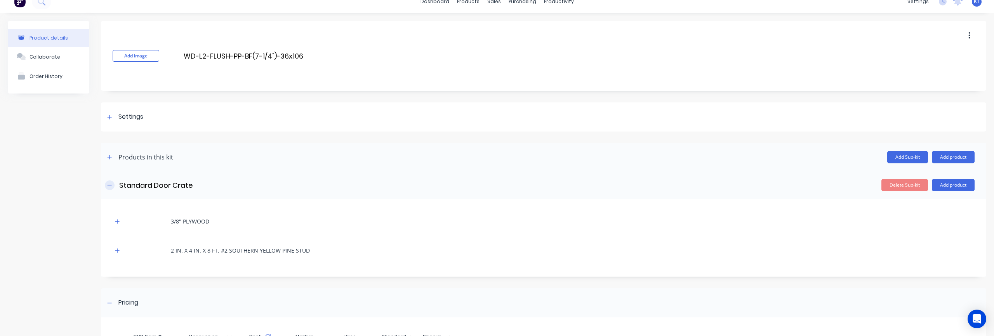
click at [109, 184] on icon "button" at bounding box center [109, 185] width 5 height 5
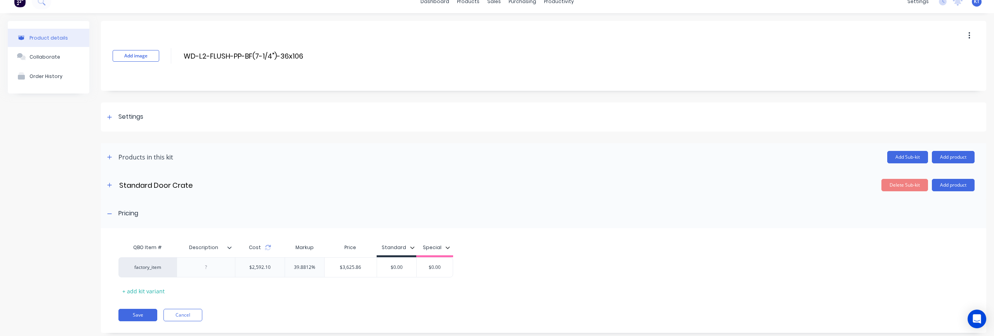
scroll to position [26, 0]
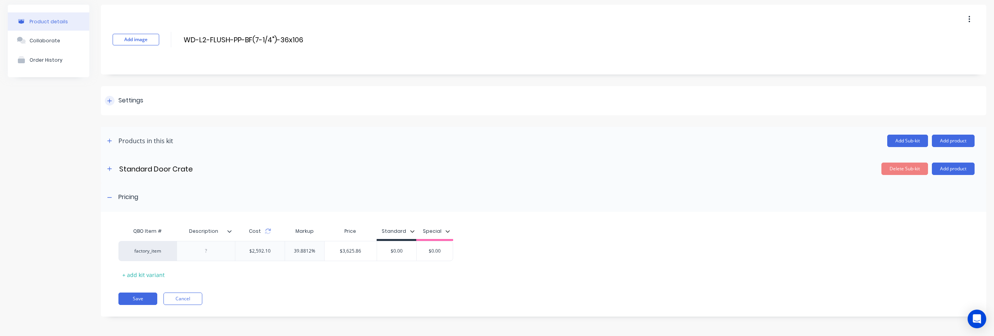
click at [109, 103] on icon at bounding box center [109, 100] width 5 height 5
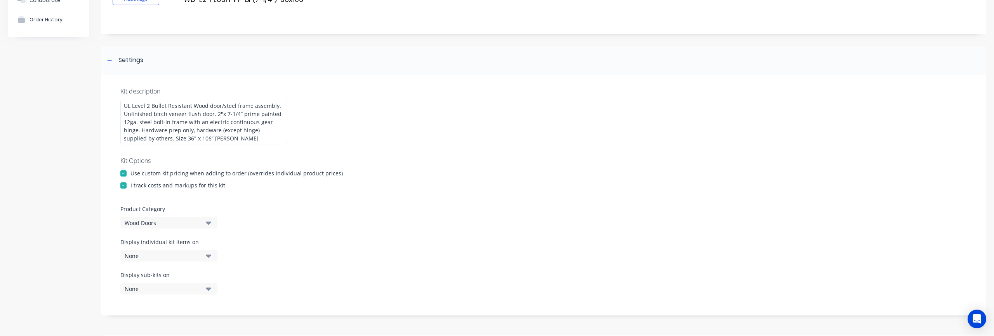
scroll to position [71, 0]
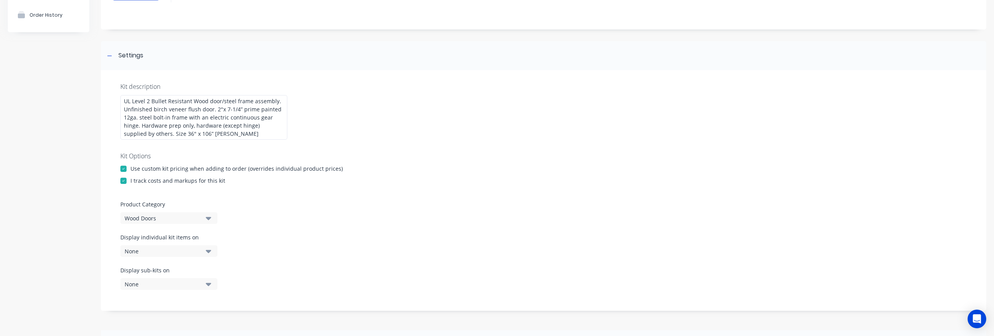
click at [186, 251] on div "None" at bounding box center [162, 251] width 75 height 8
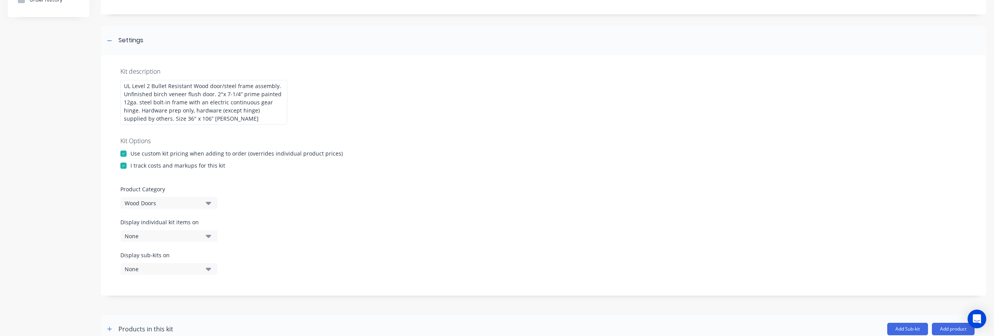
scroll to position [92, 0]
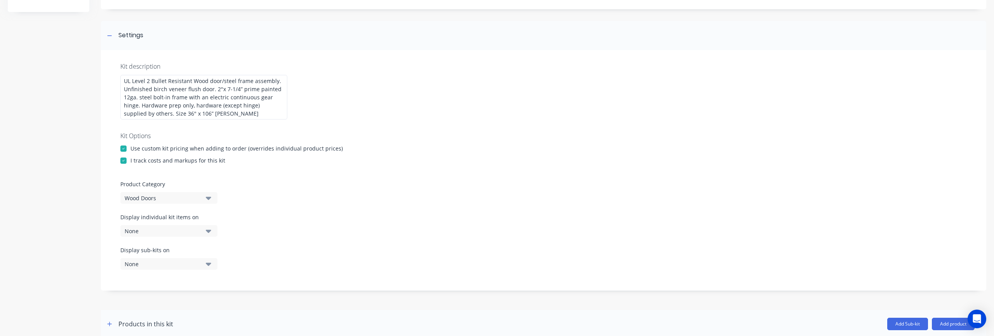
click at [179, 262] on div "None" at bounding box center [162, 264] width 75 height 8
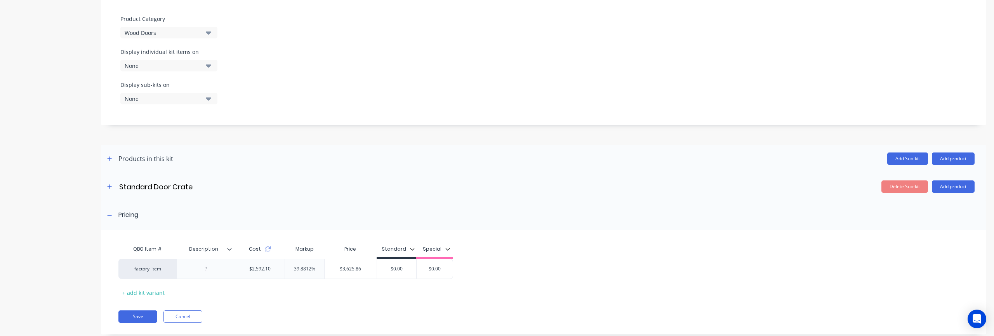
scroll to position [275, 0]
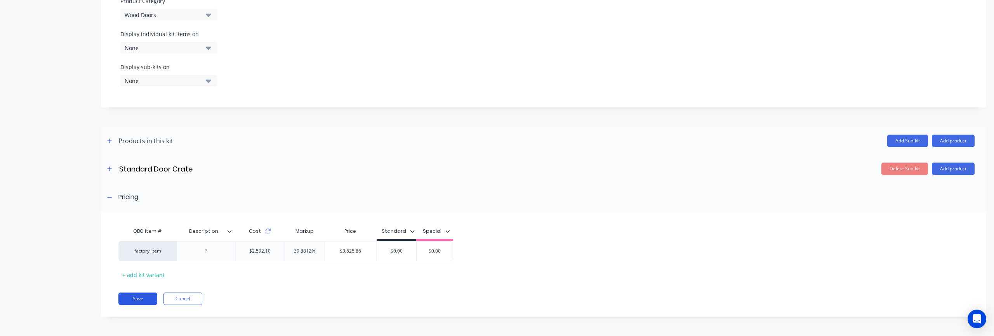
click at [139, 301] on button "Save" at bounding box center [137, 299] width 39 height 12
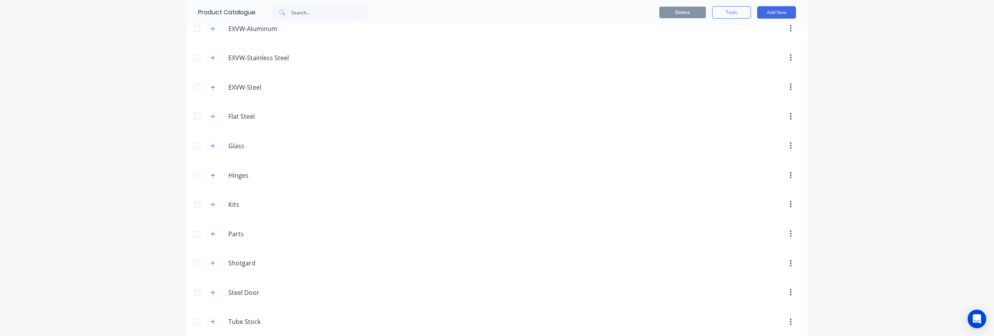
scroll to position [452, 0]
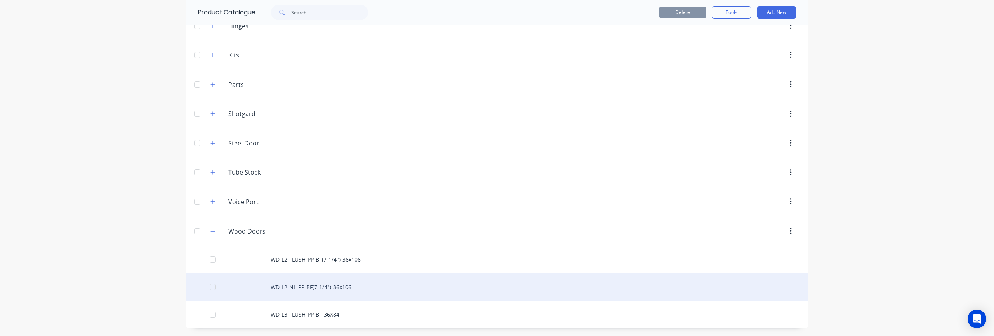
click at [310, 287] on div "WD-L2-NL-PP-BF(7-1/4")-36x106" at bounding box center [496, 287] width 621 height 28
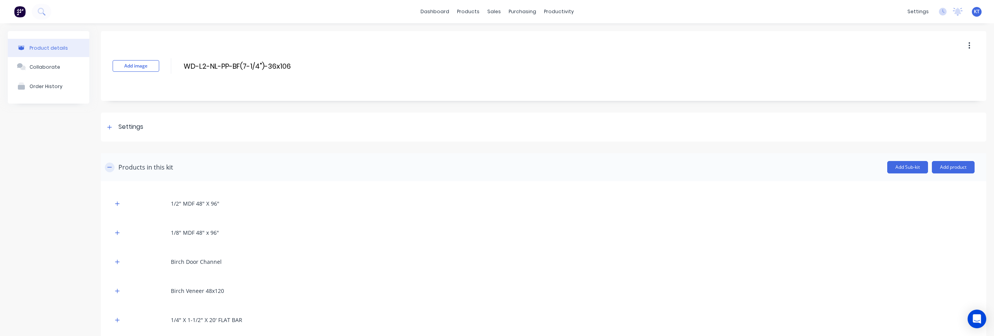
click at [109, 168] on icon "button" at bounding box center [109, 167] width 5 height 5
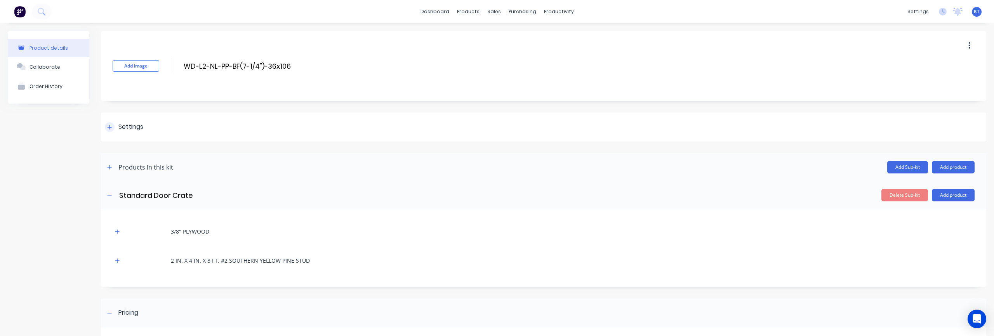
click at [108, 129] on div at bounding box center [110, 127] width 10 height 10
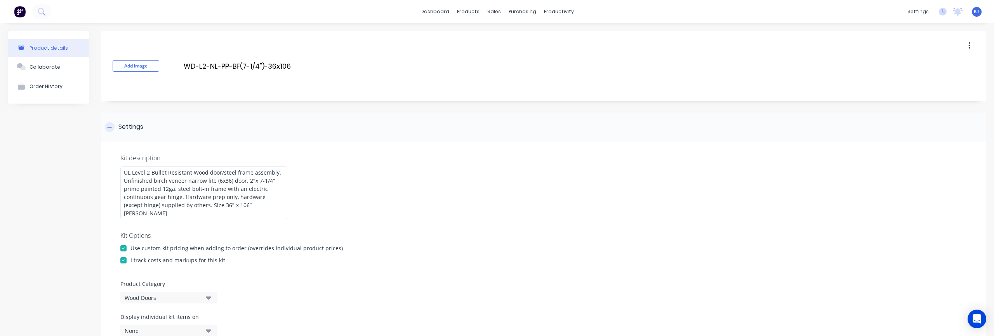
click at [109, 129] on icon at bounding box center [109, 127] width 5 height 5
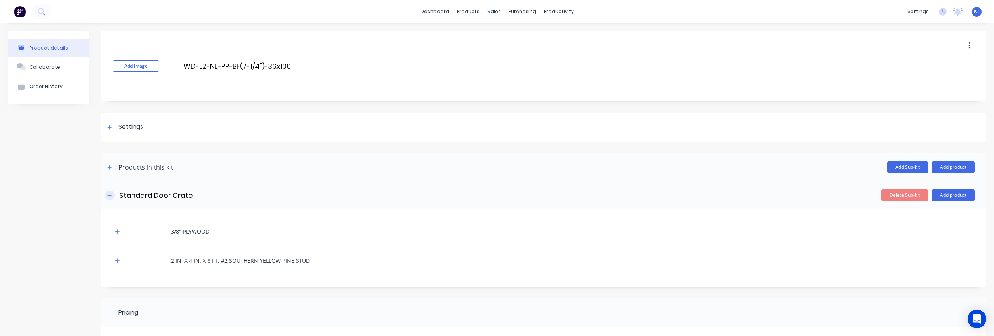
click at [110, 195] on icon "button" at bounding box center [110, 195] width 4 height 0
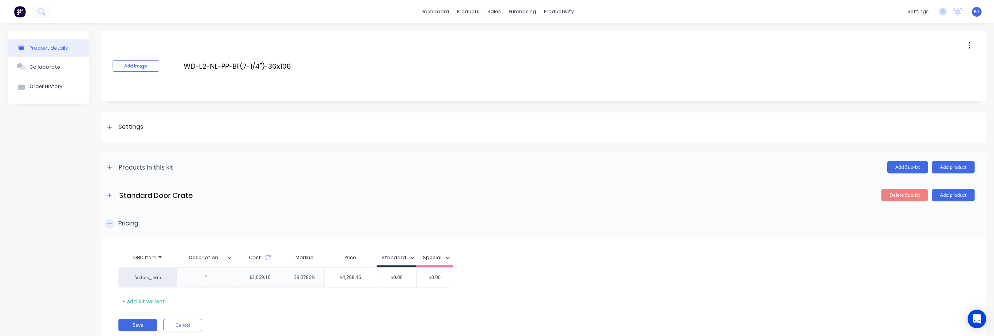
scroll to position [26, 0]
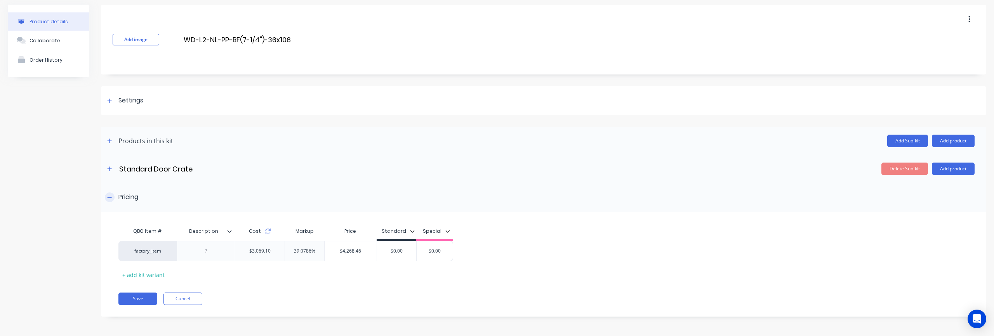
click at [104, 204] on div "Pricing" at bounding box center [544, 197] width 886 height 29
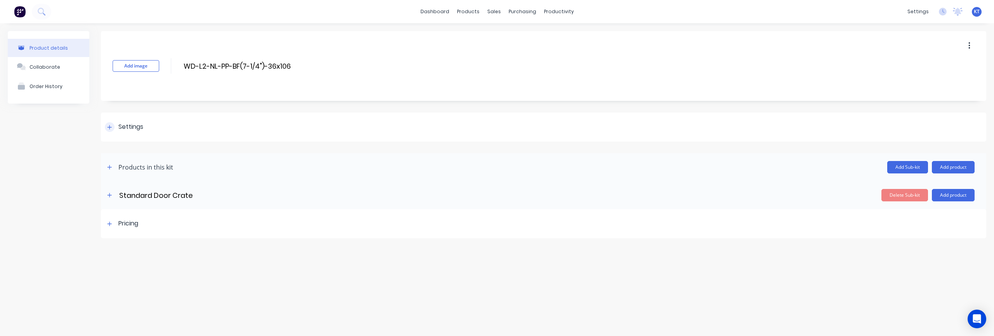
click at [111, 130] on div at bounding box center [110, 127] width 10 height 10
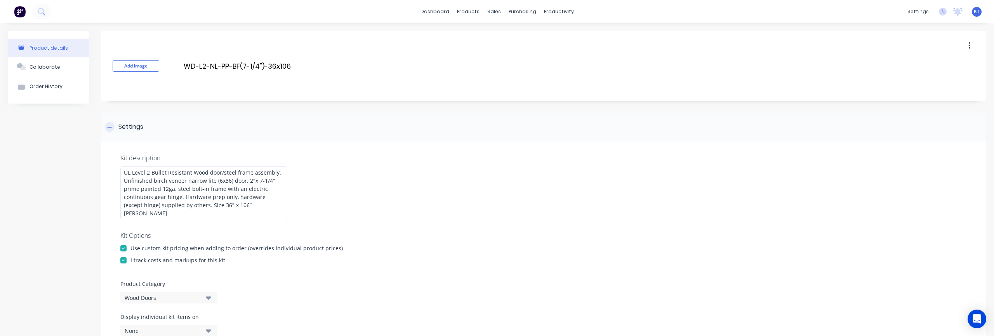
click at [111, 130] on div at bounding box center [110, 127] width 10 height 10
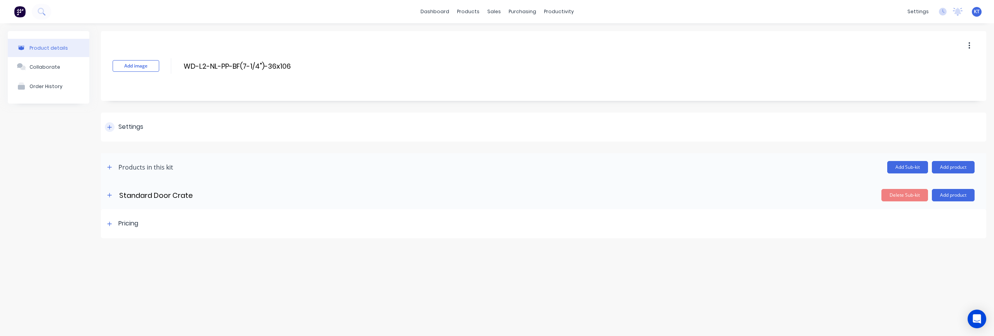
click at [106, 131] on div at bounding box center [110, 127] width 10 height 10
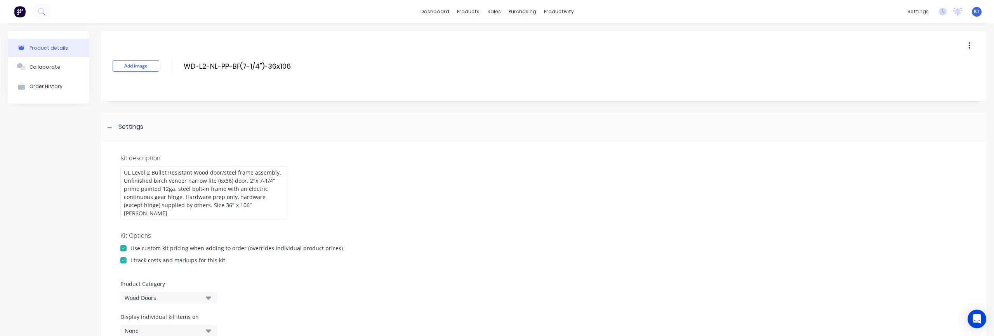
click at [420, 177] on div "Kit description UL Level 2 Bullet Resistant Wood door/steel frame assembly. Unf…" at bounding box center [544, 266] width 886 height 249
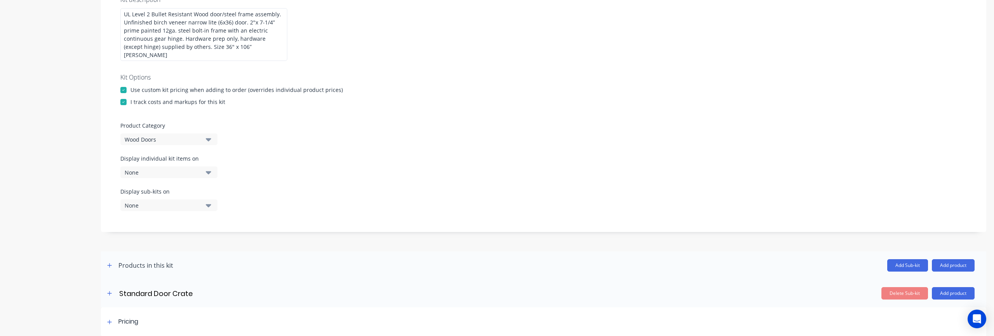
scroll to position [27, 0]
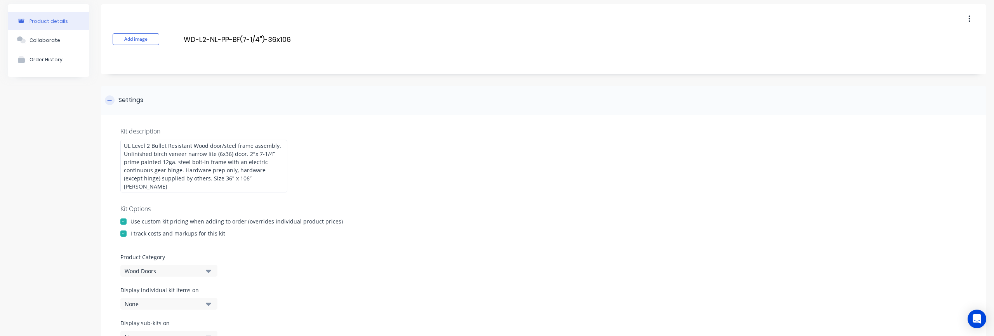
click at [110, 103] on icon at bounding box center [109, 100] width 5 height 5
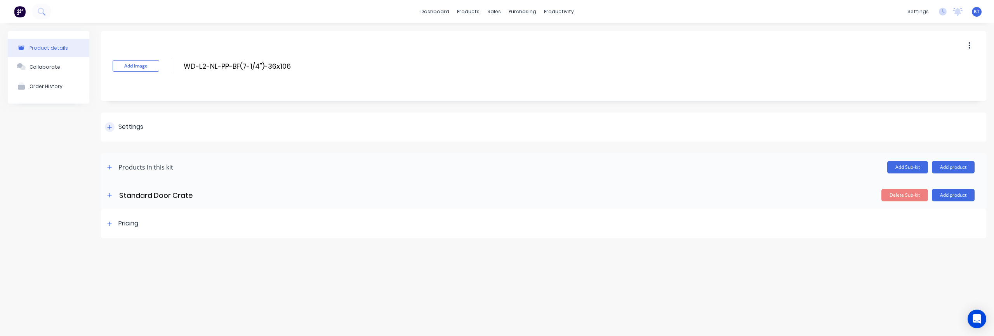
scroll to position [0, 0]
click at [107, 130] on div at bounding box center [110, 127] width 10 height 10
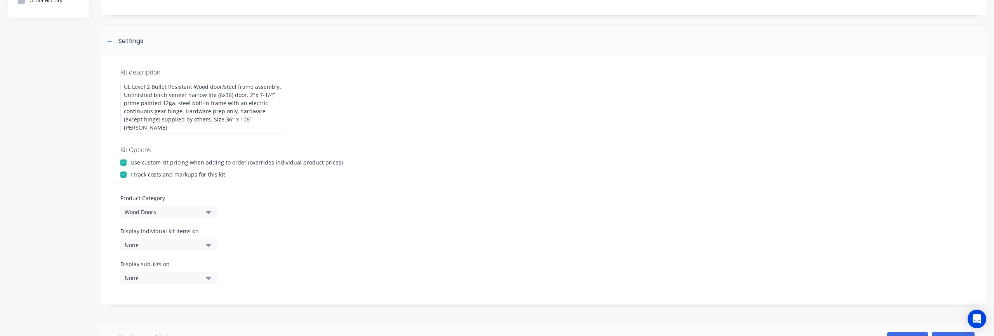
scroll to position [91, 0]
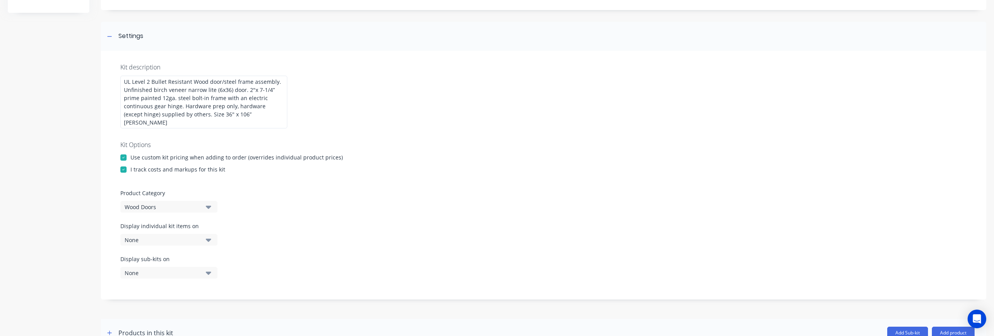
click at [156, 236] on div "None" at bounding box center [162, 240] width 75 height 8
click at [334, 255] on div "Display sub-kits on None" at bounding box center [543, 271] width 847 height 33
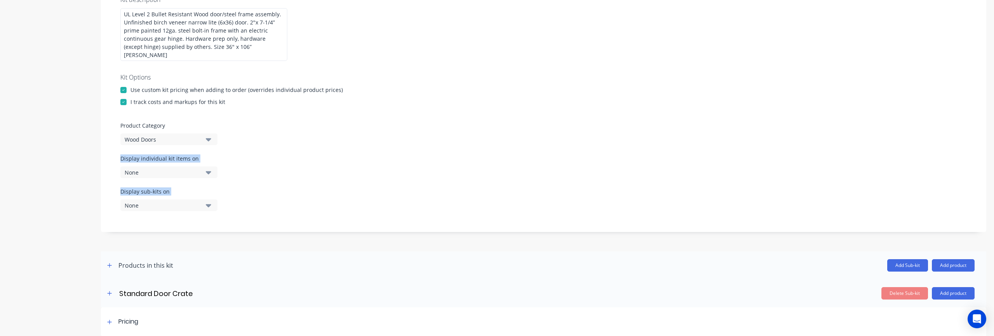
drag, startPoint x: 110, startPoint y: 144, endPoint x: 258, endPoint y: 199, distance: 156.9
click at [251, 199] on div "Kit description UL Level 2 Bullet Resistant Wood door/steel frame assembly. Unf…" at bounding box center [544, 107] width 886 height 249
click at [276, 197] on div "Display sub-kits on None" at bounding box center [543, 204] width 847 height 33
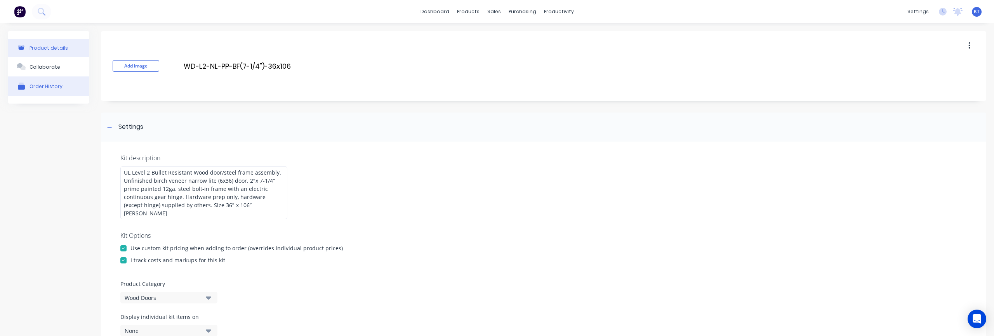
click at [45, 87] on div "Order History" at bounding box center [46, 87] width 33 height 6
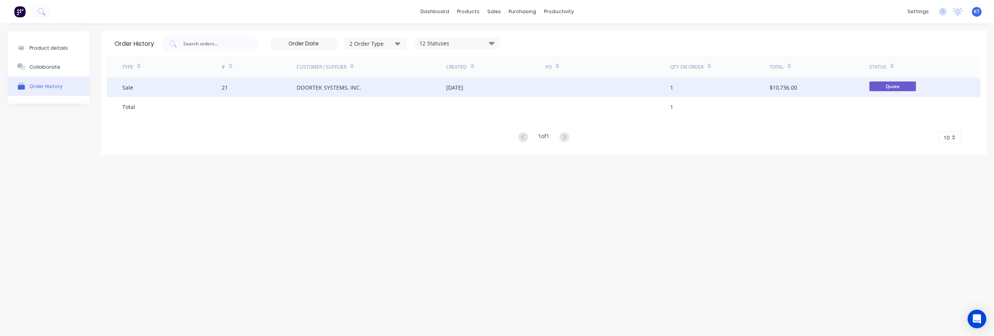
click at [326, 85] on div "DOORTEK SYSTEMS, INC." at bounding box center [329, 88] width 64 height 8
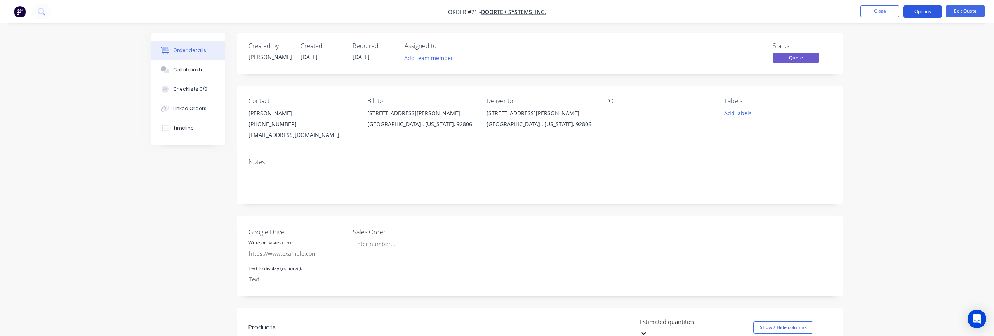
click at [927, 13] on button "Options" at bounding box center [922, 11] width 39 height 12
click at [904, 45] on div "Quote" at bounding box center [899, 47] width 71 height 11
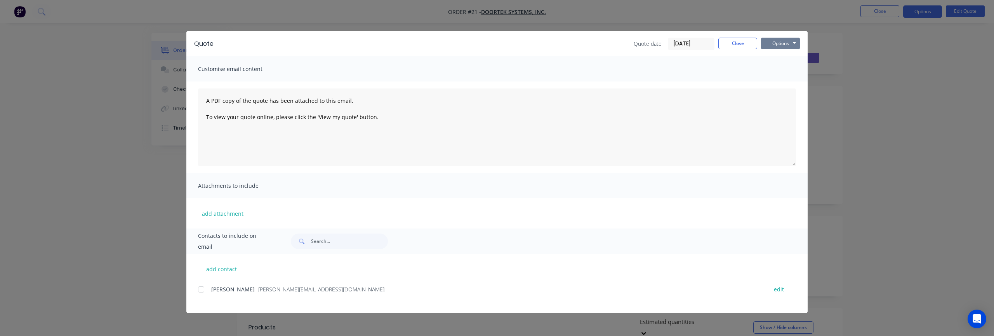
click at [785, 45] on button "Options" at bounding box center [780, 44] width 39 height 12
click at [788, 59] on button "Preview" at bounding box center [786, 57] width 50 height 13
click at [104, 92] on div "Quote Quote date 07/10/25 Close Options Preview Print Email Customise email con…" at bounding box center [497, 168] width 994 height 336
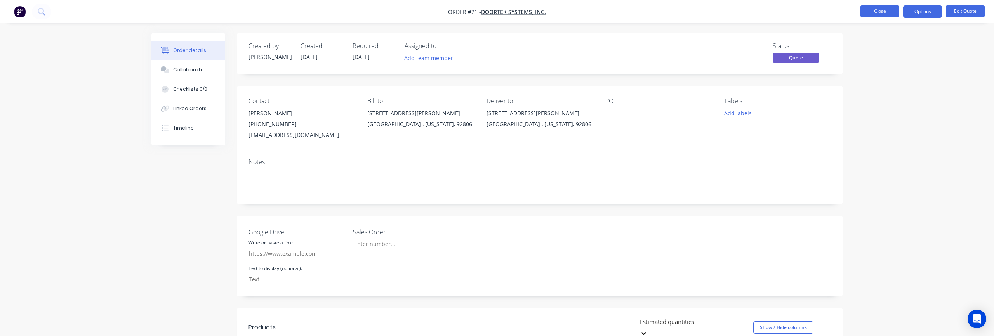
click at [881, 14] on button "Close" at bounding box center [880, 11] width 39 height 12
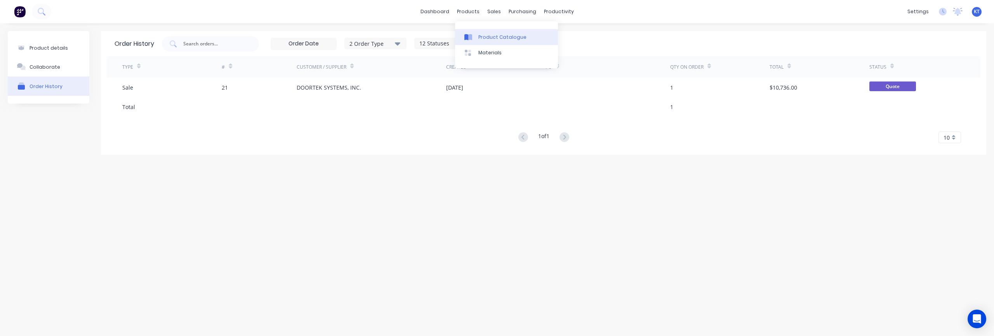
click at [482, 39] on div "Product Catalogue" at bounding box center [503, 37] width 48 height 7
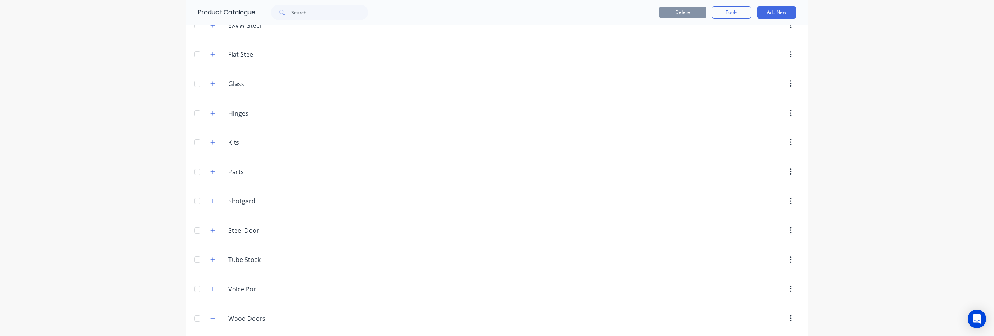
scroll to position [452, 0]
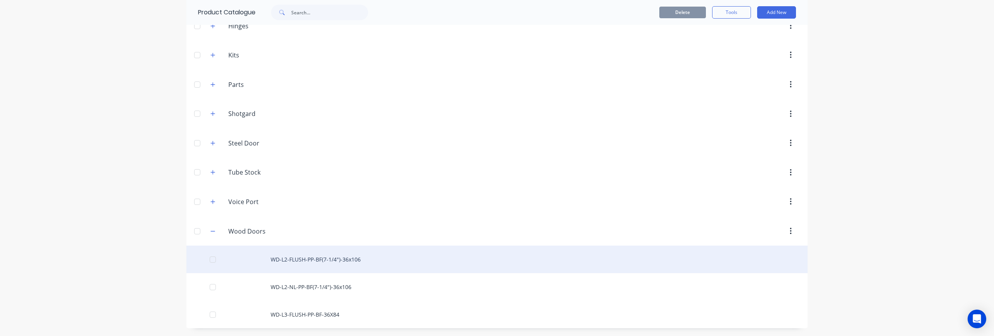
click at [300, 259] on div "WD-L2-FLUSH-PP-BF(7-1/4")-36x106" at bounding box center [496, 260] width 621 height 28
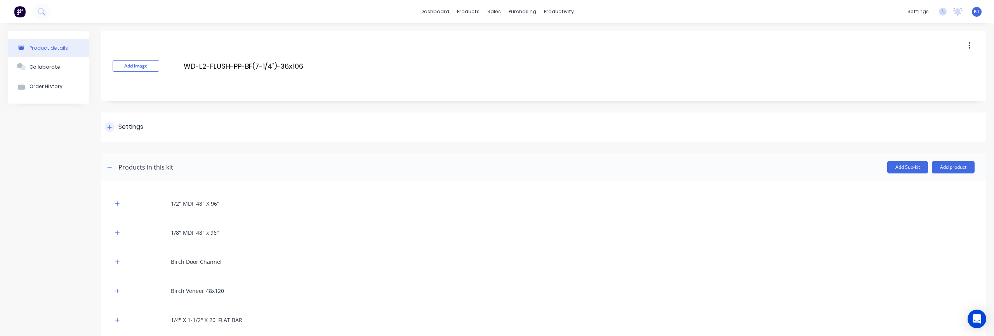
click at [128, 129] on div "Settings" at bounding box center [130, 127] width 25 height 10
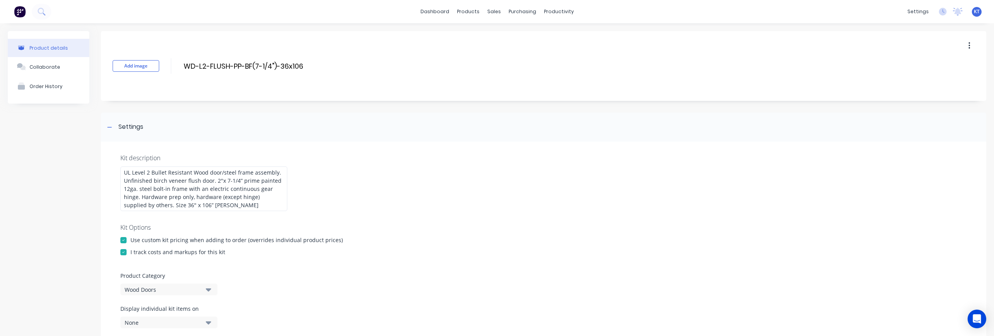
click at [42, 47] on div "Product details" at bounding box center [49, 48] width 38 height 6
click at [475, 10] on div "products" at bounding box center [468, 12] width 30 height 12
click at [486, 35] on div "Product Catalogue" at bounding box center [503, 37] width 48 height 7
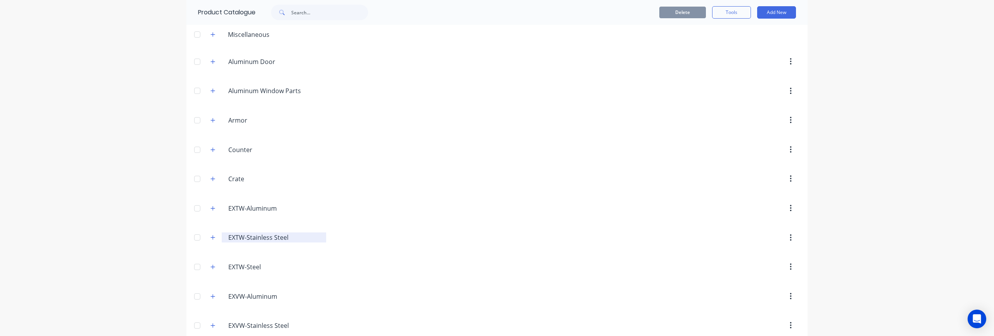
scroll to position [71, 0]
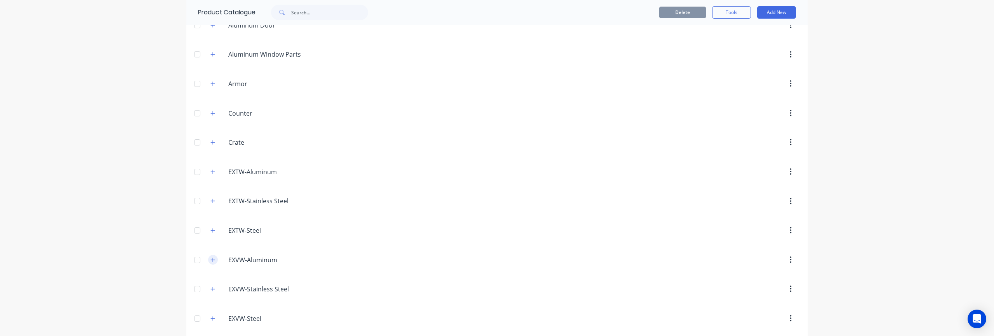
click at [211, 261] on icon "button" at bounding box center [213, 260] width 5 height 5
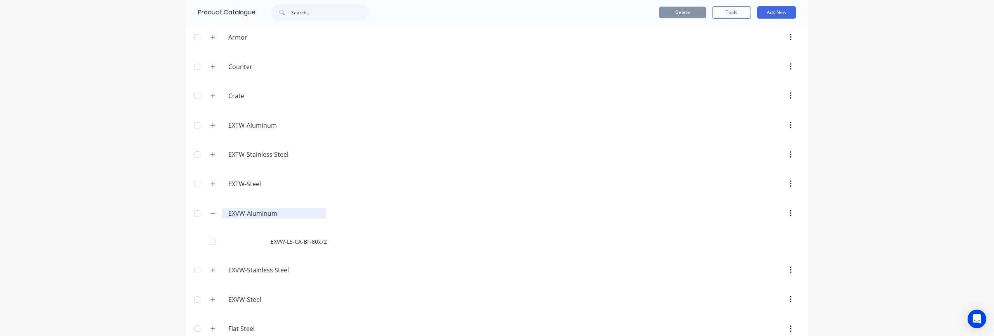
scroll to position [160, 0]
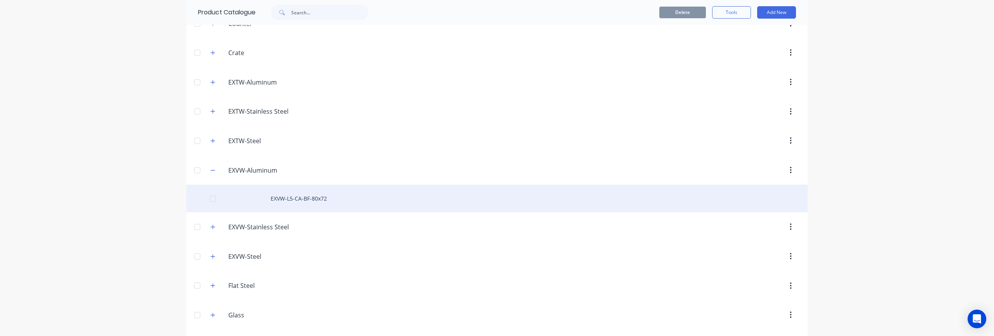
click at [306, 200] on div "EXVW-L5-CA-BF-80x72" at bounding box center [496, 199] width 621 height 28
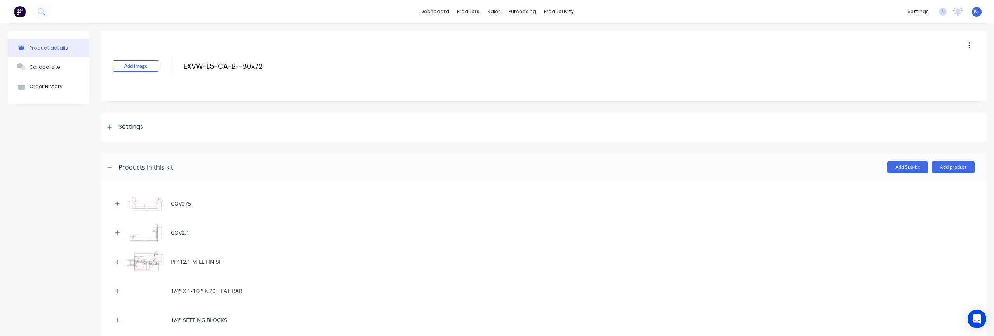
scroll to position [71, 0]
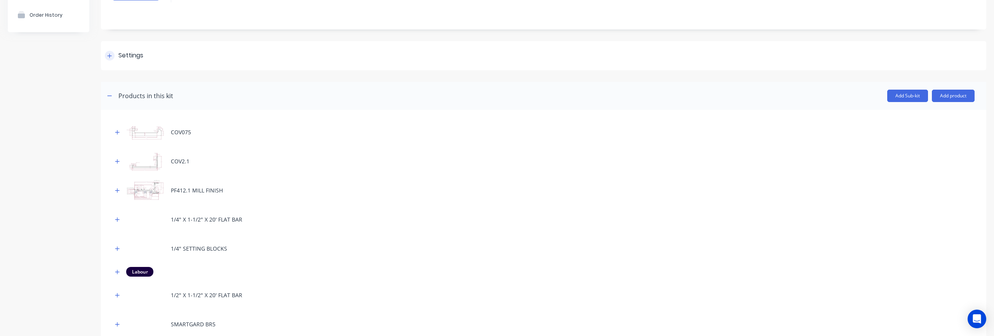
click at [112, 55] on icon at bounding box center [109, 55] width 5 height 5
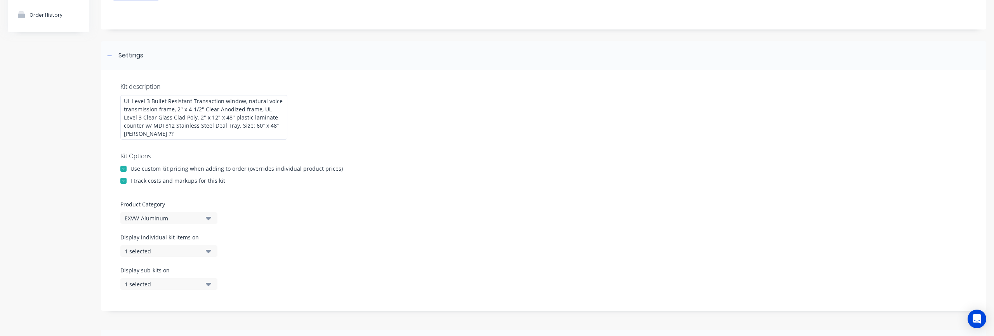
click at [298, 245] on div "Display individual kit items on 1 selected" at bounding box center [543, 249] width 847 height 33
click at [207, 247] on icon "button" at bounding box center [208, 251] width 5 height 9
click at [334, 252] on div "Display individual kit items on 1 selected" at bounding box center [543, 249] width 847 height 33
click at [292, 268] on div "Display sub-kits on 1 selected" at bounding box center [543, 282] width 847 height 33
click at [386, 266] on div "Display sub-kits on 1 selected" at bounding box center [543, 282] width 847 height 33
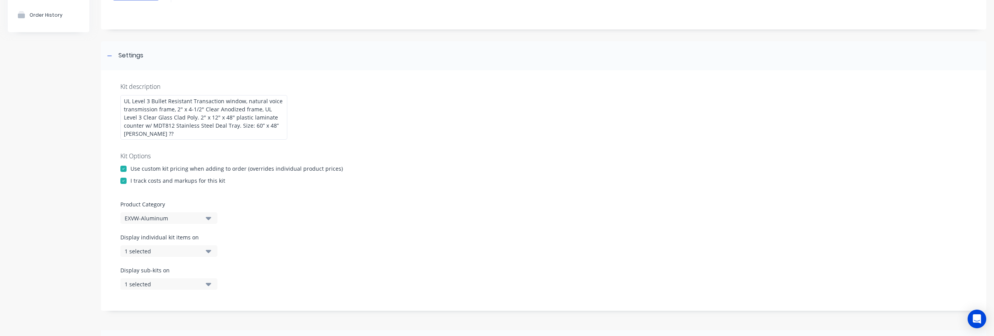
scroll to position [0, 0]
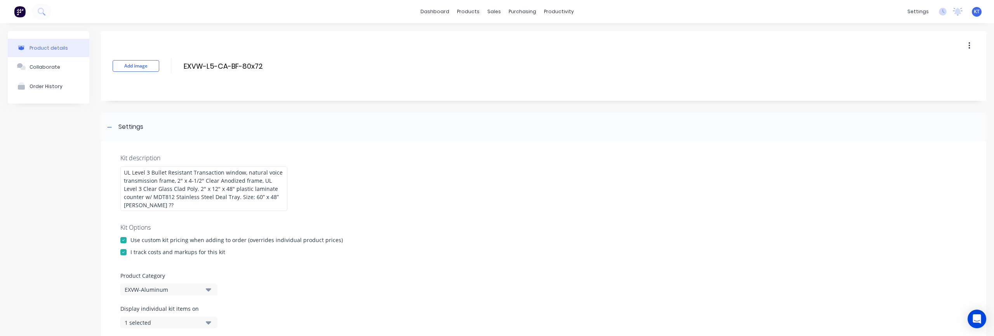
click at [969, 45] on icon "button" at bounding box center [970, 46] width 2 height 9
click at [815, 46] on div "Add image EXVW-L5-CA-BF-80x72 EXVW-L5-CA-BF-80x72 Enter kit name Duplicate Dele…" at bounding box center [544, 66] width 886 height 70
click at [736, 71] on div "Add image EXVW-L5-CA-BF-80x72 EXVW-L5-CA-BF-80x72 Enter kit name" at bounding box center [544, 66] width 886 height 70
click at [41, 87] on div "Order History" at bounding box center [46, 87] width 33 height 6
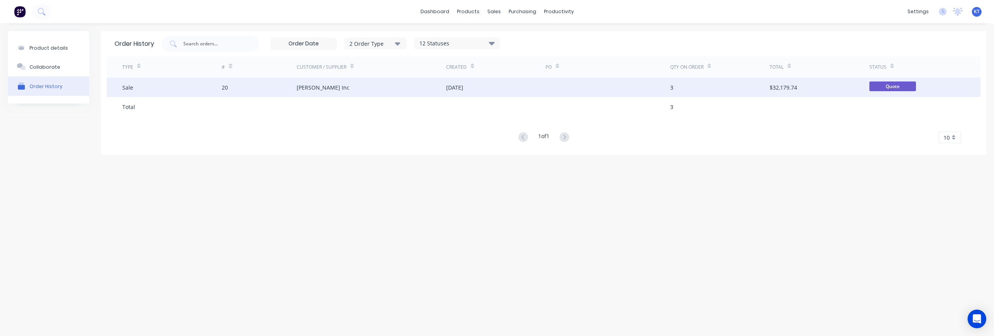
click at [317, 88] on div "Keller Glasco Inc" at bounding box center [323, 88] width 53 height 8
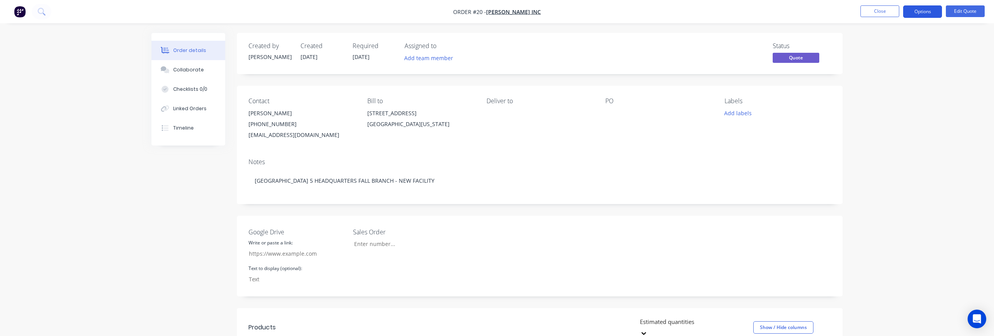
click at [923, 11] on button "Options" at bounding box center [922, 11] width 39 height 12
click at [884, 51] on div "Quote" at bounding box center [899, 47] width 71 height 11
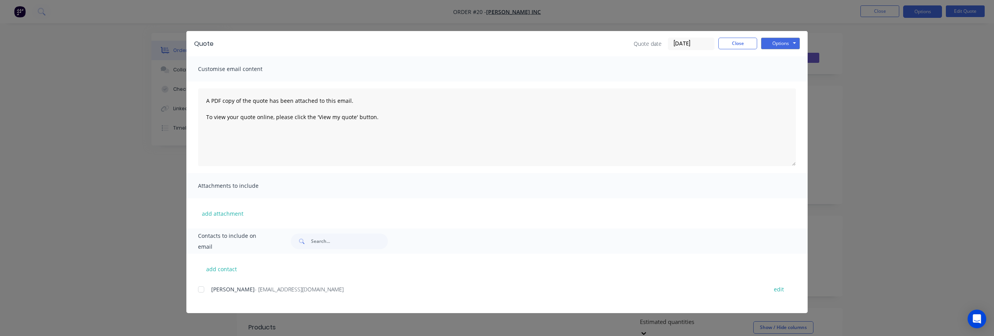
click at [791, 38] on div "Options Preview Print Email" at bounding box center [780, 44] width 39 height 12
click at [789, 44] on button "Options" at bounding box center [780, 44] width 39 height 12
click at [783, 55] on button "Preview" at bounding box center [786, 57] width 50 height 13
click at [748, 45] on button "Close" at bounding box center [738, 44] width 39 height 12
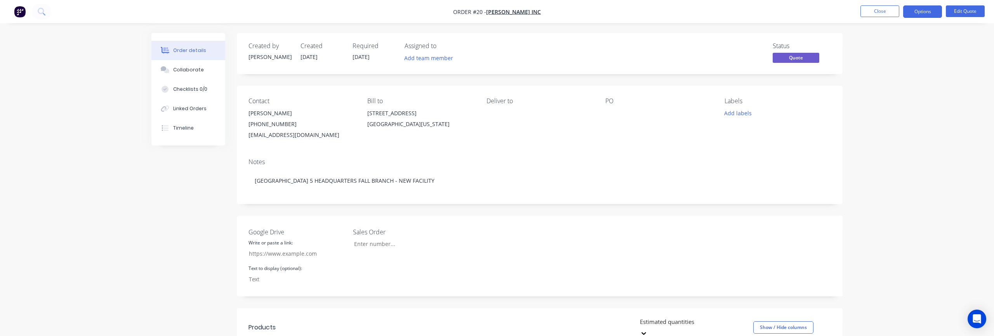
click at [890, 140] on div "Order details Collaborate Checklists 0/0 Linked Orders Timeline Order details C…" at bounding box center [497, 303] width 994 height 607
click at [884, 15] on button "Close" at bounding box center [880, 11] width 39 height 12
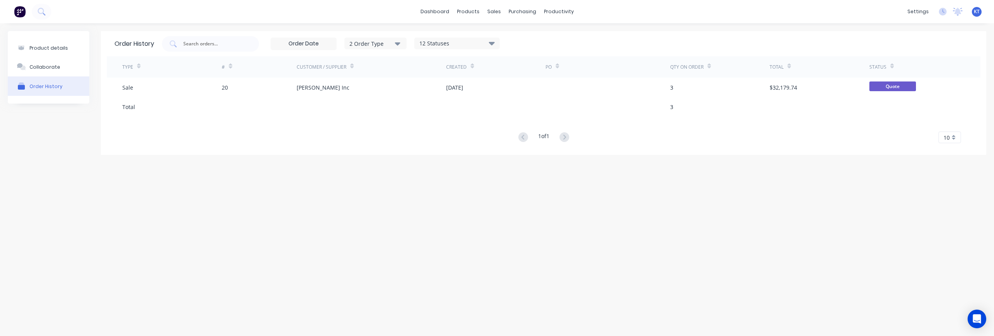
click at [391, 139] on div "1 of 1 10 5 10 15 20 25 30 35" at bounding box center [544, 137] width 874 height 11
click at [48, 68] on div "Collaborate" at bounding box center [45, 67] width 31 height 6
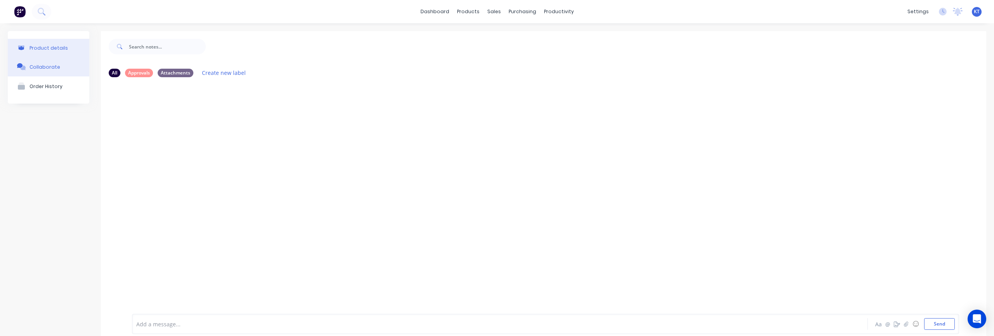
click at [52, 53] on button "Product details" at bounding box center [49, 48] width 82 height 18
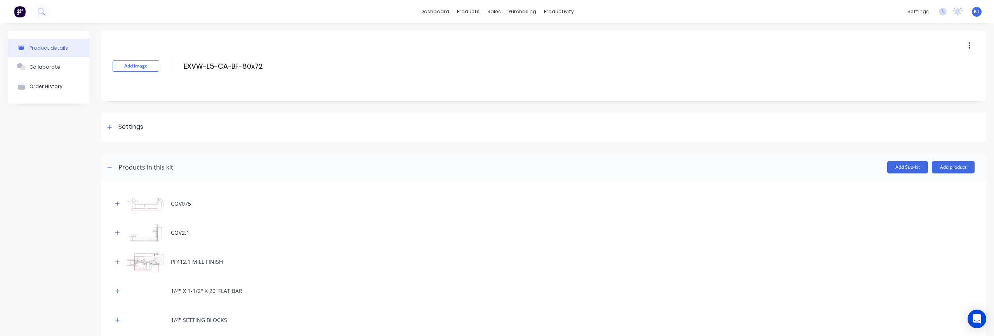
click at [14, 17] on img at bounding box center [20, 12] width 12 height 12
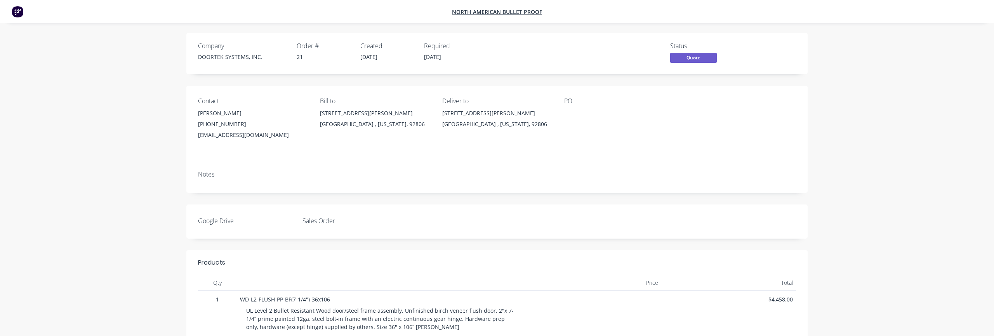
click at [17, 13] on img at bounding box center [18, 12] width 12 height 12
